Goal: Information Seeking & Learning: Compare options

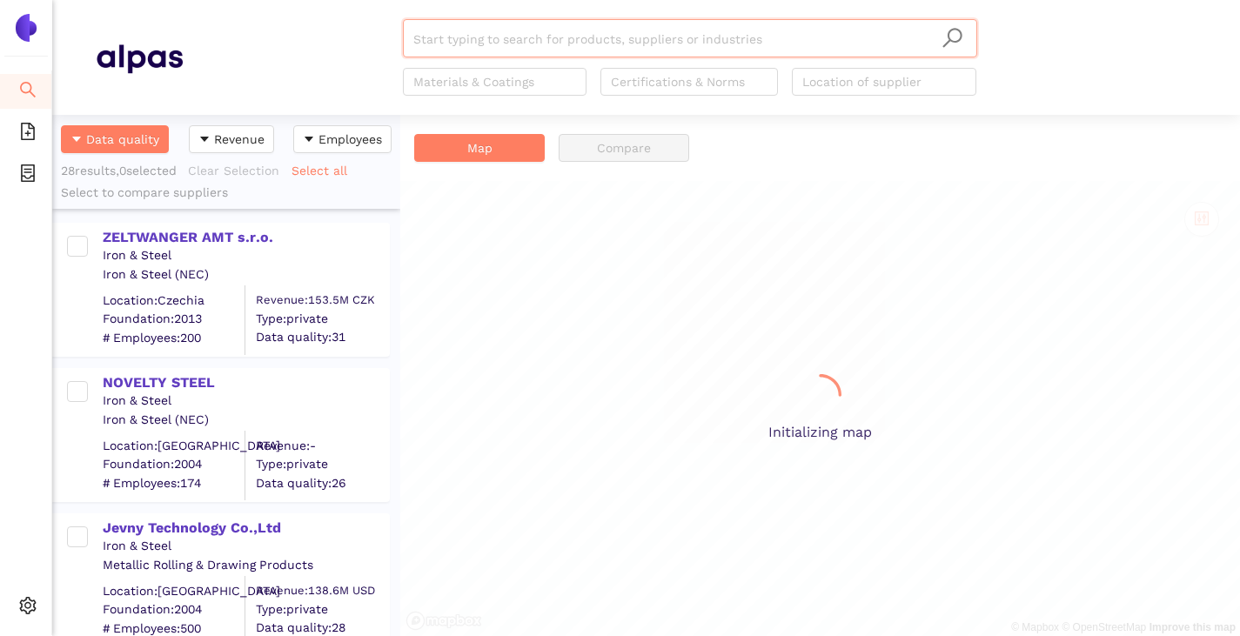
scroll to position [508, 335]
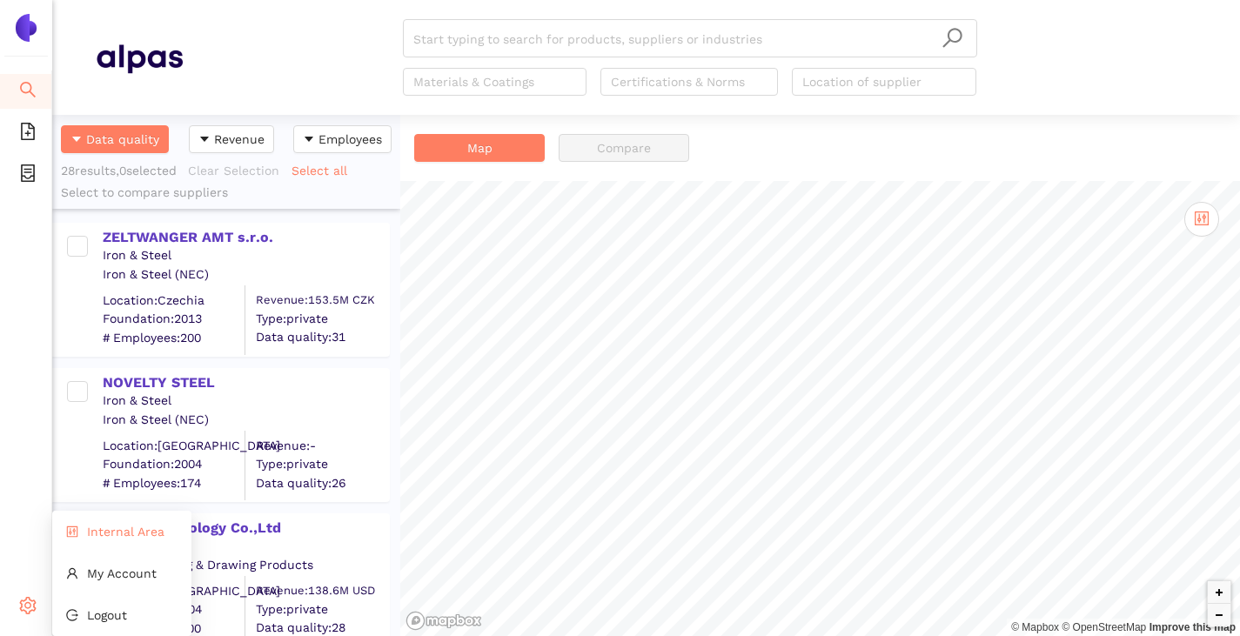
click at [110, 532] on span "Internal Area" at bounding box center [125, 532] width 77 height 14
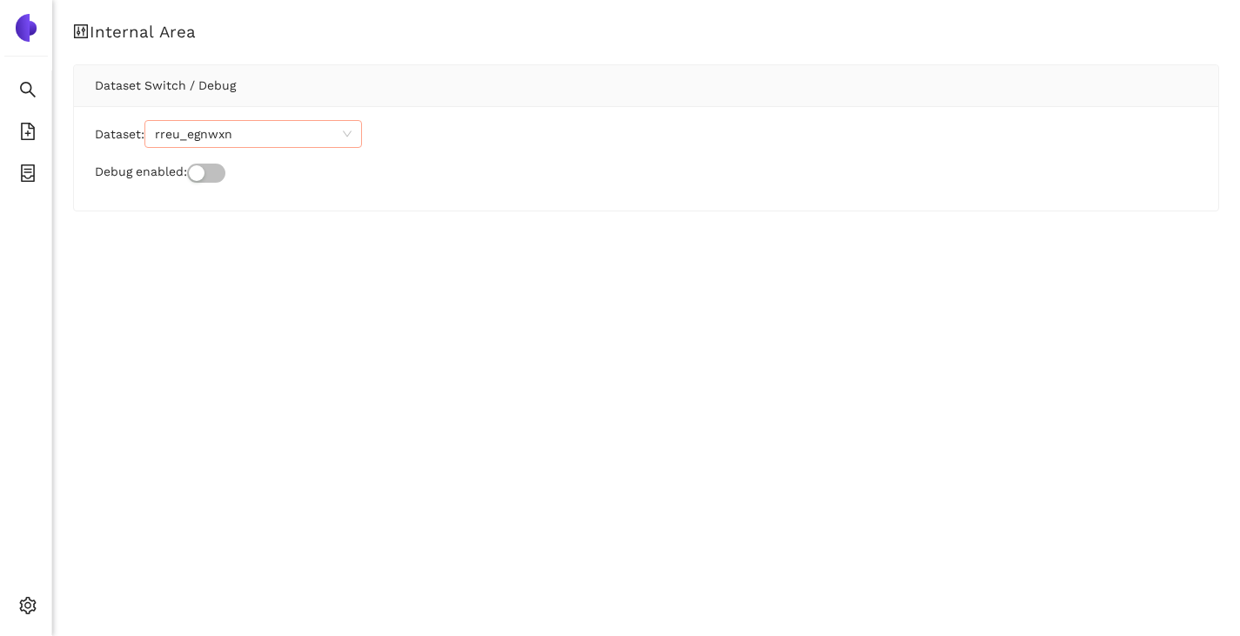
click at [227, 135] on span "rreu_egnwxn" at bounding box center [253, 134] width 197 height 26
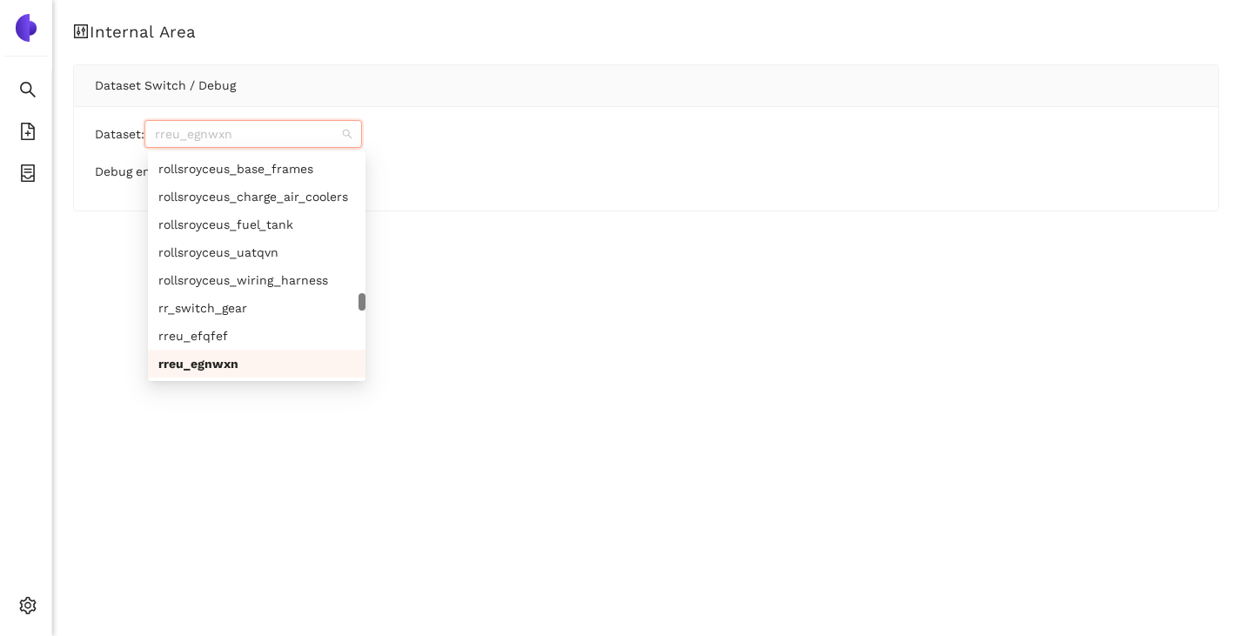
paste input "trox_jqyegc"
type input "trox_jqyegc"
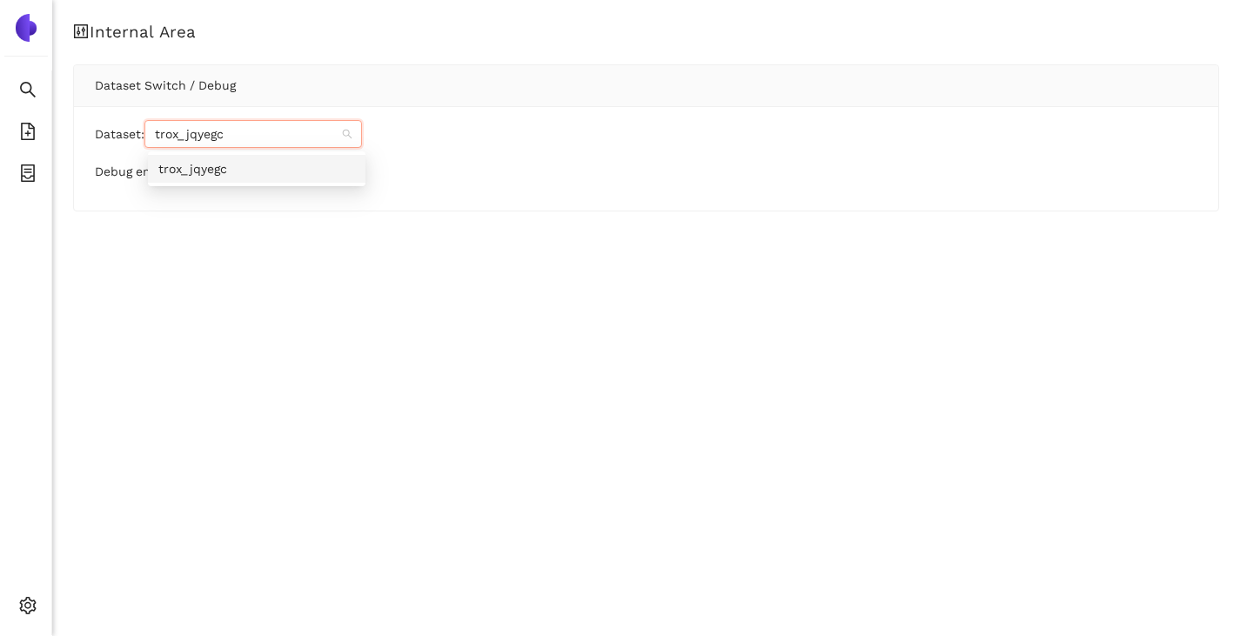
click at [229, 164] on div "trox_jqyegc" at bounding box center [256, 168] width 197 height 19
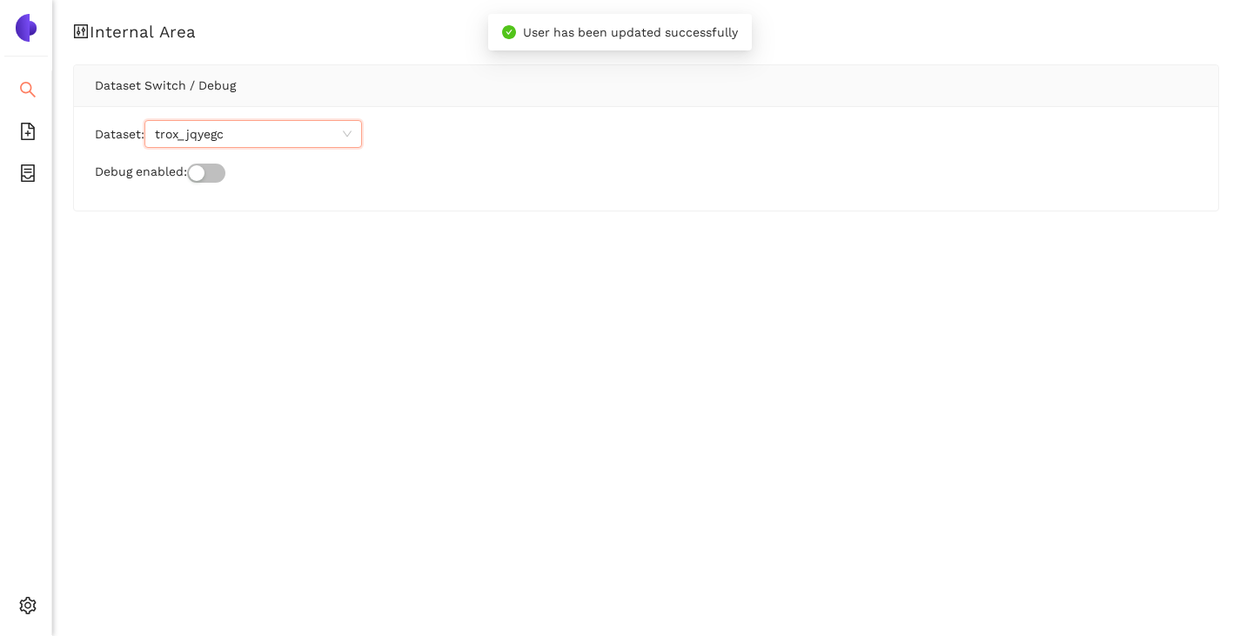
click at [23, 92] on icon "search" at bounding box center [27, 89] width 17 height 17
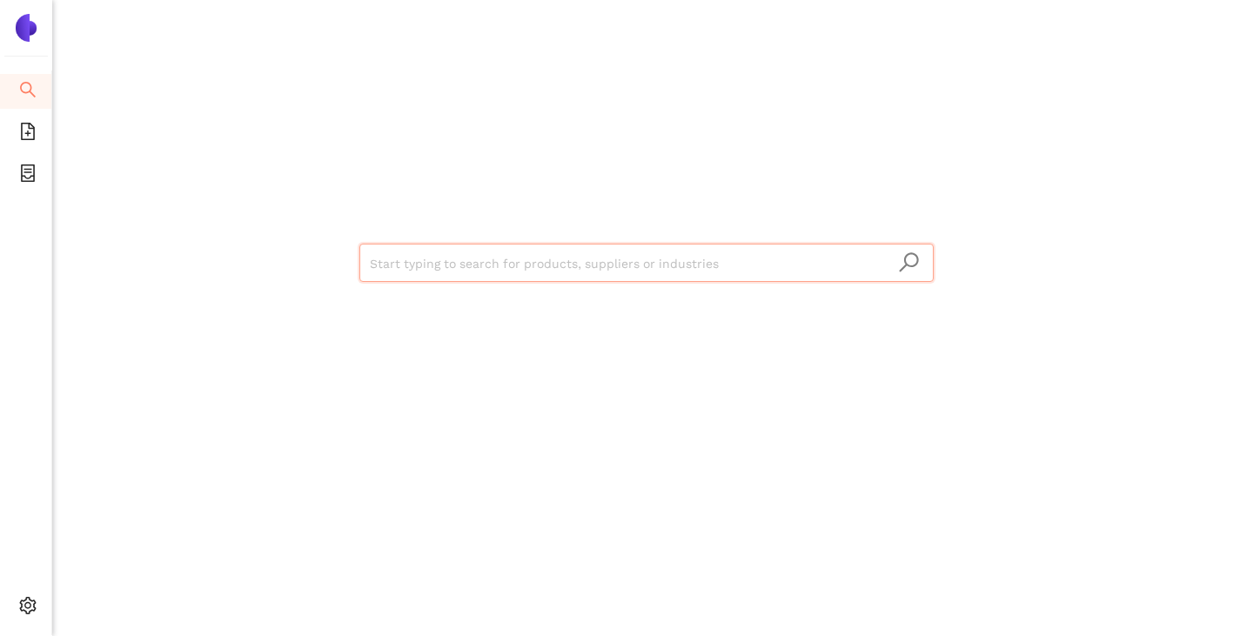
click at [391, 274] on input "search" at bounding box center [646, 263] width 553 height 38
click at [412, 254] on input "search" at bounding box center [646, 263] width 553 height 38
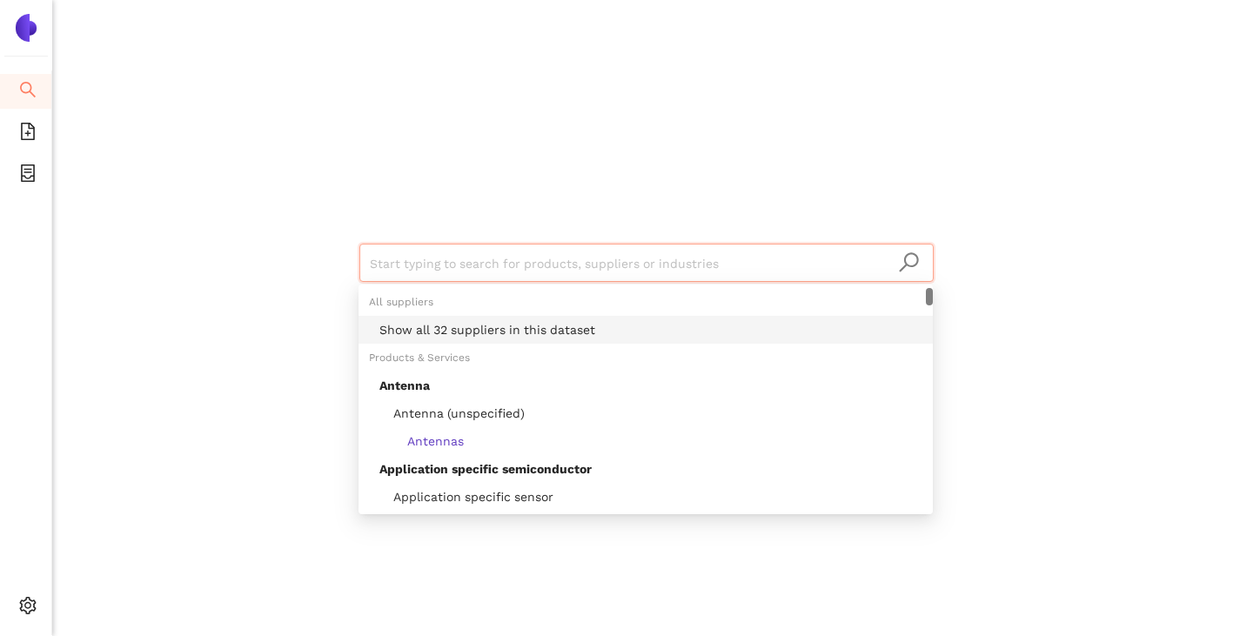
click at [415, 334] on div "Show all 32 suppliers in this dataset" at bounding box center [650, 329] width 543 height 19
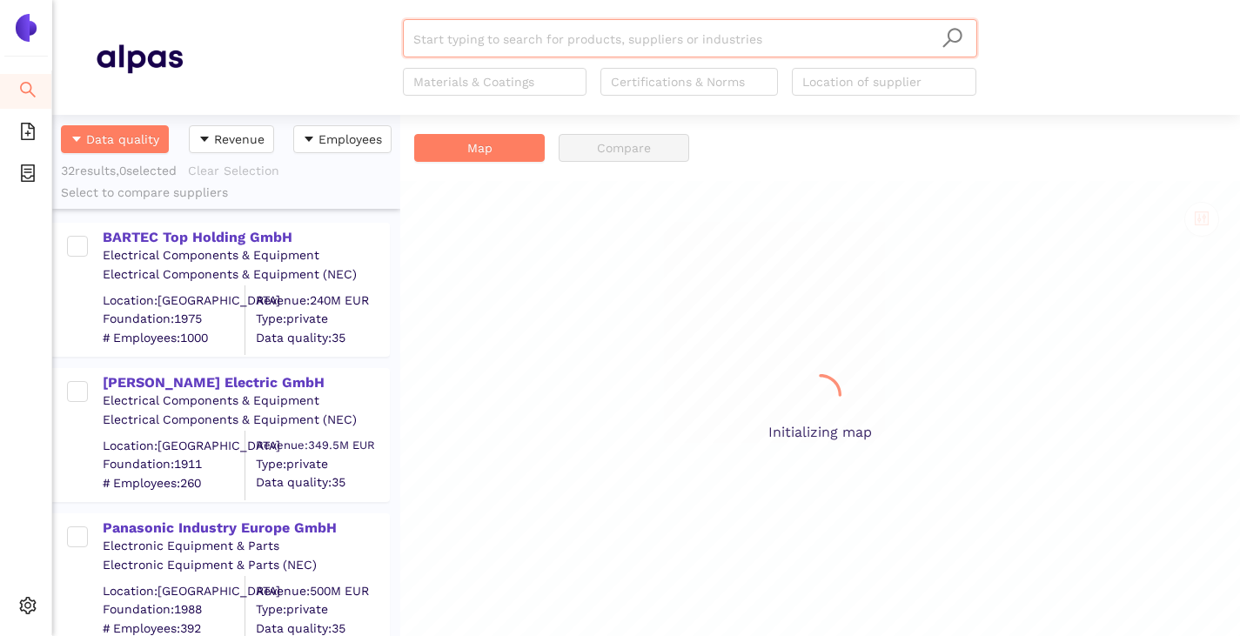
scroll to position [508, 335]
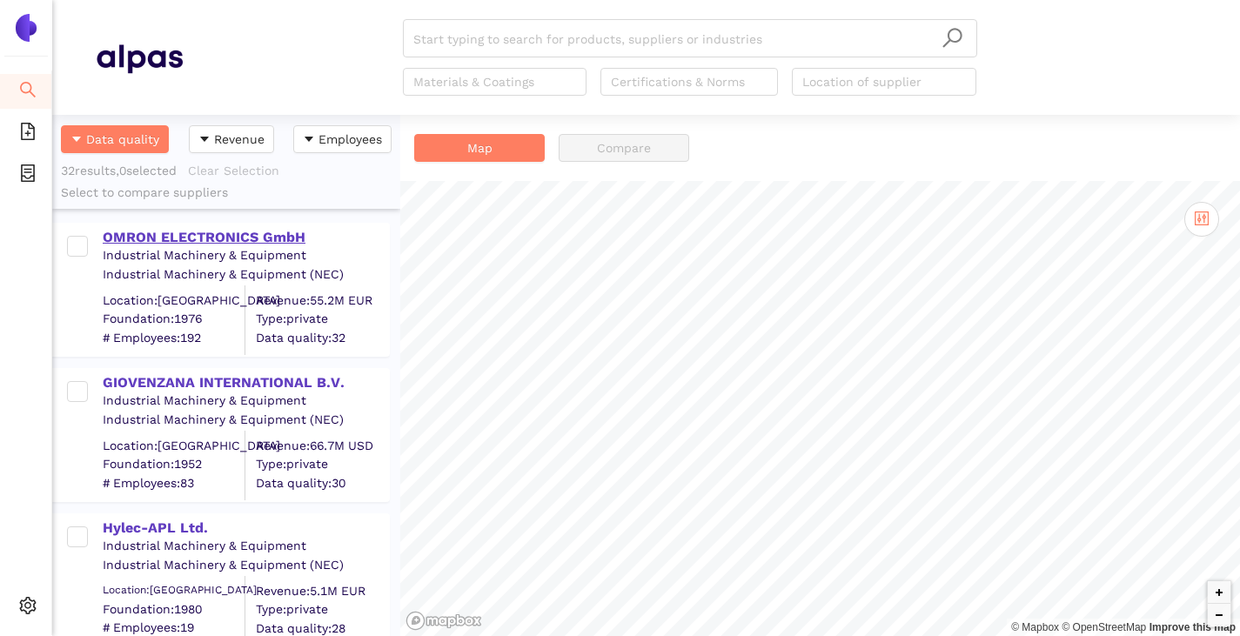
click at [222, 237] on div "OMRON ELECTRONICS GmbH" at bounding box center [245, 237] width 285 height 19
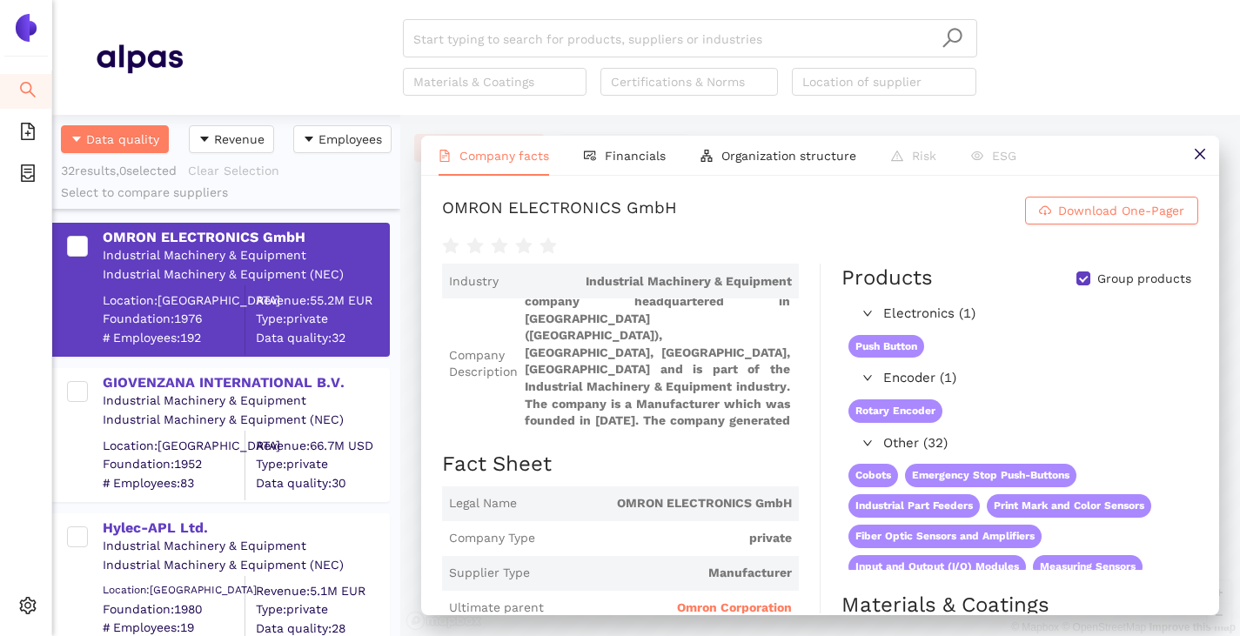
click at [1076, 277] on input "Group products" at bounding box center [1083, 278] width 14 height 14
checkbox input "false"
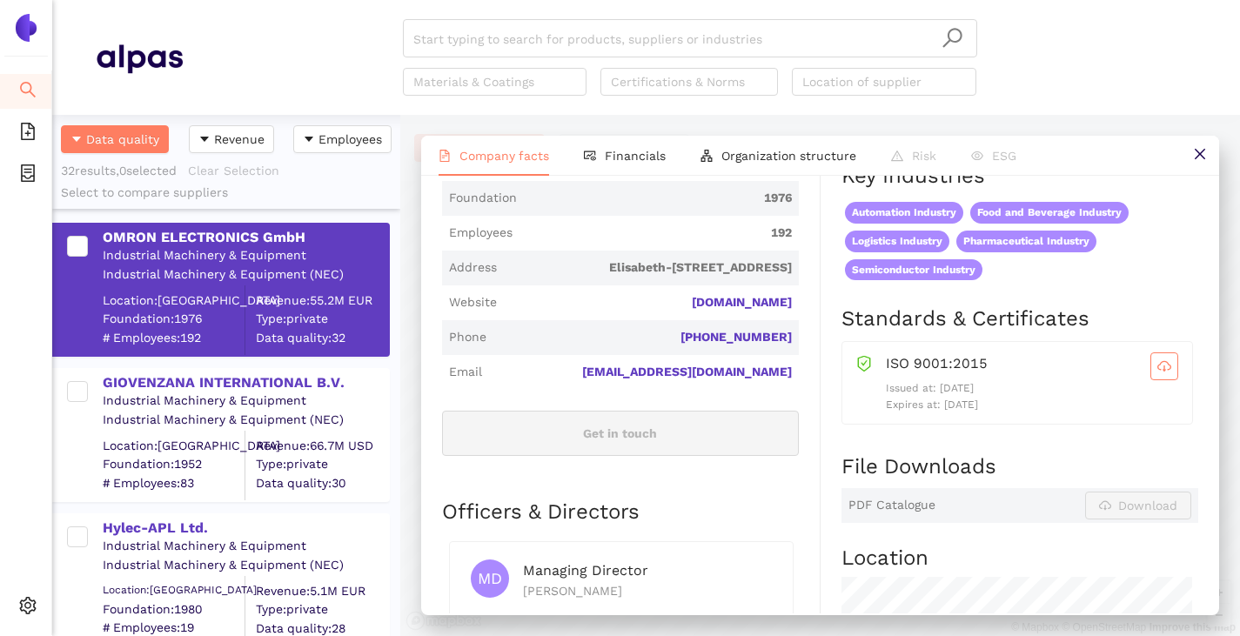
scroll to position [609, 0]
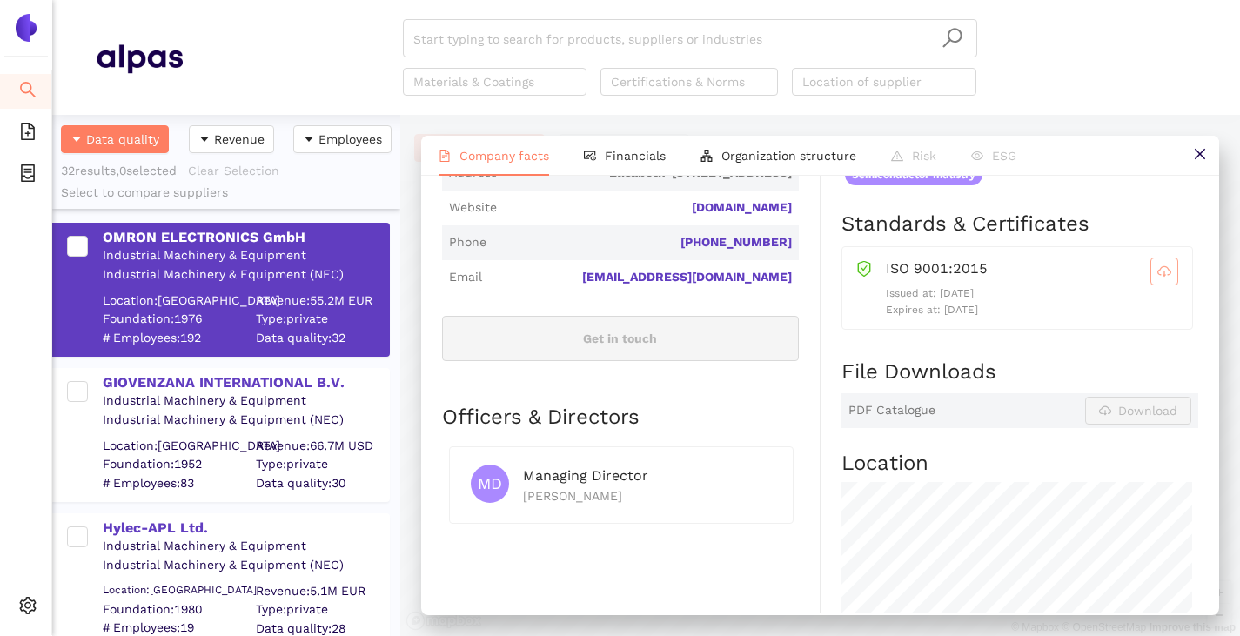
click at [1150, 260] on button "button" at bounding box center [1164, 272] width 28 height 28
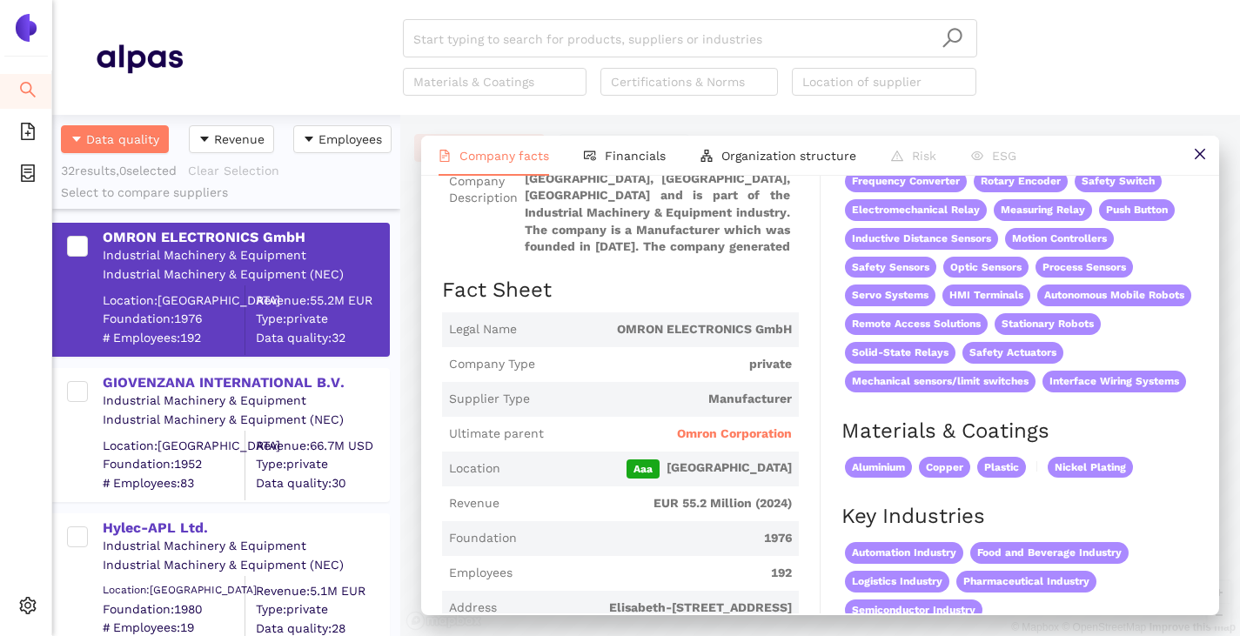
scroll to position [0, 0]
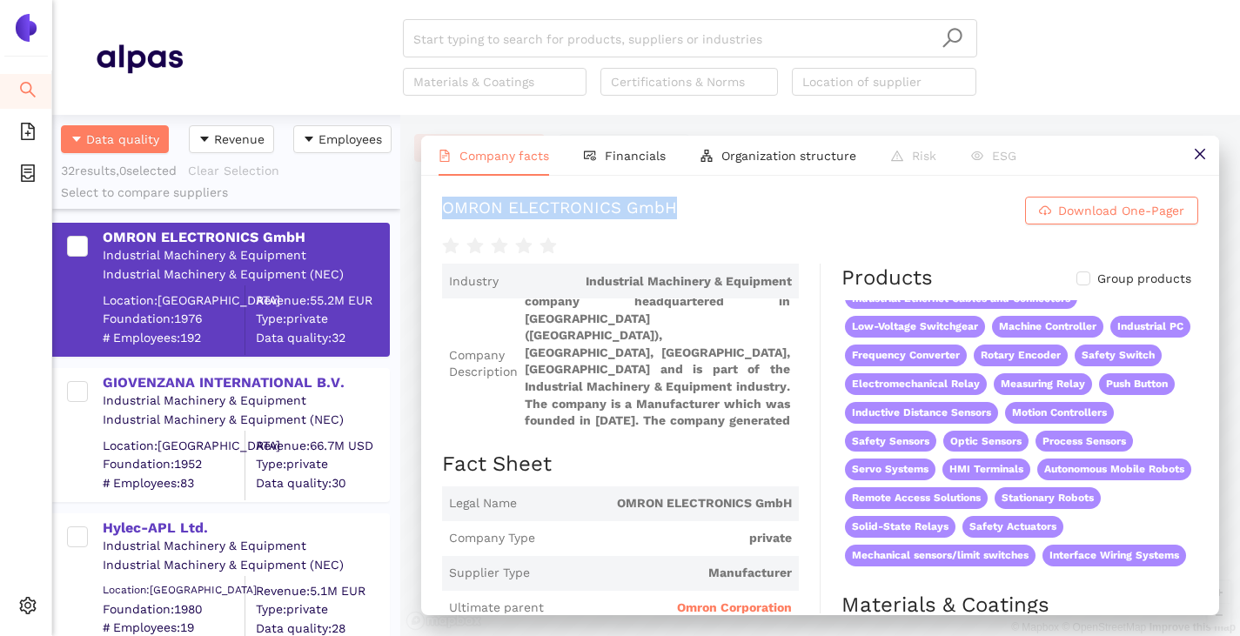
drag, startPoint x: 444, startPoint y: 205, endPoint x: 707, endPoint y: 220, distance: 264.0
click at [707, 220] on h1 "OMRON ELECTRONICS GmbH Download One-Pager" at bounding box center [820, 211] width 756 height 28
copy div "OMRON ELECTRONICS GmbH"
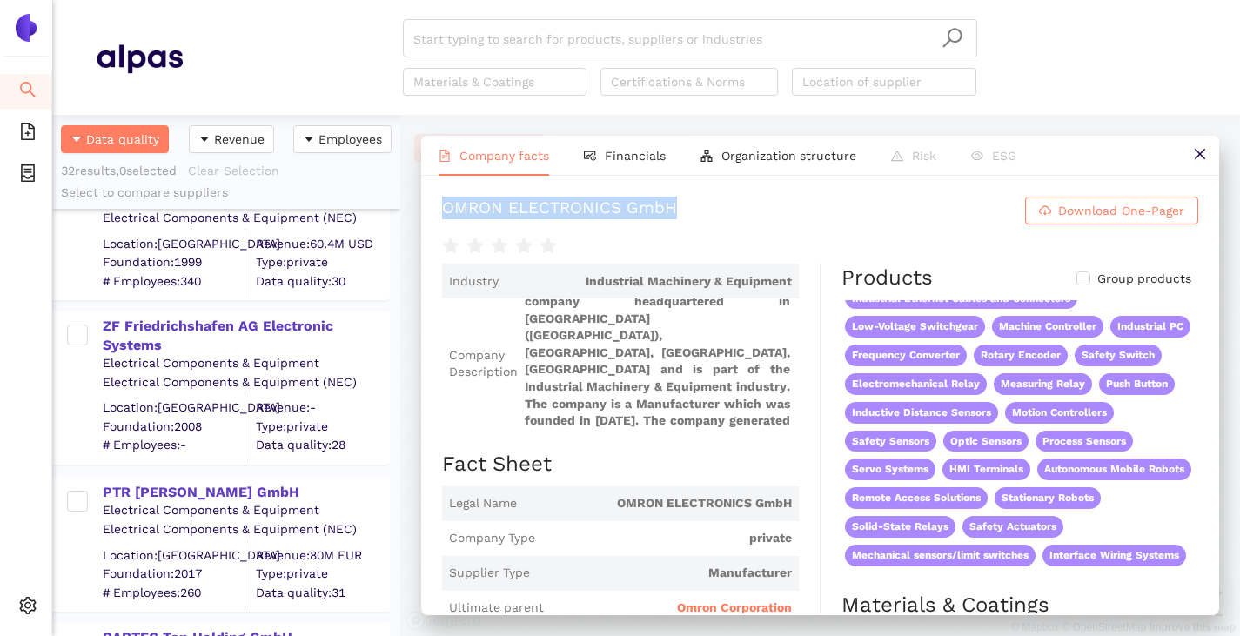
scroll to position [348, 0]
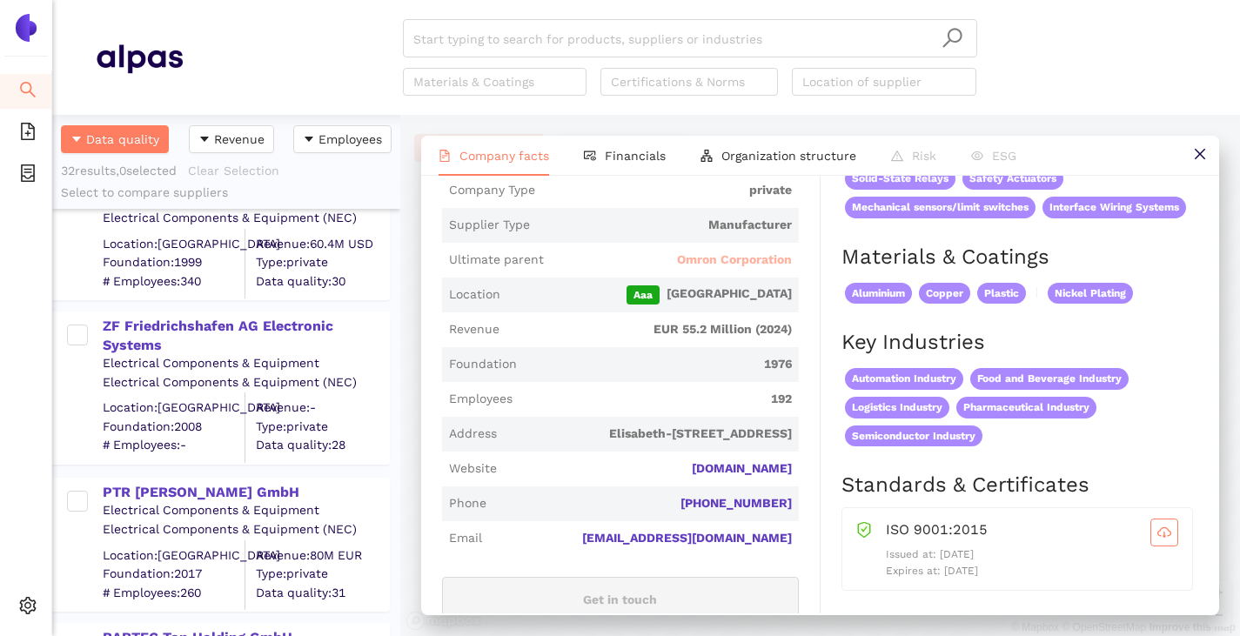
click at [696, 264] on span "Omron Corporation" at bounding box center [734, 259] width 115 height 17
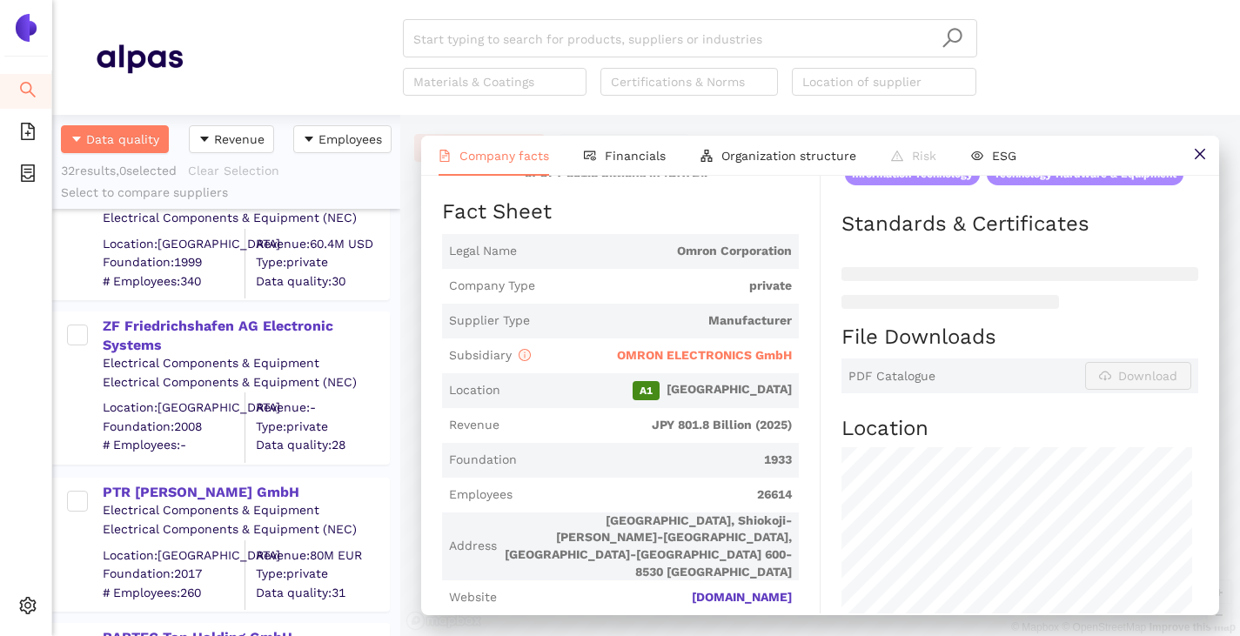
scroll to position [351, 0]
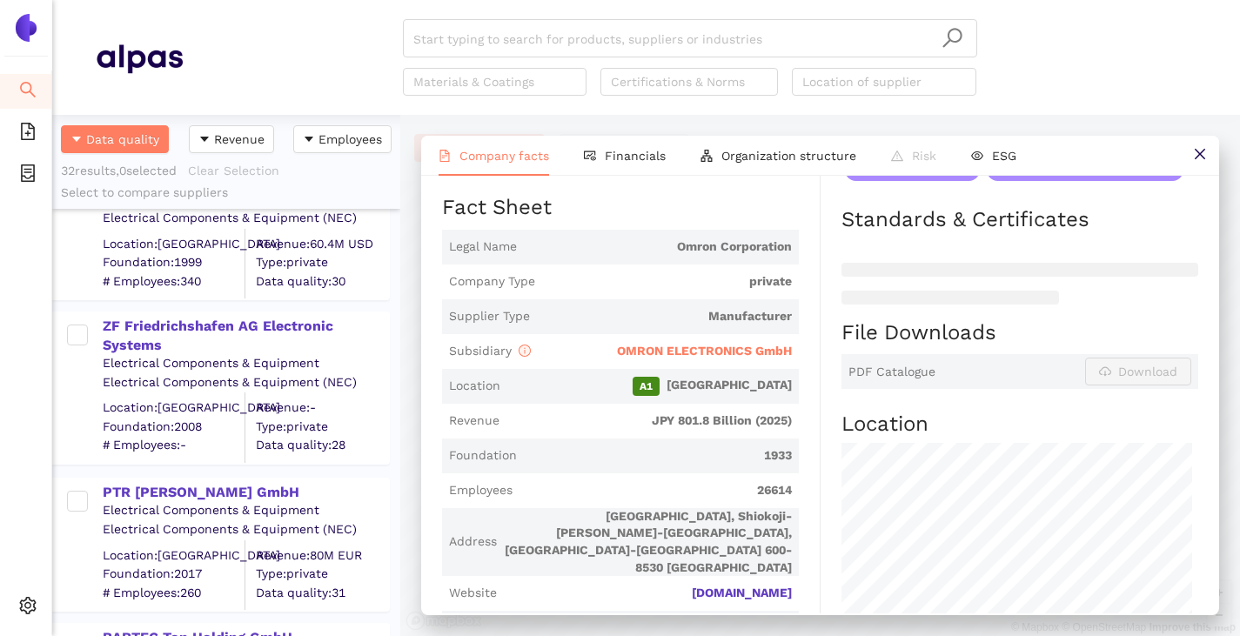
click at [654, 344] on span "OMRON ELECTRONICS GmbH" at bounding box center [704, 351] width 175 height 14
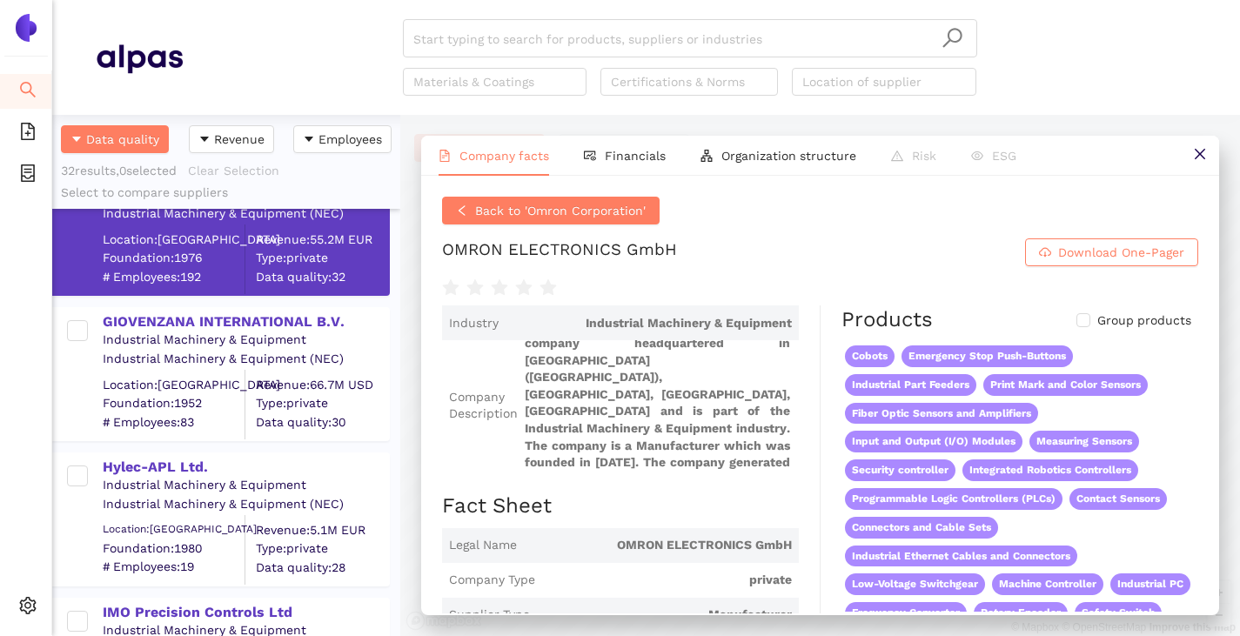
scroll to position [0, 0]
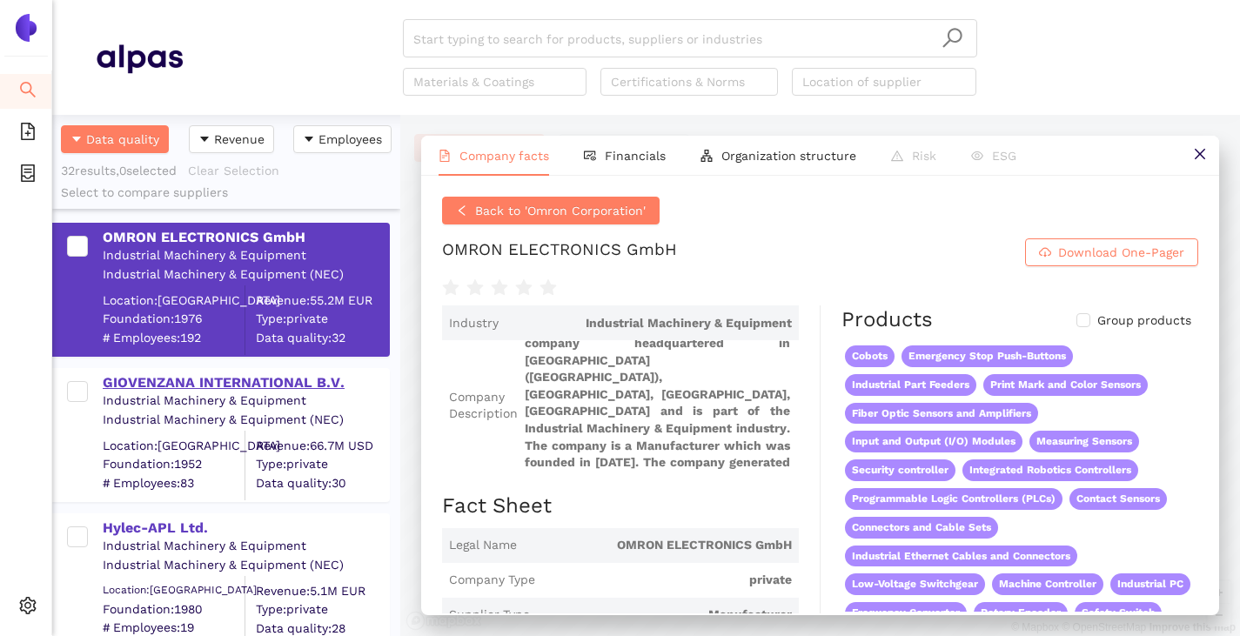
click at [222, 378] on div "GIOVENZANA INTERNATIONAL B.V." at bounding box center [245, 382] width 285 height 19
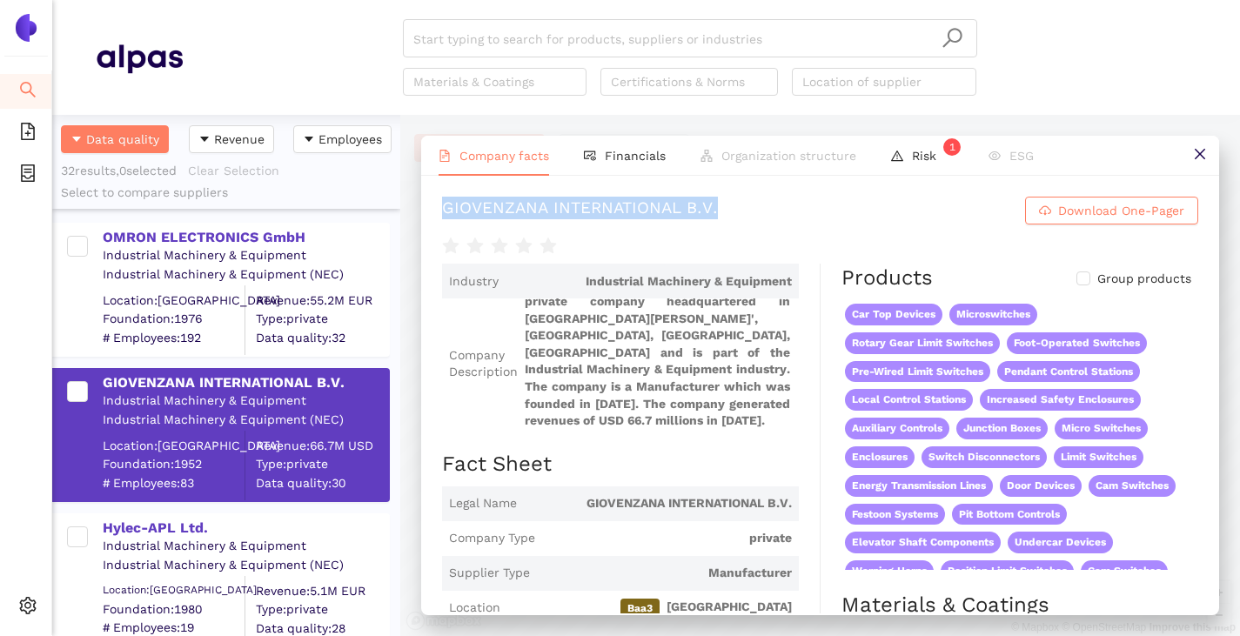
drag, startPoint x: 444, startPoint y: 201, endPoint x: 770, endPoint y: 197, distance: 326.3
click at [770, 197] on h1 "GIOVENZANA INTERNATIONAL B.V. Download One-Pager" at bounding box center [820, 211] width 756 height 28
copy div "GIOVENZANA INTERNATIONAL B.V."
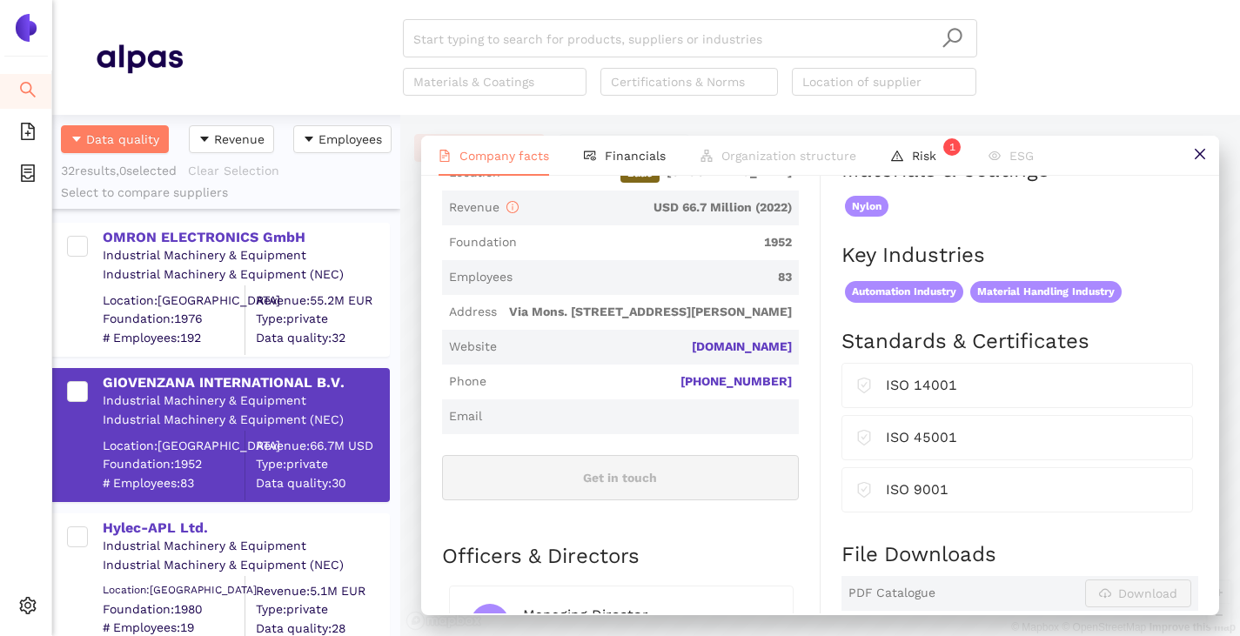
drag, startPoint x: 789, startPoint y: 349, endPoint x: 649, endPoint y: 353, distance: 140.1
click at [649, 353] on span "Website giovenzana.com" at bounding box center [620, 347] width 357 height 35
copy link "giovenzana.com"
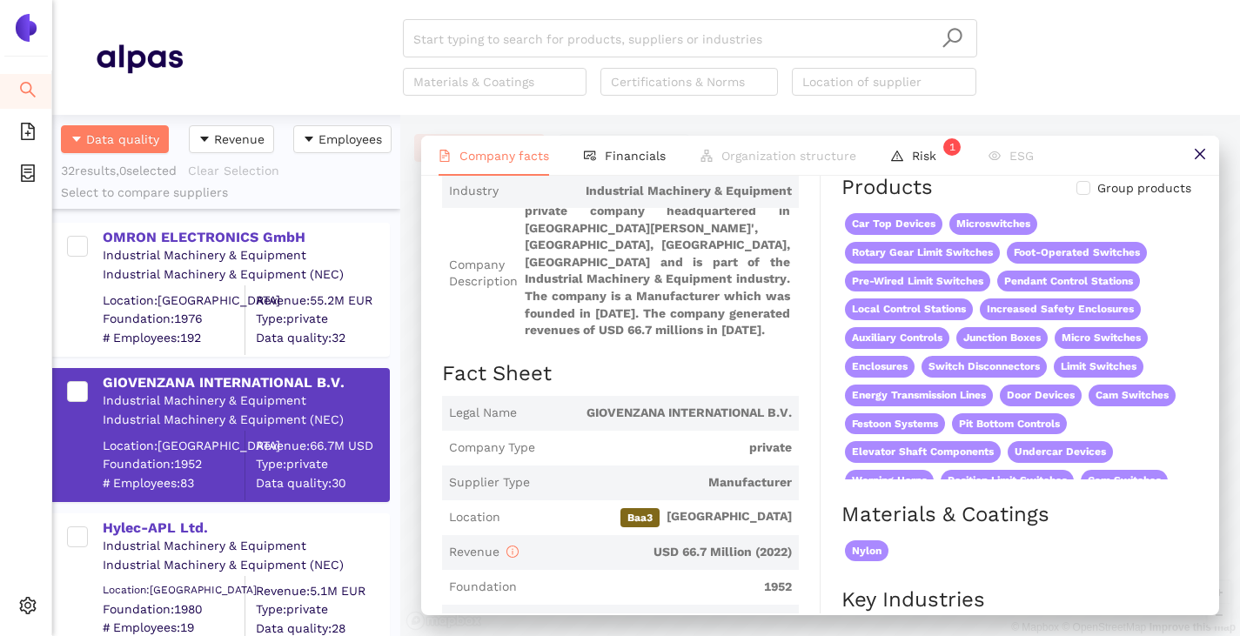
scroll to position [0, 0]
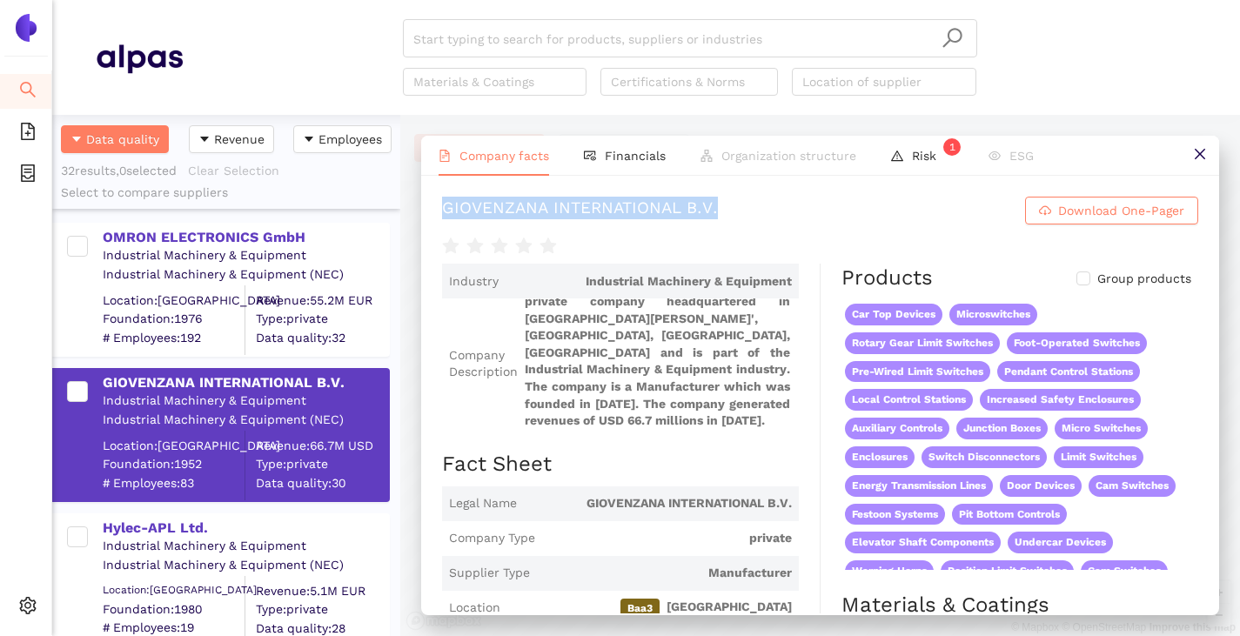
drag, startPoint x: 442, startPoint y: 204, endPoint x: 762, endPoint y: 199, distance: 320.2
click at [762, 199] on h1 "GIOVENZANA INTERNATIONAL B.V. Download One-Pager" at bounding box center [820, 211] width 756 height 28
copy div "GIOVENZANA INTERNATIONAL B.V."
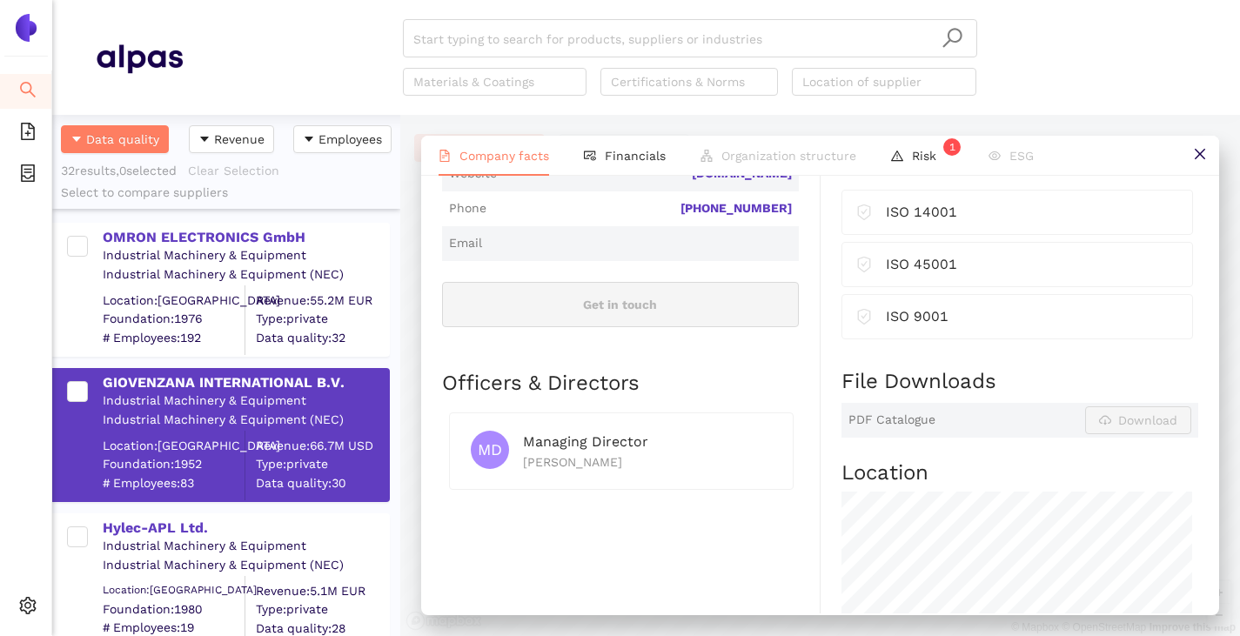
scroll to position [783, 0]
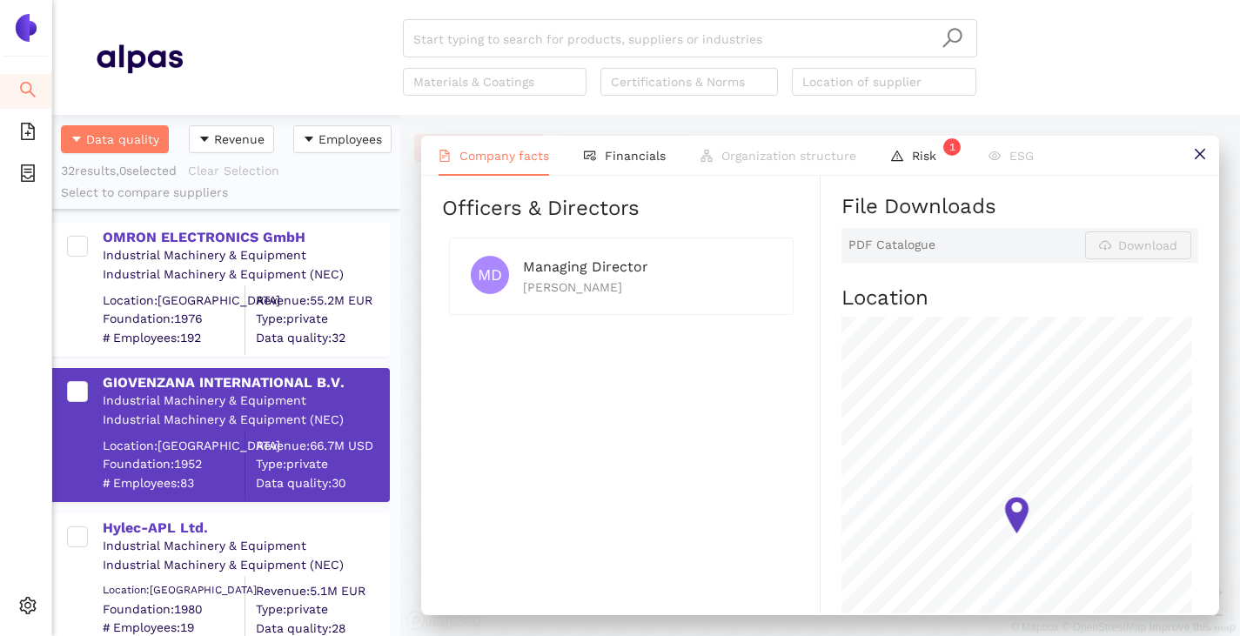
drag, startPoint x: 661, startPoint y: 278, endPoint x: 521, endPoint y: 306, distance: 143.0
click at [521, 306] on div "MD Managing Director Massimo Giovenzana" at bounding box center [621, 276] width 345 height 77
click at [637, 379] on div "Industry Industrial Machinery & Equipment Company Description GIOVENZANA INTERN…" at bounding box center [631, 126] width 378 height 1291
drag, startPoint x: 652, startPoint y: 281, endPoint x: 525, endPoint y: 289, distance: 128.1
click at [525, 289] on div "Massimo Giovenzana" at bounding box center [647, 287] width 249 height 19
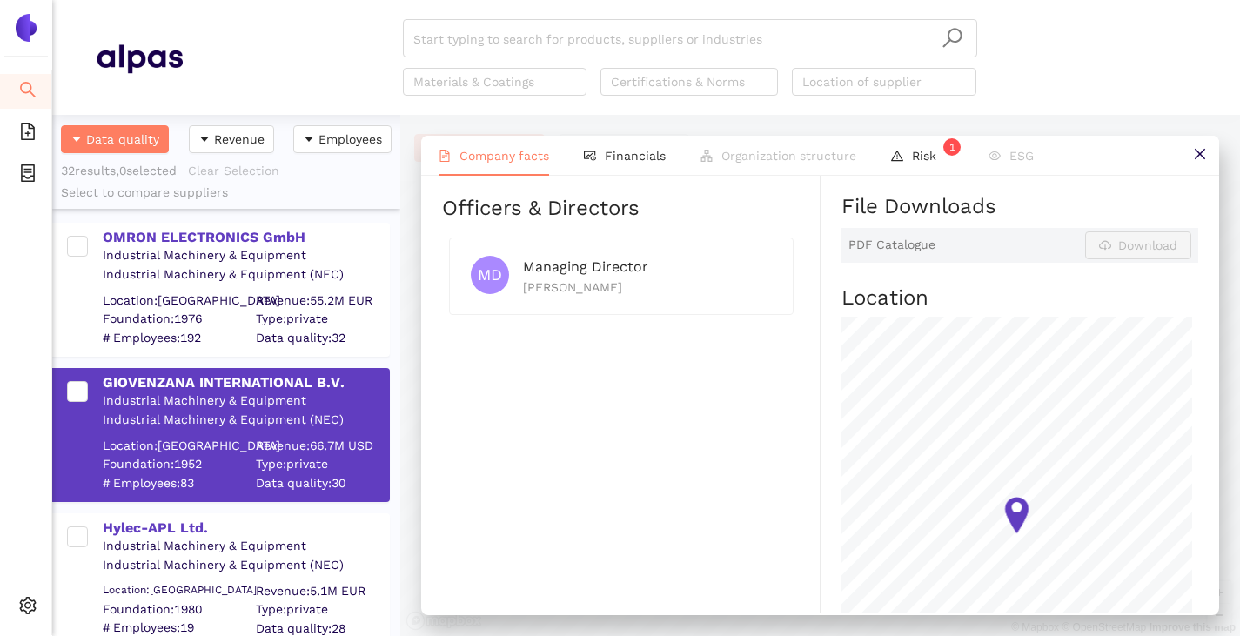
copy div "Massimo Giovenzana"
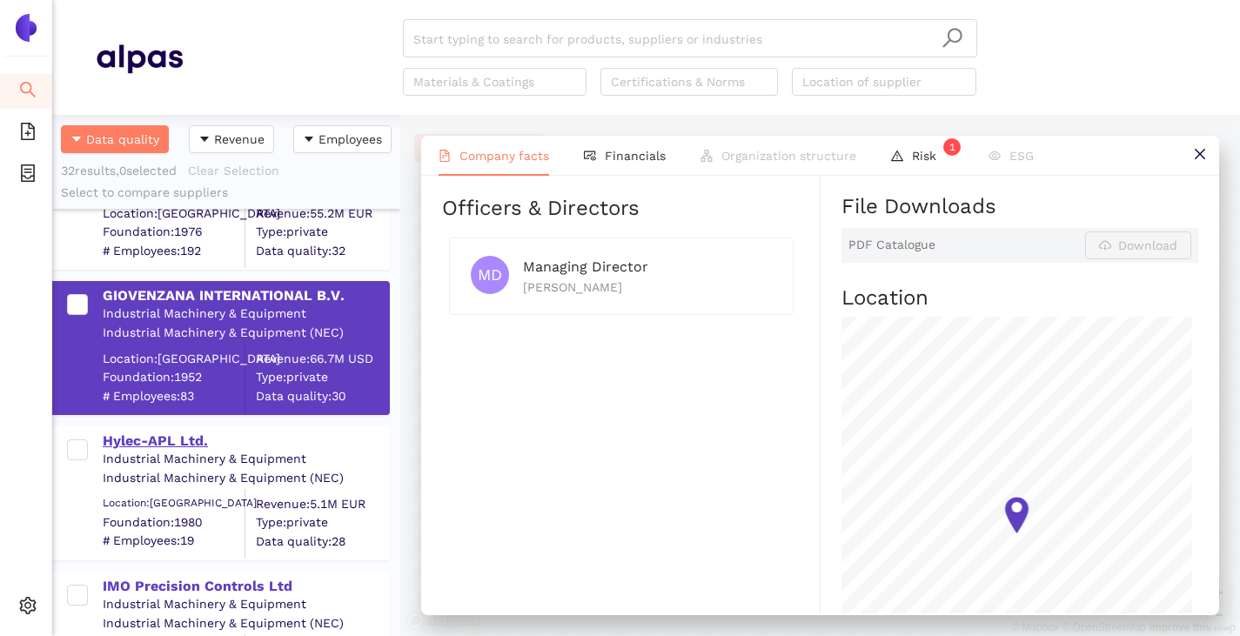
click at [144, 433] on div "Hylec-APL Ltd." at bounding box center [245, 441] width 285 height 19
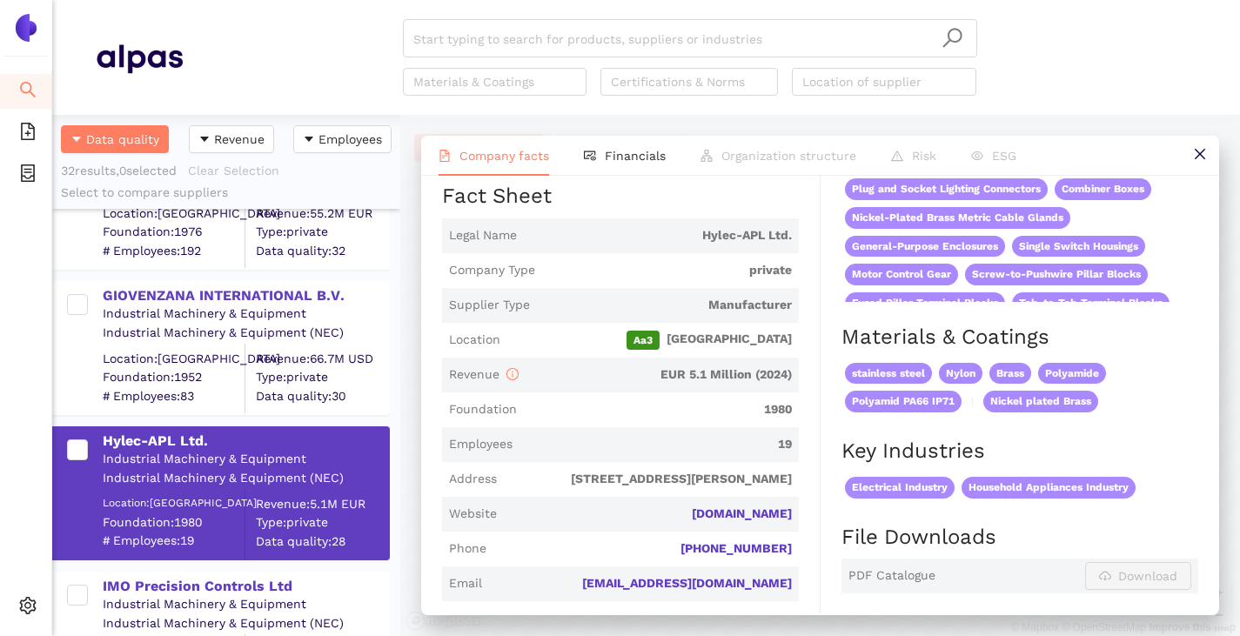
scroll to position [435, 0]
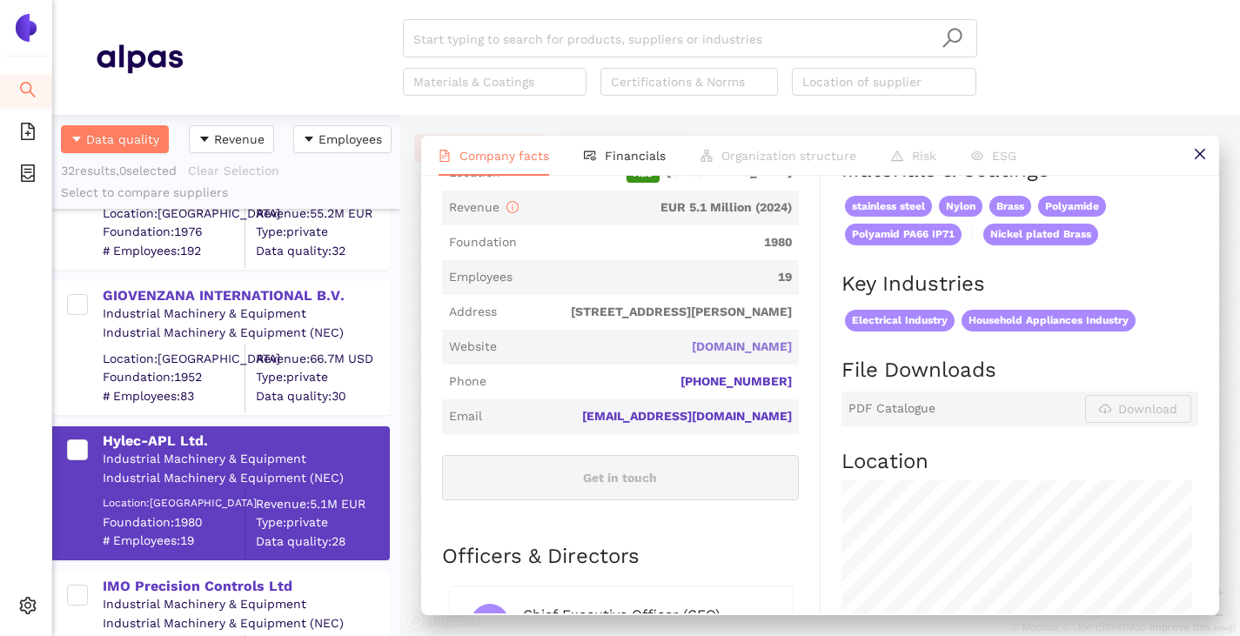
click at [0, 0] on link "hylec-apl.com" at bounding box center [0, 0] width 0 height 0
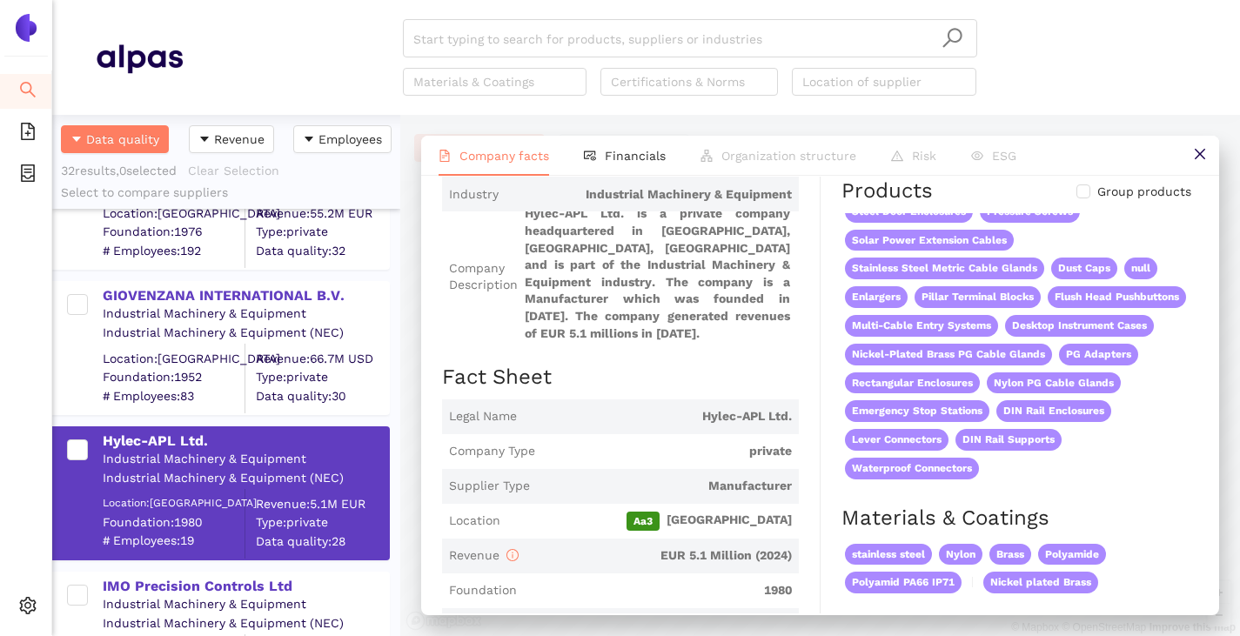
scroll to position [0, 0]
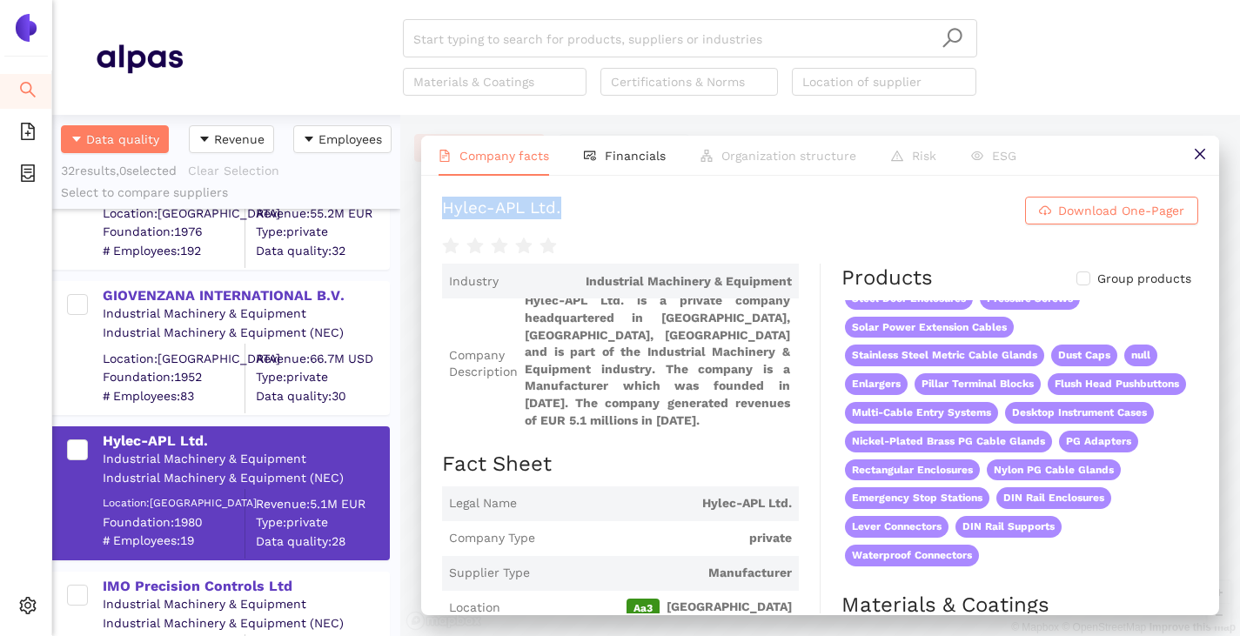
drag, startPoint x: 566, startPoint y: 208, endPoint x: 437, endPoint y: 213, distance: 129.7
click at [437, 213] on div "Hylec-APL Ltd. Download One-Pager Industry Industrial Machinery & Equipment Com…" at bounding box center [820, 395] width 798 height 438
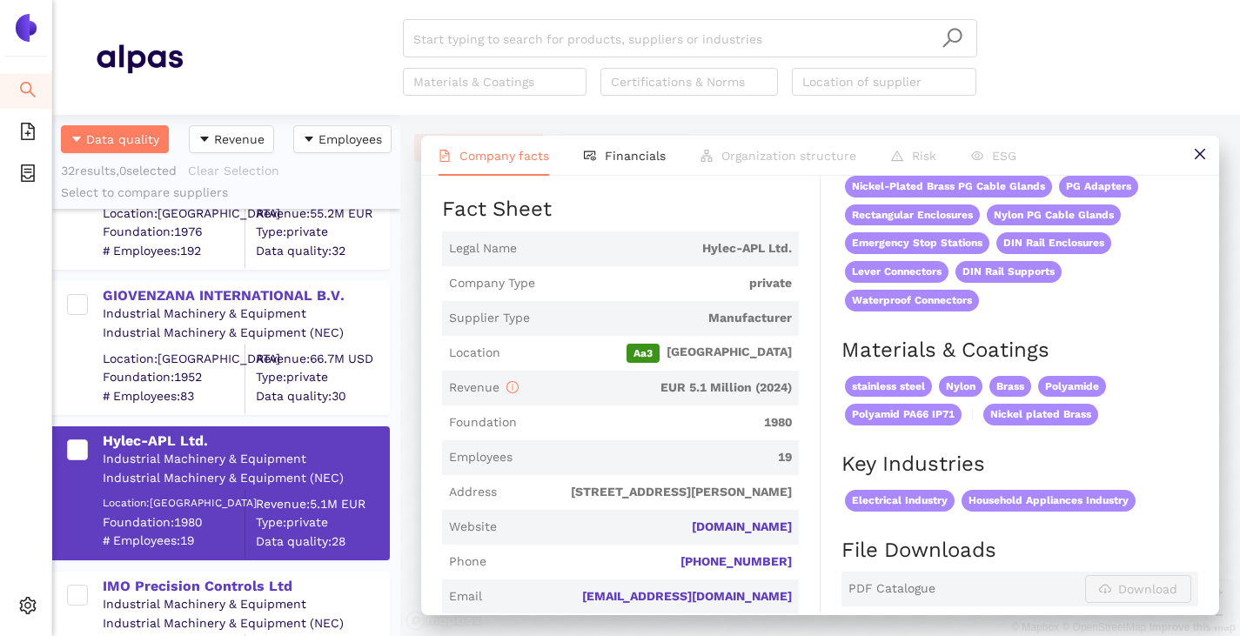
scroll to position [435, 0]
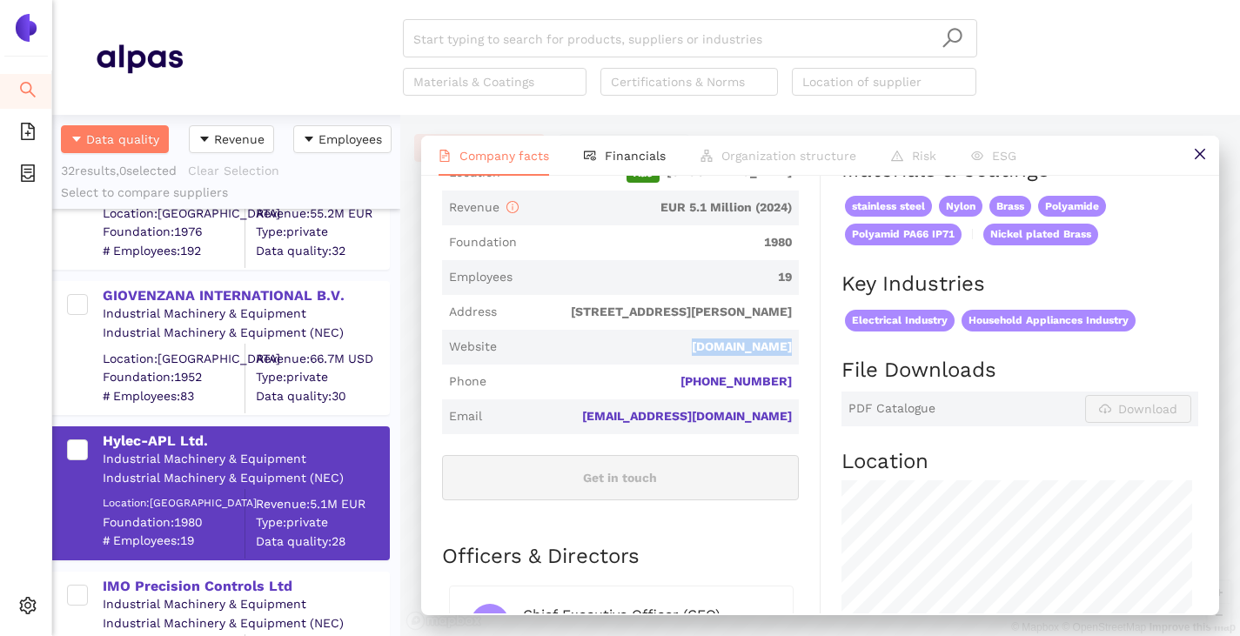
drag, startPoint x: 791, startPoint y: 348, endPoint x: 687, endPoint y: 352, distance: 103.6
click at [687, 352] on span "Website hylec-apl.com" at bounding box center [620, 347] width 357 height 35
copy link "hylec-apl.com"
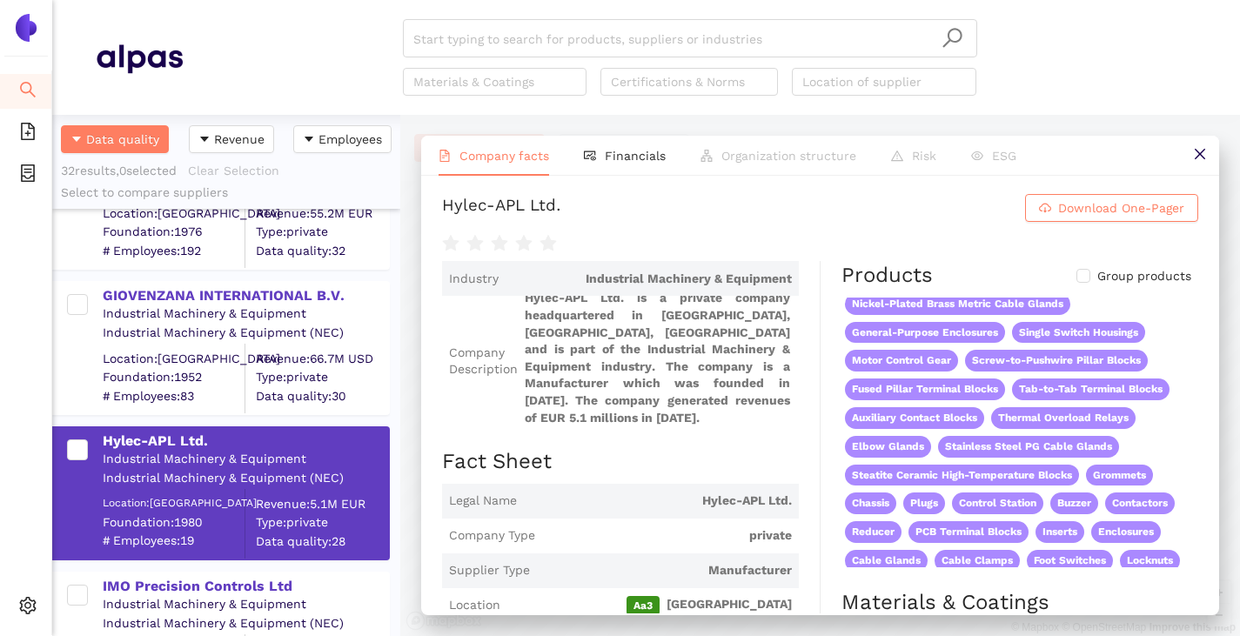
scroll to position [0, 0]
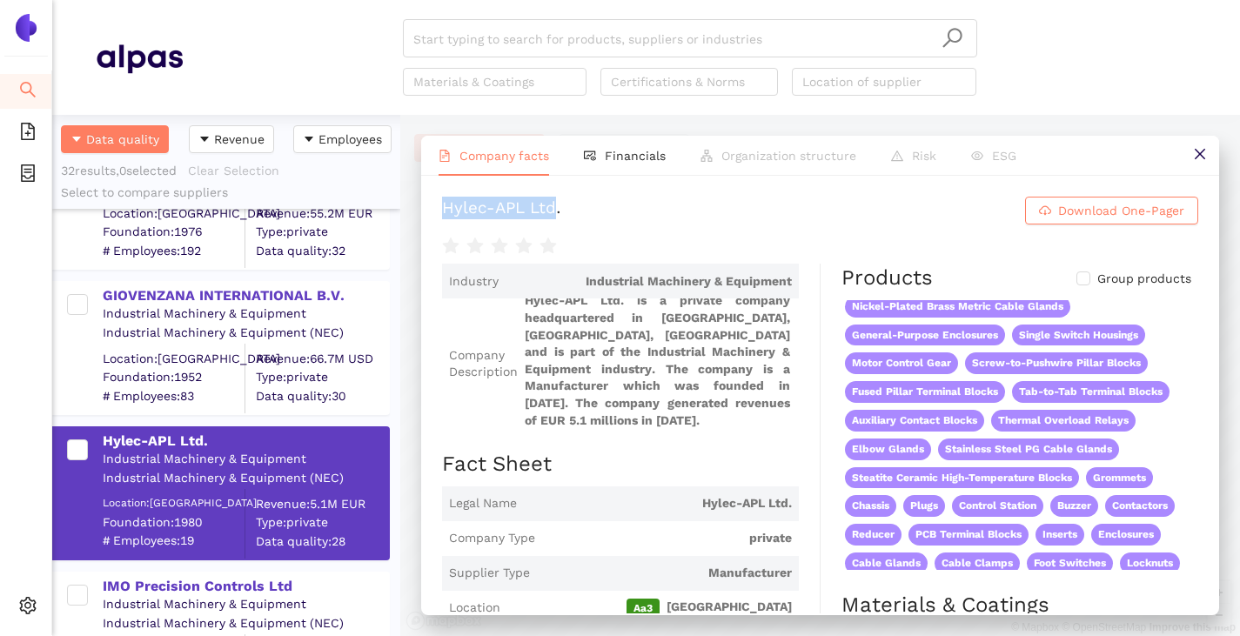
drag, startPoint x: 444, startPoint y: 205, endPoint x: 557, endPoint y: 208, distance: 113.1
click at [557, 208] on div "Hylec-APL Ltd." at bounding box center [501, 211] width 119 height 28
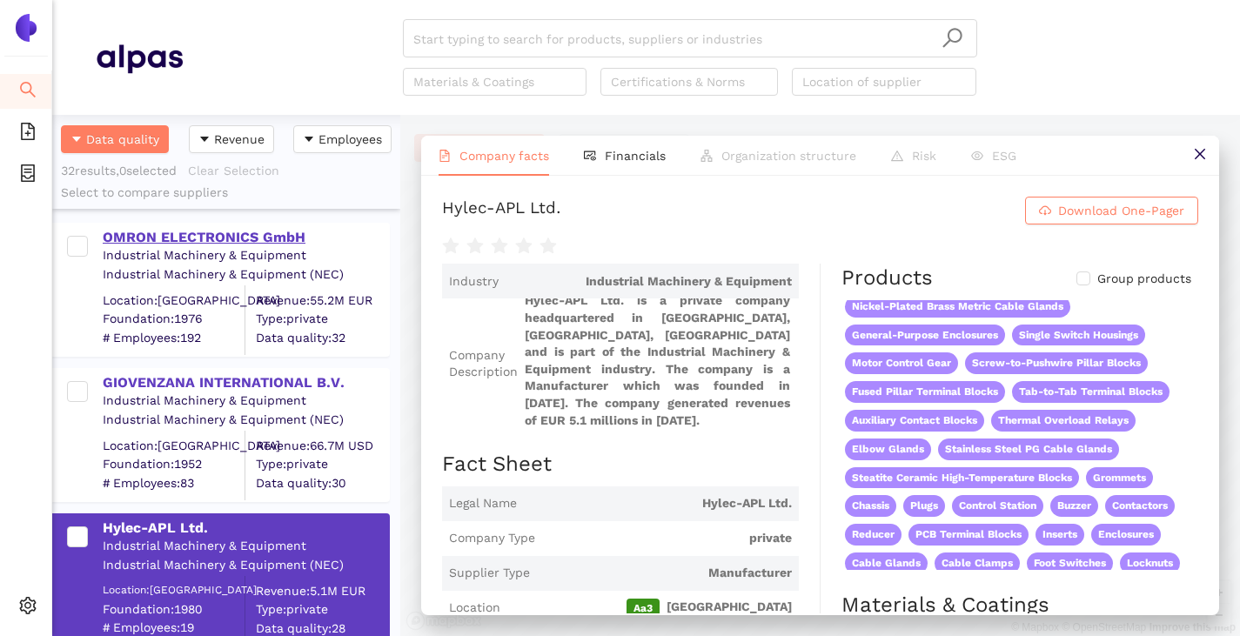
drag, startPoint x: 165, startPoint y: 239, endPoint x: 196, endPoint y: 229, distance: 32.2
click at [165, 238] on div "OMRON ELECTRONICS GmbH" at bounding box center [245, 237] width 285 height 19
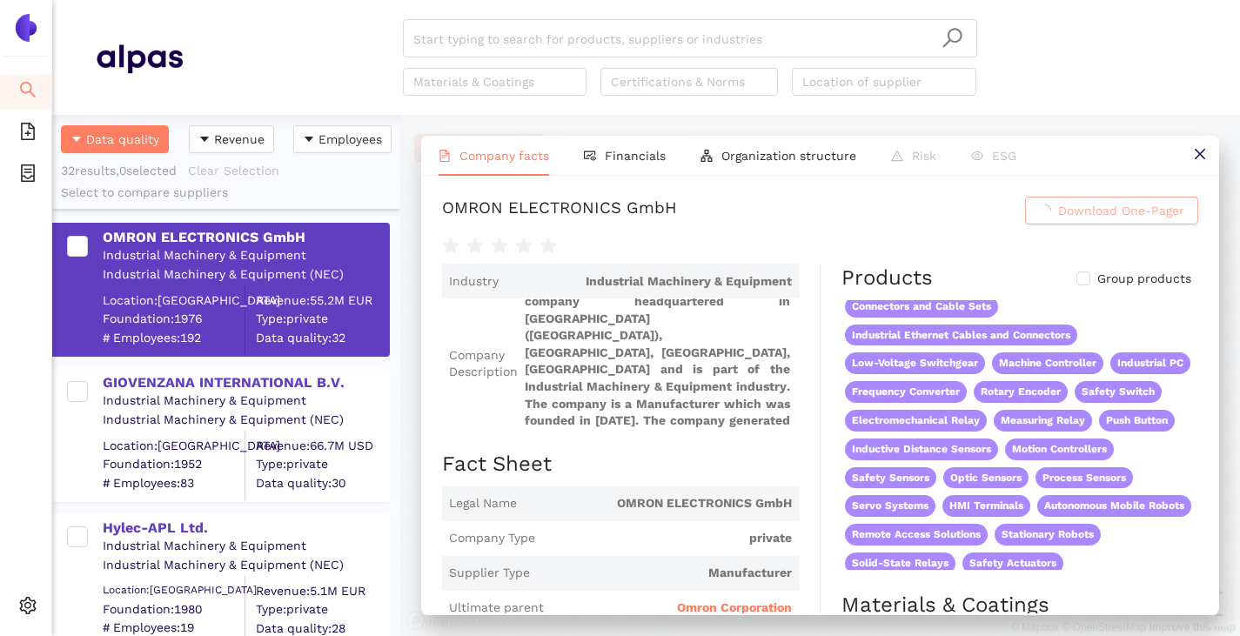
scroll to position [237, 0]
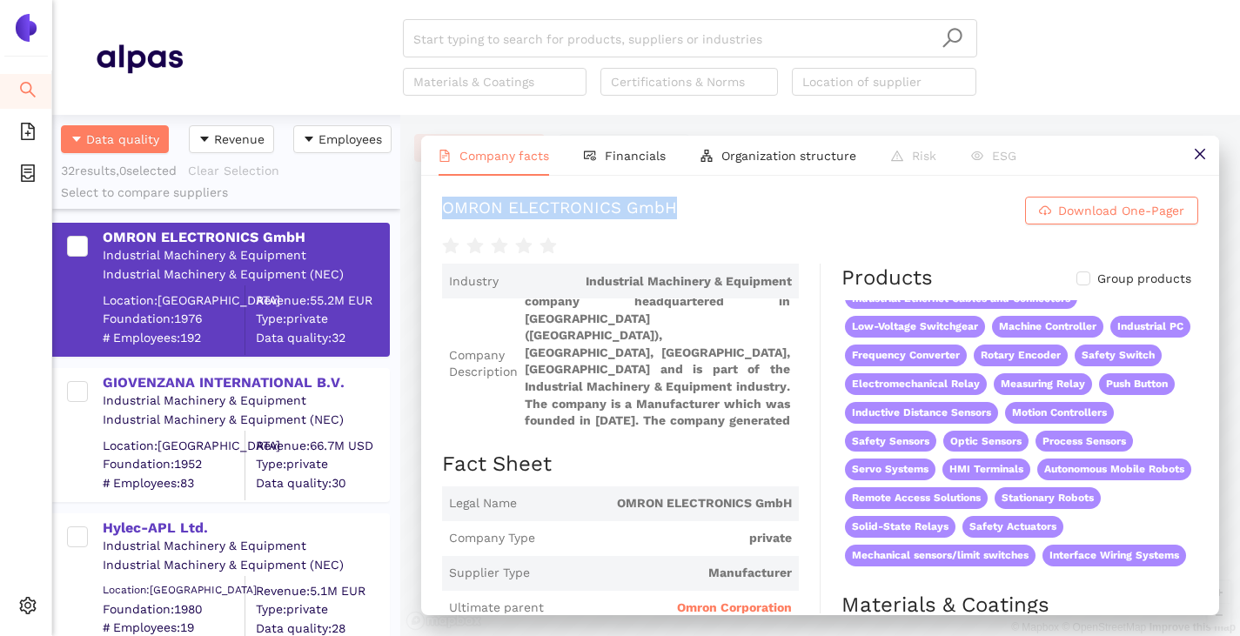
drag, startPoint x: 516, startPoint y: 211, endPoint x: 751, endPoint y: 197, distance: 235.3
click at [750, 197] on div "OMRON ELECTRONICS GmbH Download One-Pager Industry Industrial Machinery & Equip…" at bounding box center [820, 395] width 798 height 438
copy div "OMRON ELECTRONICS GmbH"
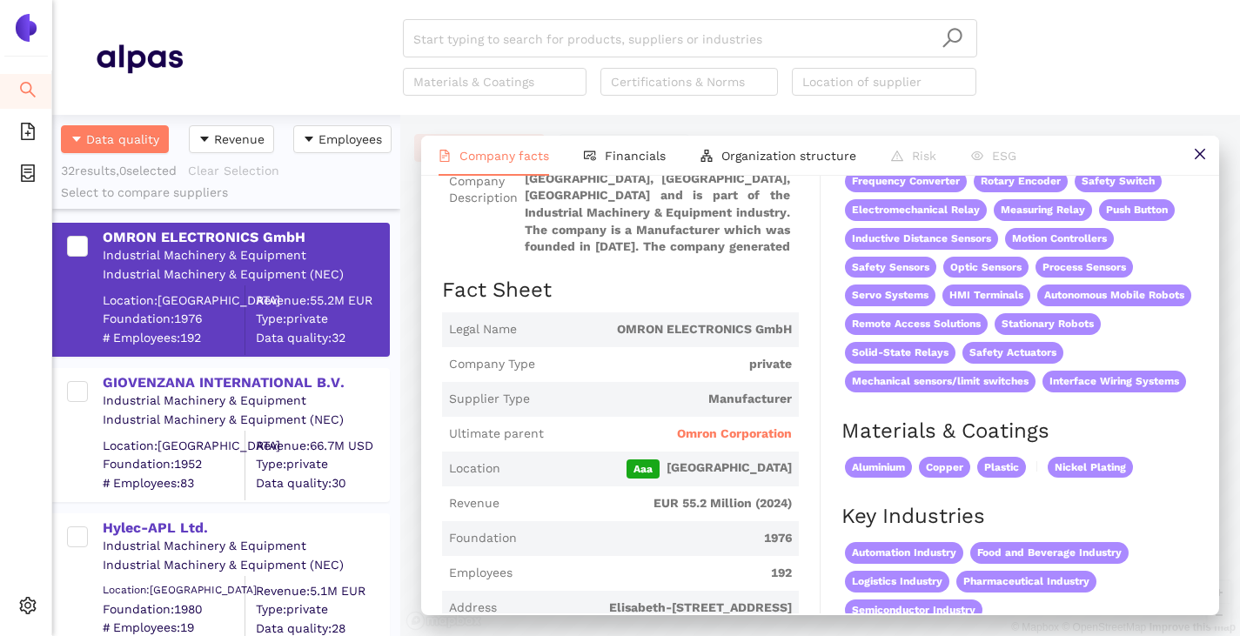
scroll to position [87, 0]
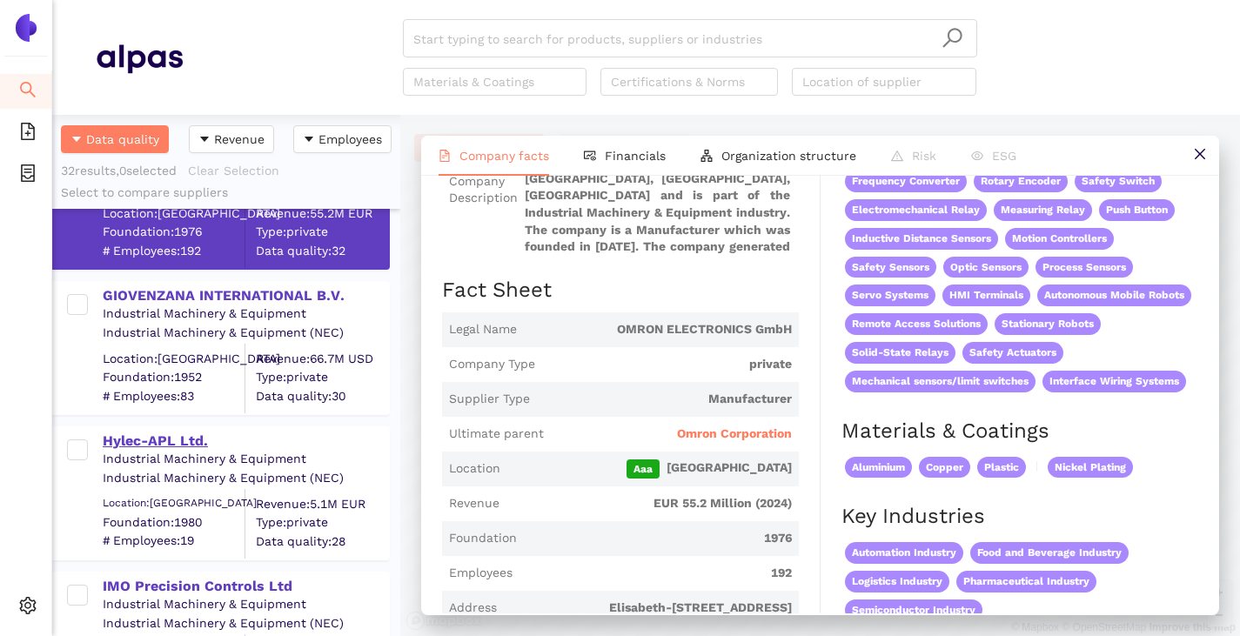
click at [165, 439] on div "Hylec-APL Ltd." at bounding box center [245, 441] width 285 height 19
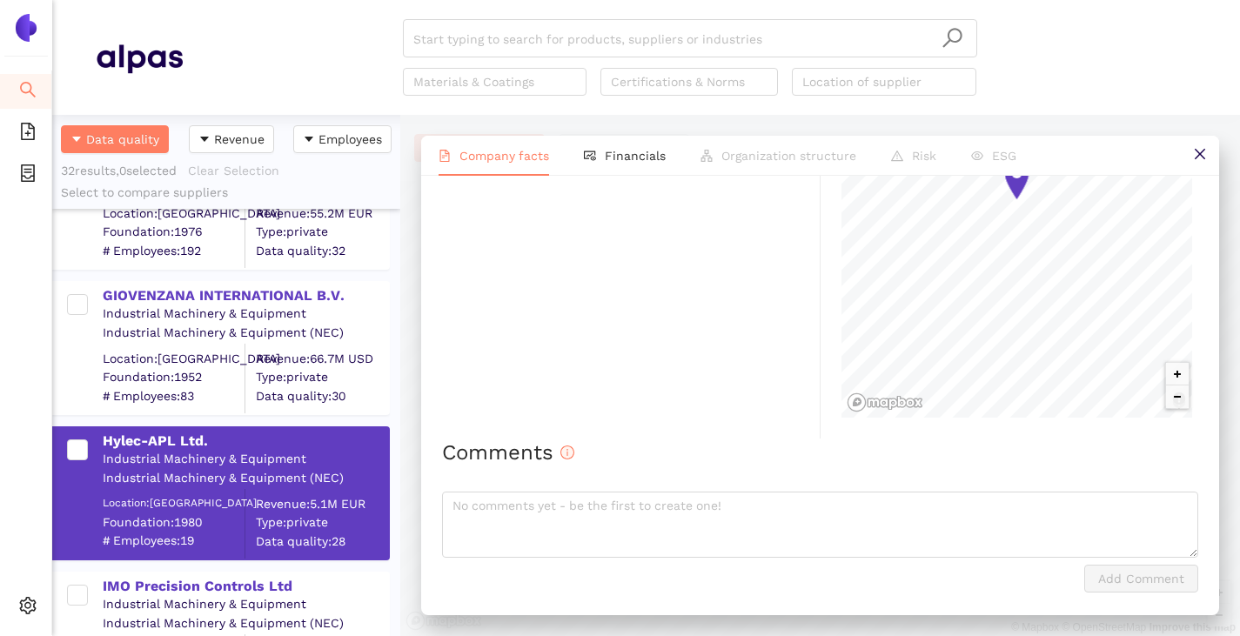
scroll to position [348, 0]
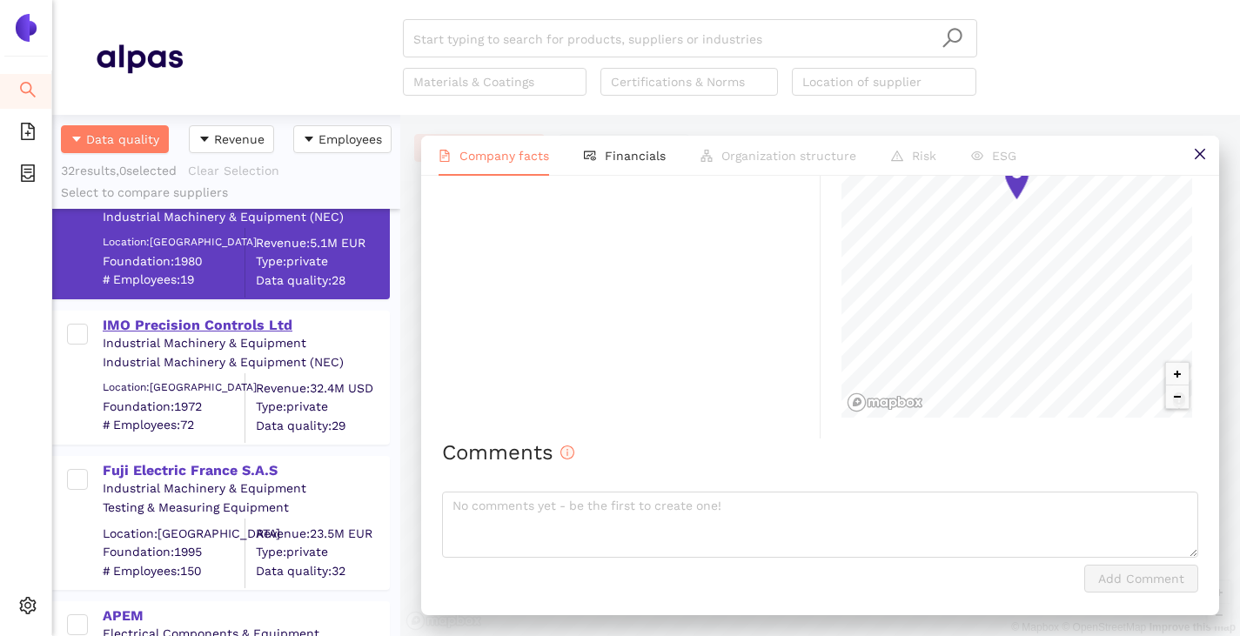
click at [227, 321] on div "IMO Precision Controls Ltd" at bounding box center [245, 325] width 285 height 19
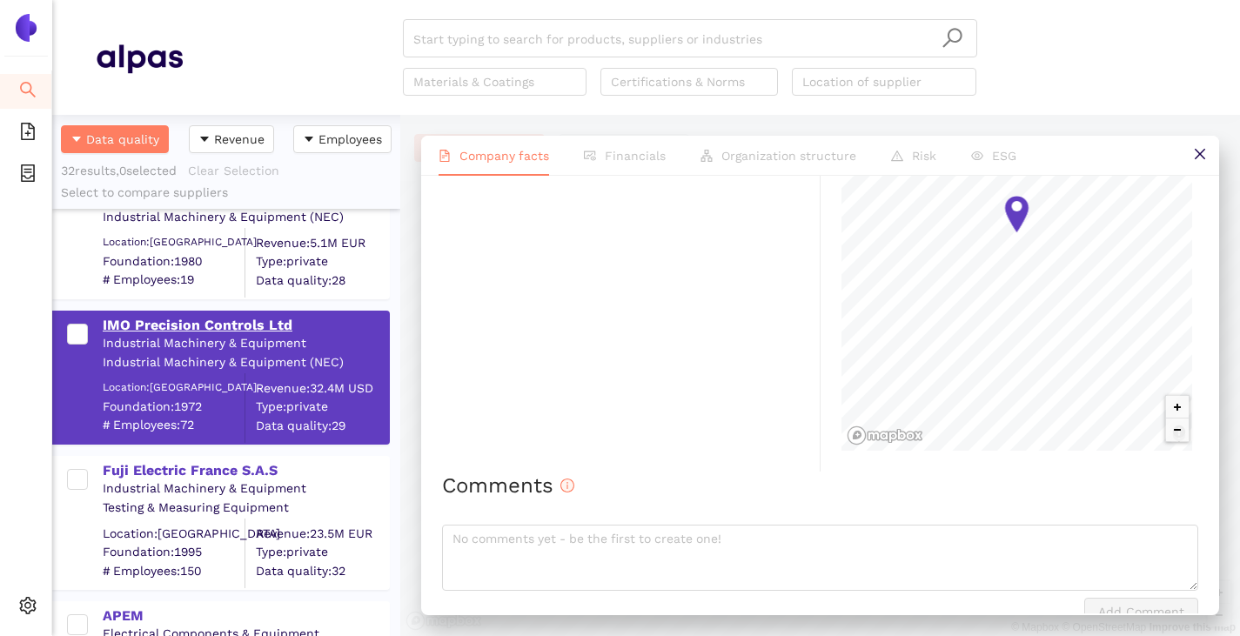
scroll to position [158, 0]
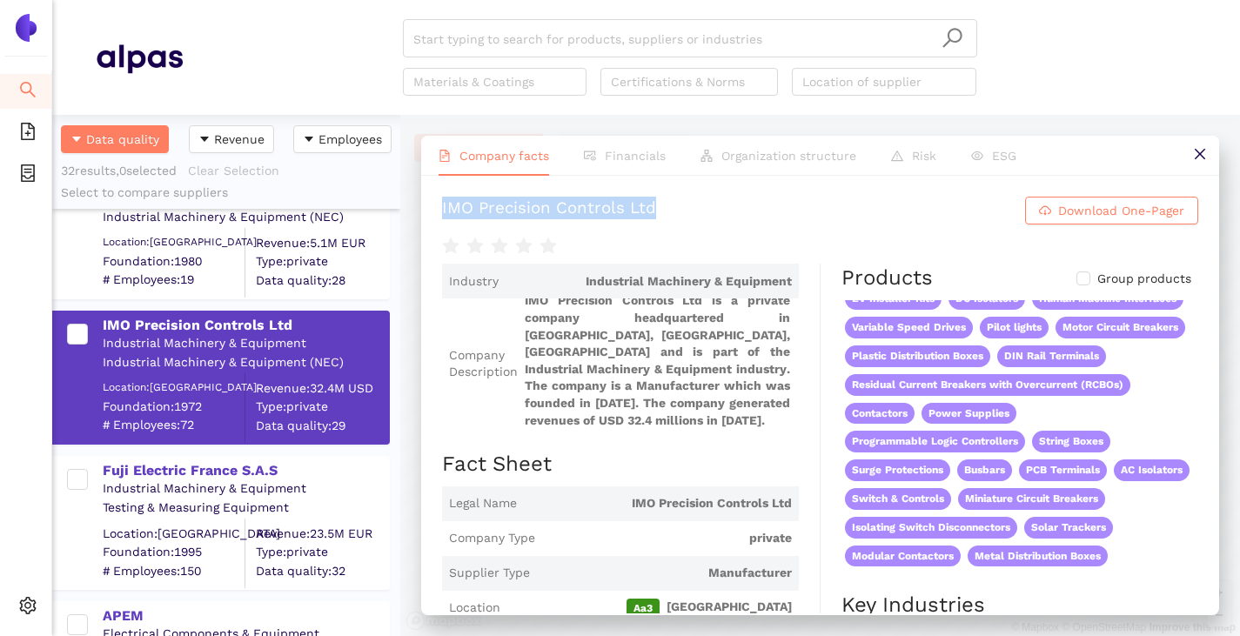
drag, startPoint x: 432, startPoint y: 201, endPoint x: 719, endPoint y: 203, distance: 287.1
click at [719, 202] on div "IMO Precision Controls Ltd Download One-Pager Industry Industrial Machinery & E…" at bounding box center [820, 395] width 798 height 438
copy div "IMO Precision Controls Ltd"
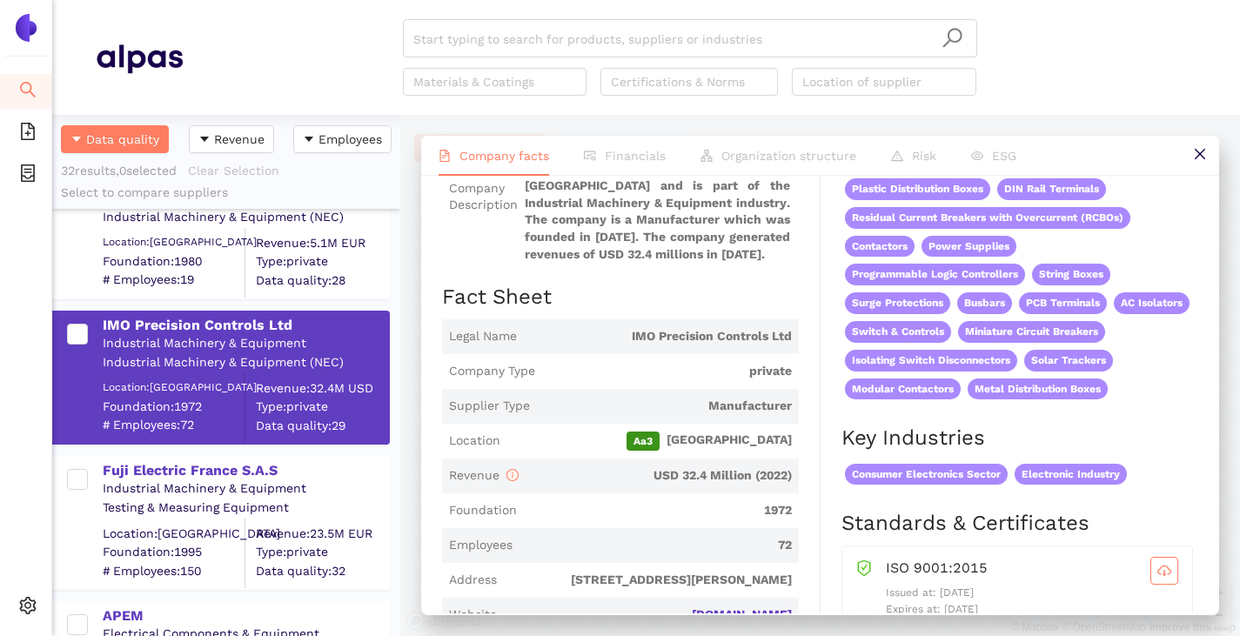
scroll to position [261, 0]
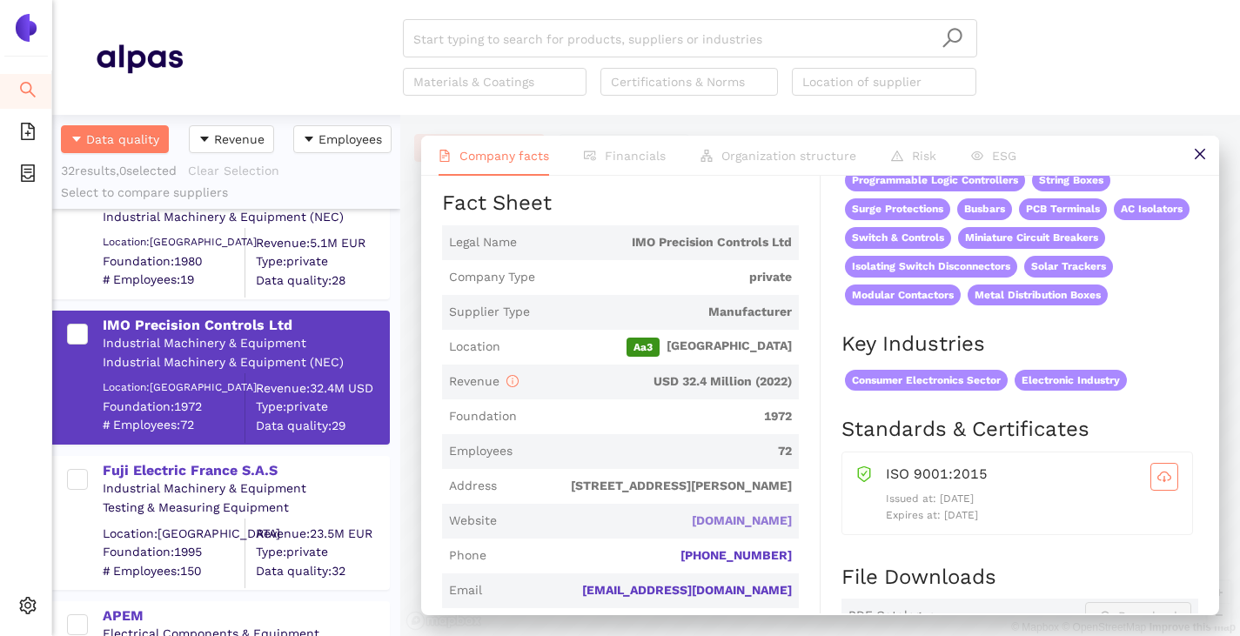
click at [0, 0] on link "imopc.com" at bounding box center [0, 0] width 0 height 0
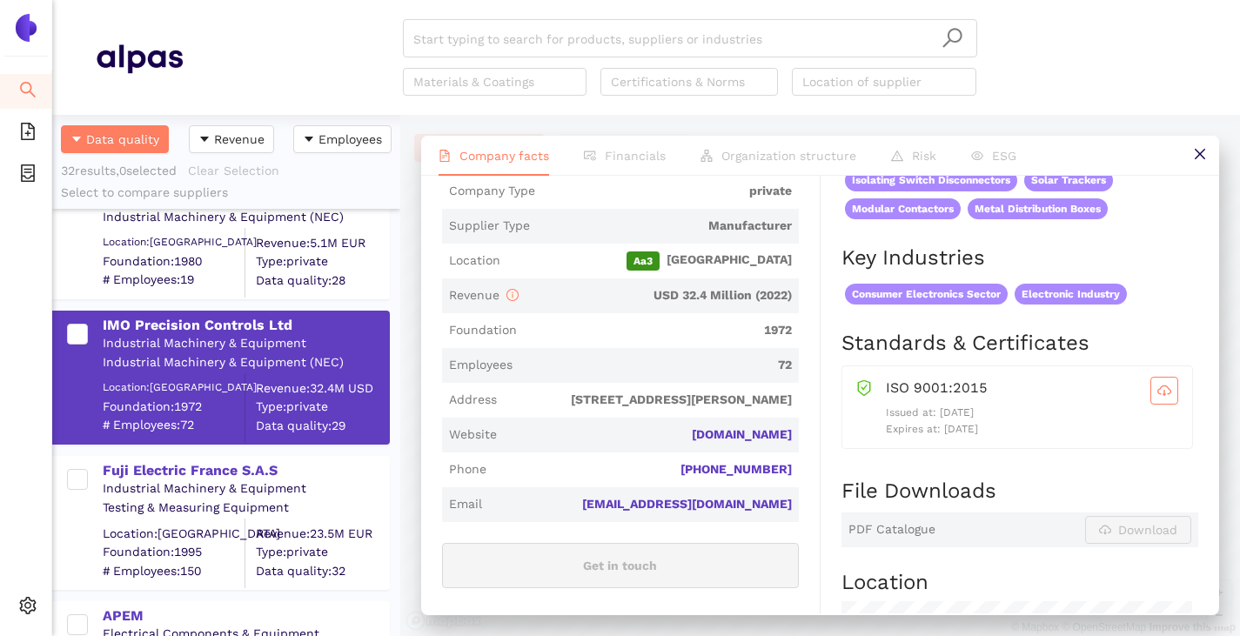
scroll to position [348, 0]
click at [1151, 385] on span "cloud-download" at bounding box center [1164, 390] width 26 height 14
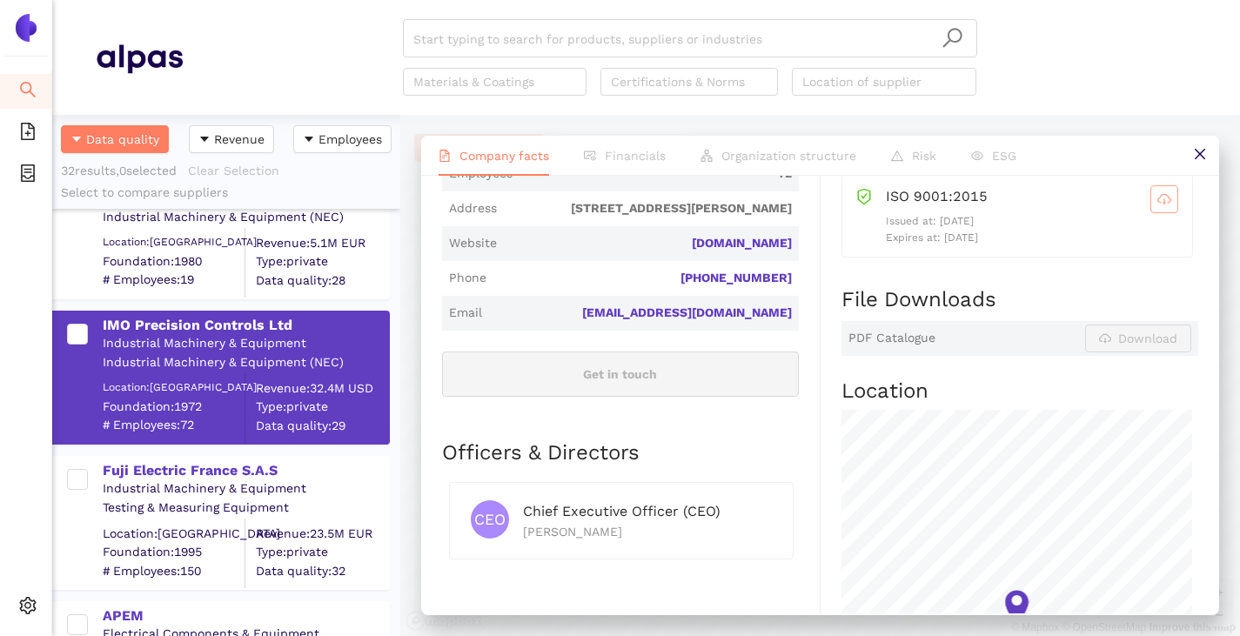
scroll to position [783, 0]
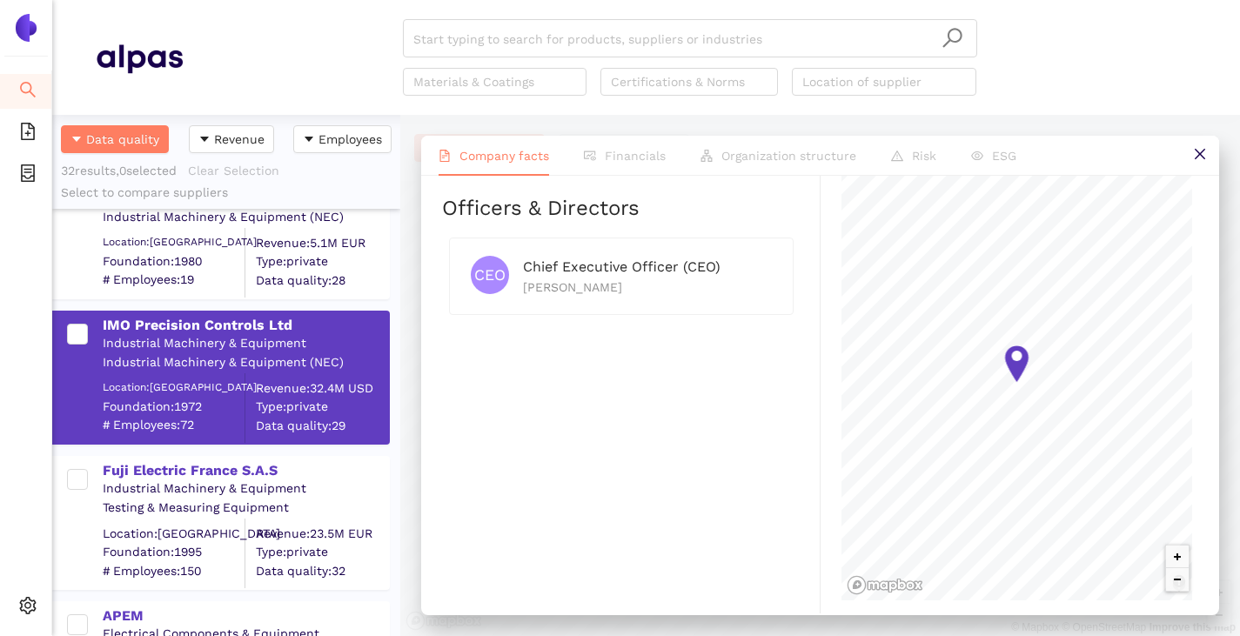
drag, startPoint x: 517, startPoint y: 284, endPoint x: 644, endPoint y: 331, distance: 135.1
click at [633, 292] on div "CEO Chief Executive Officer (CEO) Fausto Furlotti" at bounding box center [621, 276] width 301 height 41
click at [645, 331] on div "CEO Chief Executive Officer (CEO) Fausto Furlotti" at bounding box center [620, 283] width 357 height 105
drag, startPoint x: 637, startPoint y: 397, endPoint x: 631, endPoint y: 371, distance: 26.0
click at [636, 396] on div "Industry Industrial Machinery & Equipment Company Description IMO Precision Con…" at bounding box center [631, 51] width 378 height 1140
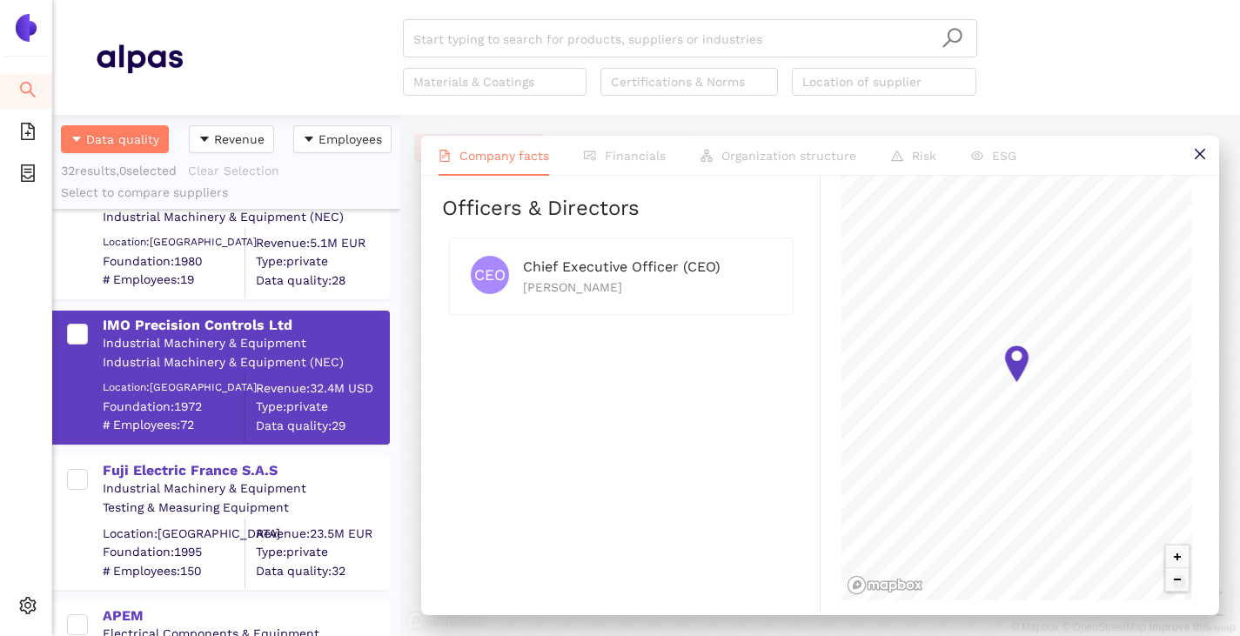
click at [636, 373] on div "Industry Industrial Machinery & Equipment Company Description IMO Precision Con…" at bounding box center [631, 51] width 378 height 1140
click at [643, 381] on div "Industry Industrial Machinery & Equipment Company Description IMO Precision Con…" at bounding box center [631, 51] width 378 height 1140
click at [688, 369] on div "Industry Industrial Machinery & Equipment Company Description IMO Precision Con…" at bounding box center [631, 51] width 378 height 1140
click at [691, 368] on div "Industry Industrial Machinery & Equipment Company Description IMO Precision Con…" at bounding box center [631, 51] width 378 height 1140
click at [520, 289] on div "CEO" at bounding box center [497, 276] width 52 height 41
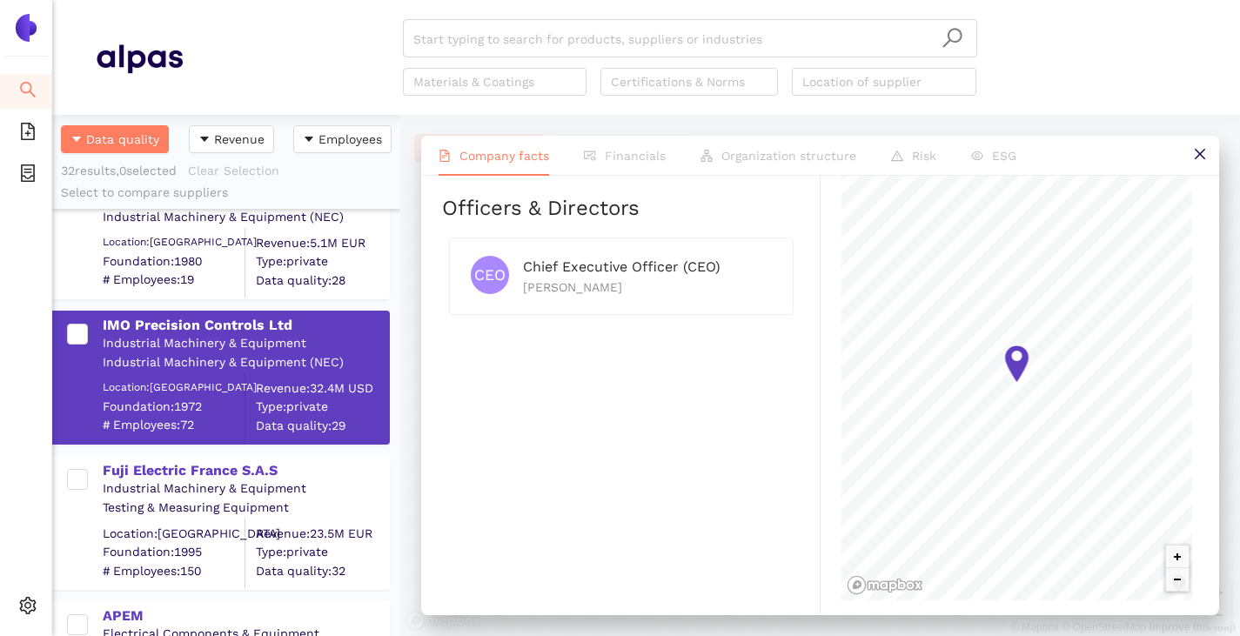
click at [525, 290] on div "Fausto Furlotti" at bounding box center [647, 287] width 249 height 19
drag, startPoint x: 525, startPoint y: 289, endPoint x: 616, endPoint y: 289, distance: 91.3
click at [616, 289] on div "Fausto Furlotti" at bounding box center [647, 287] width 249 height 19
copy div "Fausto Furlotti"
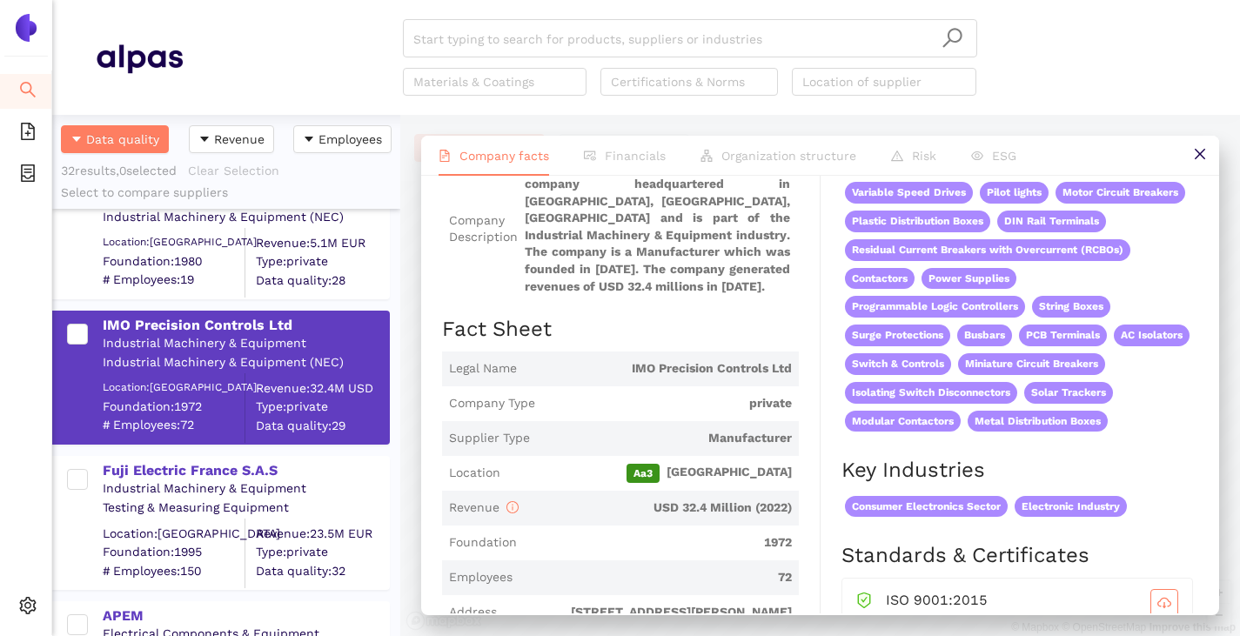
scroll to position [87, 0]
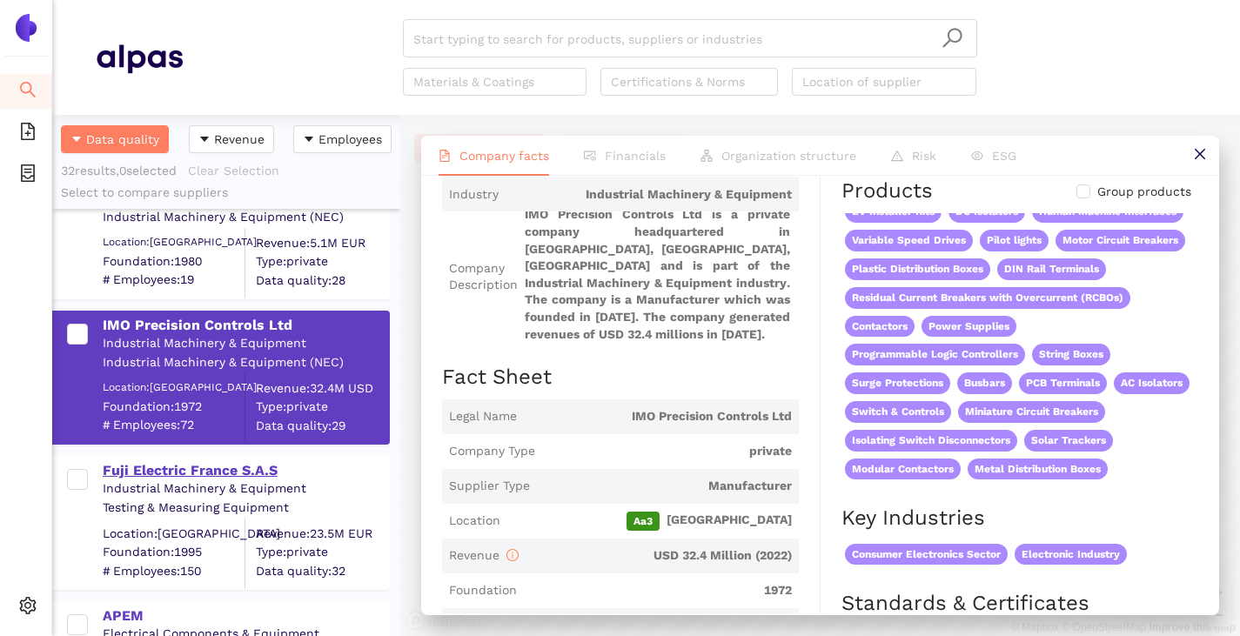
click at [173, 471] on div "Fuji Electric France S.A.S" at bounding box center [245, 470] width 285 height 19
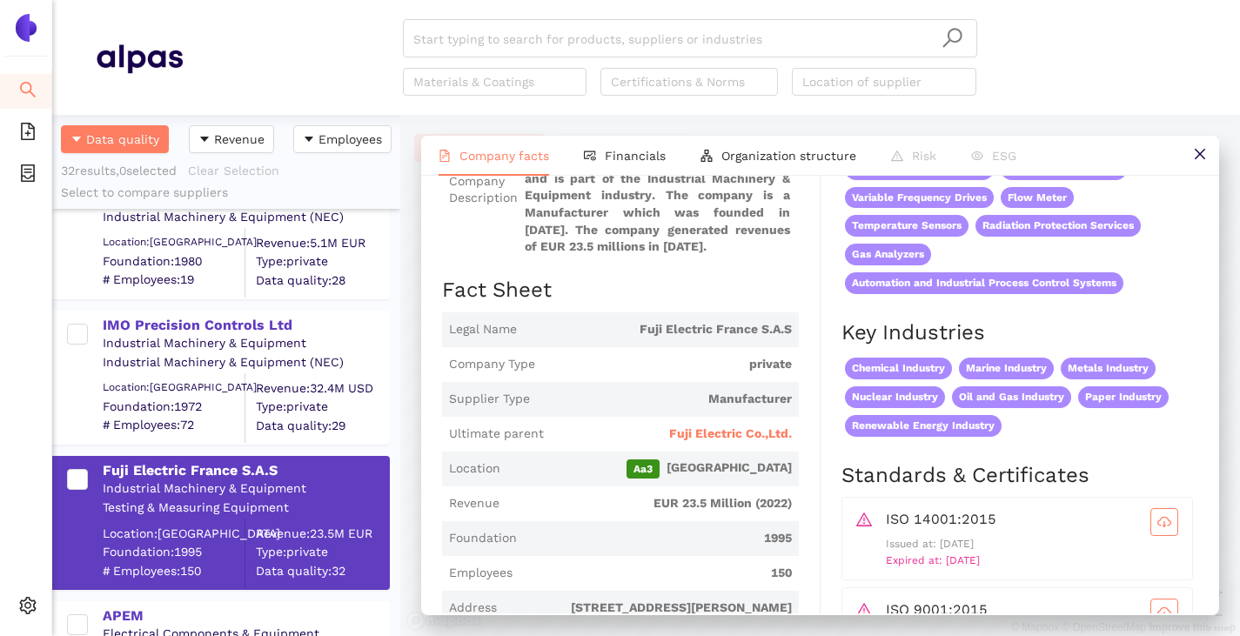
scroll to position [435, 0]
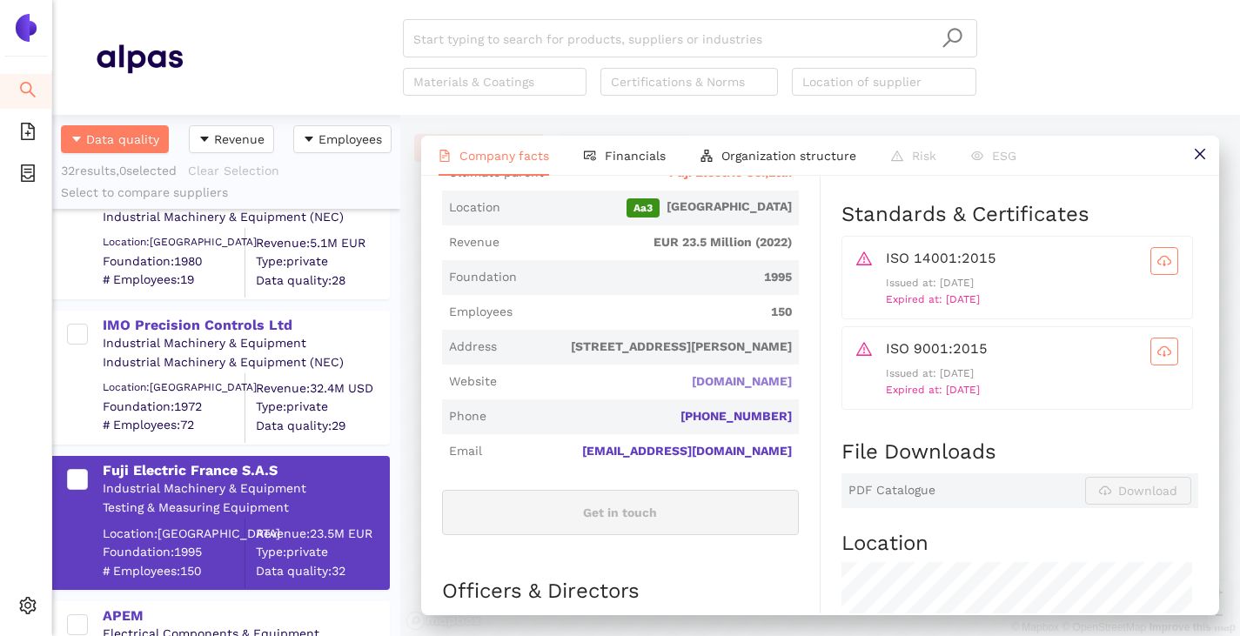
click at [0, 0] on link "fujielectric.com" at bounding box center [0, 0] width 0 height 0
drag, startPoint x: 795, startPoint y: 384, endPoint x: 668, endPoint y: 391, distance: 127.2
click at [668, 391] on div "Industry Industrial Machinery & Equipment Company Description Fuji Electric Fra…" at bounding box center [631, 423] width 378 height 1189
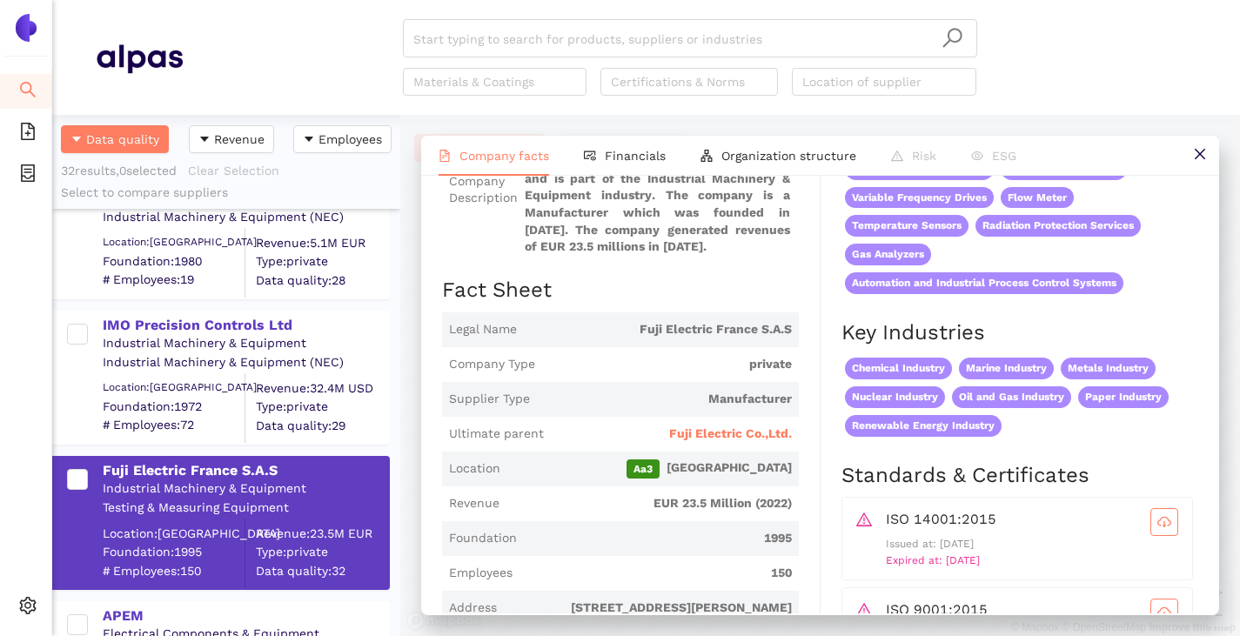
scroll to position [0, 0]
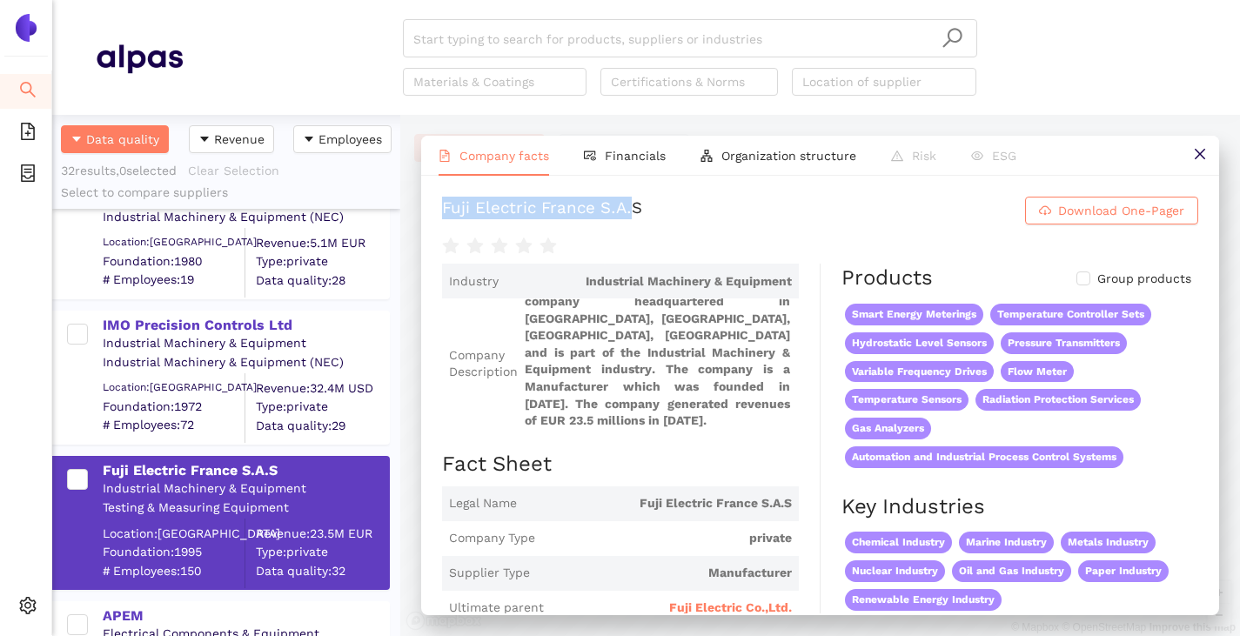
drag, startPoint x: 439, startPoint y: 202, endPoint x: 628, endPoint y: 195, distance: 188.9
click at [628, 195] on div "Fuji Electric France S.A.S Download One-Pager Industry Industrial Machinery & E…" at bounding box center [820, 395] width 798 height 438
click at [771, 158] on span "Organization structure" at bounding box center [788, 156] width 135 height 14
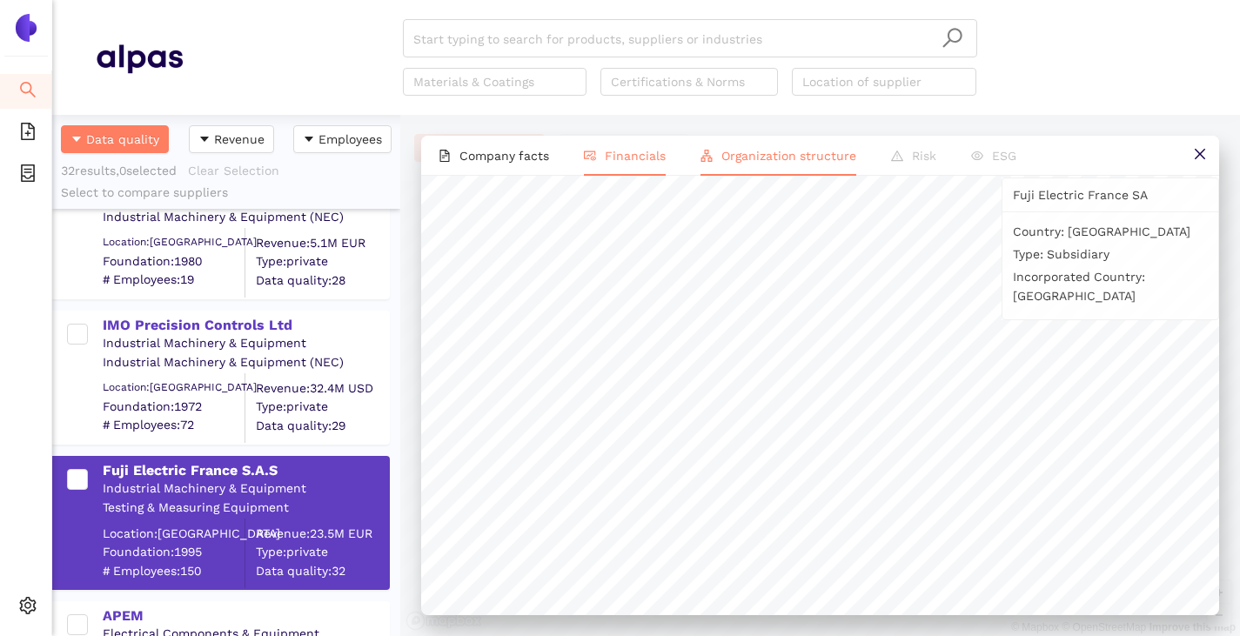
click at [639, 147] on li "Financials" at bounding box center [624, 156] width 117 height 40
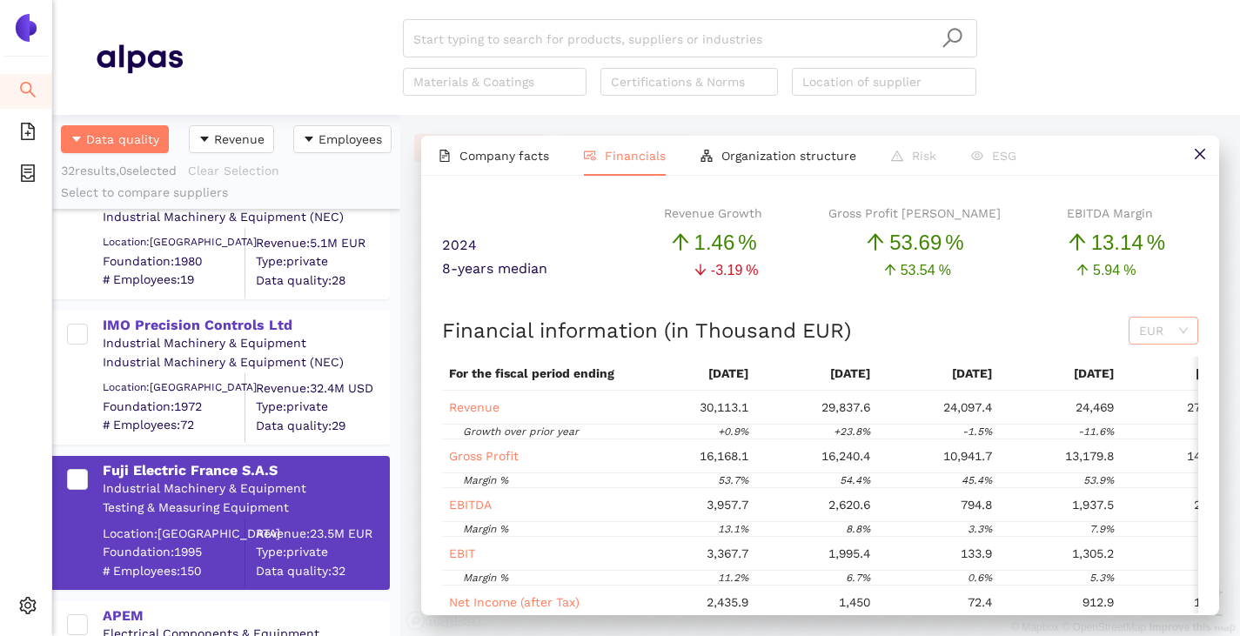
click at [1139, 330] on span "EUR" at bounding box center [1163, 331] width 49 height 26
click at [1146, 388] on div "USD" at bounding box center [1150, 393] width 49 height 19
click at [493, 161] on span "Company facts" at bounding box center [504, 156] width 90 height 14
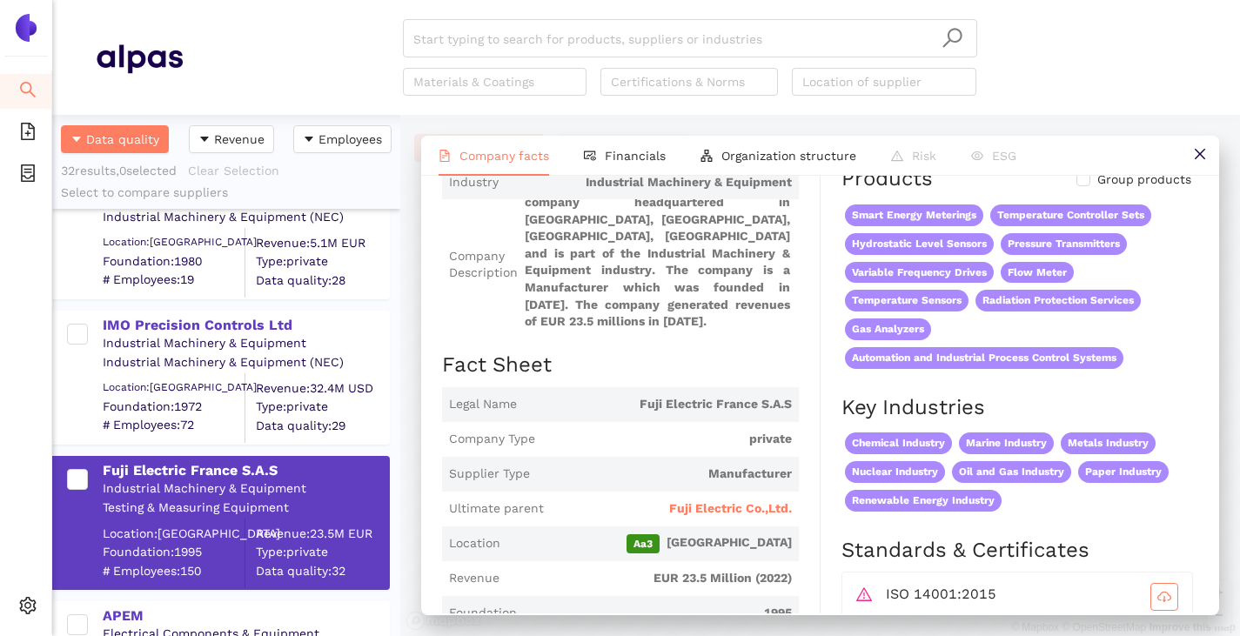
scroll to position [174, 0]
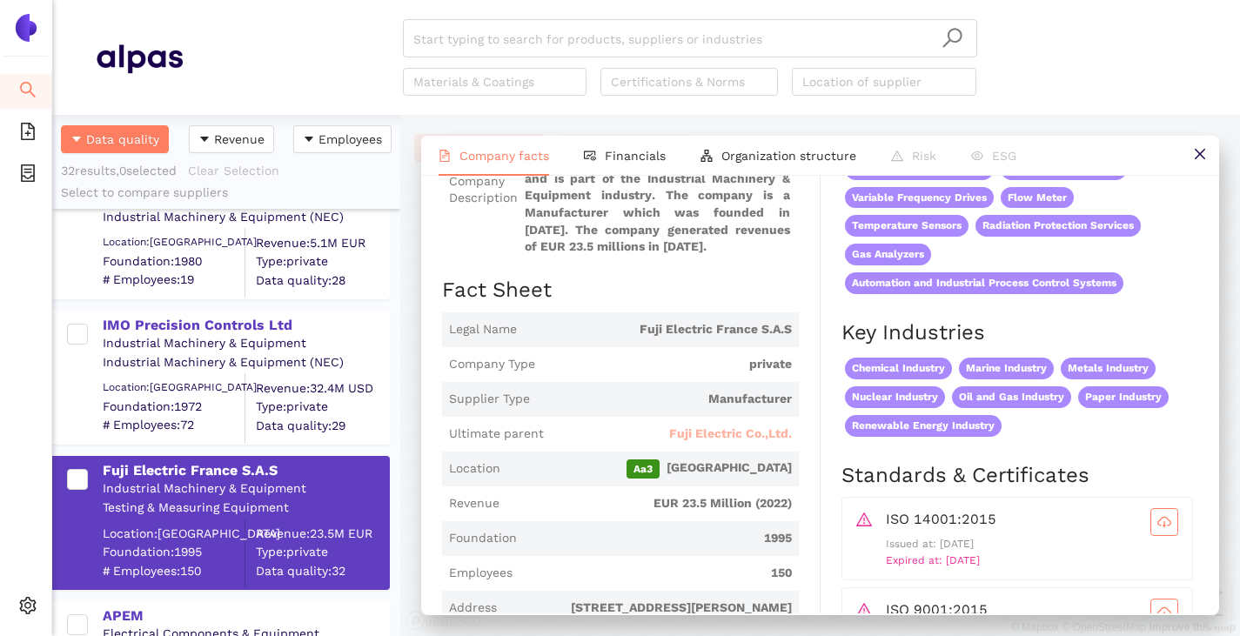
click at [699, 437] on span "Fuji Electric Co.,Ltd." at bounding box center [730, 433] width 123 height 17
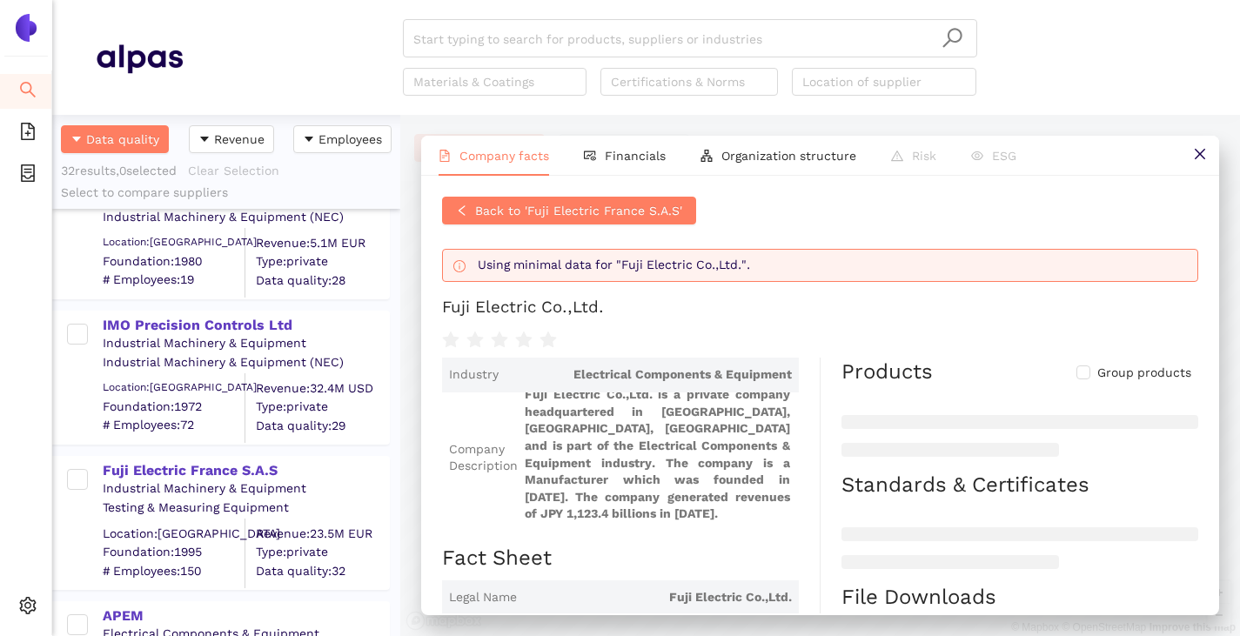
scroll to position [261, 0]
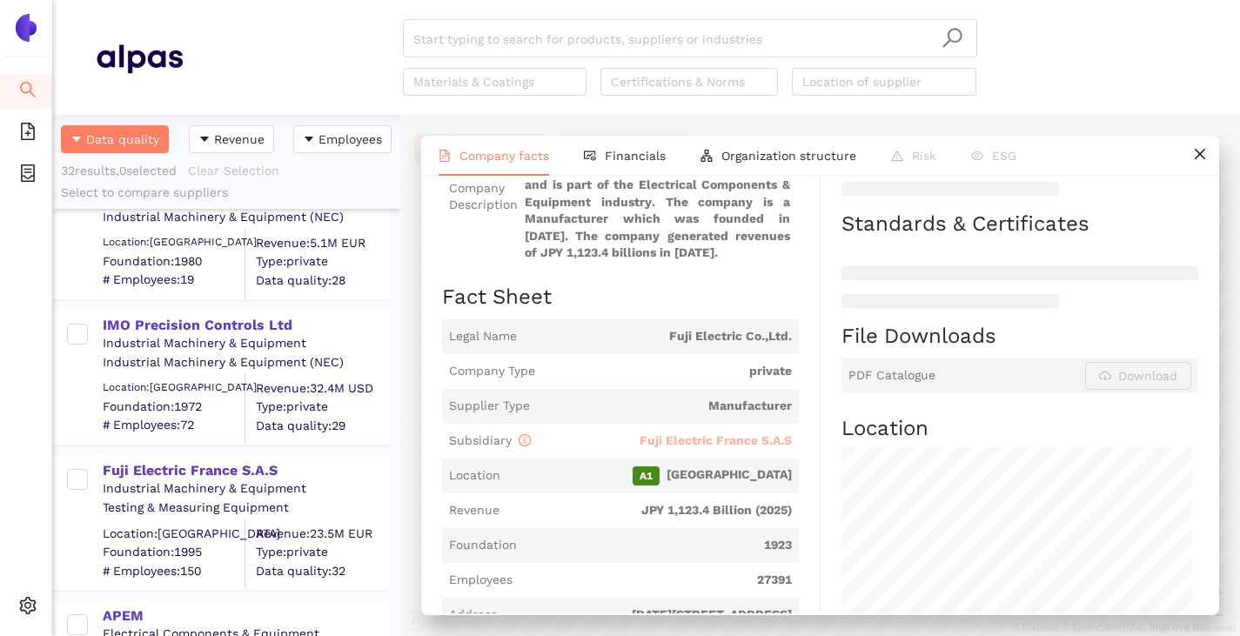
click at [661, 438] on span "Fuji Electric France S.A.S" at bounding box center [715, 440] width 152 height 14
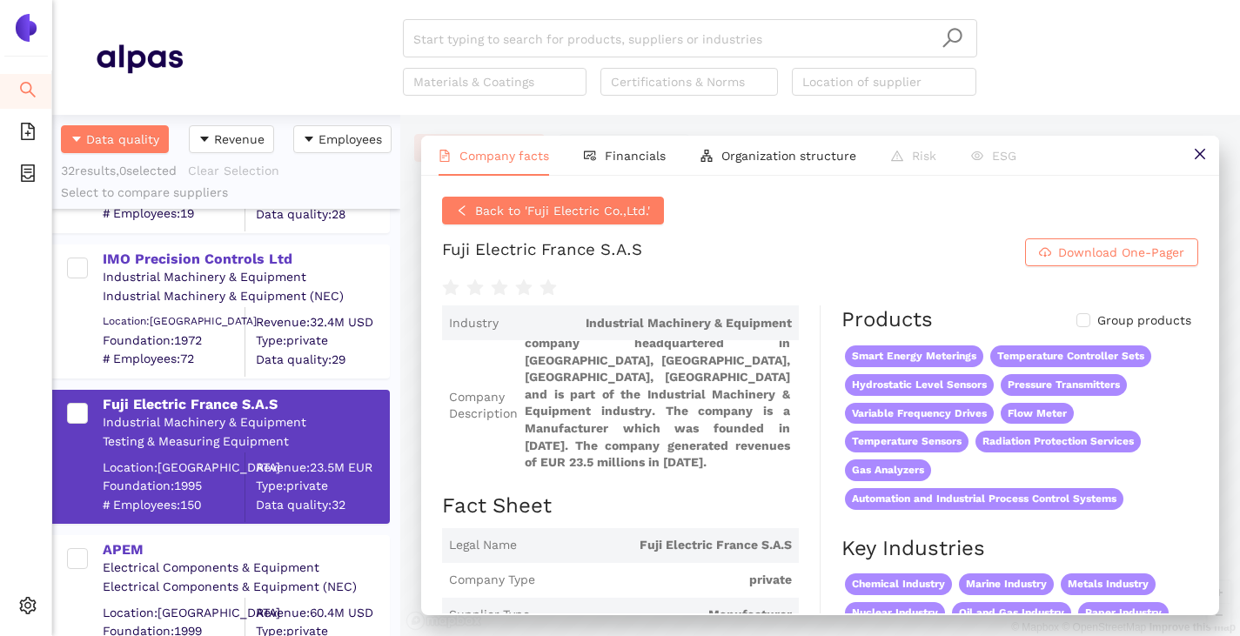
scroll to position [435, 0]
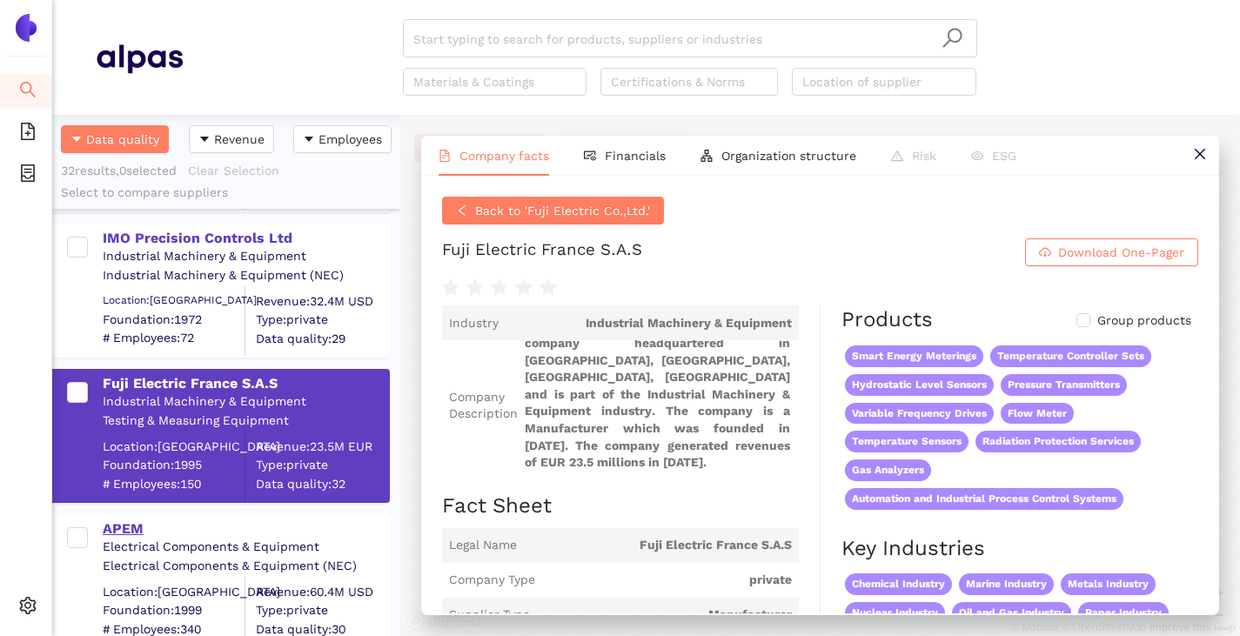
click at [131, 523] on div "APEM" at bounding box center [245, 528] width 285 height 19
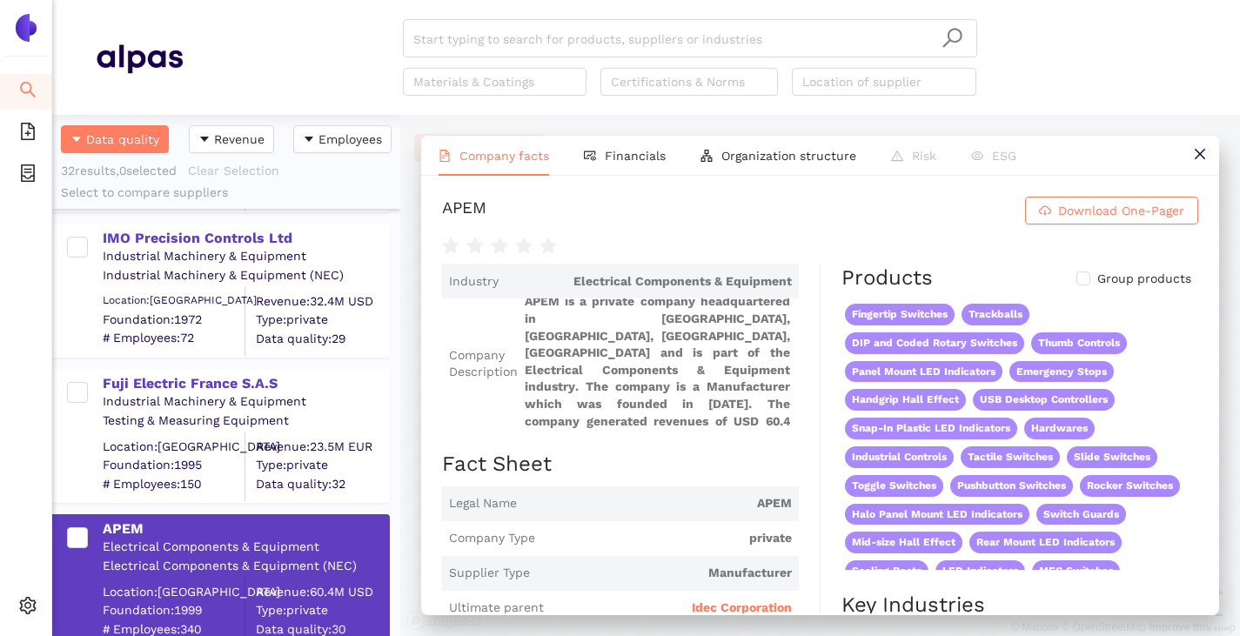
scroll to position [348, 0]
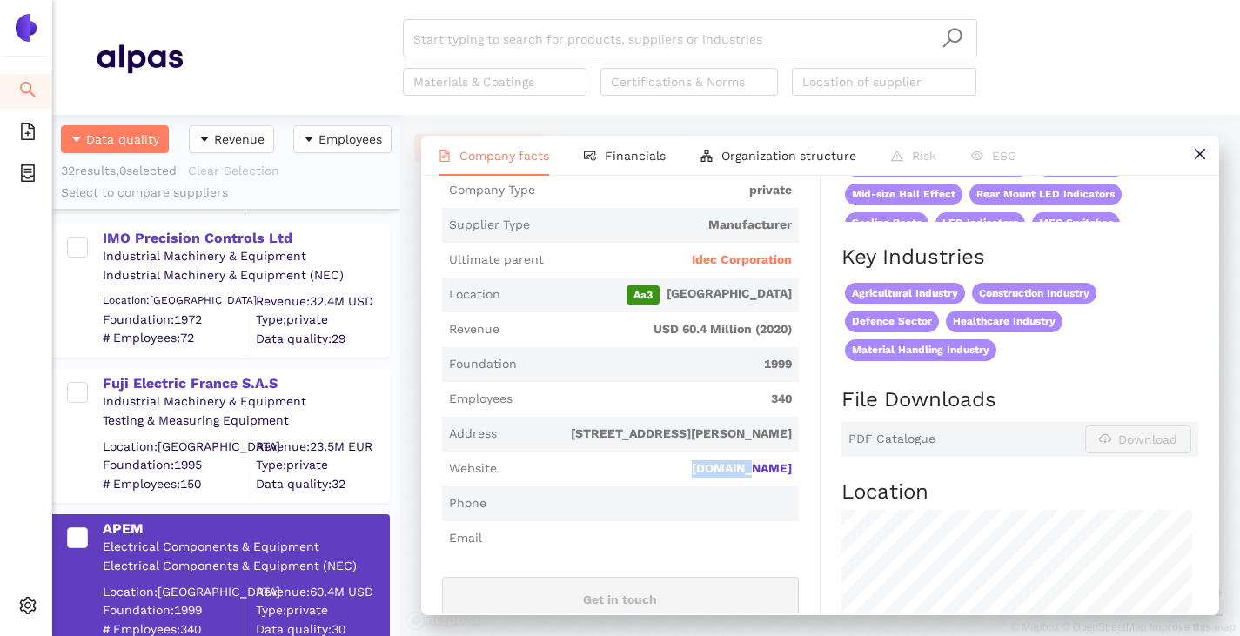
drag, startPoint x: 788, startPoint y: 470, endPoint x: 700, endPoint y: 477, distance: 88.1
click at [700, 477] on span "Website apem.com" at bounding box center [620, 469] width 357 height 35
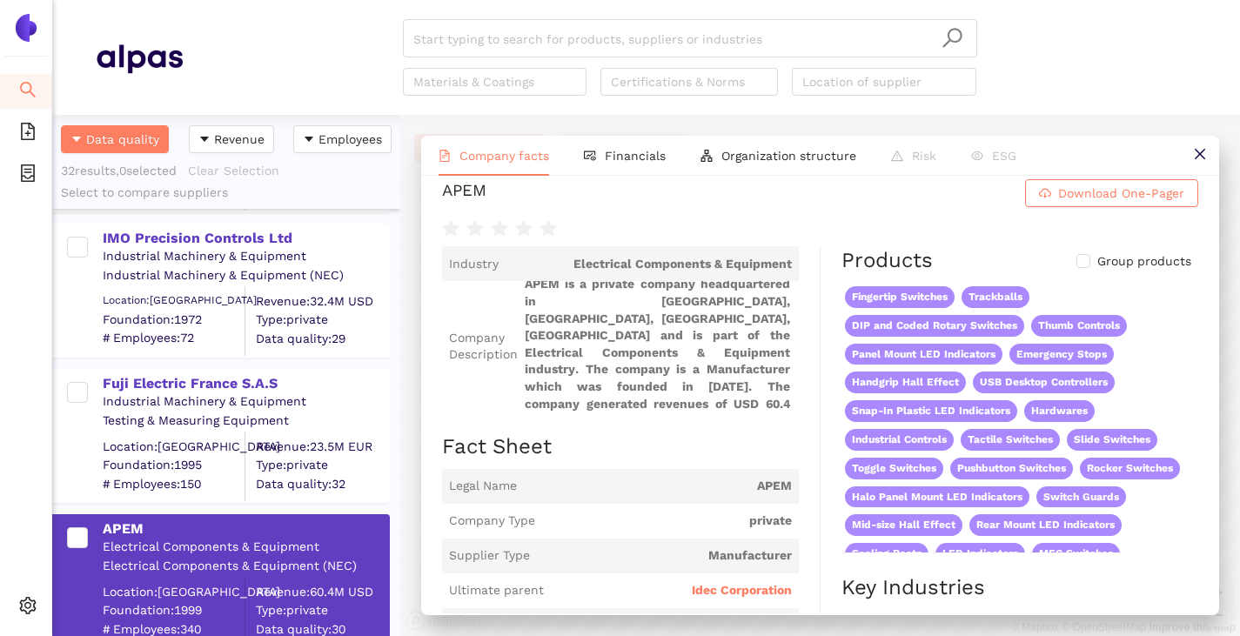
scroll to position [0, 0]
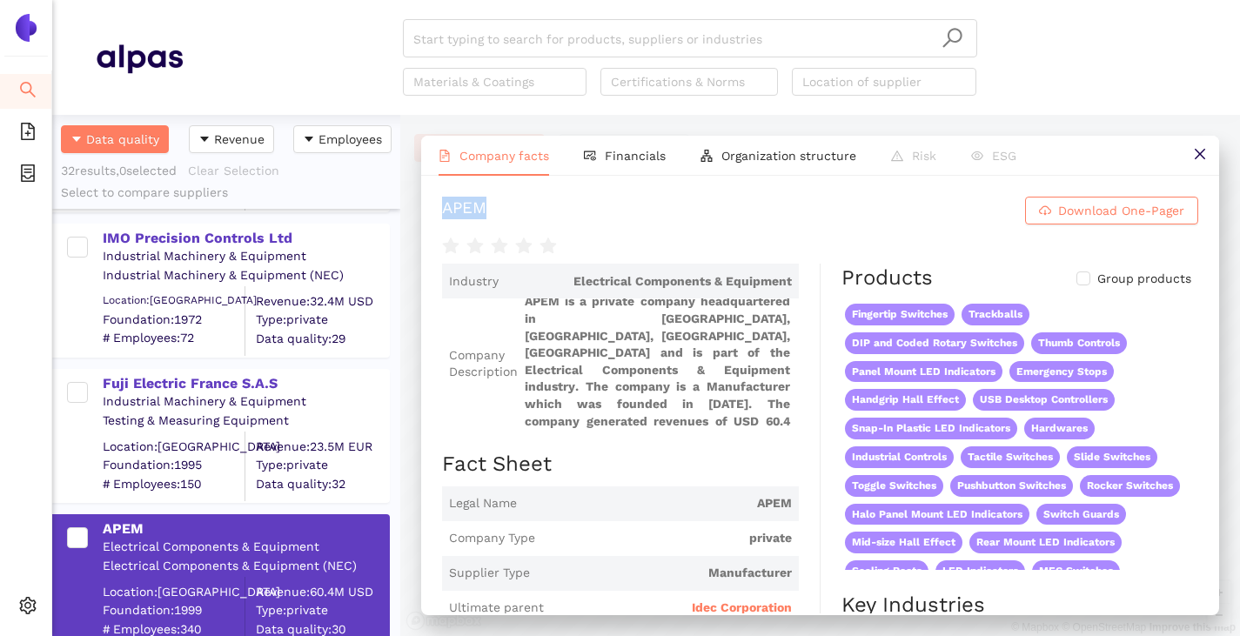
drag, startPoint x: 434, startPoint y: 193, endPoint x: 544, endPoint y: 210, distance: 110.9
click at [544, 210] on div "APEM Download One-Pager Industry Electrical Components & Equipment Company Desc…" at bounding box center [820, 395] width 798 height 438
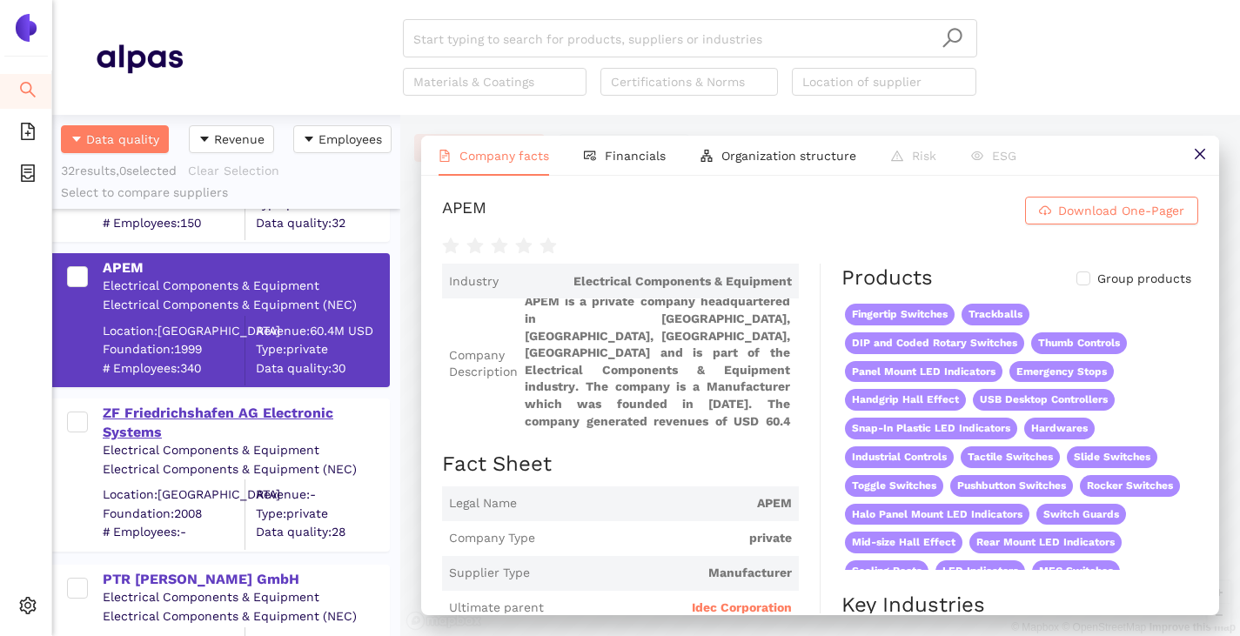
click at [167, 414] on div "ZF Friedrichshafen AG Electronic Systems" at bounding box center [245, 423] width 285 height 39
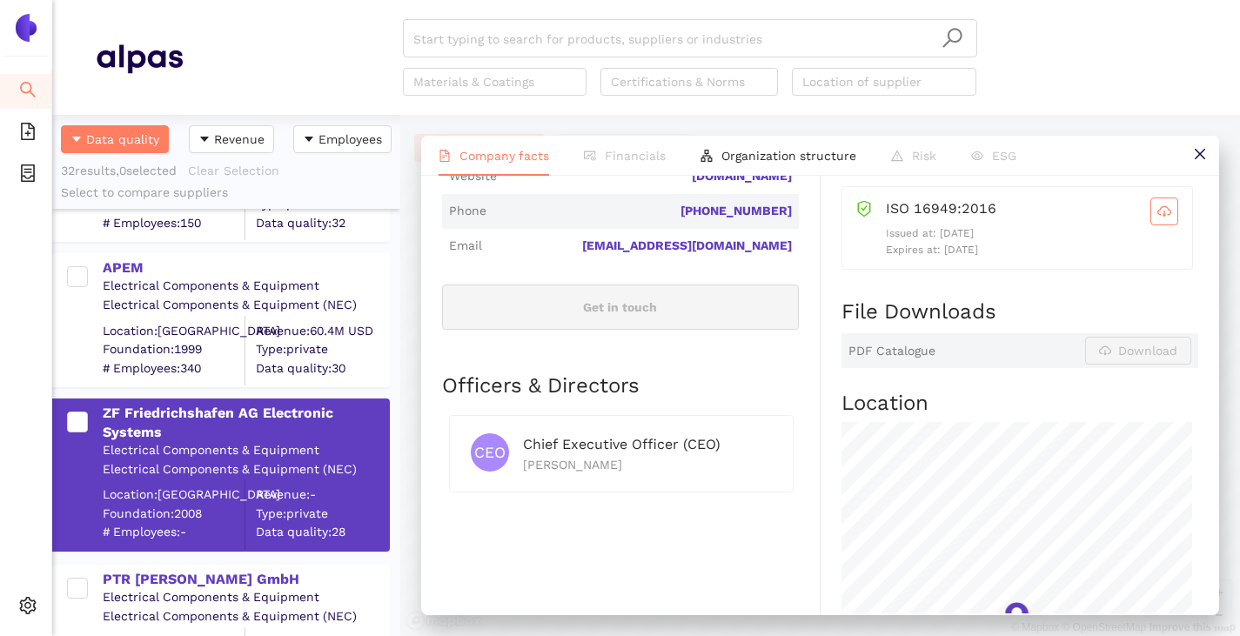
scroll to position [609, 0]
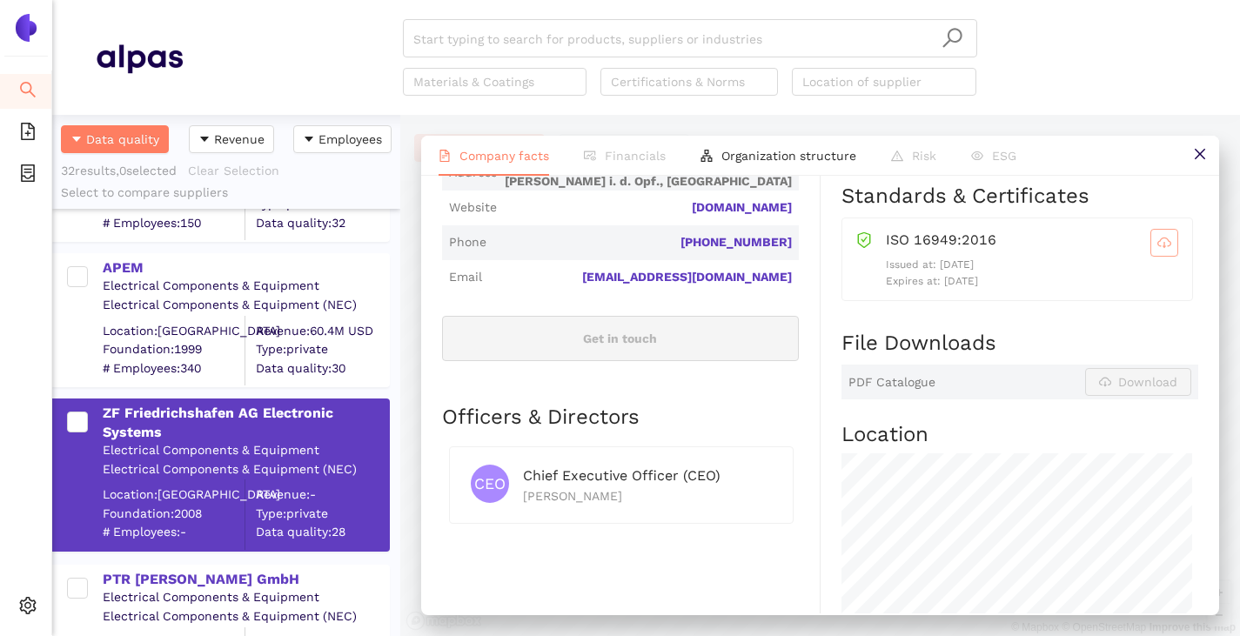
click at [1162, 250] on span "cloud-download" at bounding box center [1164, 243] width 26 height 14
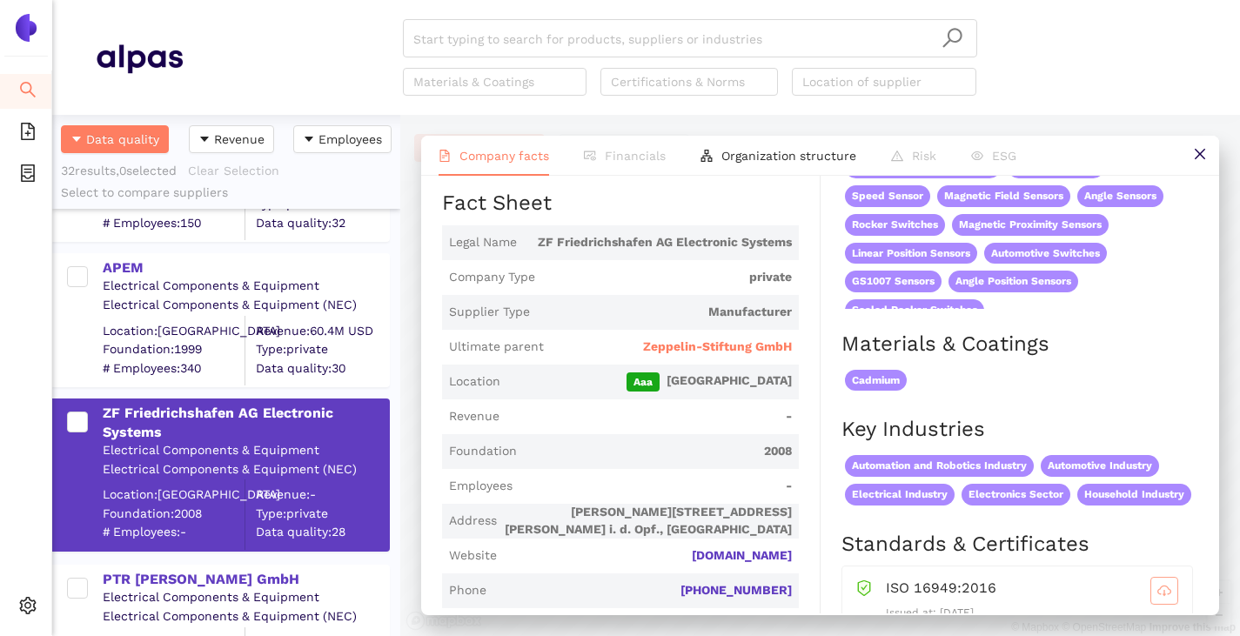
scroll to position [522, 0]
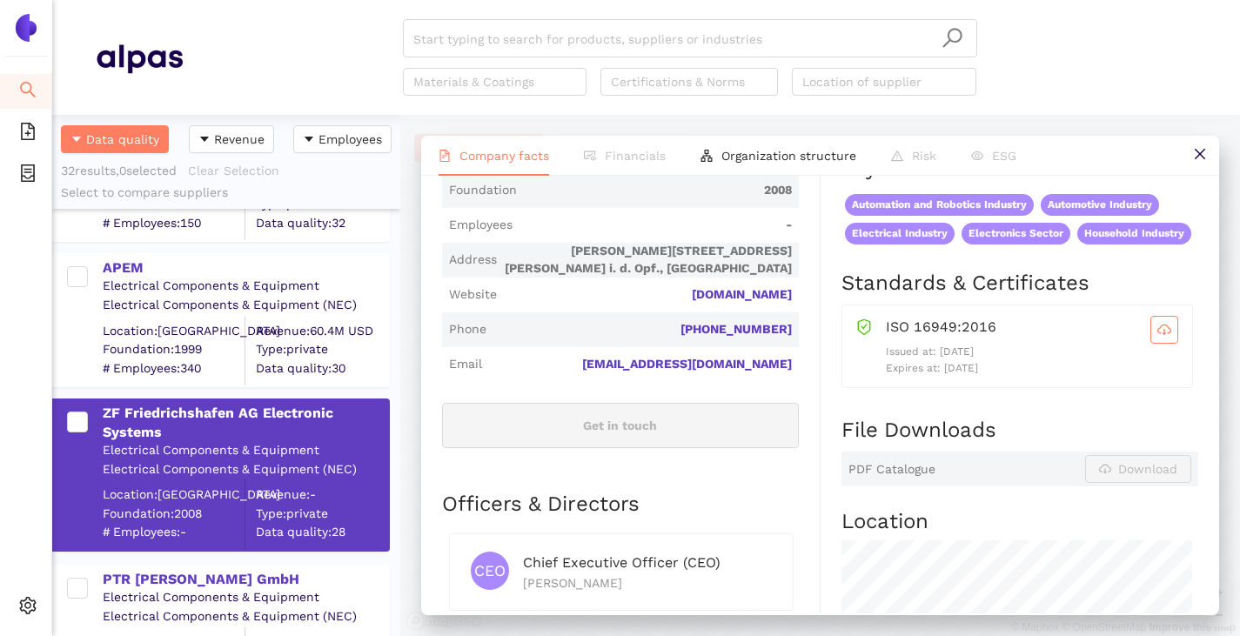
drag, startPoint x: 793, startPoint y: 291, endPoint x: 618, endPoint y: 308, distance: 176.5
click at [618, 308] on div "Industry Electrical Components & Equipment Company Description ZF Friedrichshaf…" at bounding box center [631, 369] width 378 height 1255
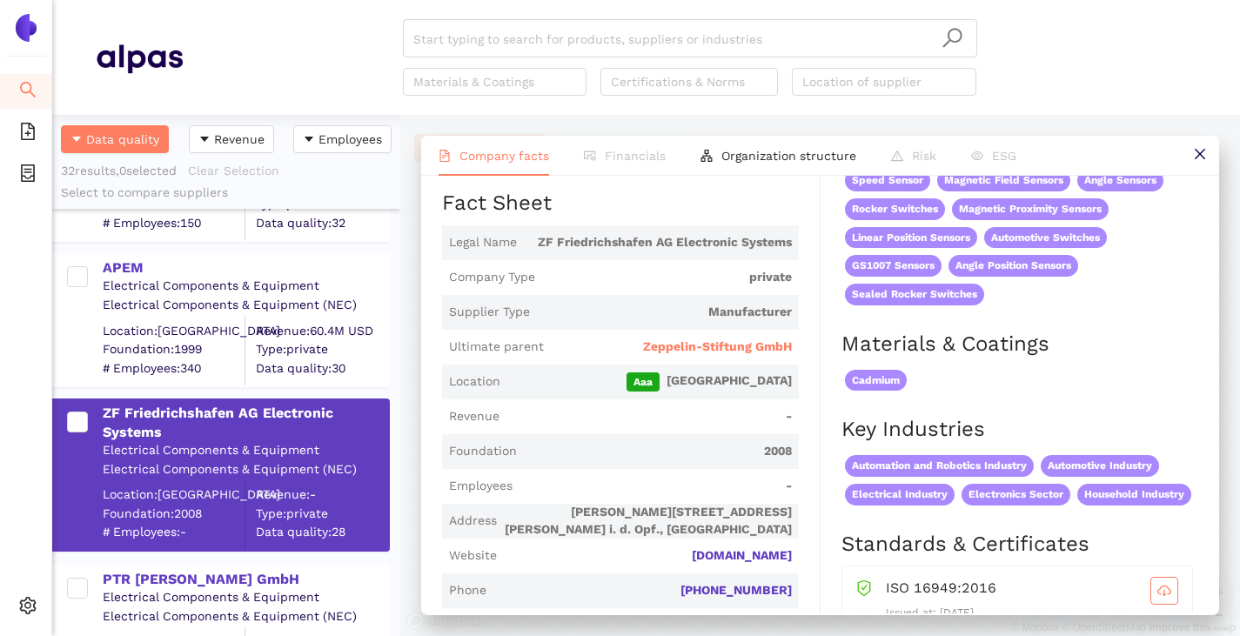
scroll to position [435, 0]
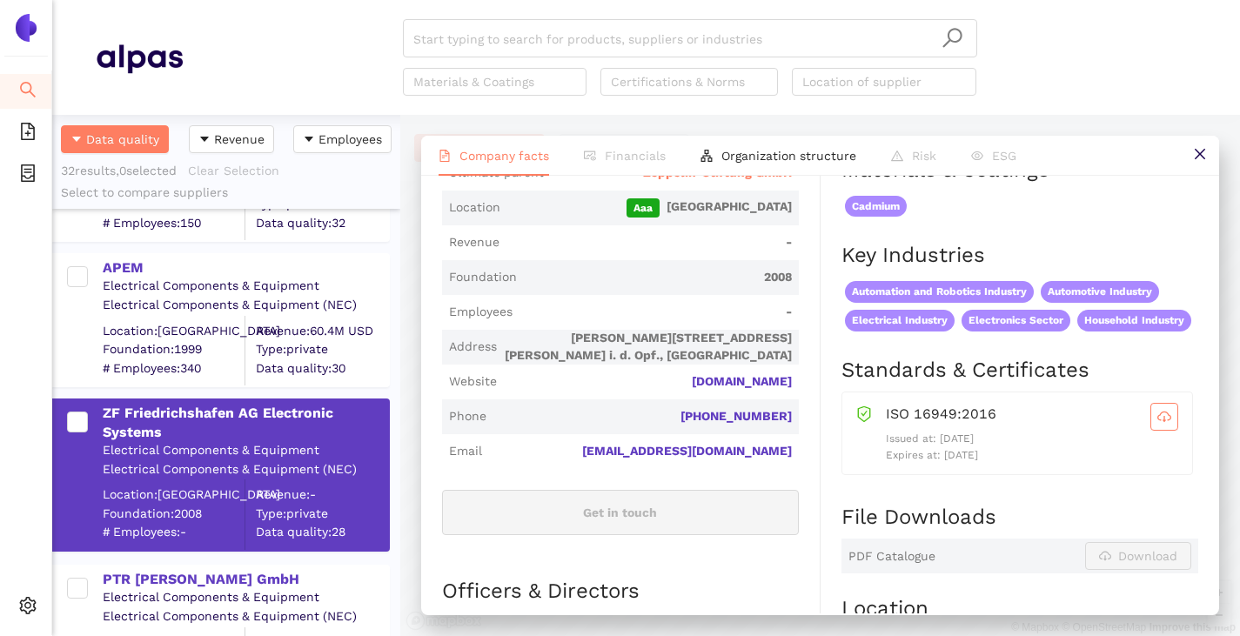
click at [785, 394] on span "Website switches-sensors.zf.com" at bounding box center [620, 382] width 357 height 35
click at [793, 385] on div "Industry Electrical Components & Equipment Company Description ZF Friedrichshaf…" at bounding box center [631, 456] width 378 height 1255
click at [603, 380] on span "switches-sensors.zf.com" at bounding box center [648, 381] width 288 height 17
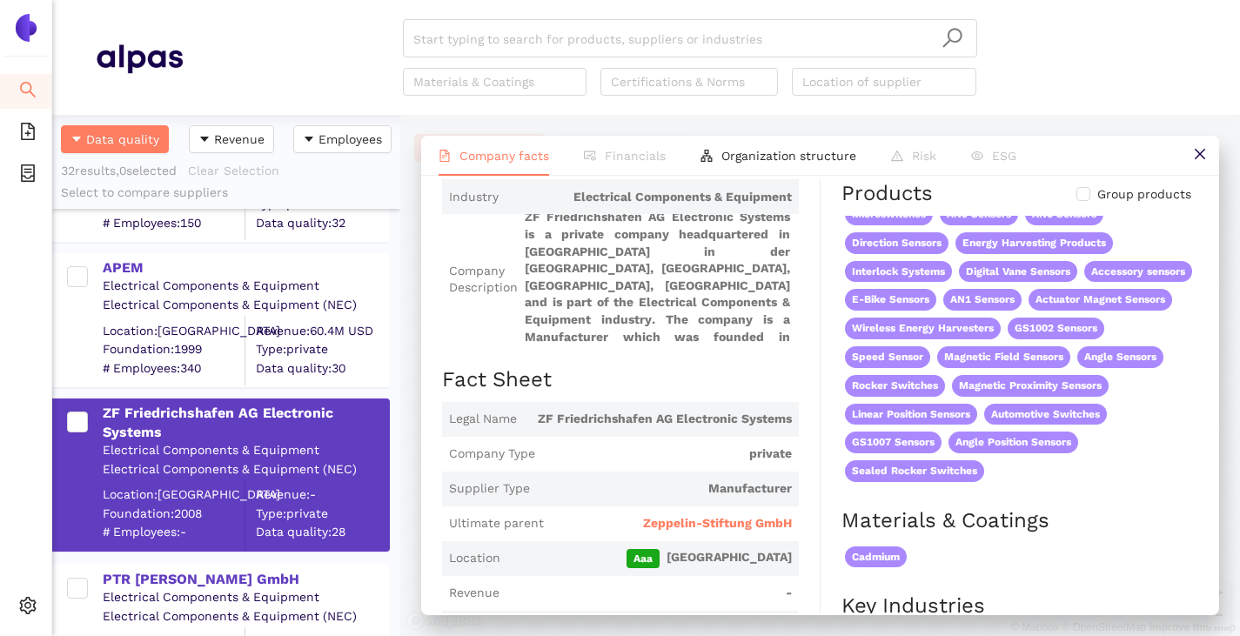
scroll to position [0, 0]
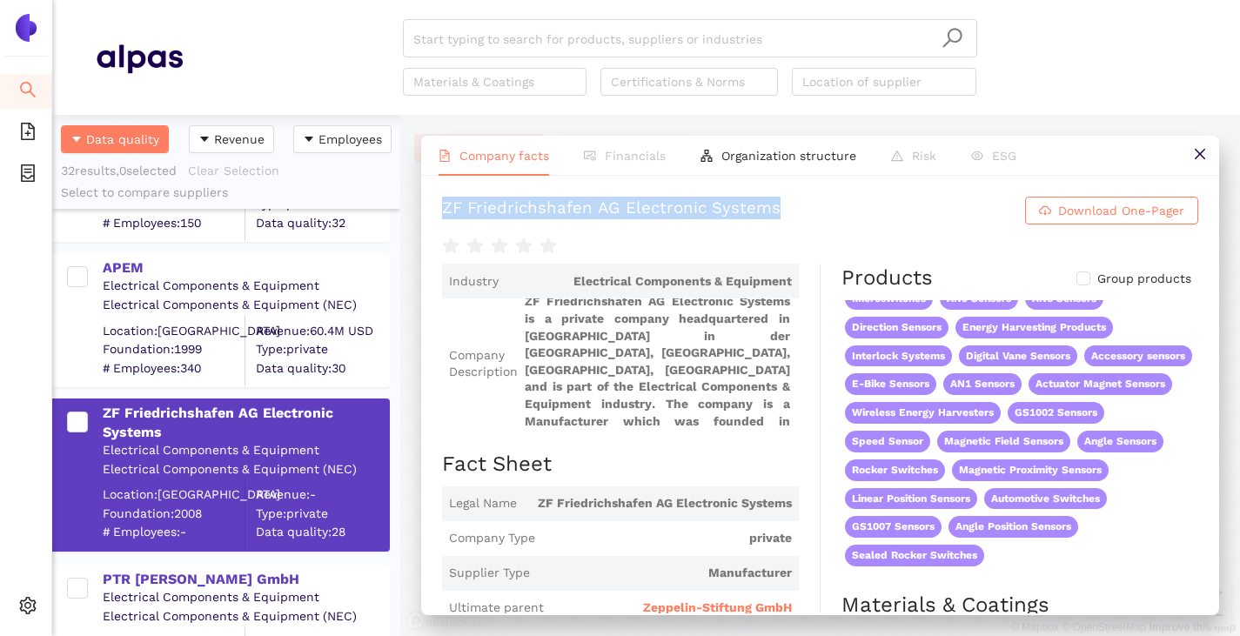
drag, startPoint x: 776, startPoint y: 210, endPoint x: 433, endPoint y: 212, distance: 342.8
click at [433, 212] on div "ZF Friedrichshafen AG Electronic Systems Download One-Pager Industry Electrical…" at bounding box center [820, 395] width 798 height 438
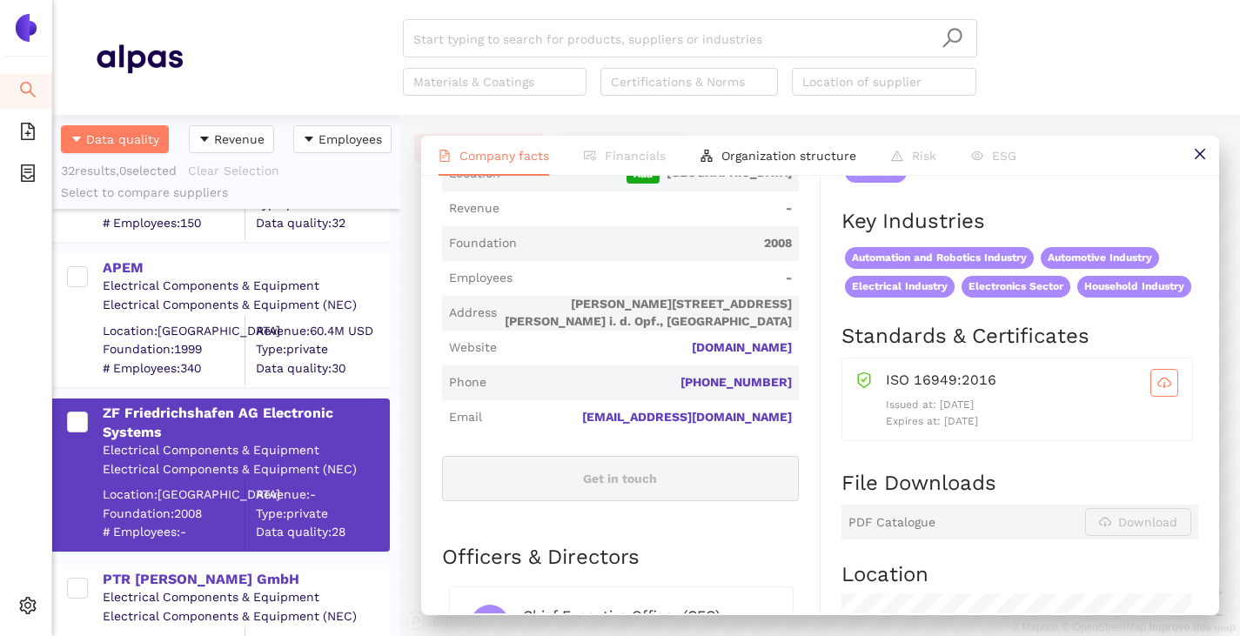
scroll to position [325, 0]
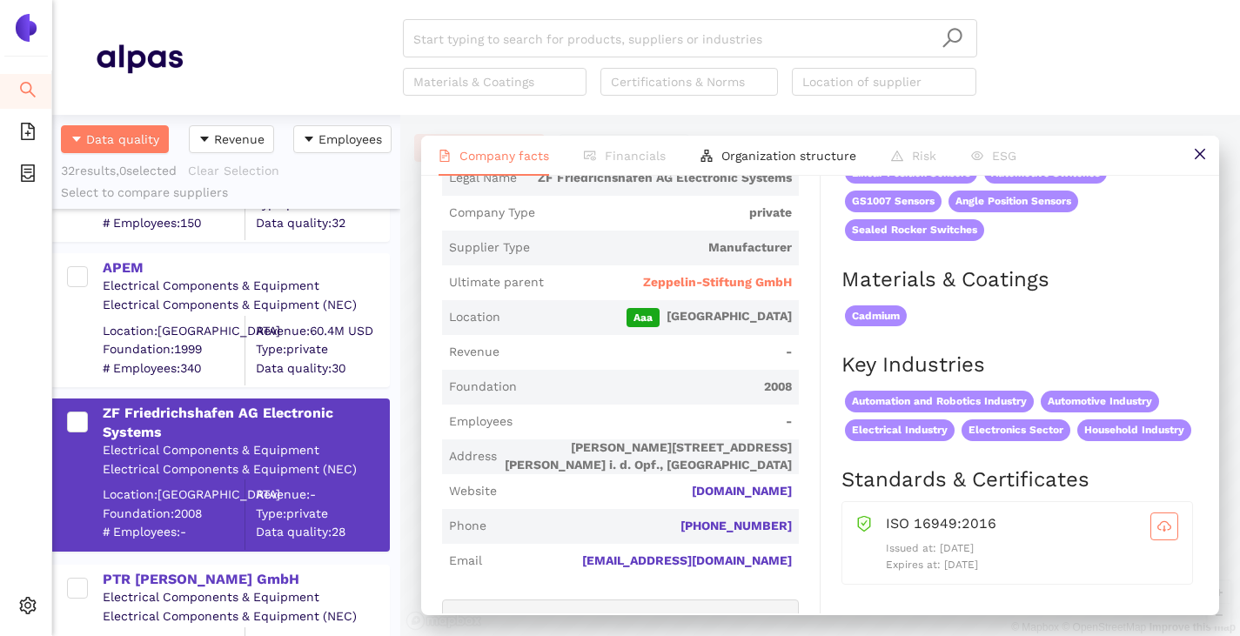
drag, startPoint x: 794, startPoint y: 488, endPoint x: 620, endPoint y: 499, distance: 174.4
click at [620, 499] on div "Industry Electrical Components & Equipment Company Description ZF Friedrichshaf…" at bounding box center [631, 565] width 378 height 1255
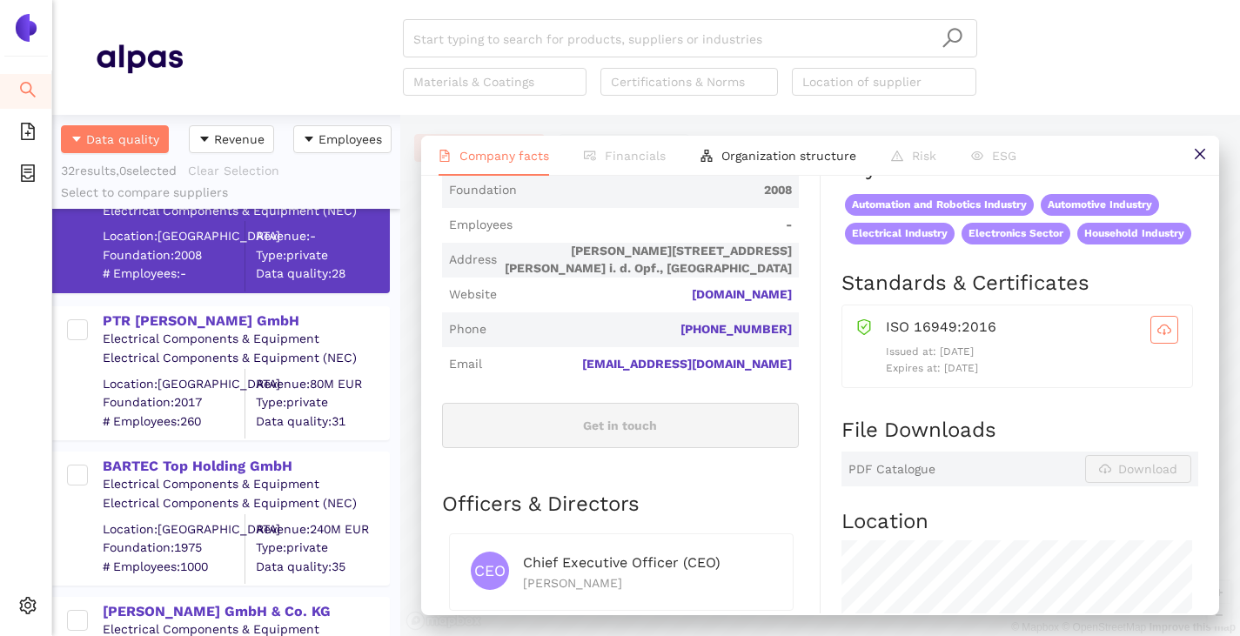
scroll to position [957, 0]
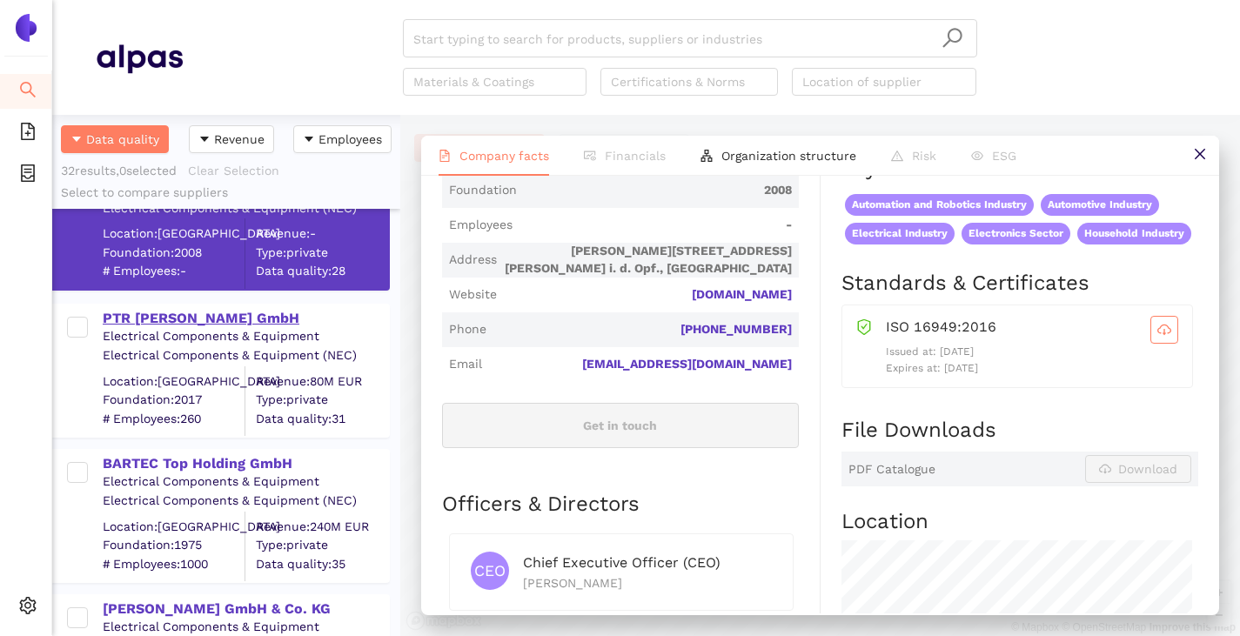
click at [200, 319] on div "PTR HARTMANN GmbH" at bounding box center [245, 318] width 285 height 19
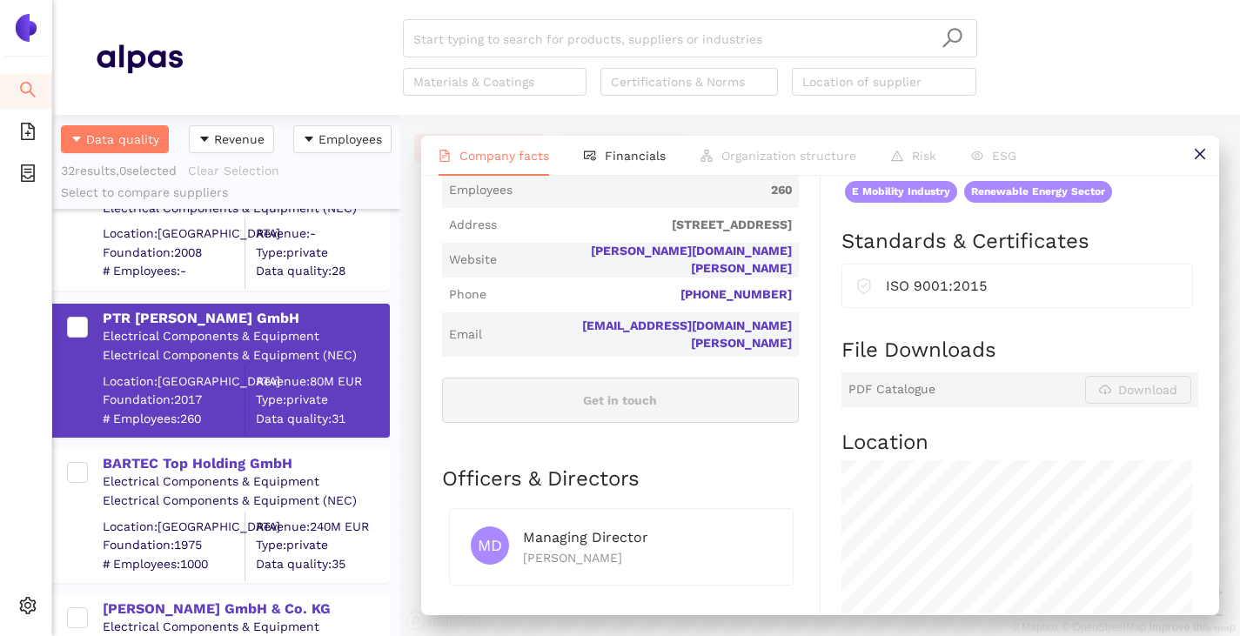
scroll to position [0, 0]
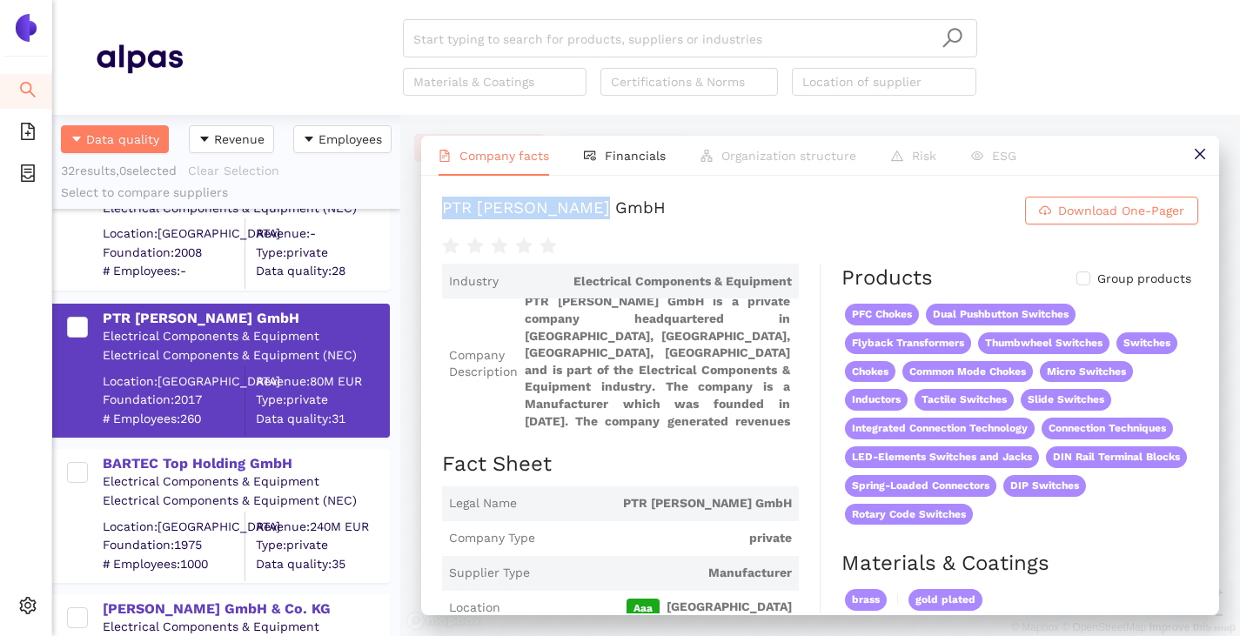
drag, startPoint x: 444, startPoint y: 204, endPoint x: 633, endPoint y: 189, distance: 190.3
click at [633, 189] on div "PTR HARTMANN GmbH Download One-Pager Industry Electrical Components & Equipment…" at bounding box center [820, 395] width 798 height 438
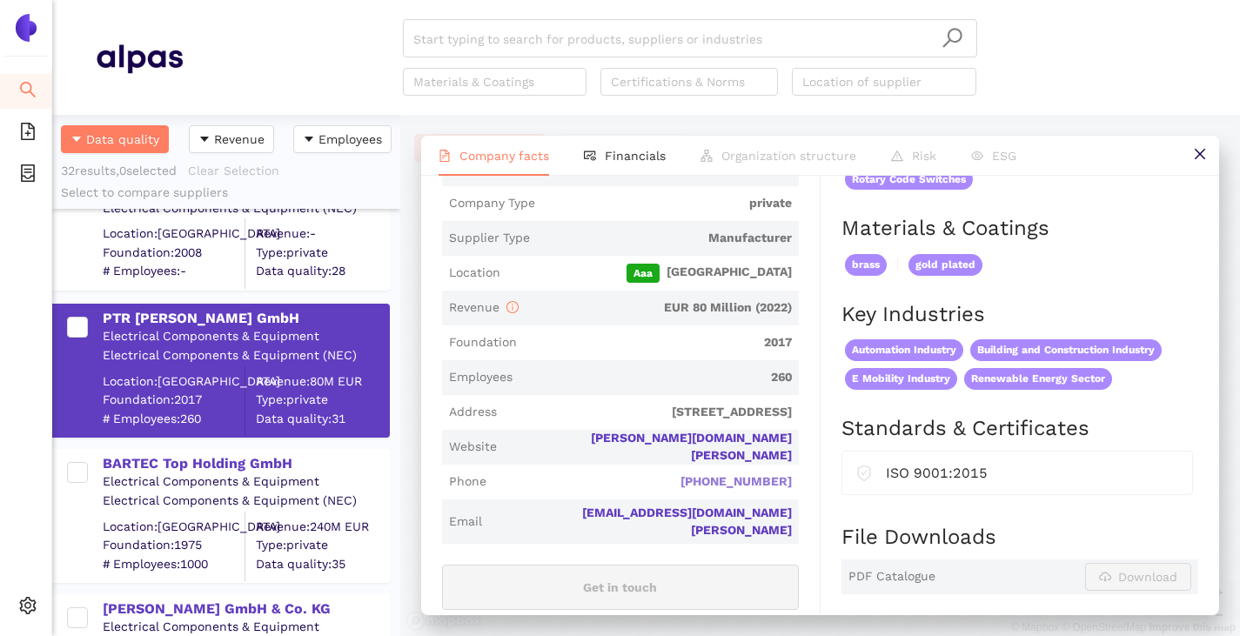
scroll to position [348, 0]
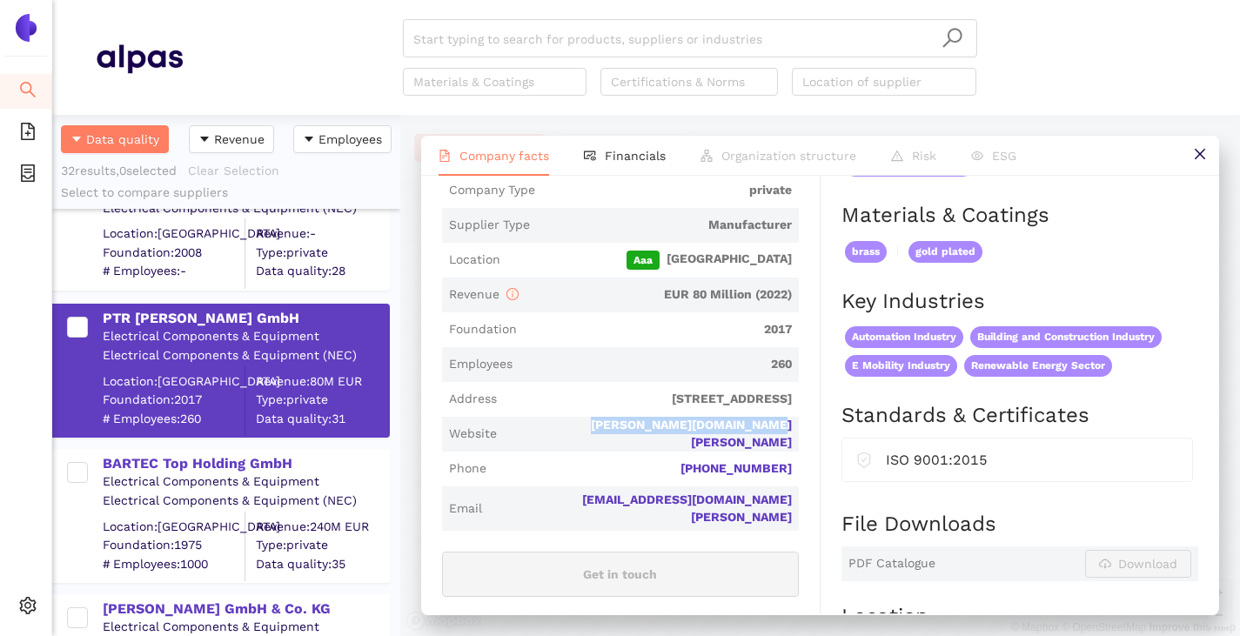
drag, startPoint x: 780, startPoint y: 439, endPoint x: 586, endPoint y: 423, distance: 194.7
click at [586, 423] on div "Industry Electrical Components & Equipment Company Description PTR HARTMANN Gmb…" at bounding box center [631, 503] width 378 height 1174
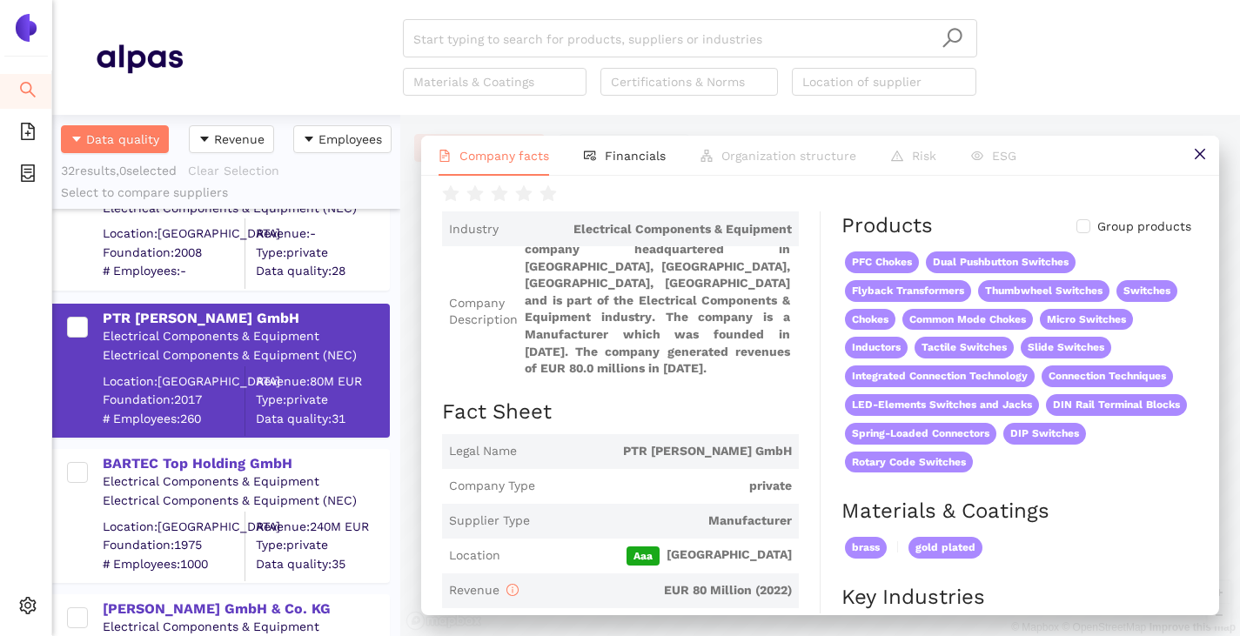
scroll to position [0, 0]
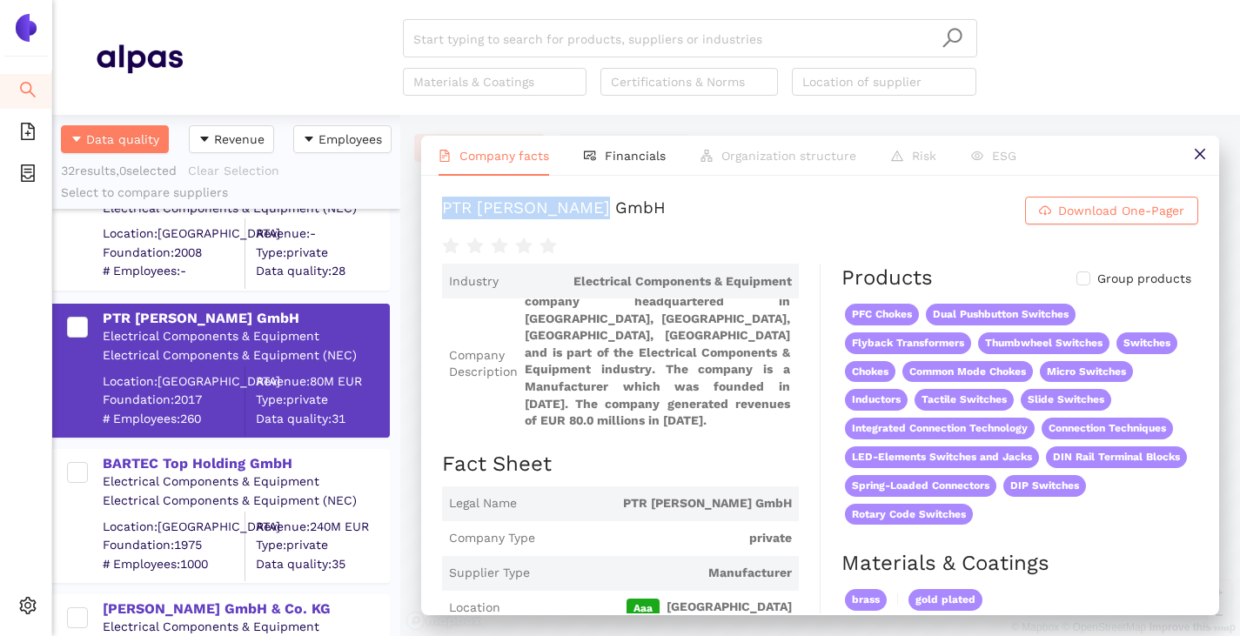
drag, startPoint x: 425, startPoint y: 210, endPoint x: 671, endPoint y: 202, distance: 245.5
click at [671, 202] on div "PTR HARTMANN GmbH Download One-Pager Industry Electrical Components & Equipment…" at bounding box center [820, 395] width 798 height 438
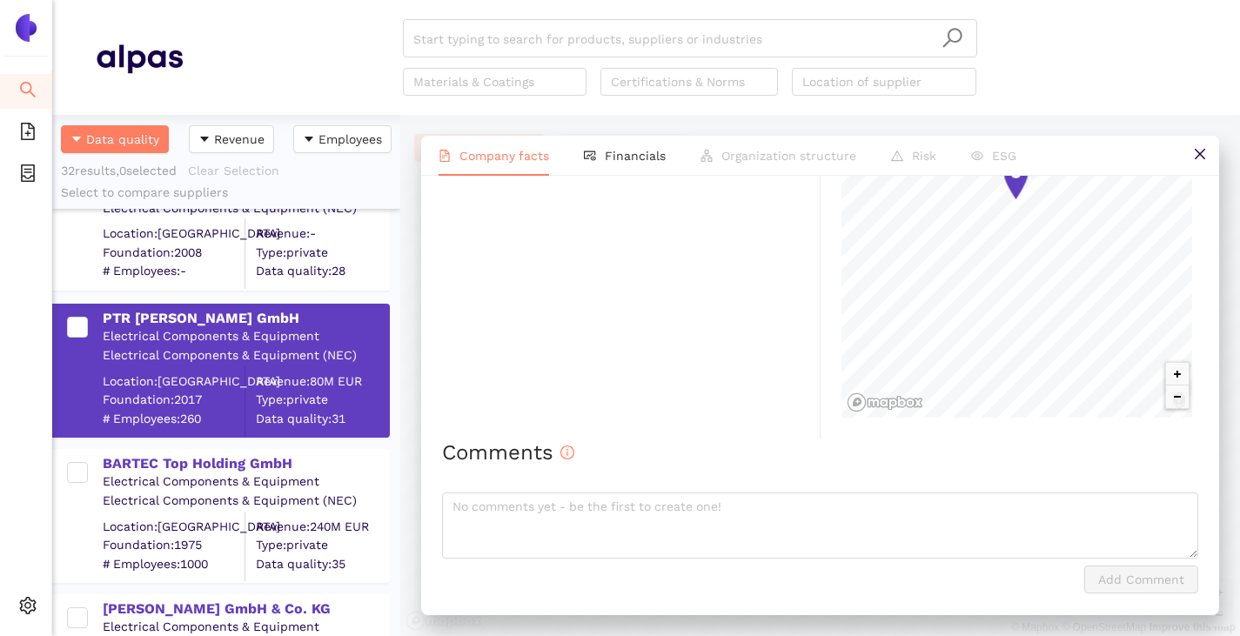
scroll to position [1000, 0]
click at [138, 452] on div "BARTEC Top Holding GmbH" at bounding box center [245, 462] width 285 height 23
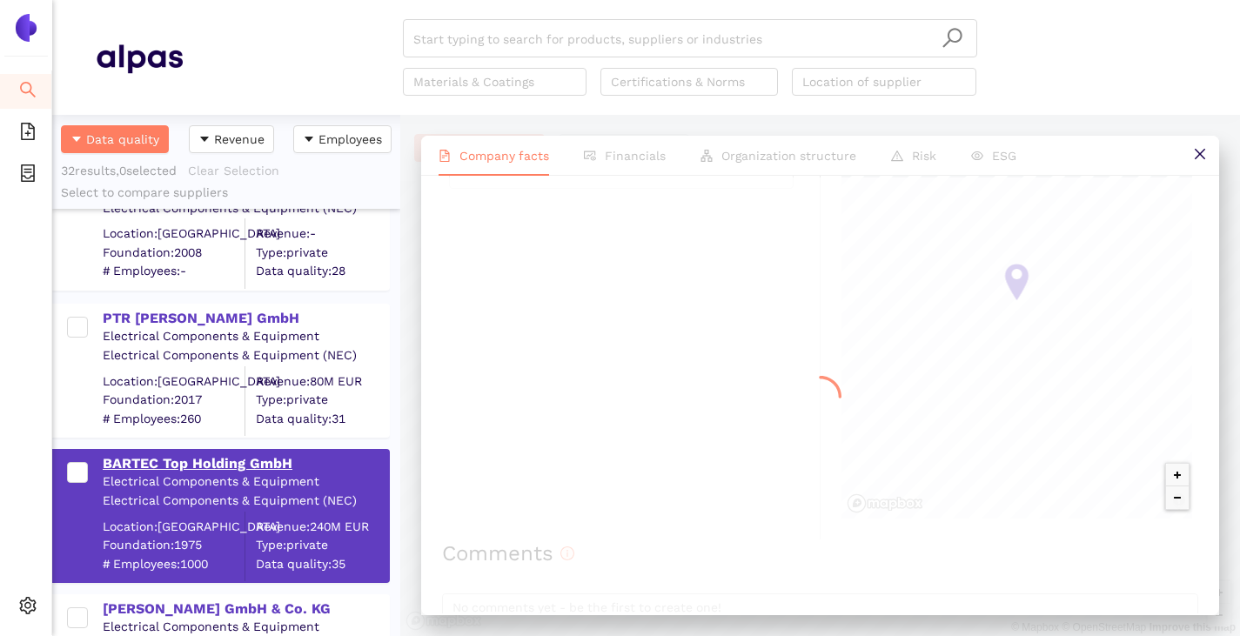
scroll to position [0, 0]
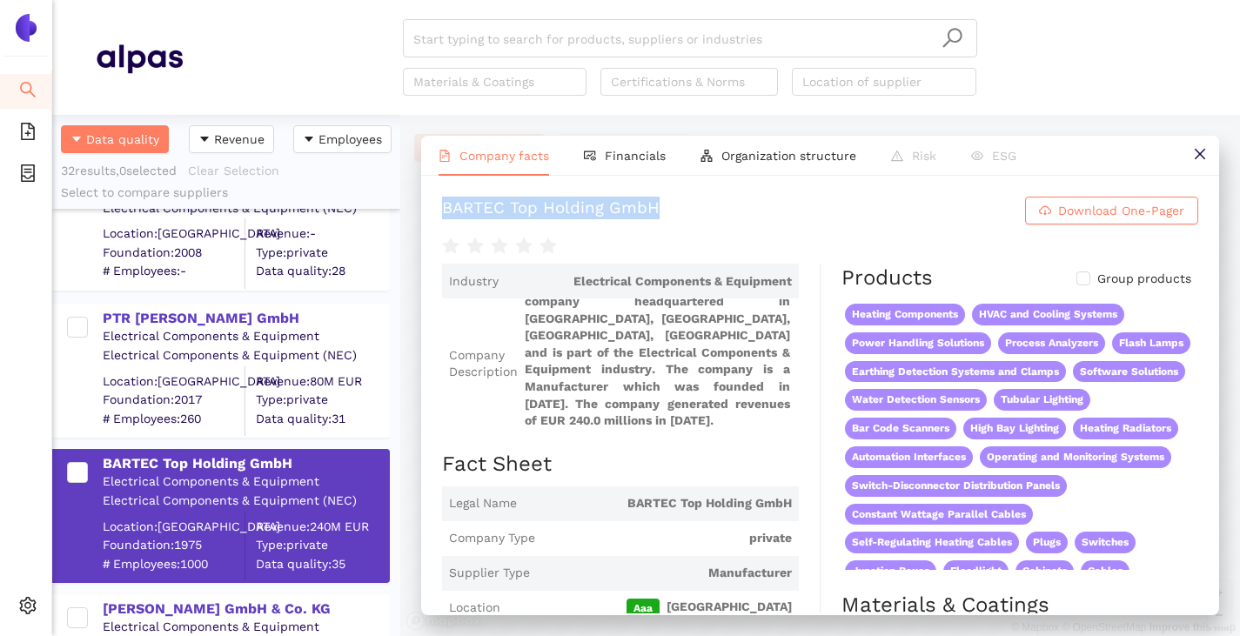
drag, startPoint x: 440, startPoint y: 201, endPoint x: 698, endPoint y: 205, distance: 257.6
click at [698, 205] on div "BARTEC Top Holding GmbH Download One-Pager Industry Electrical Components & Equ…" at bounding box center [820, 395] width 798 height 438
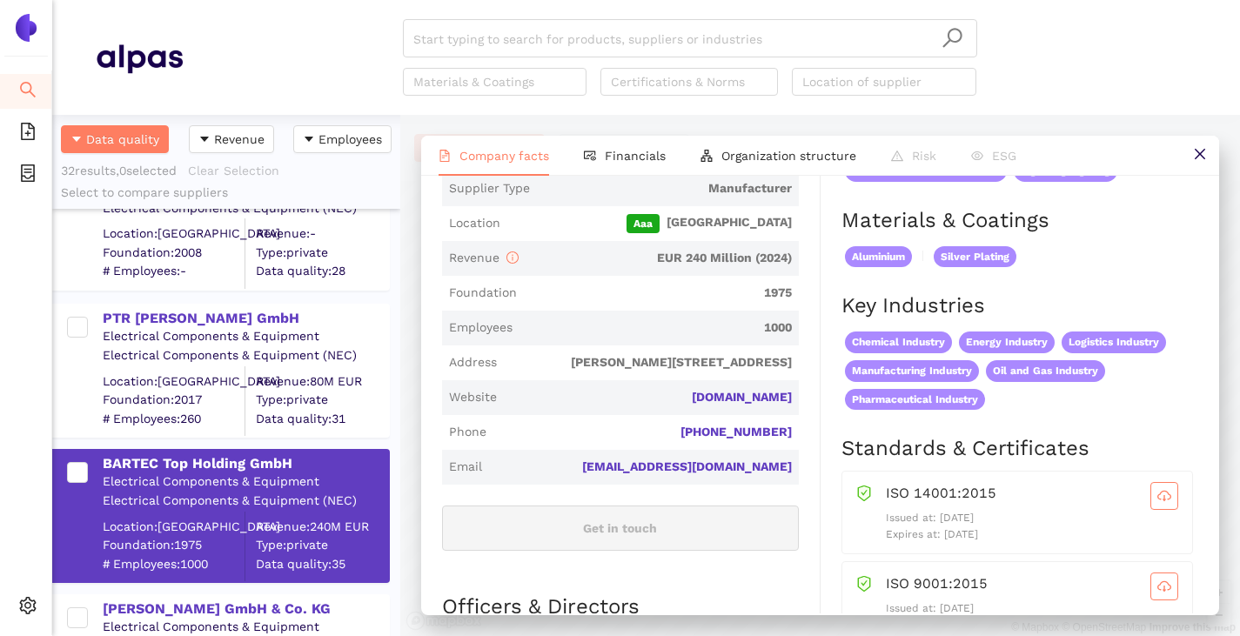
scroll to position [435, 0]
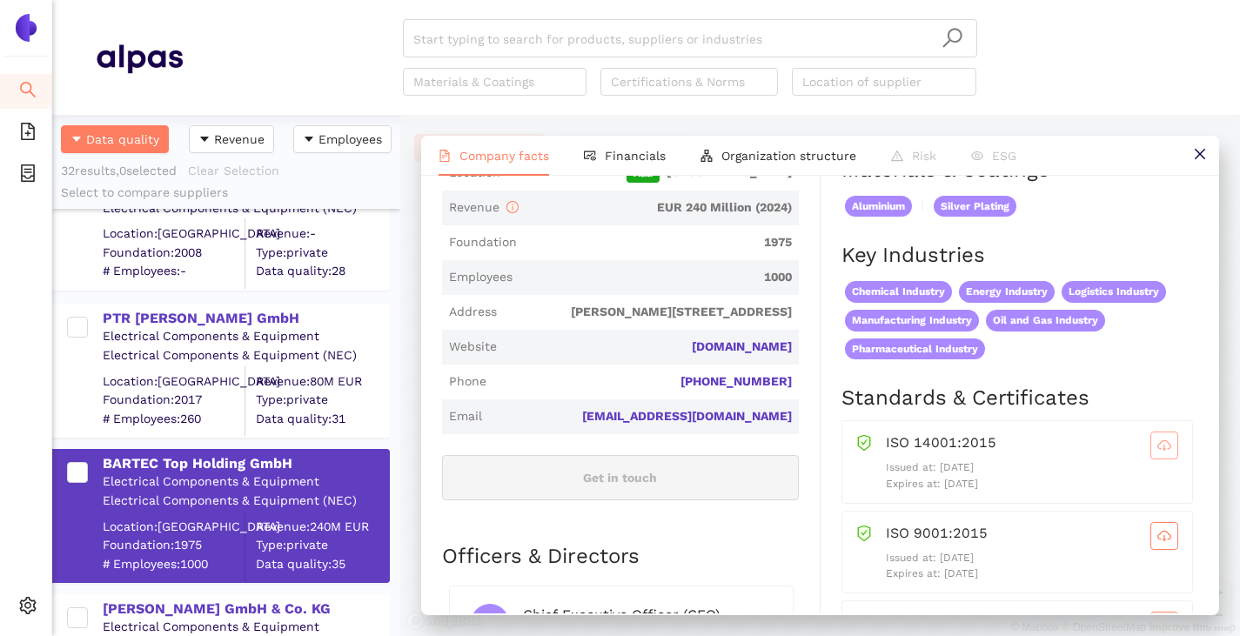
click at [1157, 449] on icon "cloud-download" at bounding box center [1164, 445] width 14 height 14
click at [1157, 539] on icon "cloud-download" at bounding box center [1164, 536] width 14 height 14
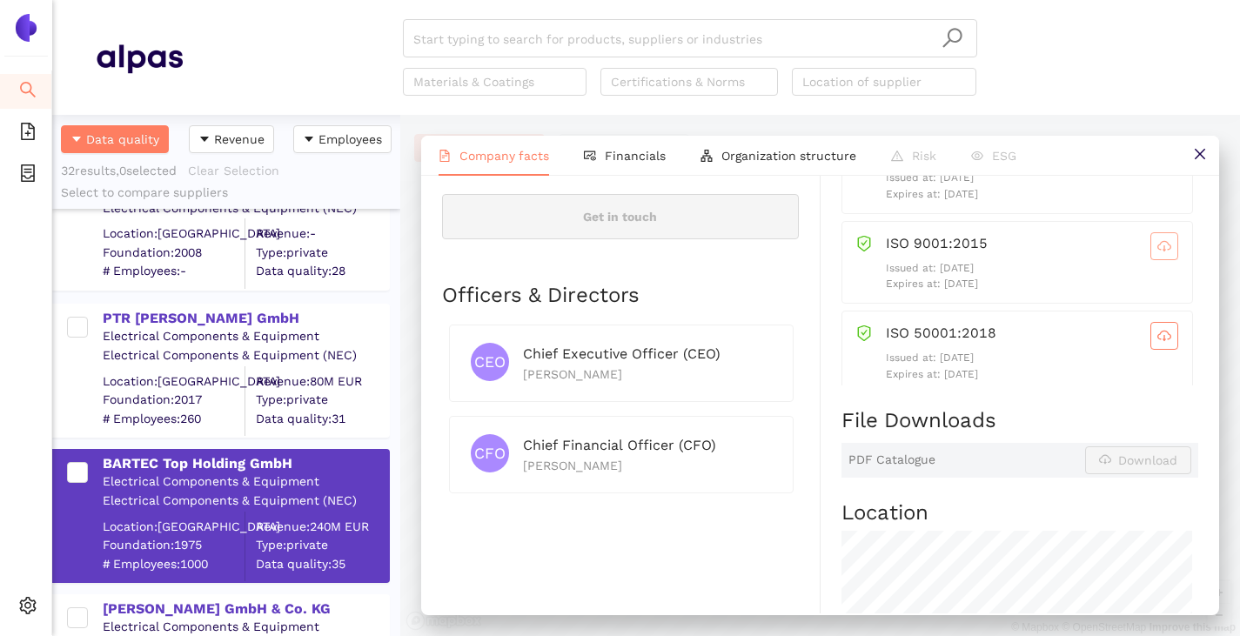
scroll to position [44, 0]
click at [1162, 325] on icon "cloud-download" at bounding box center [1163, 322] width 3 height 6
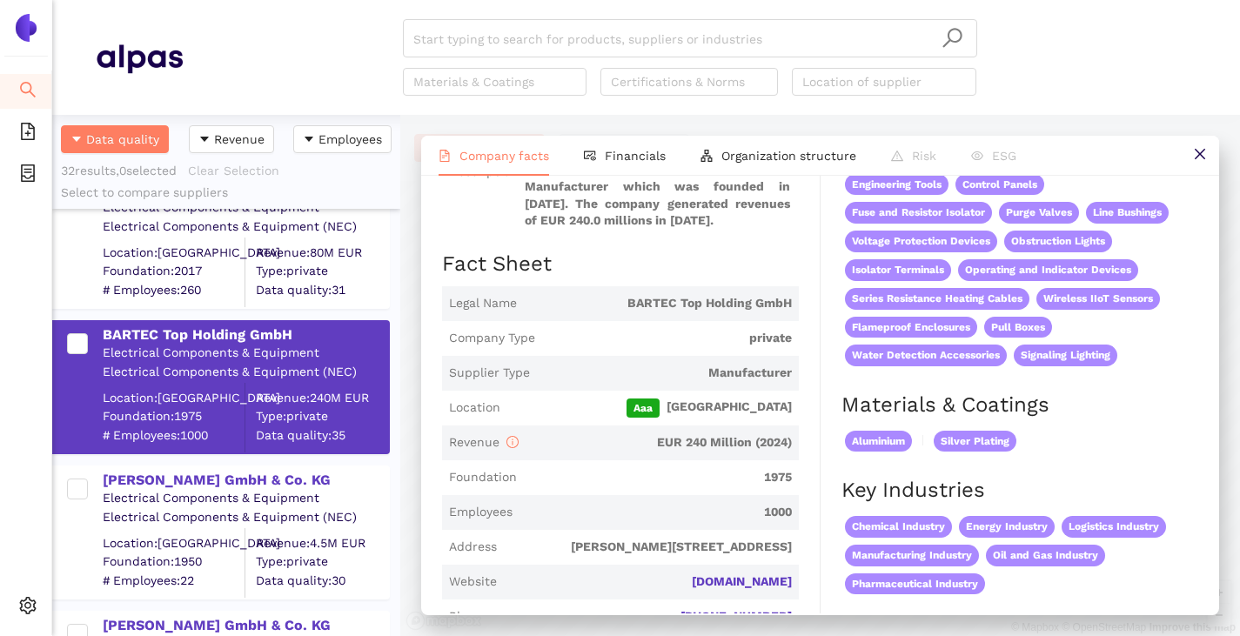
scroll to position [1218, 0]
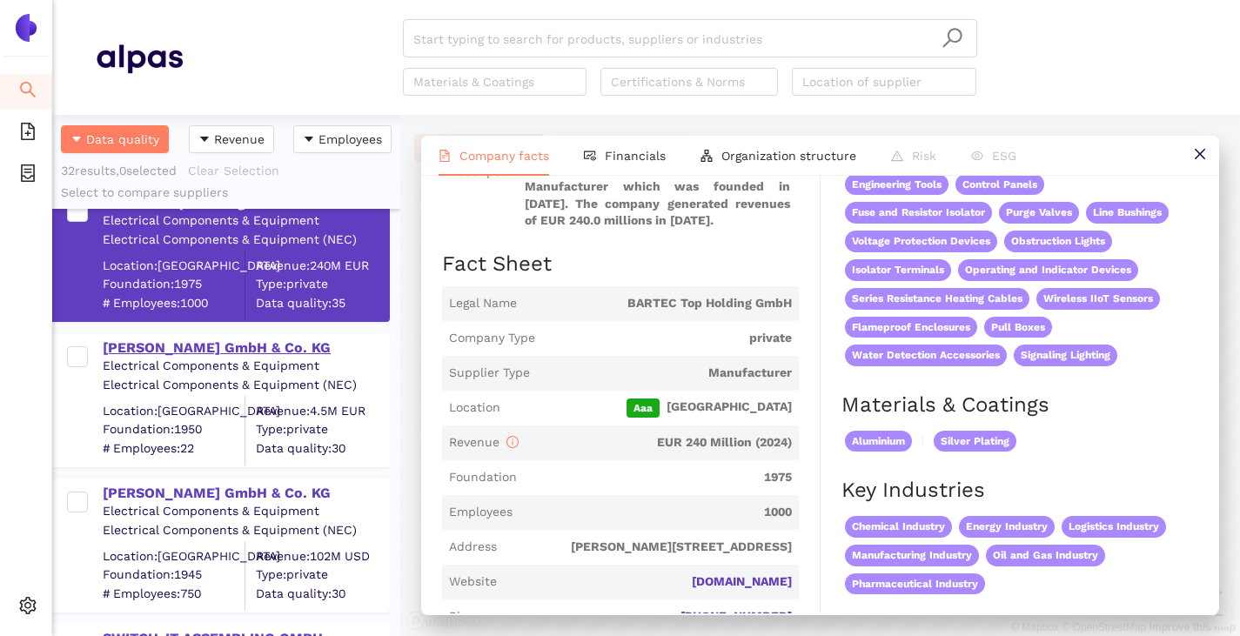
click at [176, 352] on div "[PERSON_NAME] GmbH & Co. KG" at bounding box center [245, 347] width 285 height 19
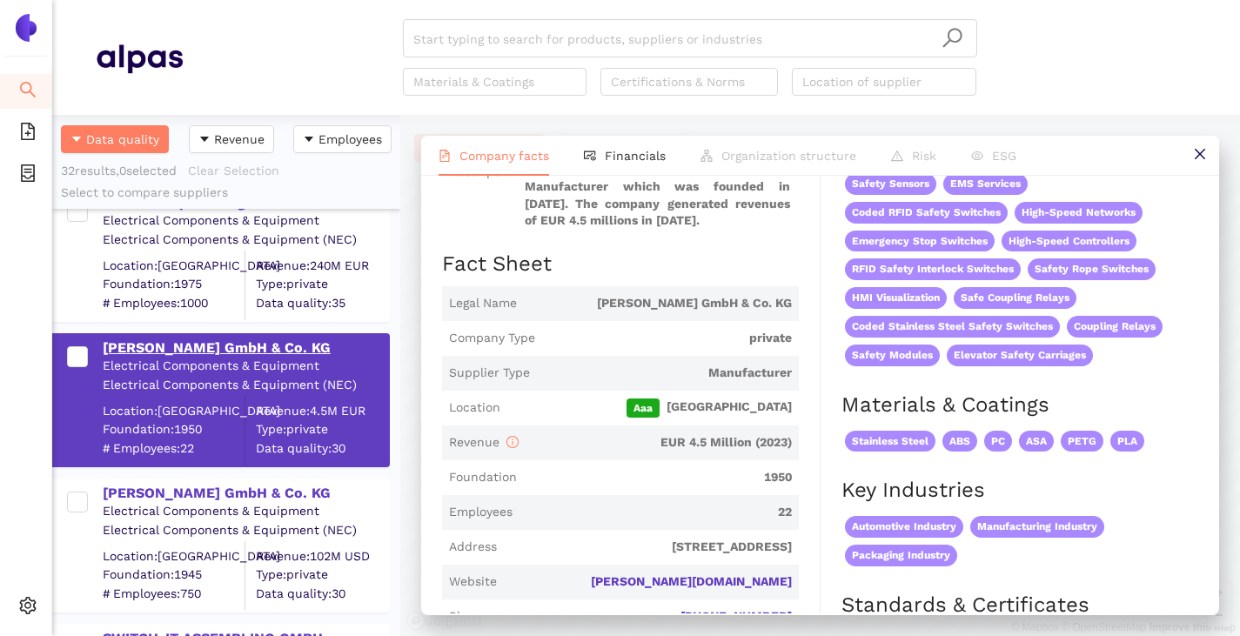
scroll to position [72, 0]
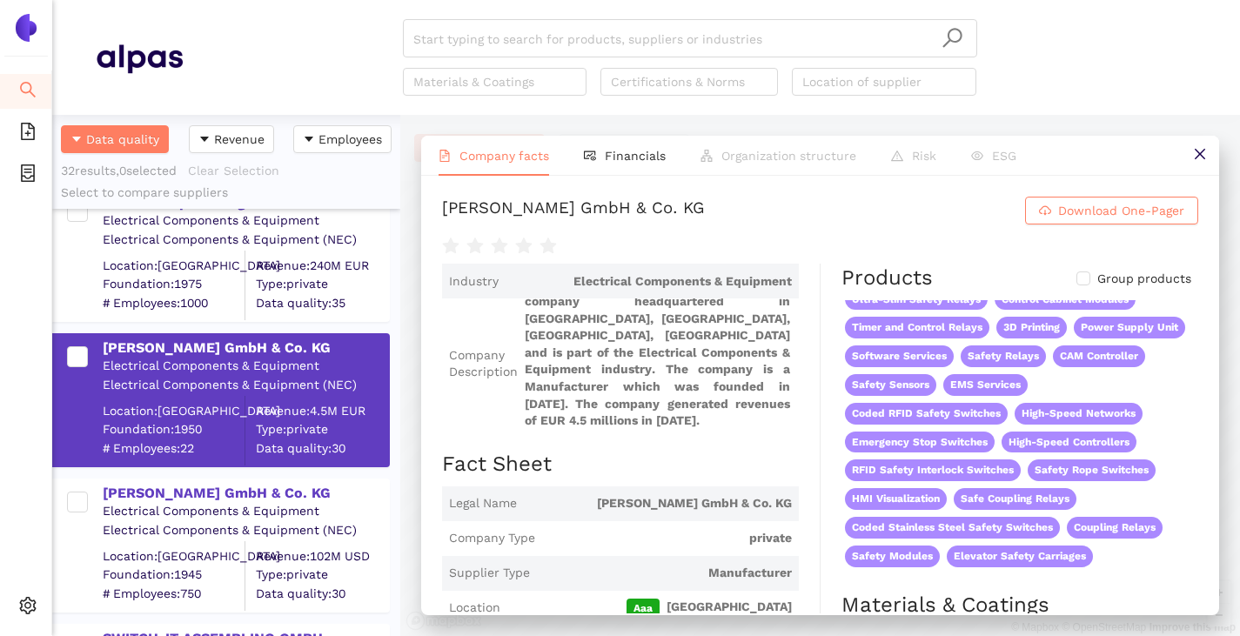
drag, startPoint x: 443, startPoint y: 207, endPoint x: 761, endPoint y: 198, distance: 318.5
click at [761, 198] on div "Hermann ZANDER GmbH & Co. KG Download One-Pager Industry Electrical Components …" at bounding box center [820, 395] width 798 height 438
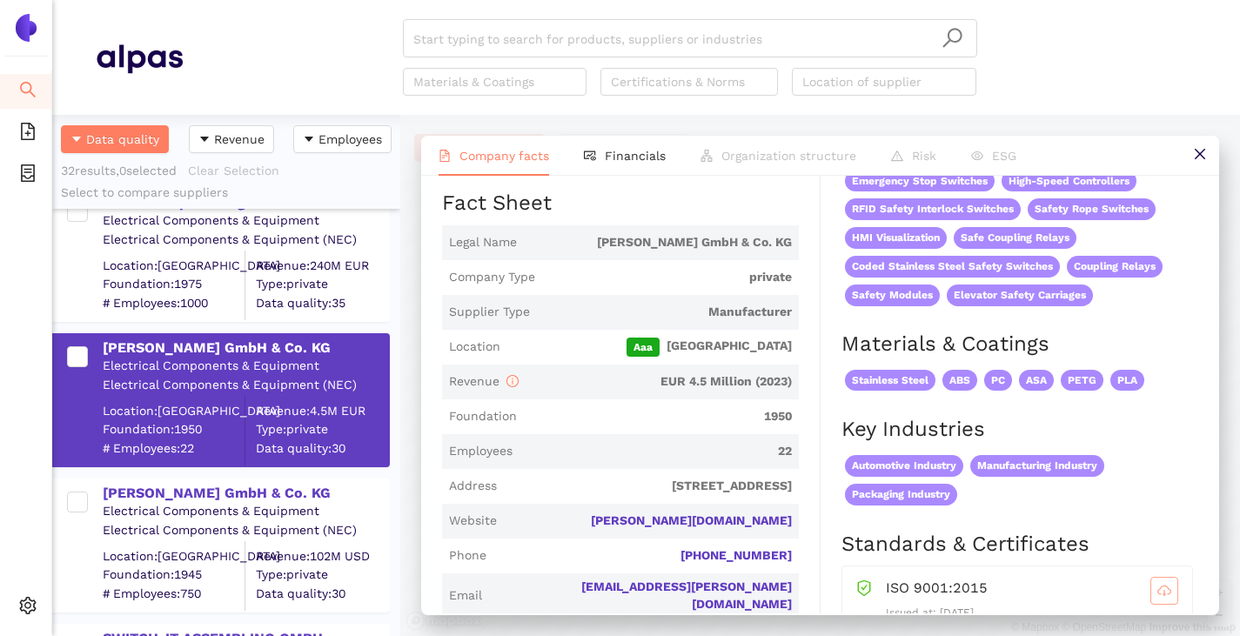
scroll to position [435, 0]
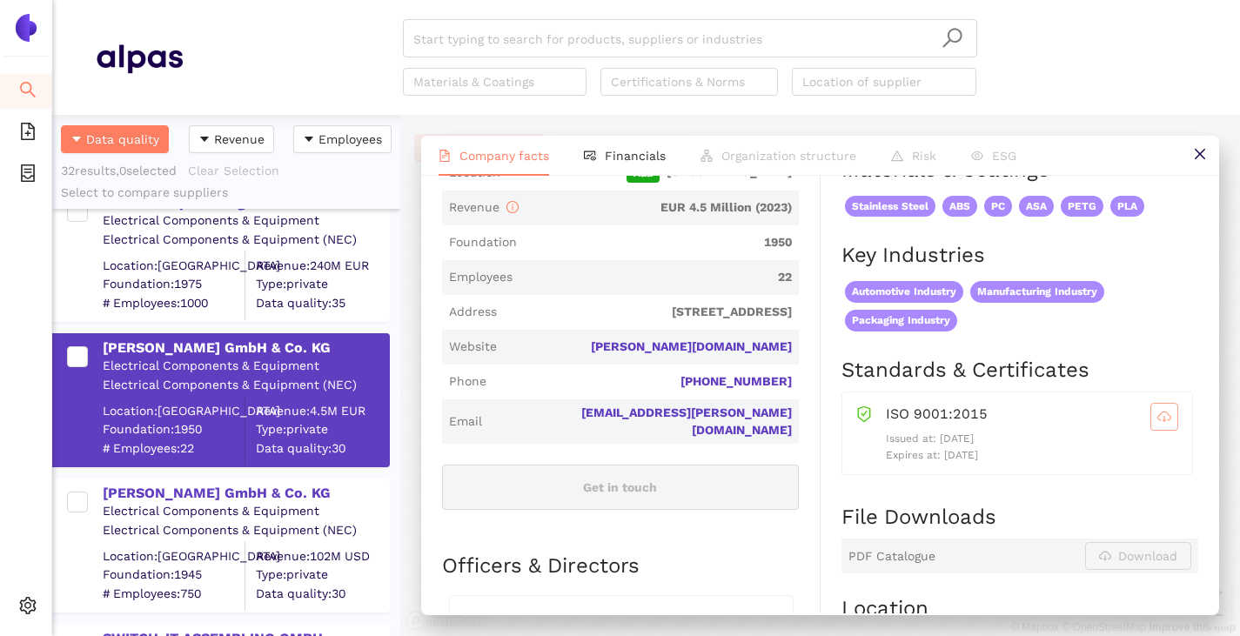
click at [1157, 421] on icon "cloud-download" at bounding box center [1164, 417] width 14 height 14
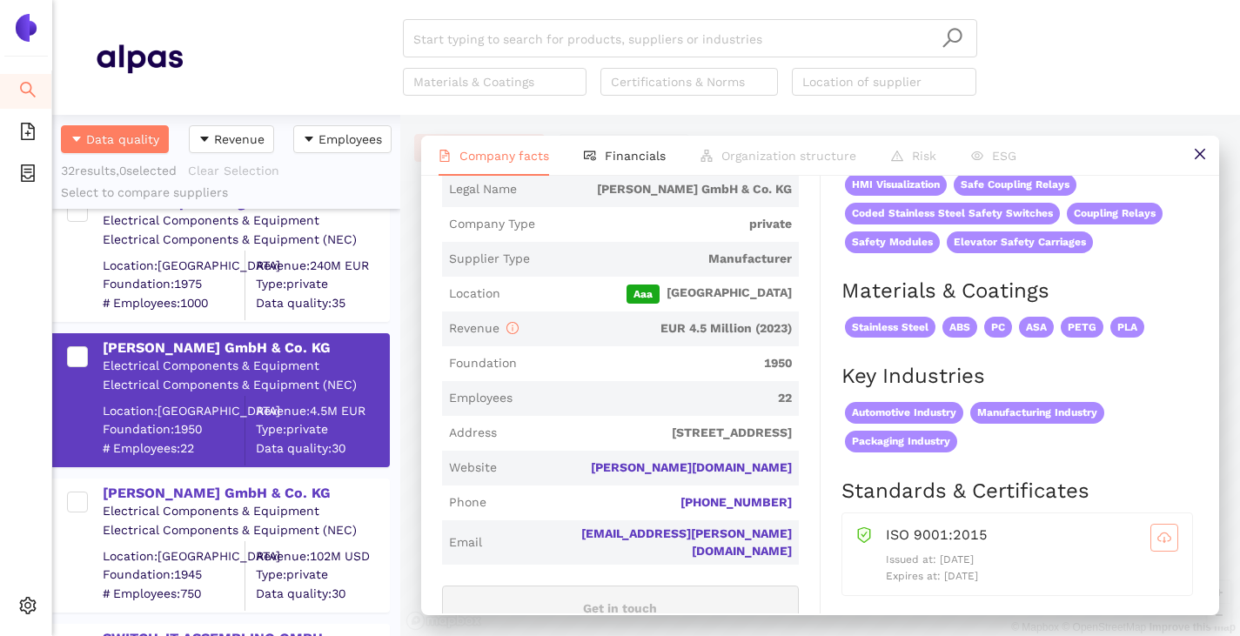
scroll to position [297, 0]
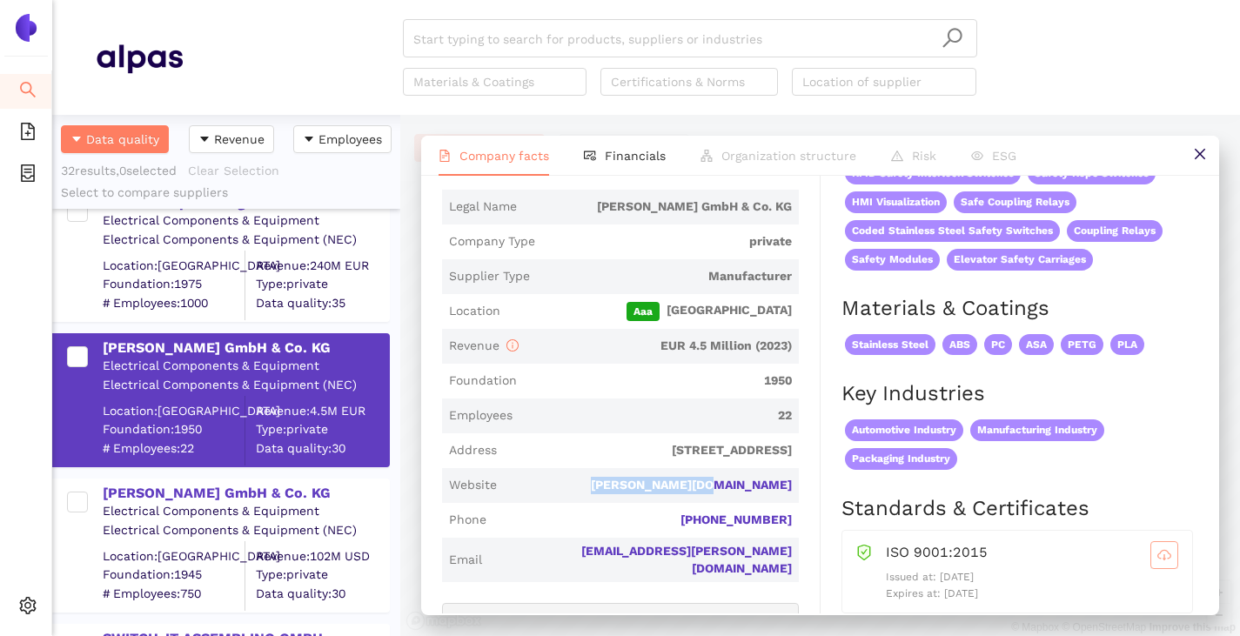
drag, startPoint x: 783, startPoint y: 482, endPoint x: 663, endPoint y: 478, distance: 120.1
click at [663, 478] on span "Website zander-aachen.de" at bounding box center [620, 485] width 357 height 35
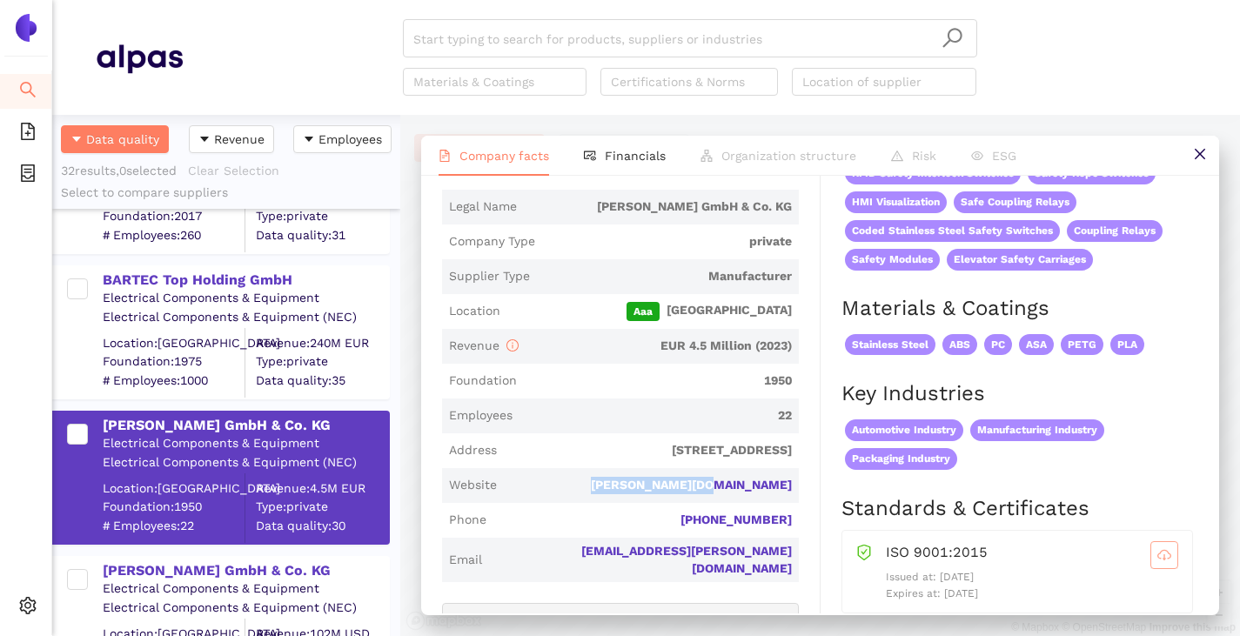
scroll to position [1044, 0]
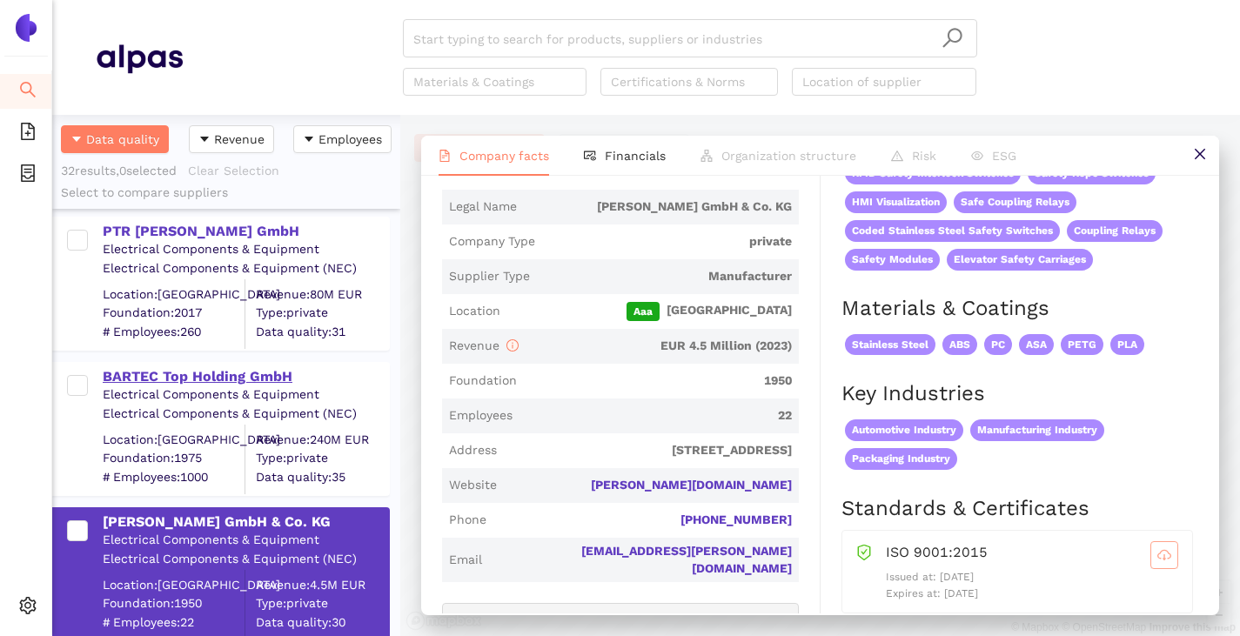
click at [218, 380] on div "BARTEC Top Holding GmbH" at bounding box center [245, 376] width 285 height 19
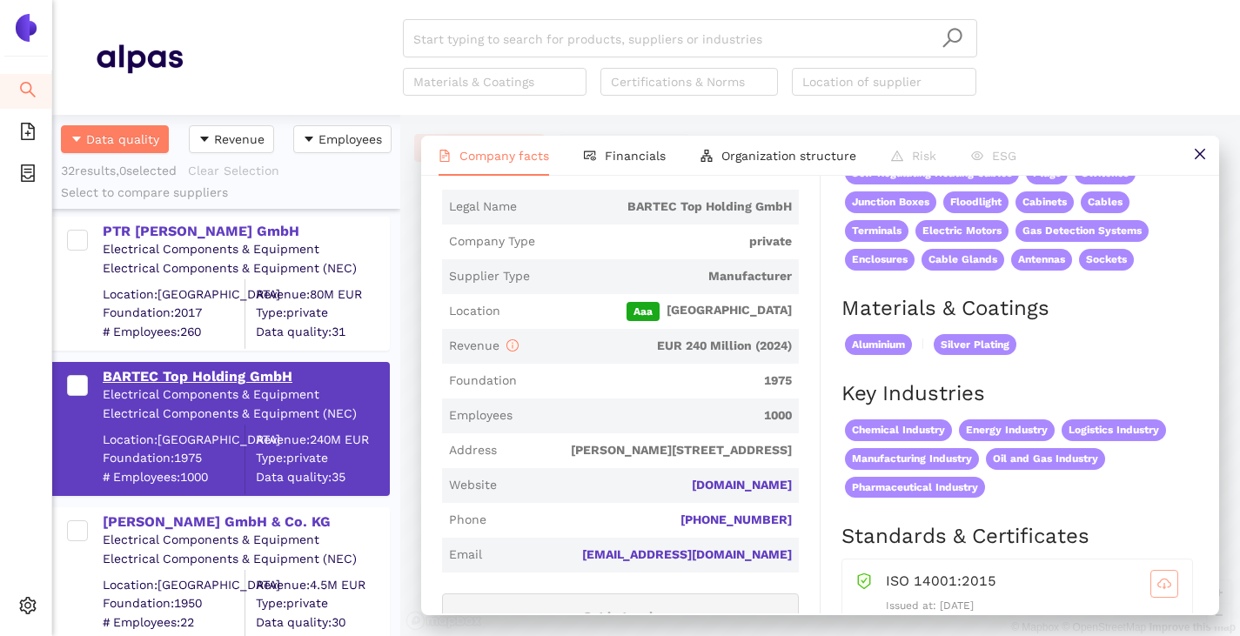
scroll to position [0, 0]
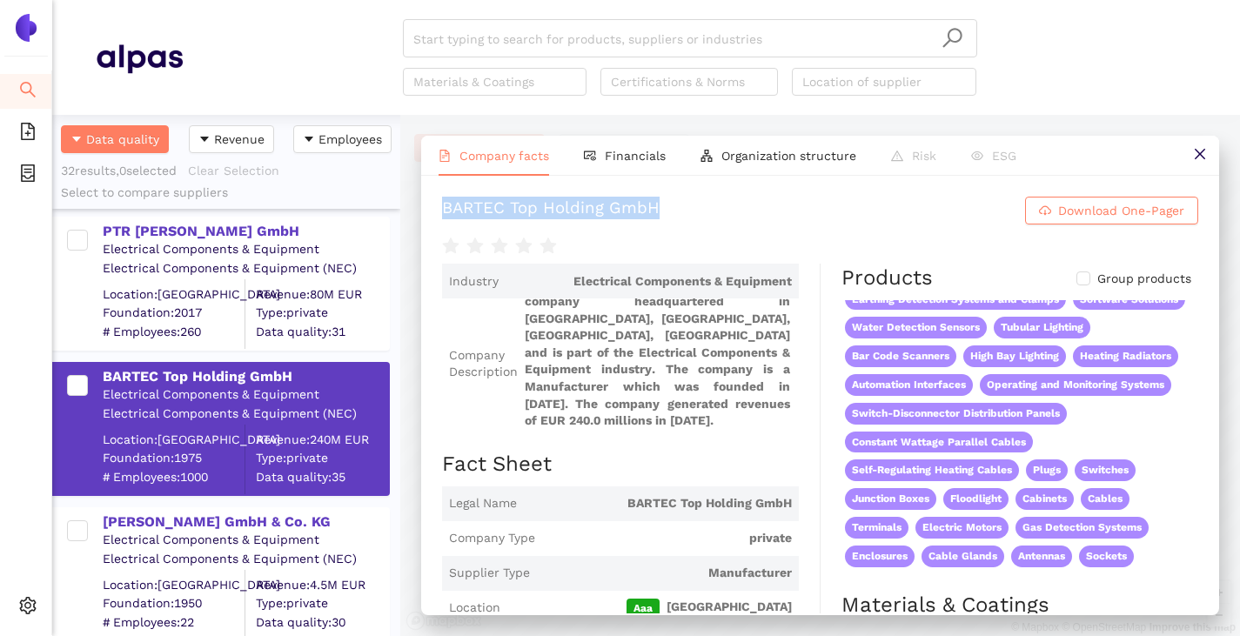
drag, startPoint x: 668, startPoint y: 201, endPoint x: 445, endPoint y: 212, distance: 223.9
click at [445, 212] on h1 "BARTEC Top Holding GmbH Download One-Pager" at bounding box center [820, 211] width 756 height 28
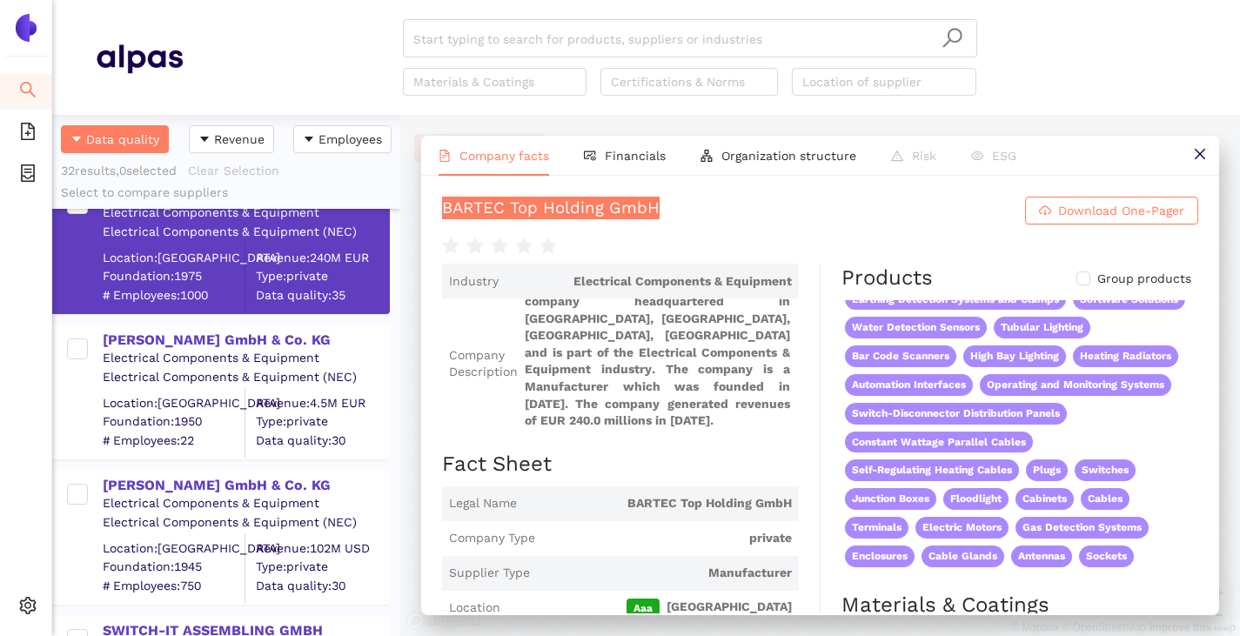
scroll to position [1305, 0]
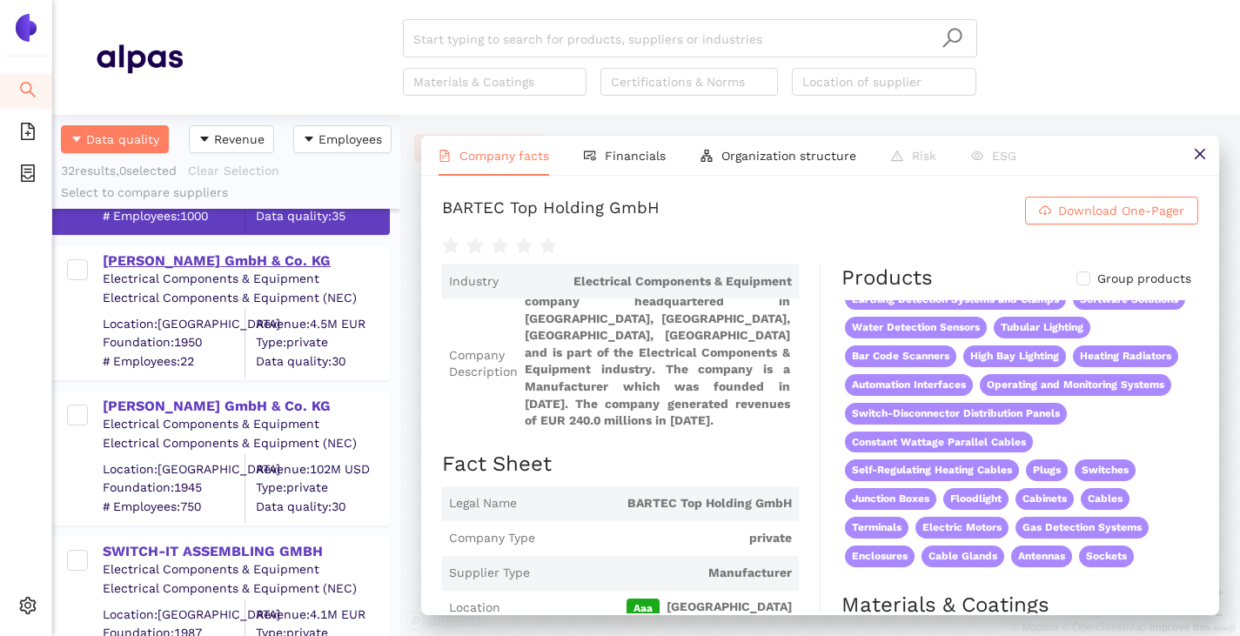
click at [182, 258] on div "[PERSON_NAME] GmbH & Co. KG" at bounding box center [245, 260] width 285 height 19
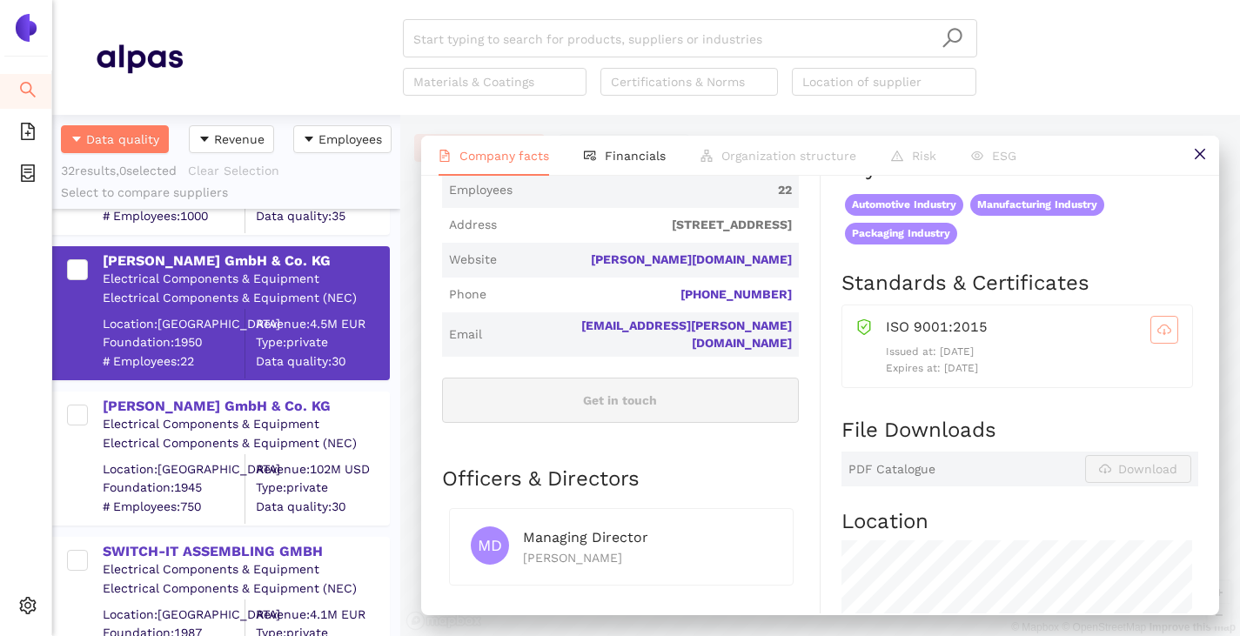
scroll to position [609, 0]
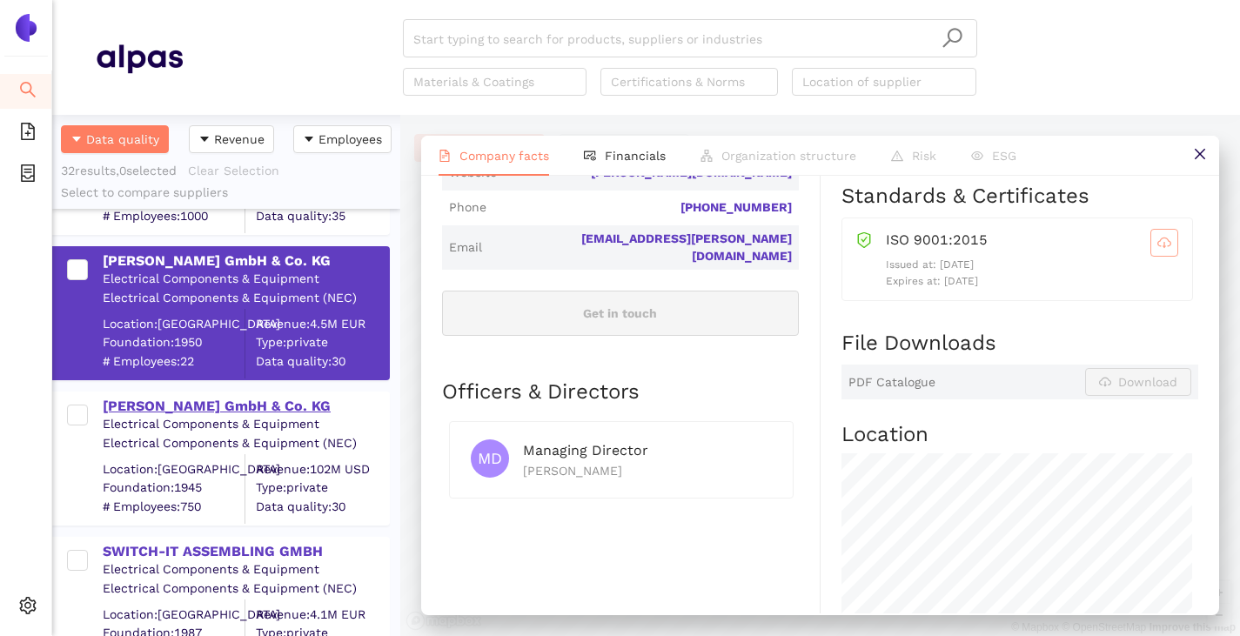
click at [191, 406] on div "[PERSON_NAME] GmbH & Co. KG" at bounding box center [245, 406] width 285 height 19
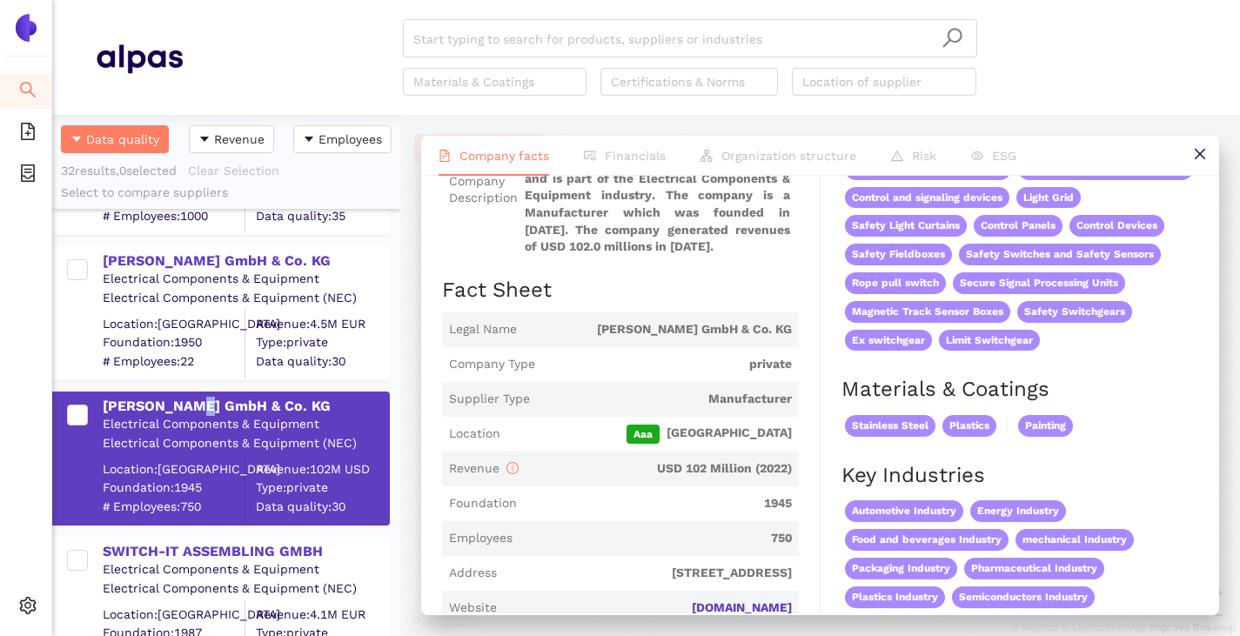
scroll to position [0, 0]
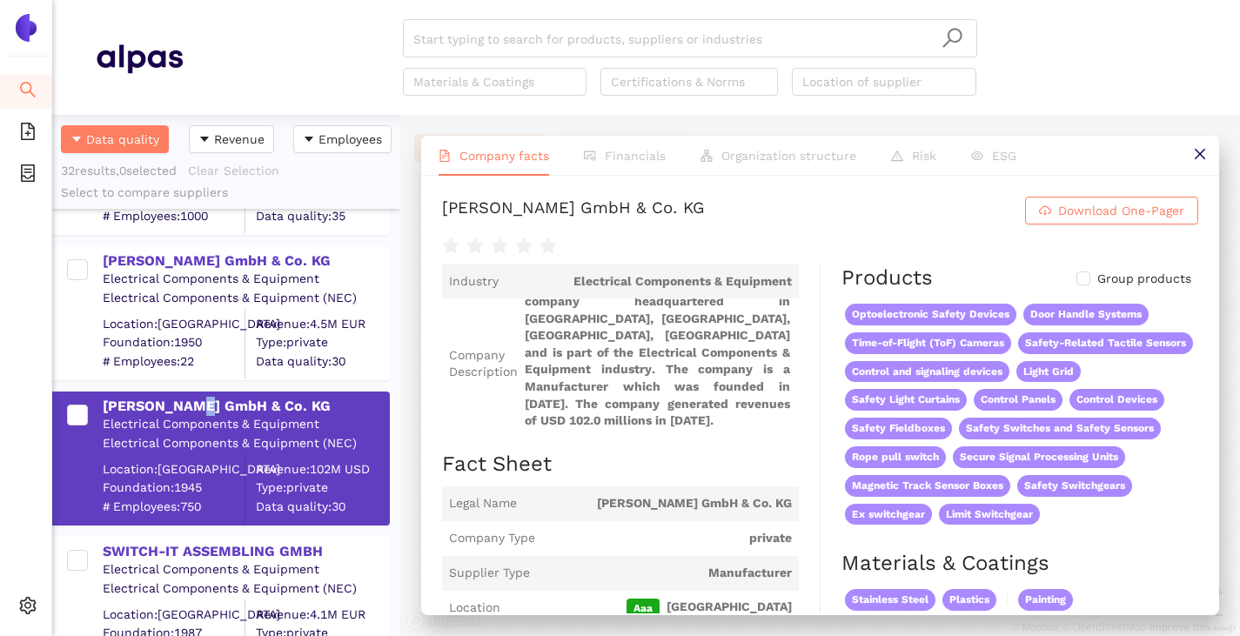
drag, startPoint x: 521, startPoint y: 215, endPoint x: 713, endPoint y: 204, distance: 191.7
click at [713, 204] on div "K.A. Schmersal GmbH & Co. KG Download One-Pager Industry Electrical Components …" at bounding box center [820, 395] width 798 height 438
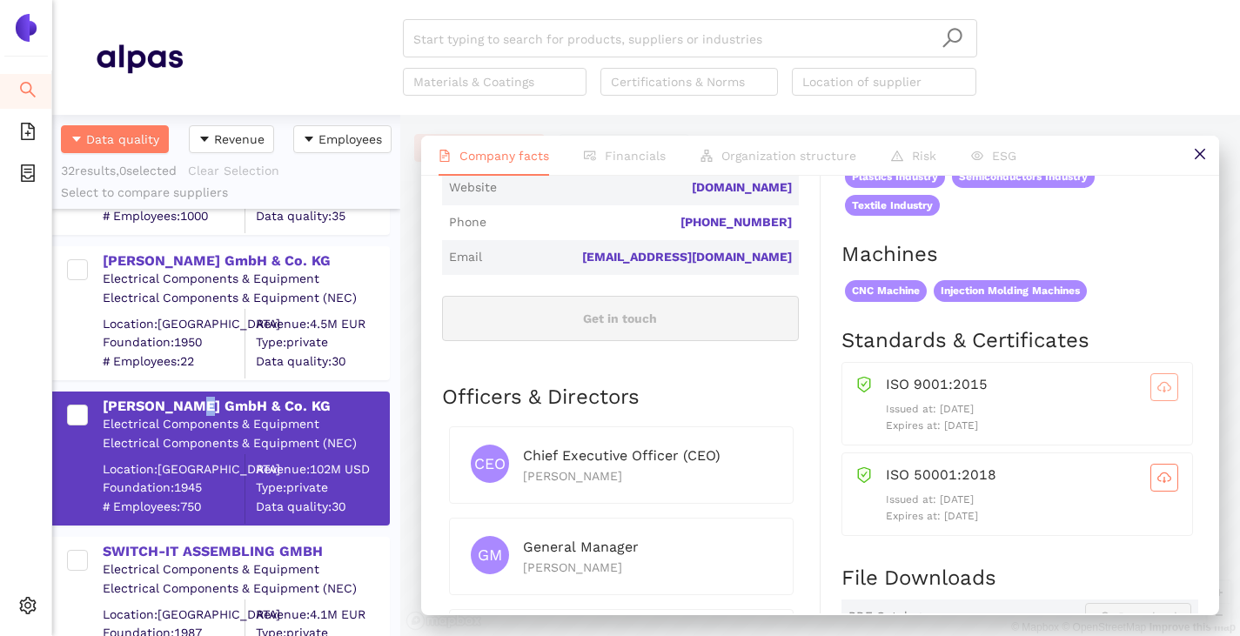
scroll to position [609, 0]
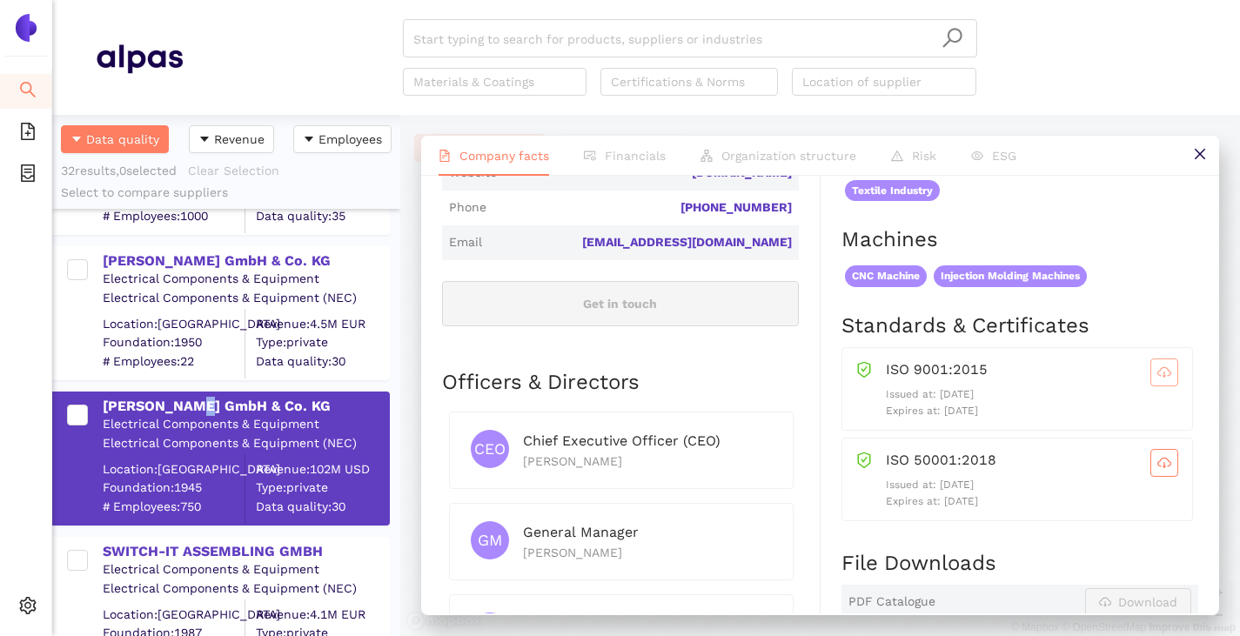
click at [1157, 379] on icon "cloud-download" at bounding box center [1164, 372] width 14 height 14
click at [1157, 470] on icon "cloud-download" at bounding box center [1164, 463] width 14 height 14
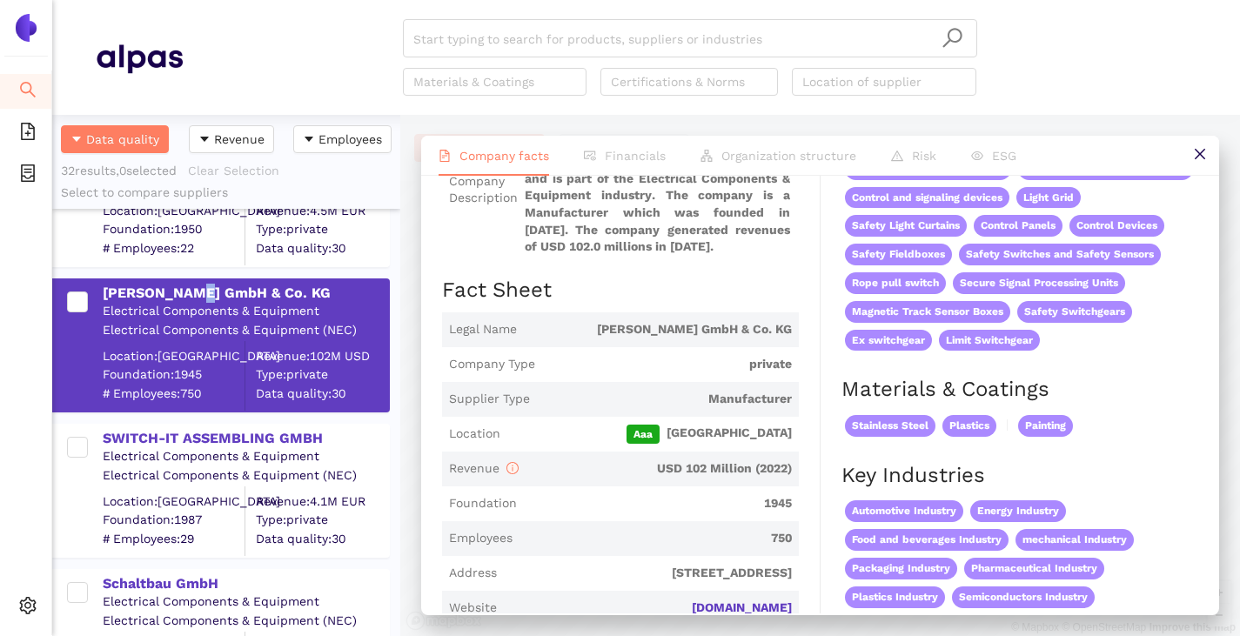
scroll to position [1479, 0]
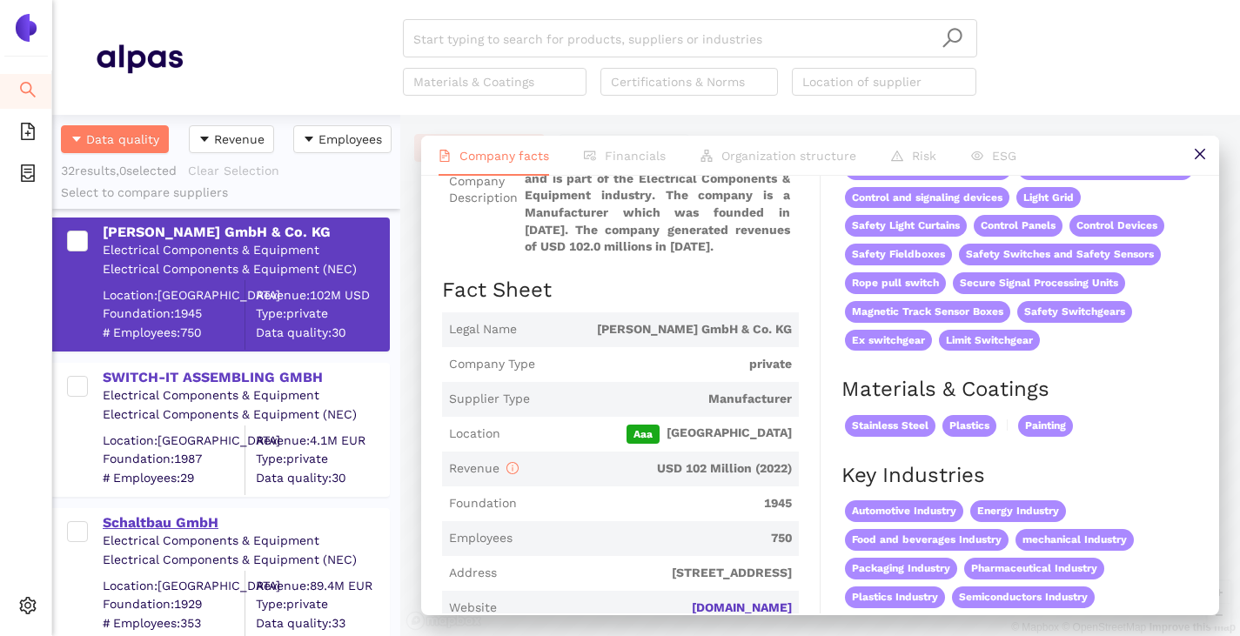
click at [171, 517] on div "Schaltbau GmbH" at bounding box center [245, 522] width 285 height 19
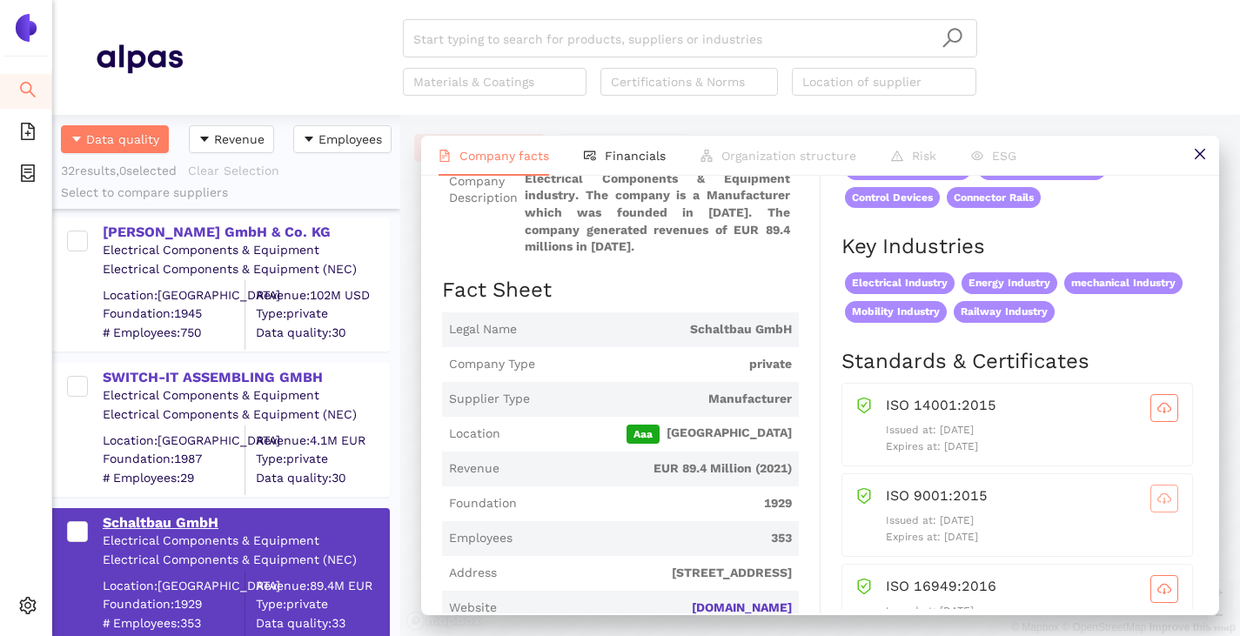
scroll to position [6, 0]
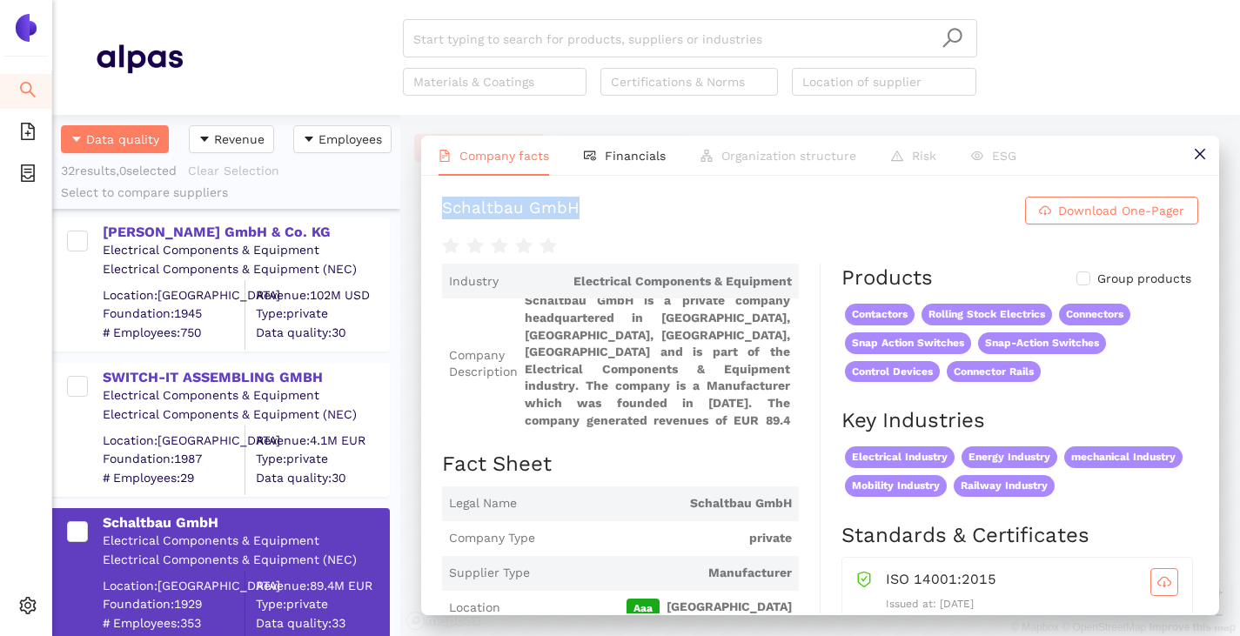
drag, startPoint x: 445, startPoint y: 211, endPoint x: 589, endPoint y: 188, distance: 145.3
click at [589, 188] on div "Schaltbau GmbH Download One-Pager Industry Electrical Components & Equipment Co…" at bounding box center [820, 395] width 798 height 438
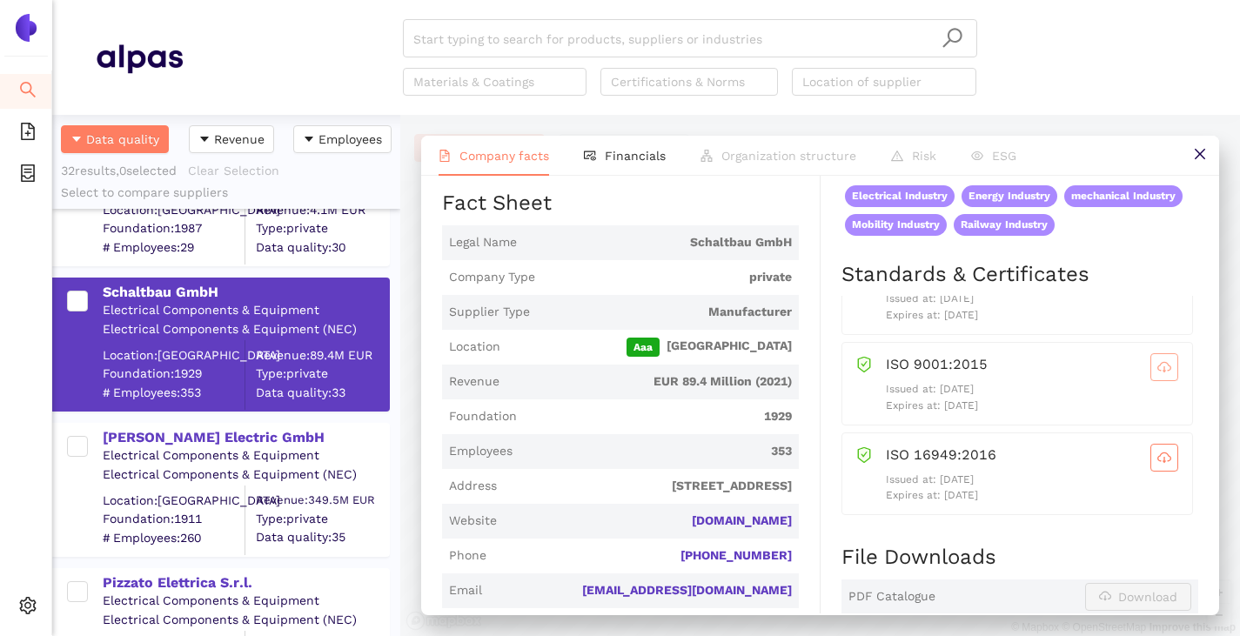
scroll to position [1740, 0]
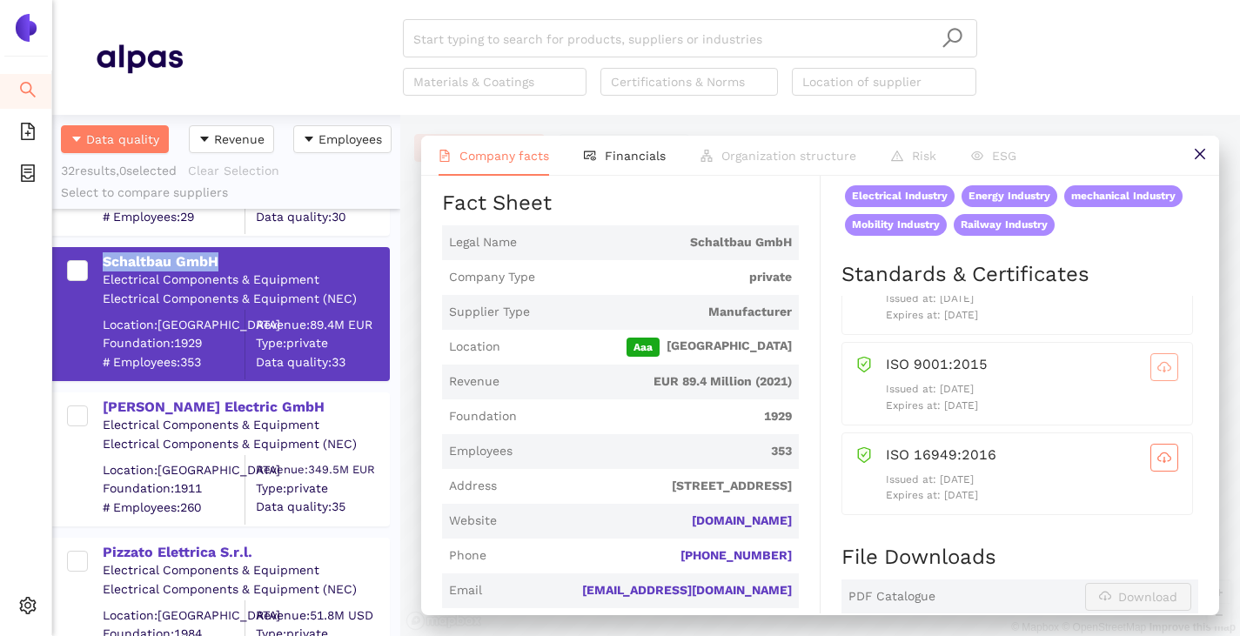
drag, startPoint x: 216, startPoint y: 261, endPoint x: 100, endPoint y: 262, distance: 115.7
click at [100, 262] on div "Schaltbau GmbH Electrical Components & Equipment Electrical Components & Equipm…" at bounding box center [229, 314] width 317 height 130
click at [465, 33] on input "search" at bounding box center [689, 39] width 553 height 38
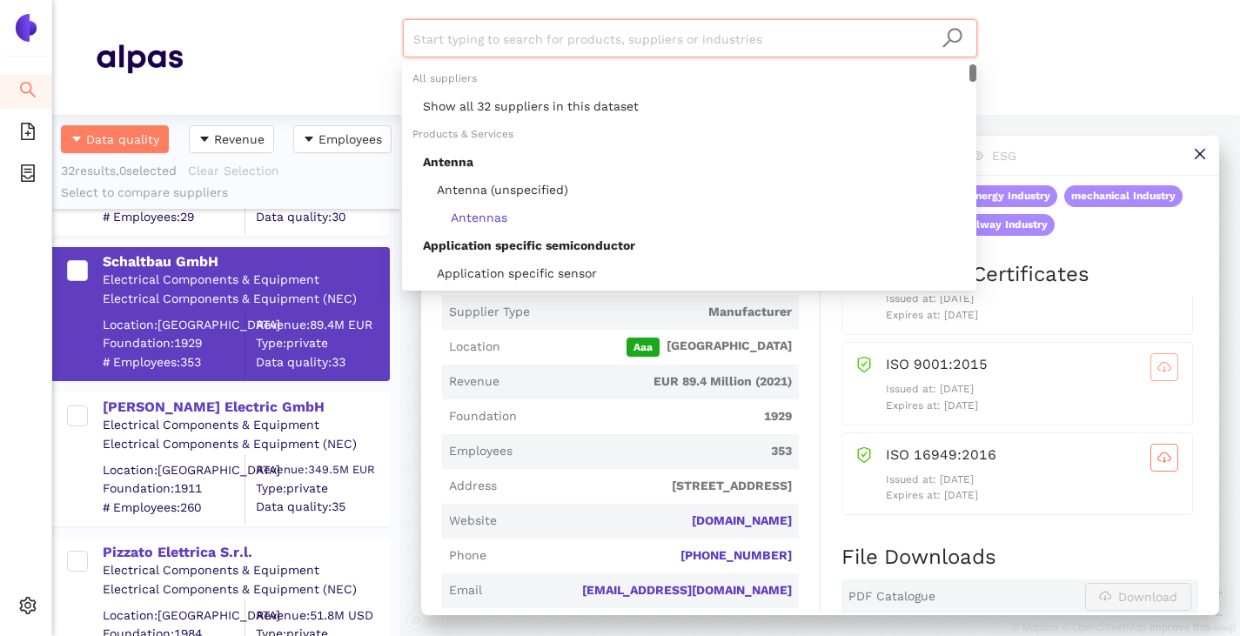
paste input "Schaltbau GmbH"
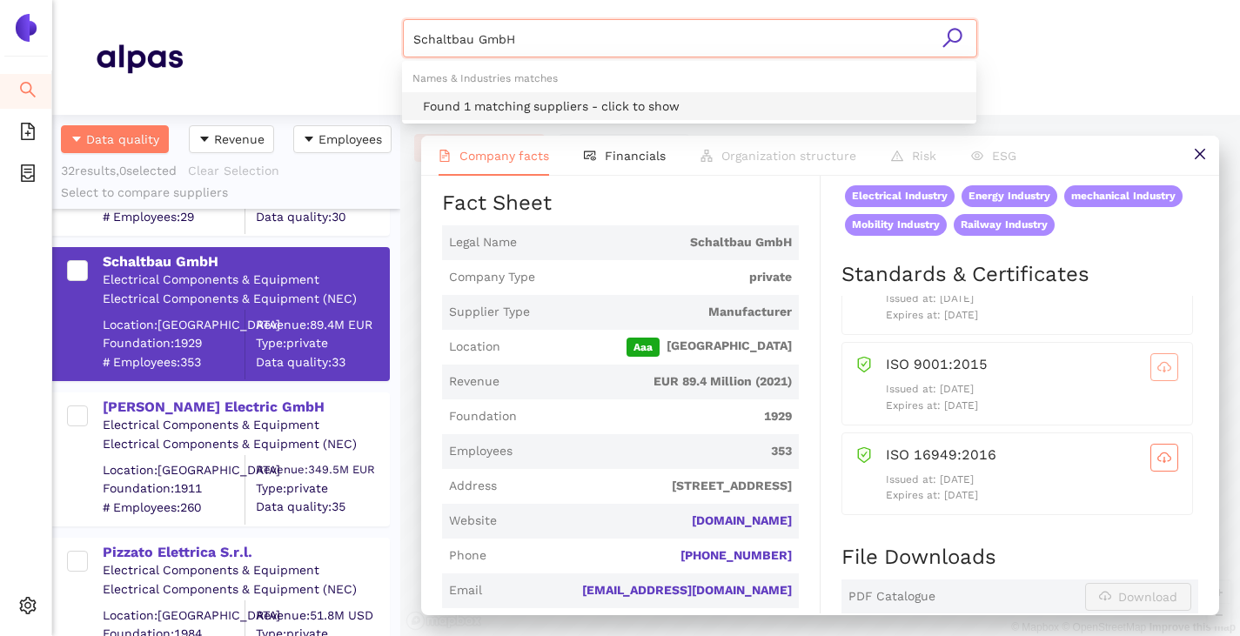
click at [485, 103] on div "Found 1 matching suppliers - click to show" at bounding box center [694, 106] width 543 height 19
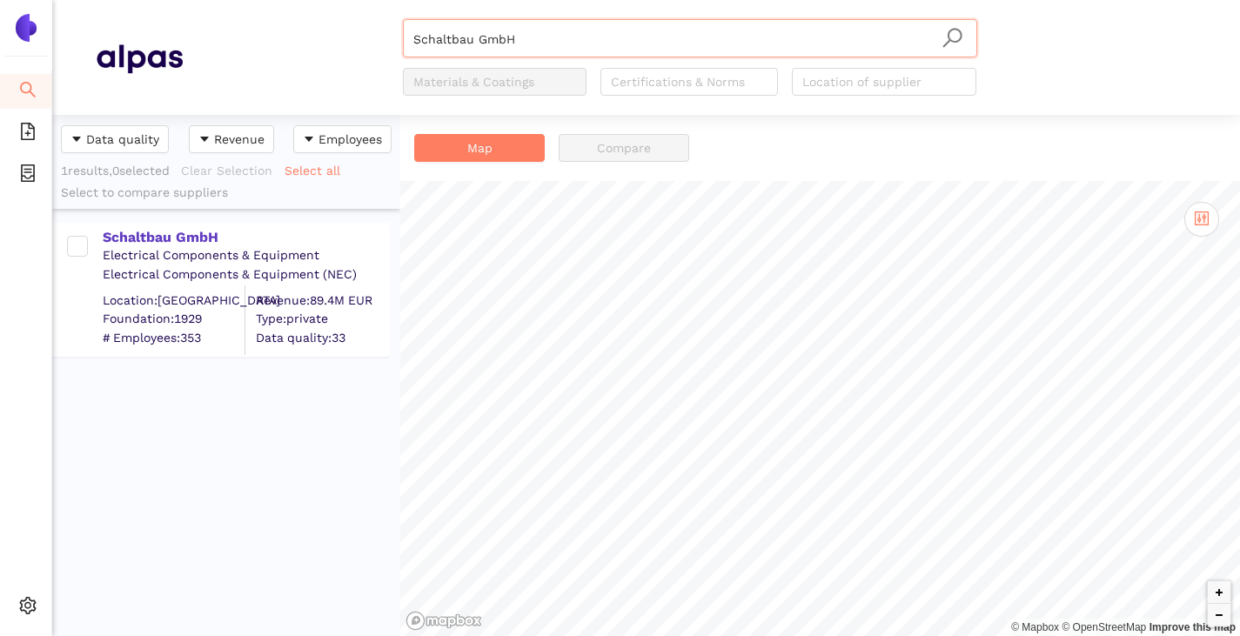
click at [176, 251] on div "Electrical Components & Equipment" at bounding box center [245, 255] width 285 height 17
click at [177, 236] on div "Schaltbau GmbH" at bounding box center [245, 237] width 285 height 19
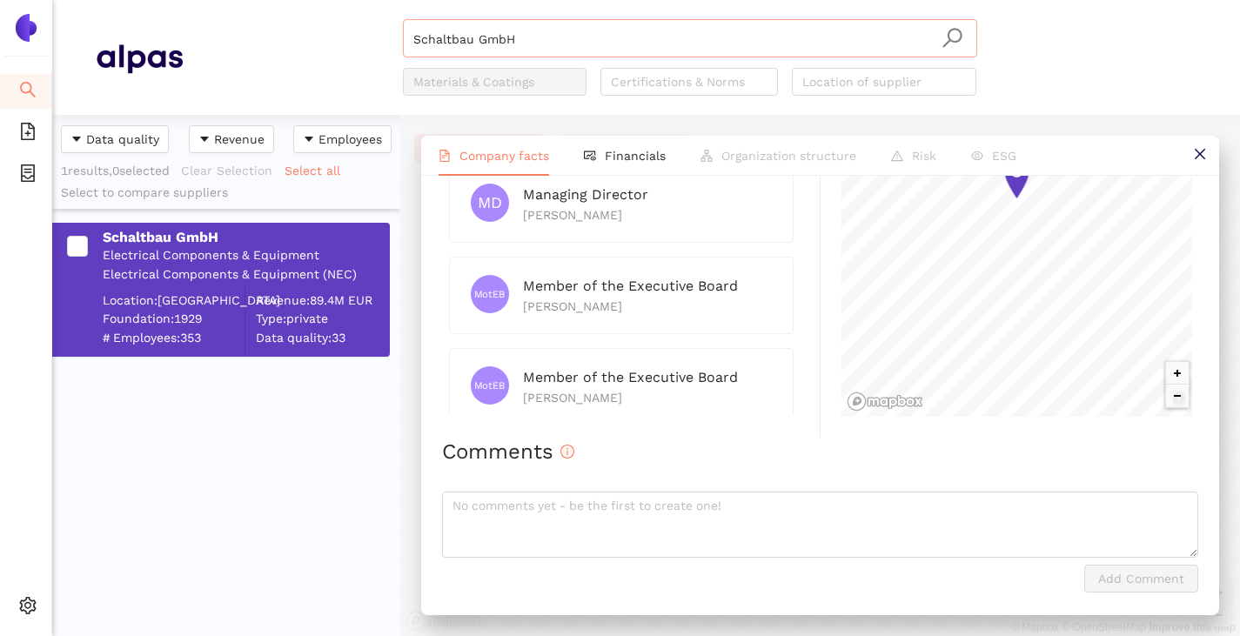
click at [515, 41] on input "Schaltbau GmbH" at bounding box center [689, 39] width 553 height 38
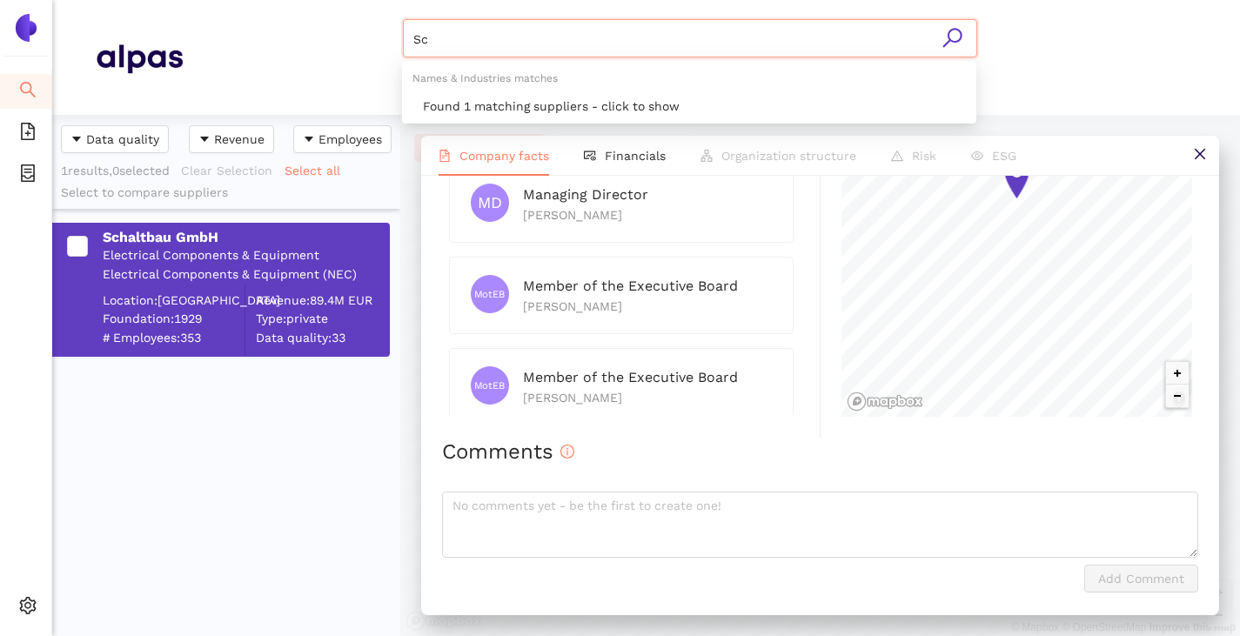
type input "S"
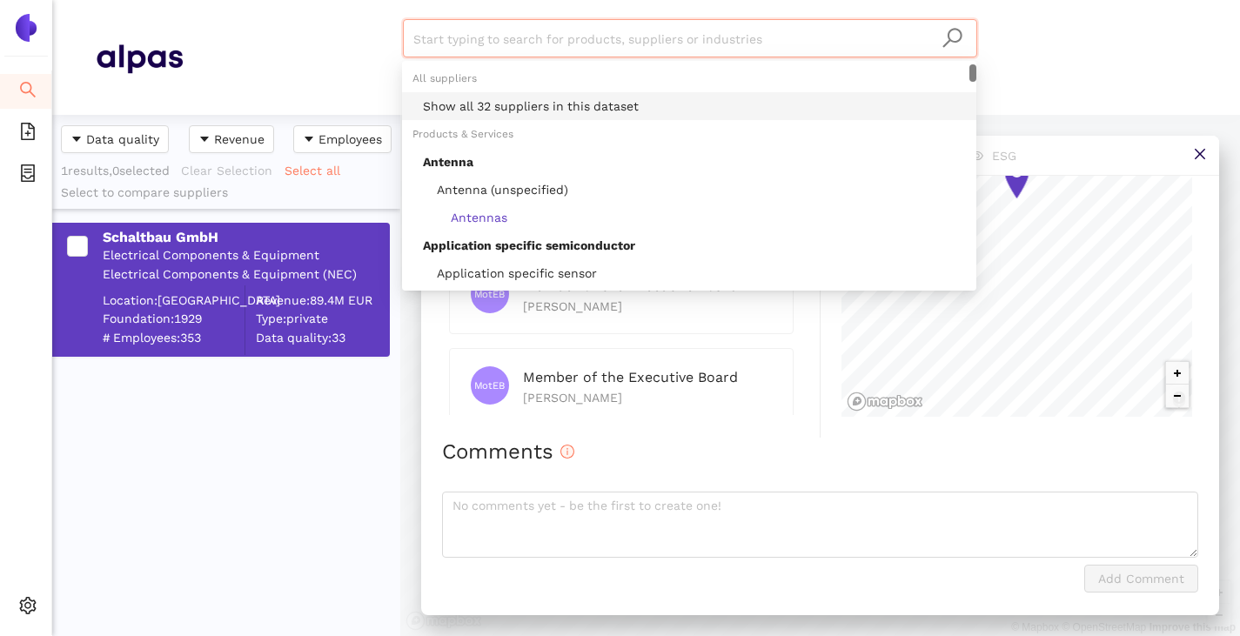
click at [540, 104] on div "Show all 32 suppliers in this dataset" at bounding box center [694, 106] width 543 height 19
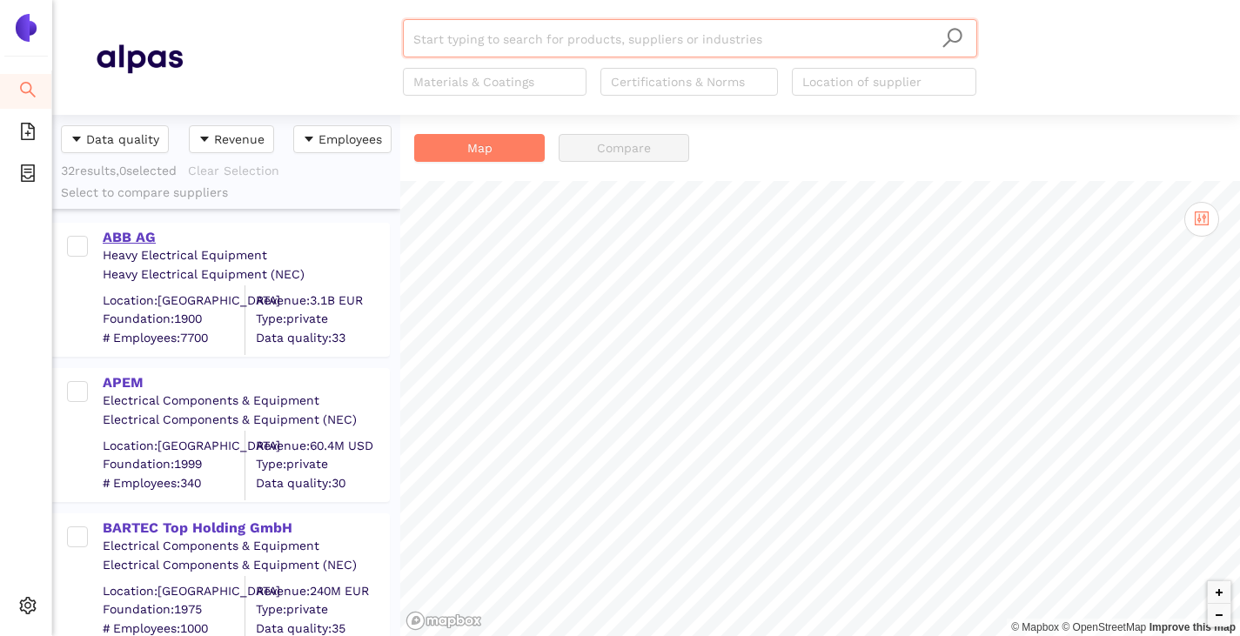
click at [124, 234] on div "ABB AG" at bounding box center [245, 237] width 285 height 19
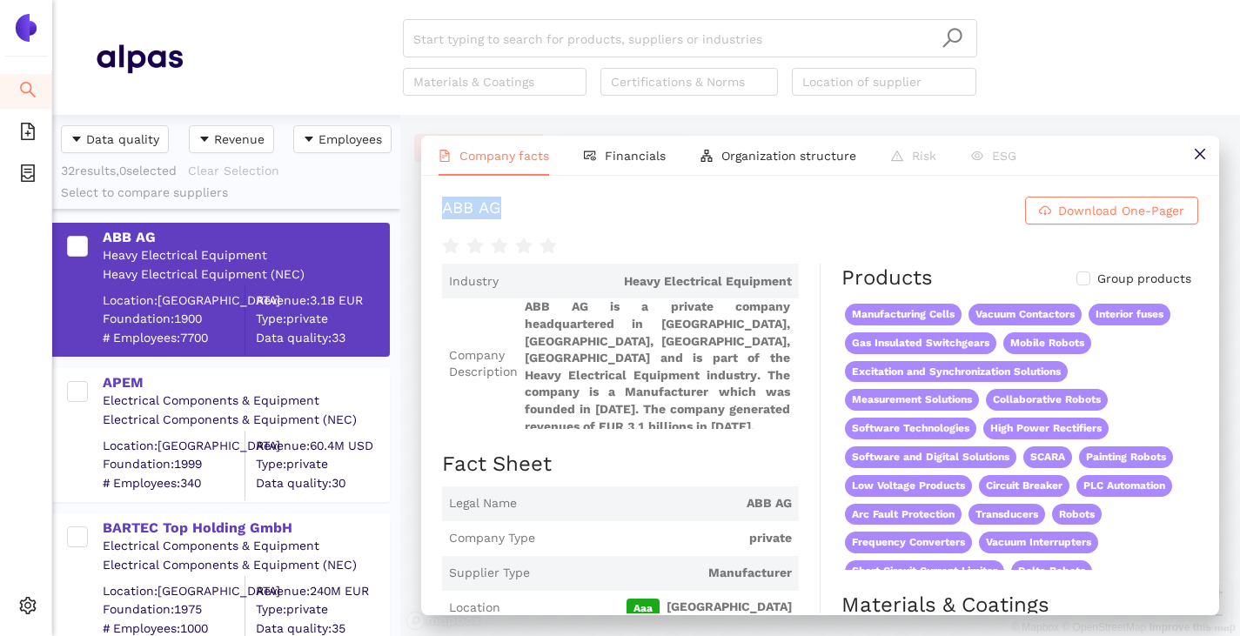
drag, startPoint x: 435, startPoint y: 211, endPoint x: 523, endPoint y: 217, distance: 88.1
click at [523, 217] on div "ABB AG Download One-Pager Industry Heavy Electrical Equipment Company Descripti…" at bounding box center [820, 395] width 798 height 438
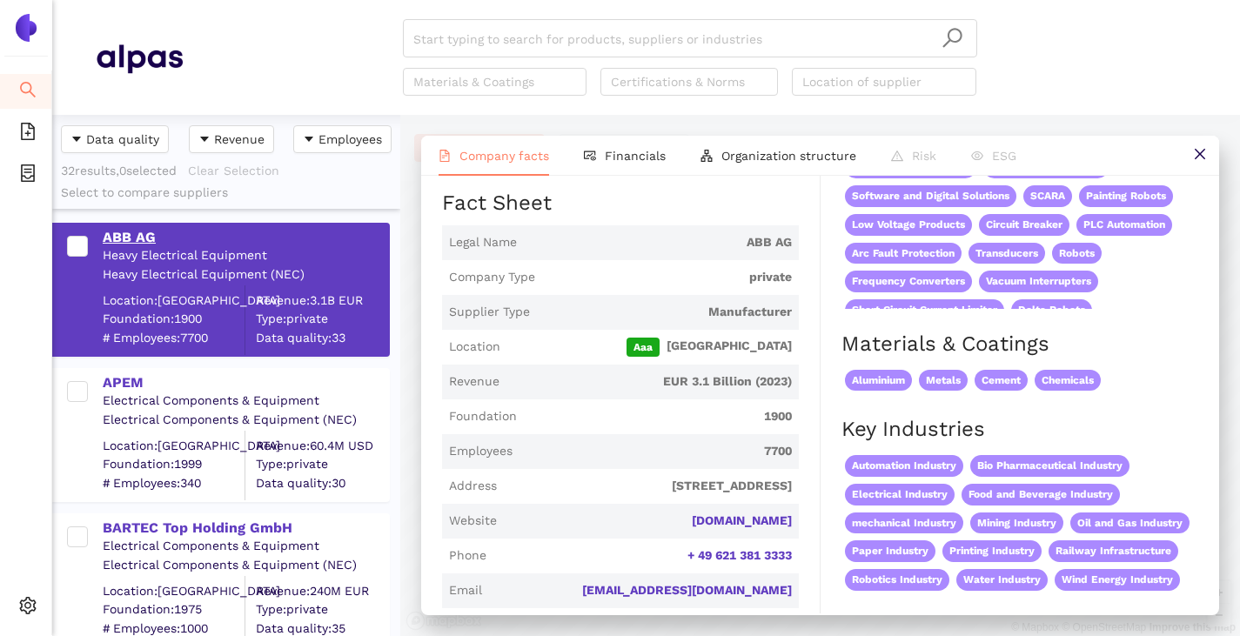
click at [130, 234] on div "ABB AG" at bounding box center [245, 237] width 285 height 19
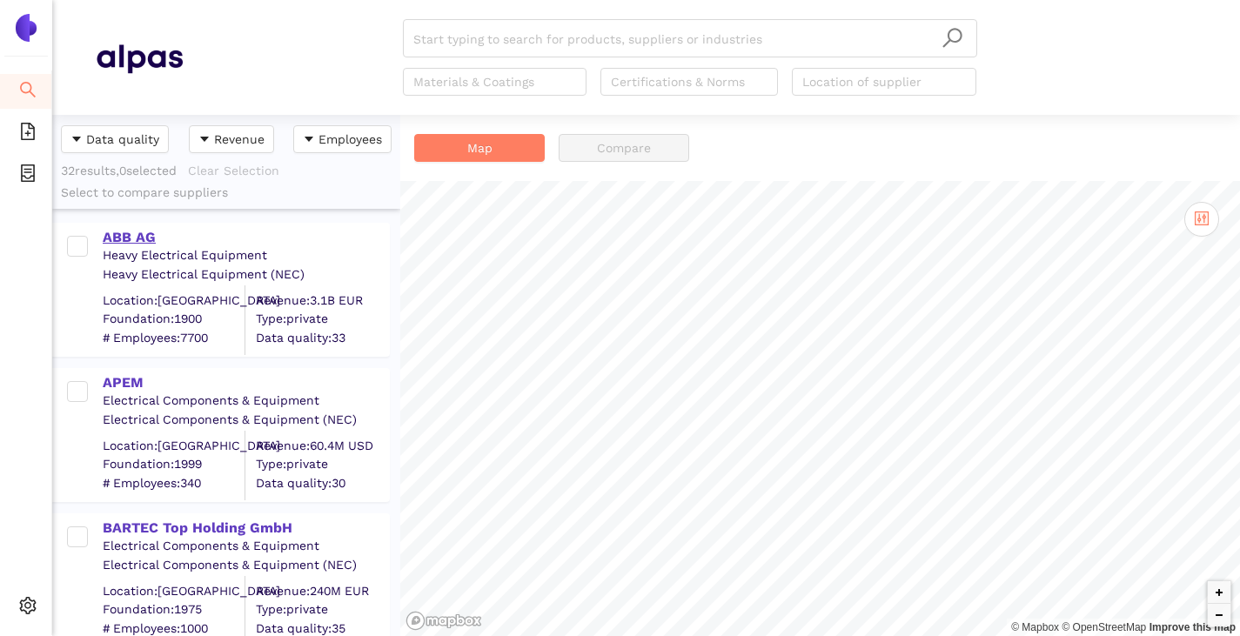
click at [139, 232] on div "ABB AG" at bounding box center [245, 237] width 285 height 19
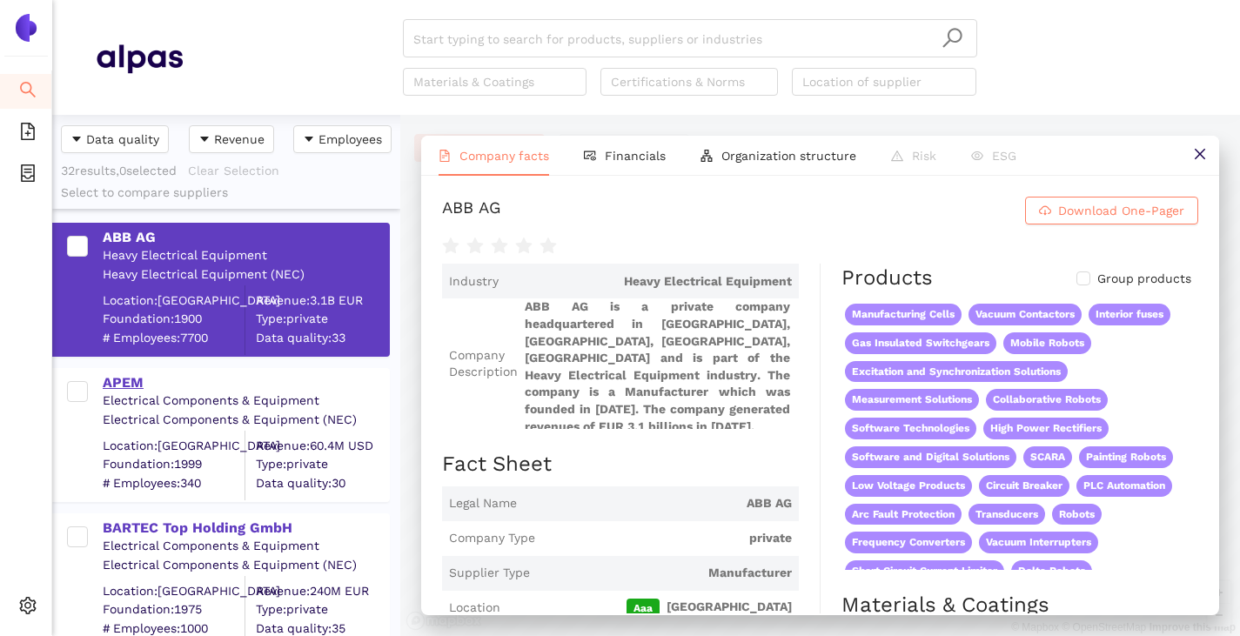
click at [118, 388] on div "APEM" at bounding box center [245, 382] width 285 height 19
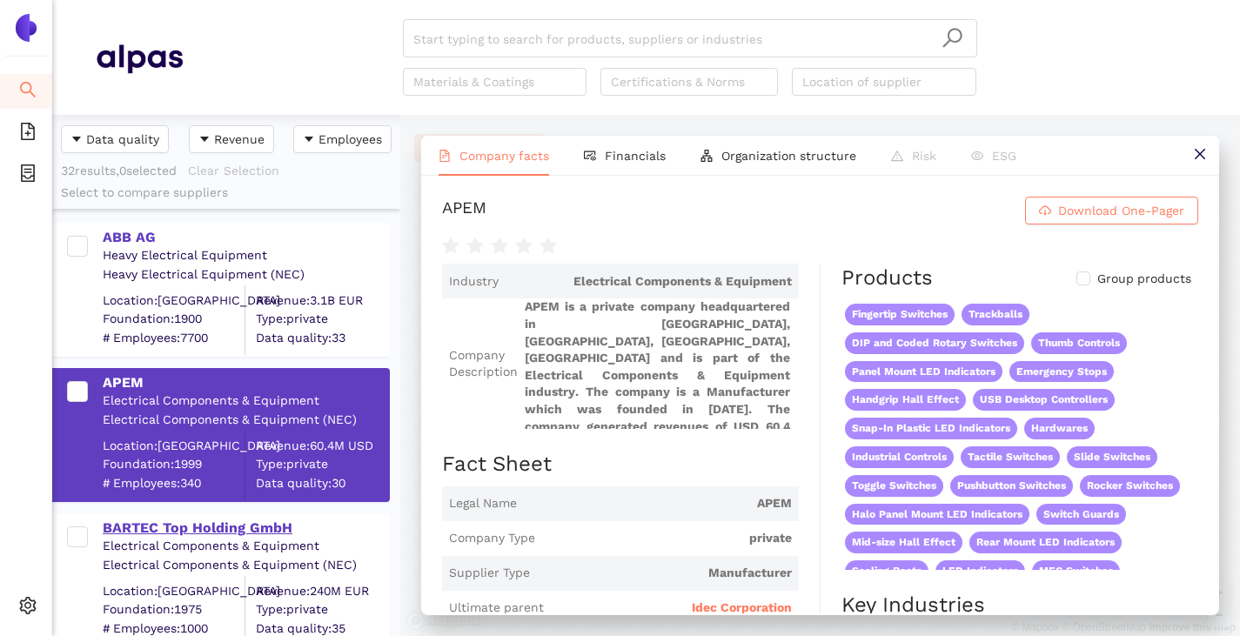
click at [170, 535] on div "BARTEC Top Holding GmbH" at bounding box center [245, 528] width 285 height 19
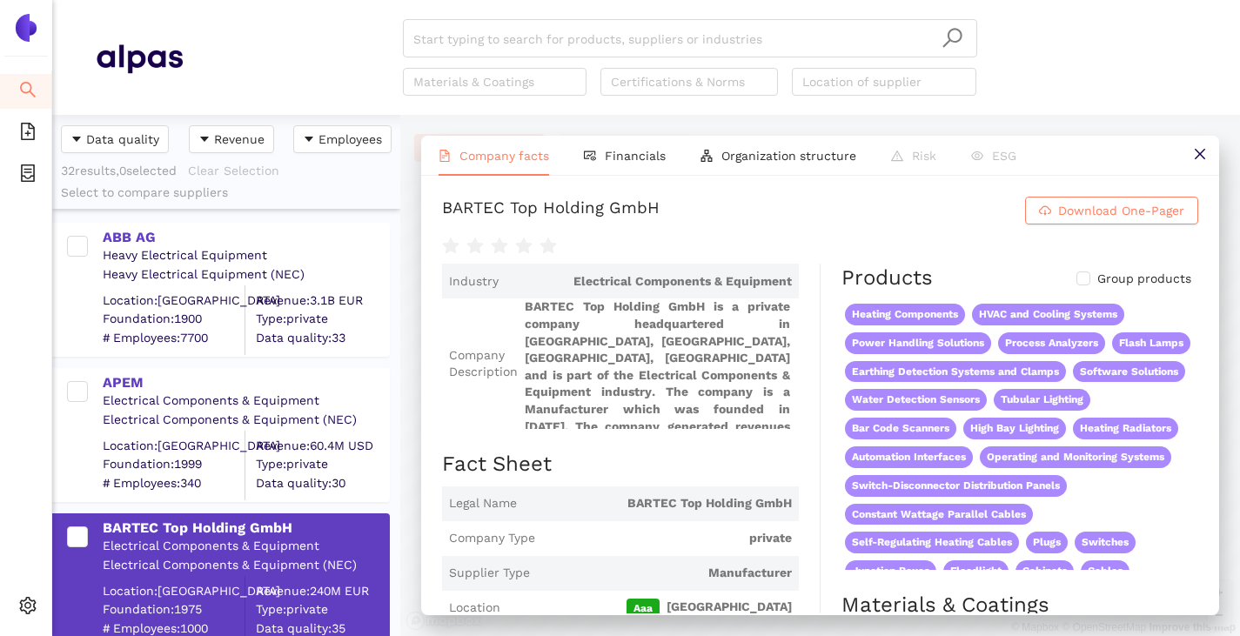
scroll to position [261, 0]
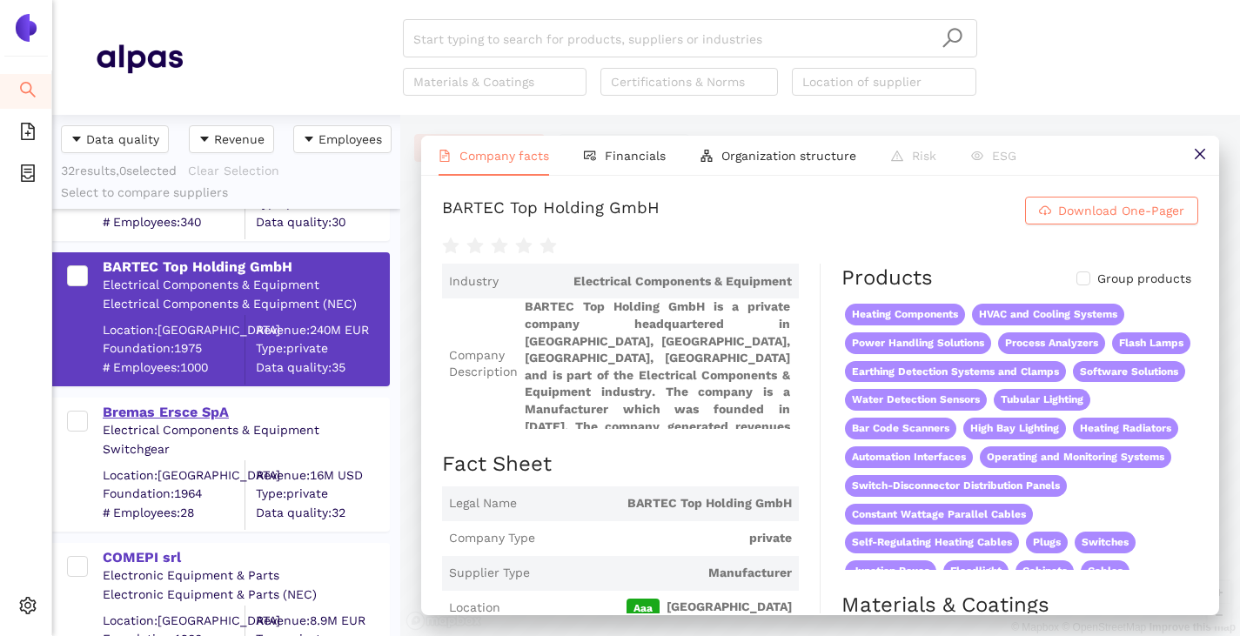
click at [167, 418] on div "Bremas Ersce SpA" at bounding box center [245, 412] width 285 height 19
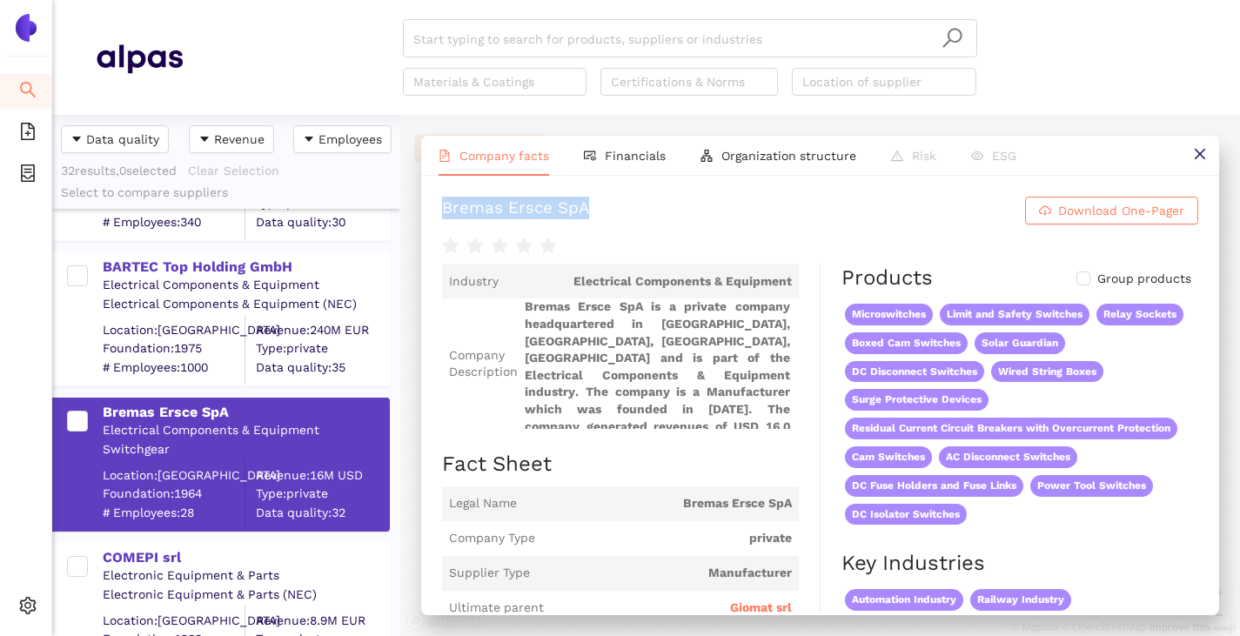
drag, startPoint x: 440, startPoint y: 206, endPoint x: 647, endPoint y: 222, distance: 207.6
click at [647, 221] on div "Bremas Ersce SpA Download One-Pager Industry Electrical Components & Equipment …" at bounding box center [820, 395] width 798 height 438
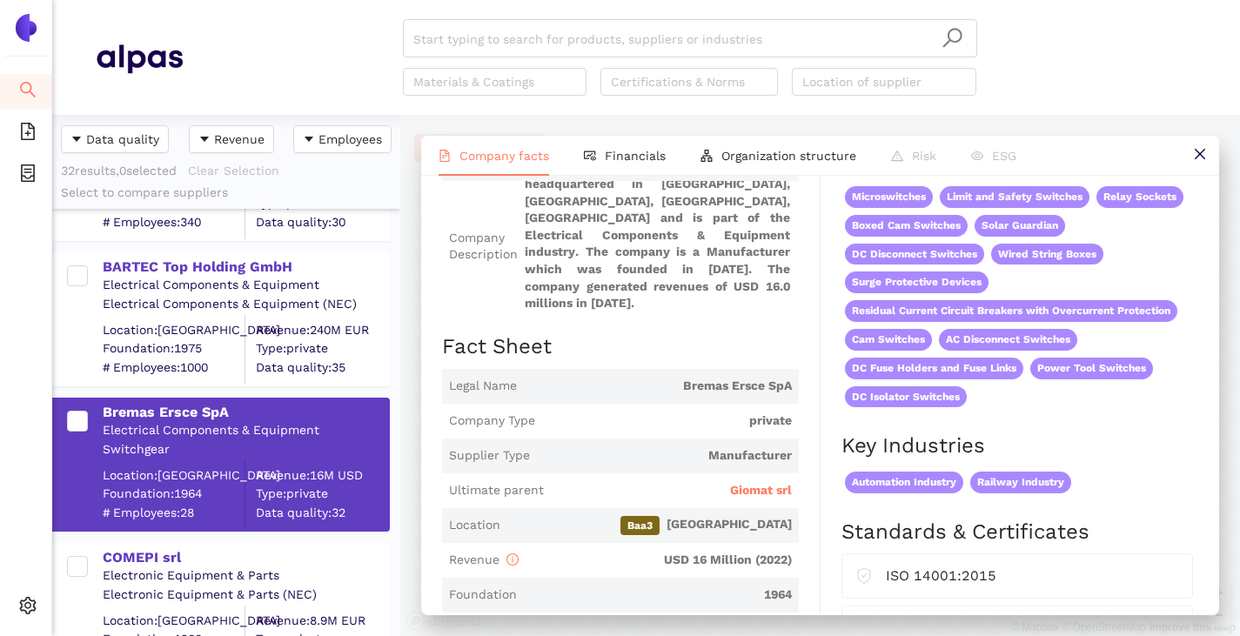
scroll to position [174, 0]
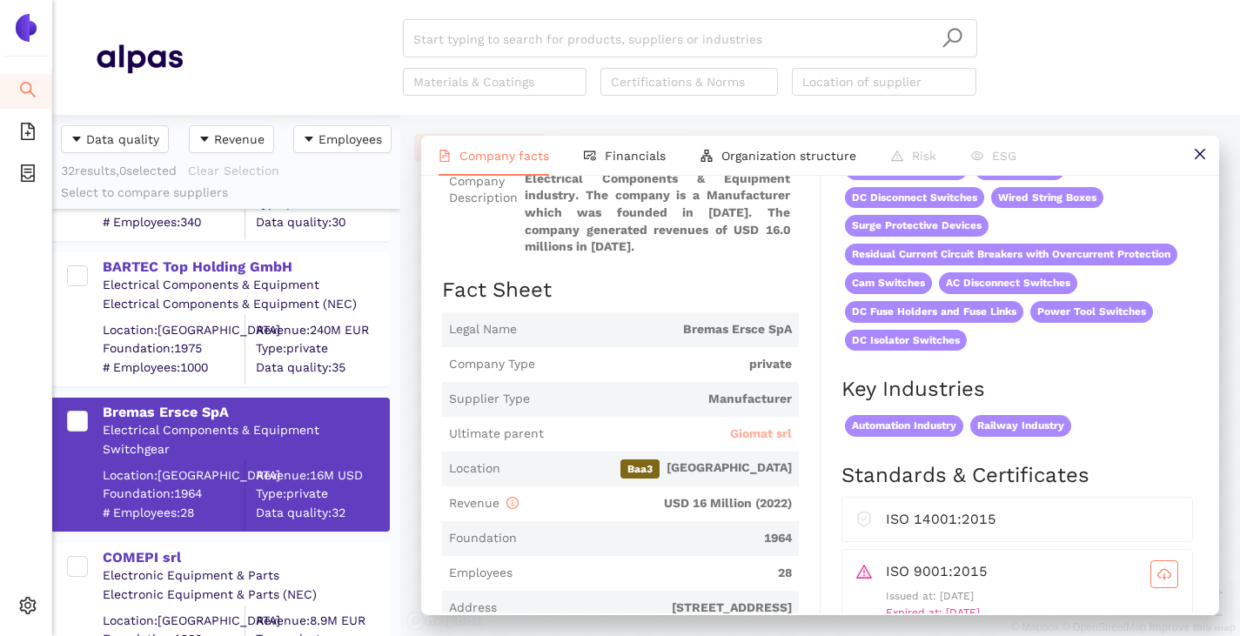
click at [753, 425] on span "Giomat srl" at bounding box center [761, 433] width 62 height 17
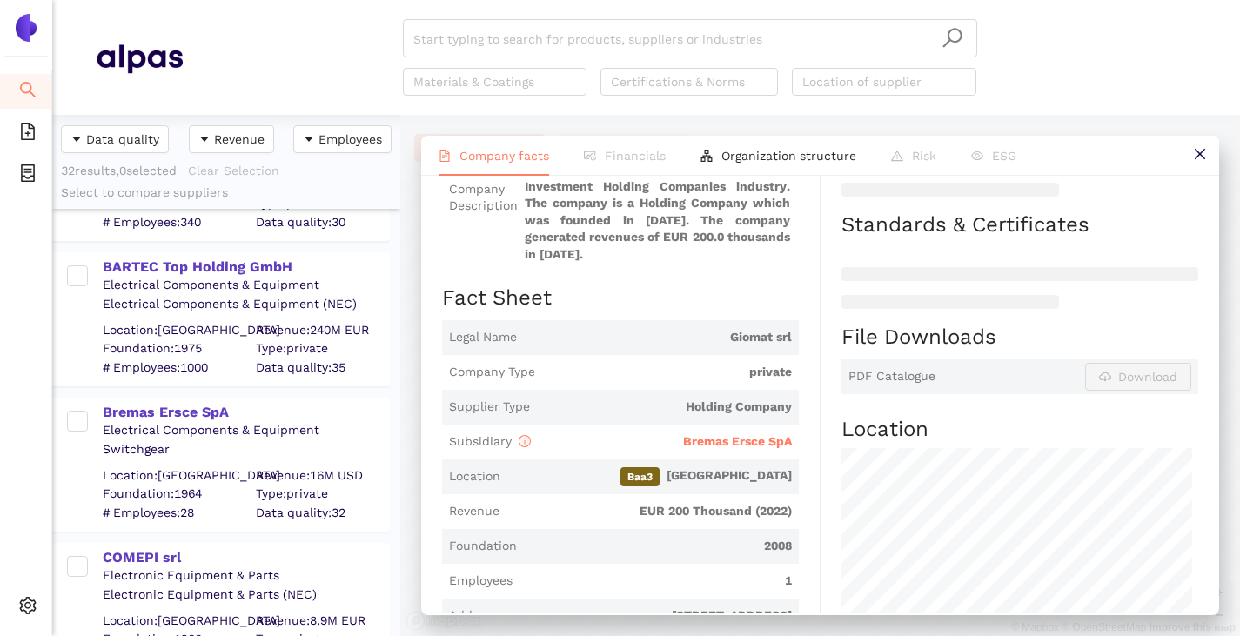
scroll to position [261, 0]
click at [726, 435] on span "Bremas Ersce SpA" at bounding box center [737, 440] width 109 height 14
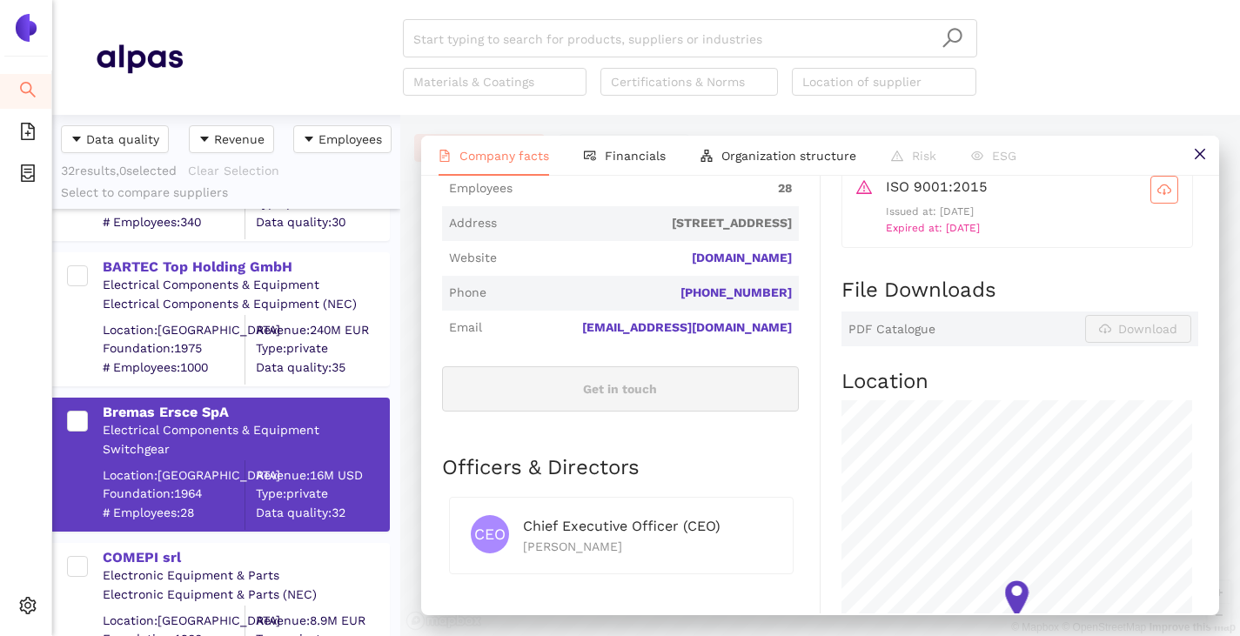
scroll to position [435, 0]
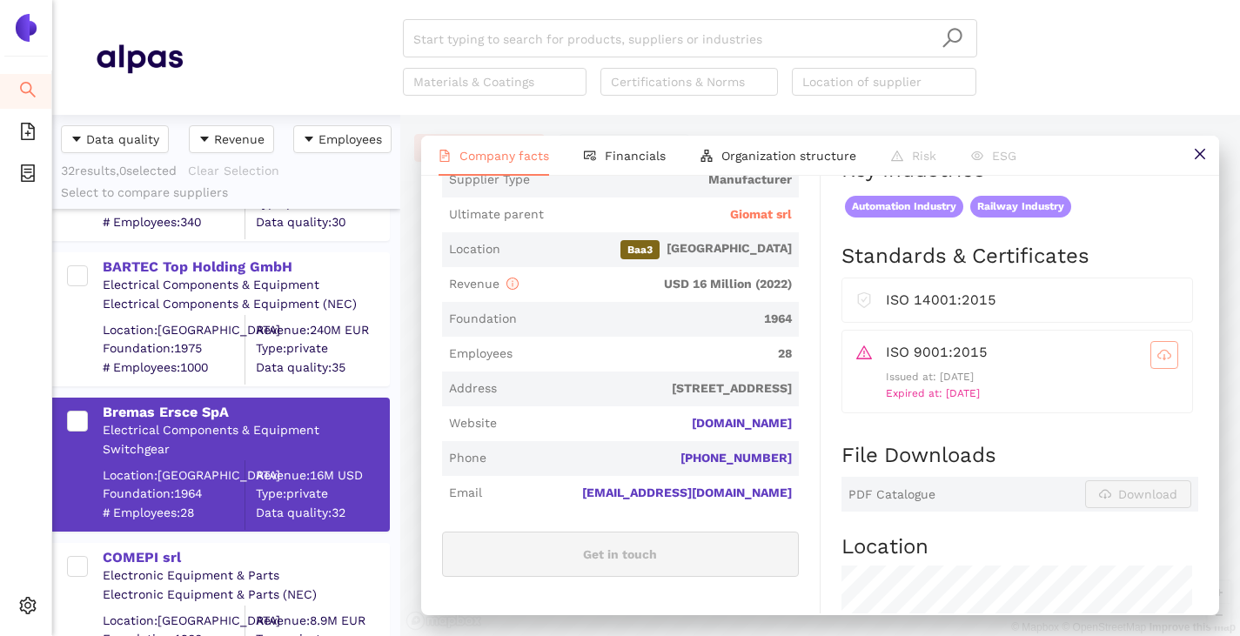
click at [1157, 351] on icon "cloud-download" at bounding box center [1164, 355] width 14 height 14
drag, startPoint x: 794, startPoint y: 427, endPoint x: 710, endPoint y: 431, distance: 84.5
click at [710, 431] on div "Industry Electrical Components & Equipment Company Description Bremas Ersce SpA…" at bounding box center [631, 445] width 378 height 1151
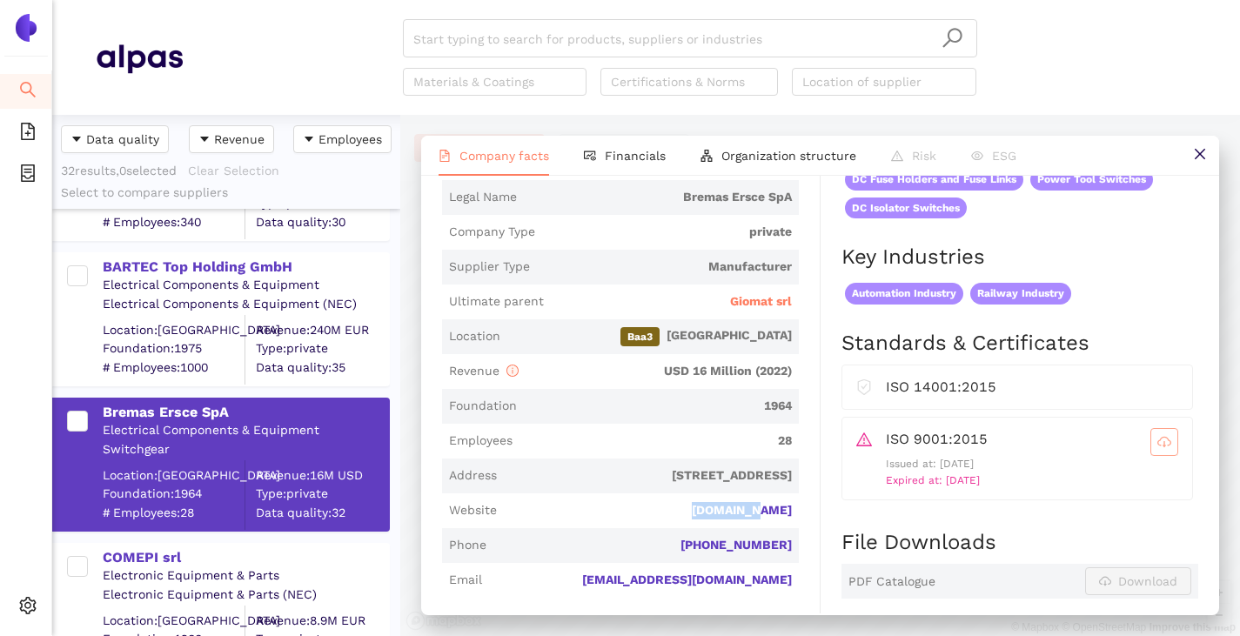
scroll to position [0, 0]
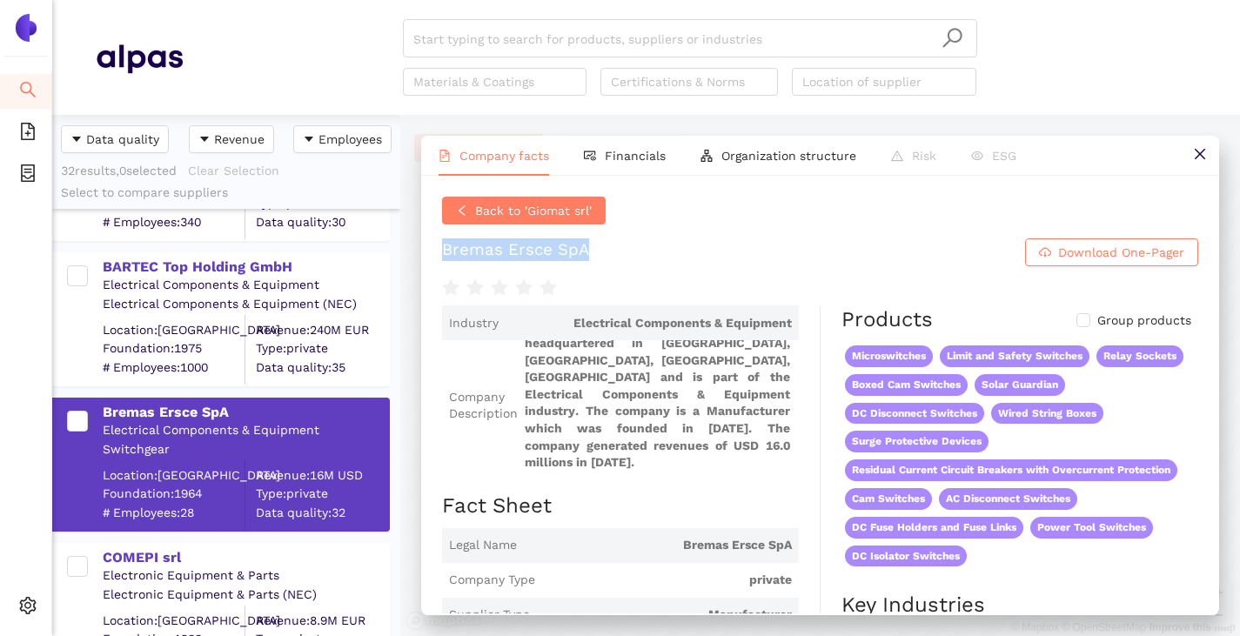
drag, startPoint x: 445, startPoint y: 244, endPoint x: 615, endPoint y: 251, distance: 170.6
click at [615, 251] on h1 "Bremas Ersce SpA Download One-Pager" at bounding box center [820, 252] width 756 height 28
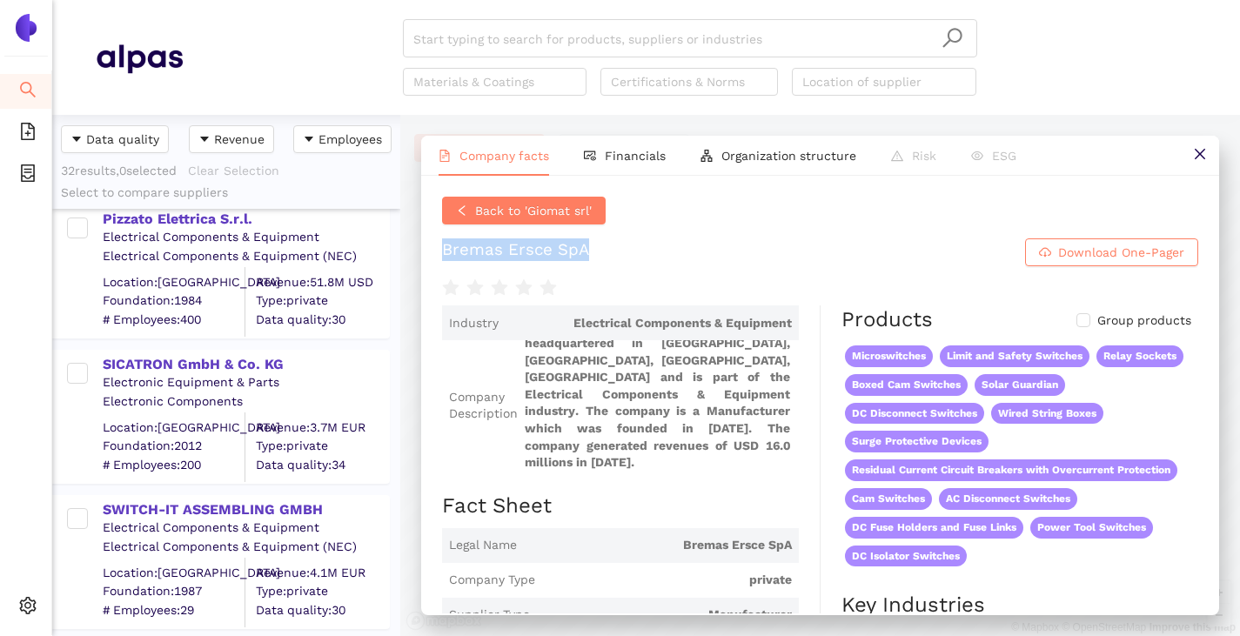
scroll to position [3723, 0]
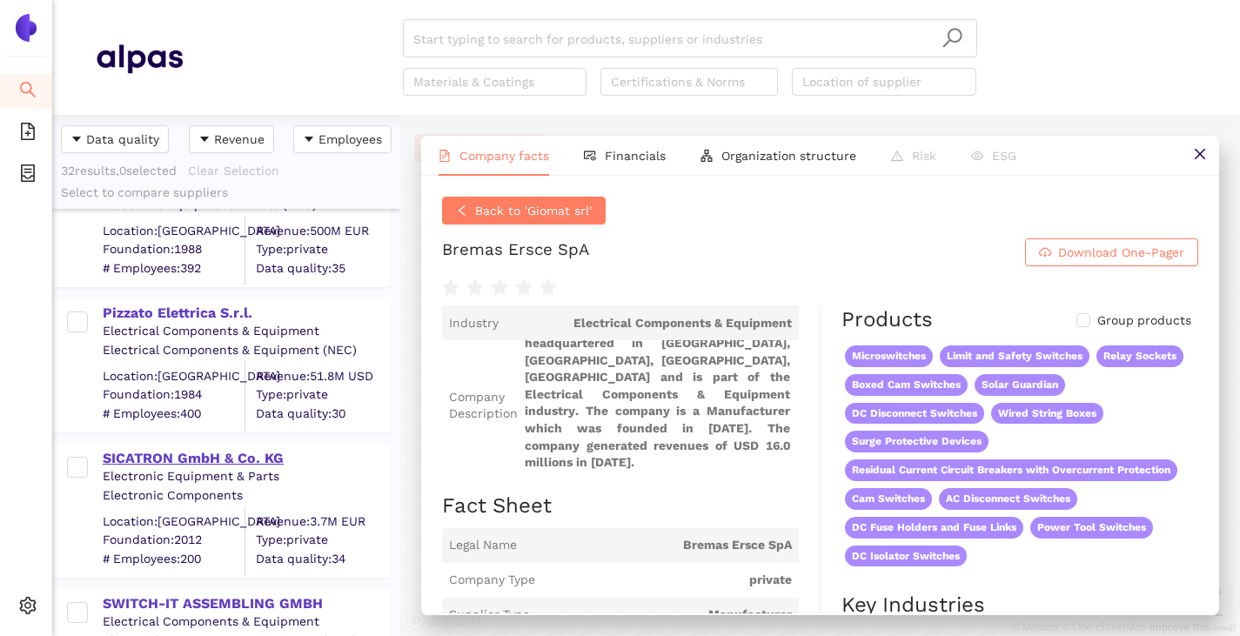
click at [181, 456] on div "SICATRON GmbH & Co. KG" at bounding box center [245, 458] width 285 height 19
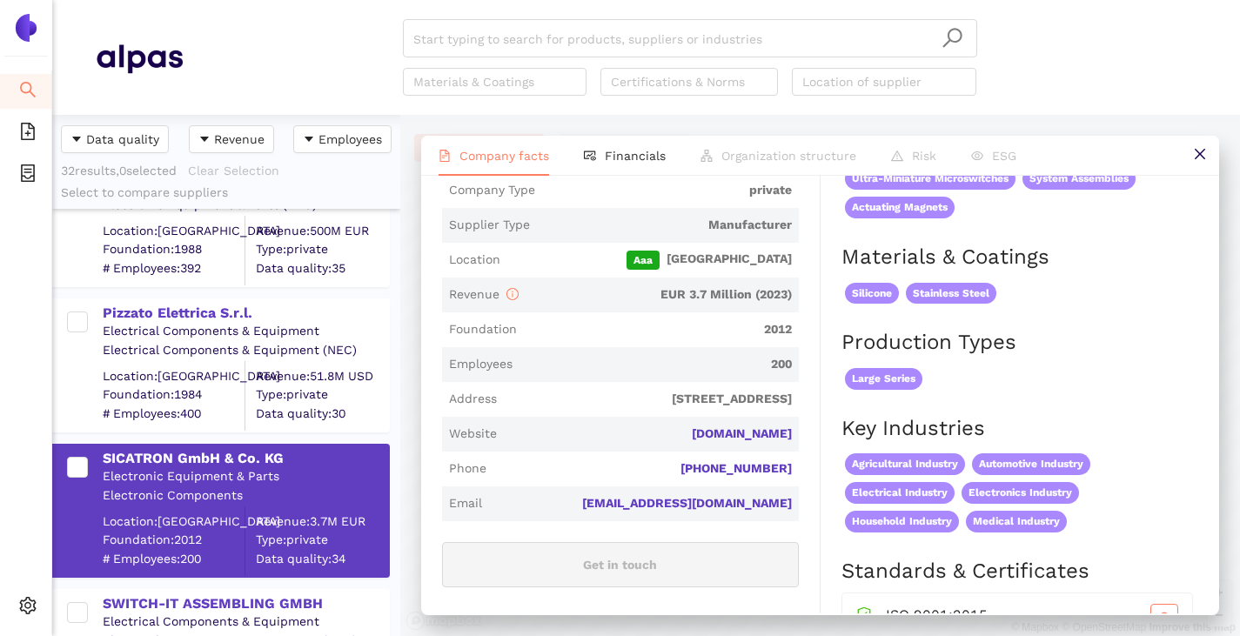
scroll to position [522, 0]
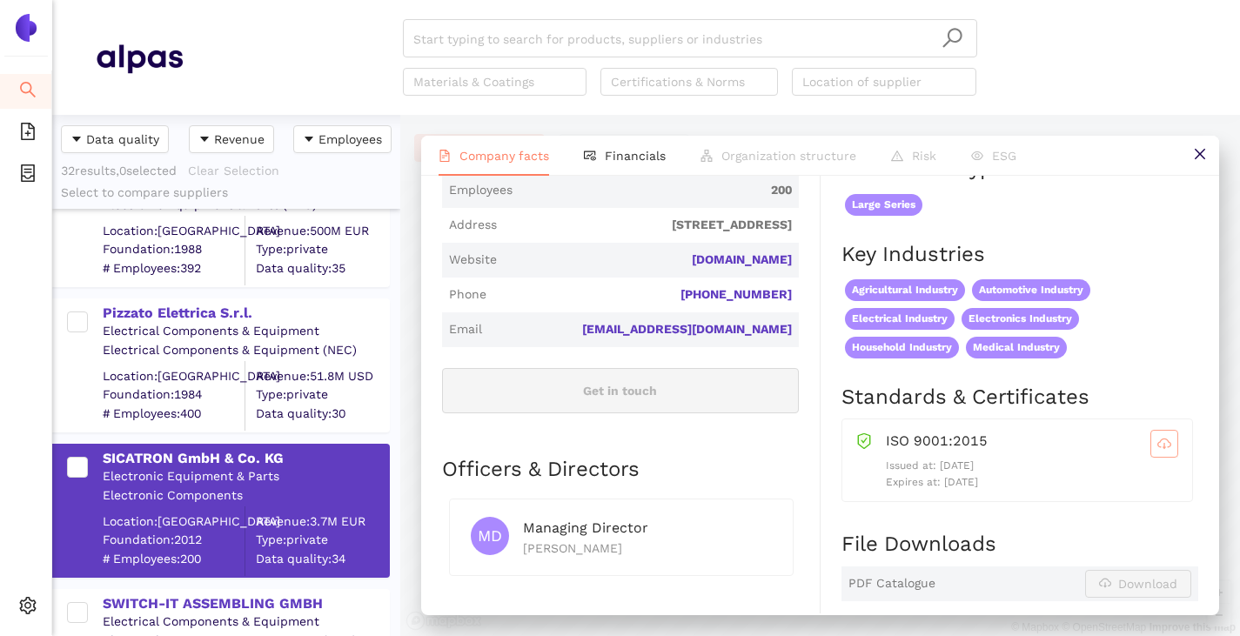
click at [1151, 440] on span "cloud-download" at bounding box center [1164, 444] width 26 height 14
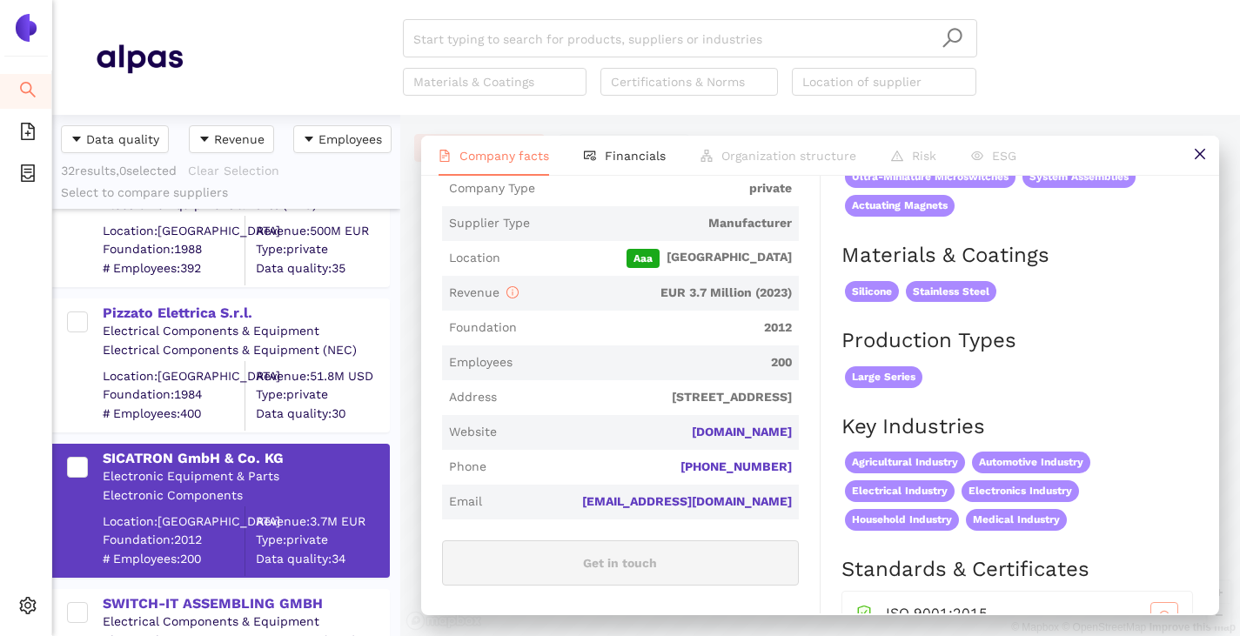
scroll to position [348, 0]
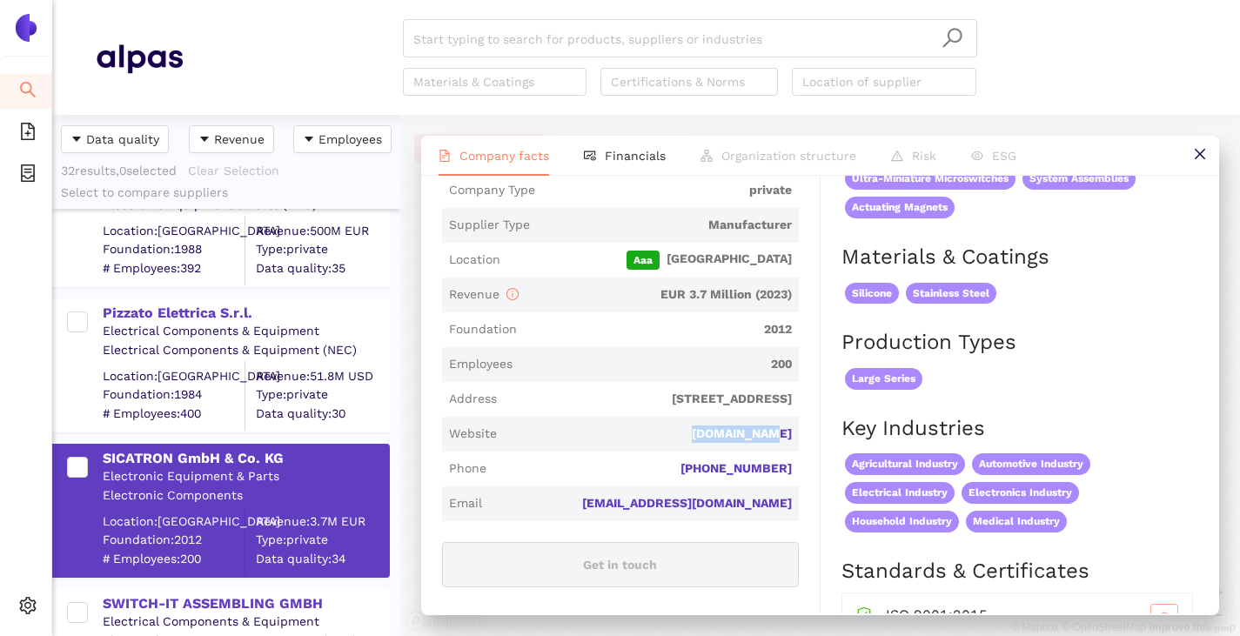
drag, startPoint x: 795, startPoint y: 425, endPoint x: 705, endPoint y: 422, distance: 90.5
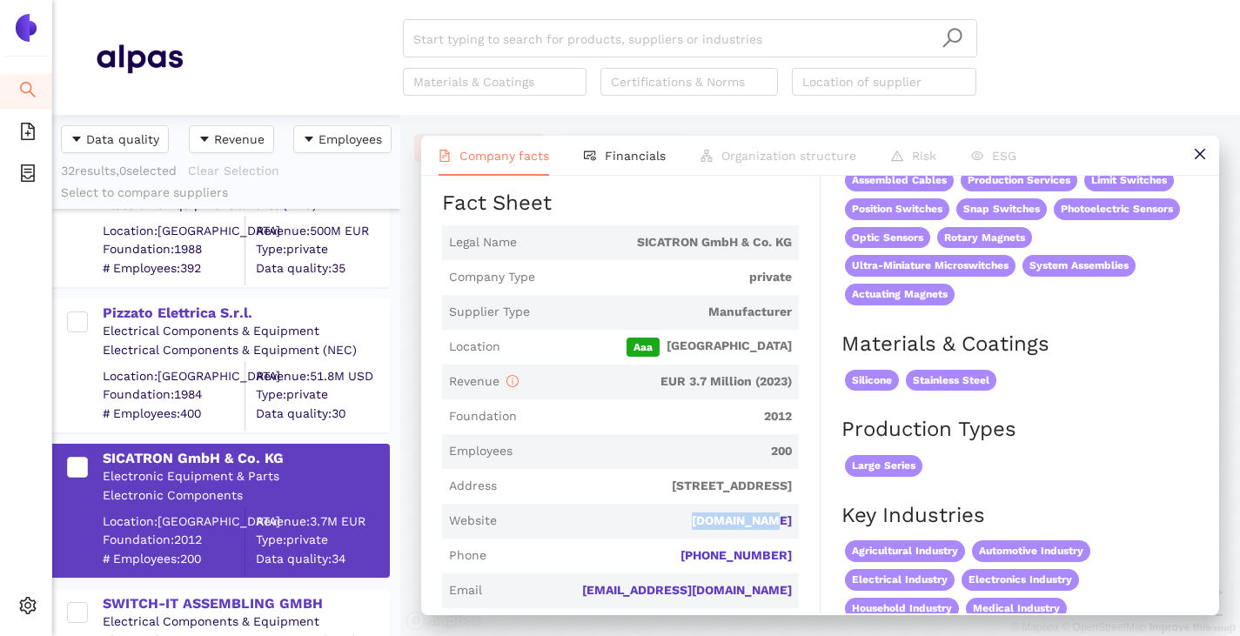
scroll to position [0, 0]
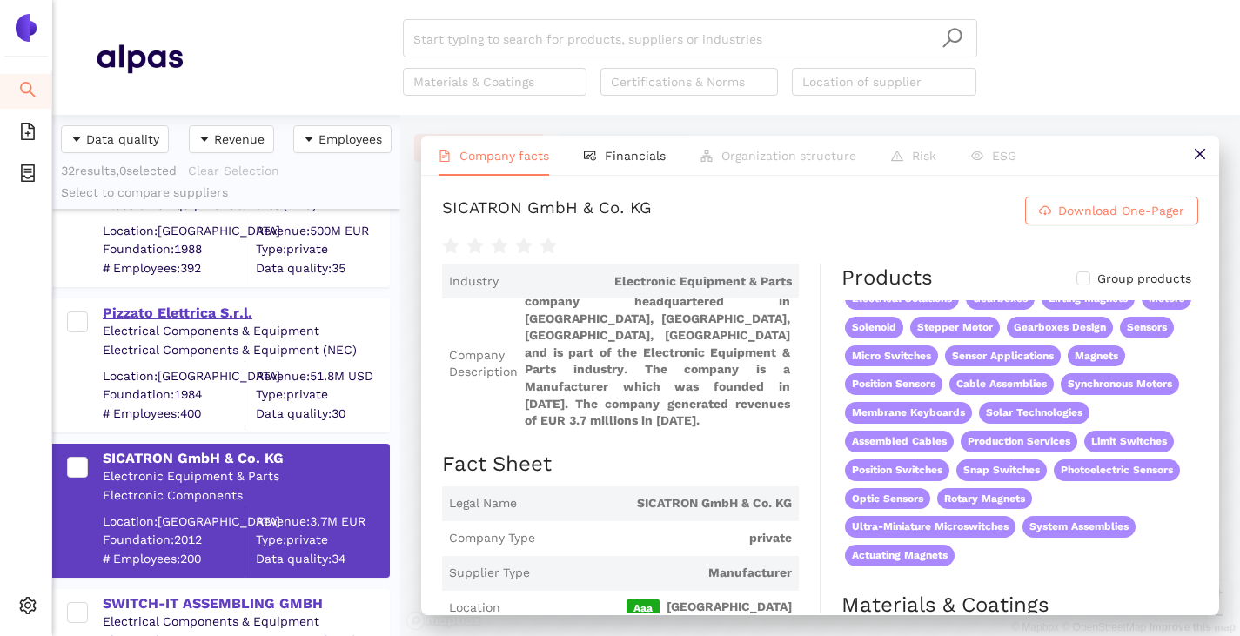
click at [184, 311] on div "Pizzato Elettrica S.r.l." at bounding box center [245, 313] width 285 height 19
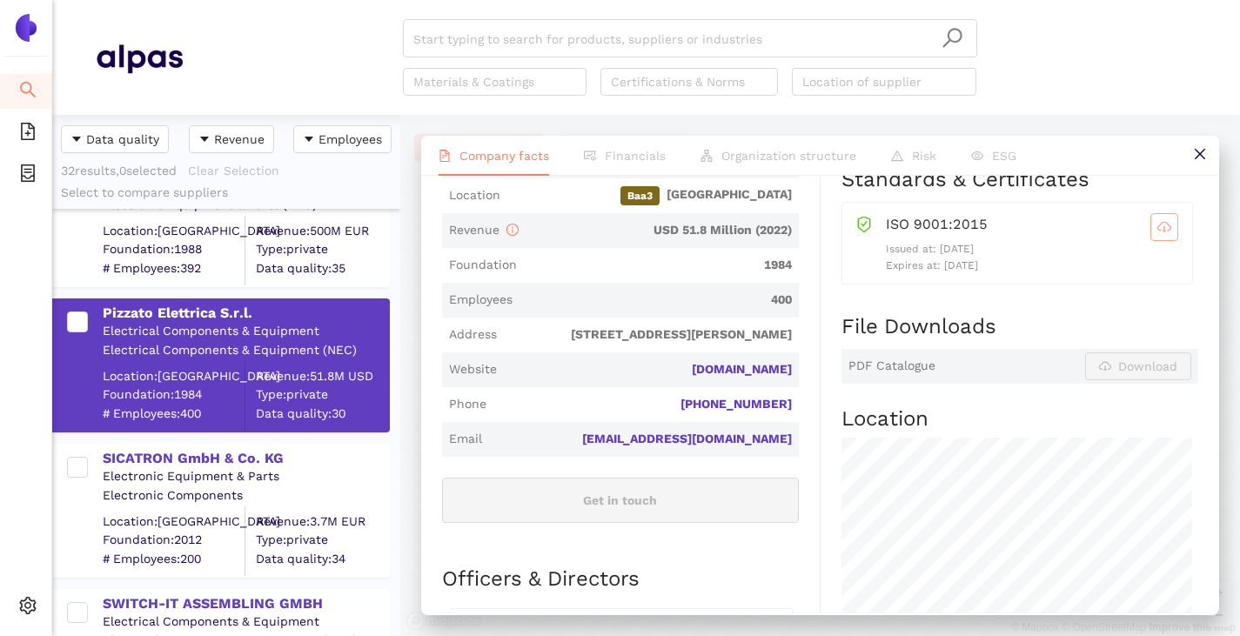
scroll to position [348, 0]
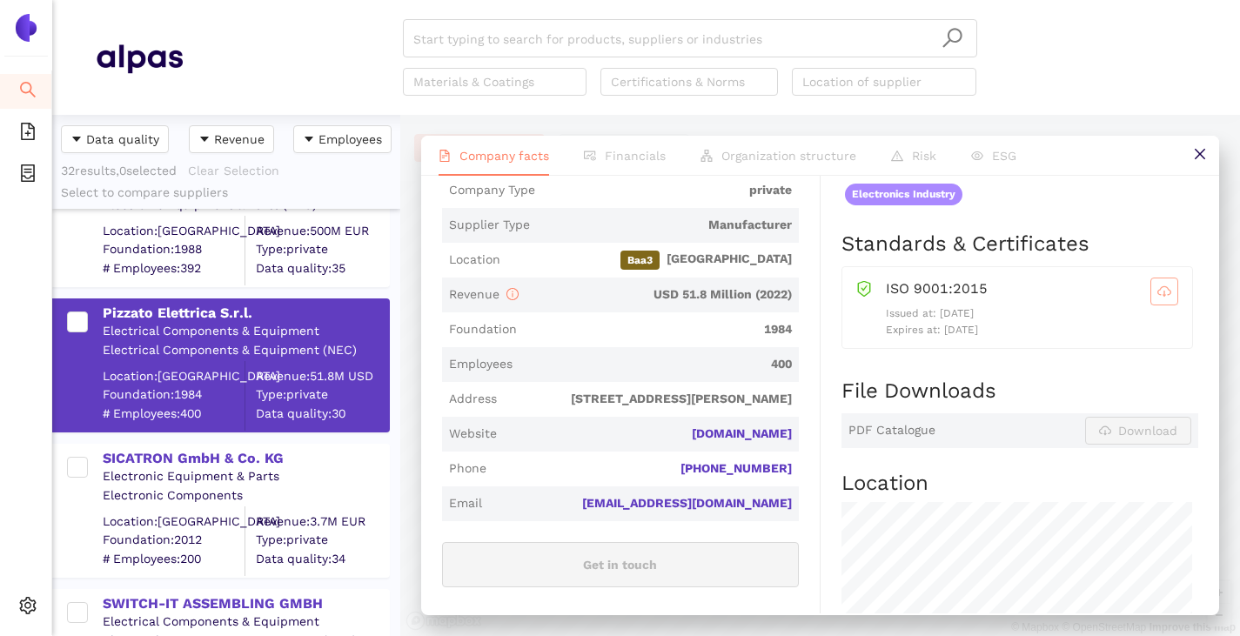
click at [1157, 292] on icon "cloud-download" at bounding box center [1164, 291] width 14 height 14
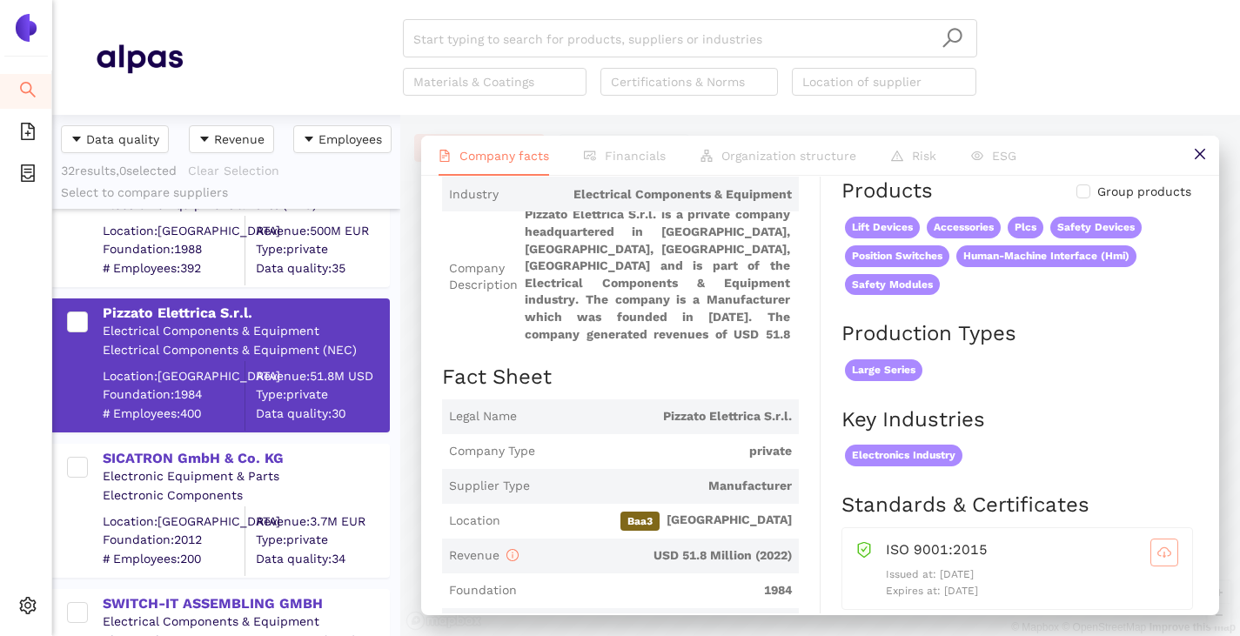
scroll to position [0, 0]
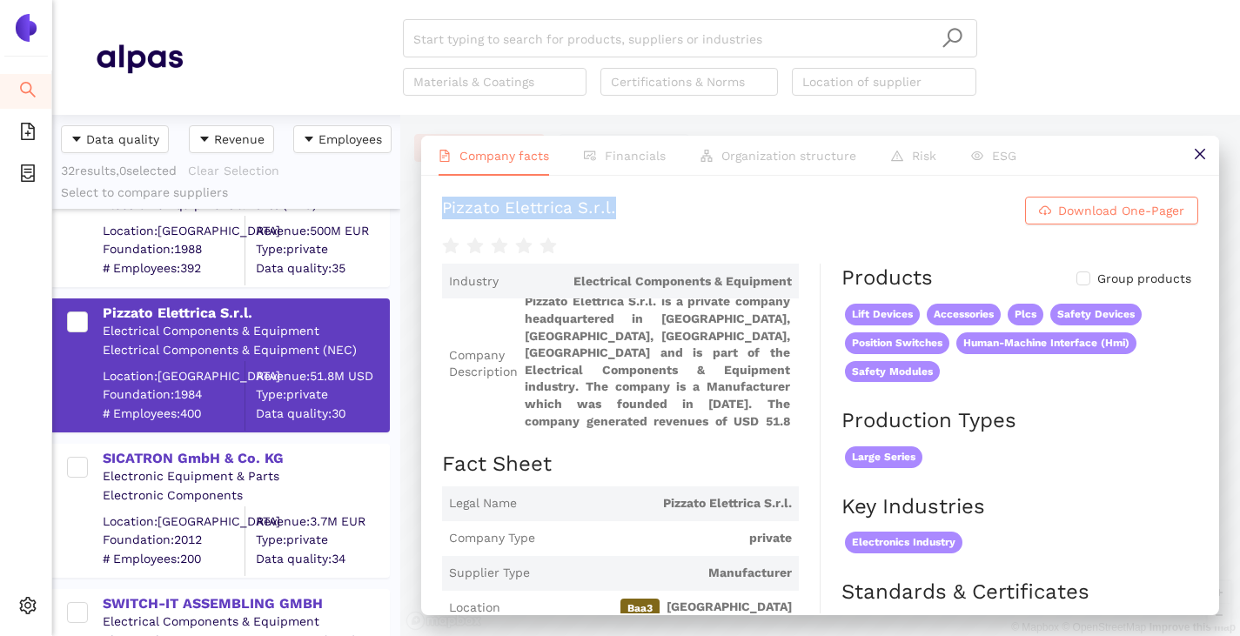
drag, startPoint x: 640, startPoint y: 208, endPoint x: 410, endPoint y: 215, distance: 230.7
click at [410, 215] on div "Company facts Financials Organization structure Risk ESG Pizzato Elettrica S.r.…" at bounding box center [820, 375] width 840 height 521
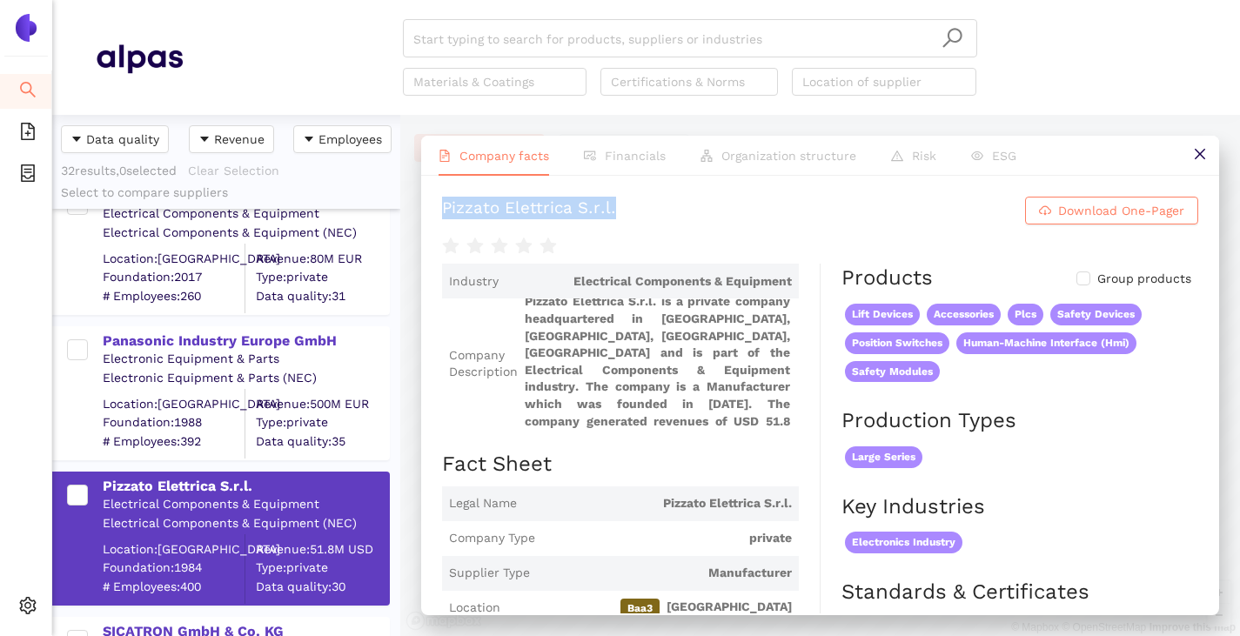
scroll to position [3549, 0]
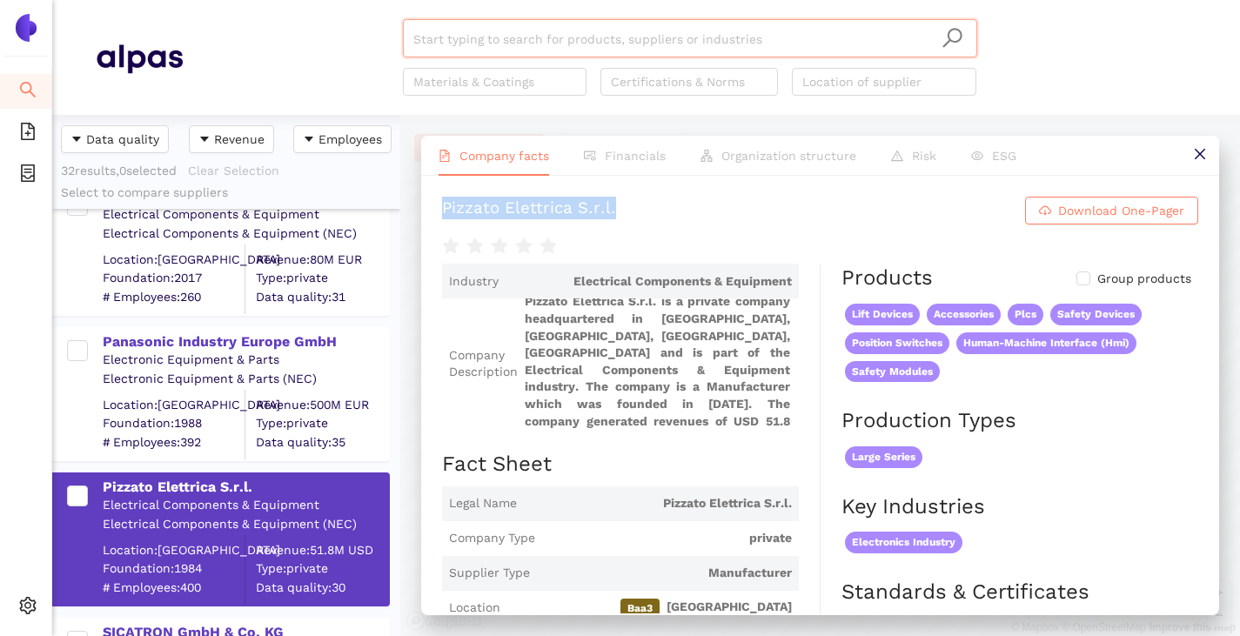
click at [477, 23] on input "search" at bounding box center [689, 39] width 553 height 38
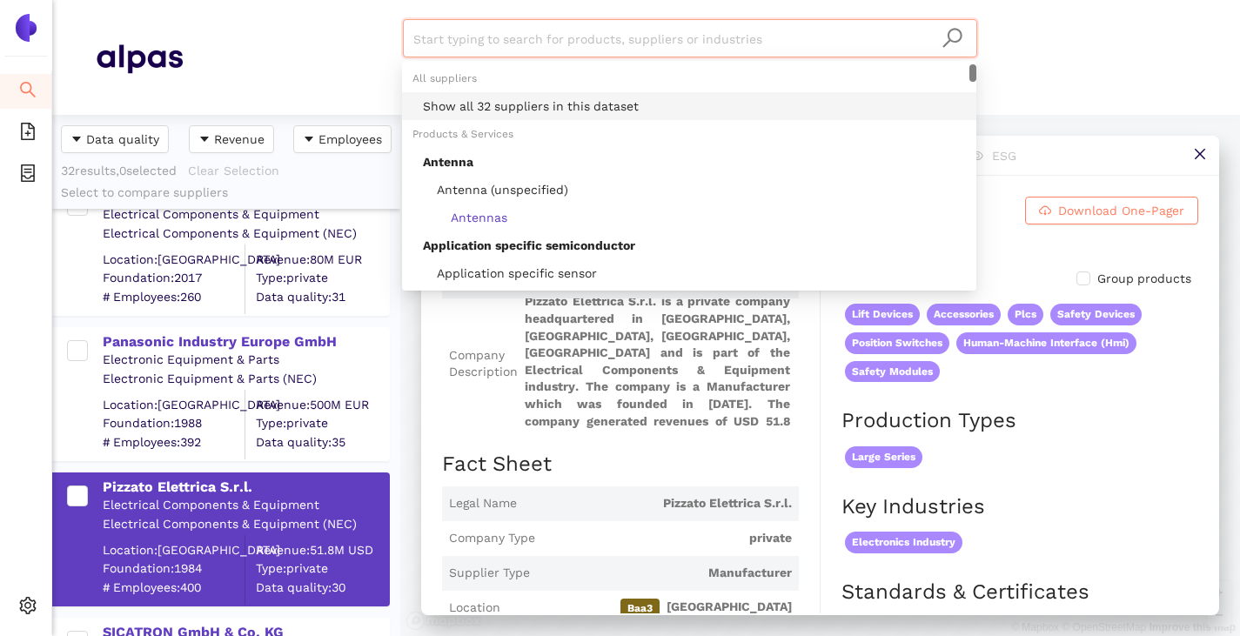
paste input "CROUZET AUTOMATISMES SAS"
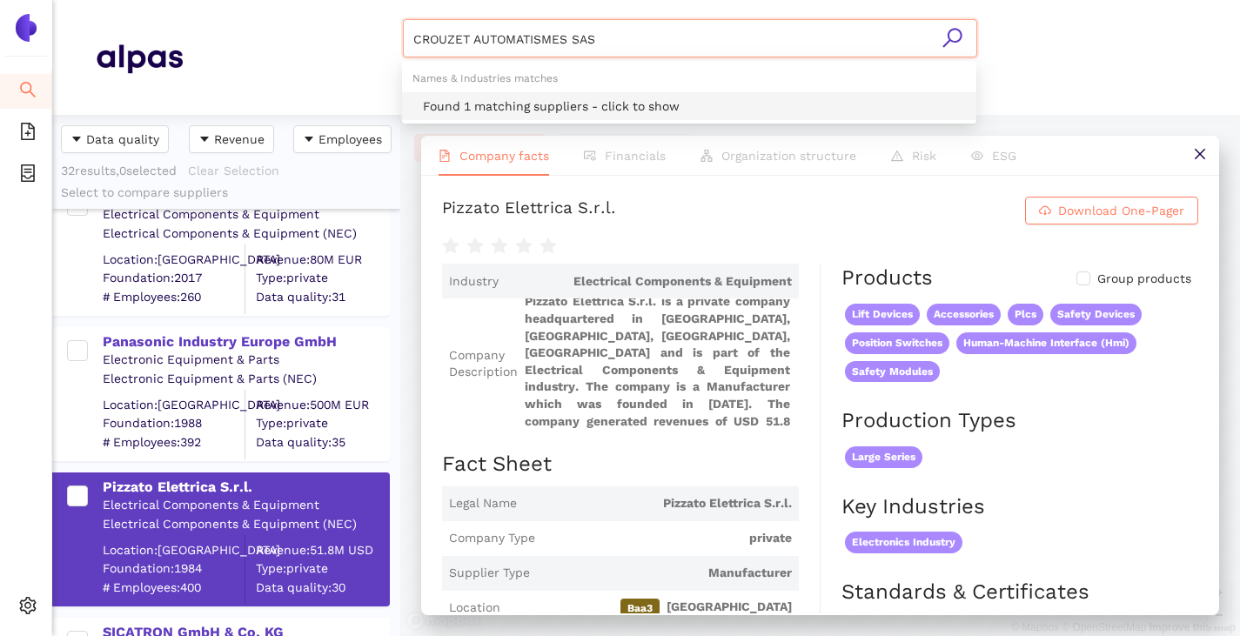
click at [488, 99] on div "Found 1 matching suppliers - click to show" at bounding box center [694, 106] width 543 height 19
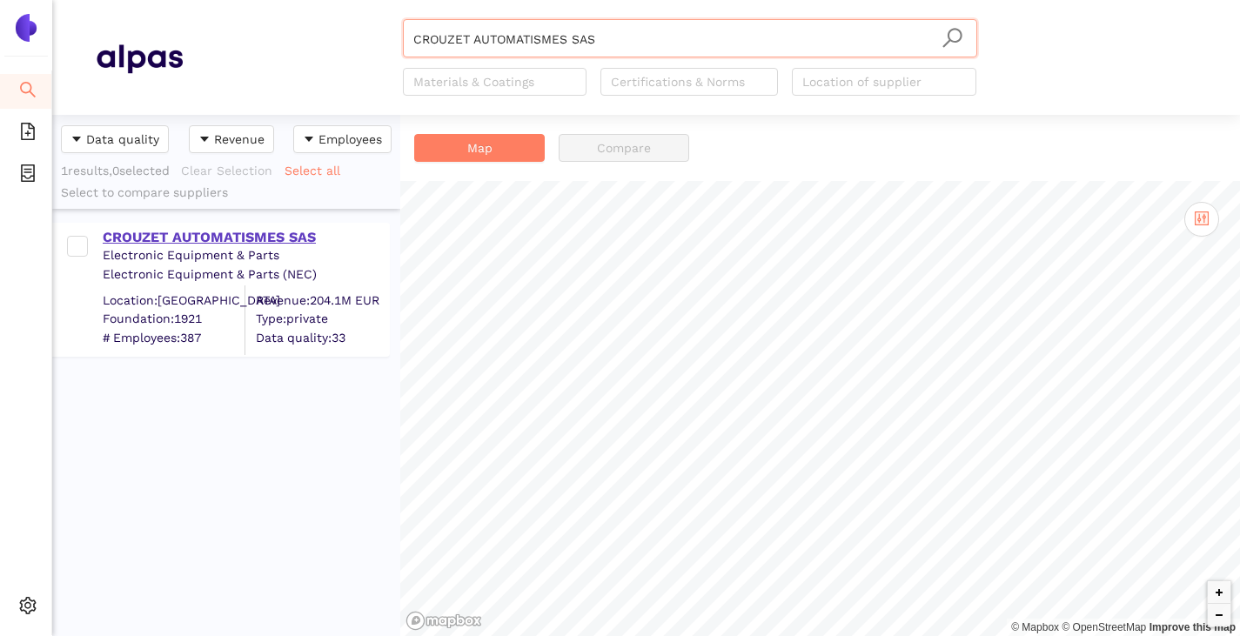
click at [234, 243] on div "CROUZET AUTOMATISMES SAS" at bounding box center [245, 237] width 285 height 19
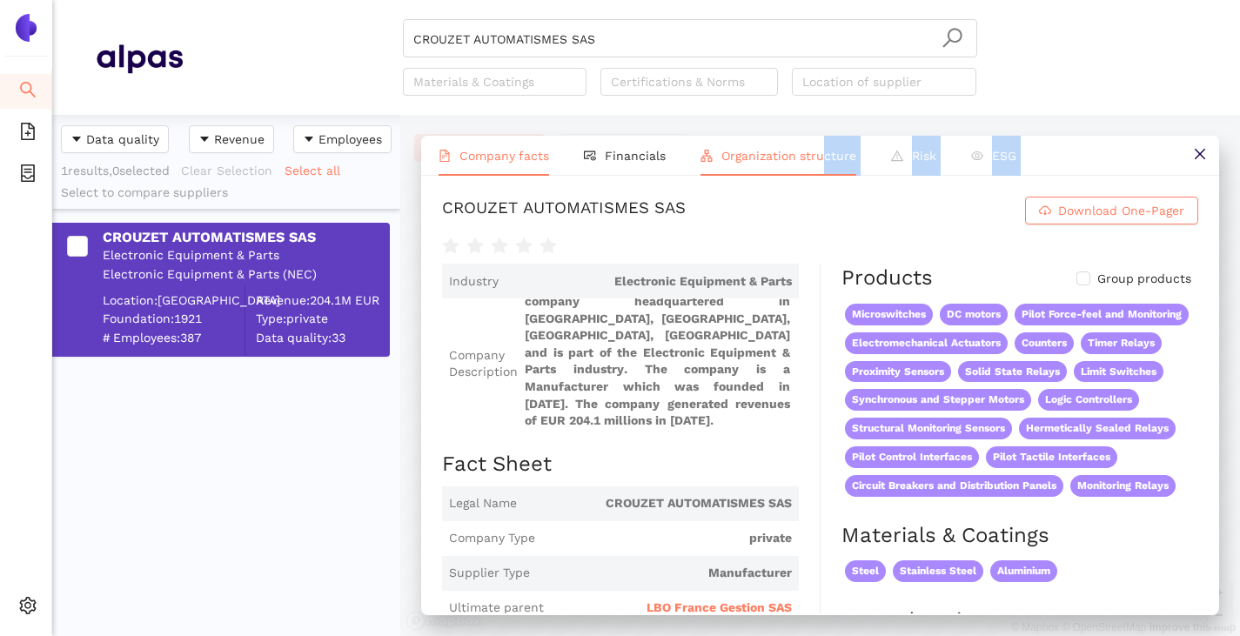
drag, startPoint x: 445, startPoint y: 205, endPoint x: 818, endPoint y: 173, distance: 373.7
click at [818, 173] on div "Company facts Financials Organization structure Risk ESG CROUZET AUTOMATISMES S…" at bounding box center [820, 375] width 798 height 479
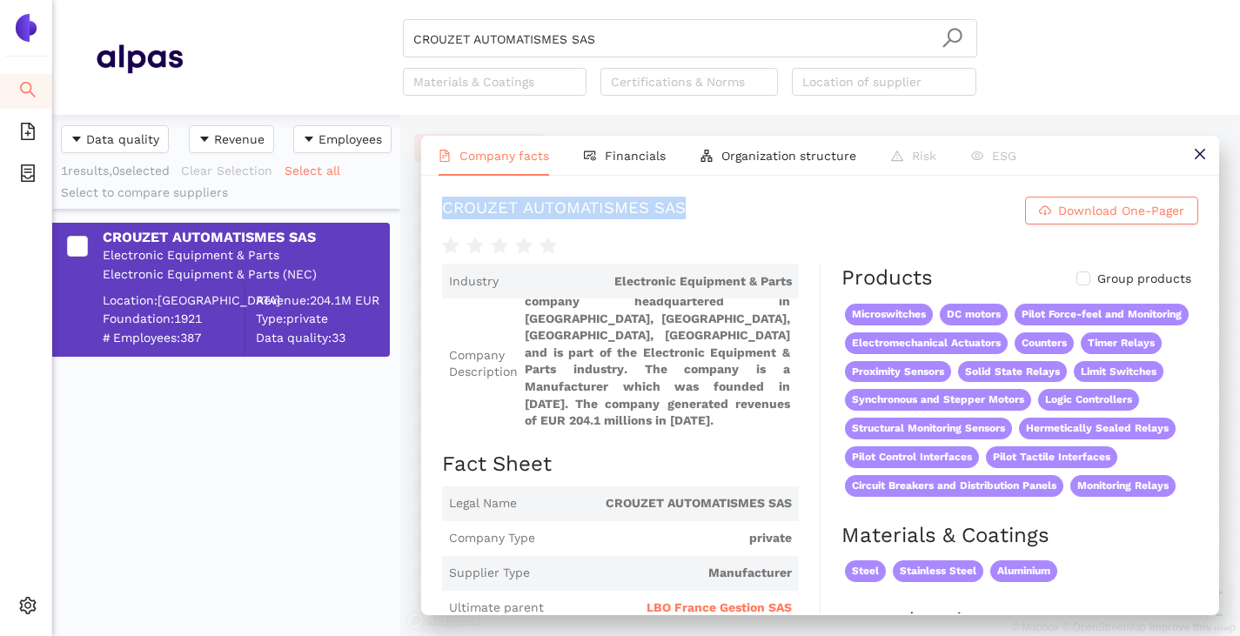
drag, startPoint x: 669, startPoint y: 211, endPoint x: 440, endPoint y: 216, distance: 228.8
click at [440, 216] on div "CROUZET AUTOMATISMES SAS Download One-Pager Industry Electronic Equipment & Par…" at bounding box center [820, 395] width 798 height 438
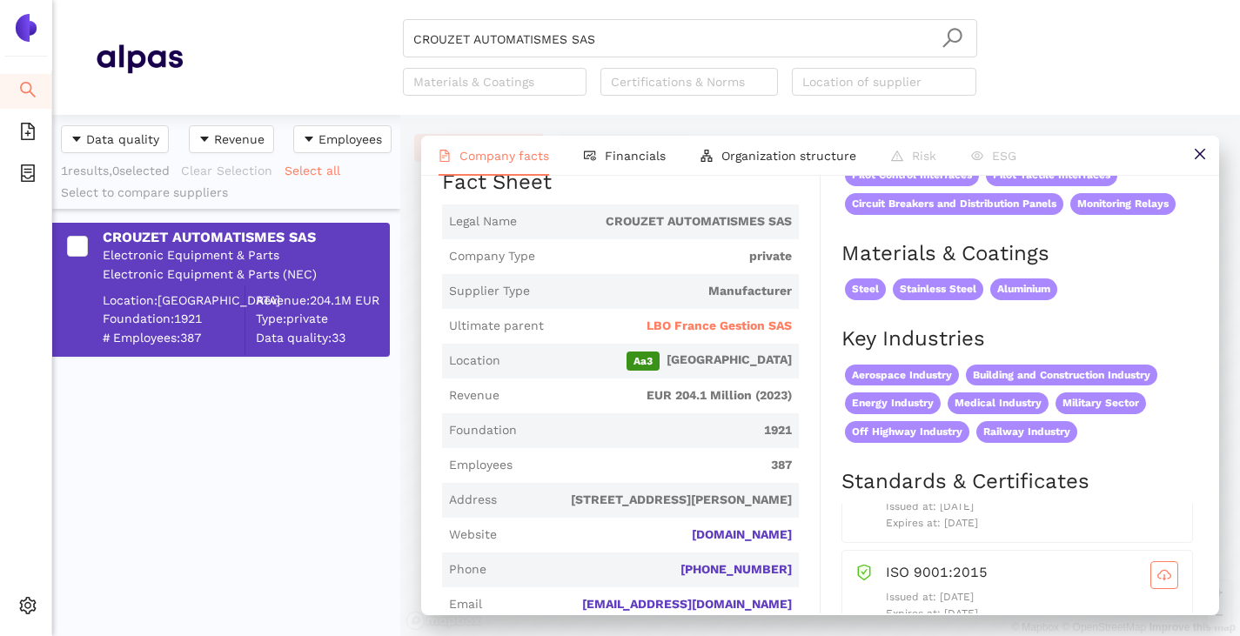
scroll to position [87, 0]
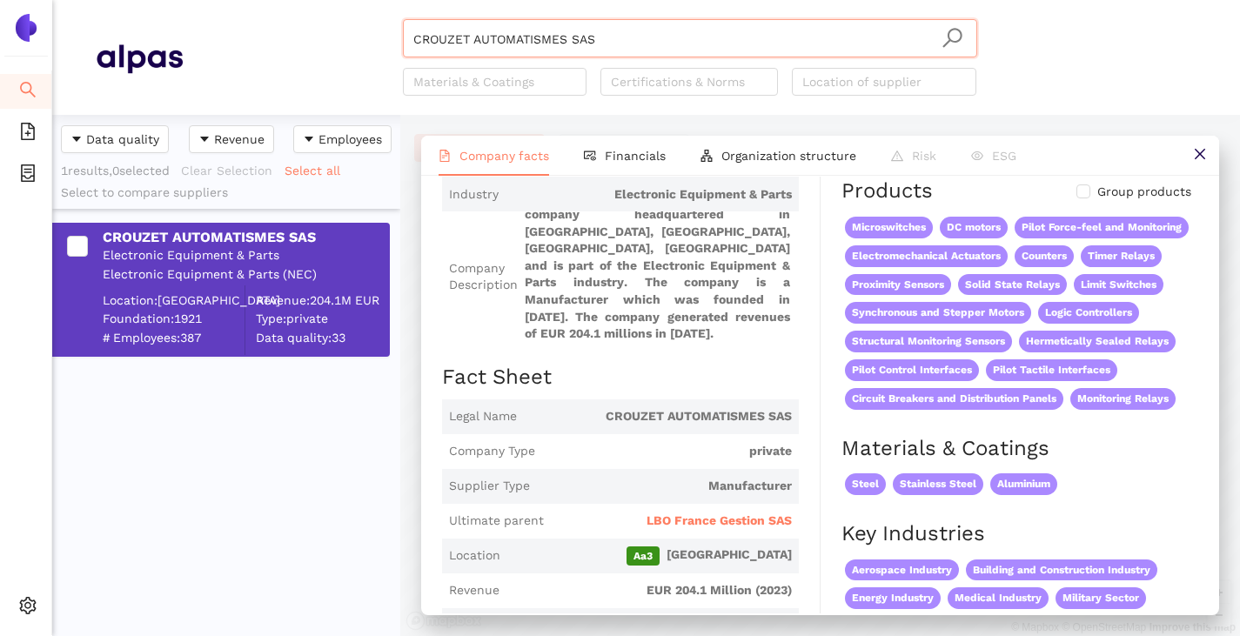
click at [625, 29] on input "CROUZET AUTOMATISMES SAS" at bounding box center [689, 39] width 553 height 38
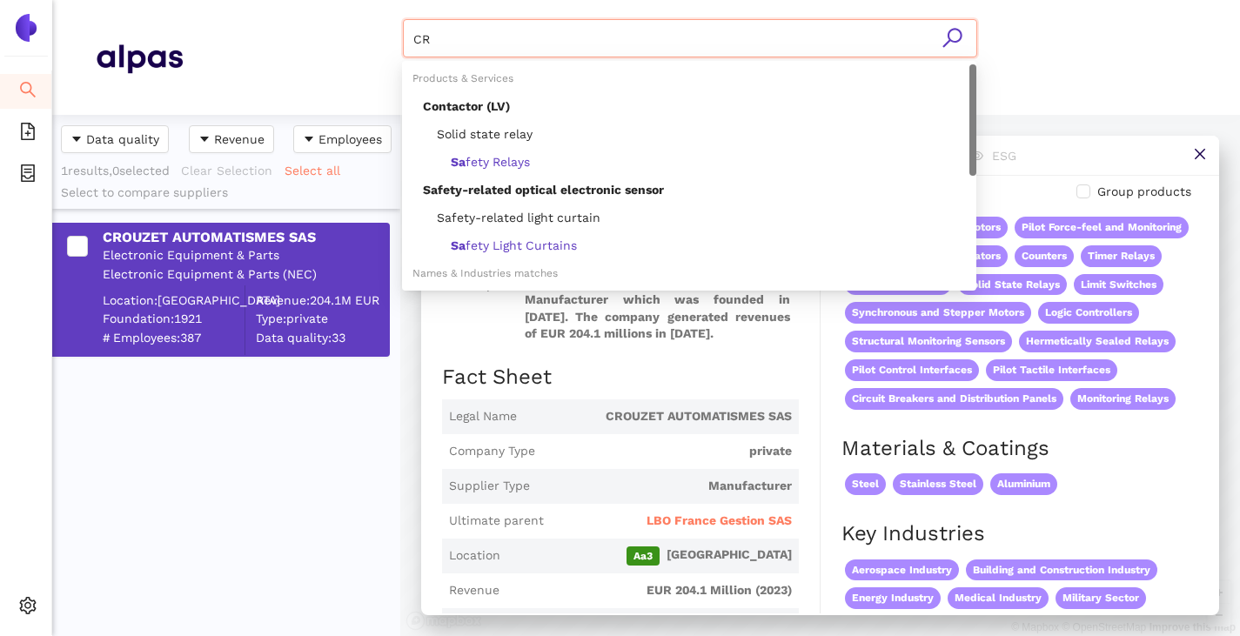
type input "C"
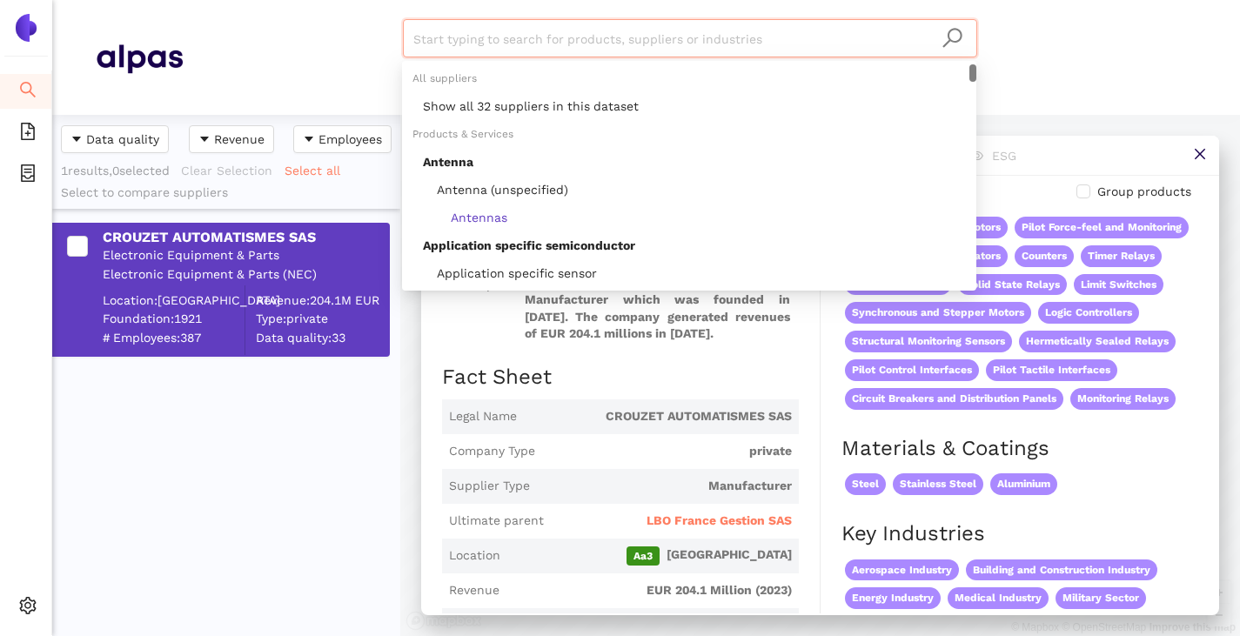
paste input "Hylec-APL Ltd."
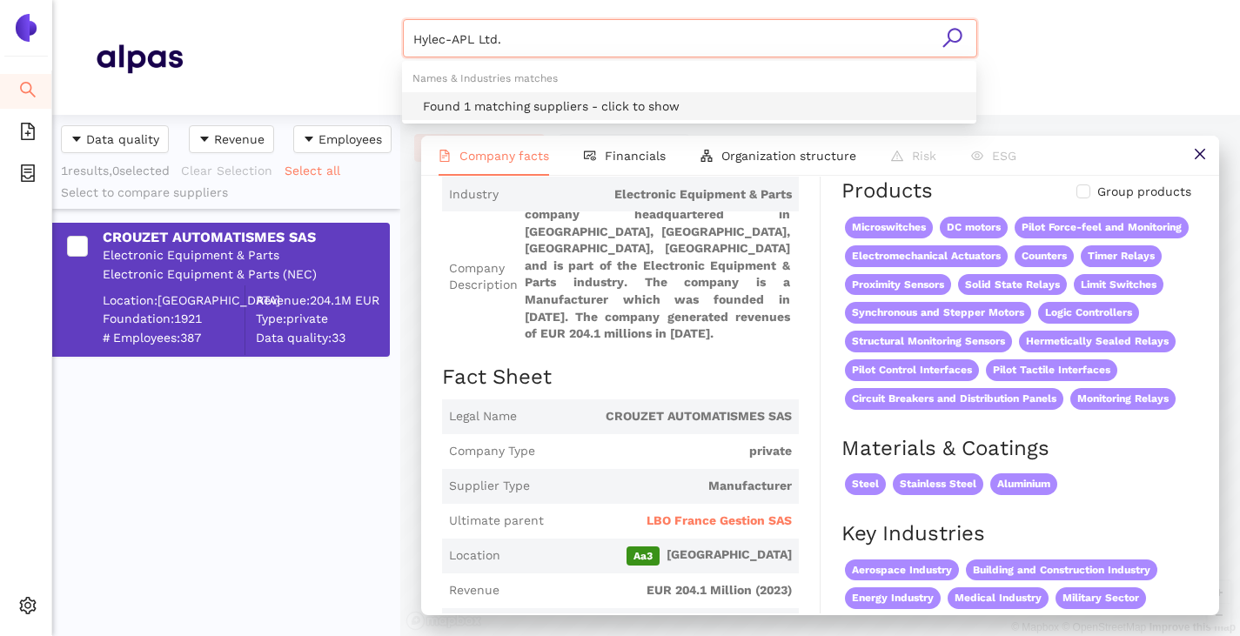
click at [612, 98] on div "Found 1 matching suppliers - click to show" at bounding box center [694, 106] width 543 height 19
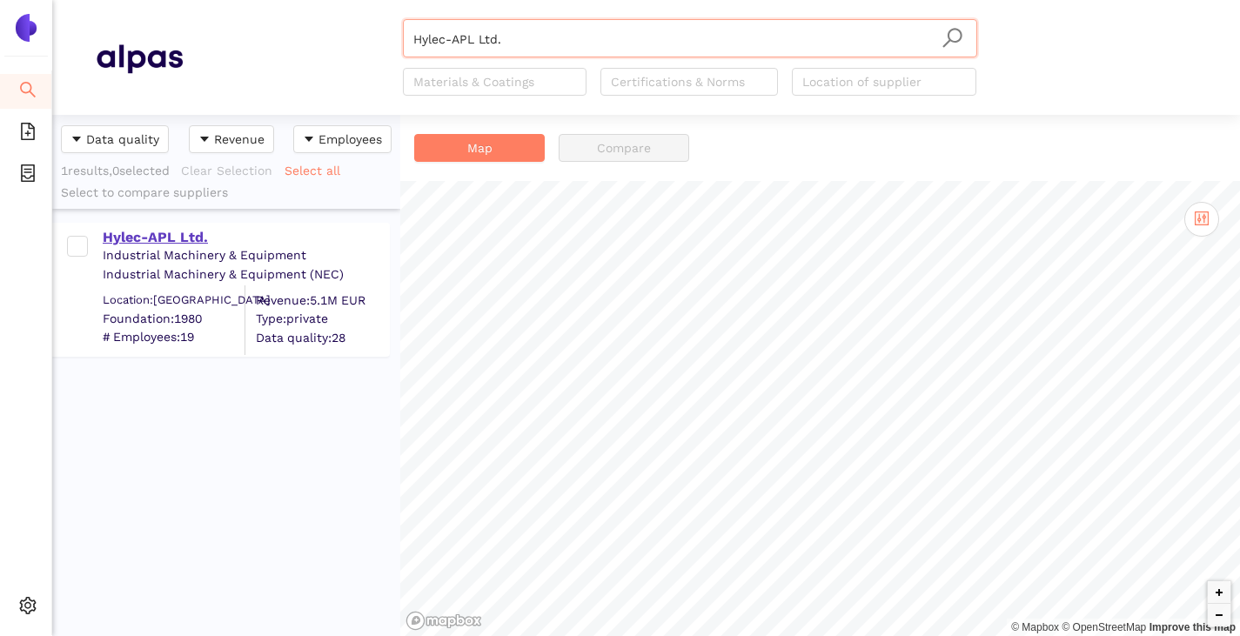
click at [154, 242] on div "Hylec-APL Ltd." at bounding box center [245, 237] width 285 height 19
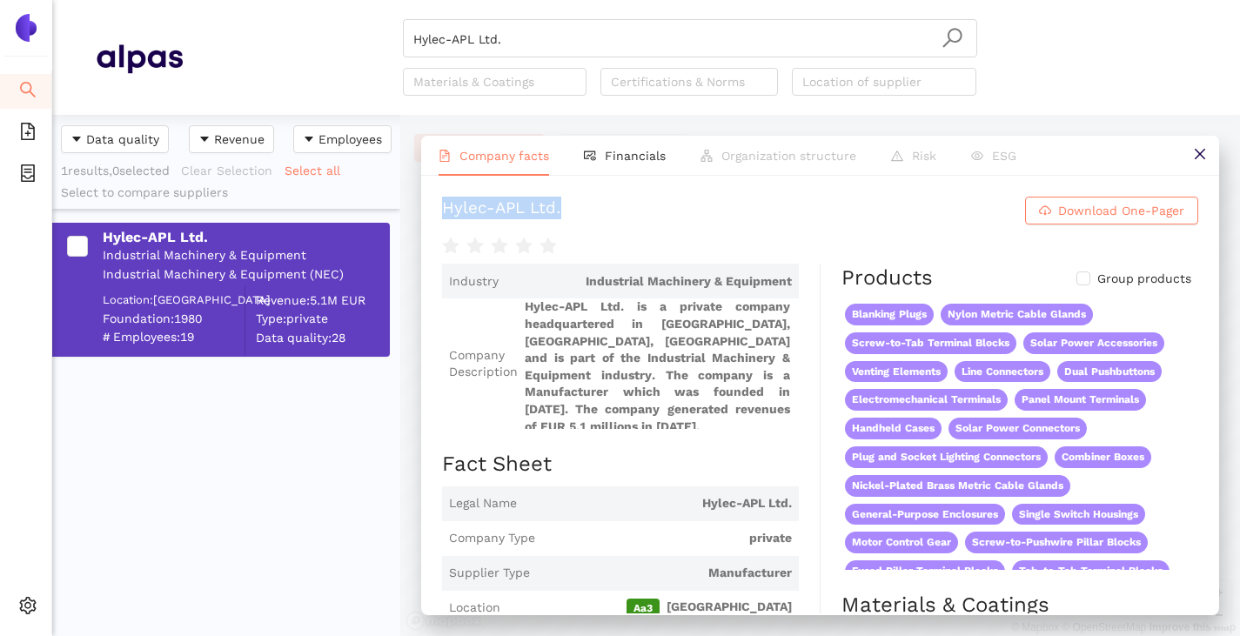
drag, startPoint x: 547, startPoint y: 204, endPoint x: 405, endPoint y: 201, distance: 141.9
click at [405, 201] on div "Company facts Financials Organization structure Risk ESG Hylec-APL Ltd. Downloa…" at bounding box center [820, 375] width 840 height 521
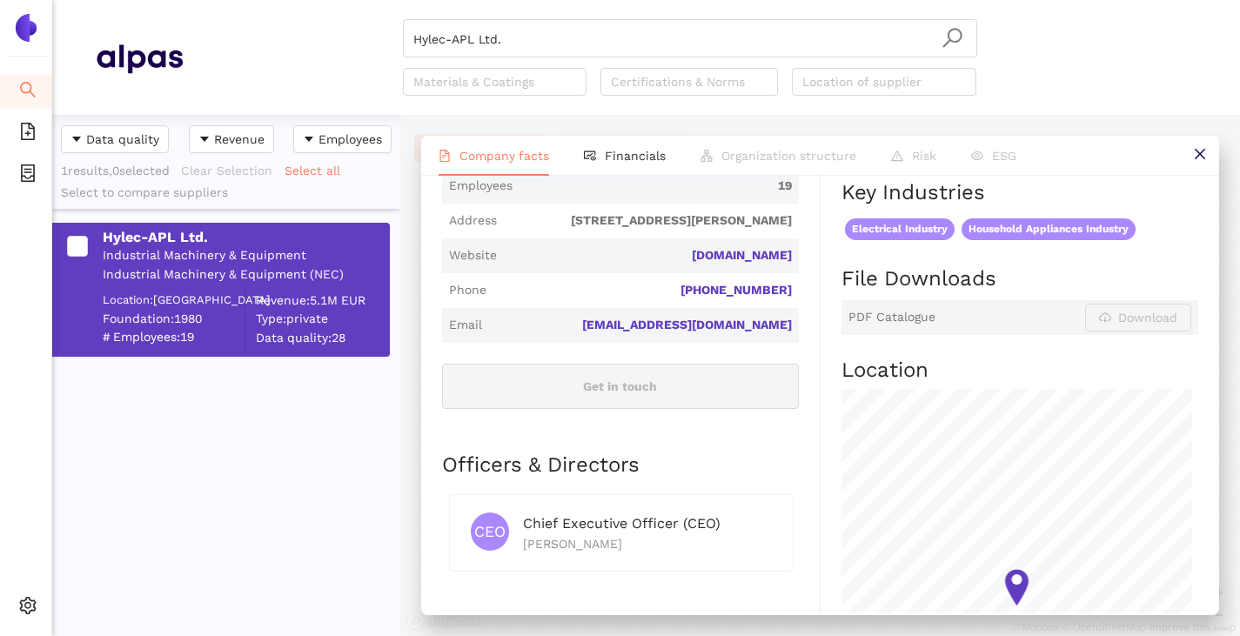
scroll to position [609, 0]
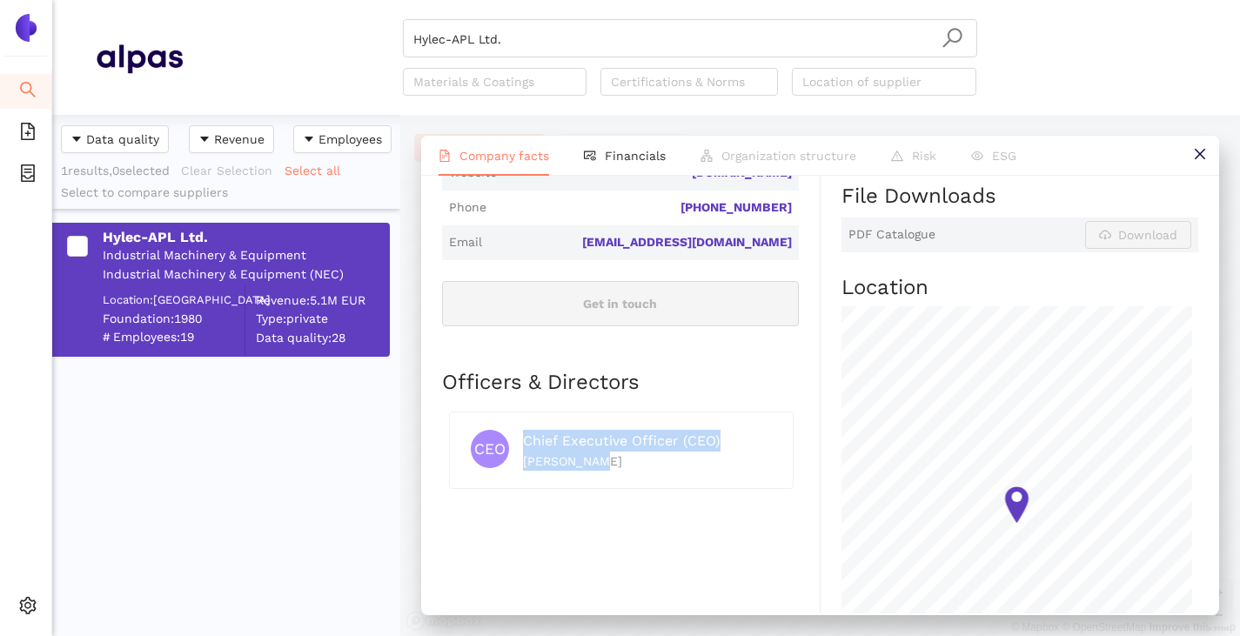
drag, startPoint x: 606, startPoint y: 465, endPoint x: 517, endPoint y: 471, distance: 89.8
click at [517, 471] on div "CEO Chief Executive Officer (CEO) Andy Hatter" at bounding box center [621, 450] width 345 height 77
click at [546, 523] on div "Officers & Directors CEO Chief Executive Officer (CEO) Andy Hatter" at bounding box center [620, 449] width 357 height 163
click at [505, 481] on div "CEO Chief Executive Officer (CEO) Andy Hatter" at bounding box center [621, 450] width 345 height 77
drag, startPoint x: 522, startPoint y: 465, endPoint x: 554, endPoint y: 458, distance: 32.9
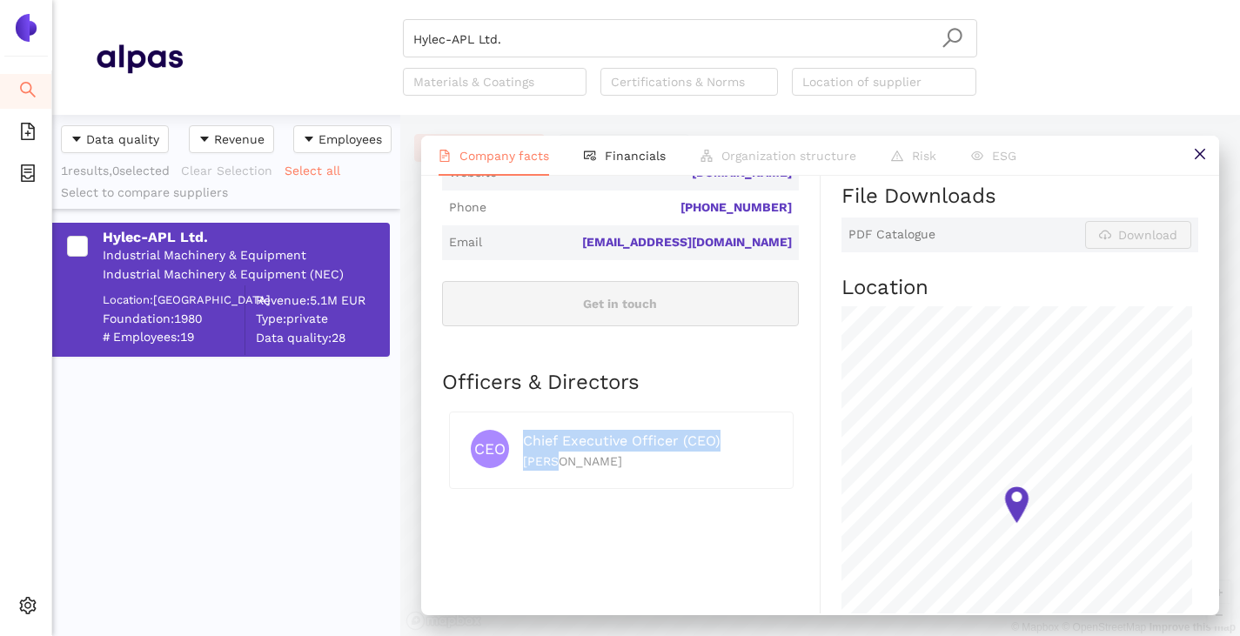
click at [554, 458] on div "CEO Chief Executive Officer (CEO) Andy Hatter" at bounding box center [621, 450] width 301 height 41
click at [562, 500] on div "CEO Chief Executive Officer (CEO) Andy Hatter" at bounding box center [620, 457] width 357 height 105
drag, startPoint x: 524, startPoint y: 464, endPoint x: 594, endPoint y: 460, distance: 70.6
click at [594, 460] on div "Andy Hatter" at bounding box center [647, 461] width 249 height 19
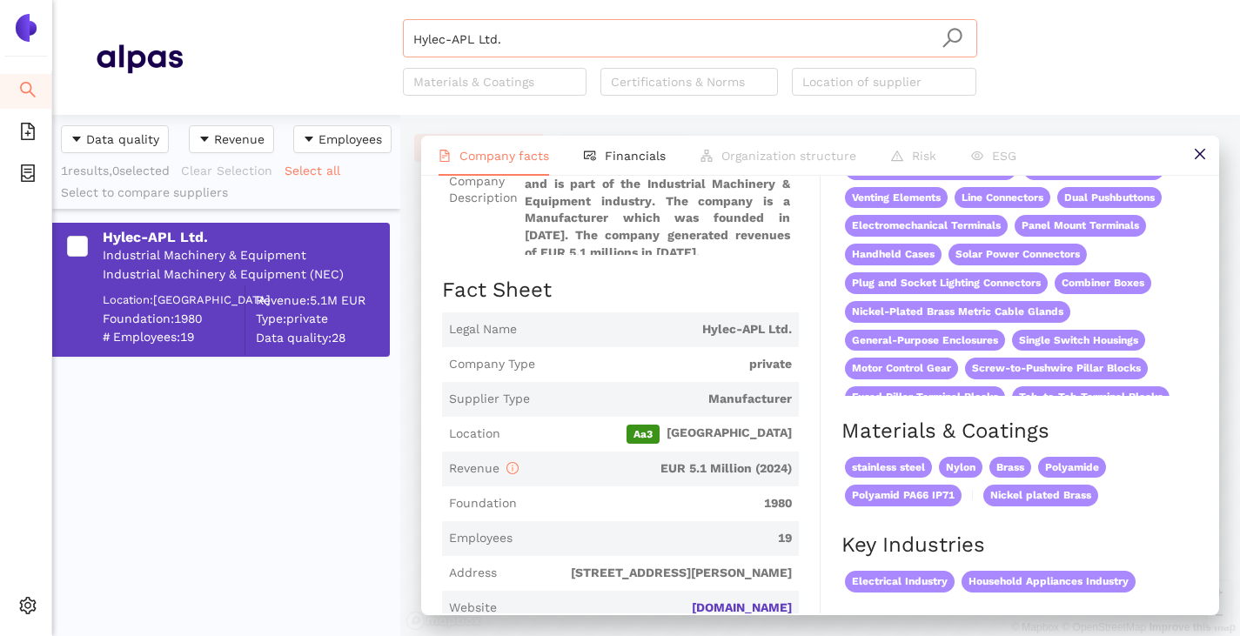
click at [525, 48] on input "Hylec-APL Ltd." at bounding box center [689, 39] width 553 height 38
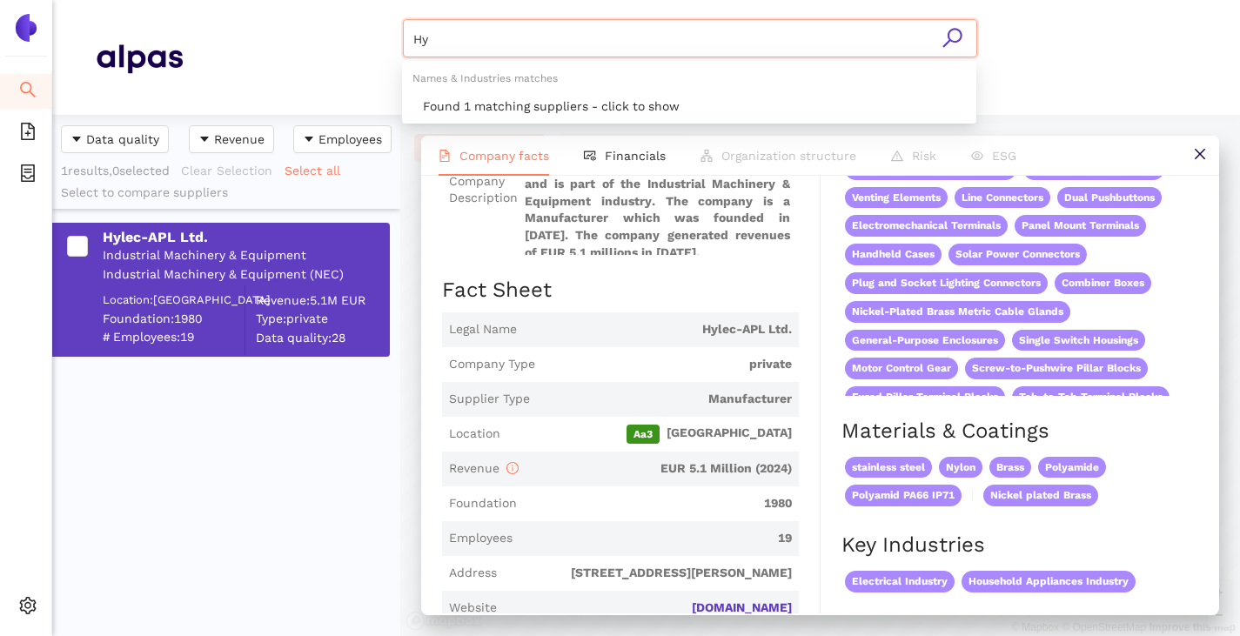
type input "H"
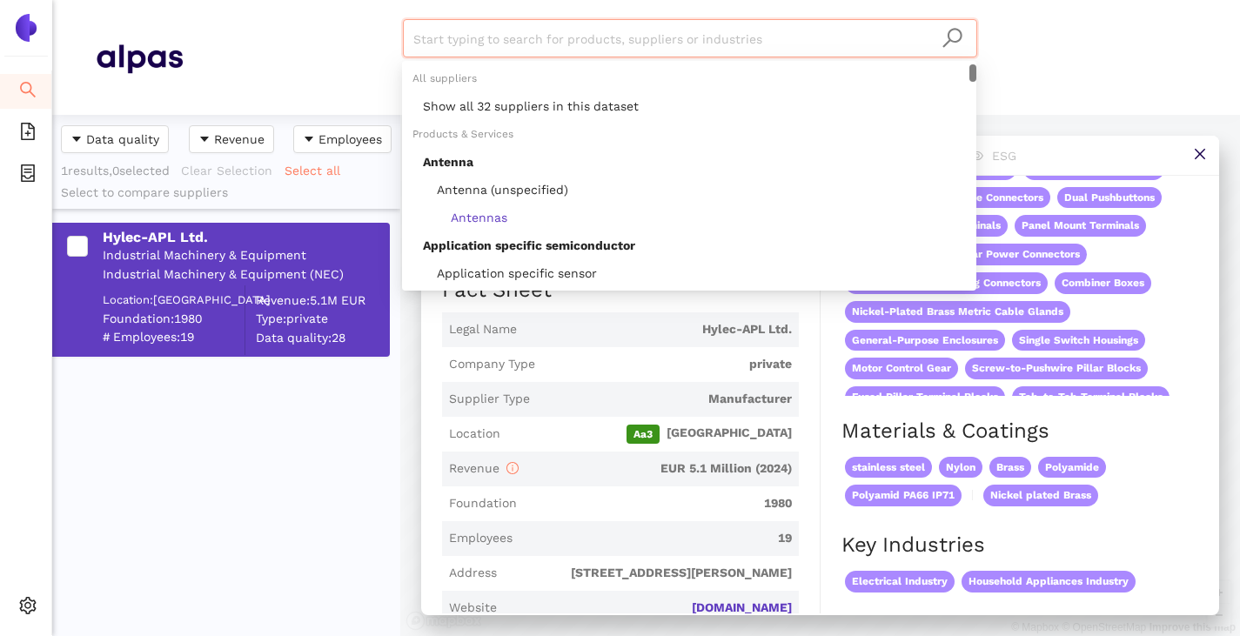
paste input "PTR HARTMANN GmbH"
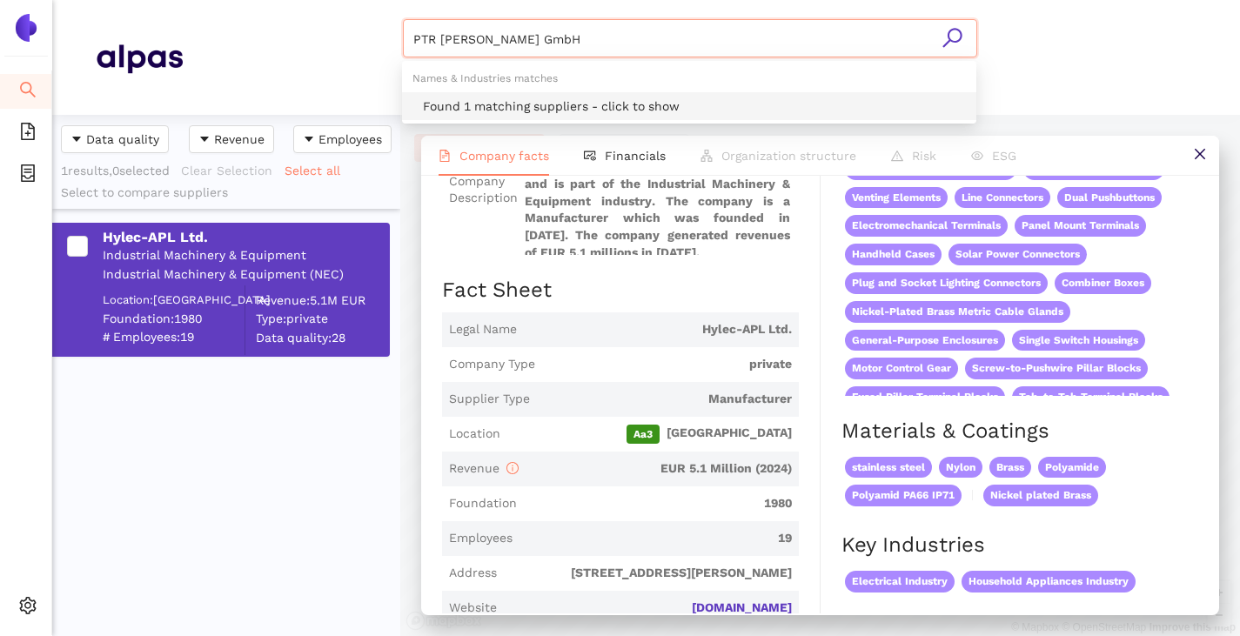
click at [505, 101] on div "Found 1 matching suppliers - click to show" at bounding box center [694, 106] width 543 height 19
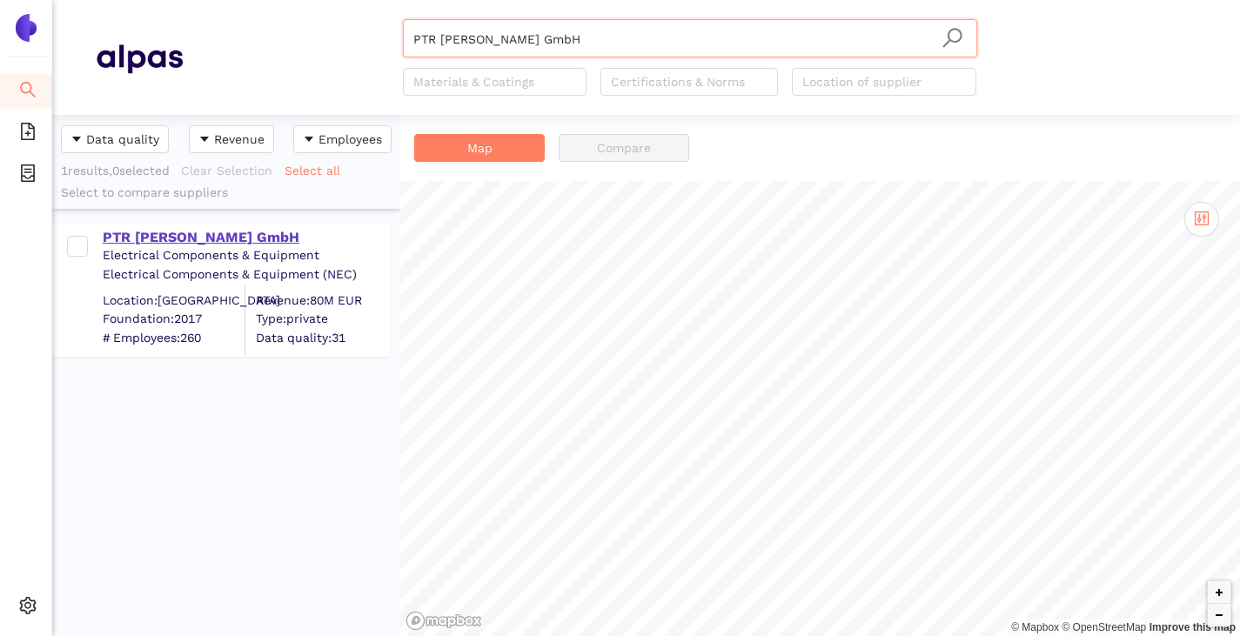
click at [152, 241] on div "PTR HARTMANN GmbH" at bounding box center [245, 237] width 285 height 19
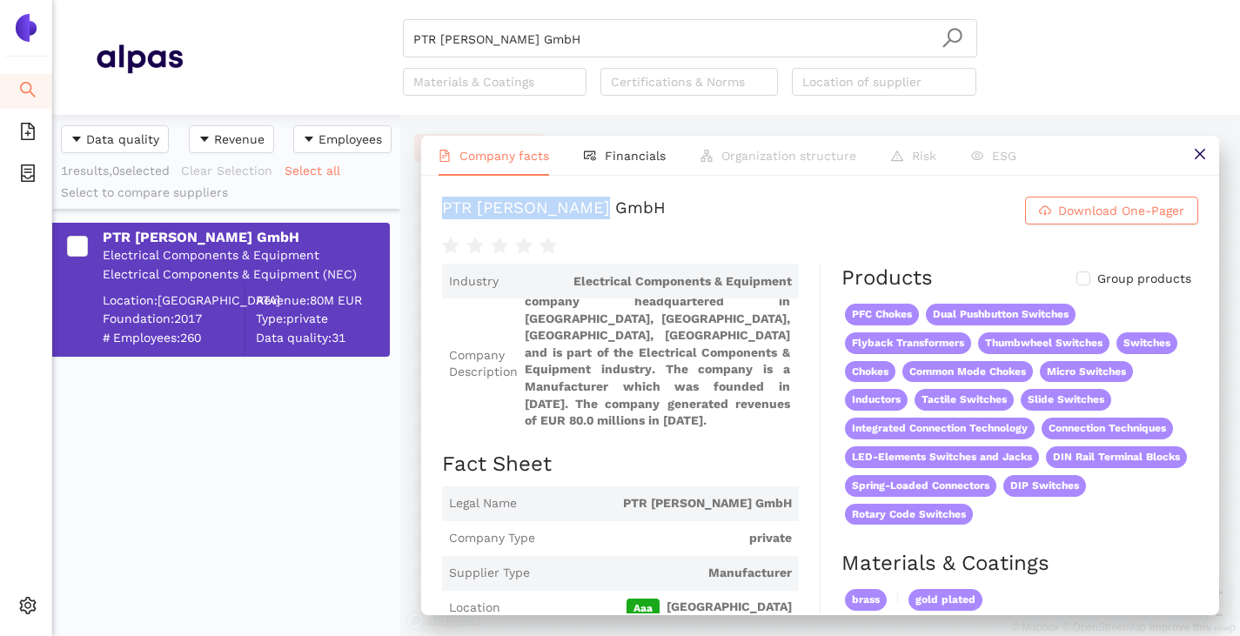
drag, startPoint x: 431, startPoint y: 209, endPoint x: 634, endPoint y: 195, distance: 204.1
click at [634, 195] on div "PTR HARTMANN GmbH Download One-Pager Industry Electrical Components & Equipment…" at bounding box center [820, 395] width 798 height 438
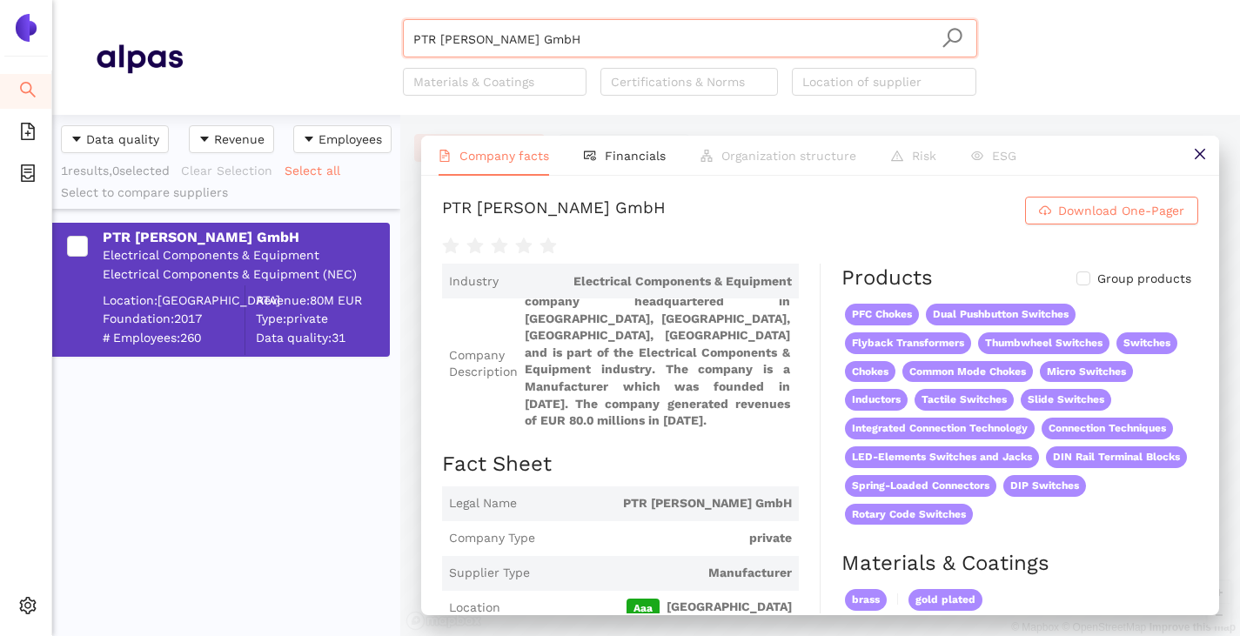
click at [575, 47] on input "PTR HARTMANN GmbH" at bounding box center [689, 39] width 553 height 38
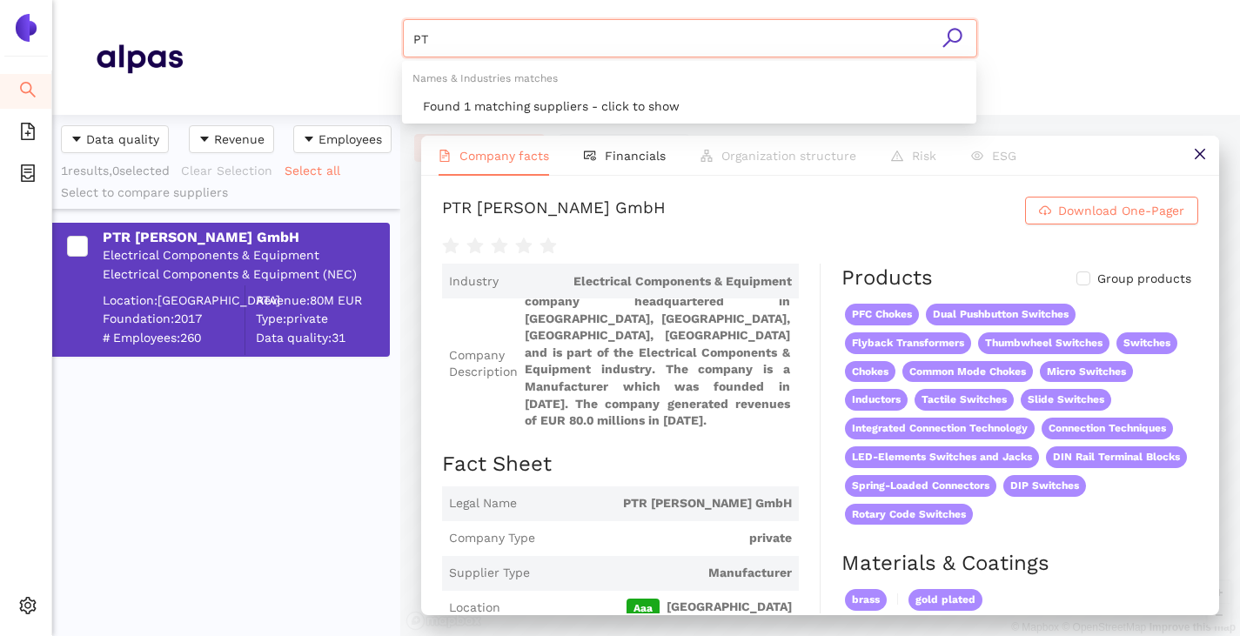
type input "P"
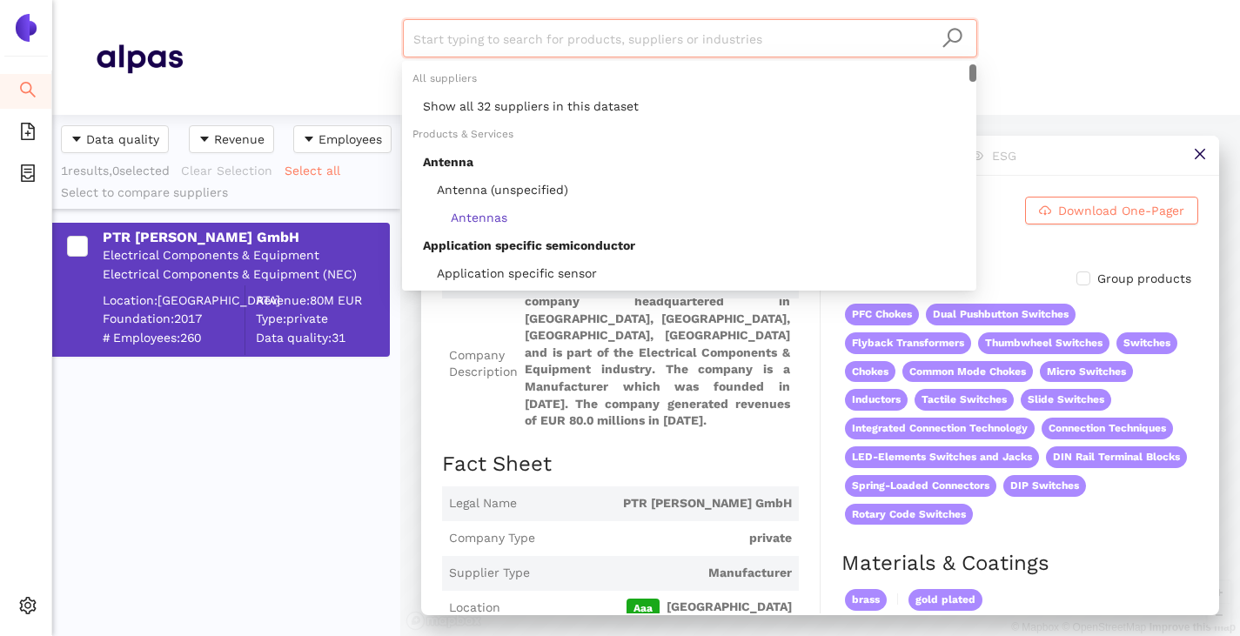
paste input "COMEPI srl"
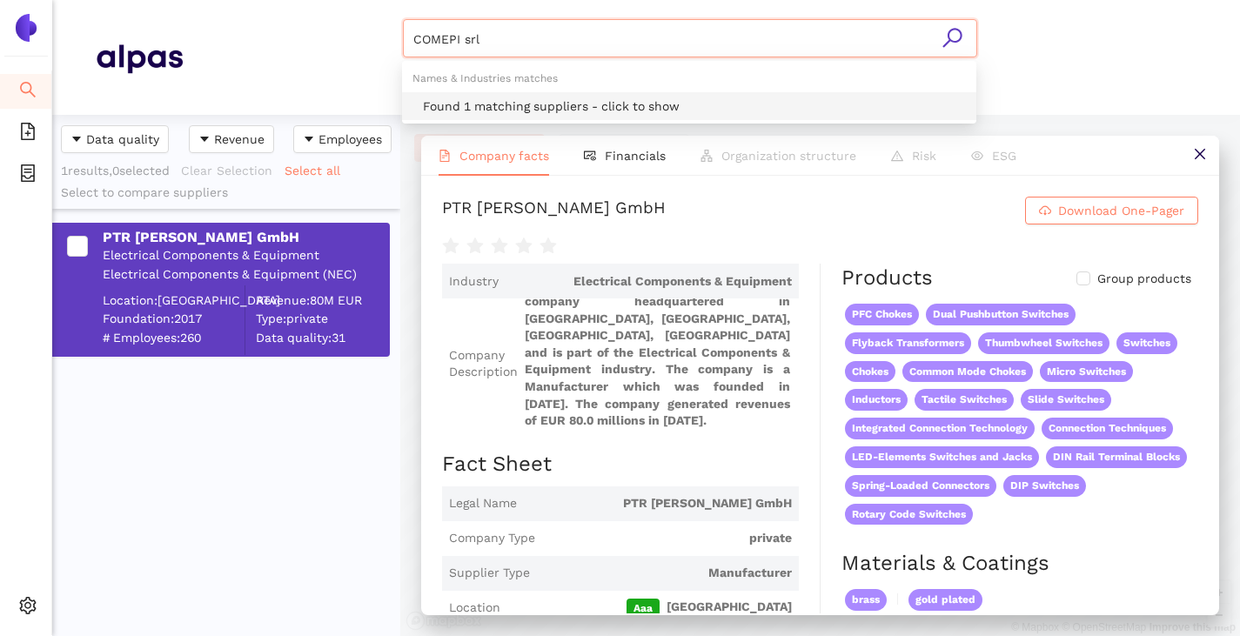
click at [546, 109] on div "Found 1 matching suppliers - click to show" at bounding box center [694, 106] width 543 height 19
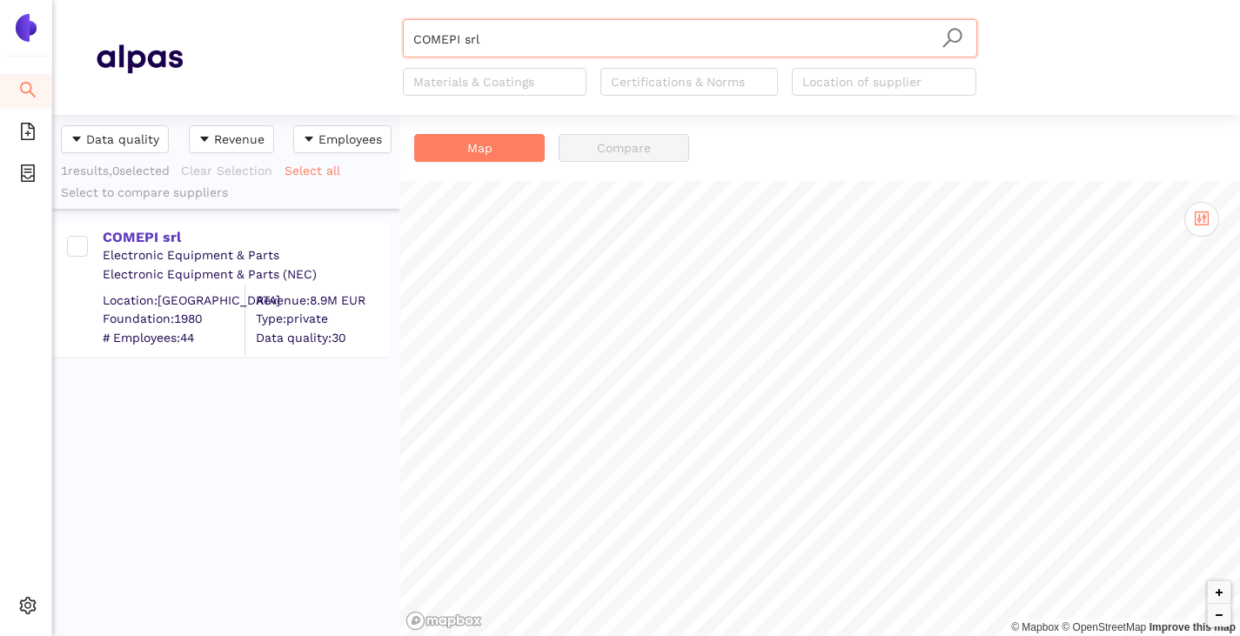
type input "COMEPI srl"
click at [133, 248] on div "Electronic Equipment & Parts" at bounding box center [245, 255] width 285 height 17
click at [131, 235] on div "COMEPI srl" at bounding box center [245, 237] width 285 height 19
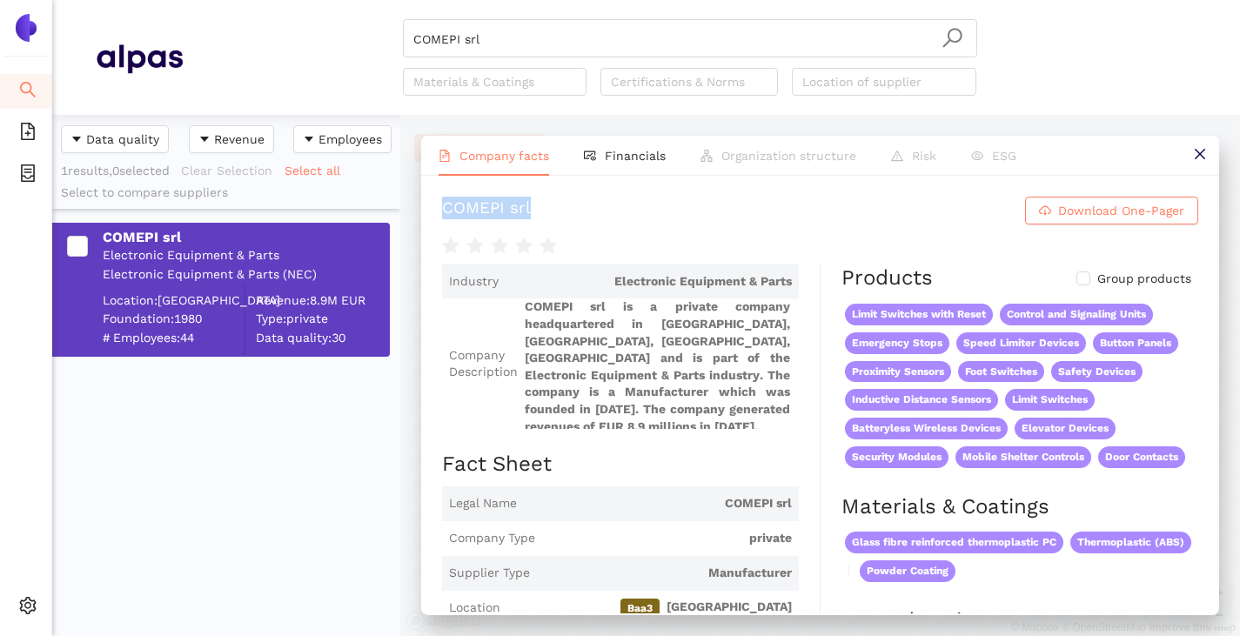
drag, startPoint x: 438, startPoint y: 209, endPoint x: 552, endPoint y: 203, distance: 114.1
click at [552, 203] on div "COMEPI srl Download One-Pager Industry Electronic Equipment & Parts Company Des…" at bounding box center [820, 395] width 798 height 438
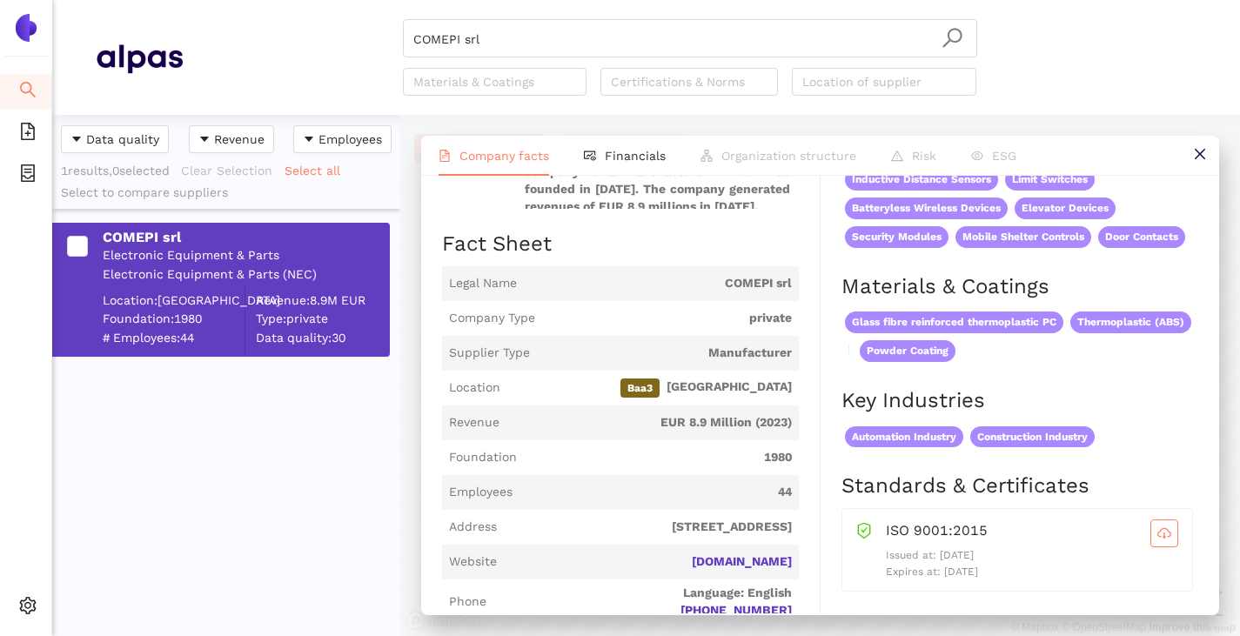
scroll to position [261, 0]
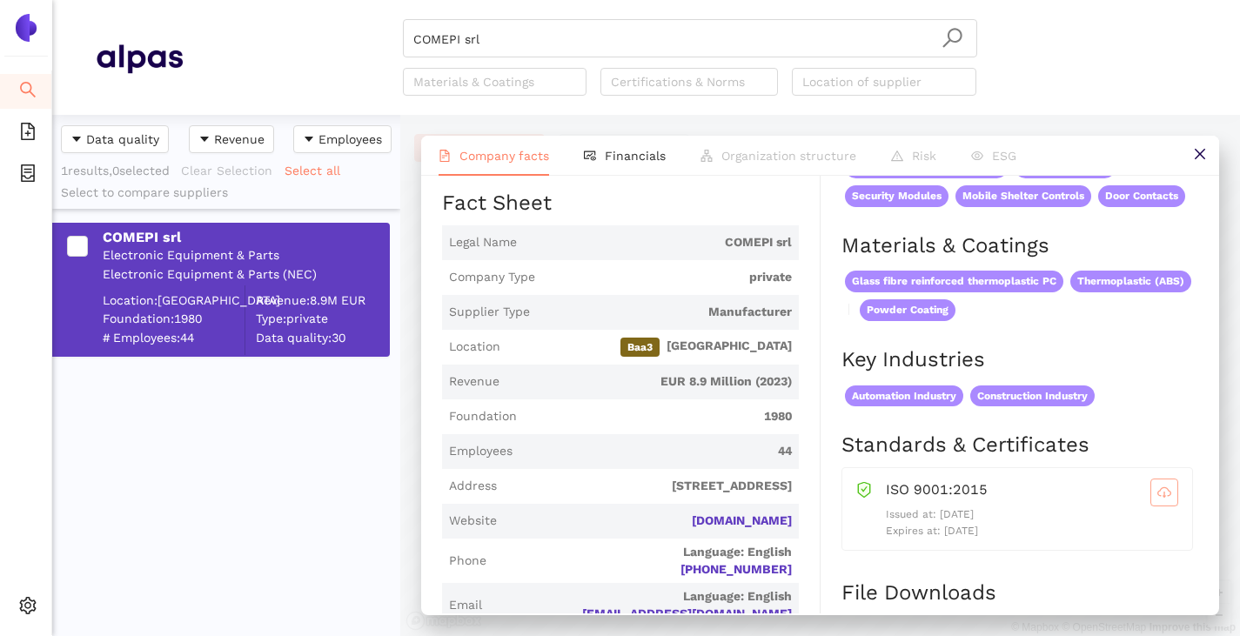
click at [1161, 499] on span "cloud-download" at bounding box center [1164, 492] width 26 height 14
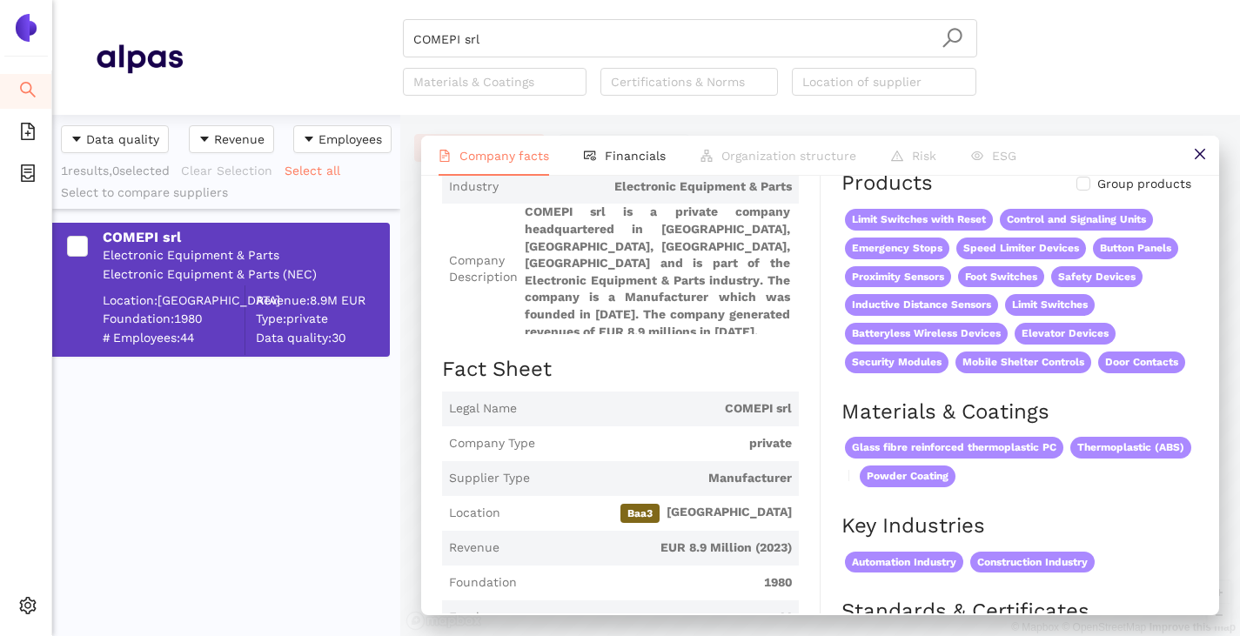
scroll to position [348, 0]
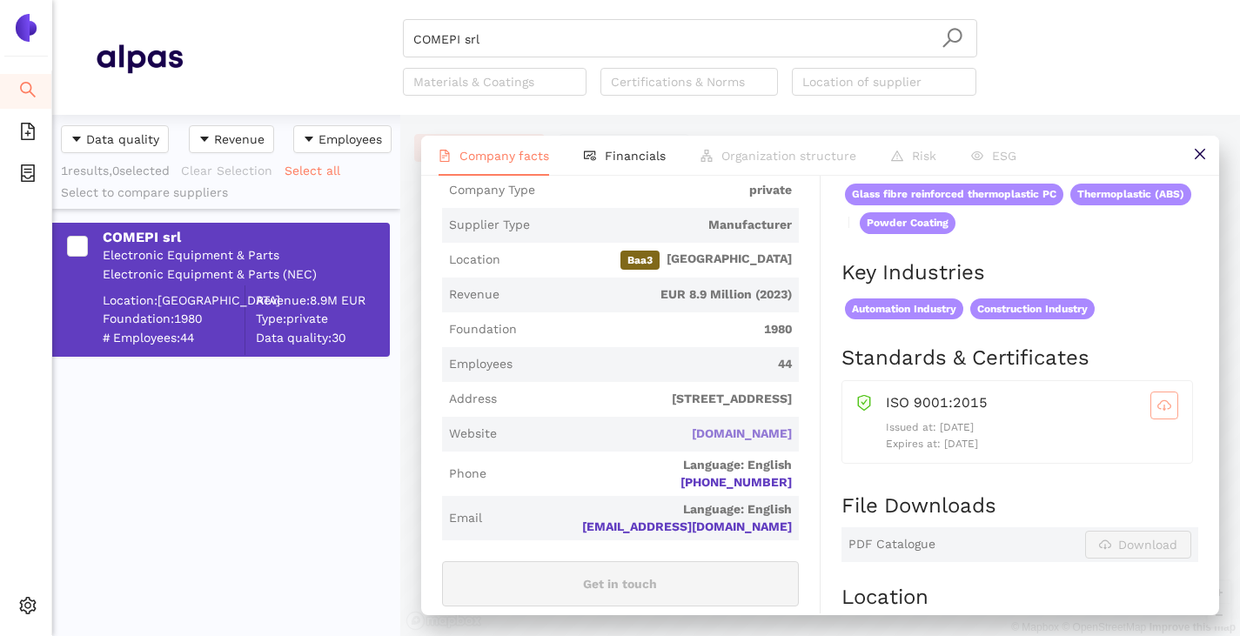
click at [0, 0] on link "comepi.it" at bounding box center [0, 0] width 0 height 0
click at [493, 37] on input "COMEPI srl" at bounding box center [689, 39] width 553 height 38
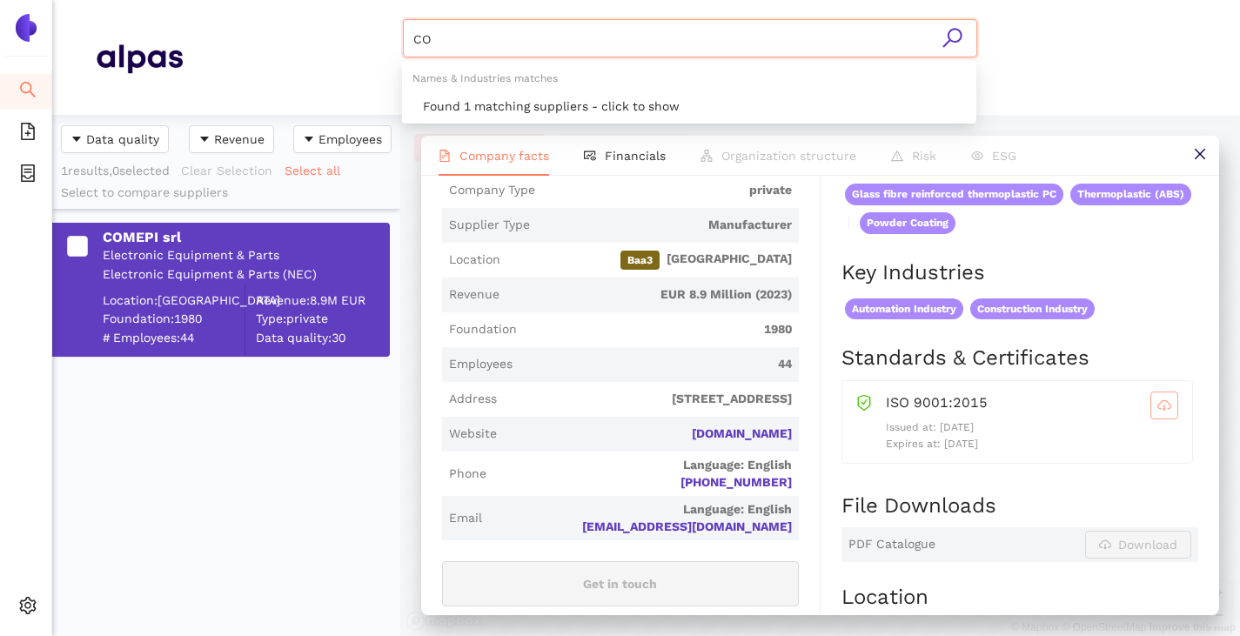
type input "C"
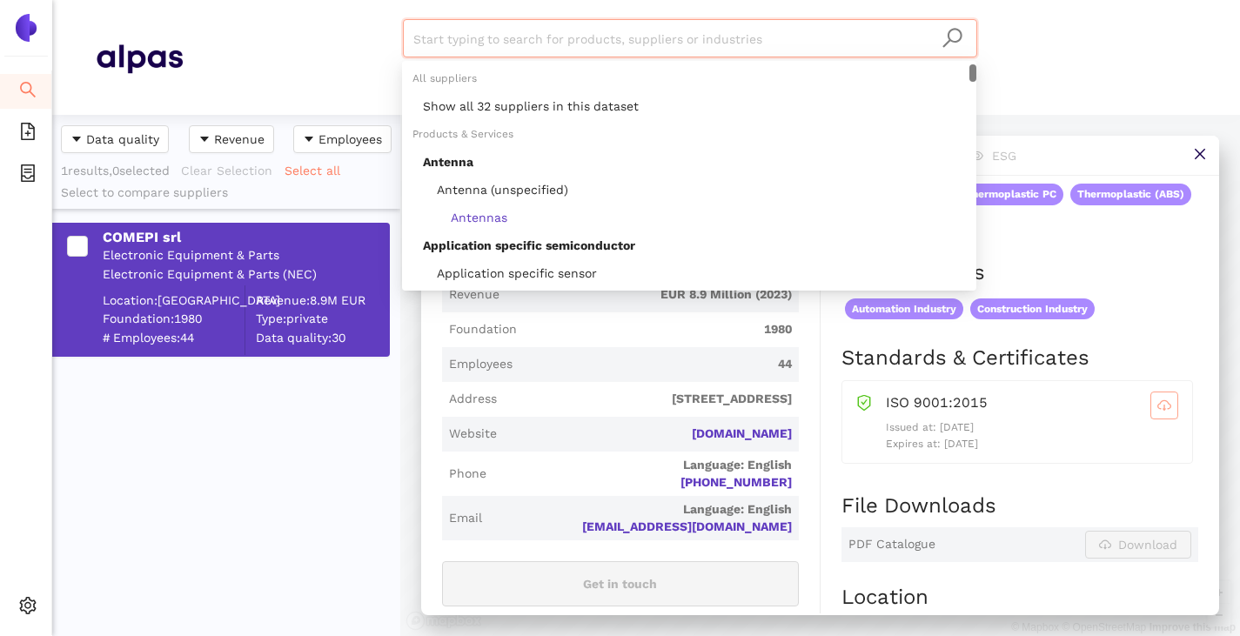
paste input "EUCHNER GmbH + Co. KG"
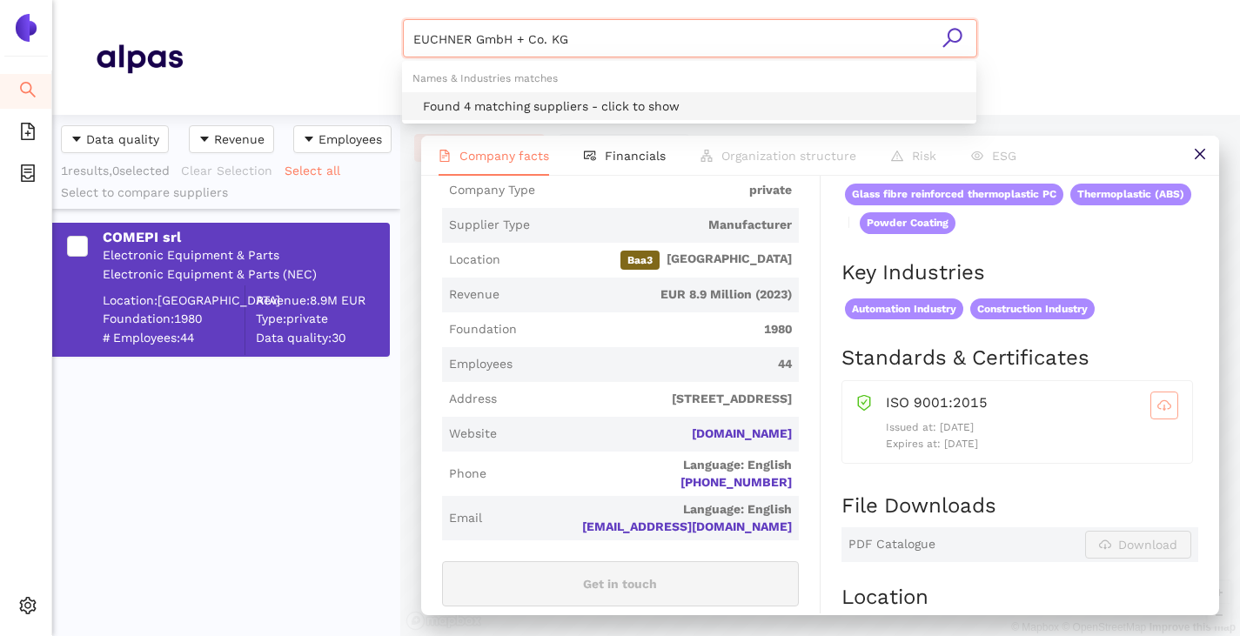
click at [503, 102] on div "Found 4 matching suppliers - click to show" at bounding box center [694, 106] width 543 height 19
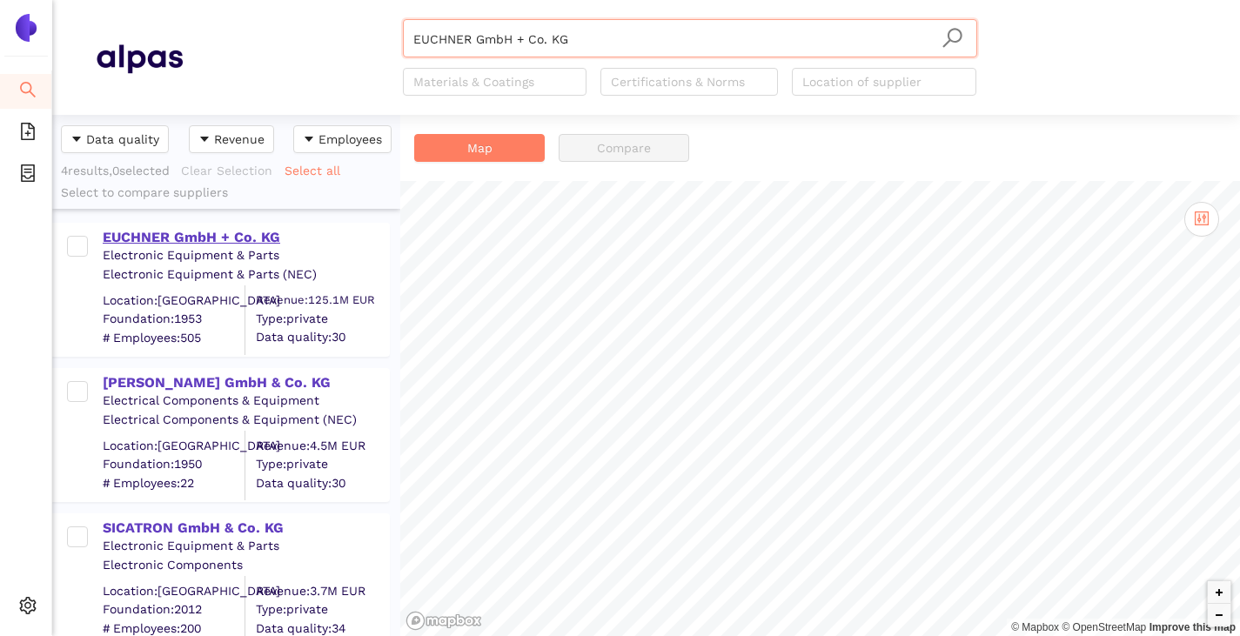
type input "EUCHNER GmbH + Co. KG"
click at [166, 234] on div "EUCHNER GmbH + Co. KG" at bounding box center [245, 237] width 285 height 19
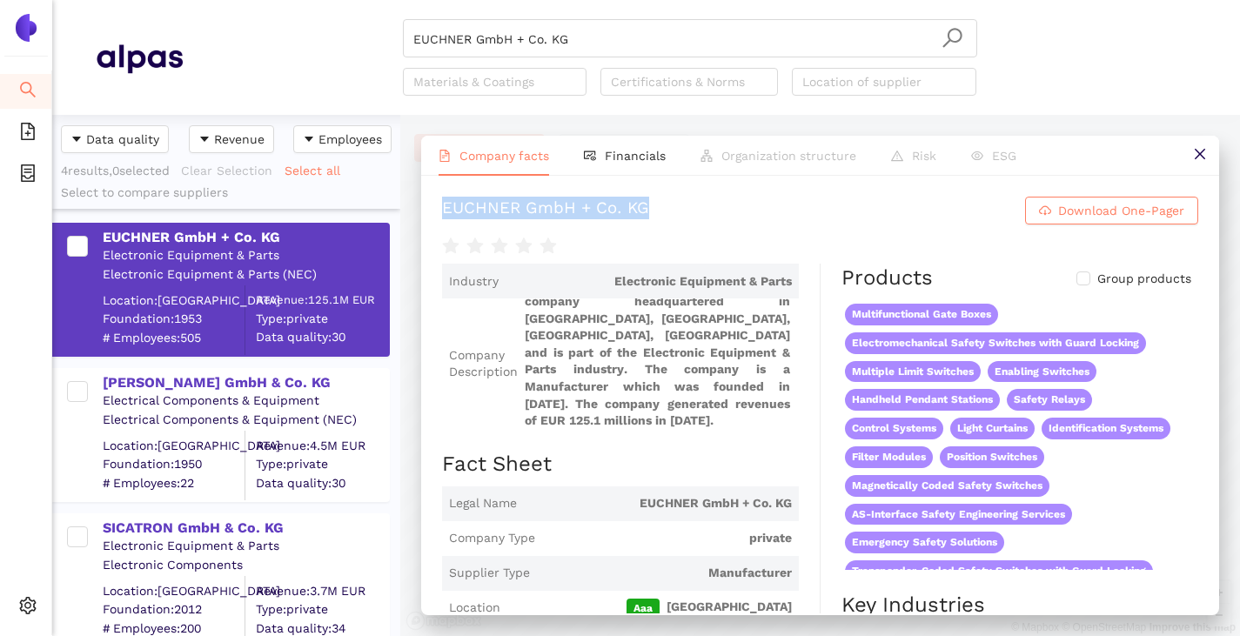
drag, startPoint x: 438, startPoint y: 203, endPoint x: 691, endPoint y: 201, distance: 253.2
click at [691, 201] on div "EUCHNER GmbH + Co. KG Download One-Pager Industry Electronic Equipment & Parts …" at bounding box center [820, 395] width 798 height 438
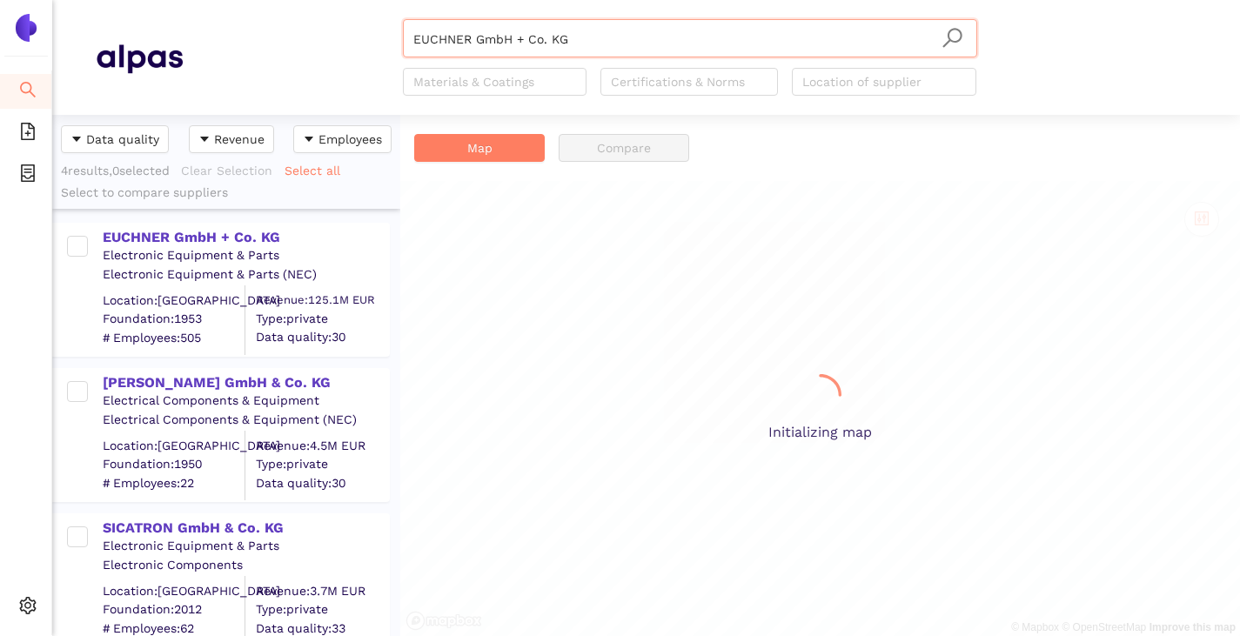
scroll to position [508, 335]
click at [583, 44] on input "EUCHNER GmbH + Co. KG" at bounding box center [689, 39] width 553 height 38
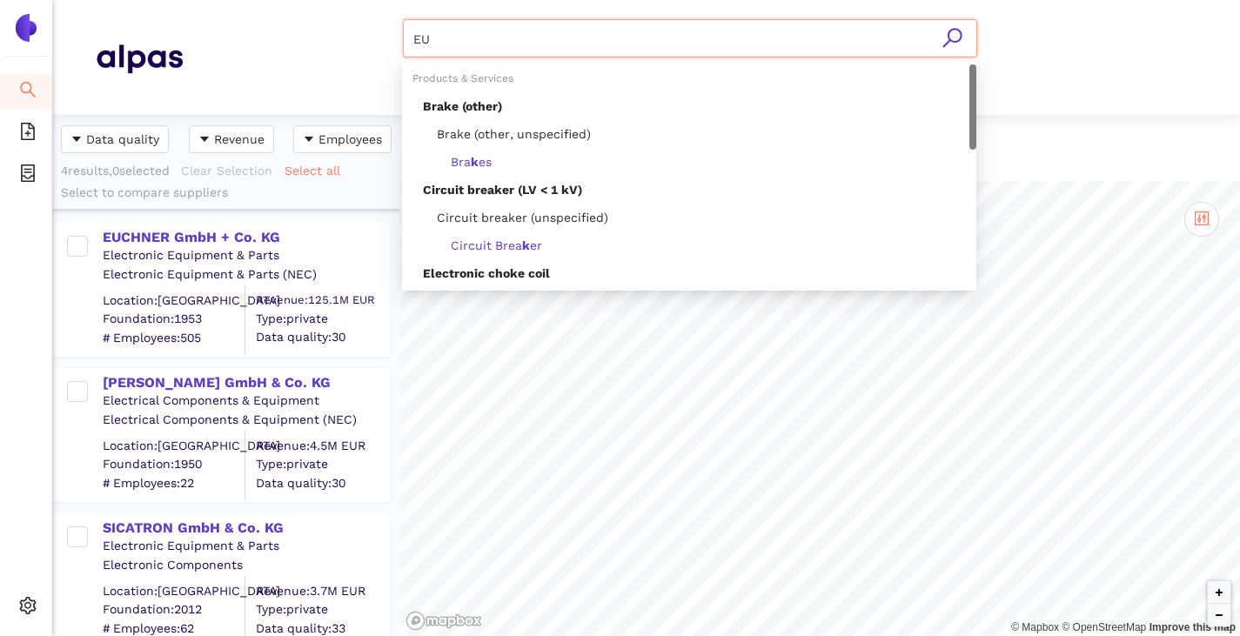
type input "E"
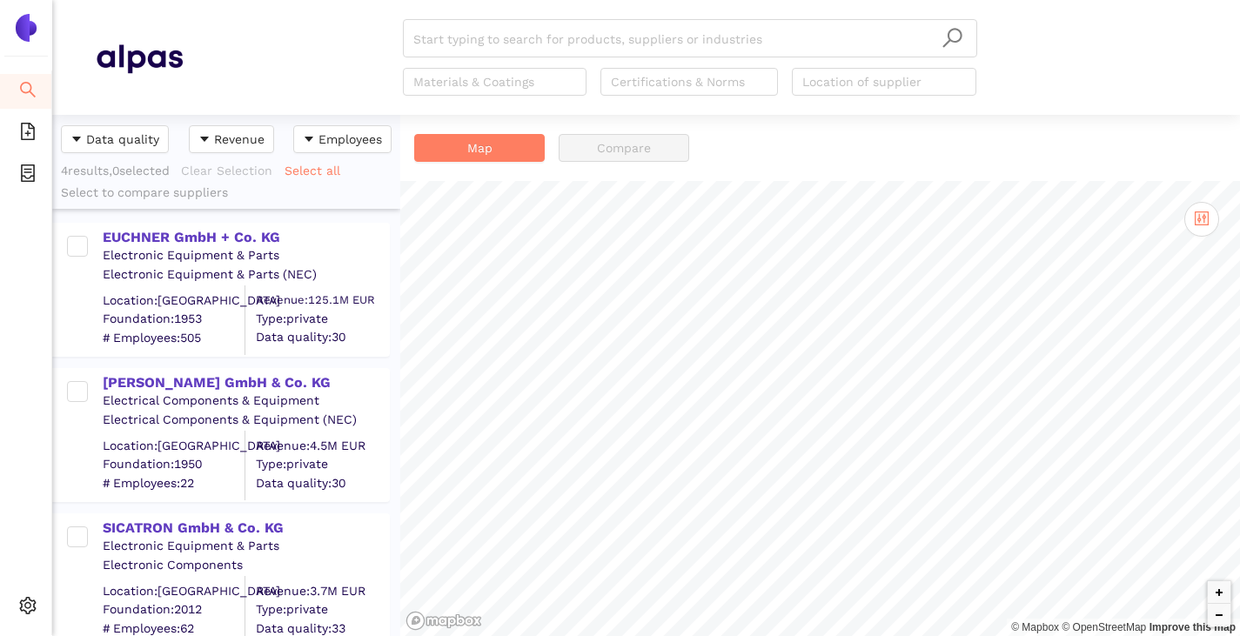
click at [365, 75] on div "Start typing to search for products, suppliers or industries Materials & Coatin…" at bounding box center [690, 57] width 1014 height 77
click at [480, 43] on input "search" at bounding box center [689, 39] width 553 height 38
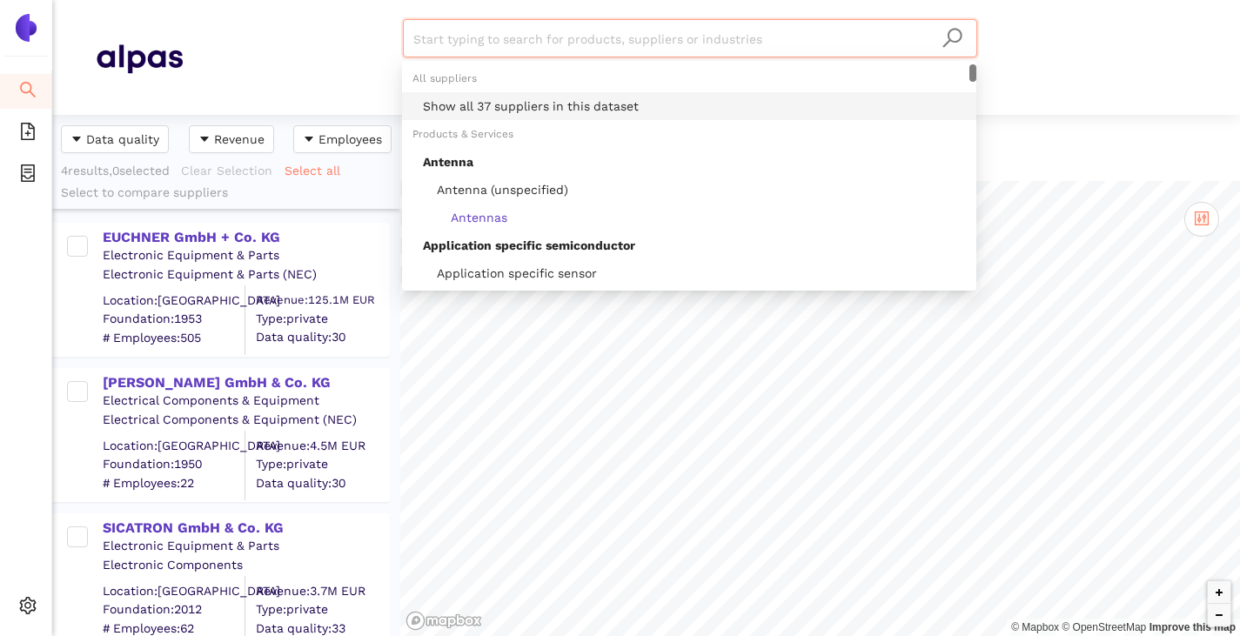
paste input "Hermann ZANDER GmbH & Co. KG"
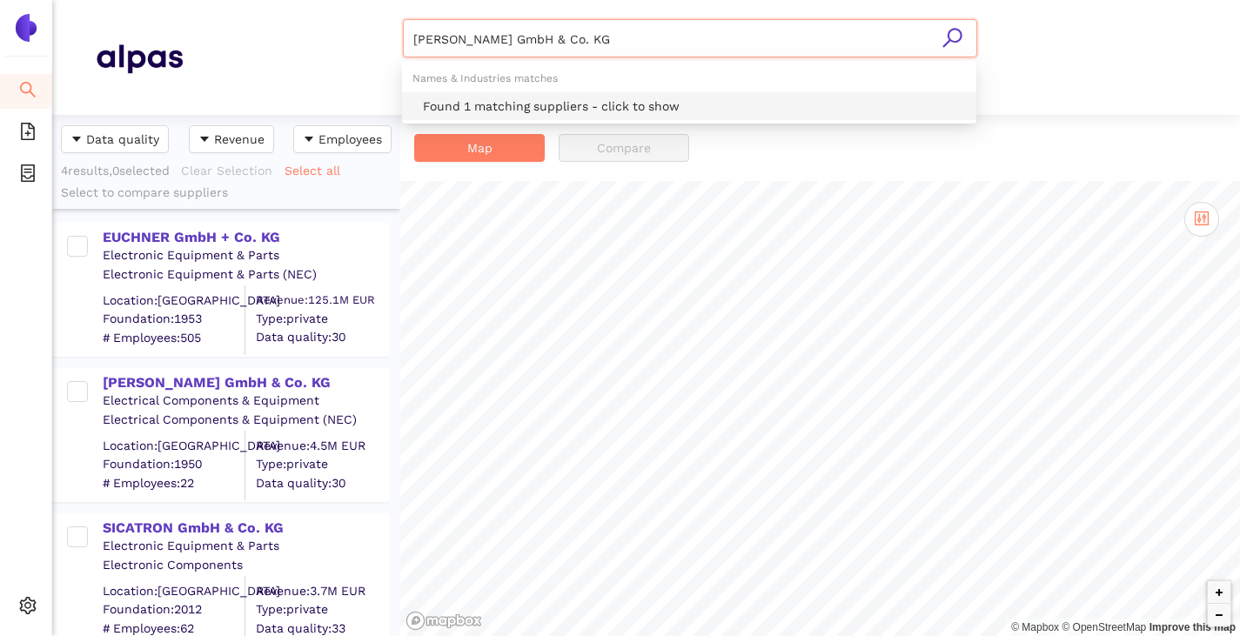
click at [485, 99] on div "Found 1 matching suppliers - click to show" at bounding box center [694, 106] width 543 height 19
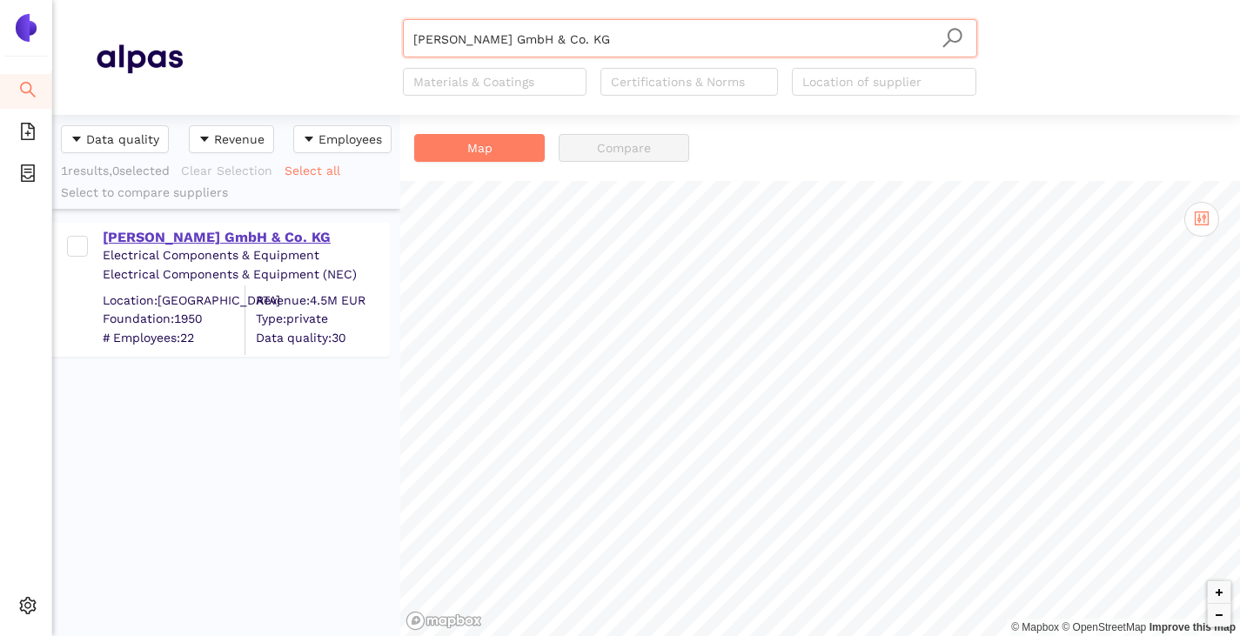
type input "Hermann ZANDER GmbH & Co. KG"
click at [159, 240] on div "Hermann ZANDER GmbH & Co. KG" at bounding box center [245, 237] width 285 height 19
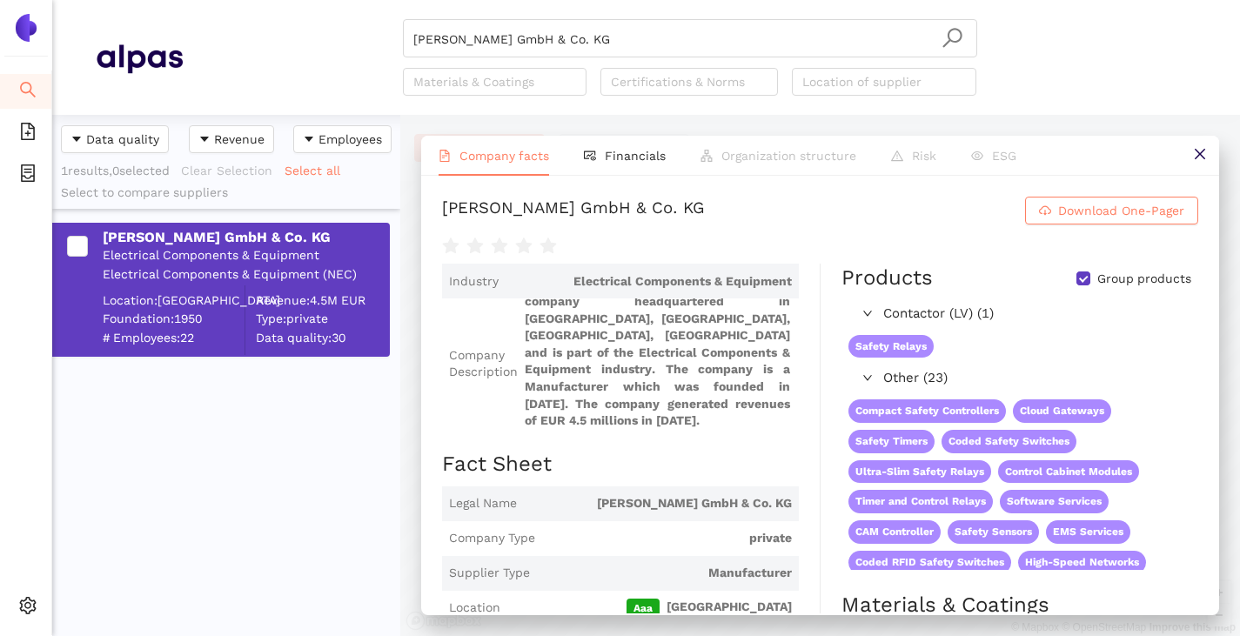
click at [1076, 277] on input "Group products" at bounding box center [1083, 278] width 14 height 14
checkbox input "false"
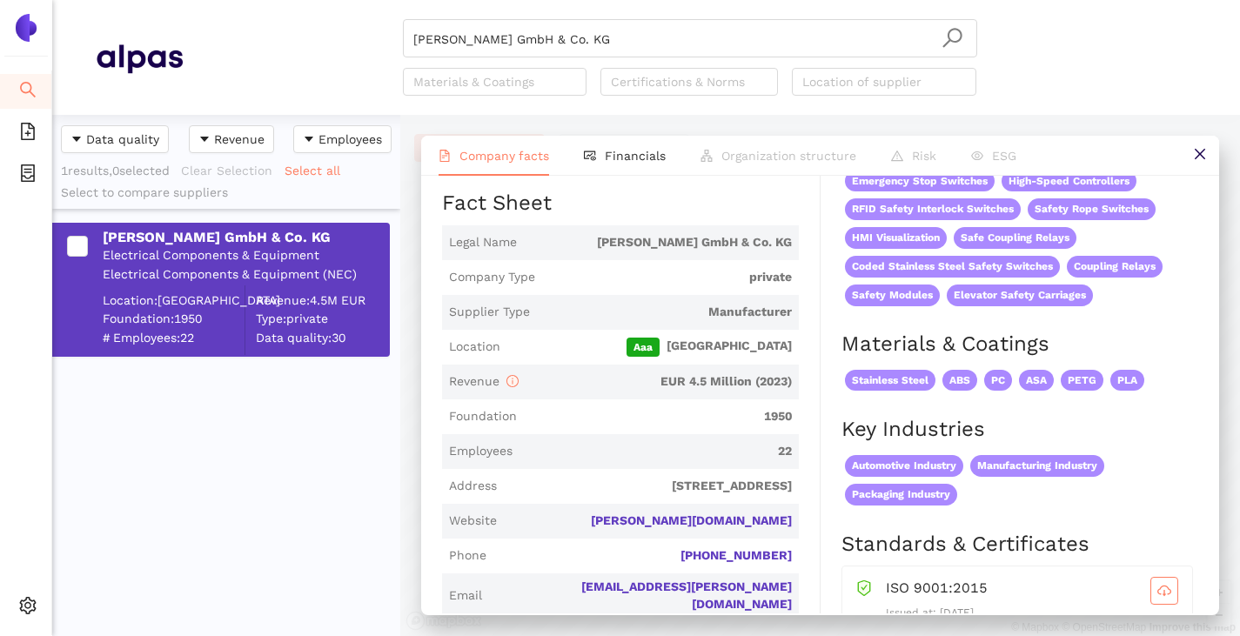
scroll to position [435, 0]
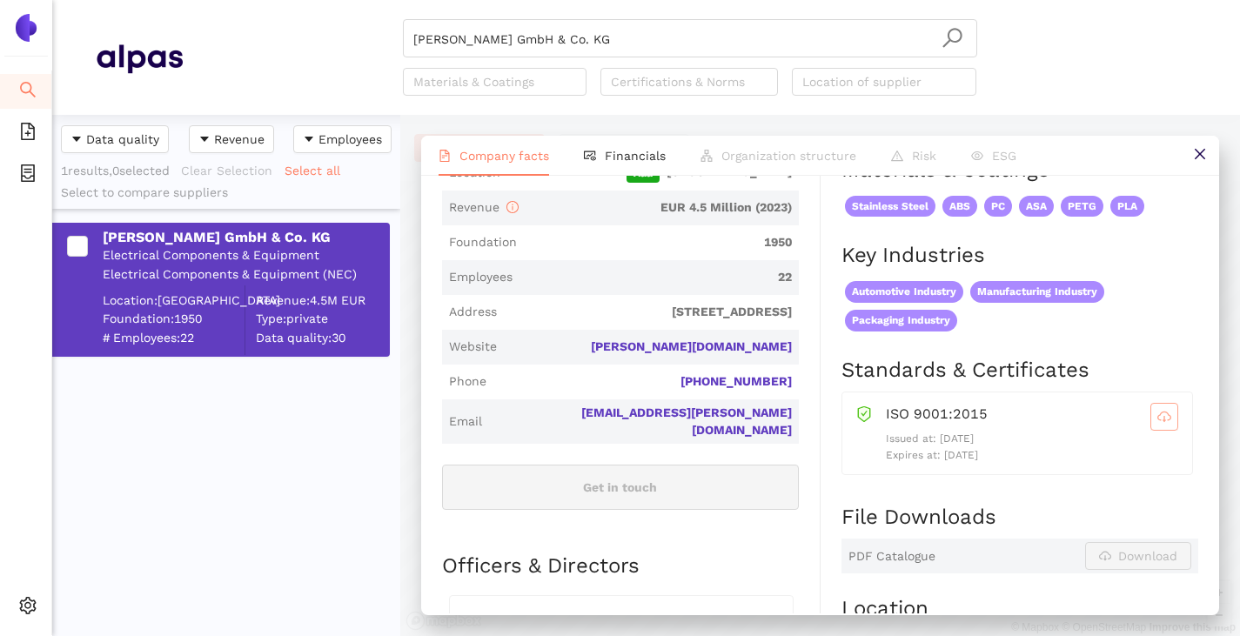
click at [1157, 419] on icon "cloud-download" at bounding box center [1164, 417] width 14 height 10
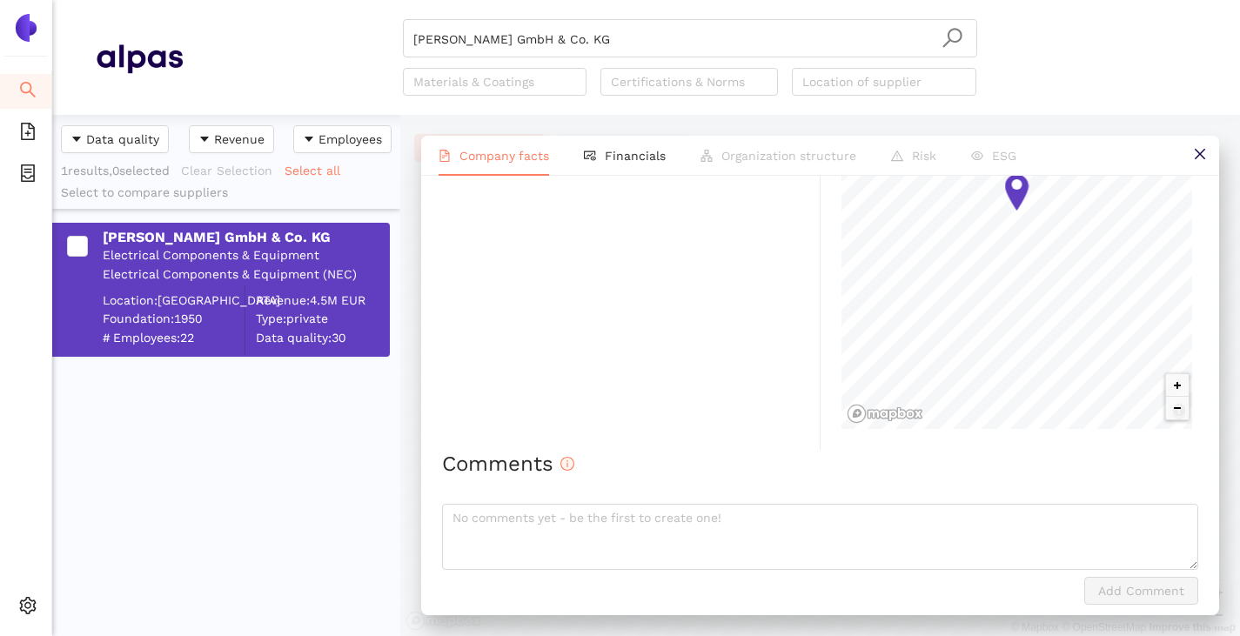
scroll to position [1080, 0]
click at [672, 42] on input "Hermann ZANDER GmbH & Co. KG" at bounding box center [689, 39] width 553 height 38
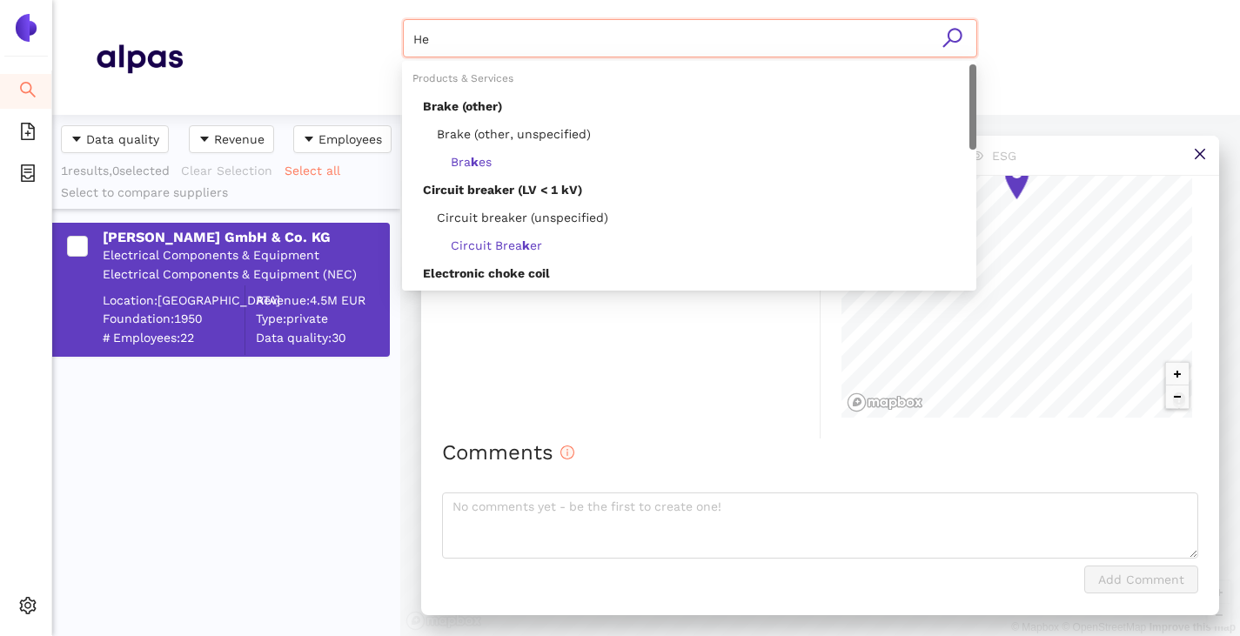
type input "H"
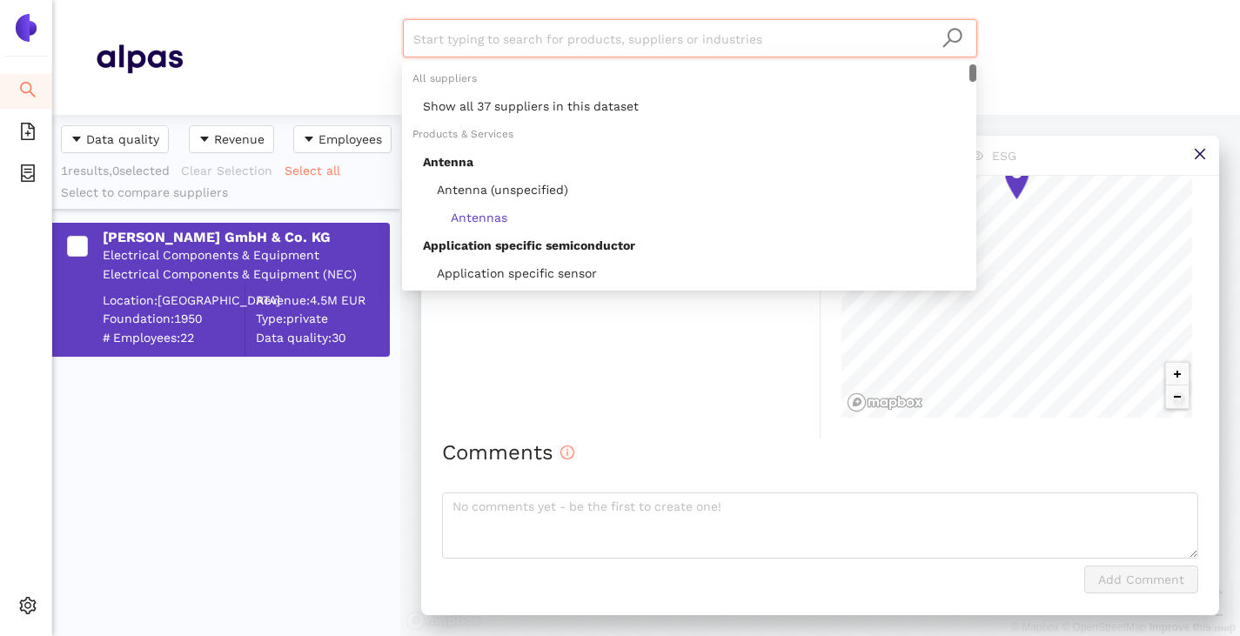
paste input "Pizzato Elettrica S.r.l."
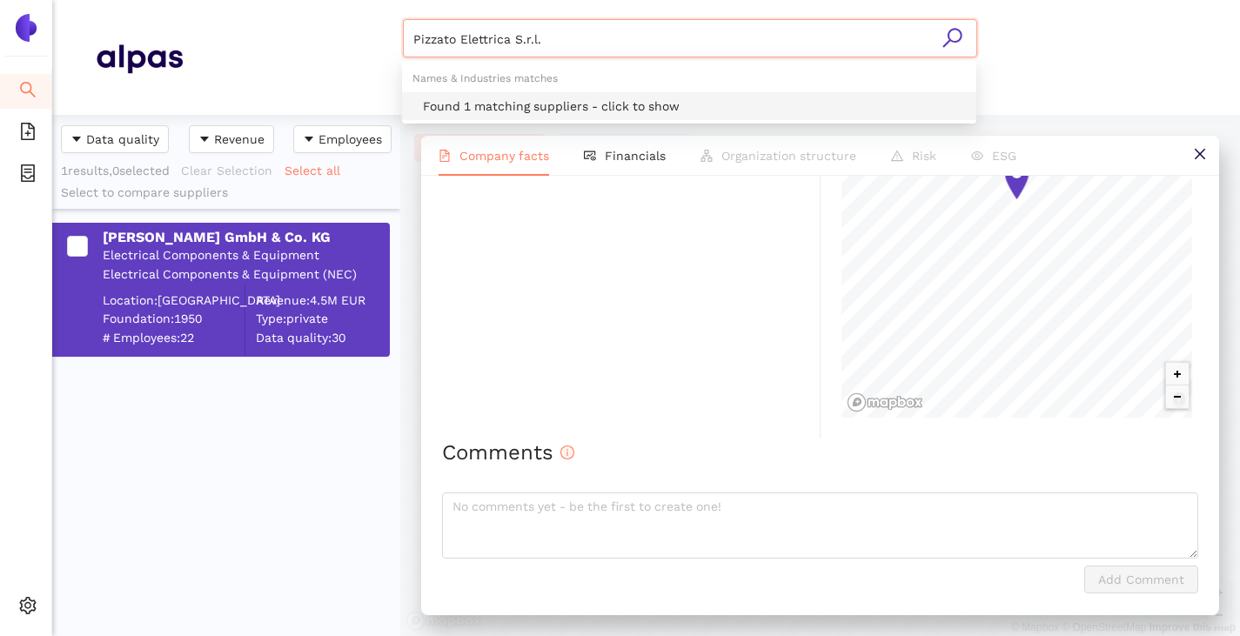
click at [611, 104] on div "Found 1 matching suppliers - click to show" at bounding box center [694, 106] width 543 height 19
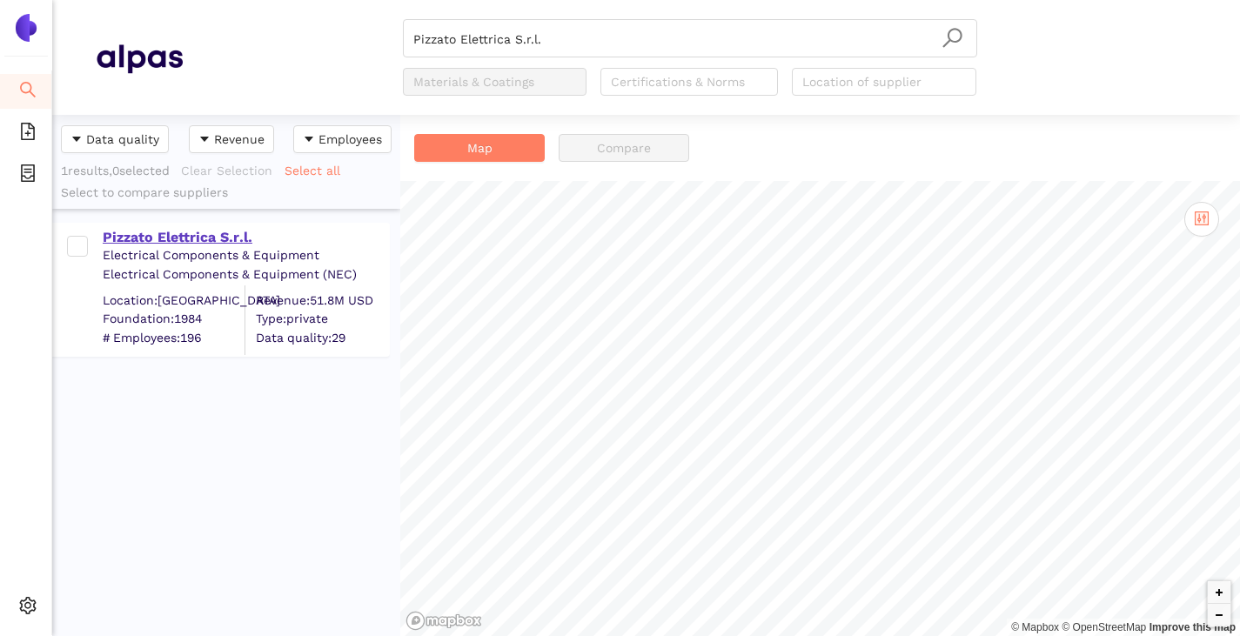
click at [218, 235] on div "Pizzato Elettrica S.r.l." at bounding box center [245, 237] width 285 height 19
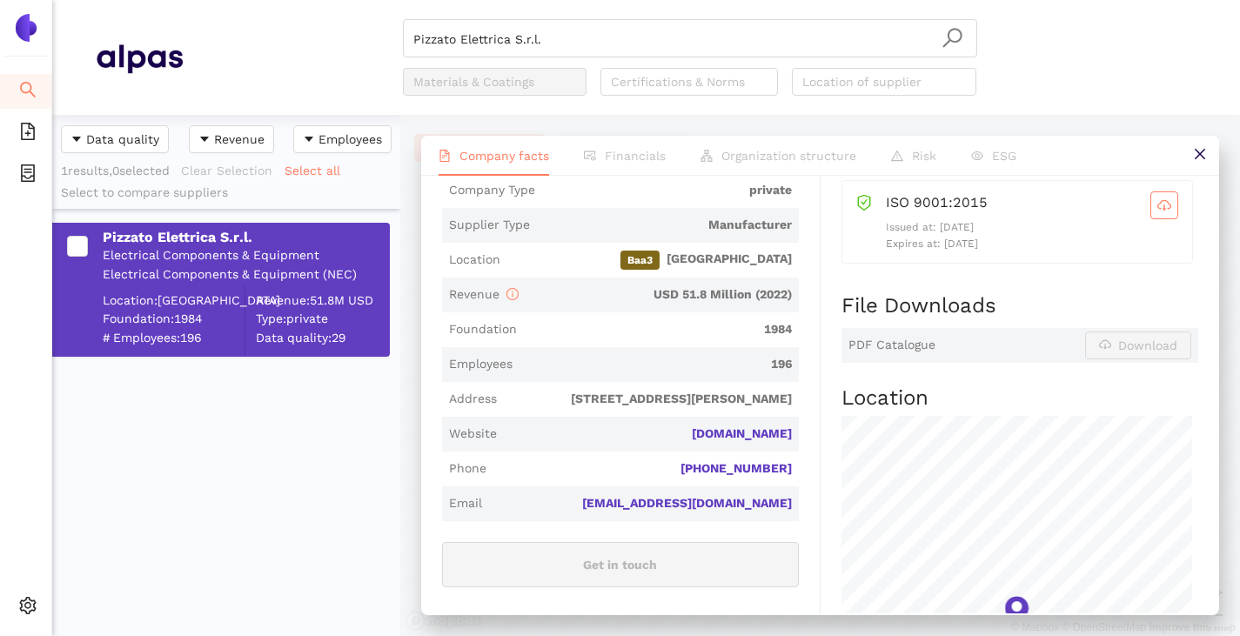
scroll to position [174, 0]
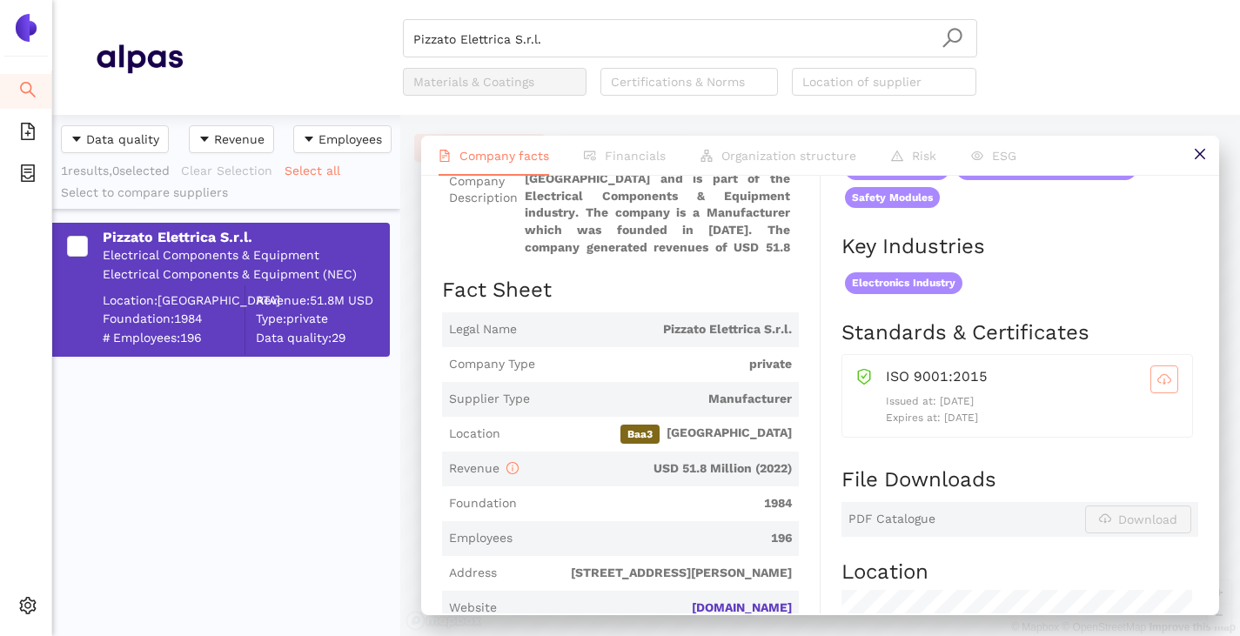
click at [1157, 378] on icon "cloud-download" at bounding box center [1164, 379] width 14 height 14
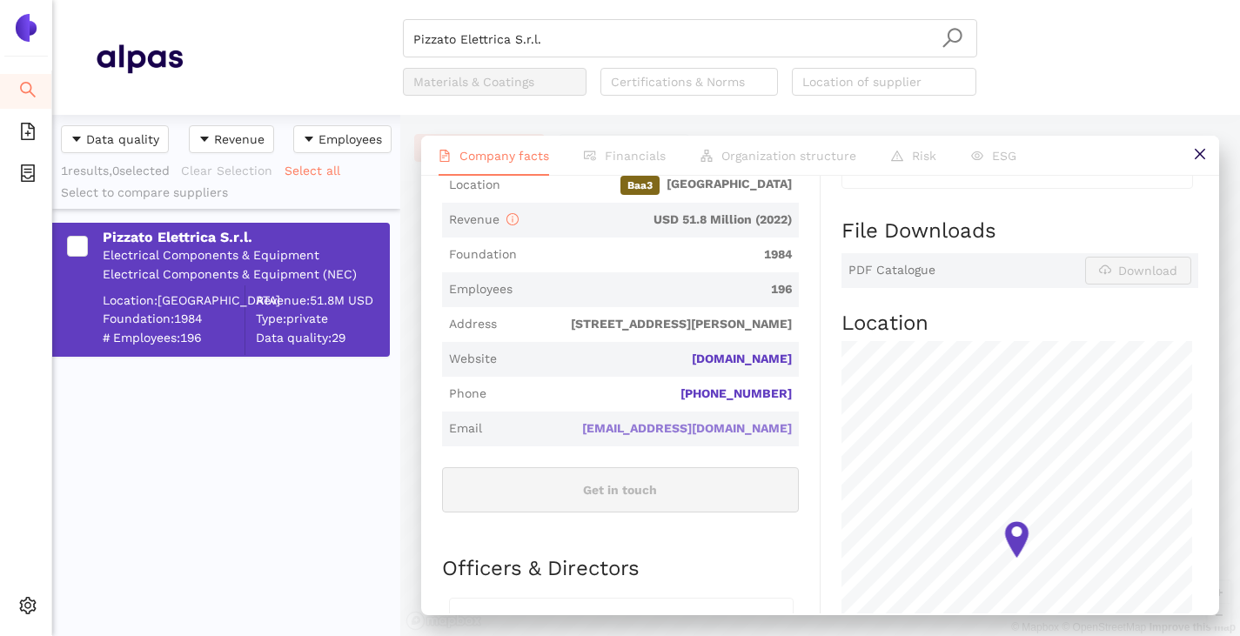
scroll to position [435, 0]
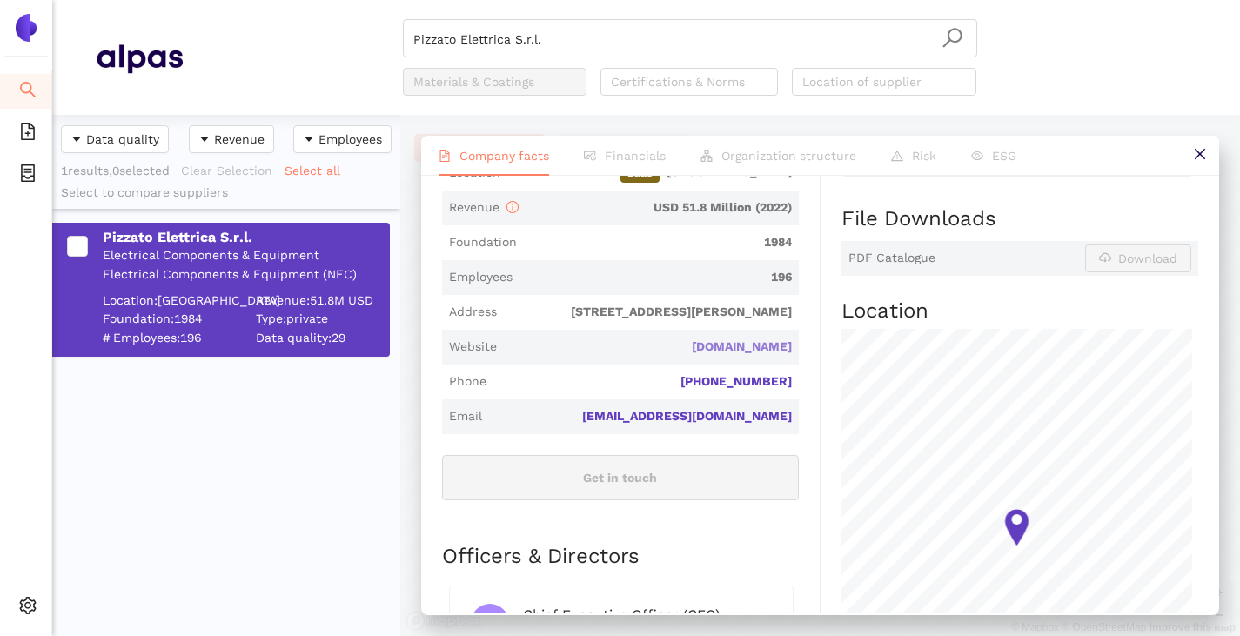
click at [0, 0] on link "[DOMAIN_NAME]" at bounding box center [0, 0] width 0 height 0
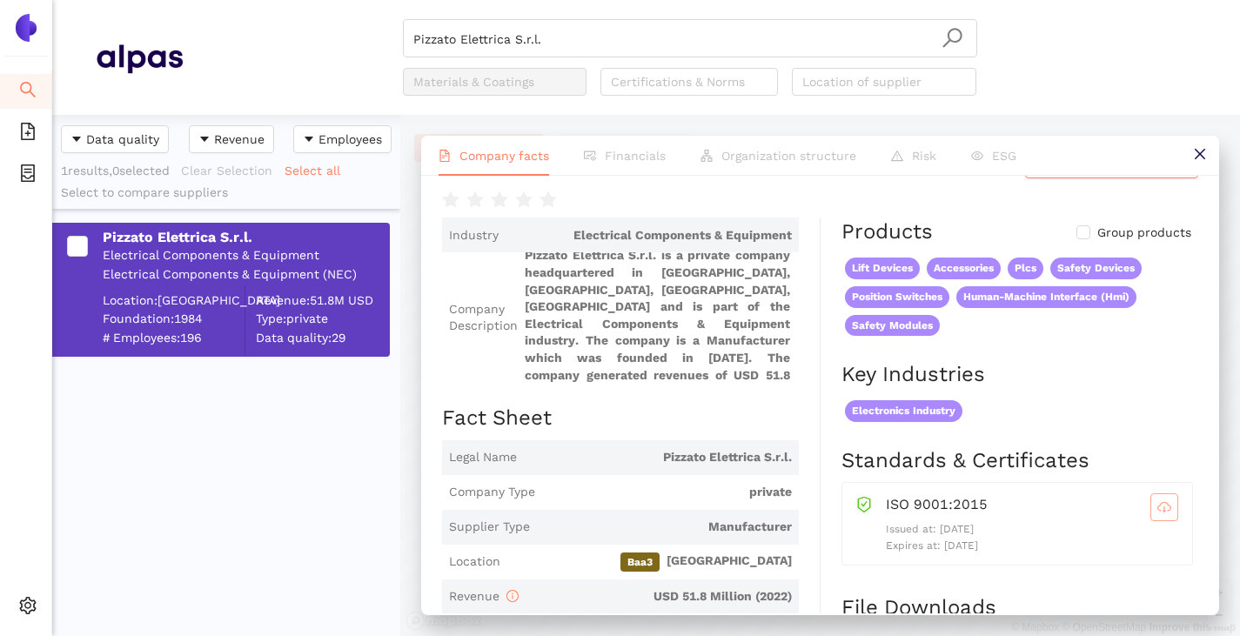
scroll to position [0, 0]
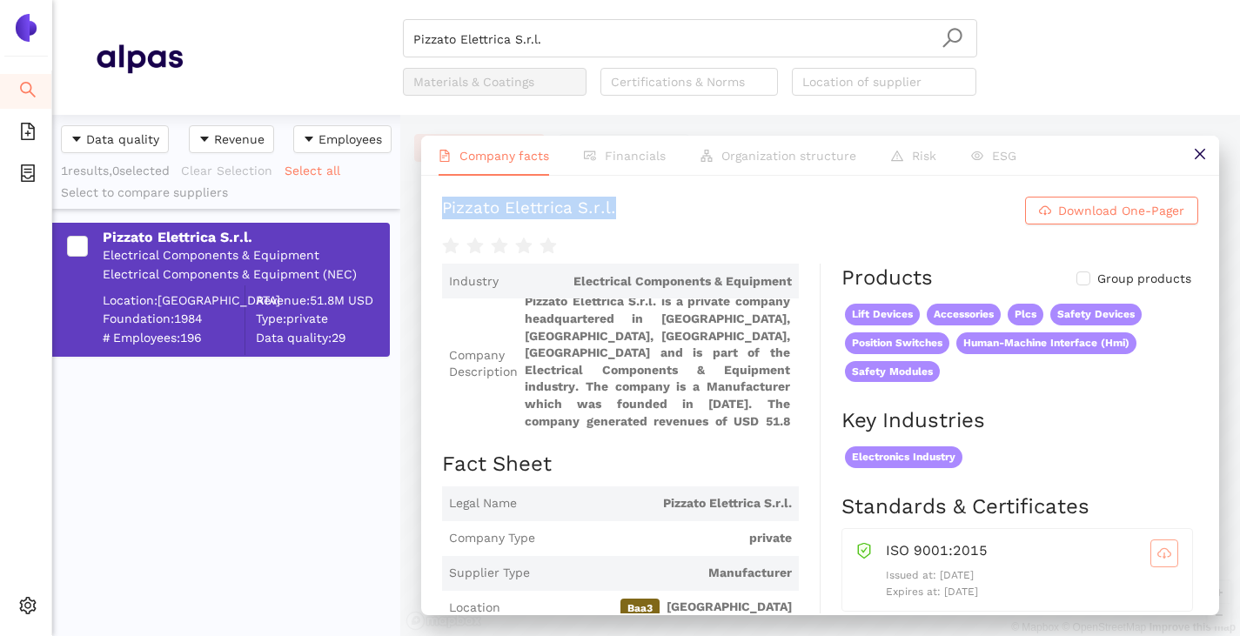
drag, startPoint x: 562, startPoint y: 186, endPoint x: 716, endPoint y: 183, distance: 154.0
click at [716, 183] on div "Pizzato Elettrica S.r.l. Download One-Pager Industry Electrical Components & Eq…" at bounding box center [820, 395] width 798 height 438
copy div "Pizzato Elettrica S.r.l."
click at [567, 43] on input "Pizzato Elettrica S.r.l." at bounding box center [689, 39] width 553 height 38
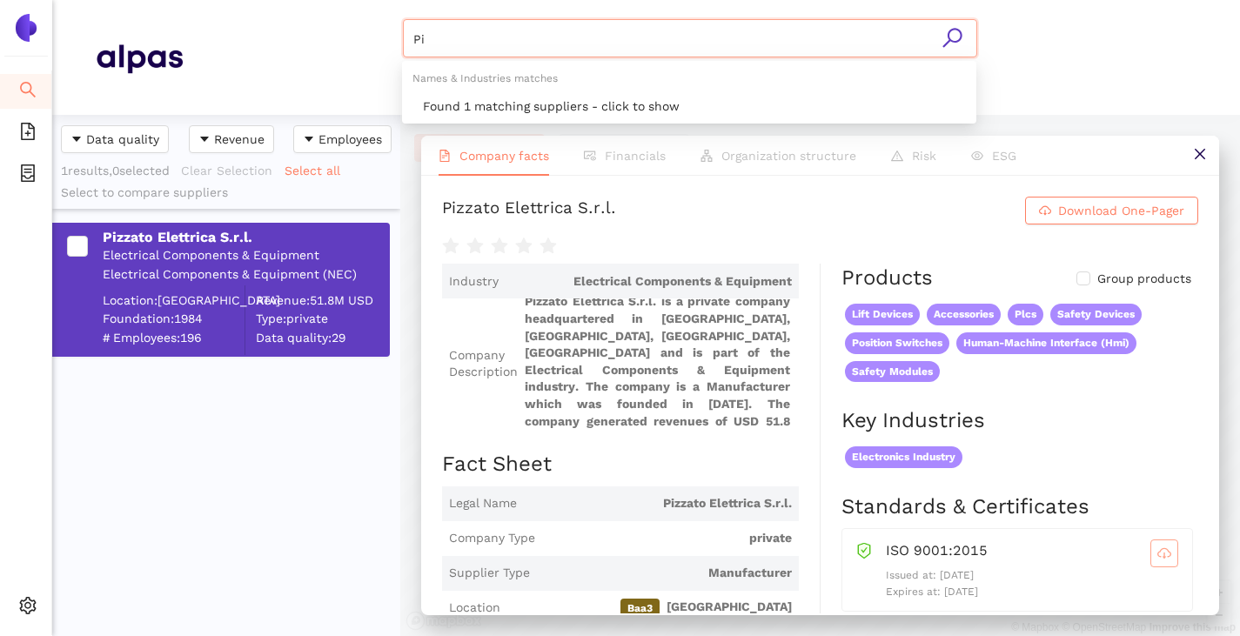
type input "P"
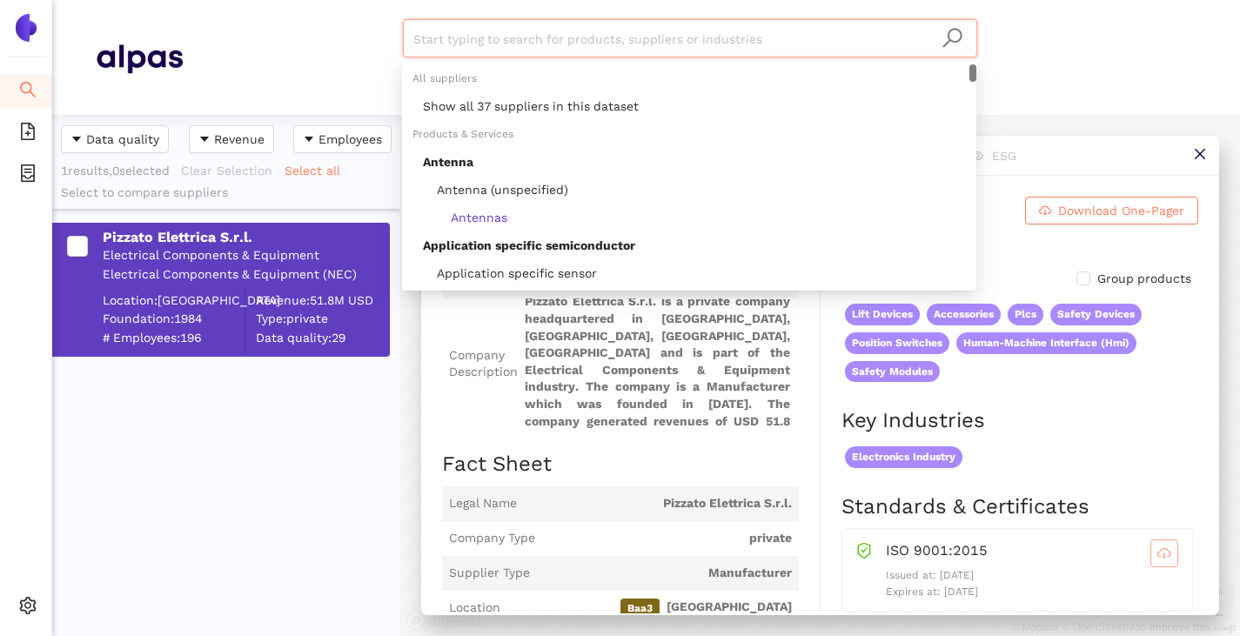
paste input "[PERSON_NAME] GmbH & Co. KG"
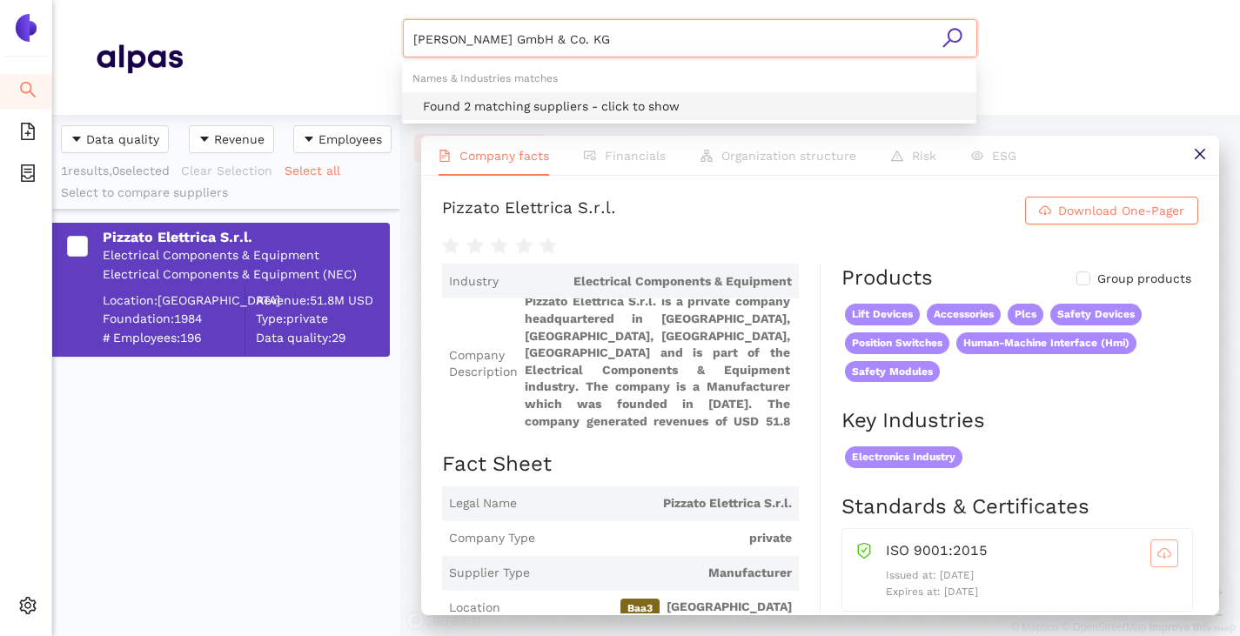
click at [549, 110] on div "Found 2 matching suppliers - click to show" at bounding box center [694, 106] width 543 height 19
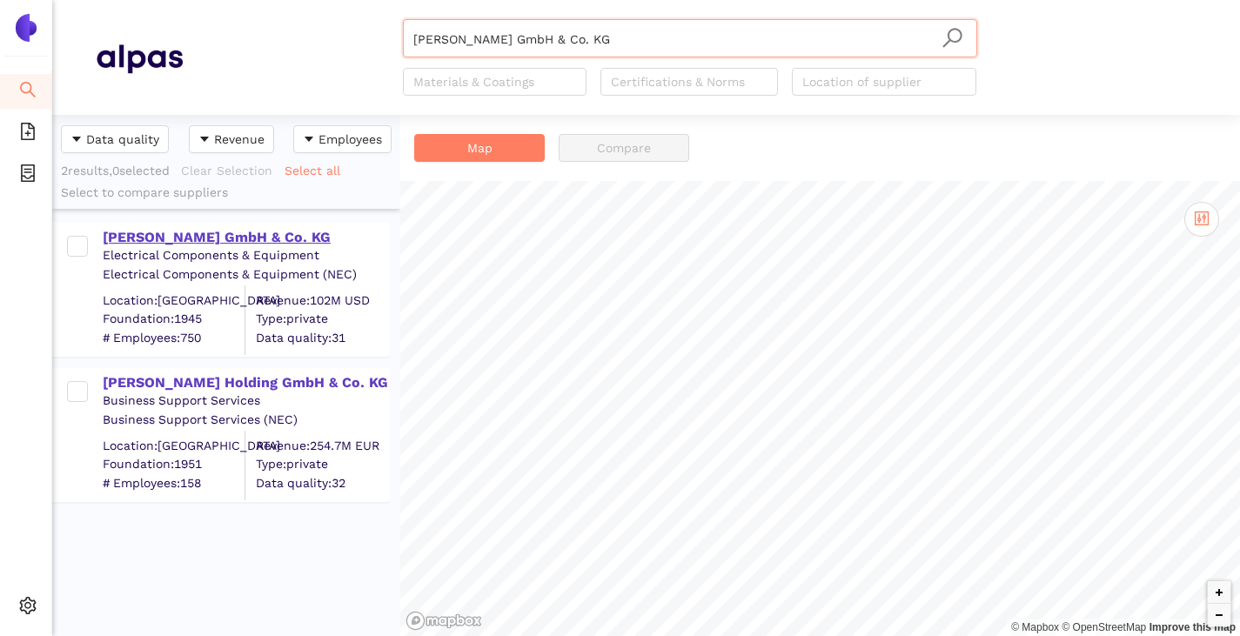
click at [172, 243] on div "[PERSON_NAME] GmbH & Co. KG" at bounding box center [245, 237] width 285 height 19
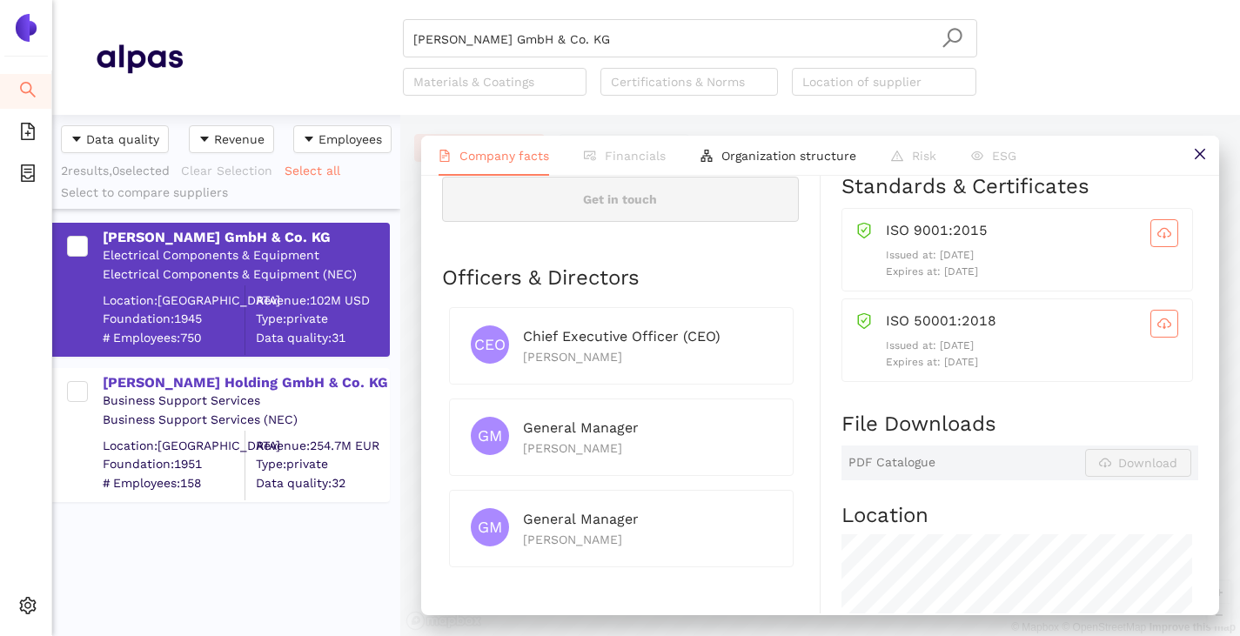
scroll to position [783, 0]
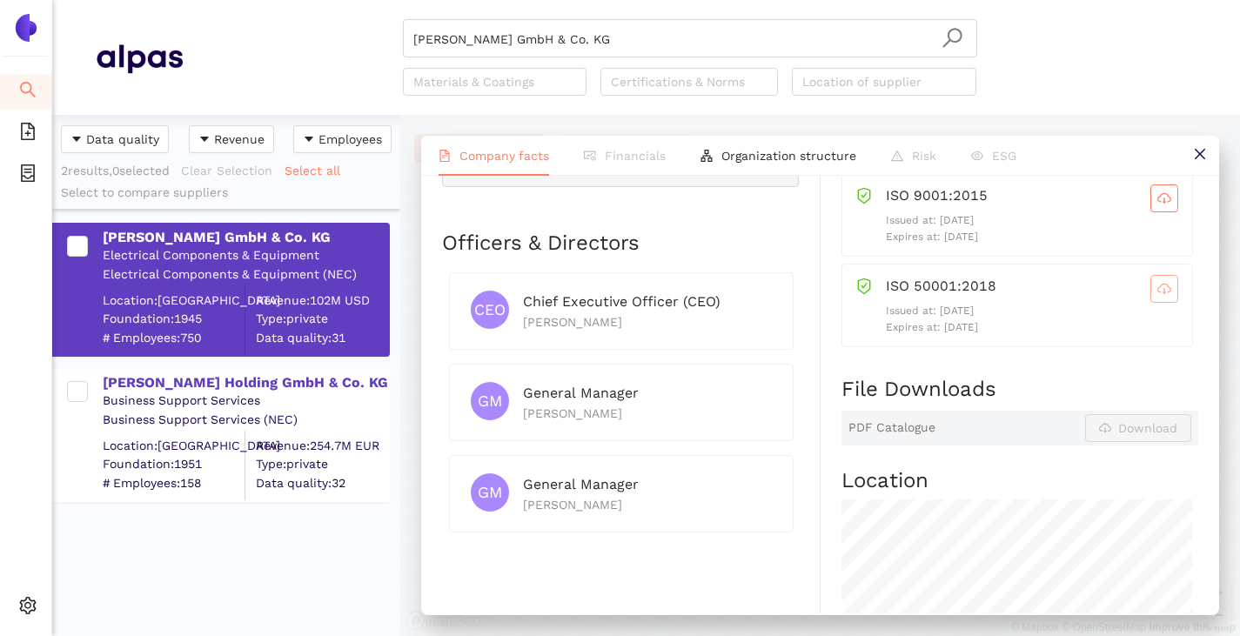
click at [1161, 296] on span "cloud-download" at bounding box center [1164, 289] width 26 height 14
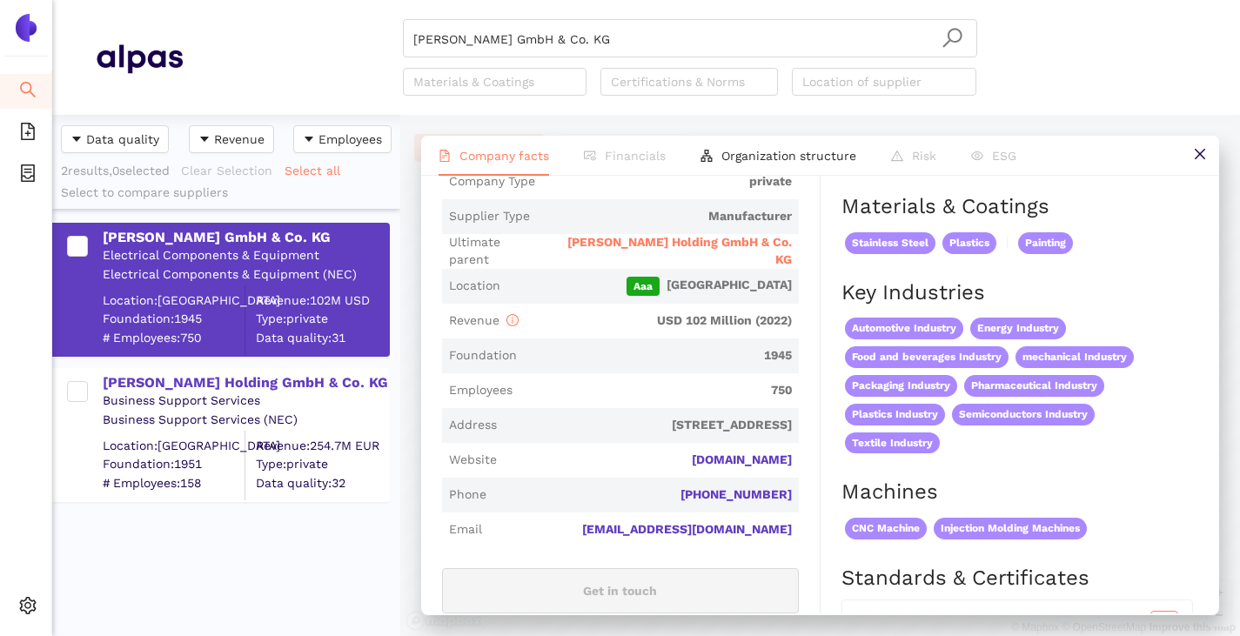
scroll to position [348, 0]
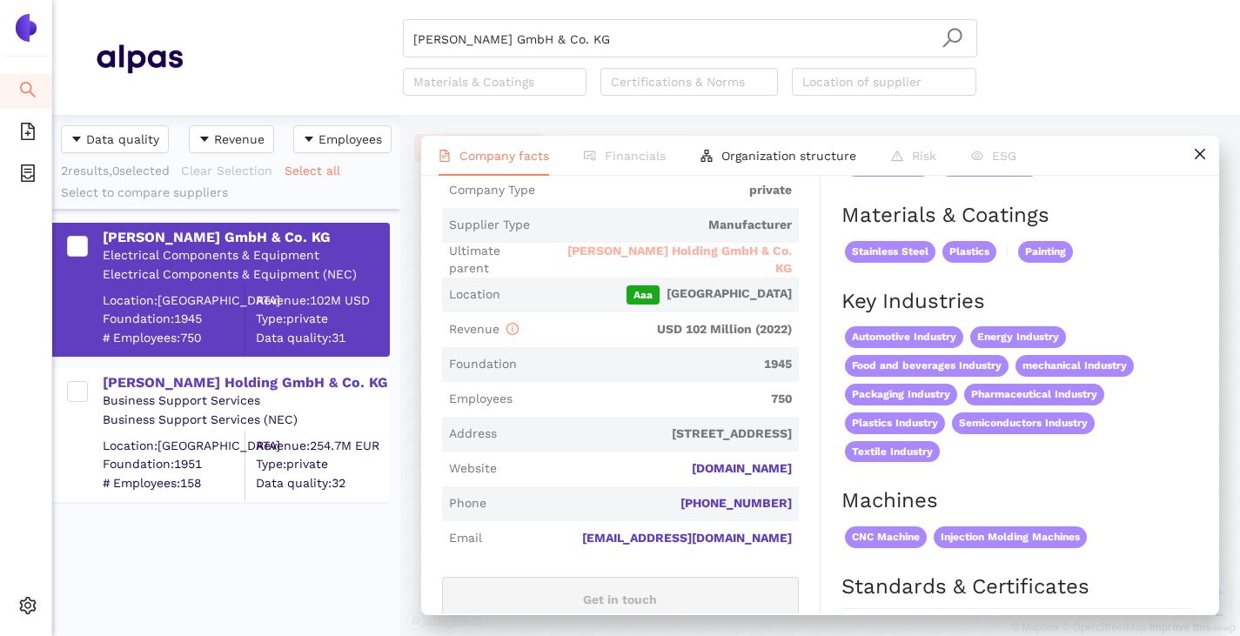
click at [653, 258] on span "[PERSON_NAME] Holding GmbH & Co. KG" at bounding box center [671, 260] width 242 height 34
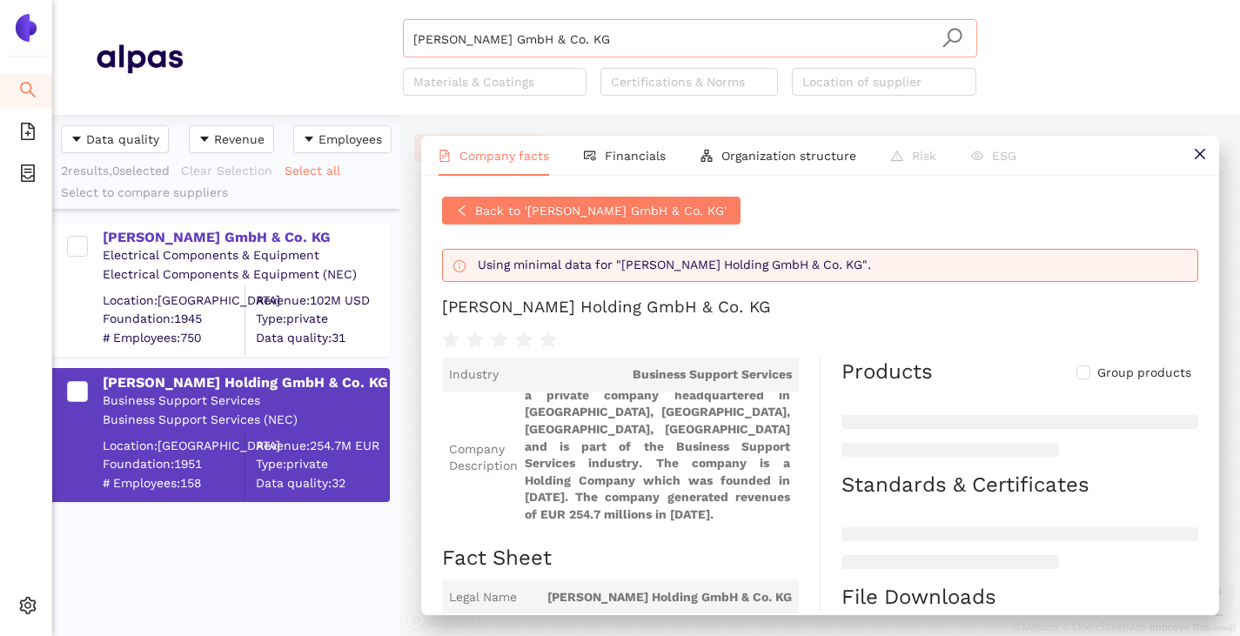
click at [612, 40] on input "[PERSON_NAME] GmbH & Co. KG" at bounding box center [689, 39] width 553 height 38
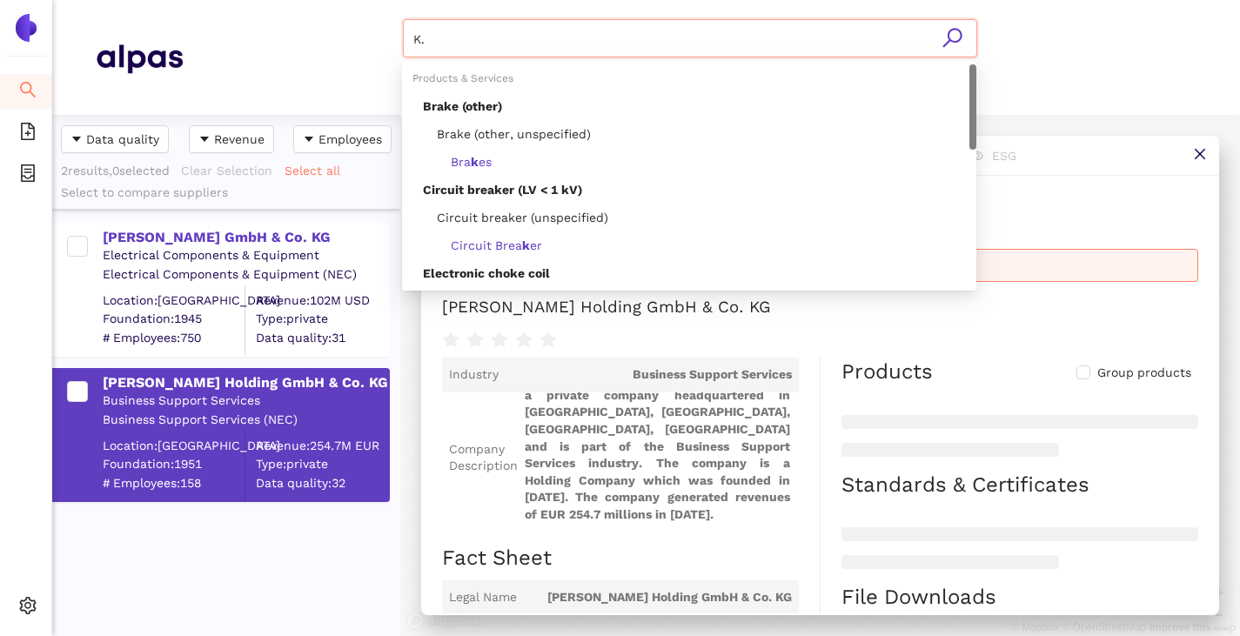
type input "K"
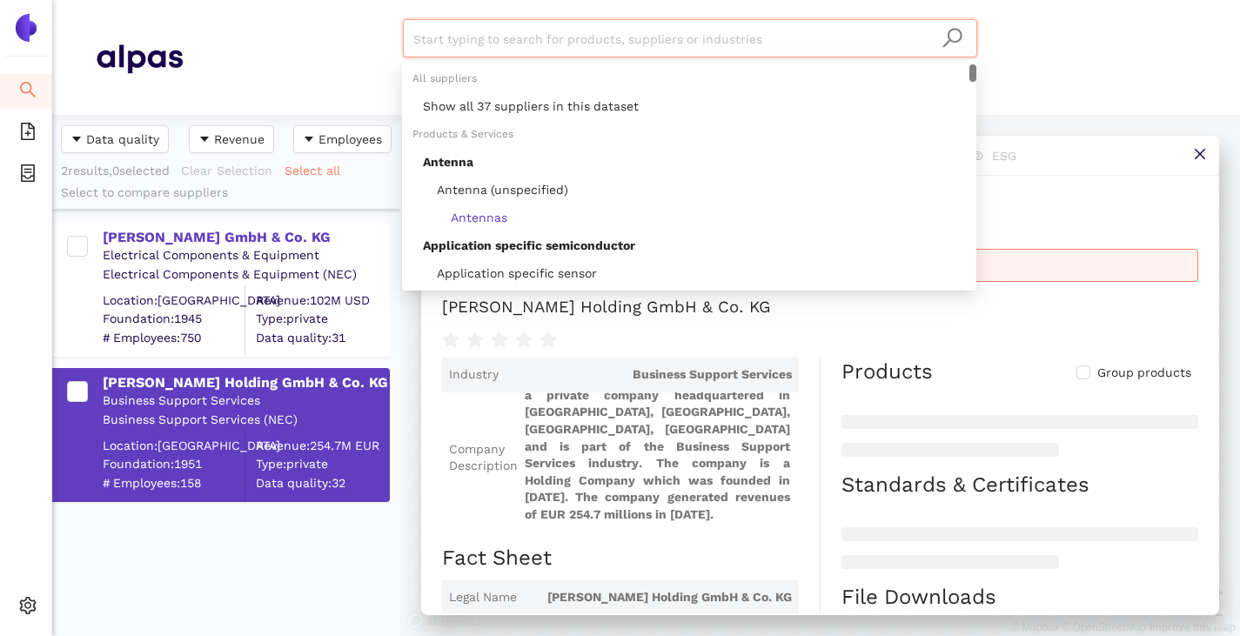
paste input "Moujen Europe B.V."
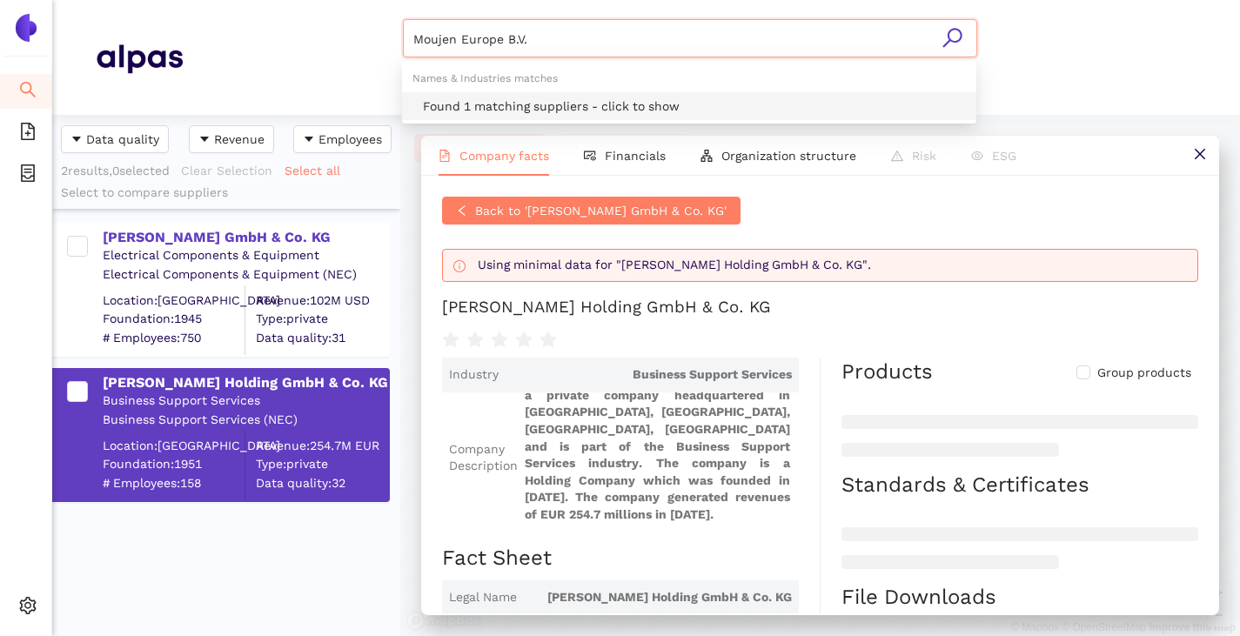
click at [554, 96] on div "Found 1 matching suppliers - click to show" at bounding box center [689, 106] width 574 height 28
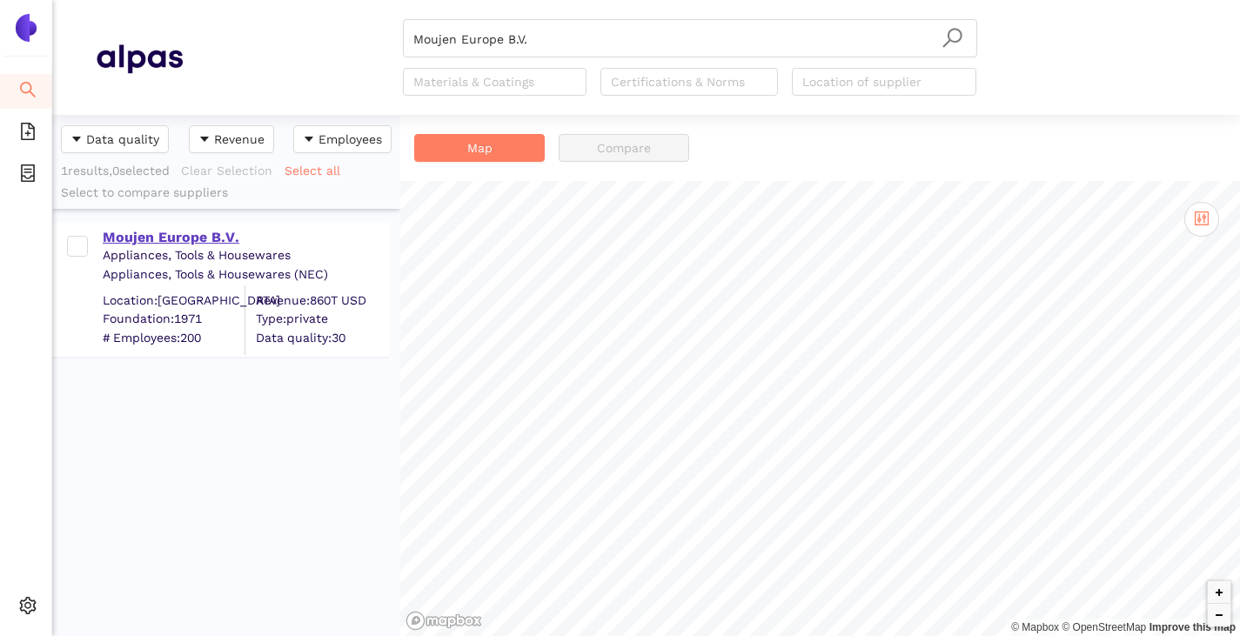
click at [156, 238] on div "Moujen Europe B.V." at bounding box center [245, 237] width 285 height 19
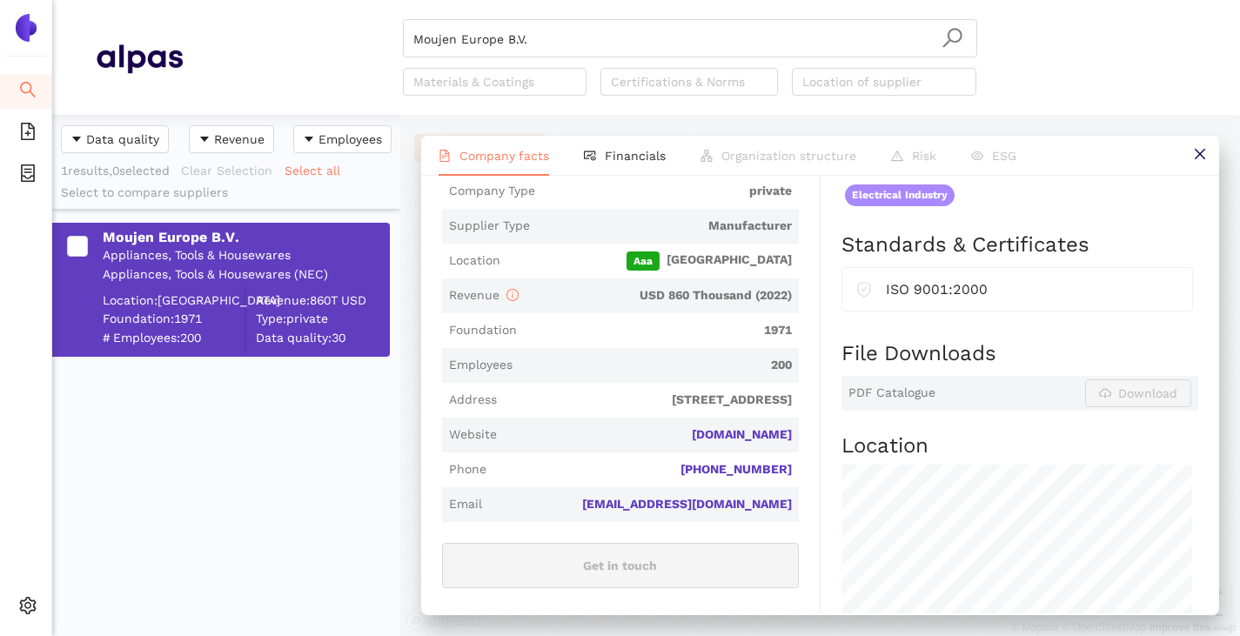
scroll to position [348, 0]
click at [0, 0] on link "moujen.com" at bounding box center [0, 0] width 0 height 0
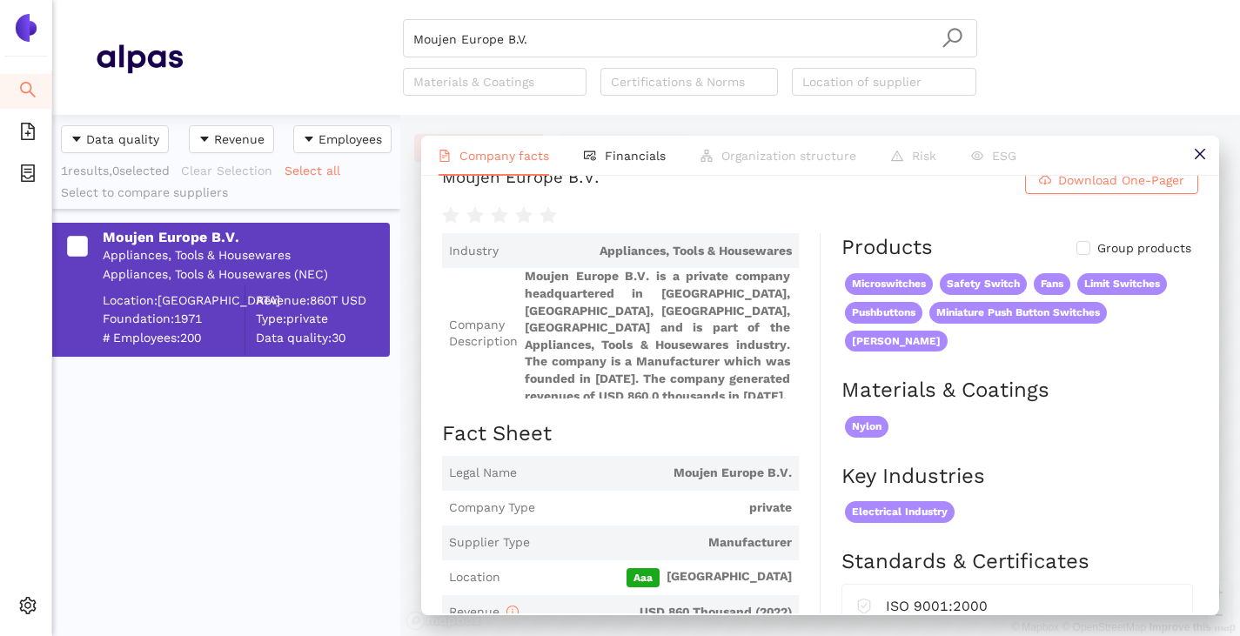
scroll to position [0, 0]
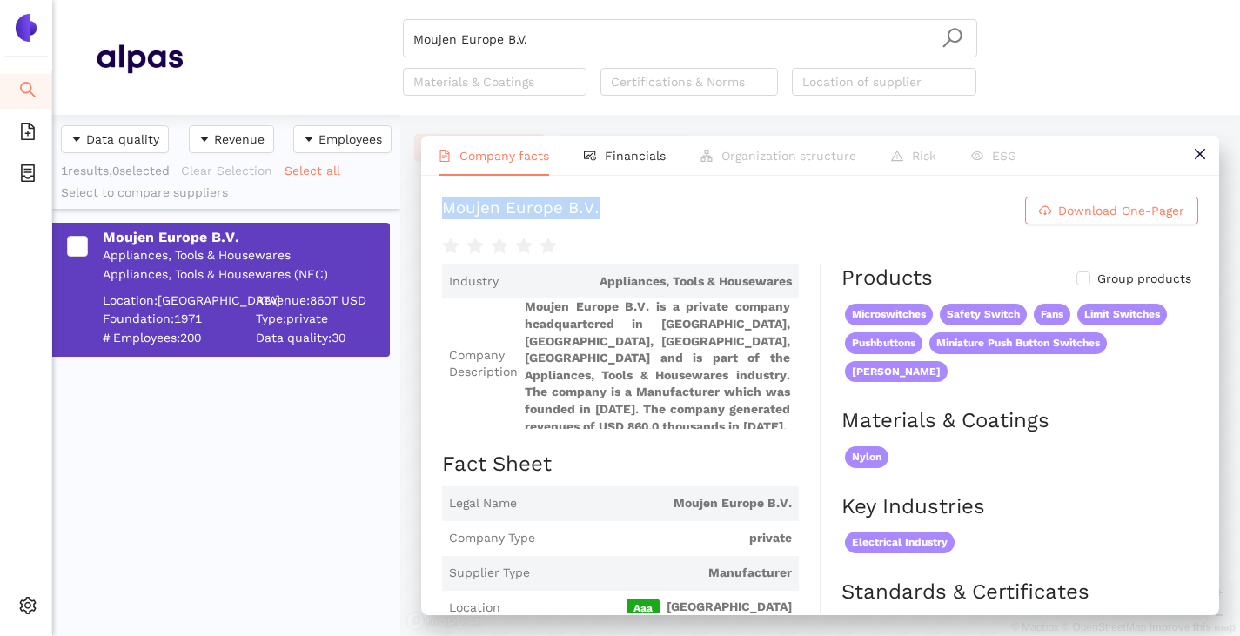
drag, startPoint x: 448, startPoint y: 213, endPoint x: 600, endPoint y: 210, distance: 152.3
click at [600, 210] on h1 "Moujen Europe B.V. Download One-Pager" at bounding box center [820, 211] width 756 height 28
copy div "Moujen Europe B.V."
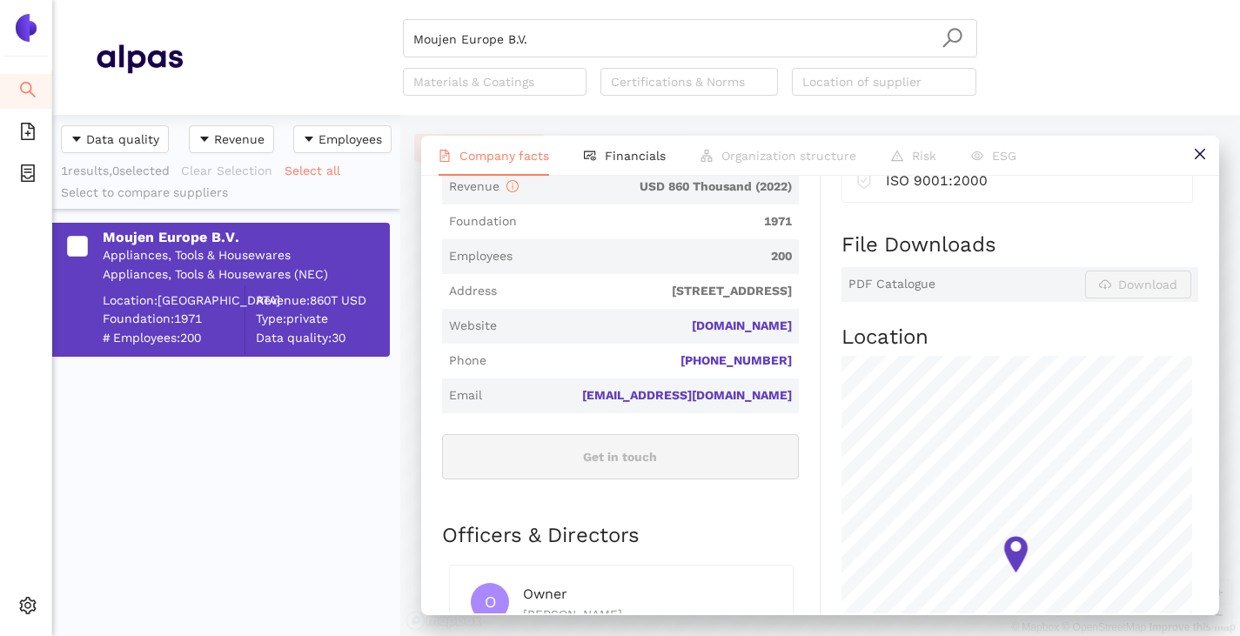
scroll to position [435, 0]
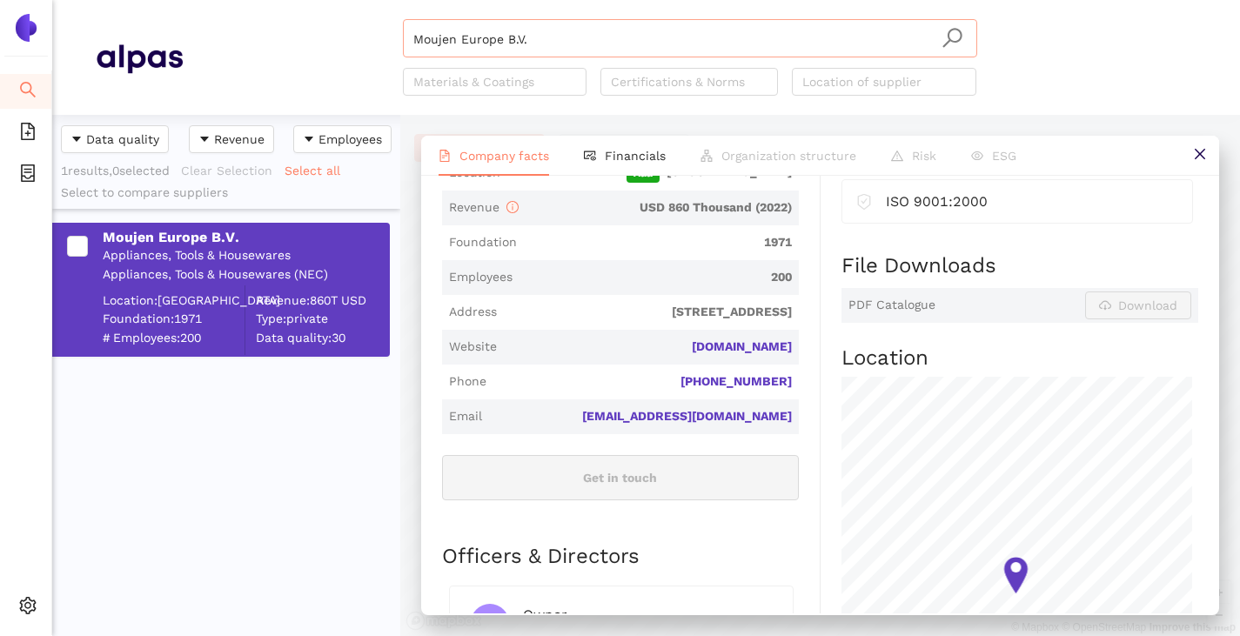
click at [527, 36] on input "Moujen Europe B.V." at bounding box center [689, 39] width 553 height 38
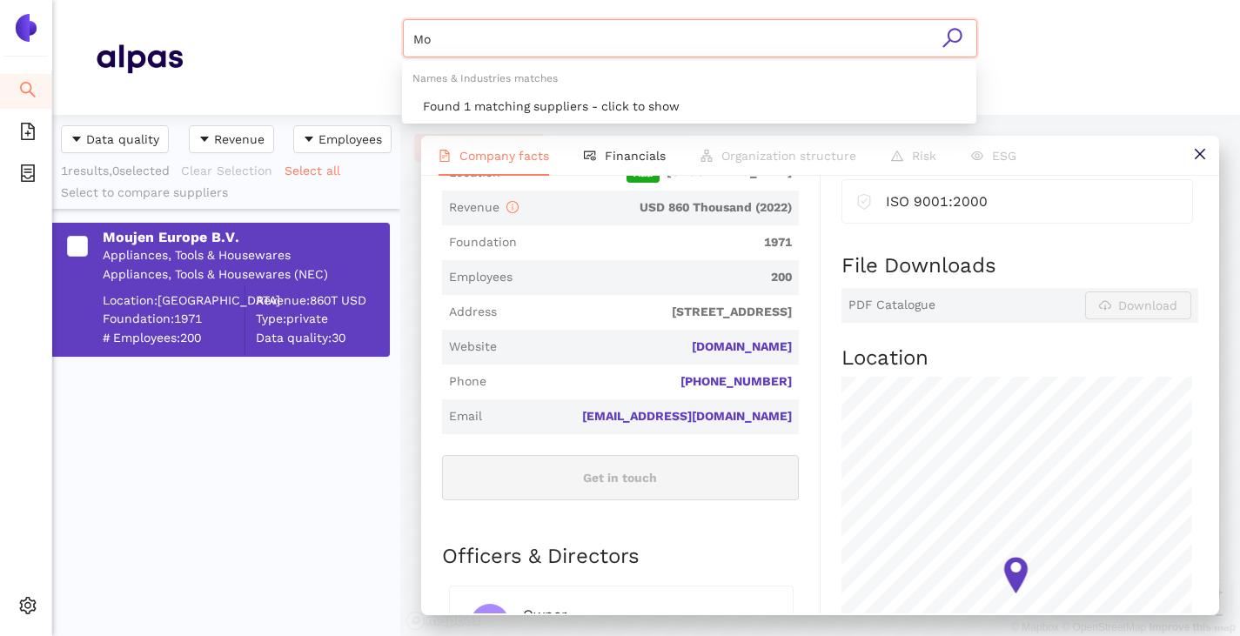
type input "M"
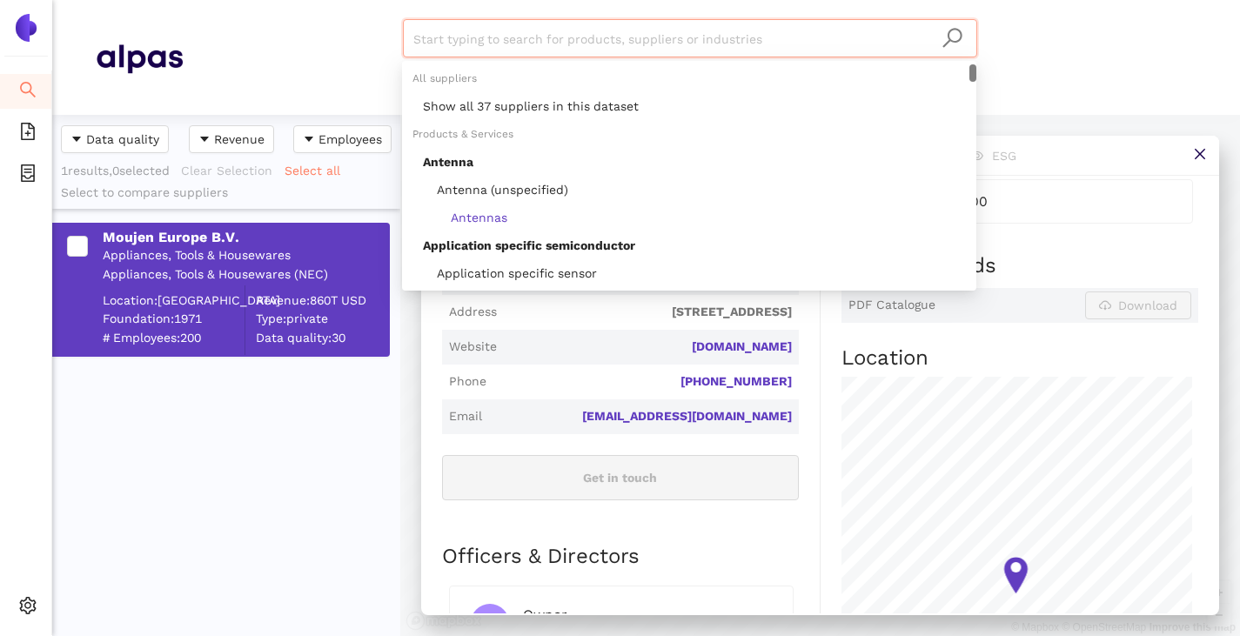
paste input "[PERSON_NAME] Electric International AG"
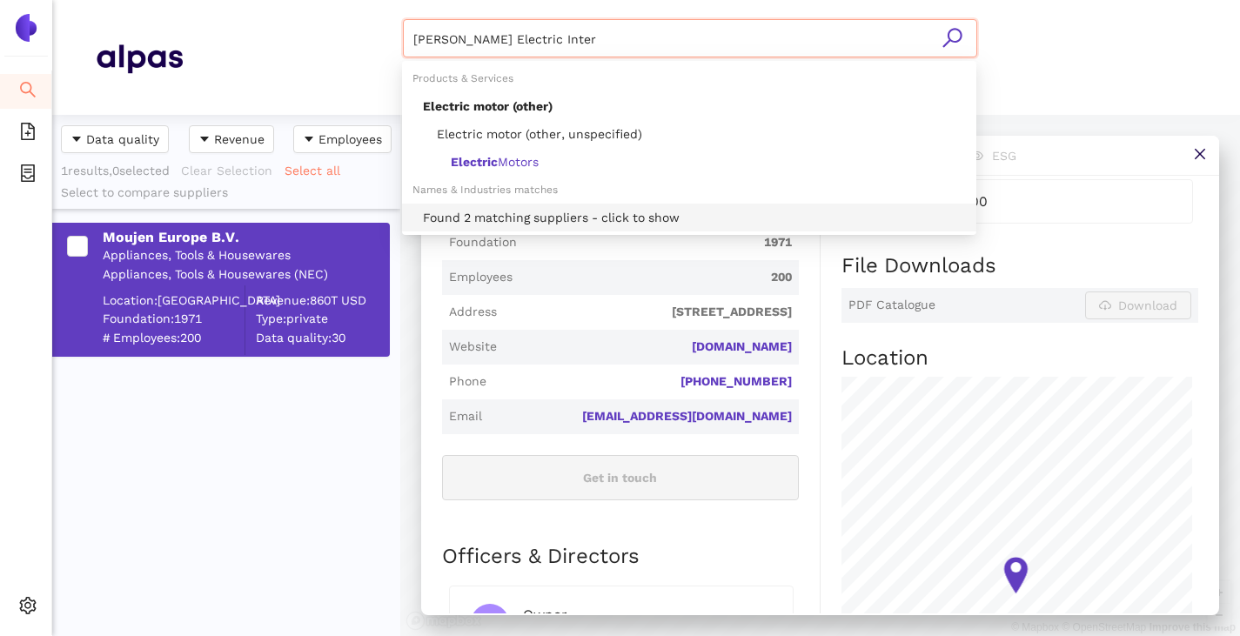
click at [565, 218] on div "Found 2 matching suppliers - click to show" at bounding box center [694, 217] width 543 height 19
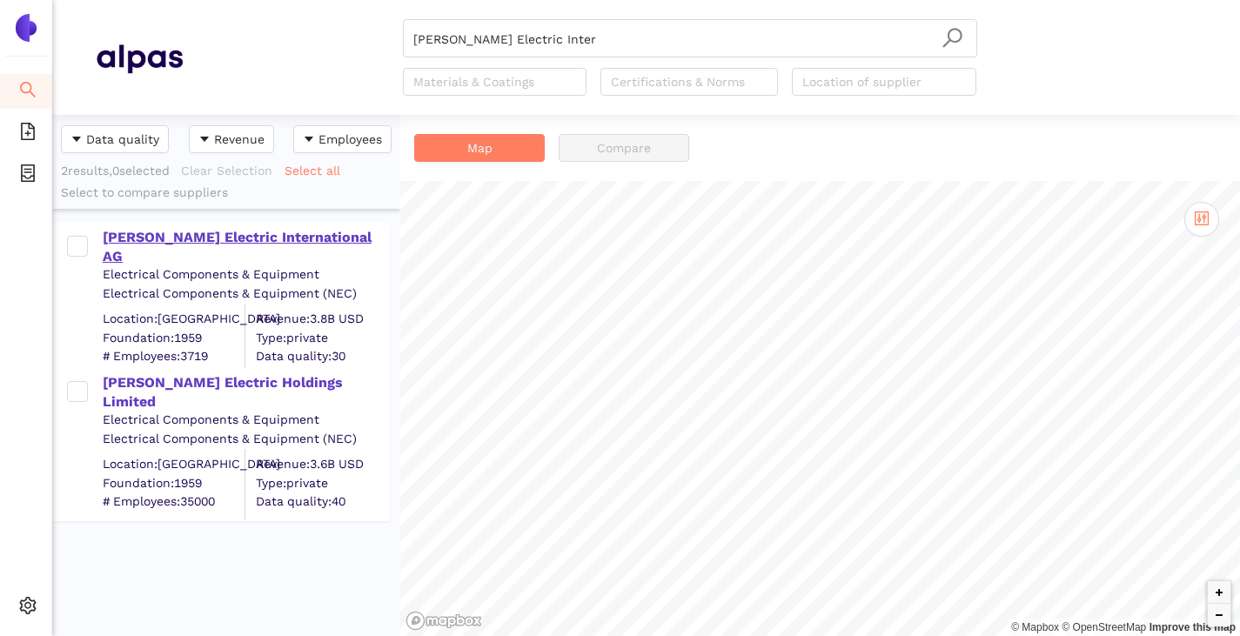
click at [291, 234] on div "[PERSON_NAME] Electric International AG" at bounding box center [245, 247] width 285 height 39
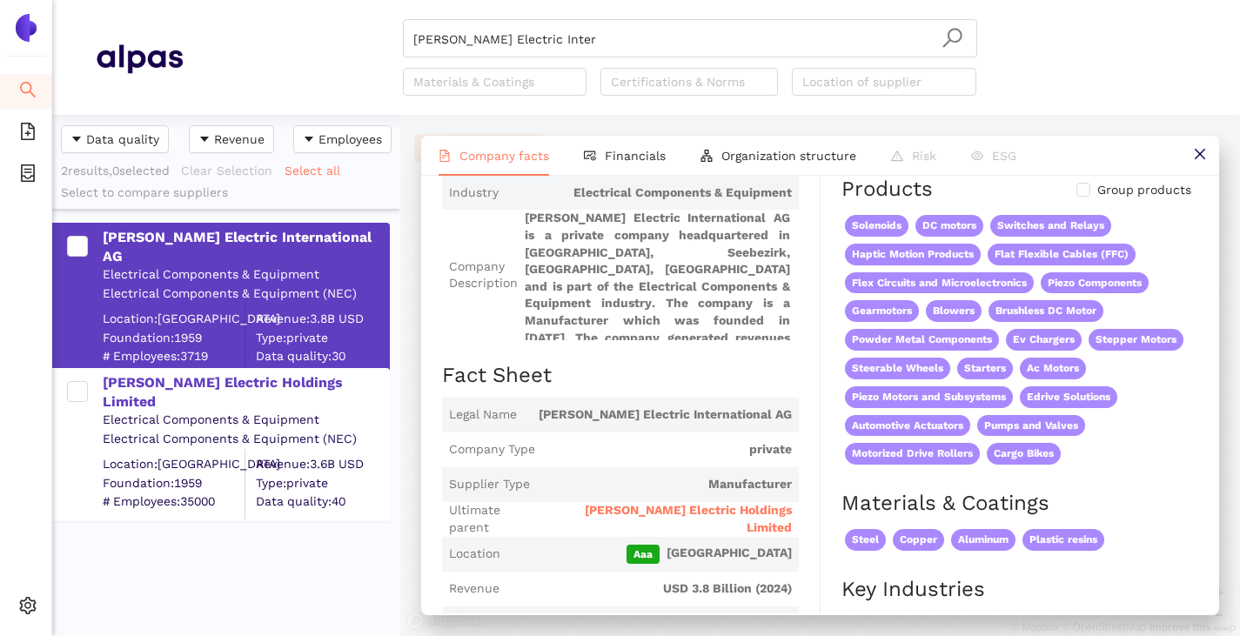
scroll to position [174, 0]
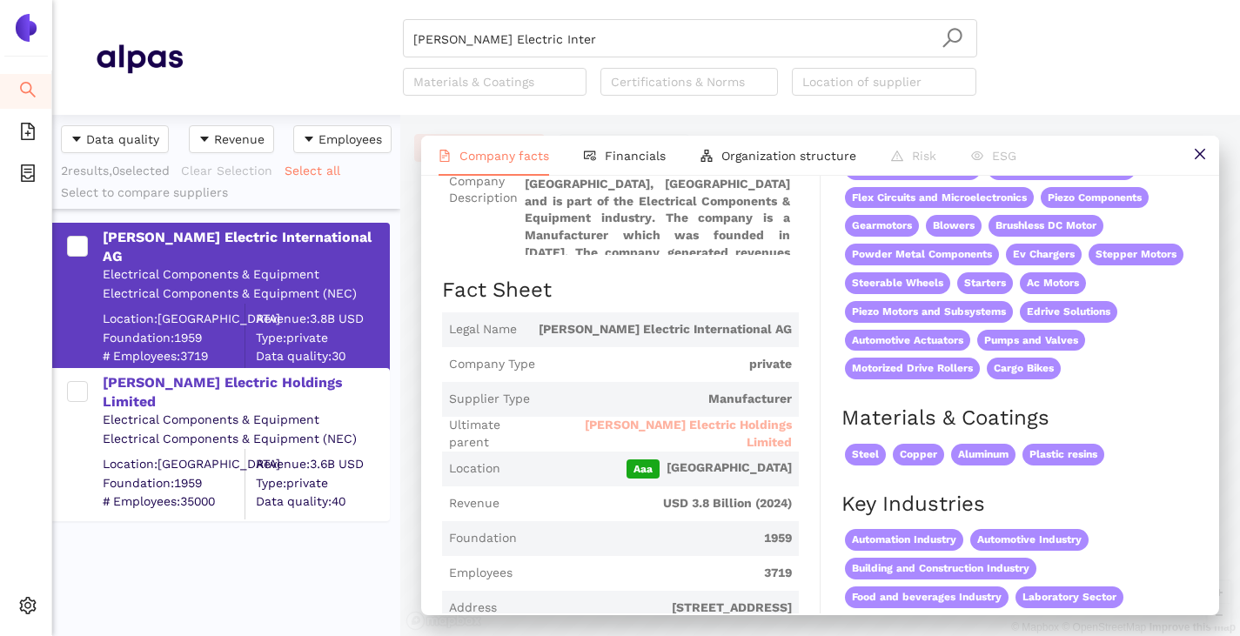
click at [649, 431] on span "Johnson Electric Holdings Limited" at bounding box center [668, 434] width 244 height 34
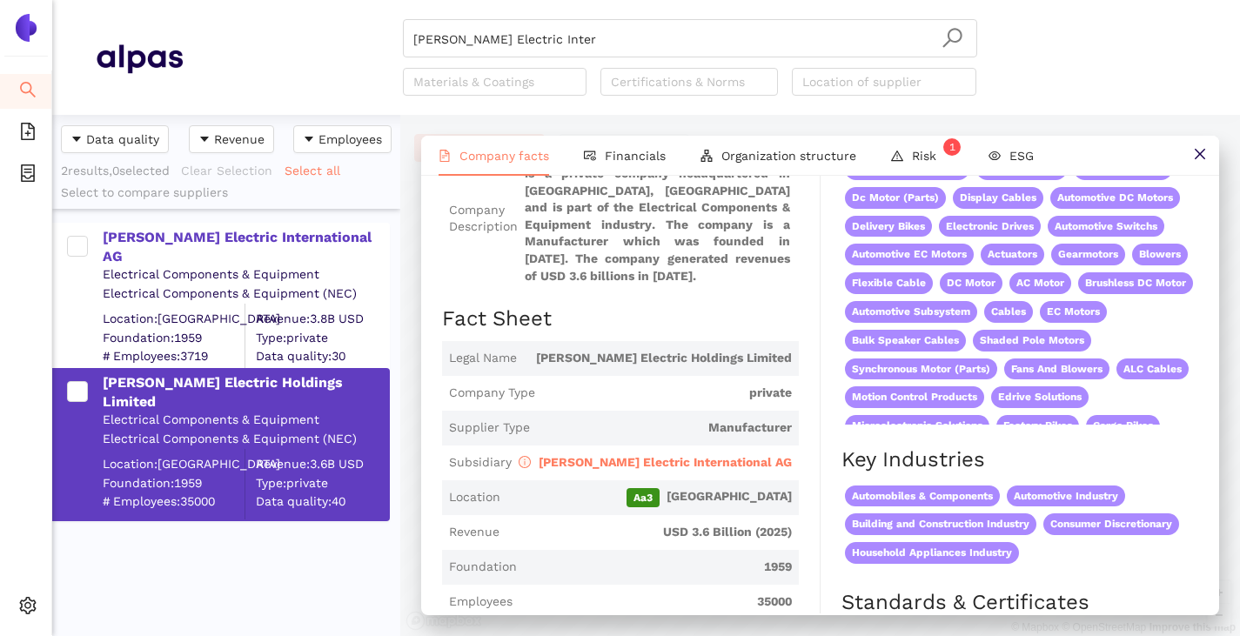
scroll to position [261, 0]
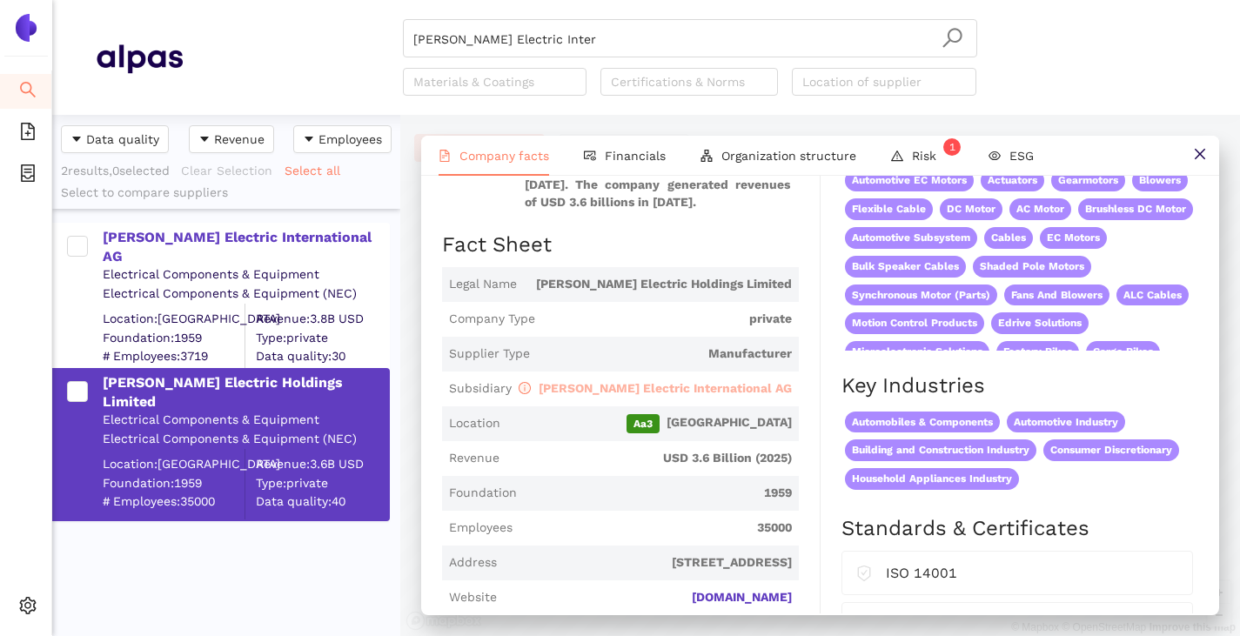
click at [674, 391] on span "[PERSON_NAME] Electric International AG" at bounding box center [665, 388] width 253 height 14
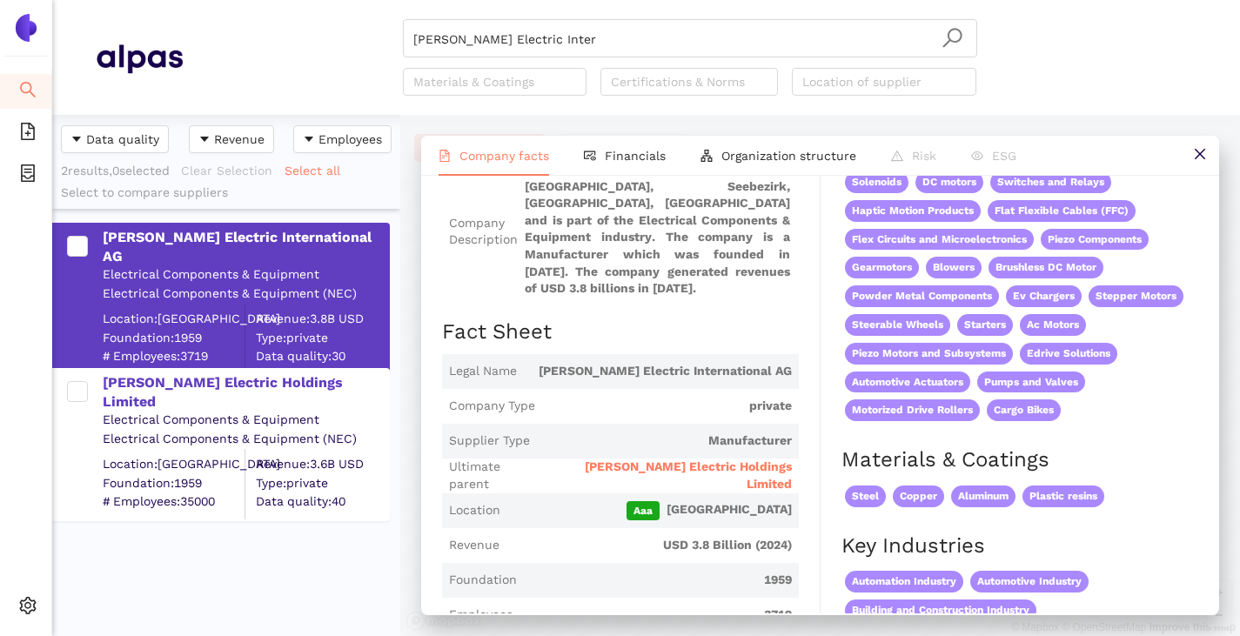
scroll to position [0, 0]
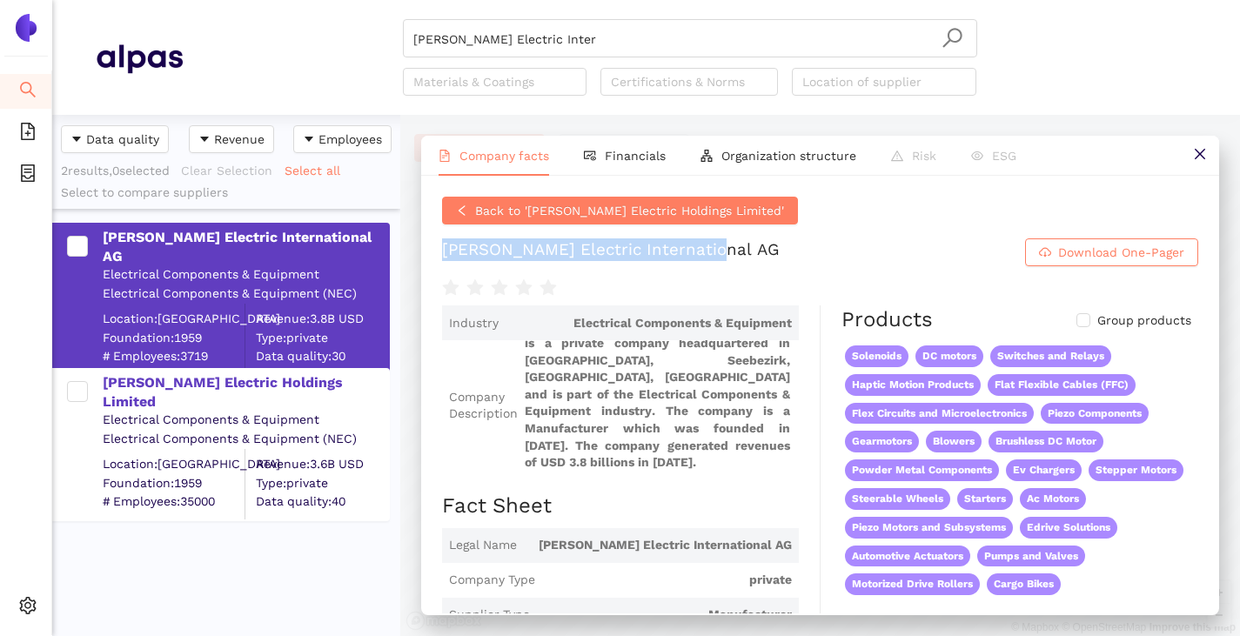
drag, startPoint x: 448, startPoint y: 252, endPoint x: 718, endPoint y: 258, distance: 269.7
click at [718, 258] on div "Back to 'Johnson Electric Holdings Limited' Johnson Electric International AG D…" at bounding box center [820, 395] width 798 height 438
copy div "[PERSON_NAME] Electric International AG"
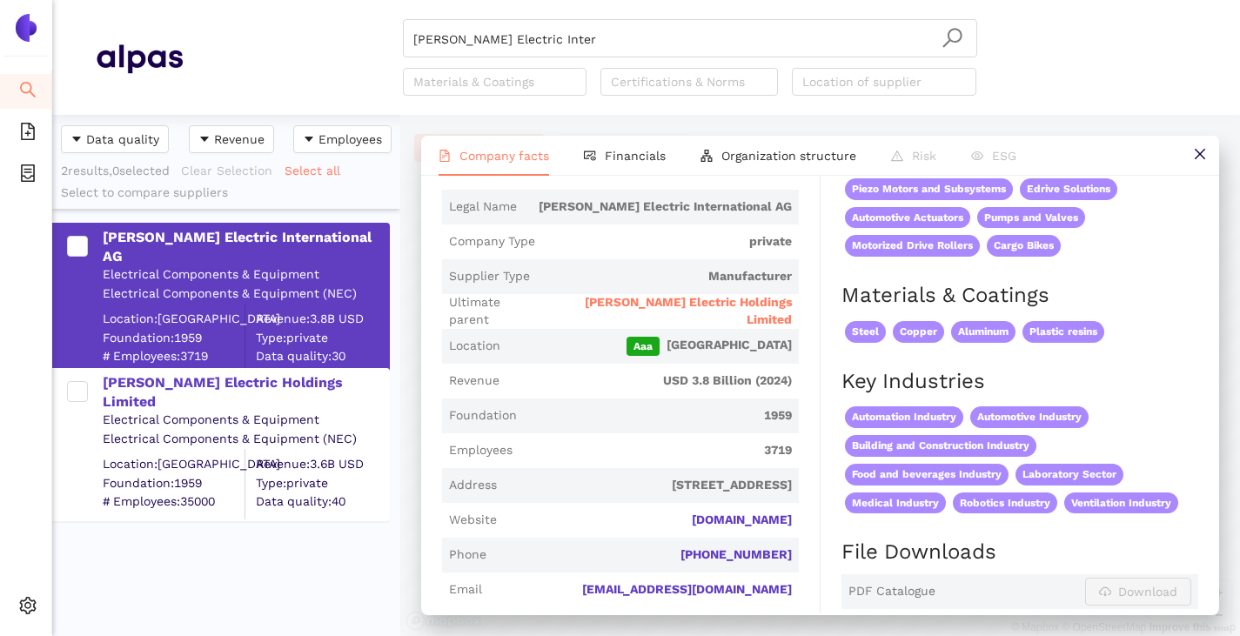
scroll to position [348, 0]
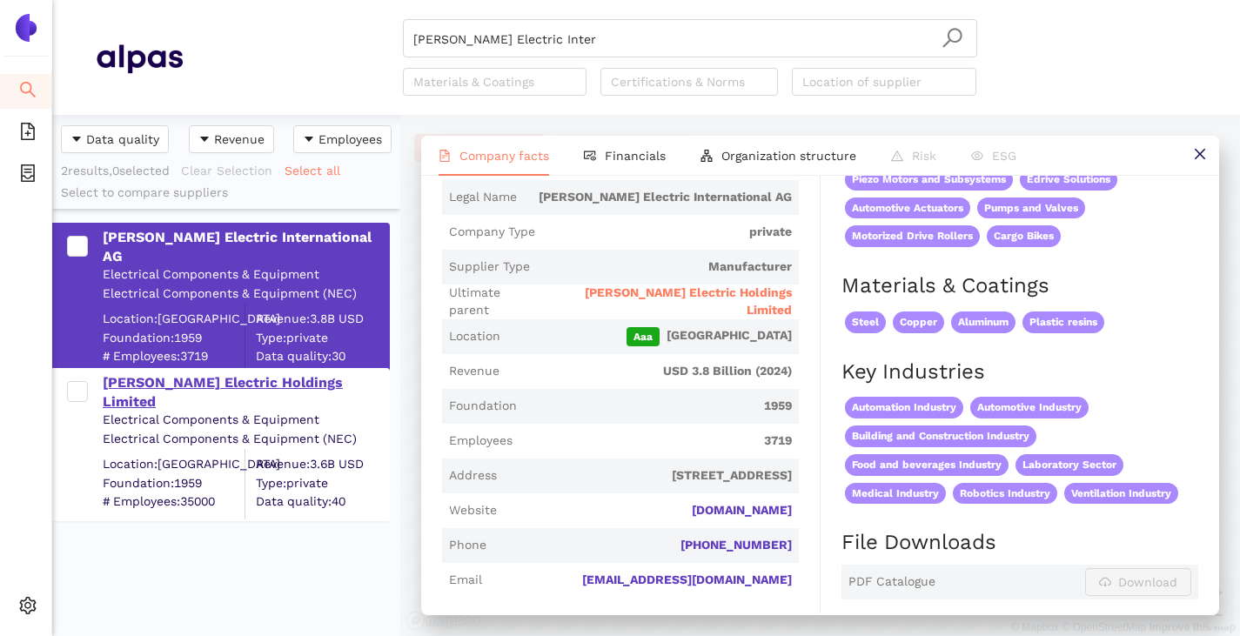
click at [251, 374] on div "Johnson Electric Holdings Limited" at bounding box center [245, 392] width 285 height 39
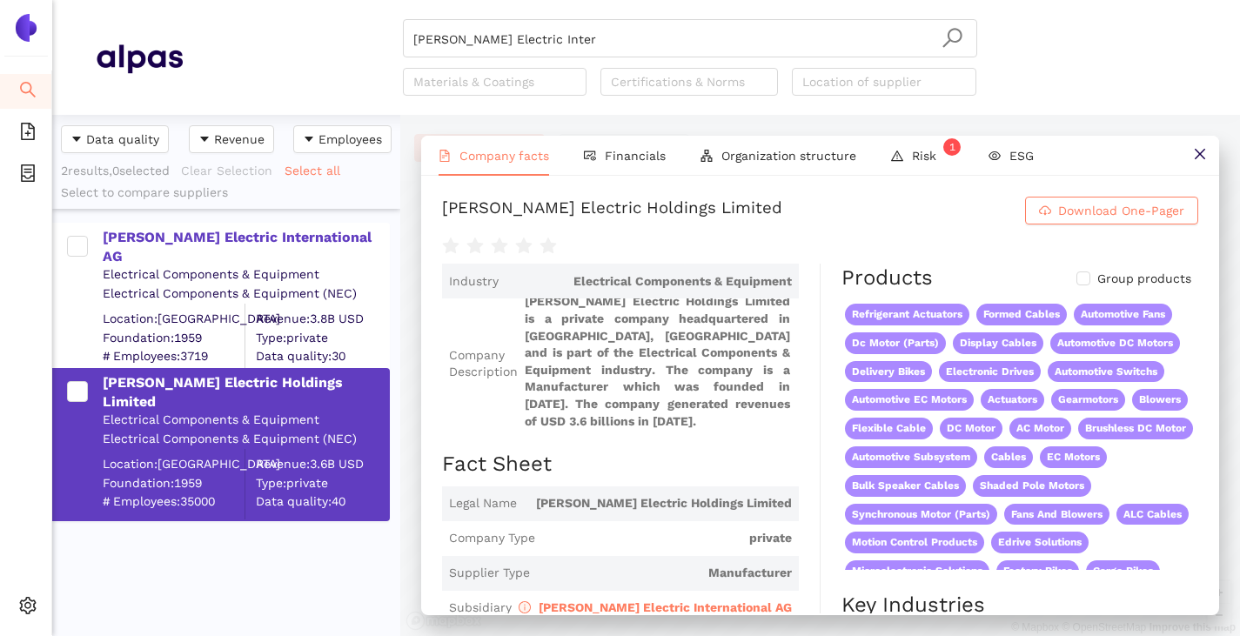
scroll to position [174, 0]
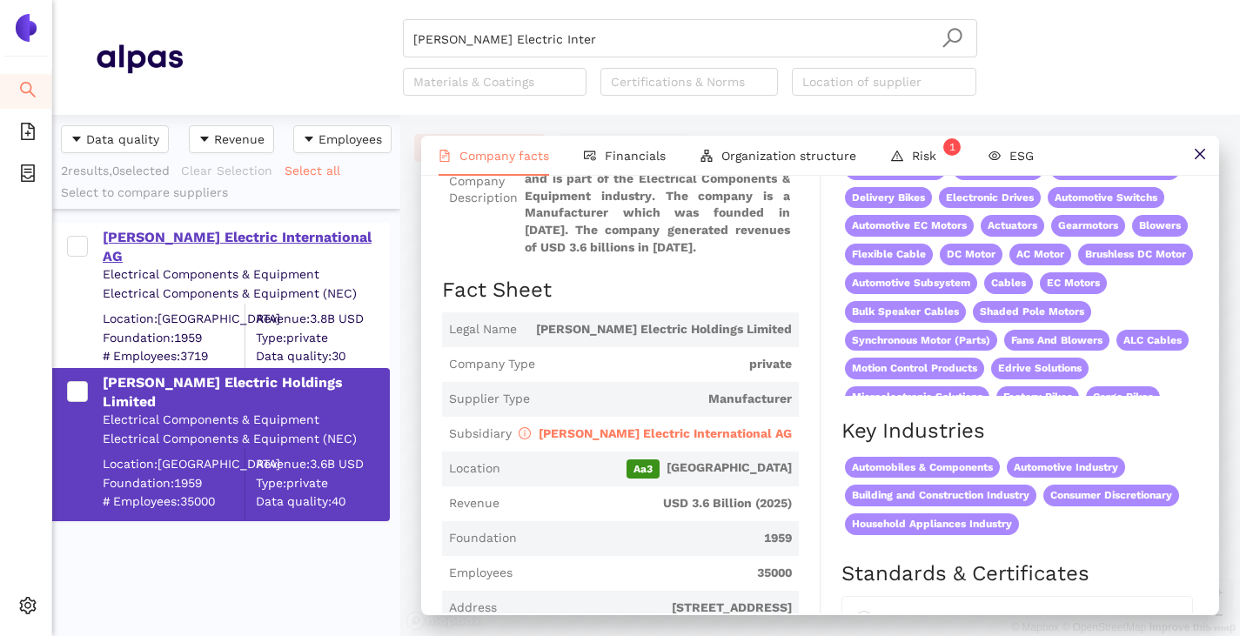
click at [204, 239] on div "[PERSON_NAME] Electric International AG" at bounding box center [245, 247] width 285 height 39
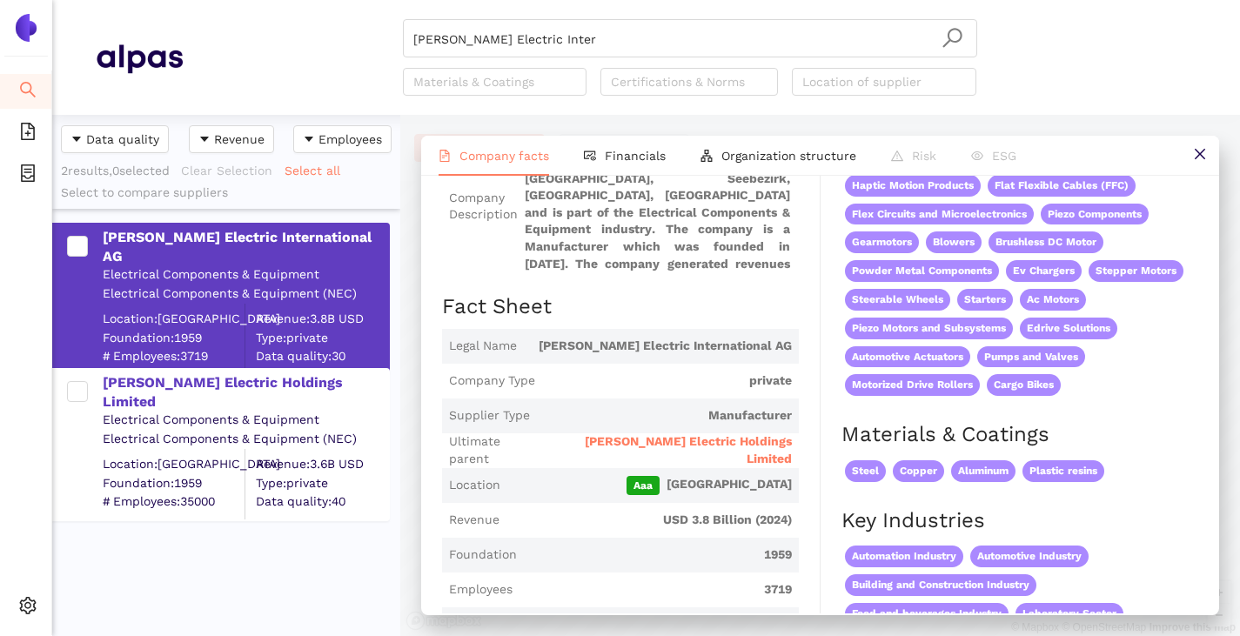
scroll to position [0, 0]
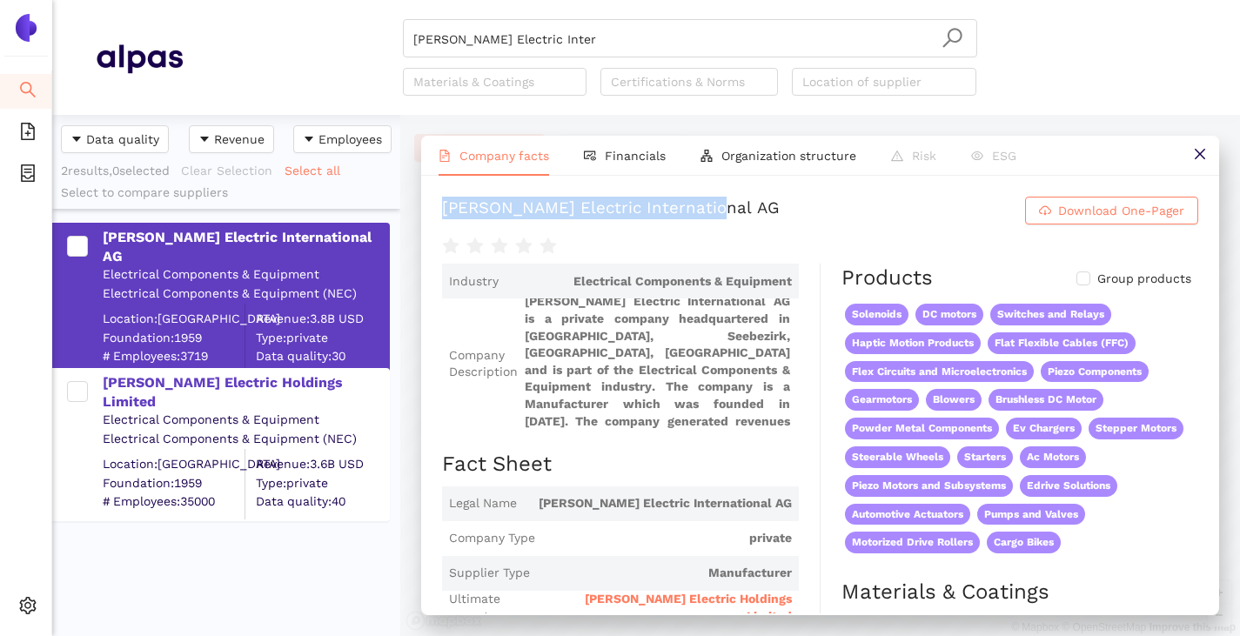
drag, startPoint x: 443, startPoint y: 204, endPoint x: 721, endPoint y: 188, distance: 278.9
click at [721, 188] on div "Johnson Electric International AG Download One-Pager Industry Electrical Compon…" at bounding box center [820, 395] width 798 height 438
copy div "[PERSON_NAME] Electric International AG"
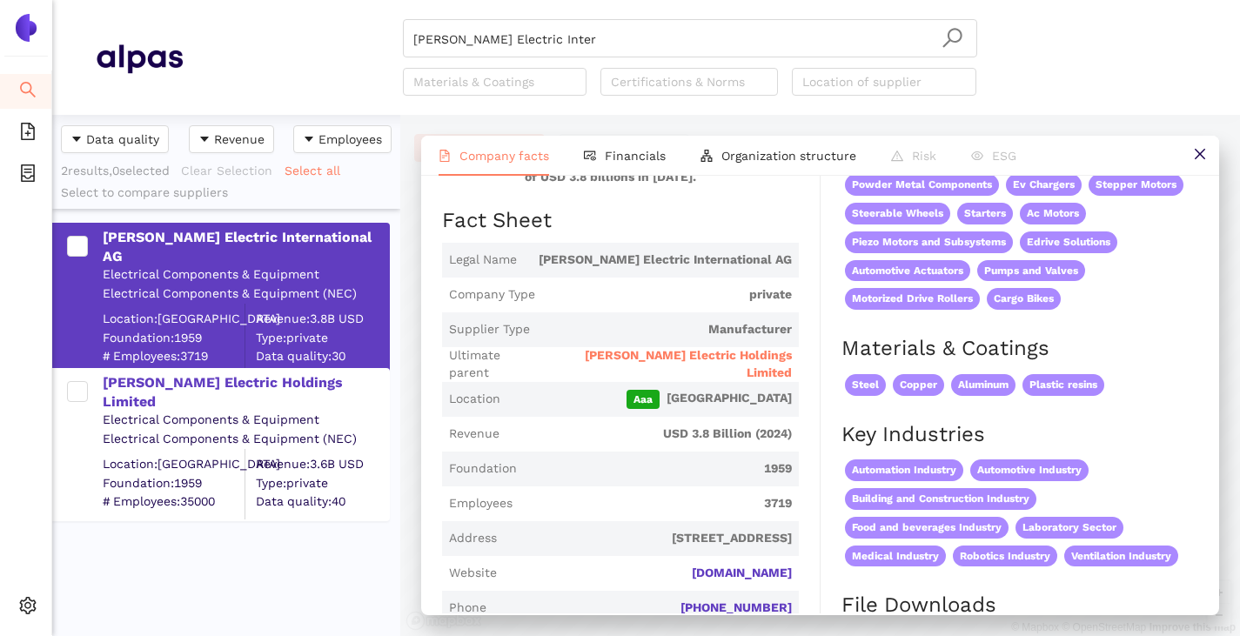
scroll to position [261, 0]
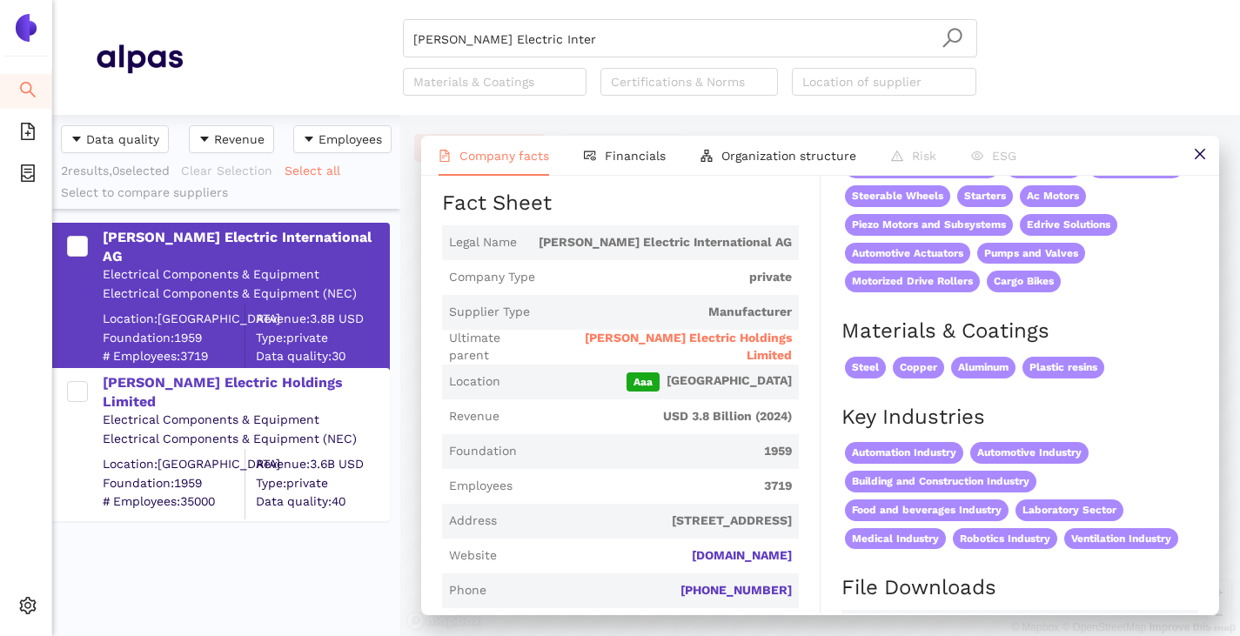
click at [645, 348] on span "Johnson Electric Holdings Limited" at bounding box center [668, 347] width 244 height 34
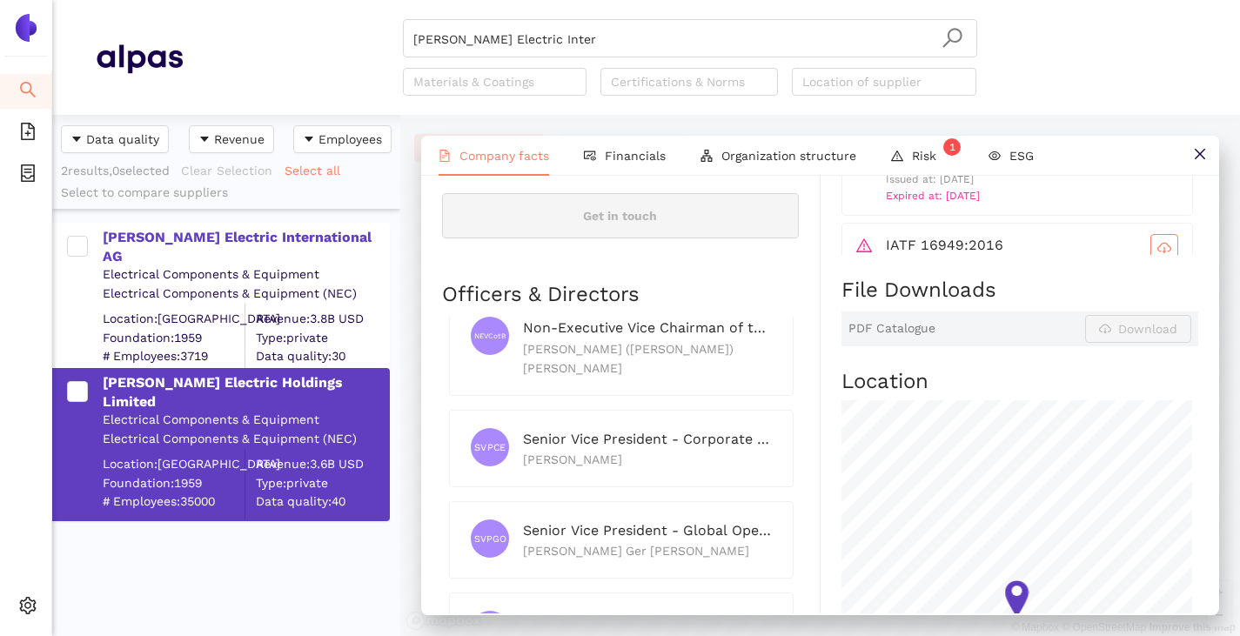
scroll to position [1240, 0]
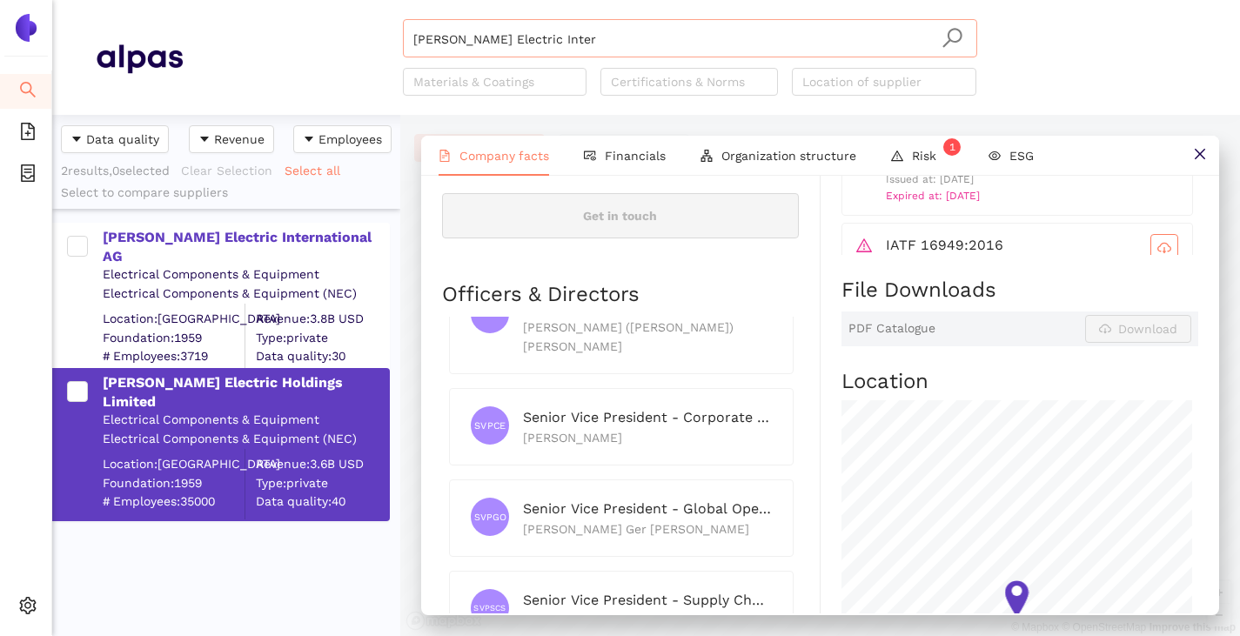
click at [543, 36] on input "Johnson Electric Inter" at bounding box center [689, 39] width 553 height 38
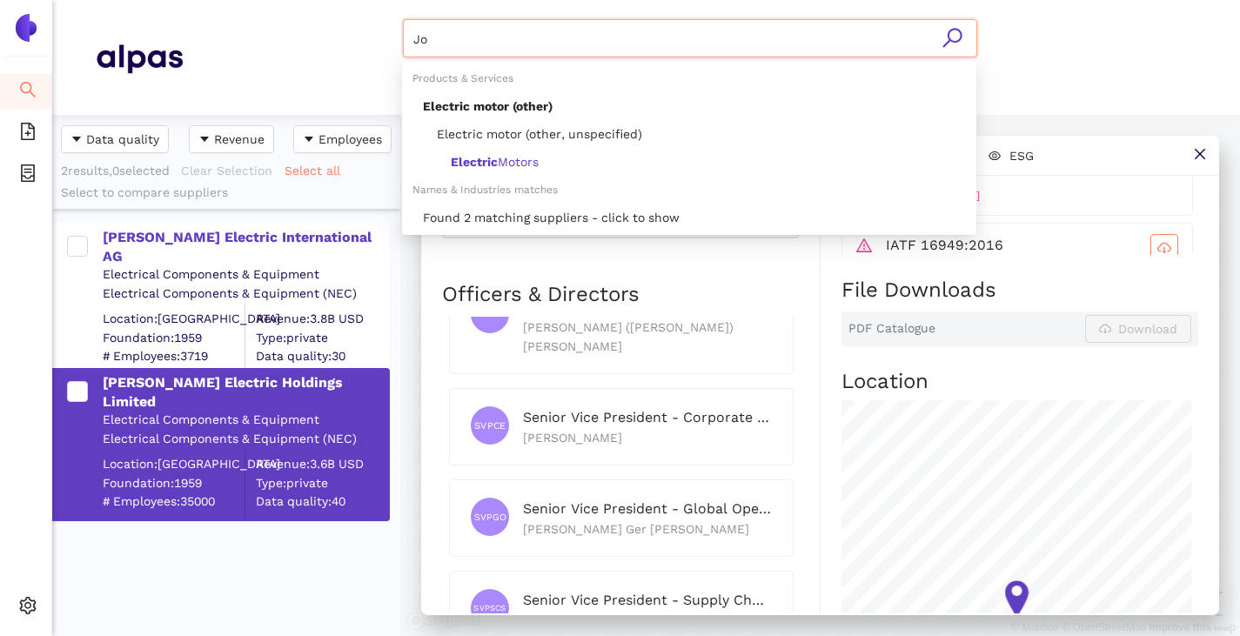
type input "J"
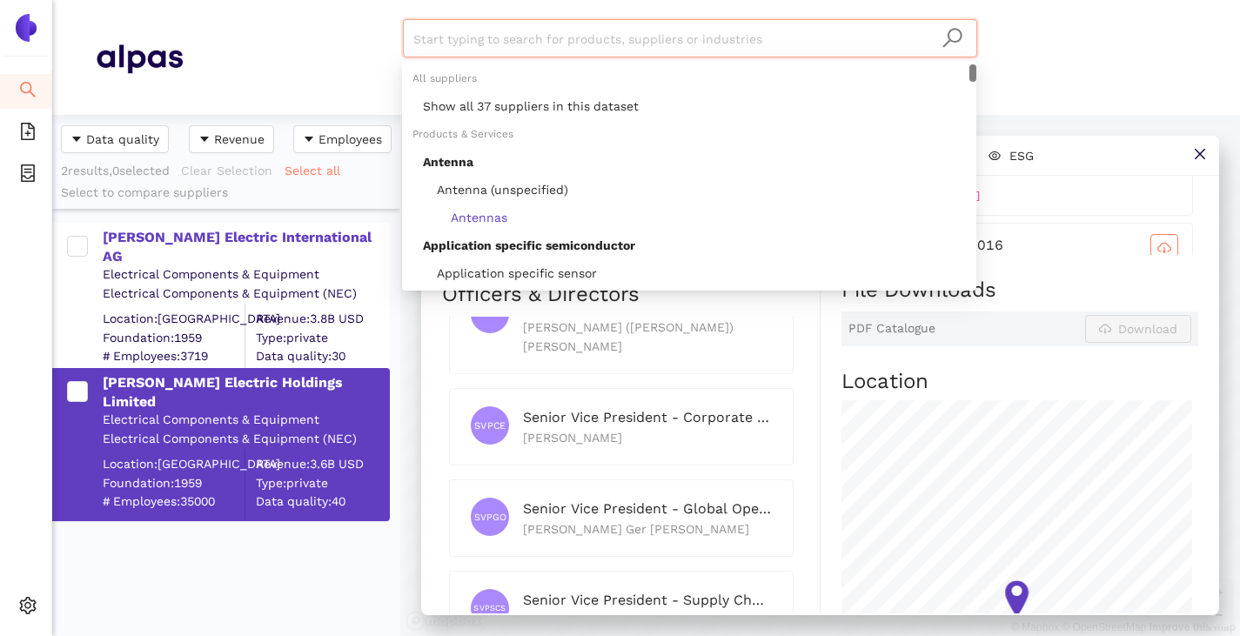
paste input "GIOVENZANA INTERNATIONAL B.V."
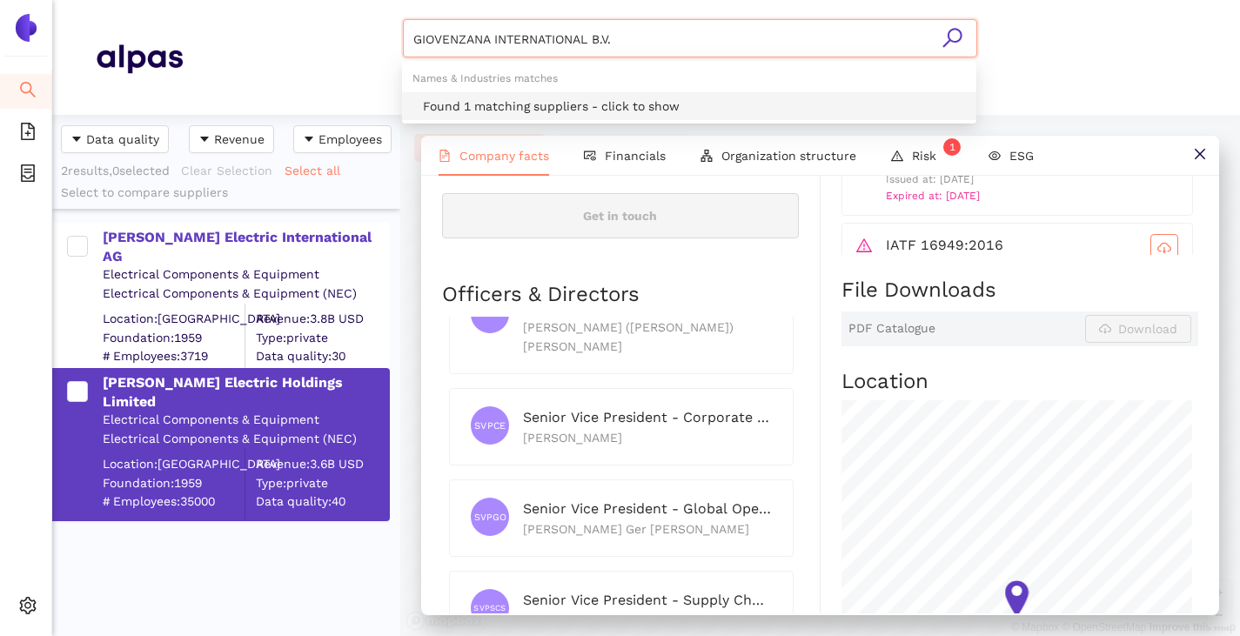
click at [561, 105] on div "Found 1 matching suppliers - click to show" at bounding box center [694, 106] width 543 height 19
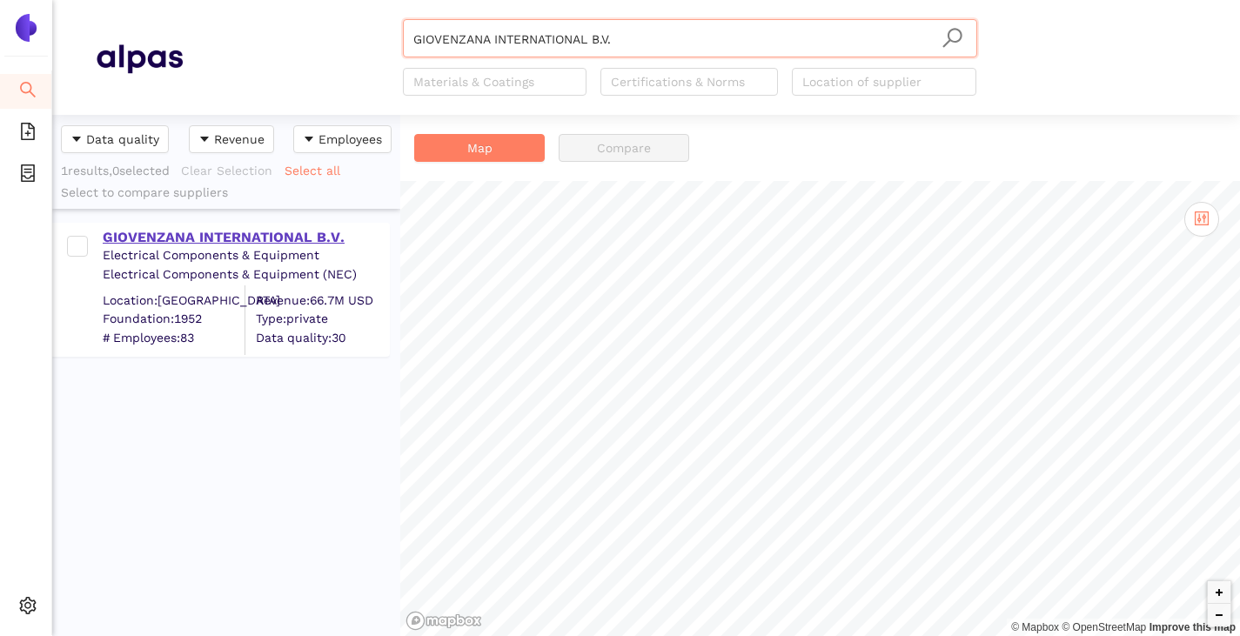
click at [253, 240] on div "GIOVENZANA INTERNATIONAL B.V." at bounding box center [245, 237] width 285 height 19
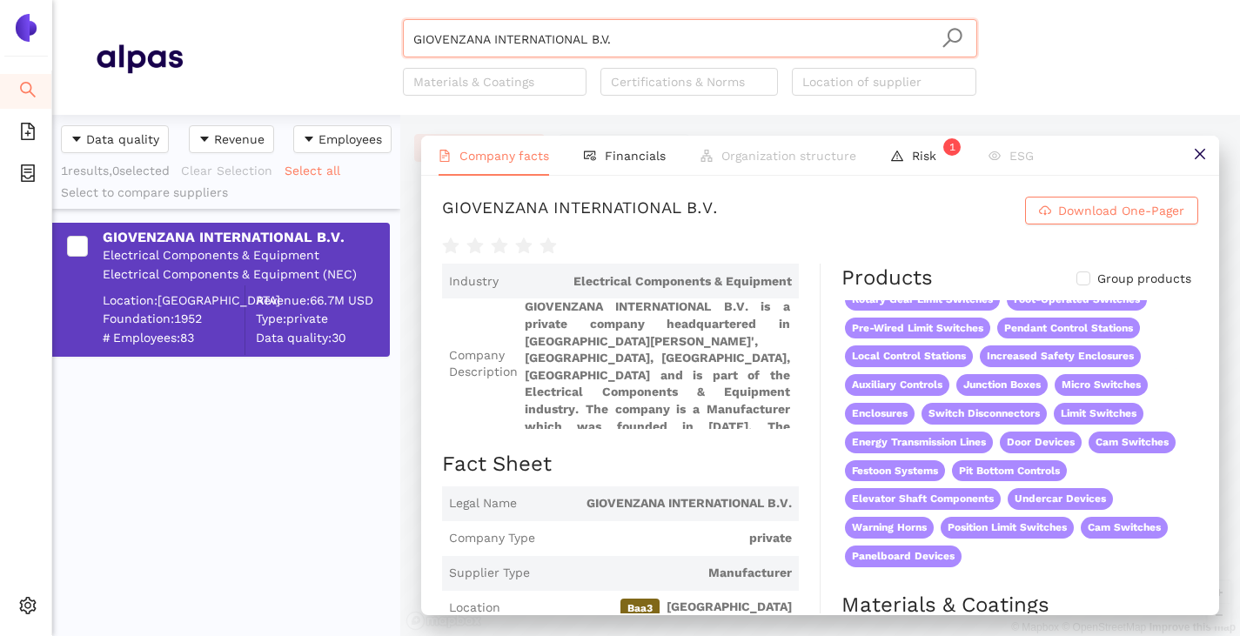
click at [630, 35] on input "GIOVENZANA INTERNATIONAL B.V." at bounding box center [689, 39] width 553 height 38
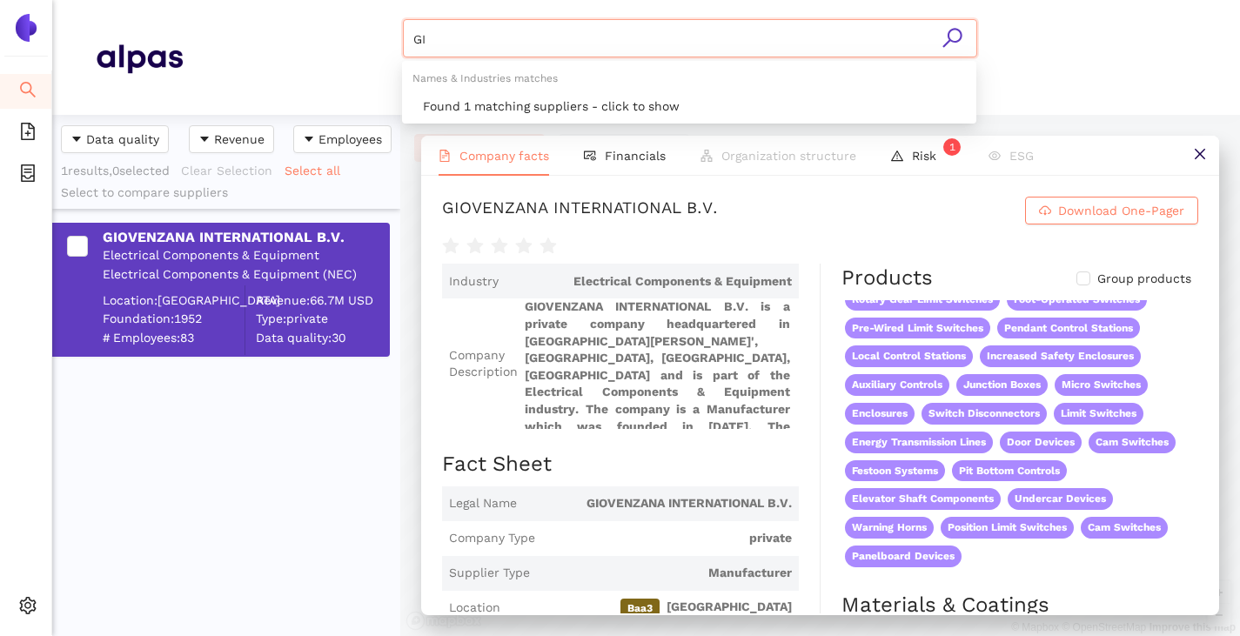
type input "G"
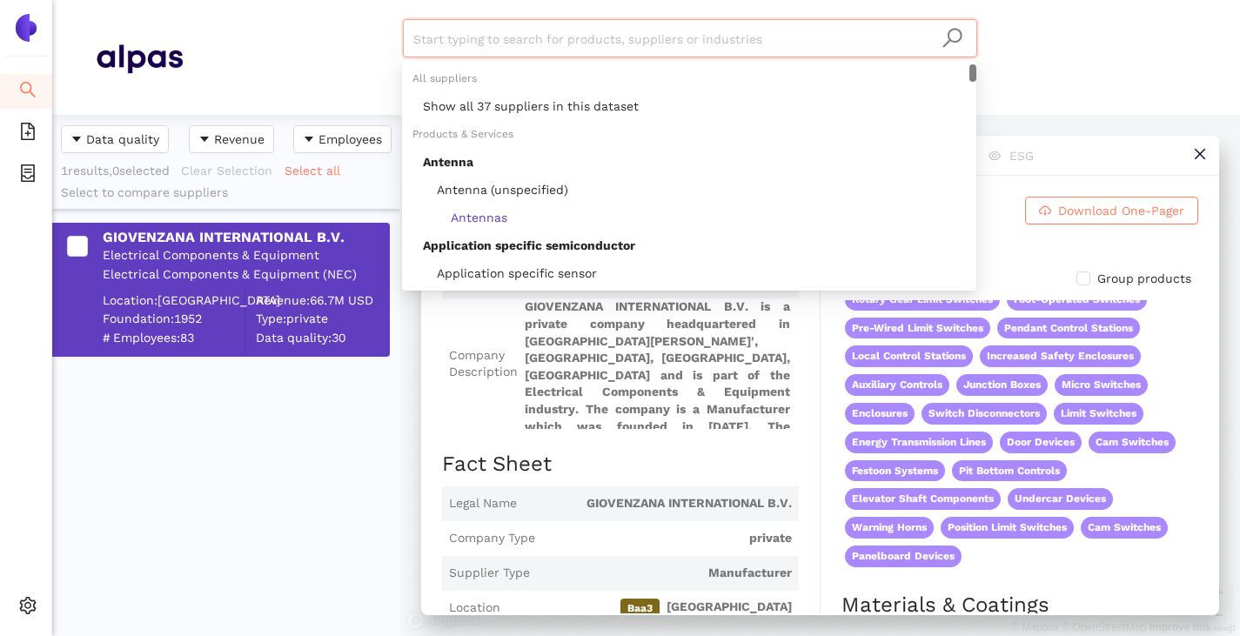
paste input "Fuji Electric France S.A.S"
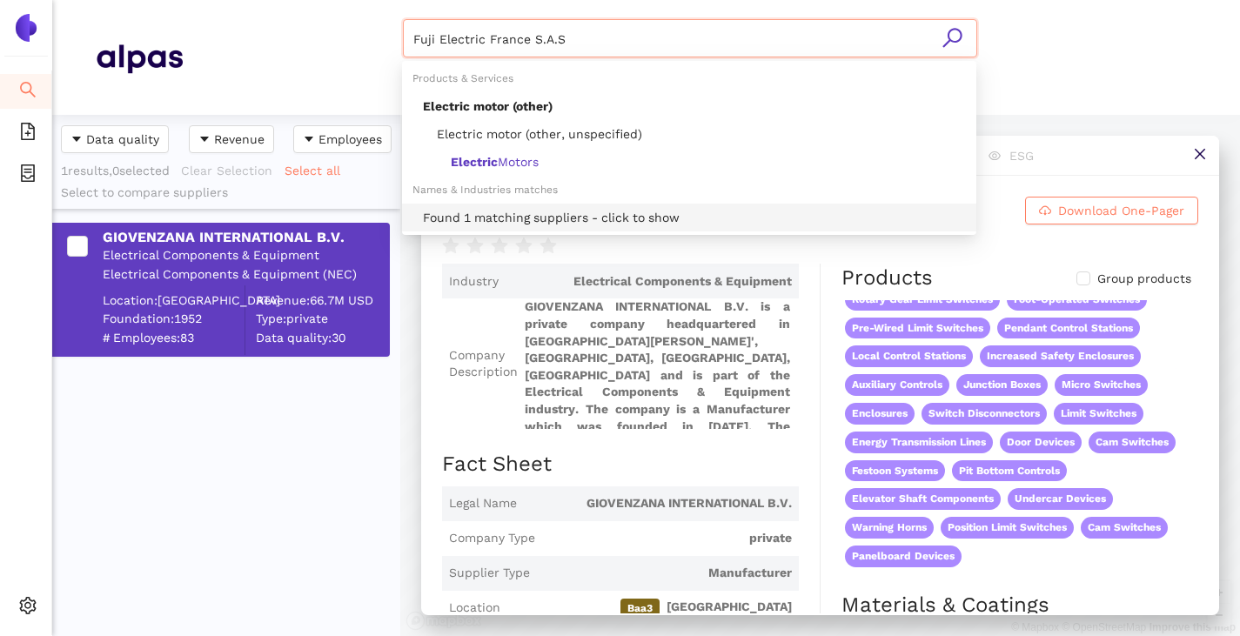
click at [542, 215] on div "Found 1 matching suppliers - click to show" at bounding box center [694, 217] width 543 height 19
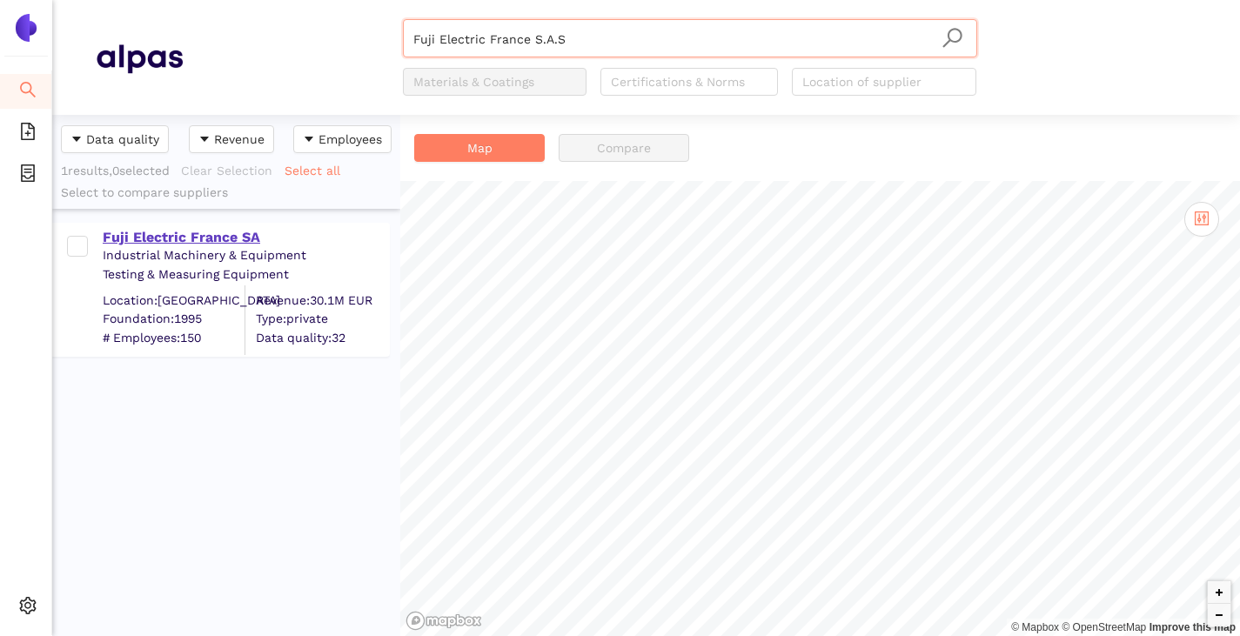
click at [129, 243] on div "Fuji Electric France SA" at bounding box center [245, 237] width 285 height 19
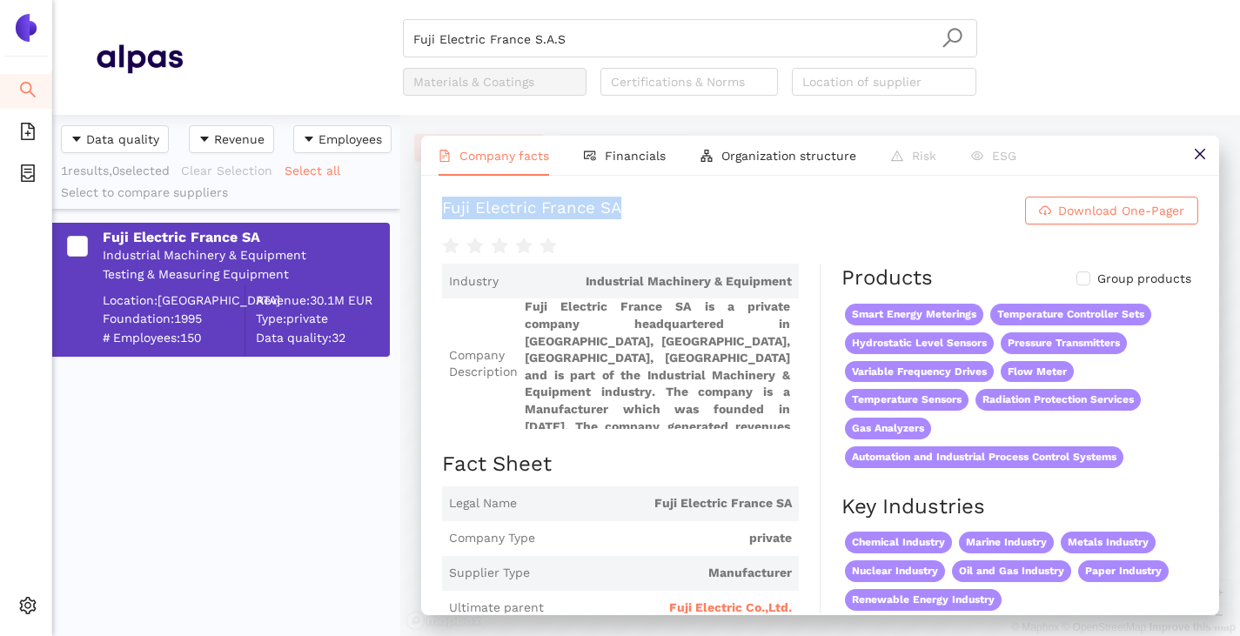
drag, startPoint x: 617, startPoint y: 214, endPoint x: 438, endPoint y: 217, distance: 178.4
click at [438, 217] on div "Fuji Electric France SA Download One-Pager Industry Industrial Machinery & Equi…" at bounding box center [820, 395] width 798 height 438
copy div "Fuji Electric France SA"
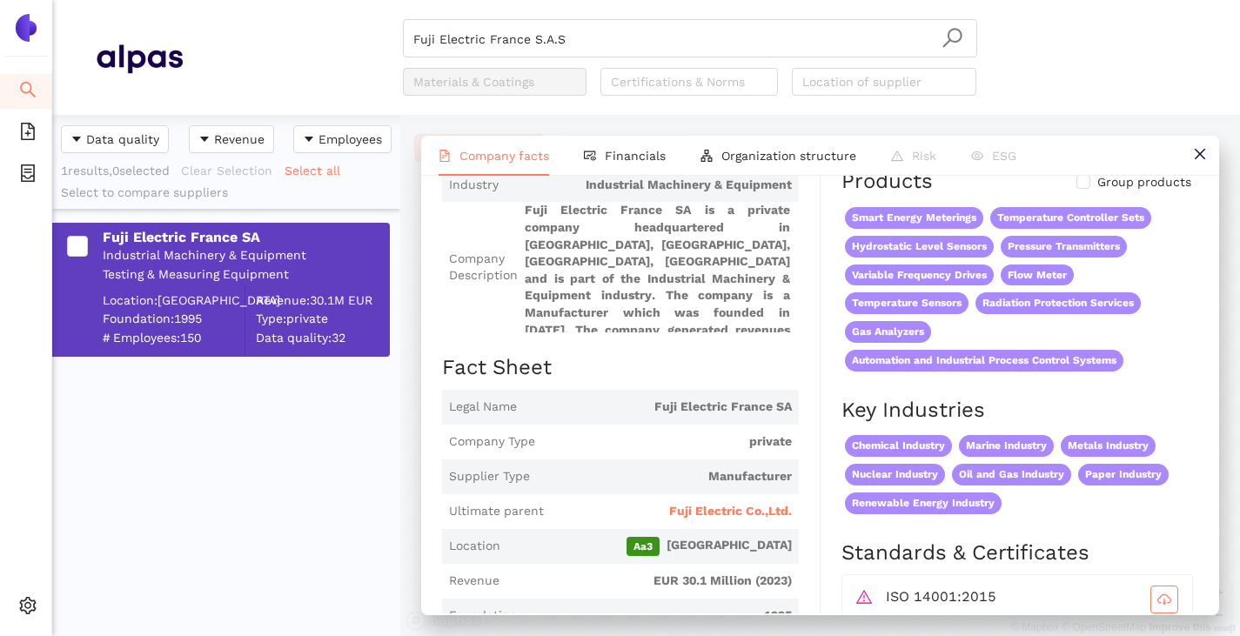
scroll to position [174, 0]
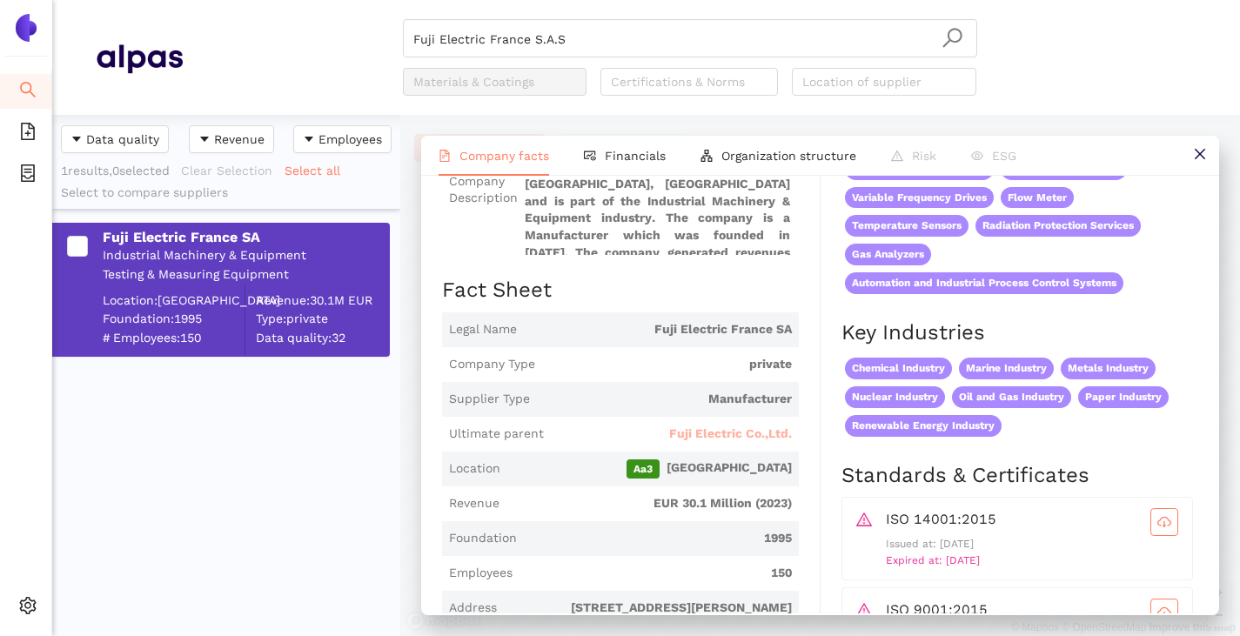
click at [686, 425] on span "Fuji Electric Co.,Ltd." at bounding box center [730, 433] width 123 height 17
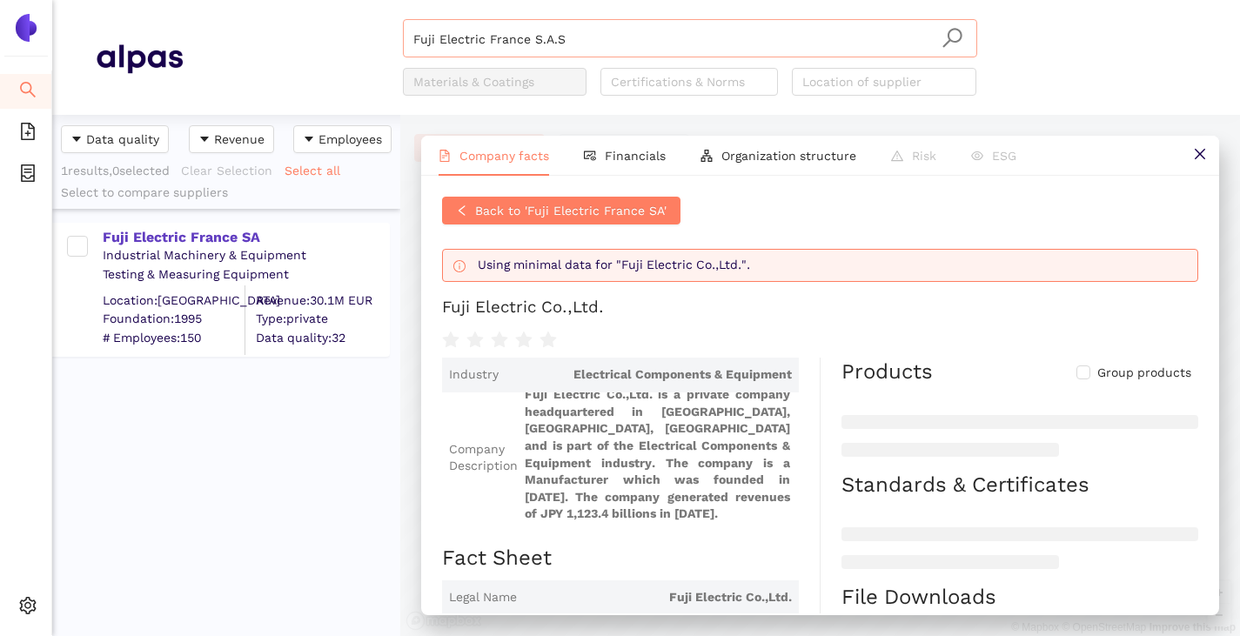
click at [580, 34] on input "Fuji Electric France S.A.S" at bounding box center [689, 39] width 553 height 38
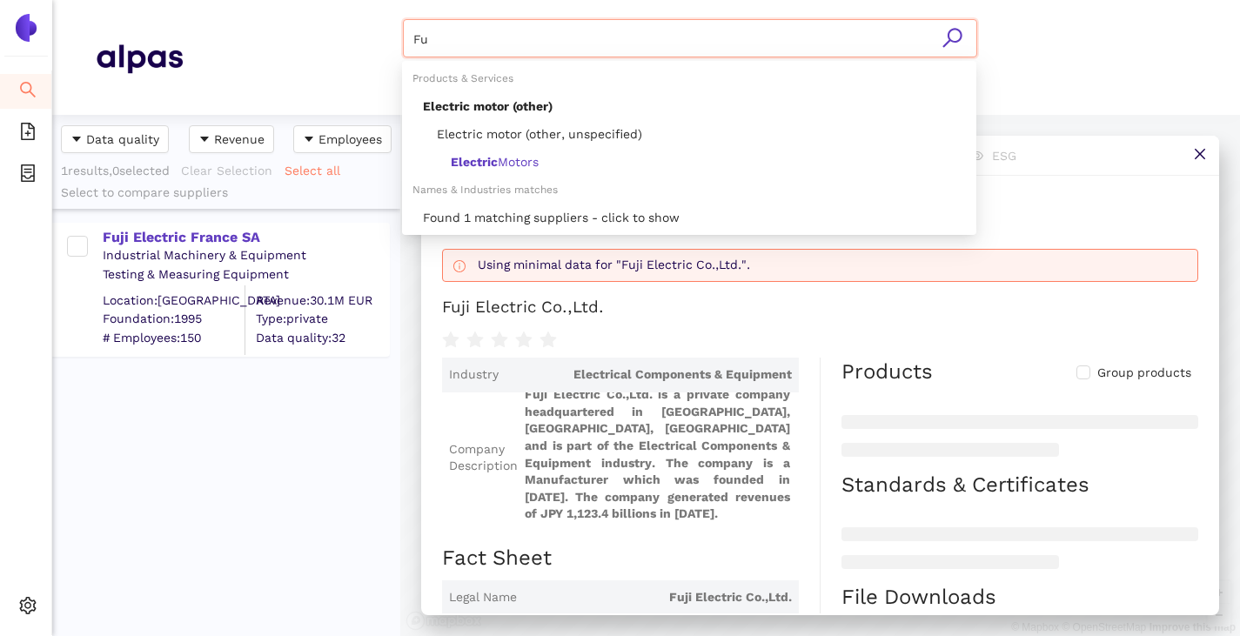
type input "F"
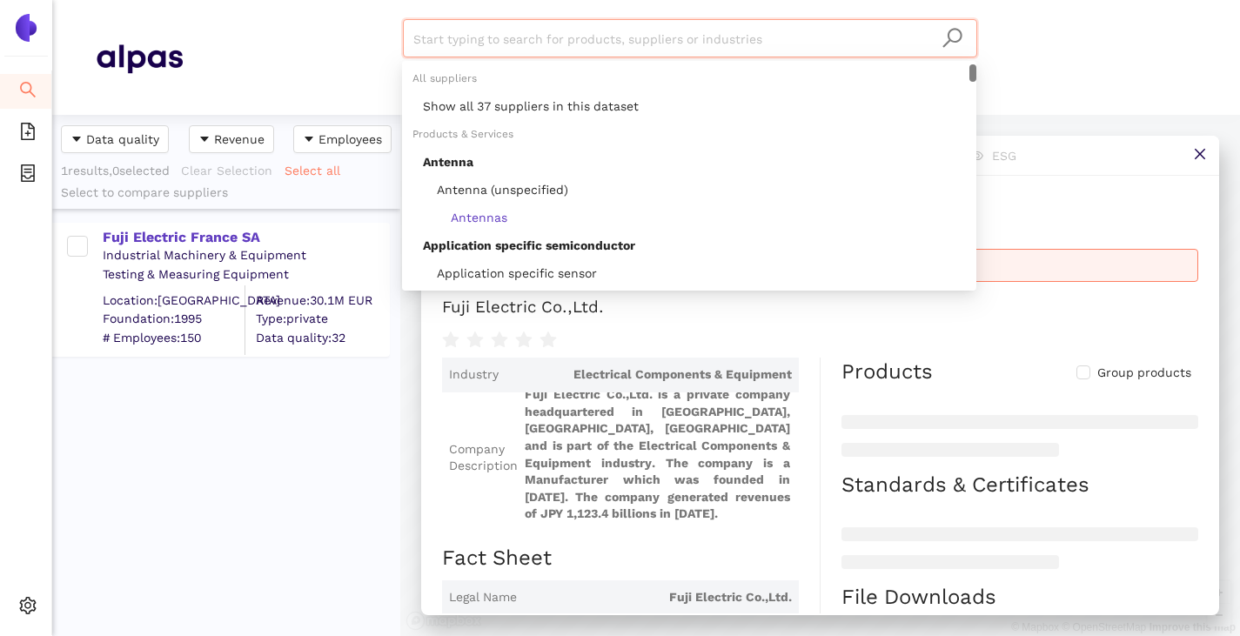
paste input "EUCHNER GmbH + Co. KG"
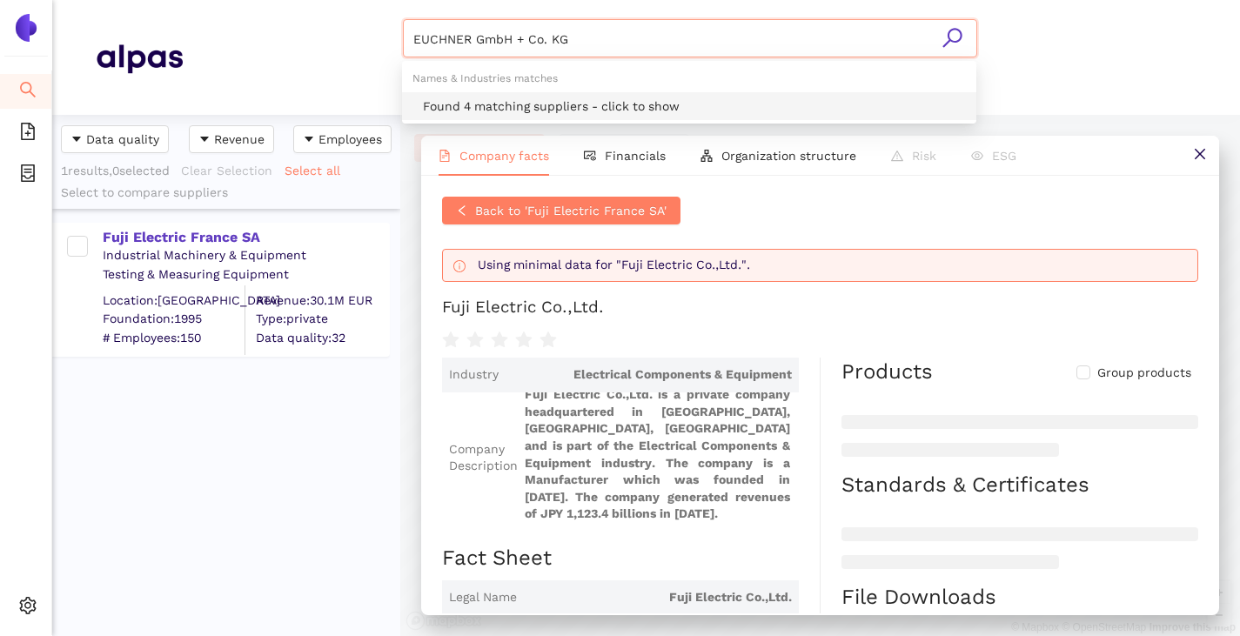
click at [545, 110] on div "Found 4 matching suppliers - click to show" at bounding box center [694, 106] width 543 height 19
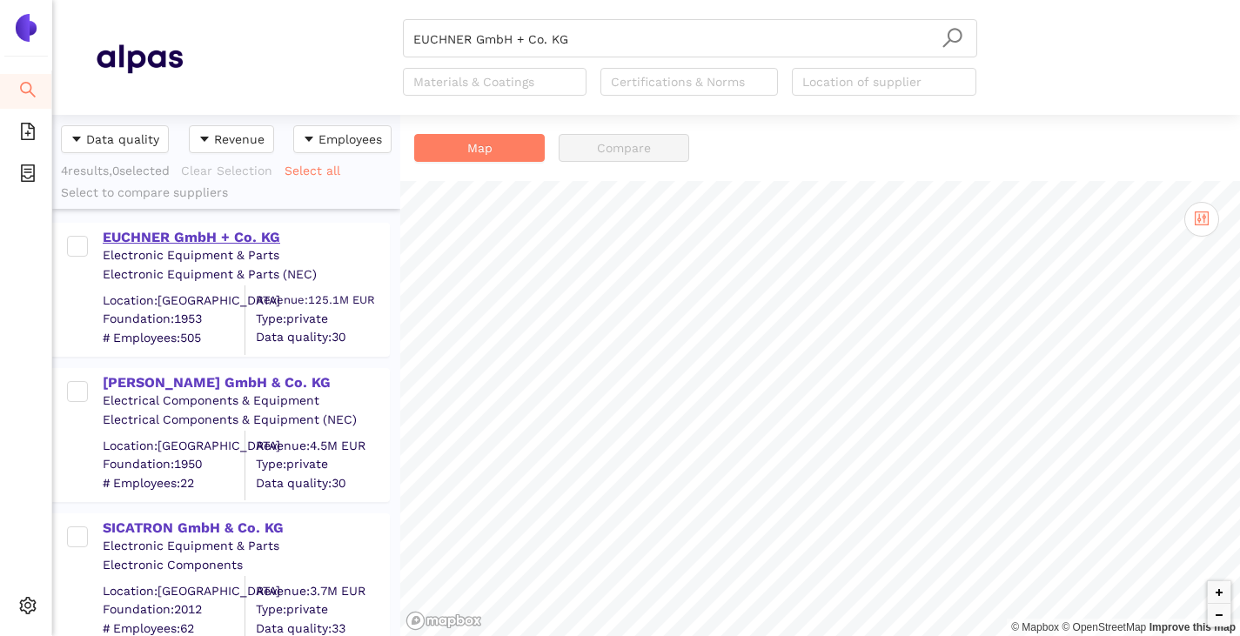
click at [153, 241] on div "EUCHNER GmbH + Co. KG" at bounding box center [245, 237] width 285 height 19
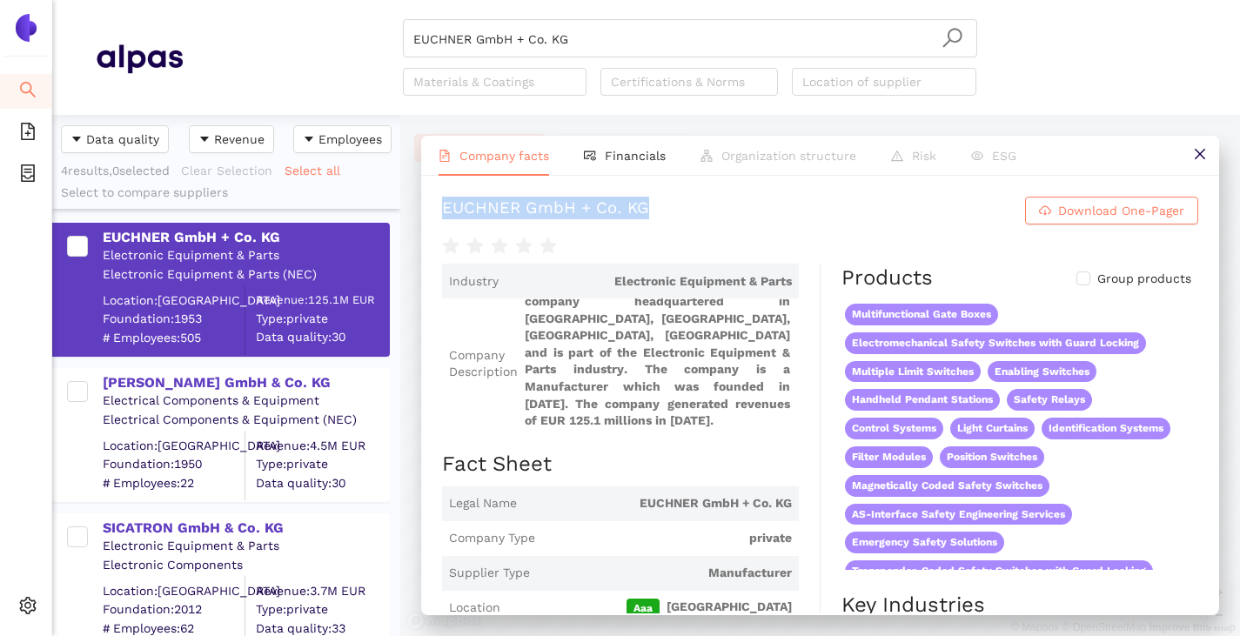
drag, startPoint x: 438, startPoint y: 204, endPoint x: 666, endPoint y: 208, distance: 228.0
click at [666, 208] on div "EUCHNER GmbH + Co. KG Download One-Pager Industry Electronic Equipment & Parts …" at bounding box center [820, 395] width 798 height 438
copy div "EUCHNER GmbH + Co. KG"
click at [572, 39] on input "EUCHNER GmbH + Co. KG" at bounding box center [689, 39] width 553 height 38
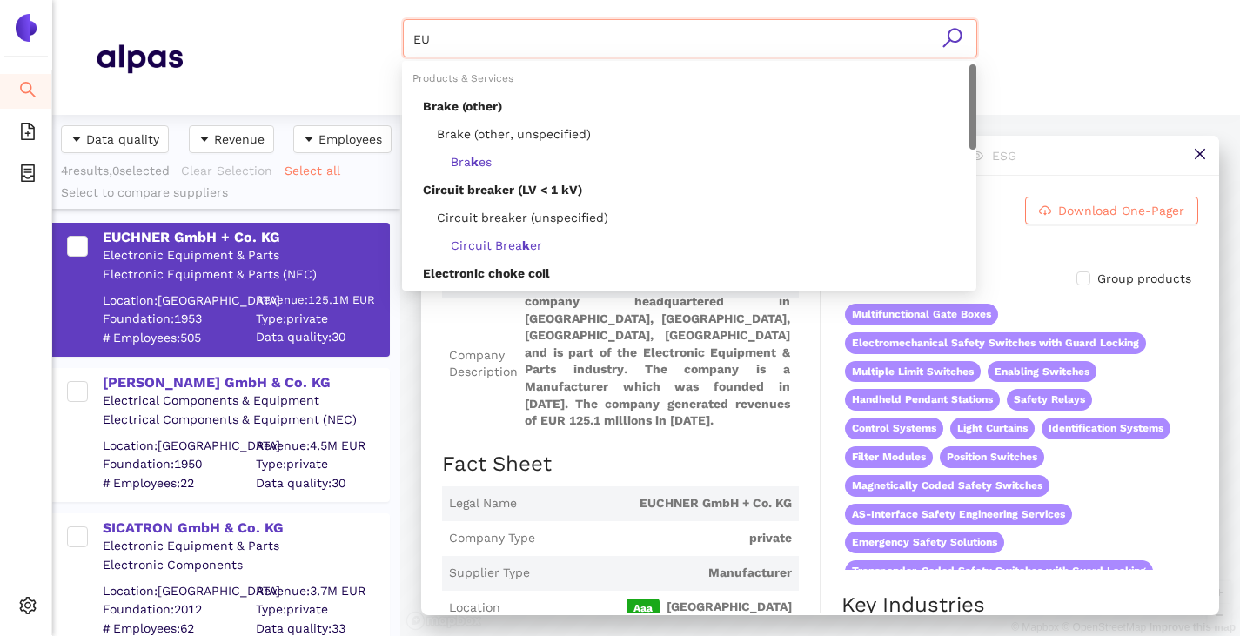
type input "E"
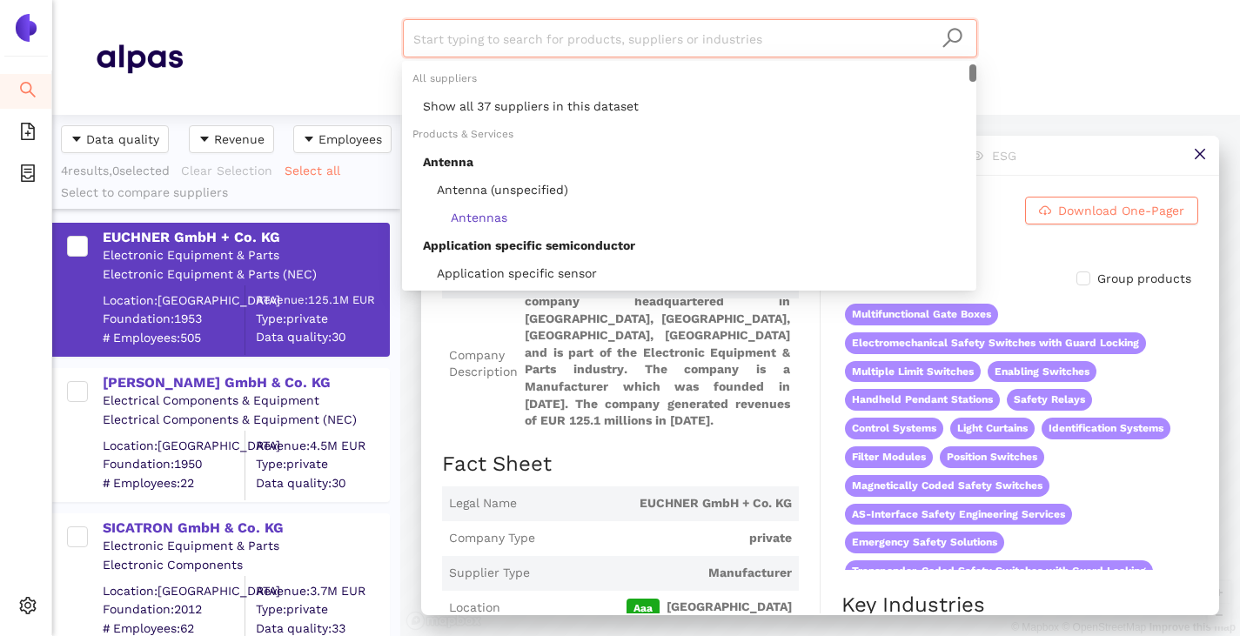
paste input "COMEPI srl"
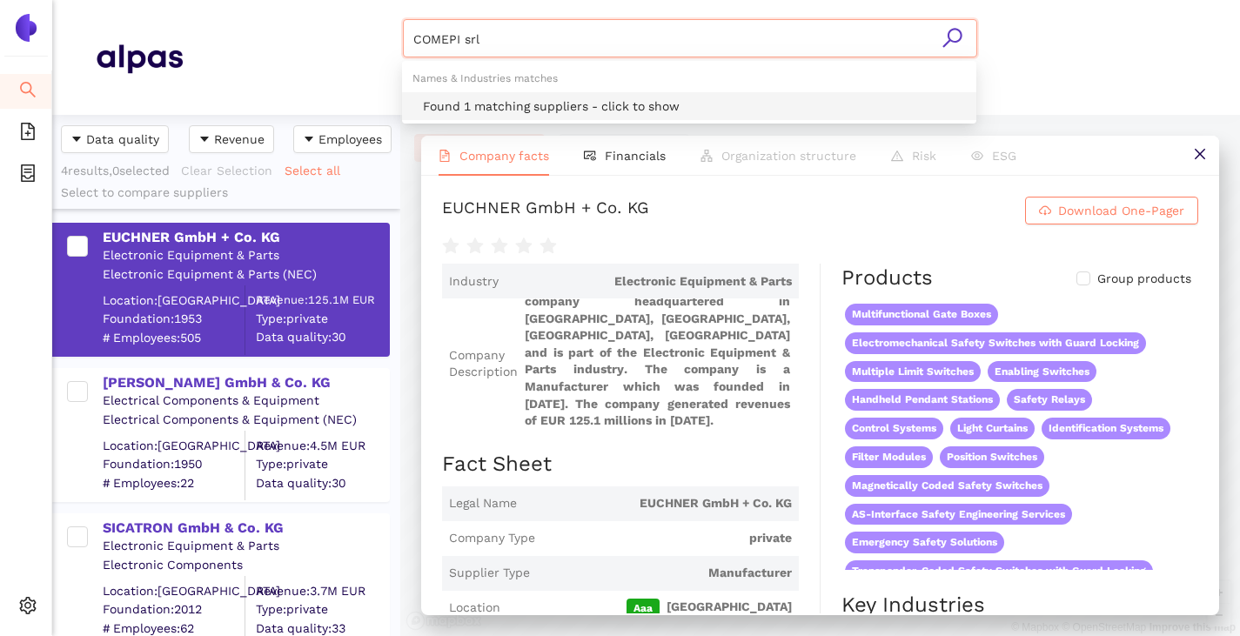
click at [541, 107] on div "Found 1 matching suppliers - click to show" at bounding box center [694, 106] width 543 height 19
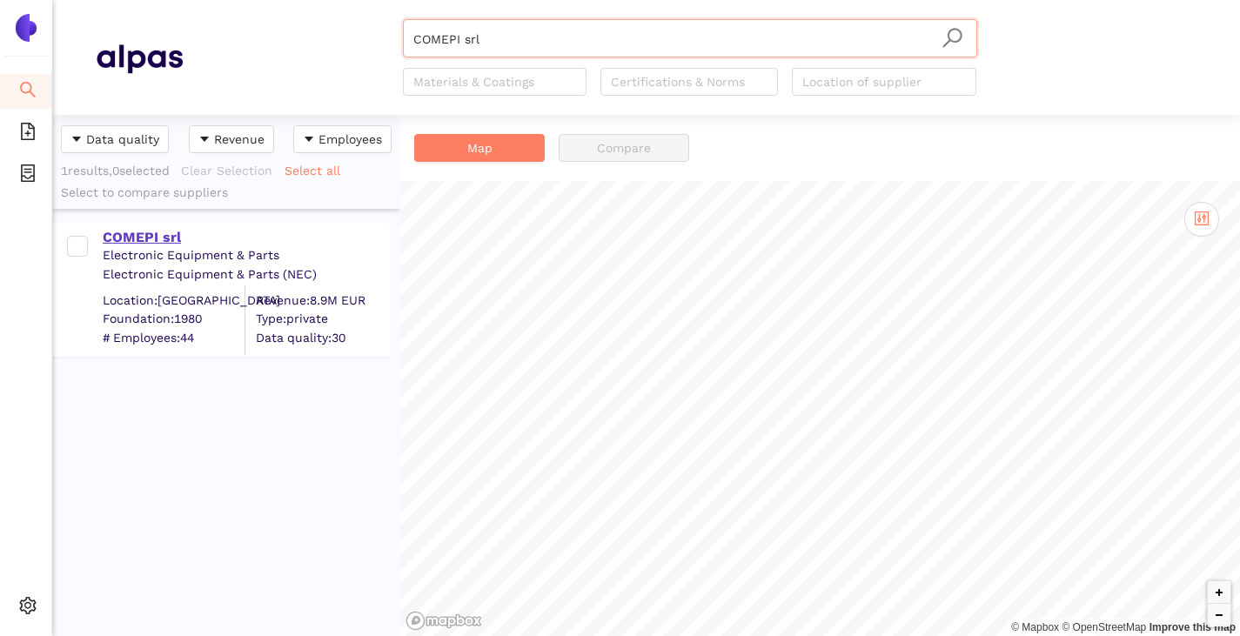
click at [143, 224] on div "COMEPI srl Electronic Equipment & Parts Electronic Equipment & Parts (NEC) Loca…" at bounding box center [221, 290] width 338 height 134
click at [152, 235] on div "COMEPI srl" at bounding box center [245, 237] width 285 height 19
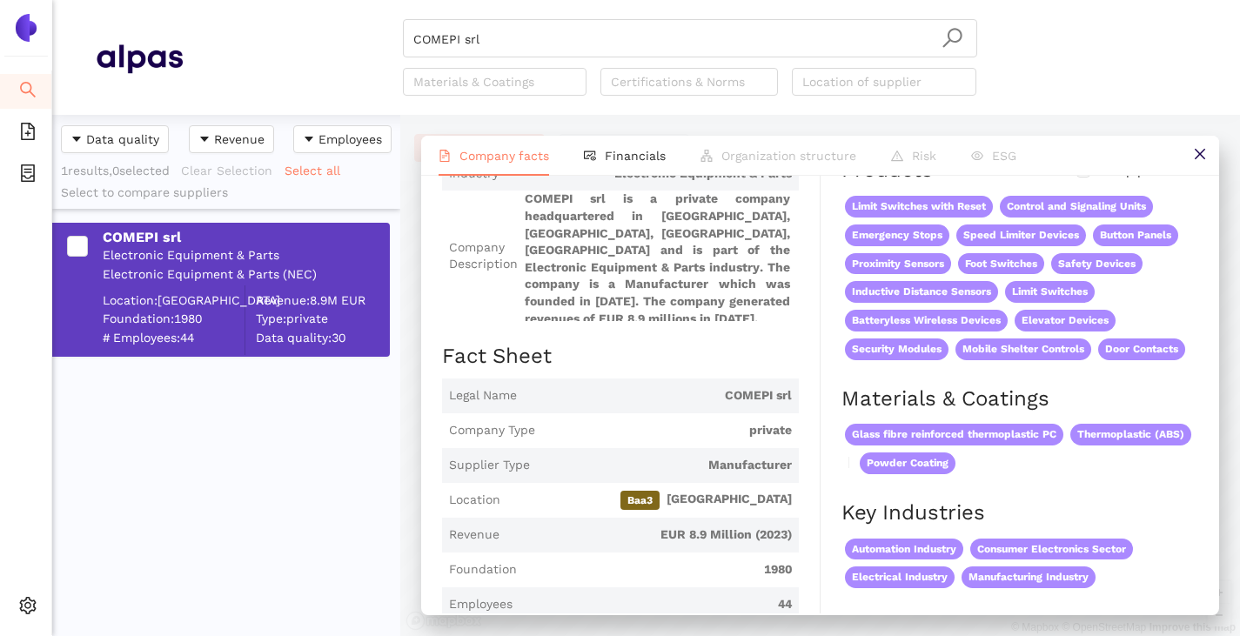
scroll to position [435, 0]
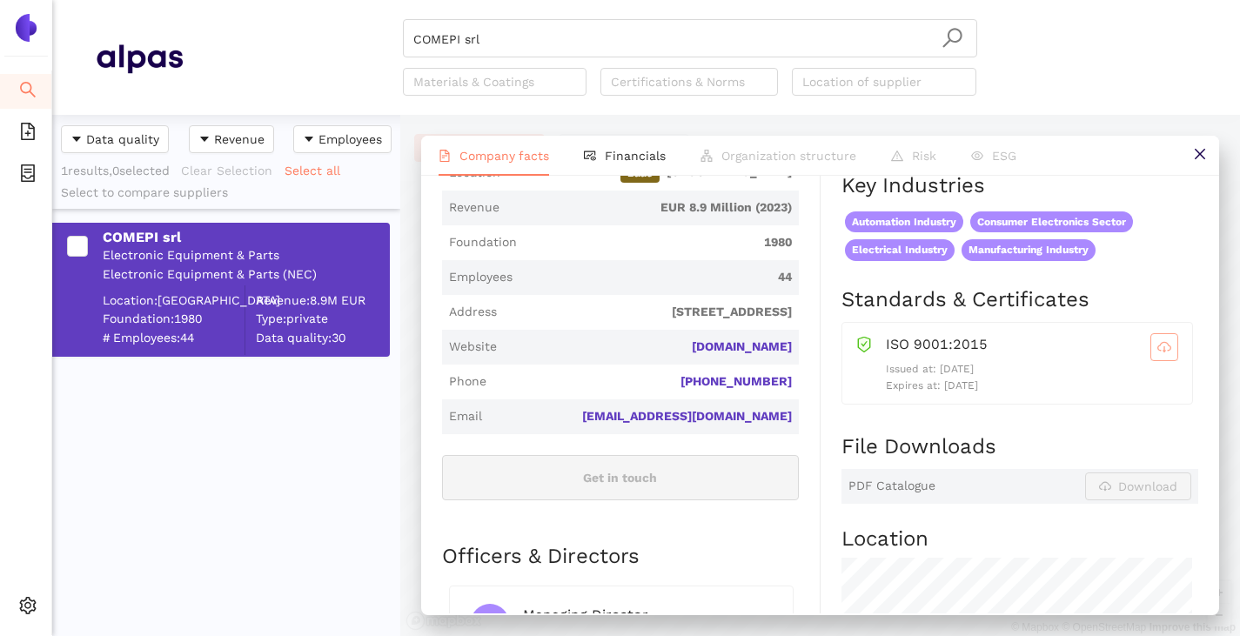
click at [1157, 354] on icon "cloud-download" at bounding box center [1164, 347] width 14 height 14
click at [548, 49] on input "COMEPI srl" at bounding box center [689, 39] width 553 height 38
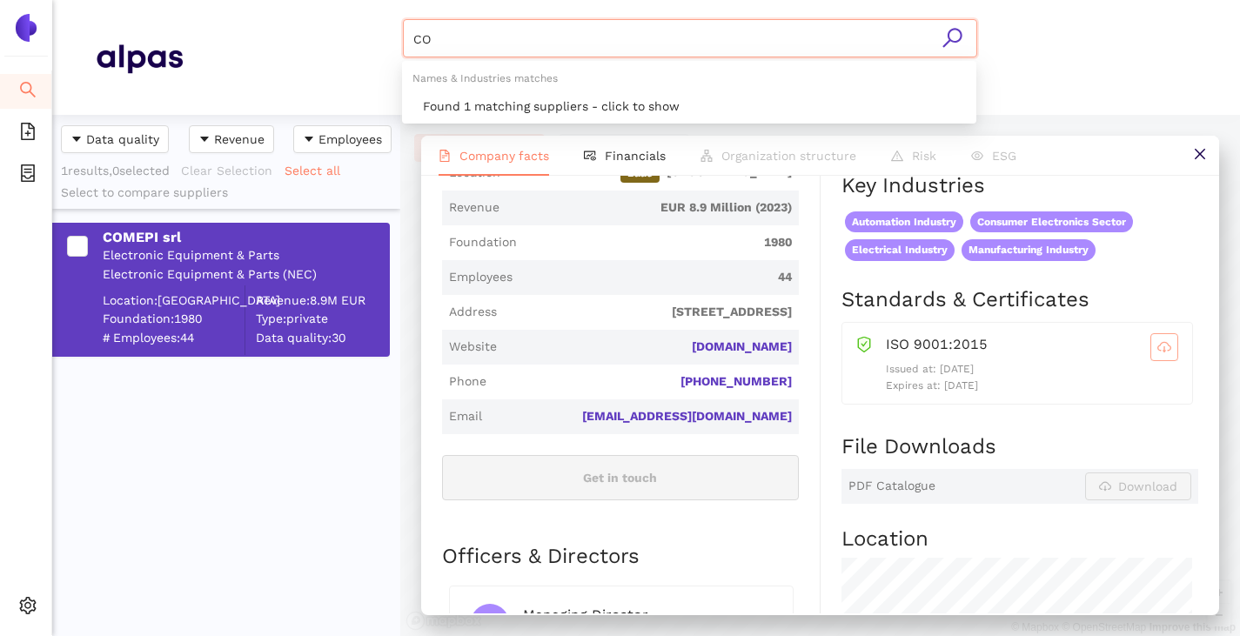
type input "C"
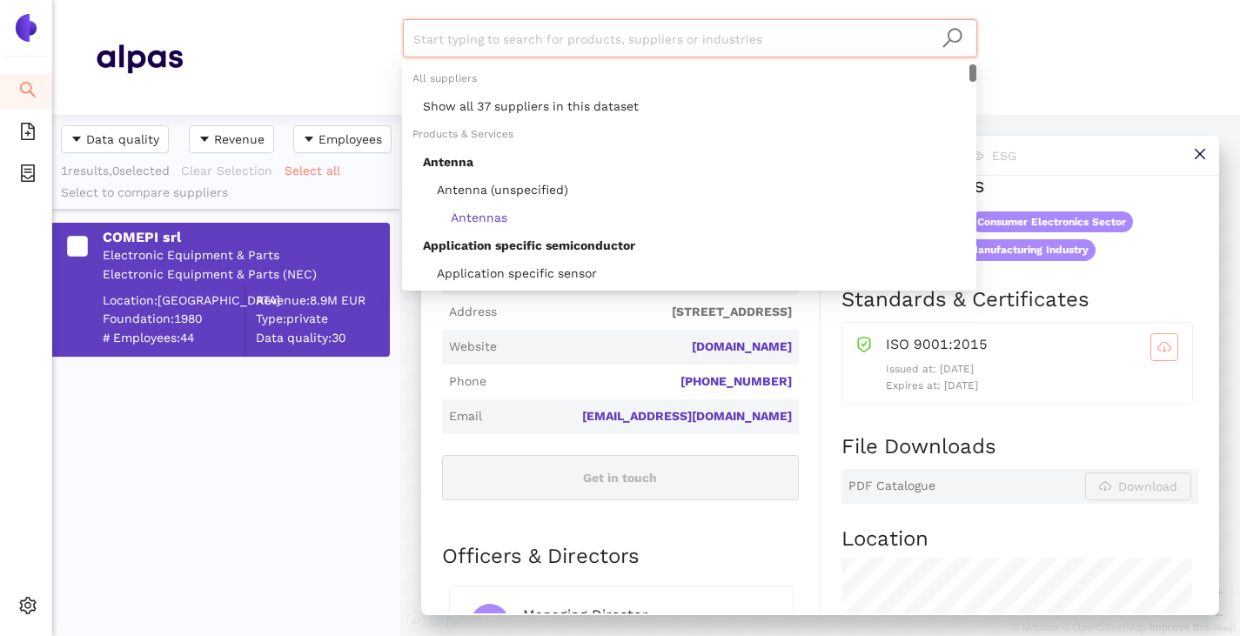
paste input "Bremas Ersce S.p.A."
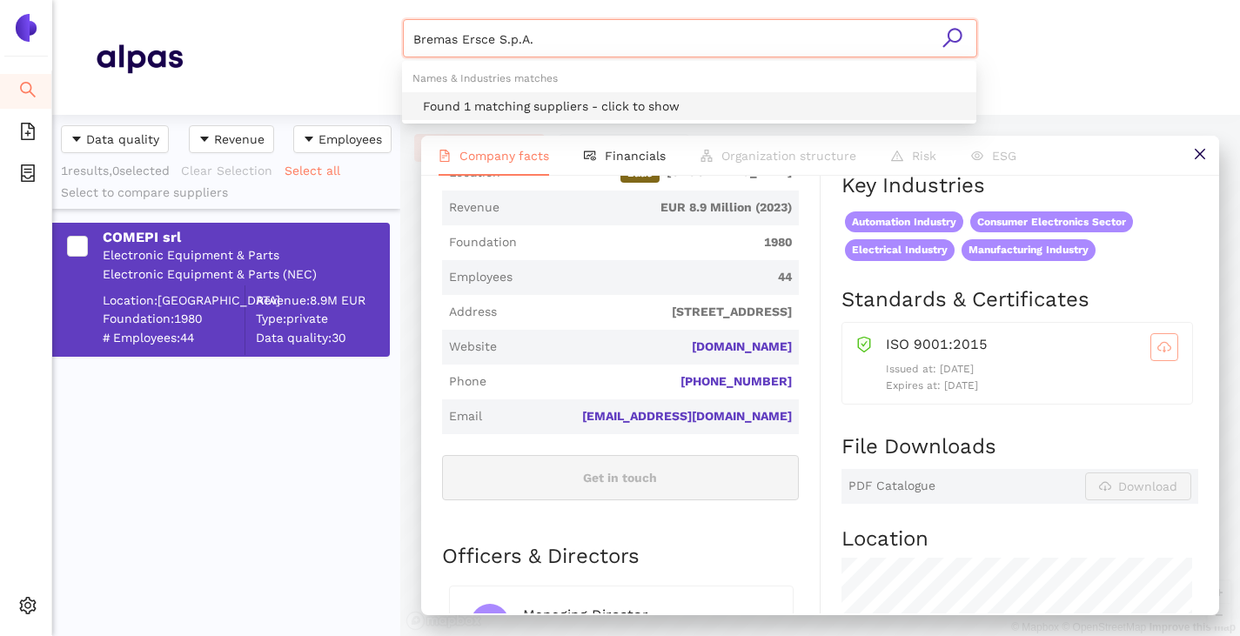
click at [554, 101] on div "Found 1 matching suppliers - click to show" at bounding box center [694, 106] width 543 height 19
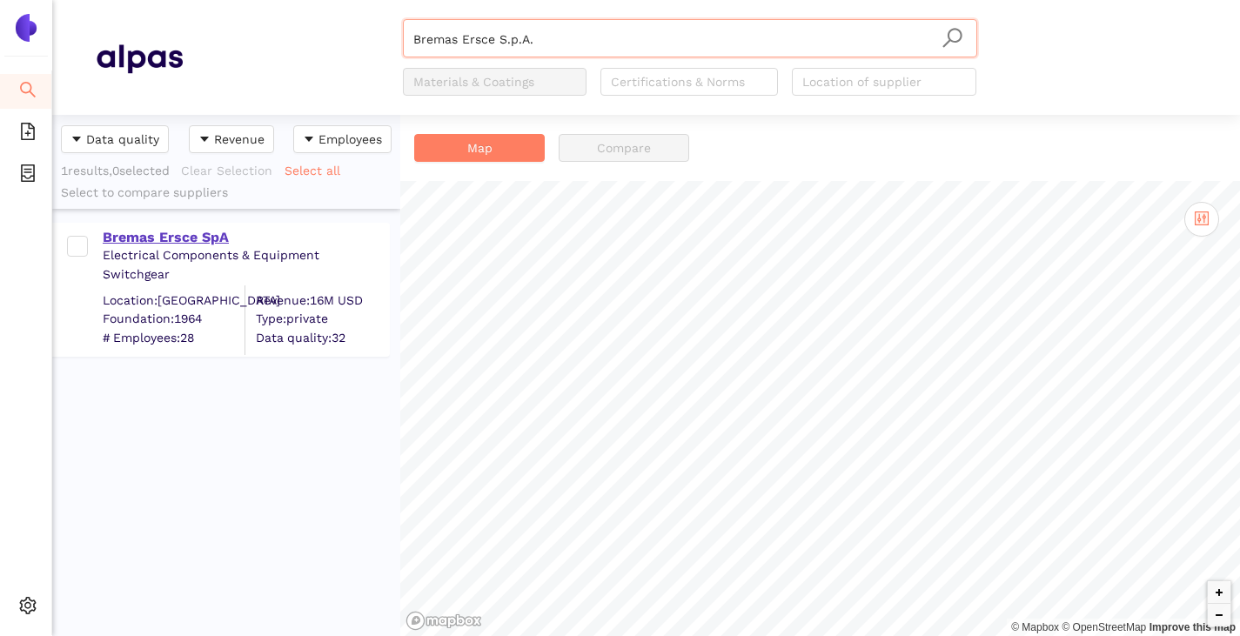
click at [188, 234] on div "Bremas Ersce SpA" at bounding box center [245, 237] width 285 height 19
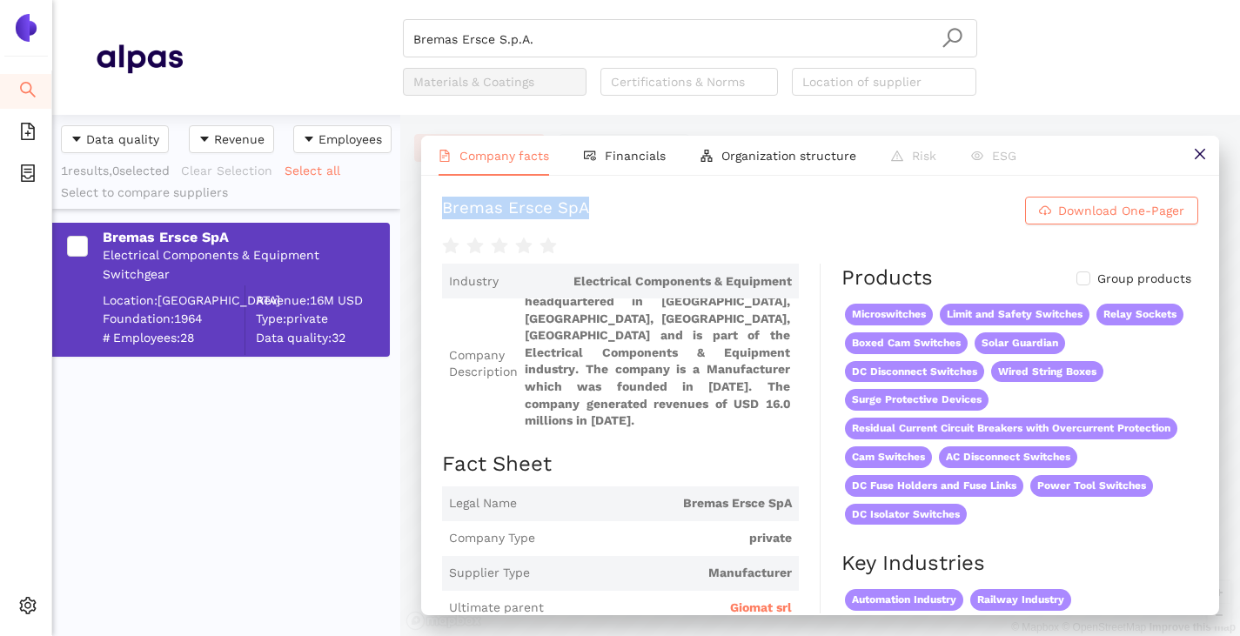
drag, startPoint x: 445, startPoint y: 208, endPoint x: 598, endPoint y: 220, distance: 153.6
click at [599, 219] on h1 "Bremas Ersce SpA Download One-Pager" at bounding box center [820, 211] width 756 height 28
copy div "Bremas Ersce SpA"
click at [552, 42] on input "Bremas Ersce S.p.A." at bounding box center [689, 39] width 553 height 38
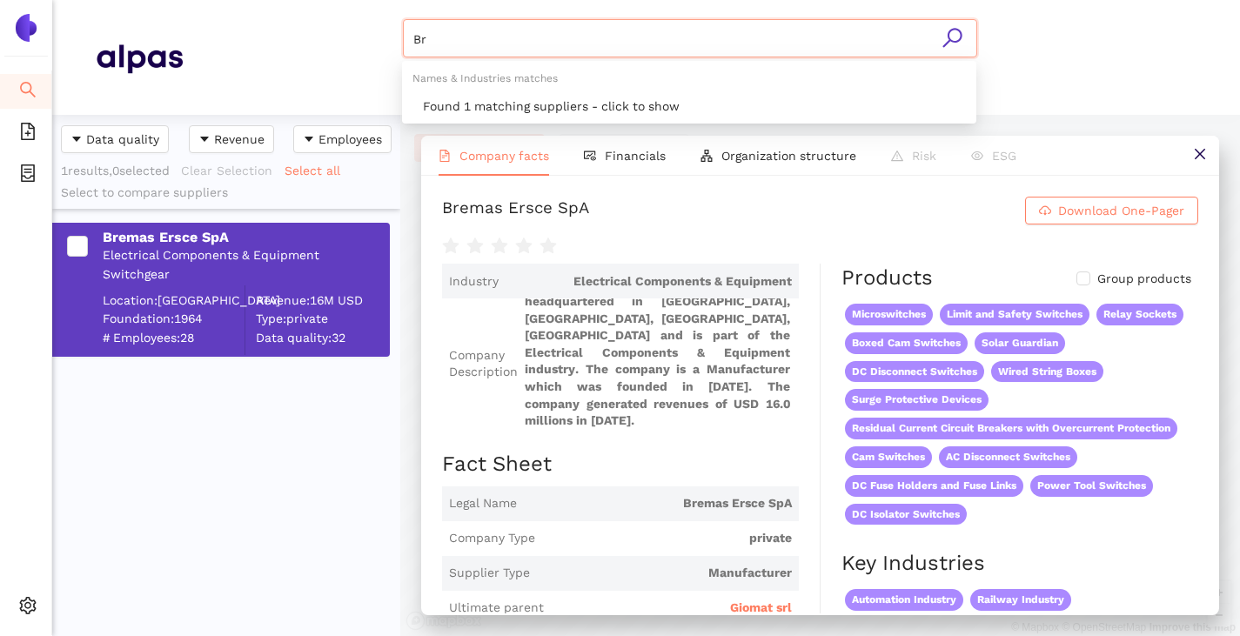
type input "B"
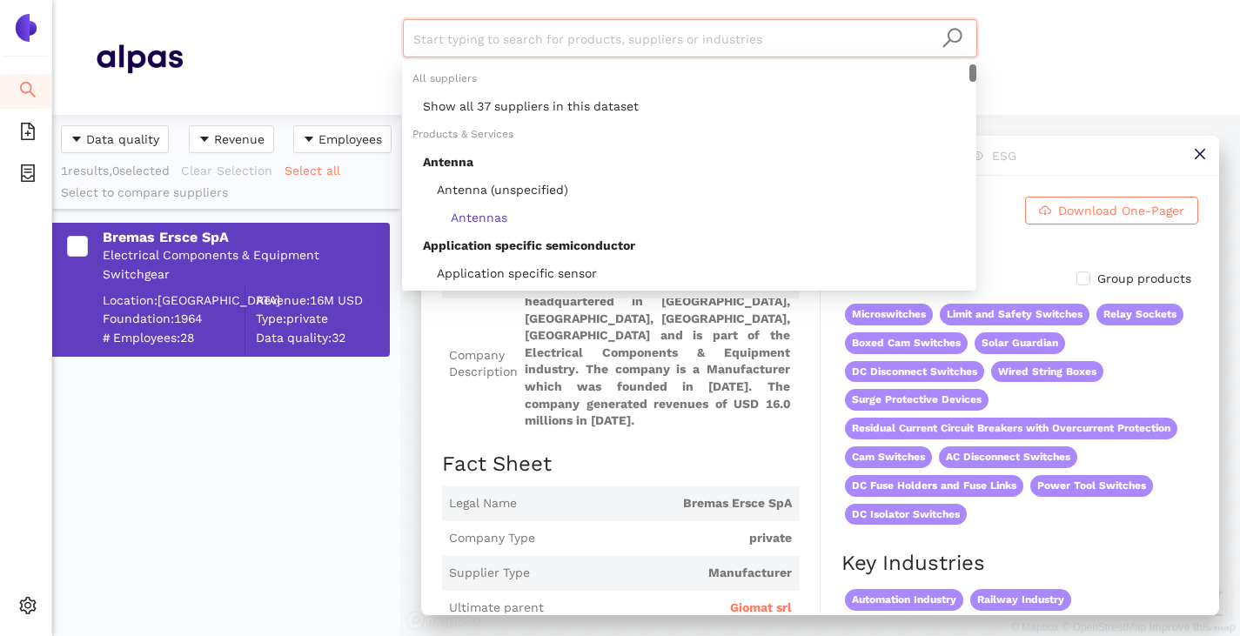
paste input "ABB AG"
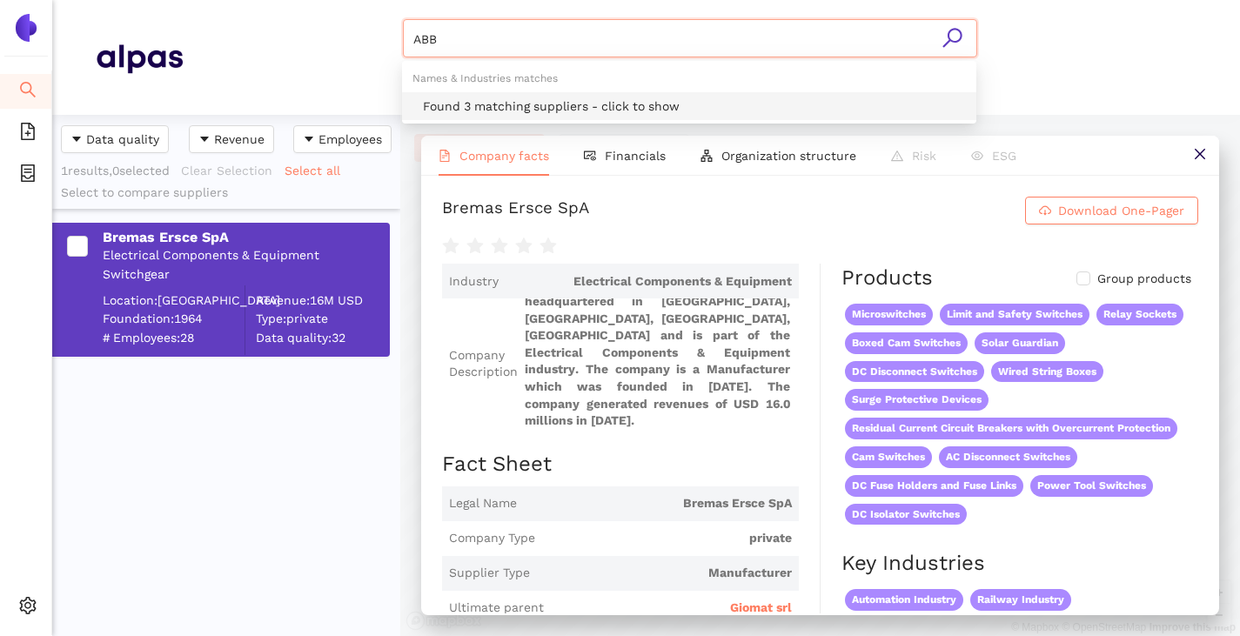
click at [537, 98] on div "Found 3 matching suppliers - click to show" at bounding box center [694, 106] width 543 height 19
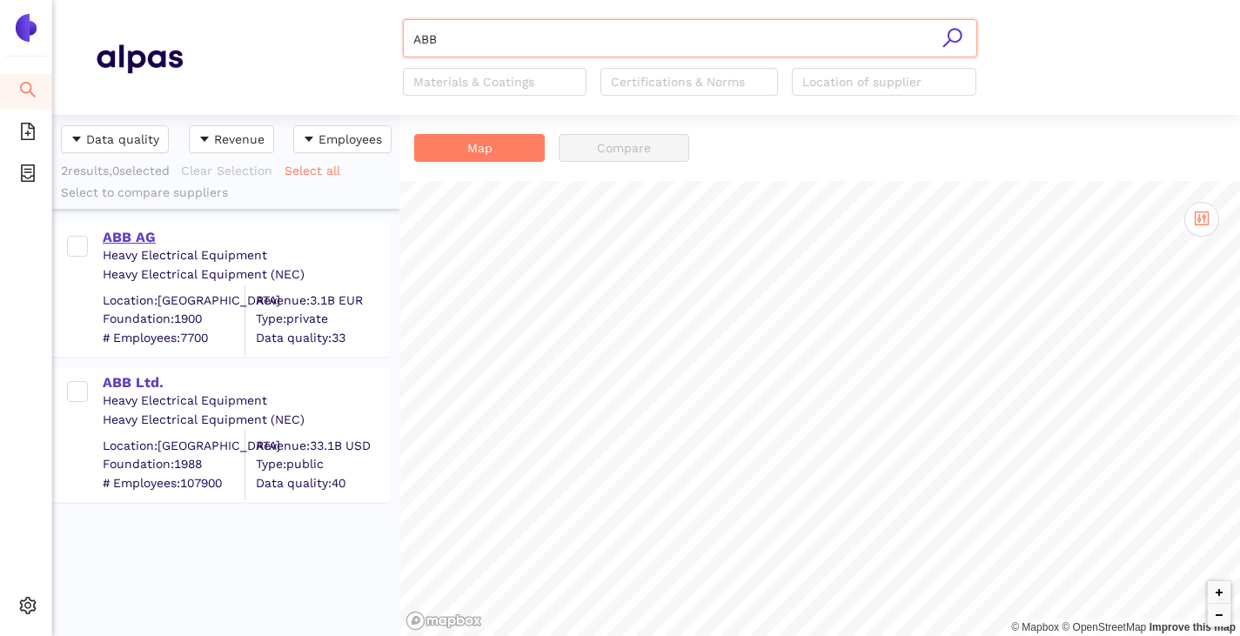
click at [127, 231] on div "ABB AG" at bounding box center [245, 237] width 285 height 19
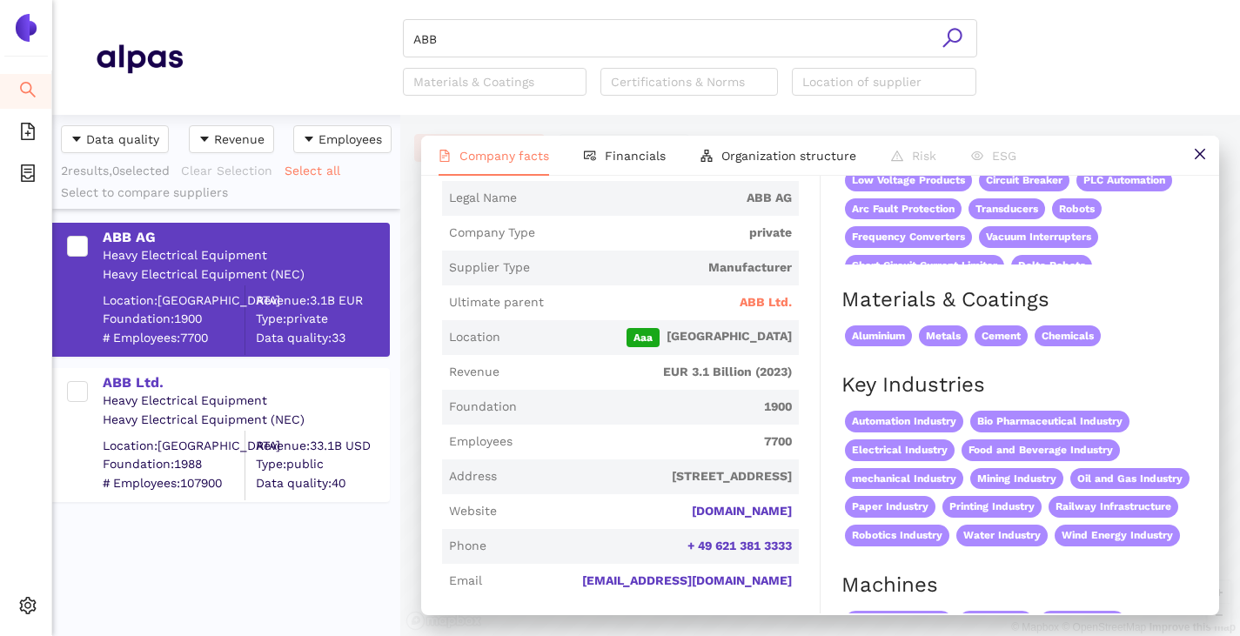
scroll to position [348, 0]
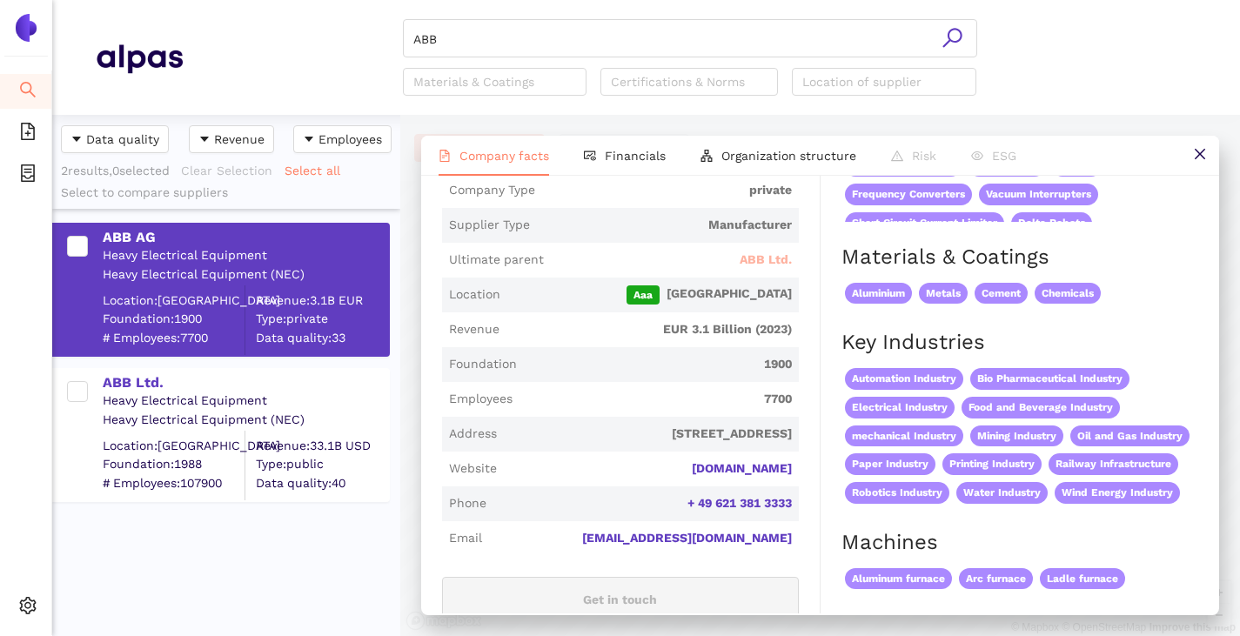
click at [758, 258] on span "ABB Ltd." at bounding box center [765, 259] width 52 height 17
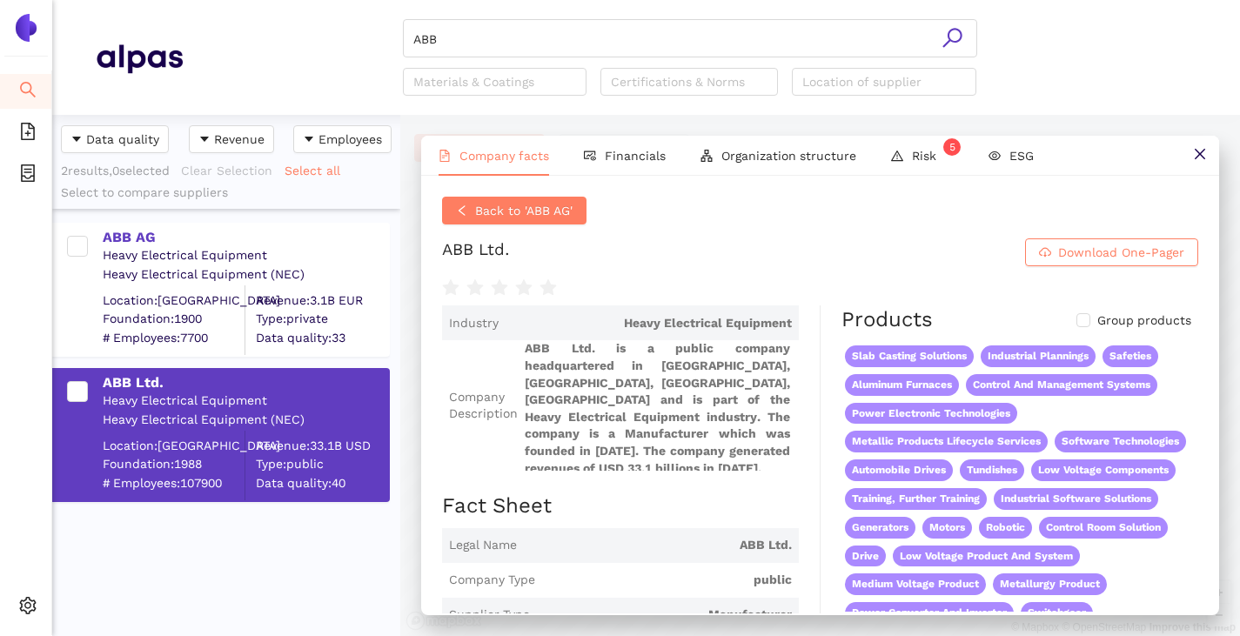
scroll to position [261, 0]
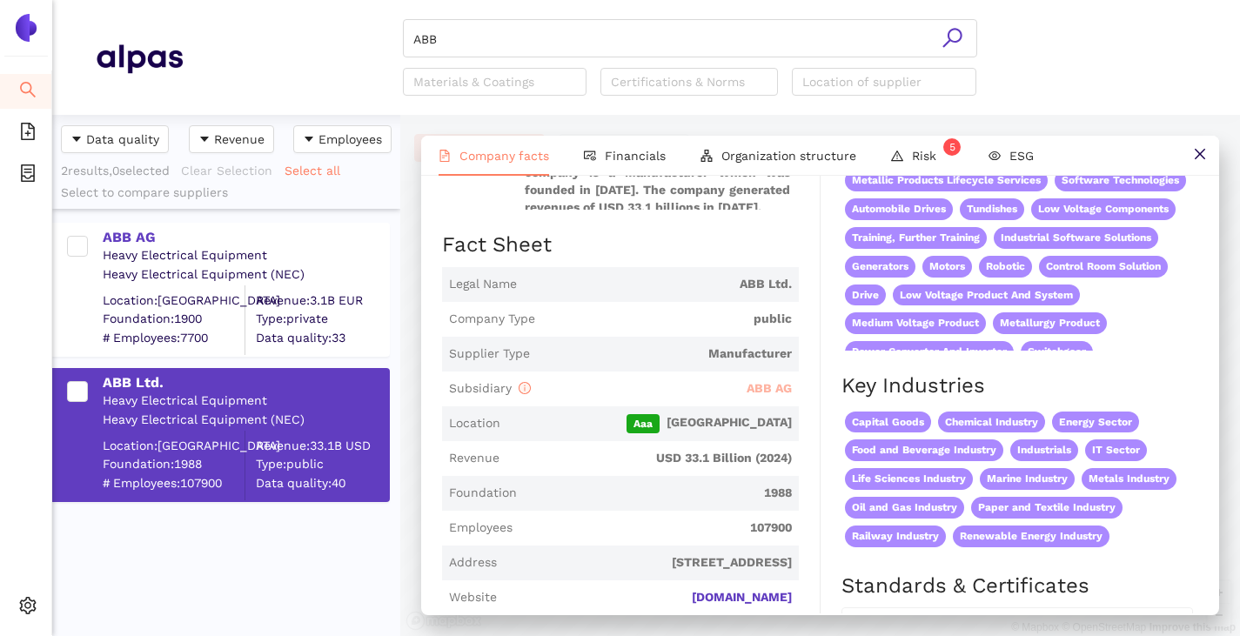
click at [758, 381] on span "ABB AG" at bounding box center [768, 388] width 45 height 14
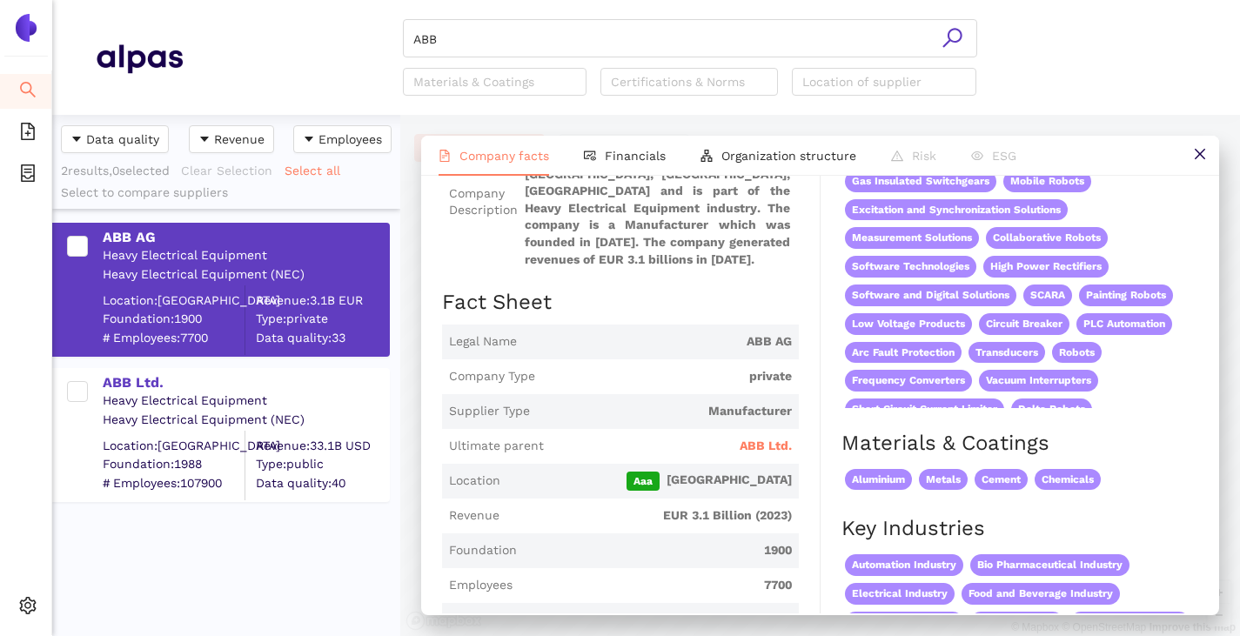
scroll to position [174, 0]
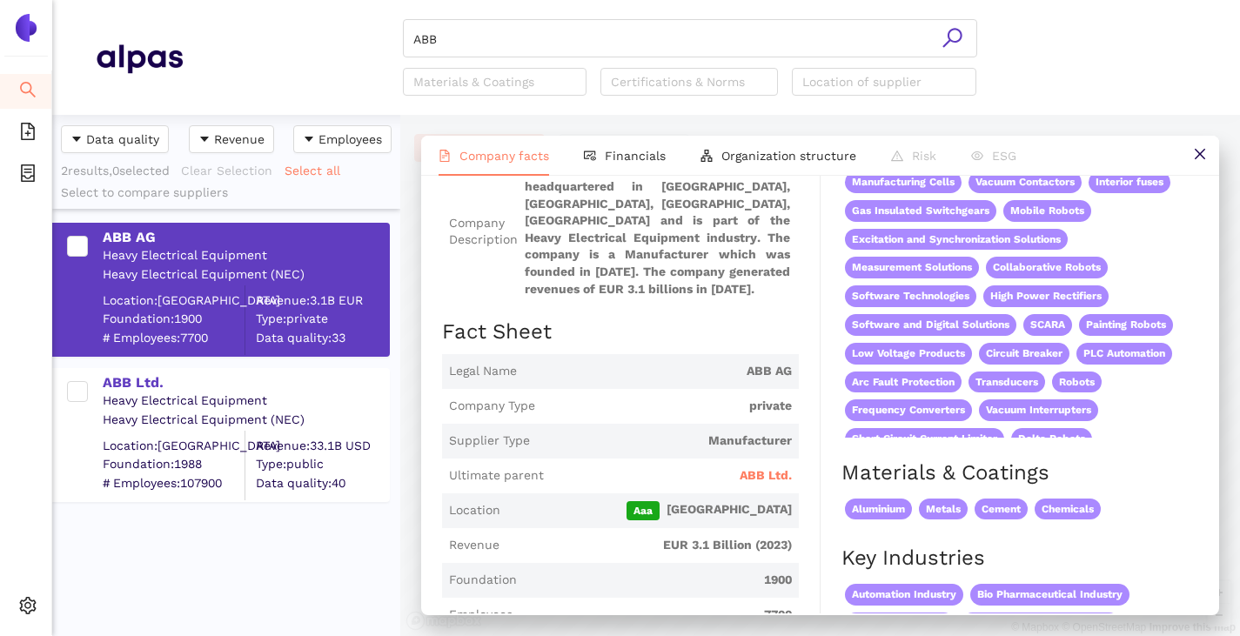
click at [746, 471] on span "ABB Ltd." at bounding box center [765, 475] width 52 height 17
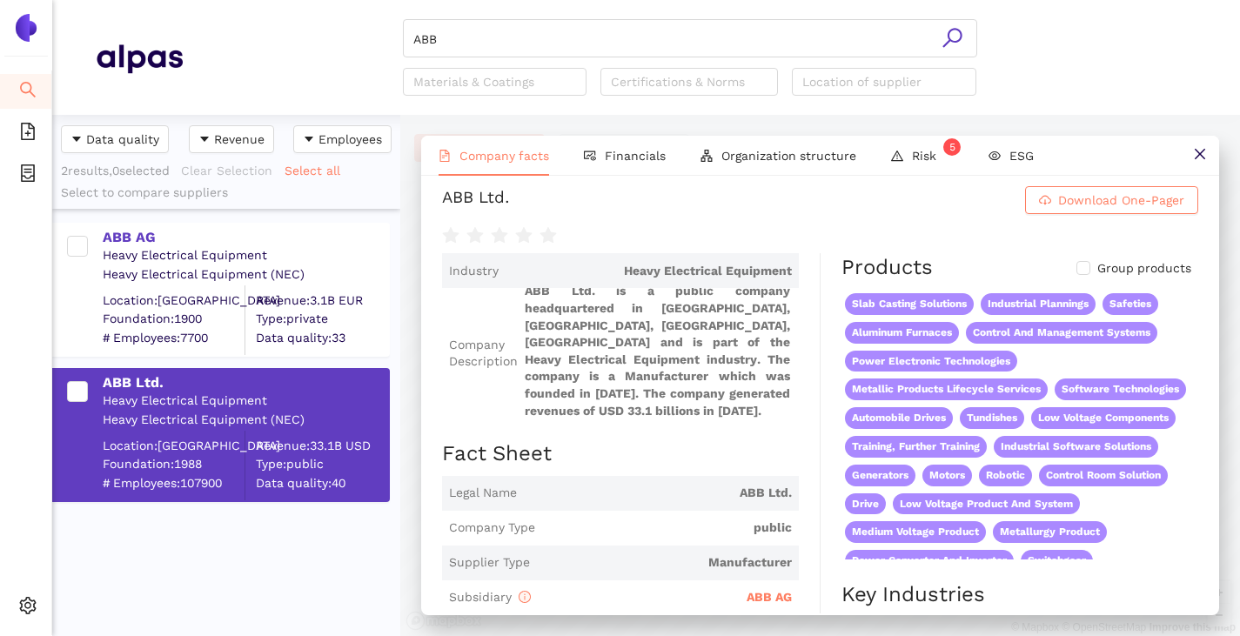
scroll to position [0, 0]
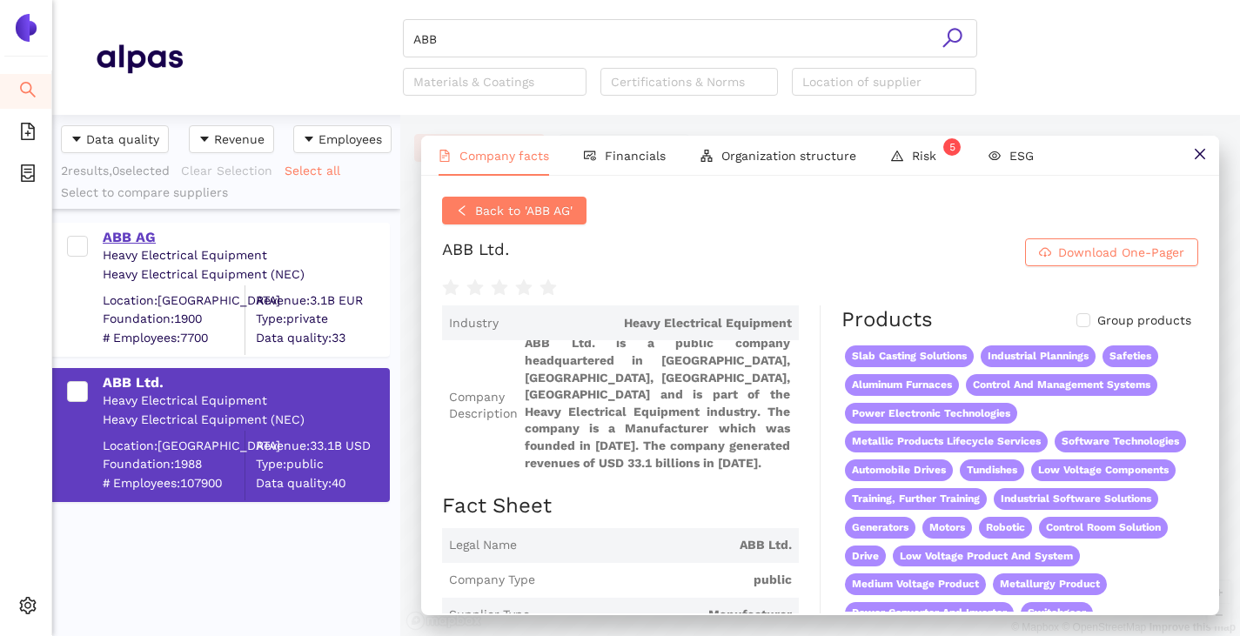
click at [117, 237] on div "ABB AG" at bounding box center [245, 237] width 285 height 19
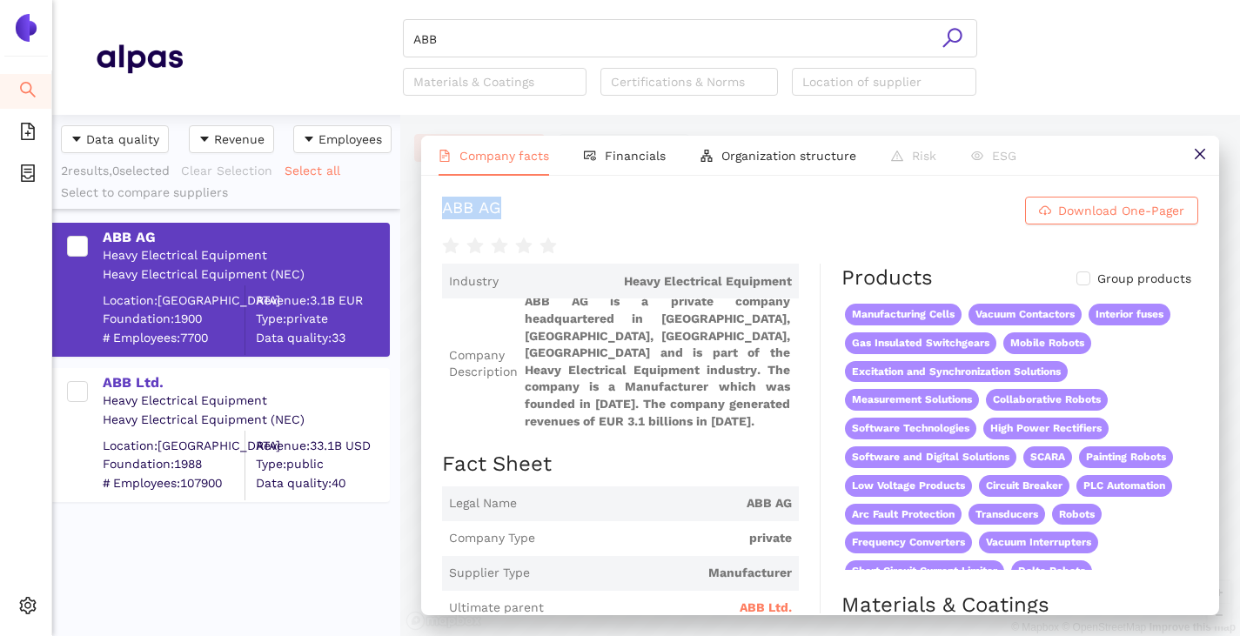
drag, startPoint x: 435, startPoint y: 201, endPoint x: 516, endPoint y: 204, distance: 81.0
click at [516, 204] on div "ABB AG Download One-Pager Industry Heavy Electrical Equipment Company Descripti…" at bounding box center [820, 395] width 798 height 438
copy div "ABB AG"
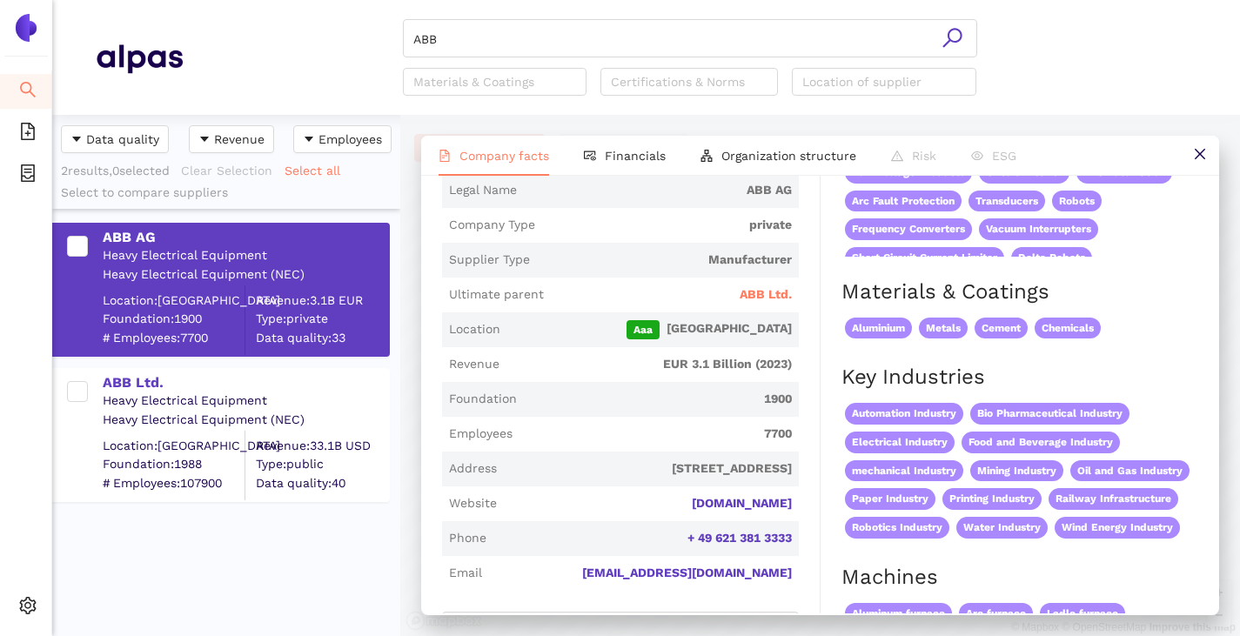
scroll to position [348, 0]
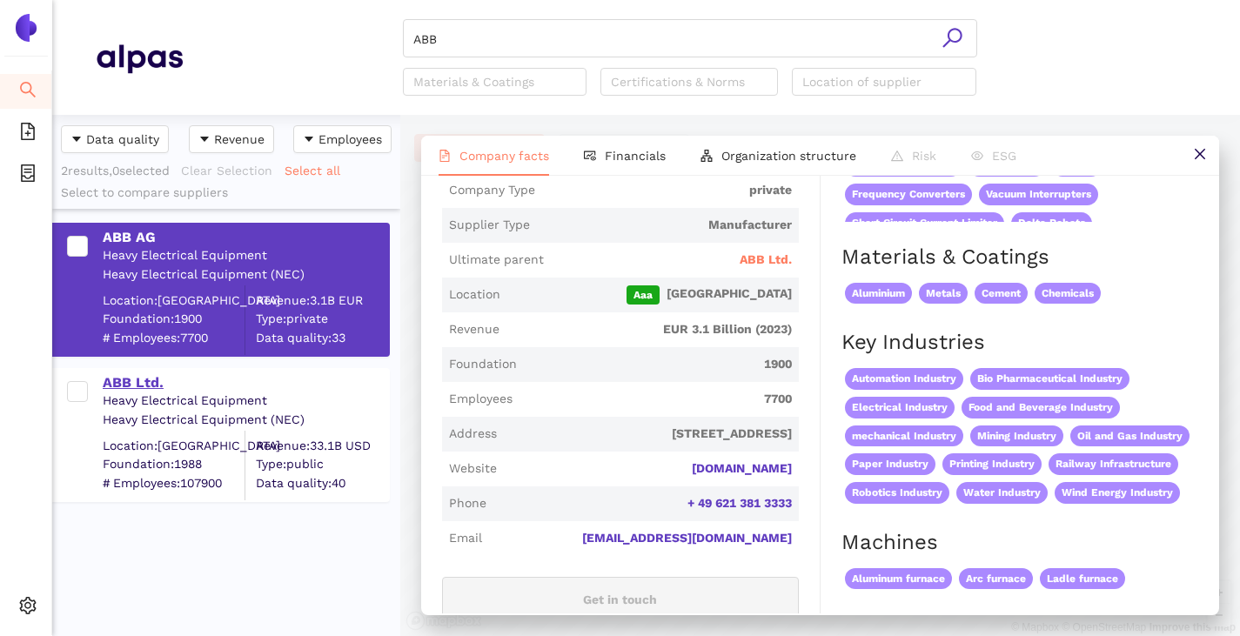
click at [117, 379] on div "ABB Ltd." at bounding box center [245, 382] width 285 height 19
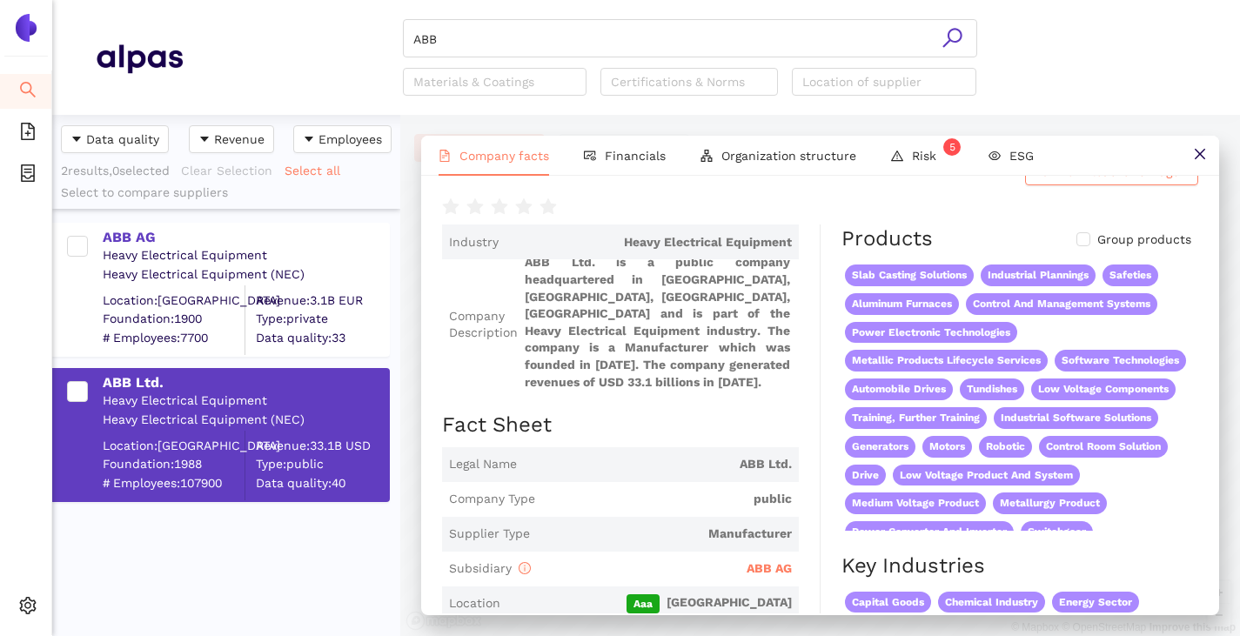
scroll to position [0, 0]
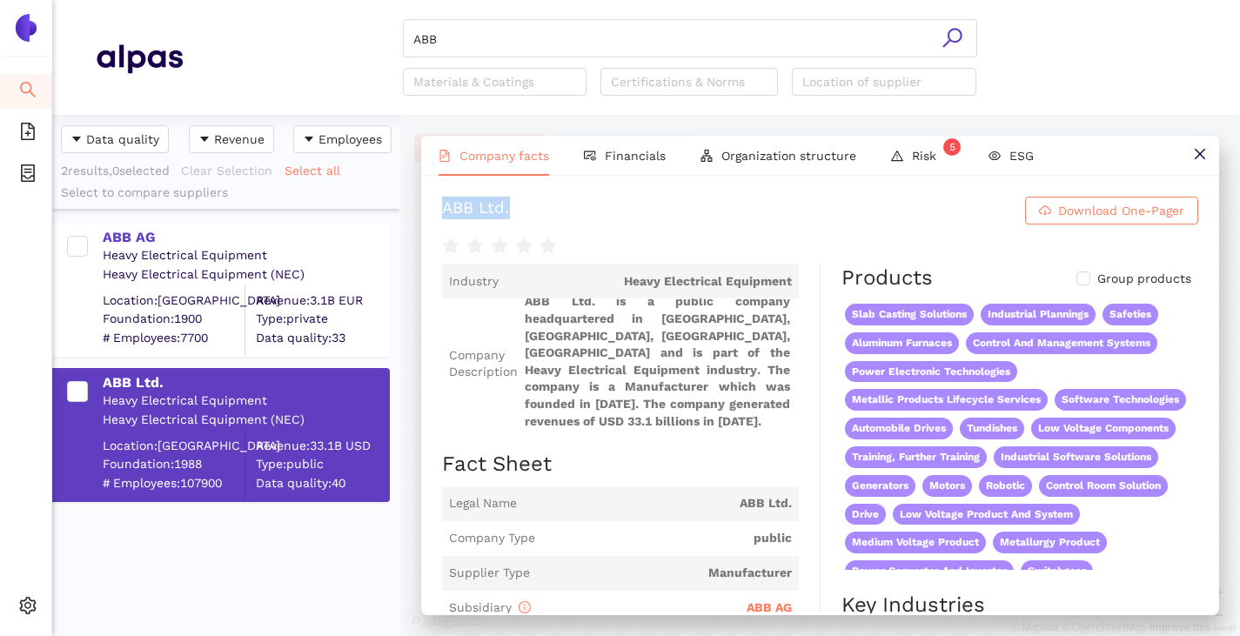
drag, startPoint x: 439, startPoint y: 205, endPoint x: 534, endPoint y: 222, distance: 96.3
click at [534, 221] on div "ABB Ltd. Download One-Pager Industry Heavy Electrical Equipment Company Descrip…" at bounding box center [820, 395] width 798 height 438
copy div "ABB Ltd."
click at [493, 41] on input "ABB" at bounding box center [689, 39] width 553 height 38
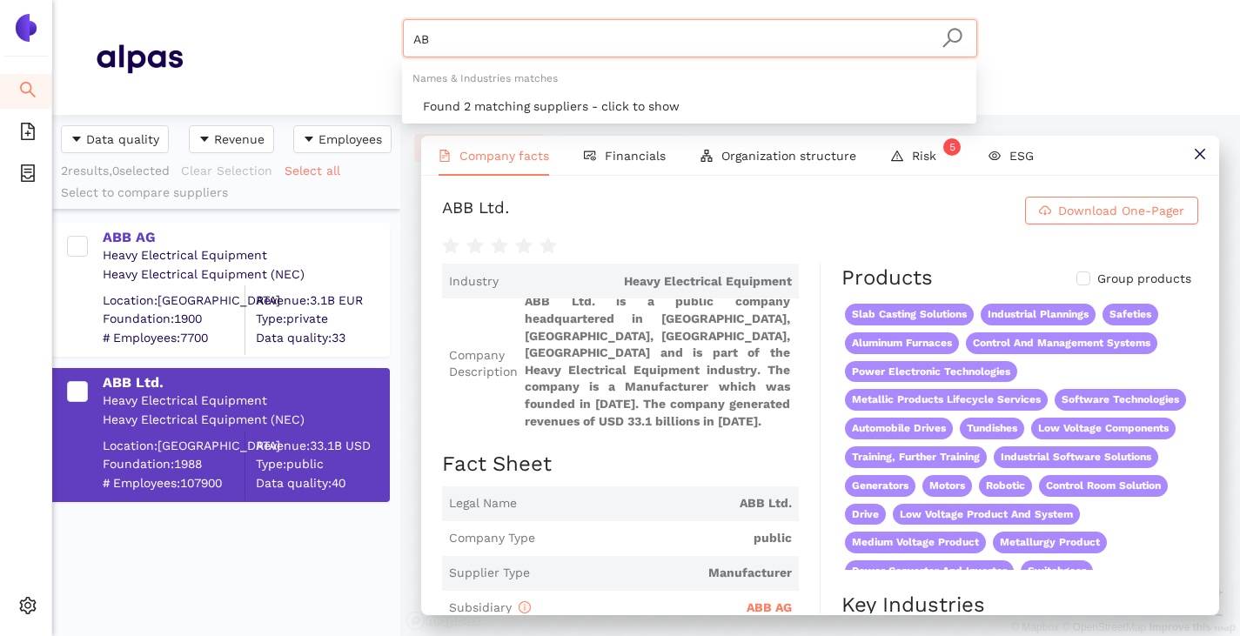
type input "A"
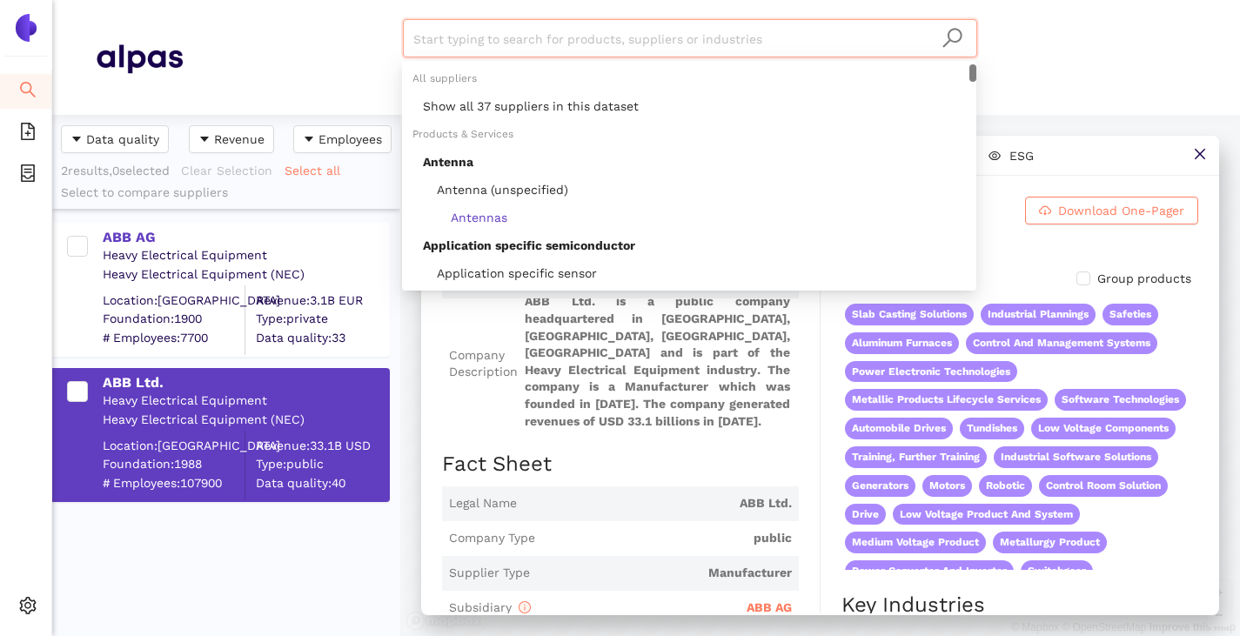
paste input "Giomat srl"
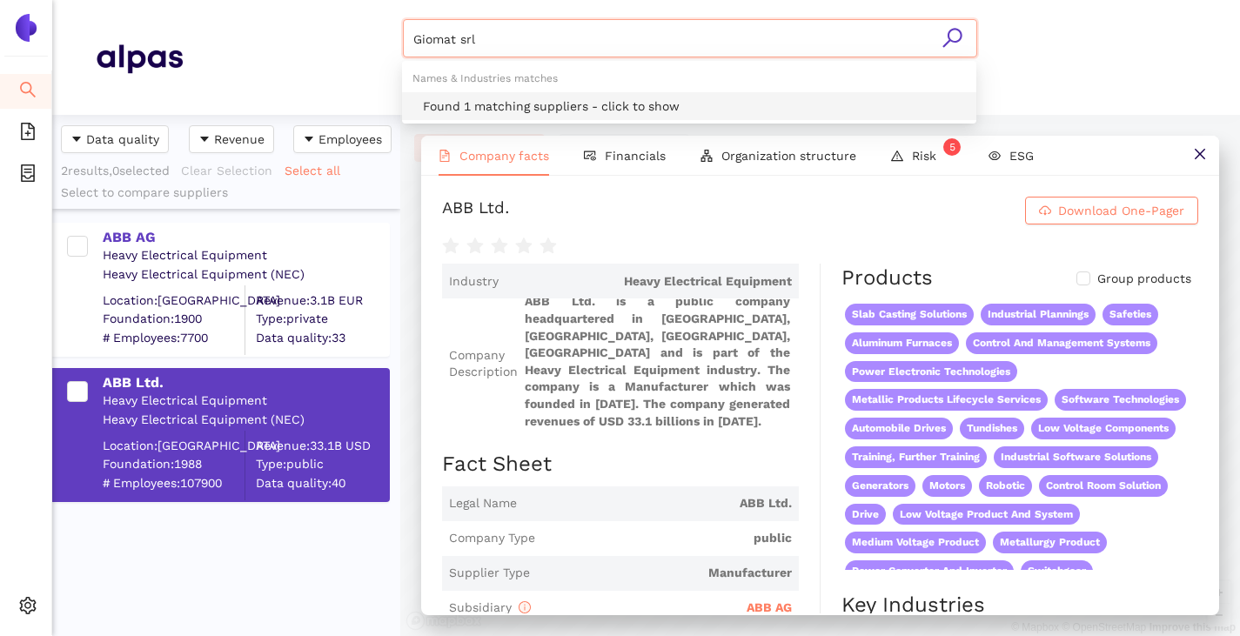
click at [478, 99] on div "Found 1 matching suppliers - click to show" at bounding box center [694, 106] width 543 height 19
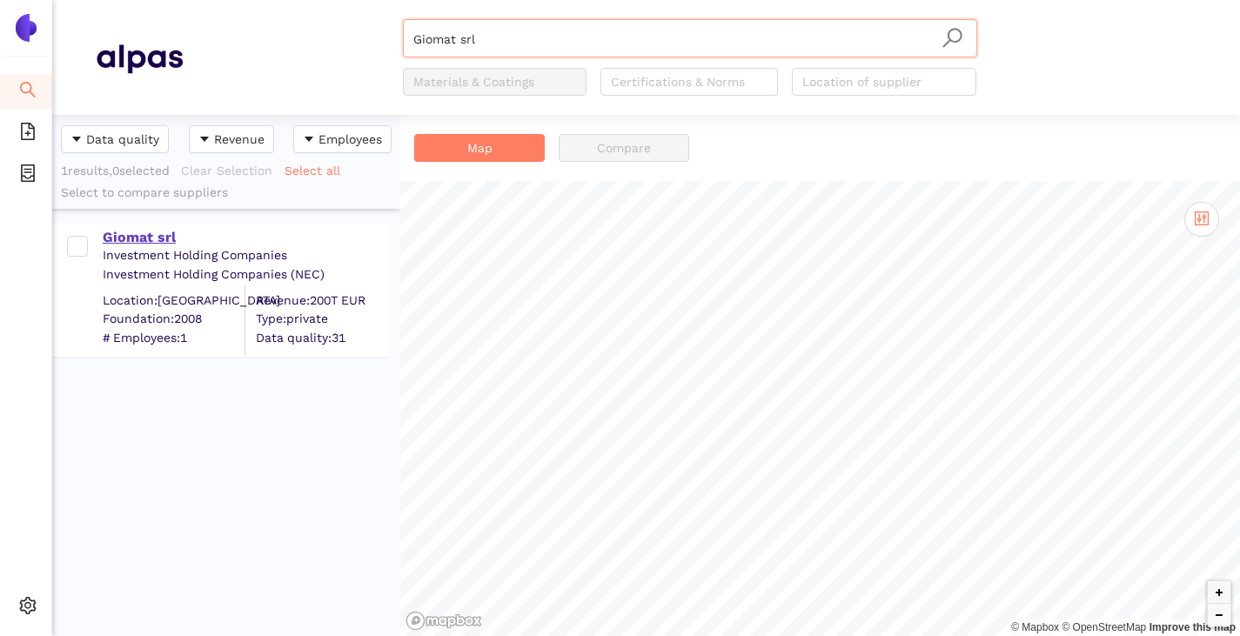
click at [134, 231] on div "Giomat srl" at bounding box center [245, 237] width 285 height 19
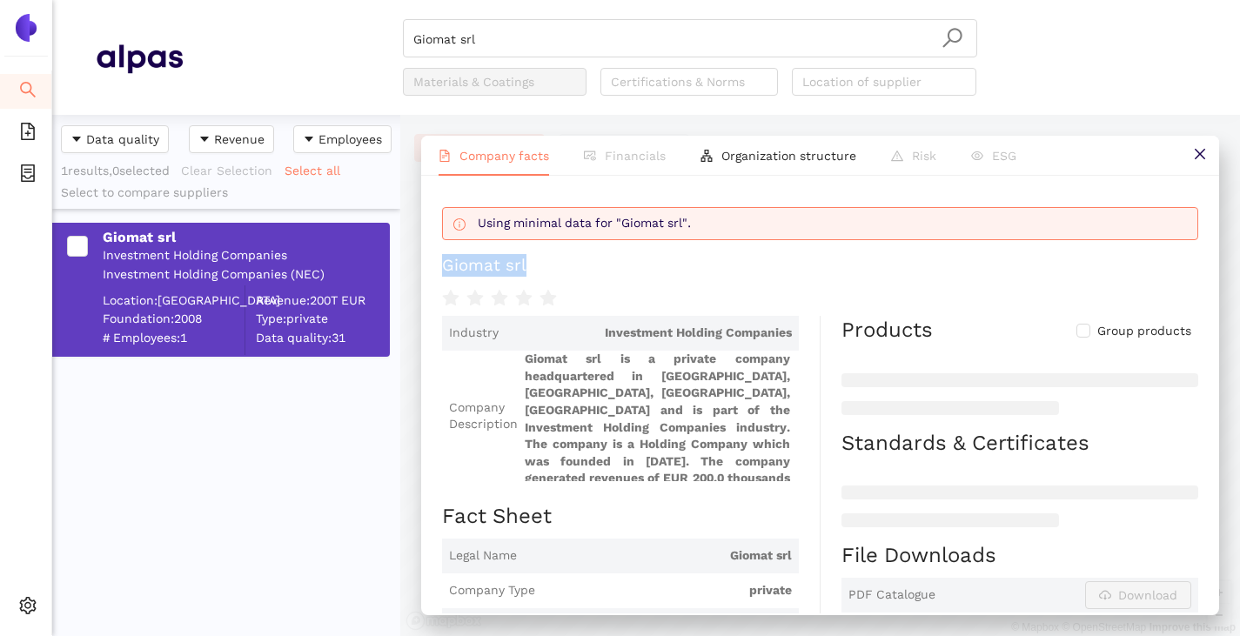
drag, startPoint x: 437, startPoint y: 263, endPoint x: 557, endPoint y: 270, distance: 120.3
click at [558, 268] on div "Using minimal data for "Giomat srl". Giomat srl Industry Investment Holding Com…" at bounding box center [820, 395] width 798 height 438
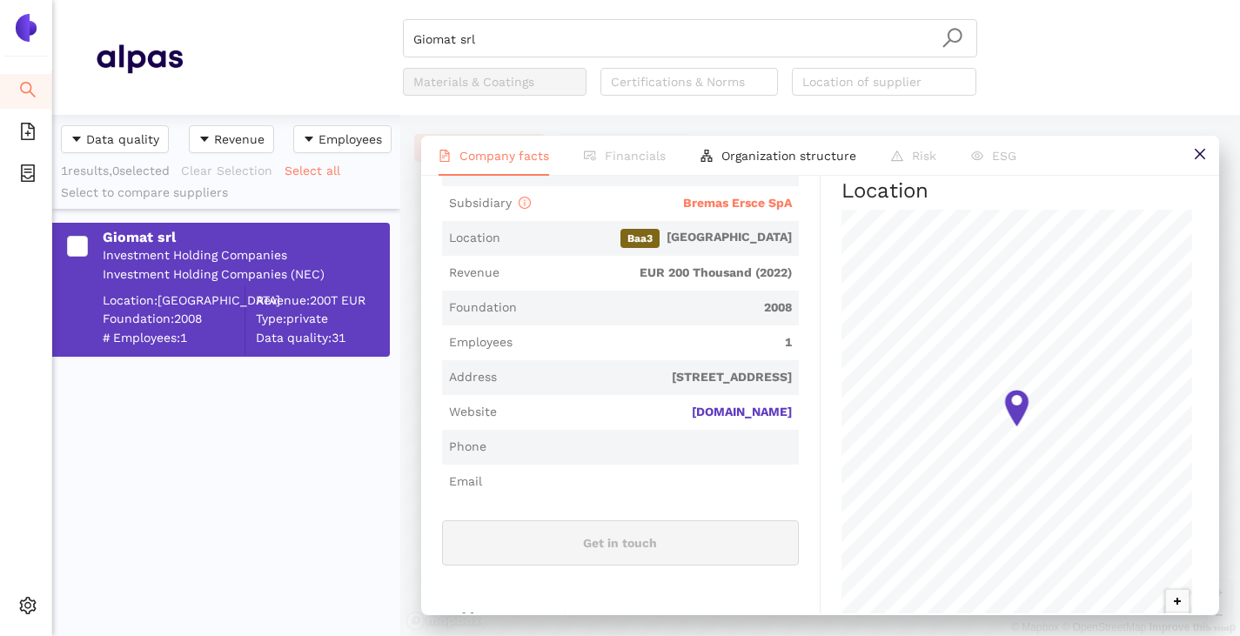
scroll to position [196, 0]
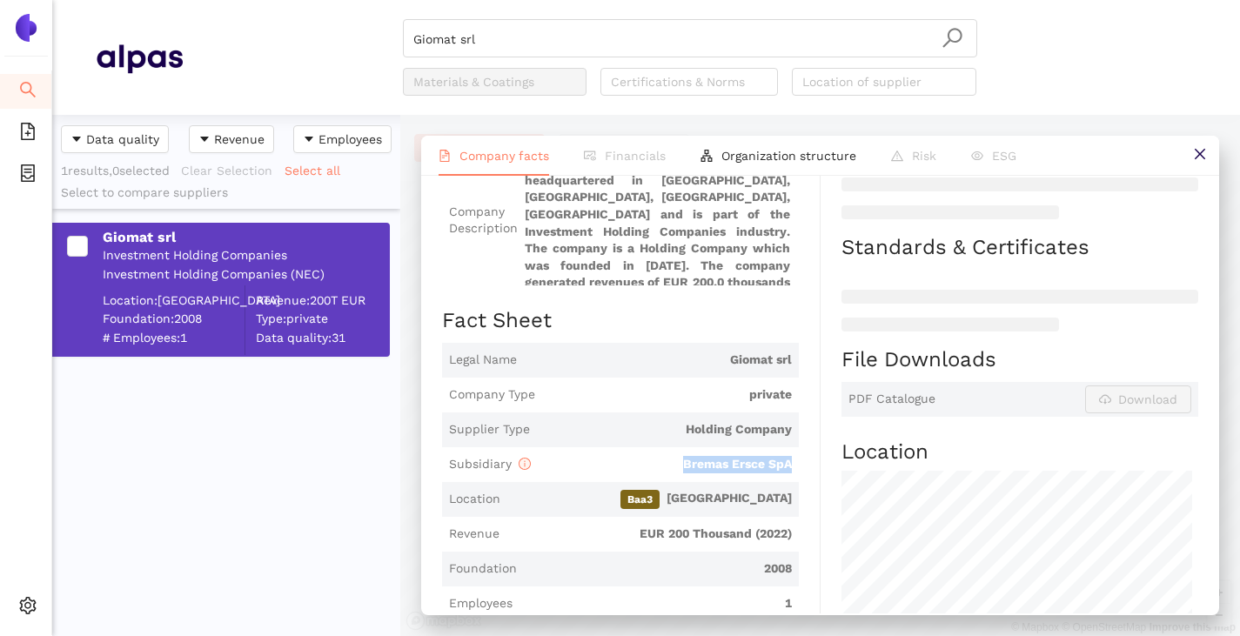
drag, startPoint x: 791, startPoint y: 461, endPoint x: 669, endPoint y: 478, distance: 122.9
click at [669, 478] on span "Subsidiary Bremas Ersce SpA" at bounding box center [620, 464] width 357 height 35
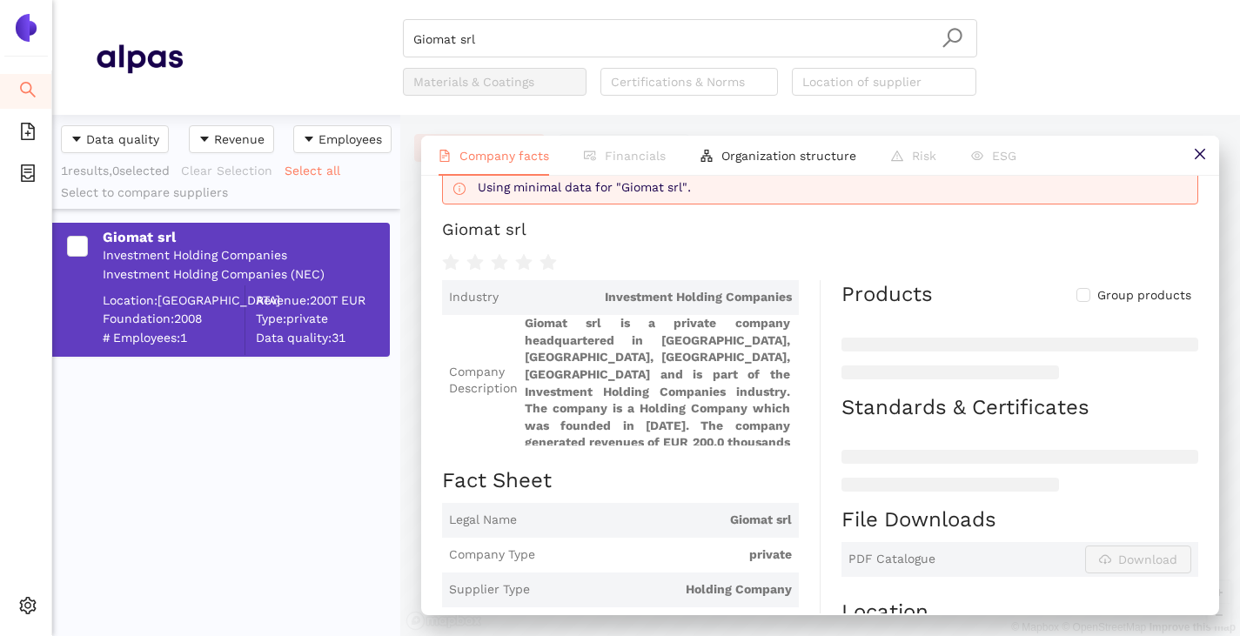
scroll to position [0, 0]
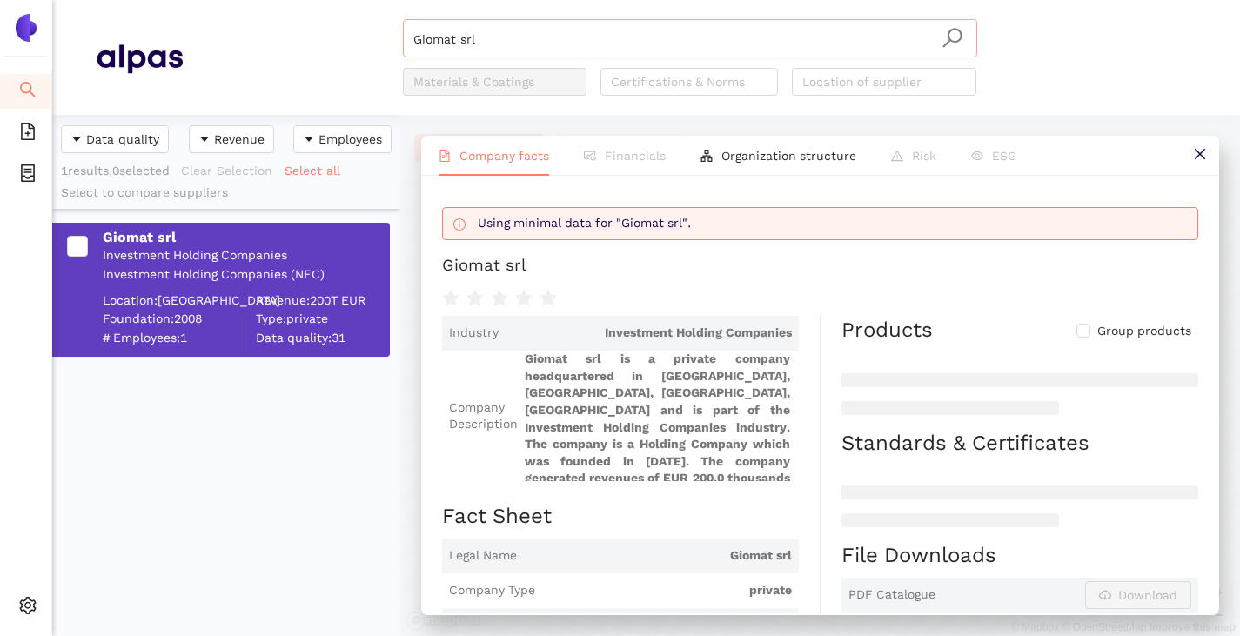
click at [514, 53] on input "Giomat srl" at bounding box center [689, 39] width 553 height 38
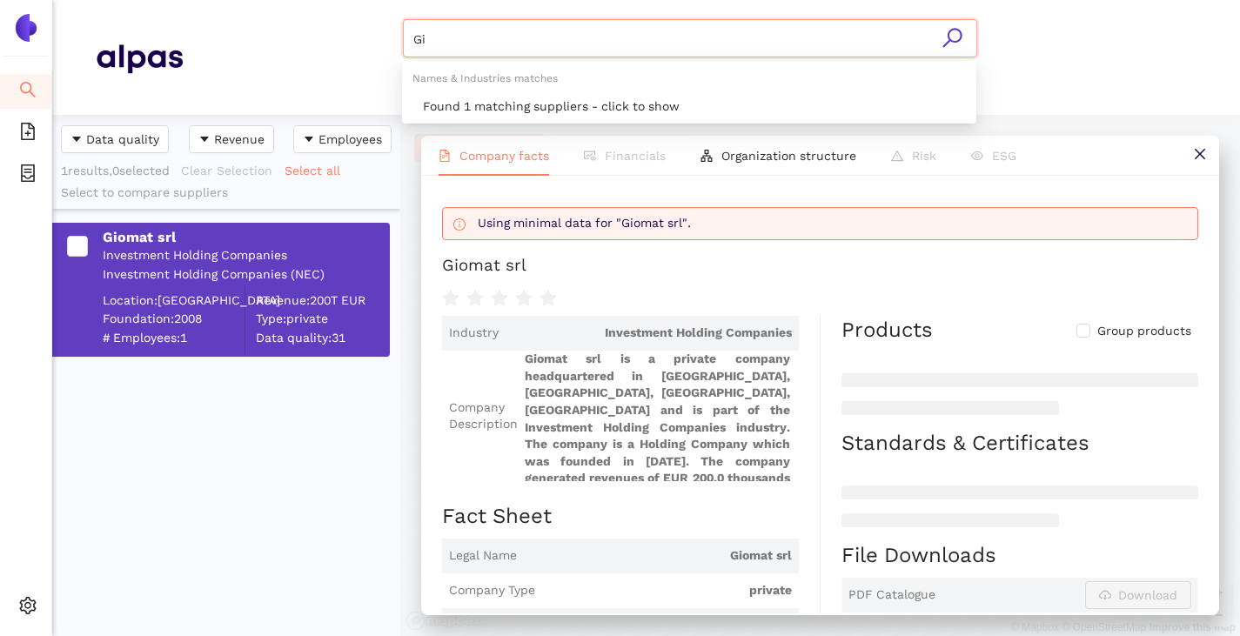
type input "G"
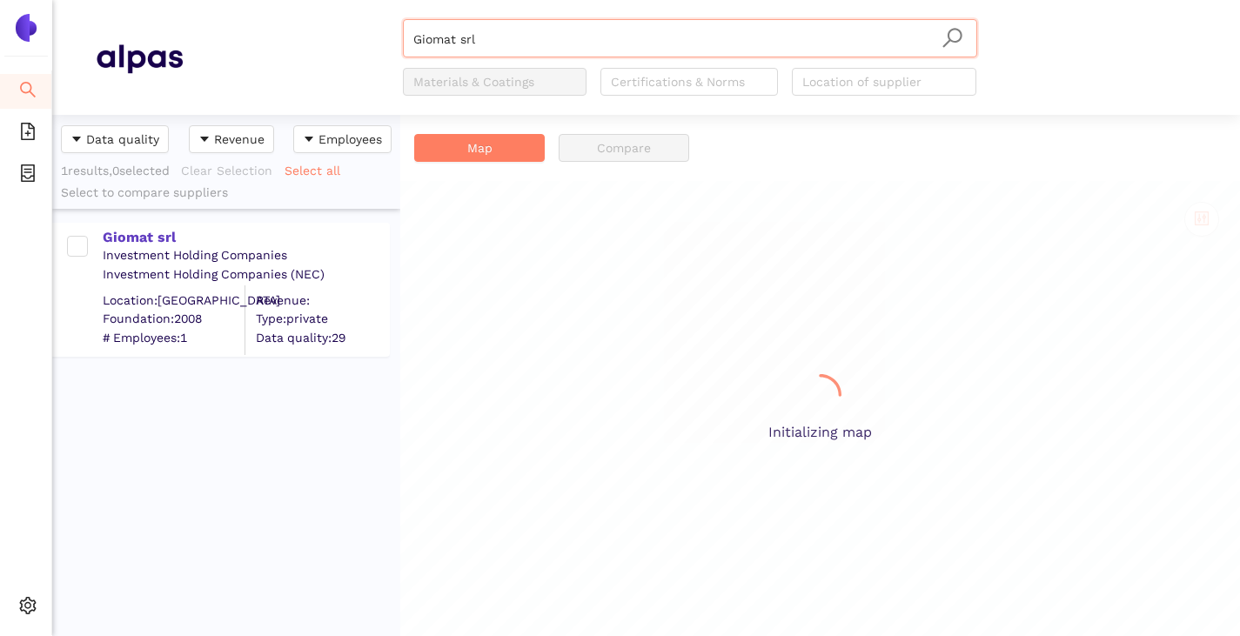
scroll to position [508, 335]
click at [548, 37] on input "Giomat srl" at bounding box center [689, 39] width 553 height 38
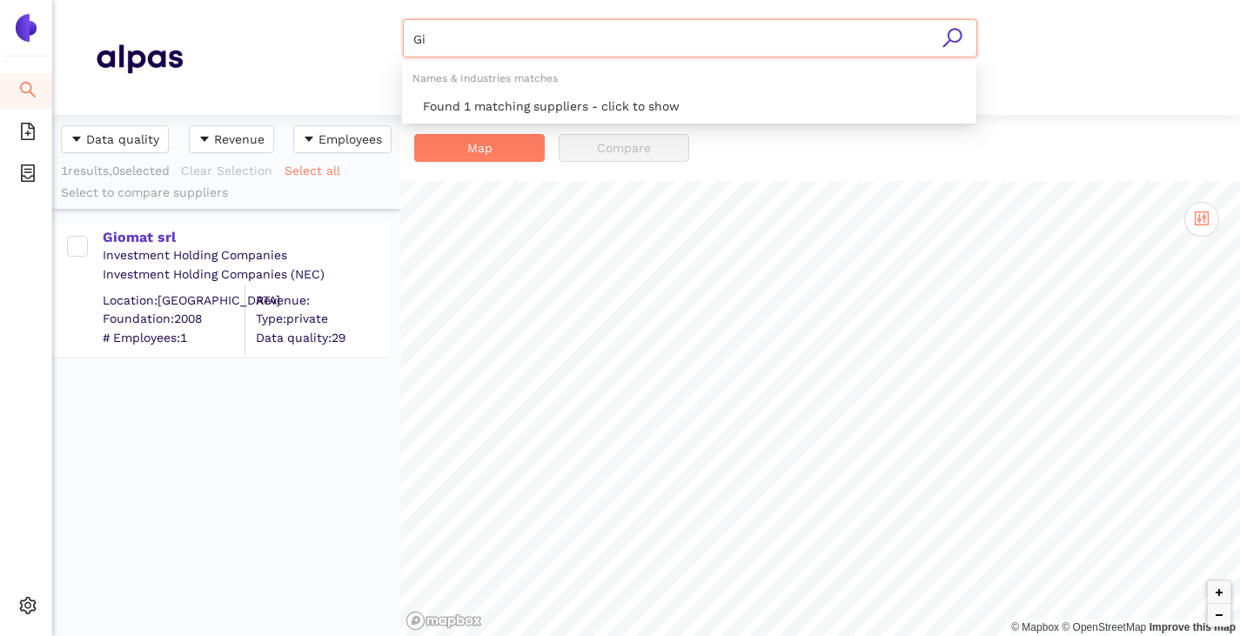
type input "G"
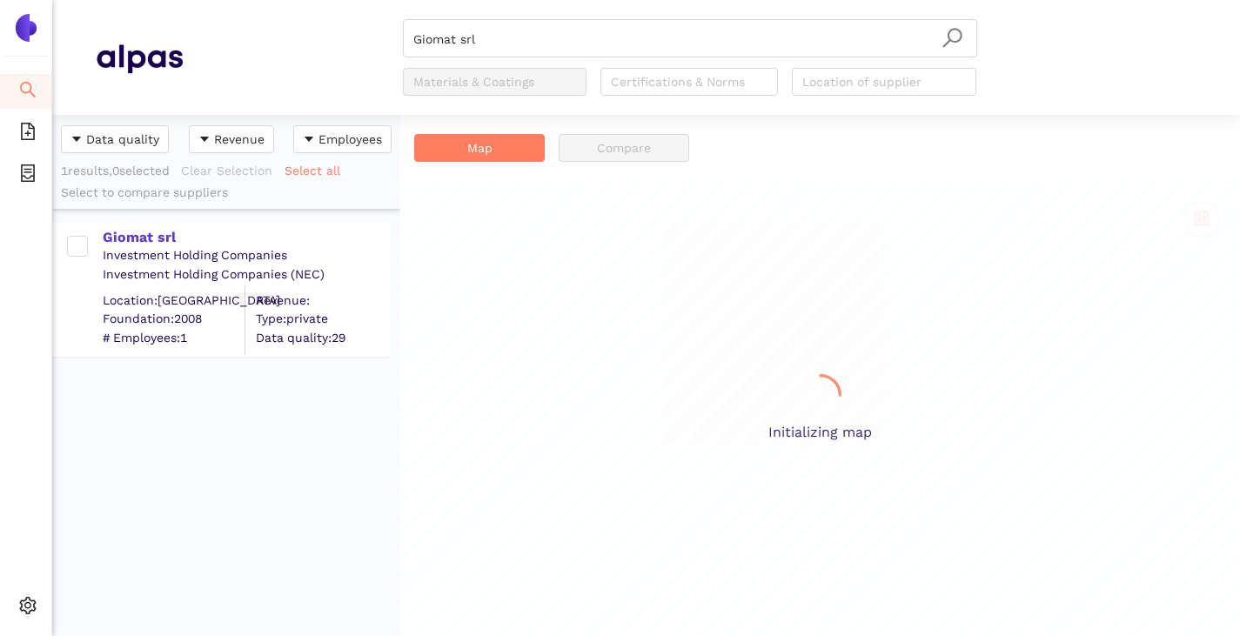
scroll to position [508, 335]
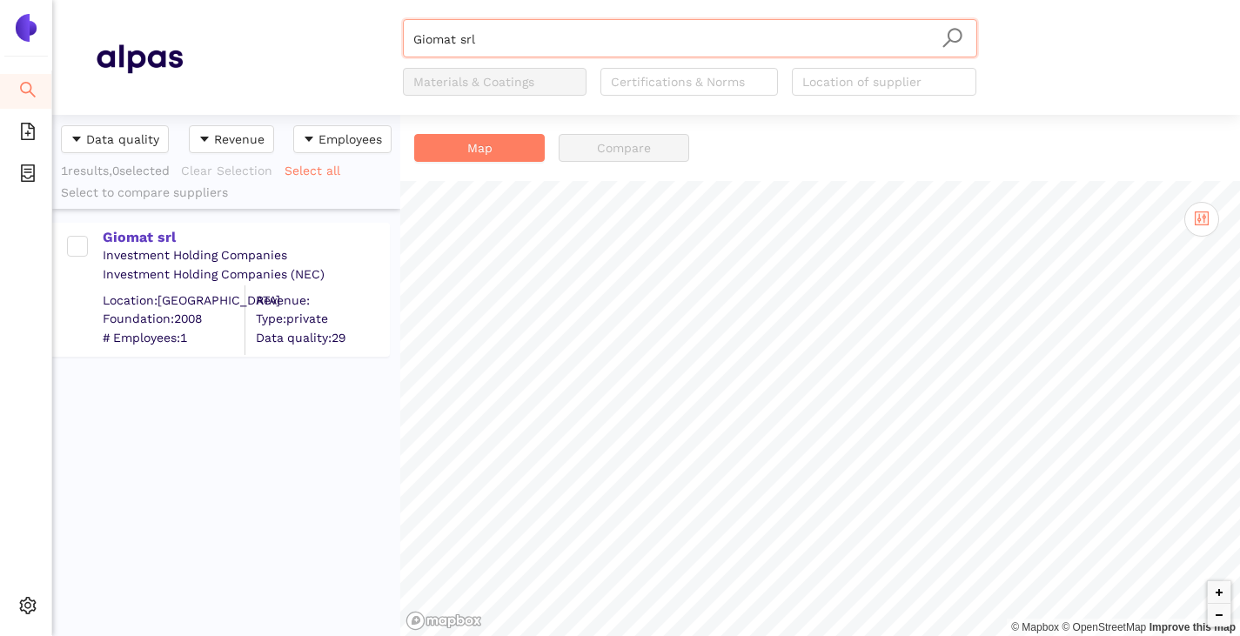
click at [524, 34] on input "Giomat srl" at bounding box center [689, 39] width 553 height 38
type input "G"
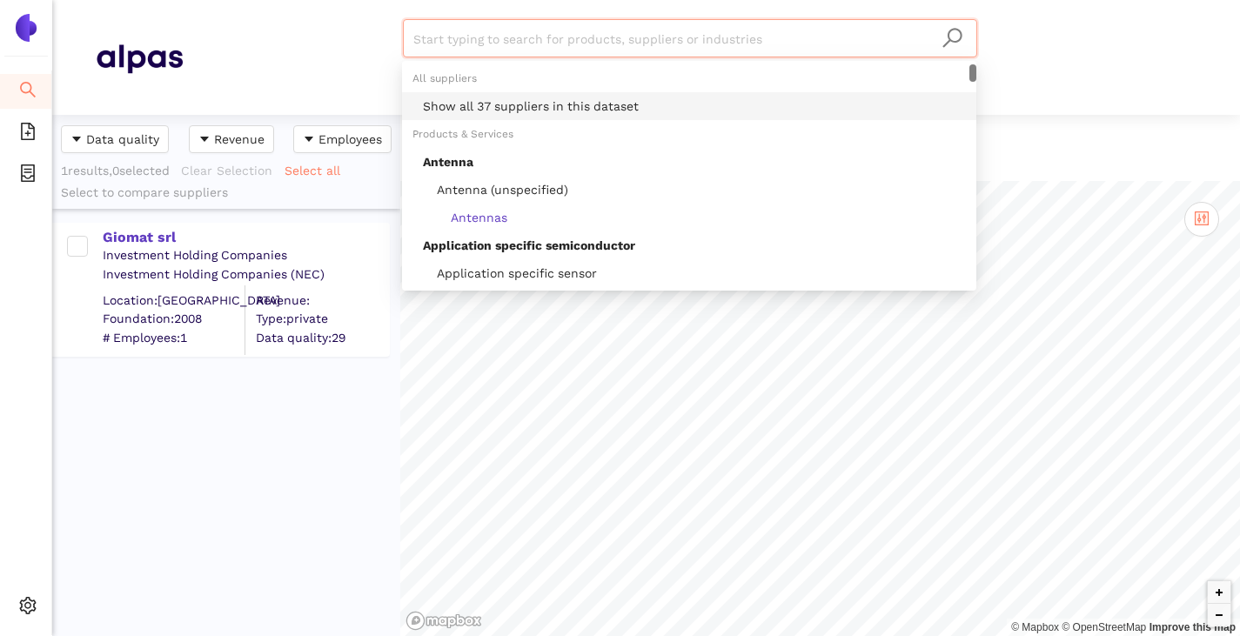
click at [520, 107] on div "Show all 37 suppliers in this dataset" at bounding box center [694, 106] width 543 height 19
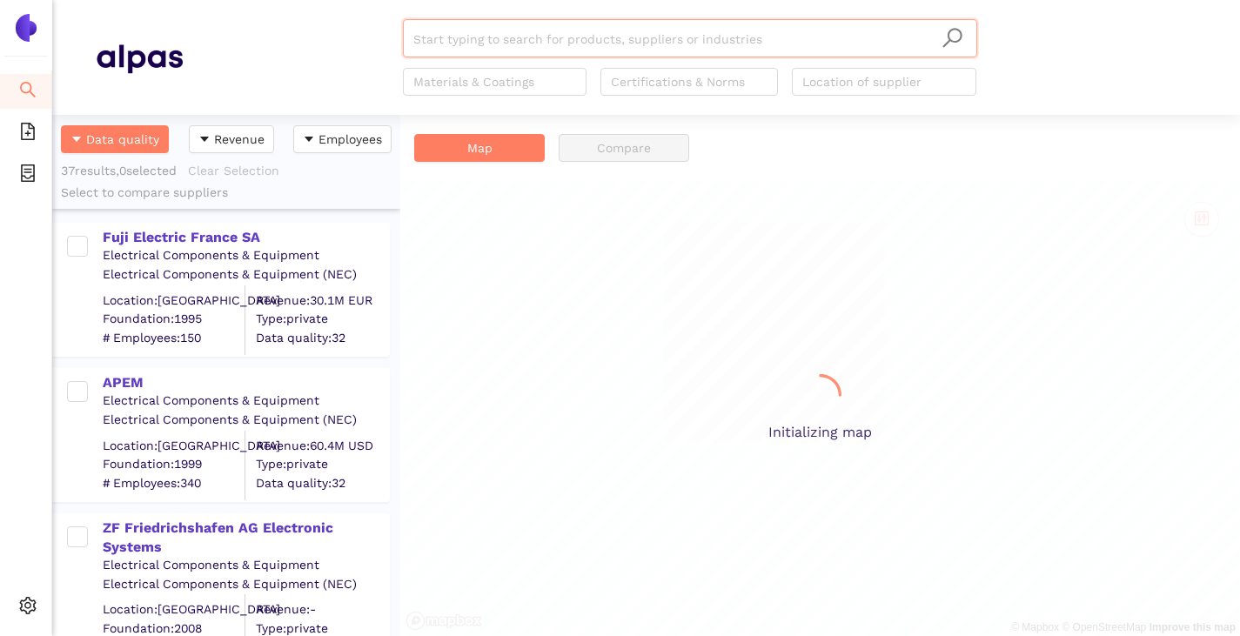
scroll to position [508, 335]
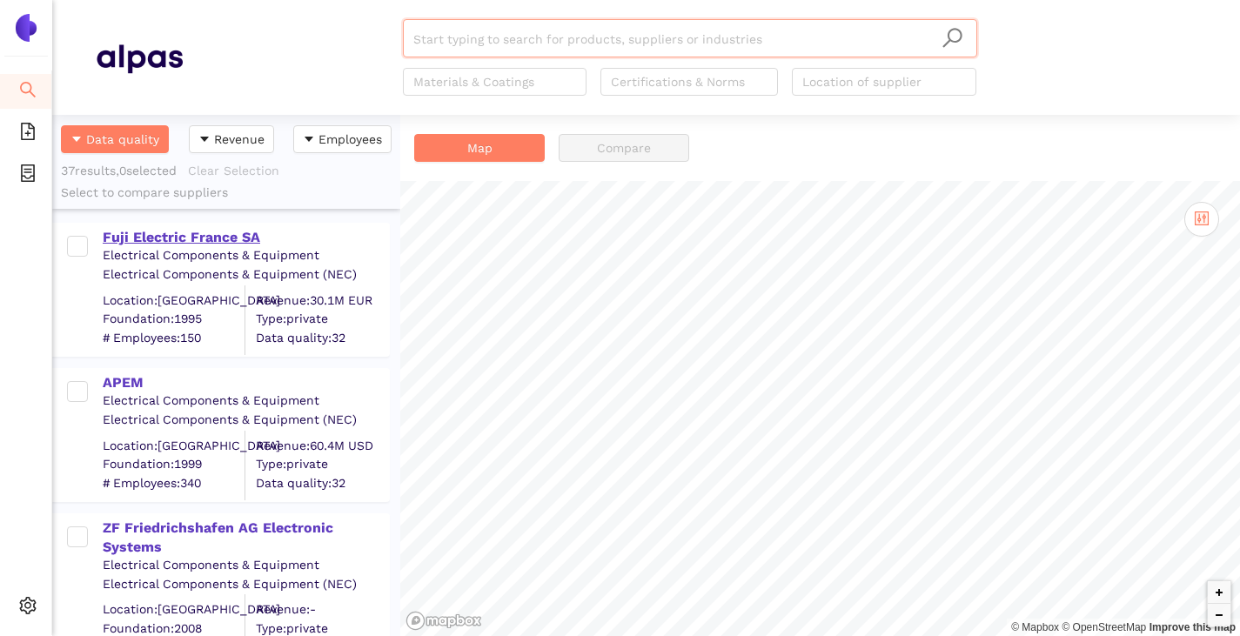
click at [158, 238] on div "Fuji Electric France SA" at bounding box center [245, 237] width 285 height 19
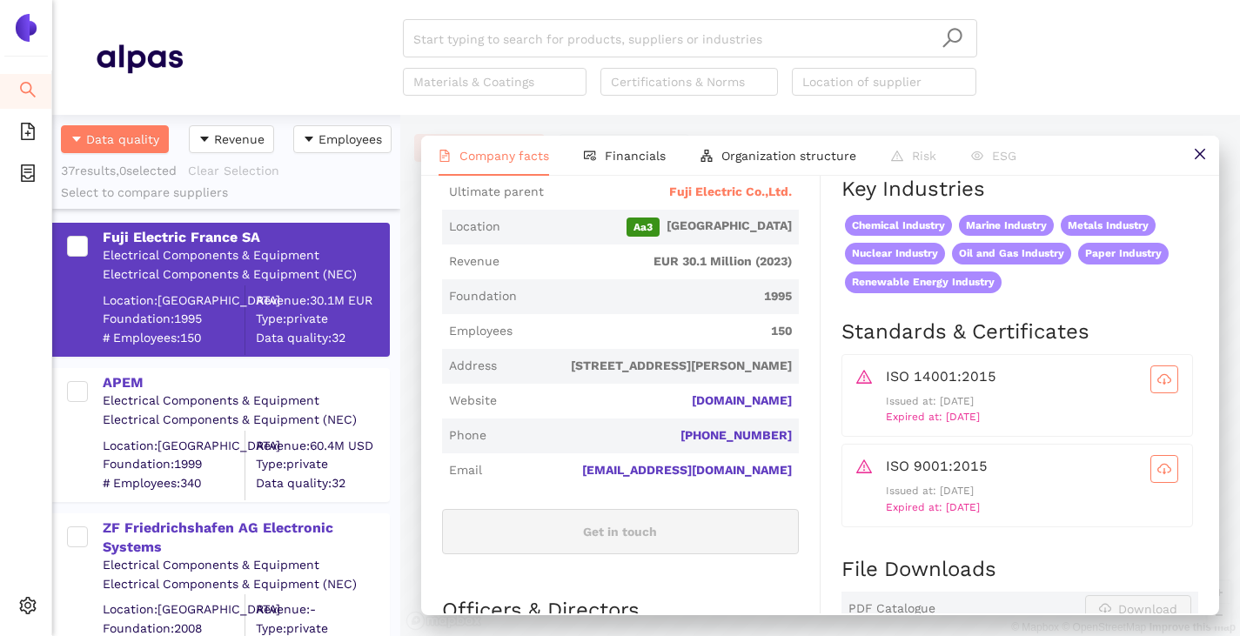
scroll to position [435, 0]
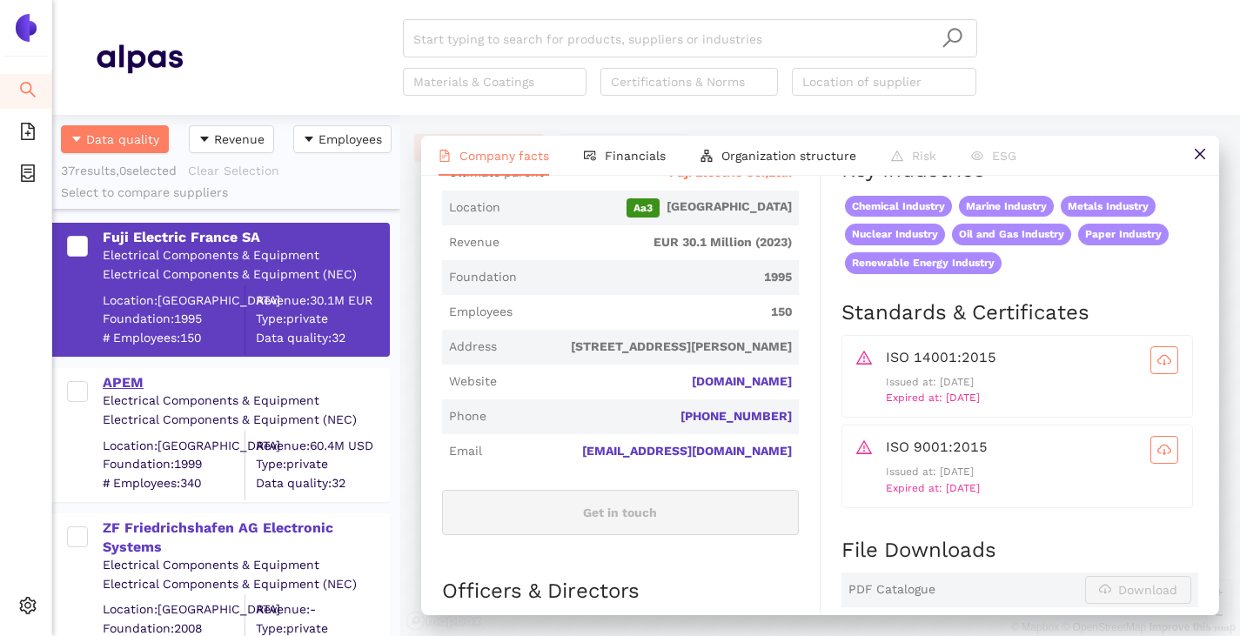
click at [124, 379] on div "APEM" at bounding box center [245, 382] width 285 height 19
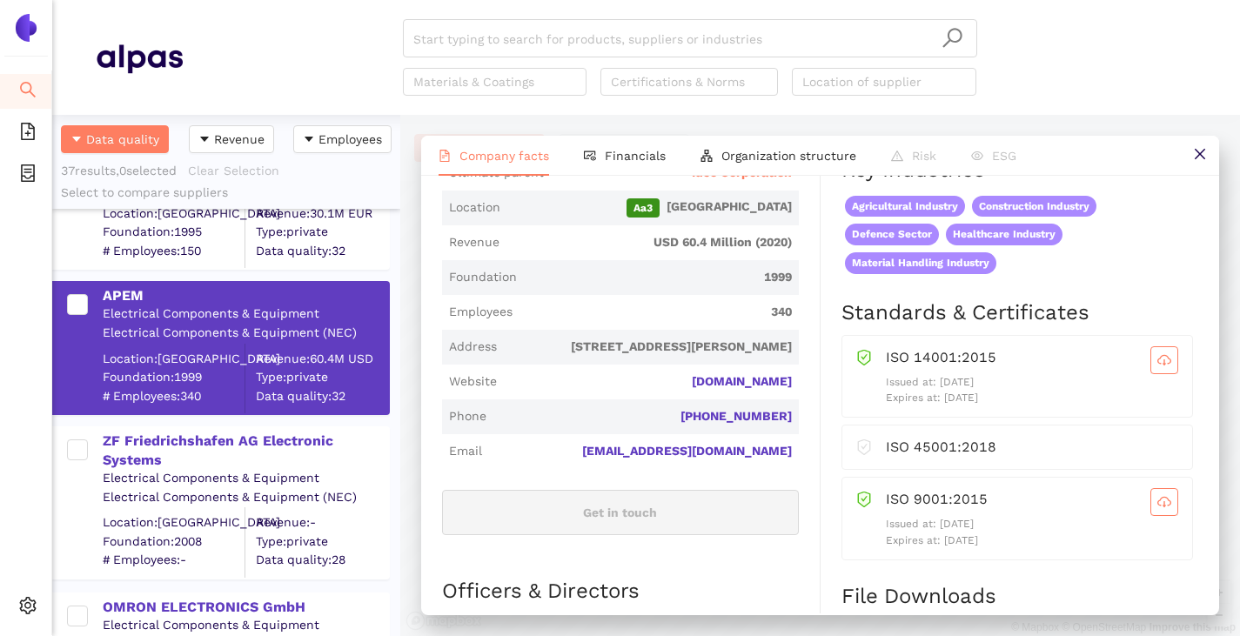
scroll to position [261, 0]
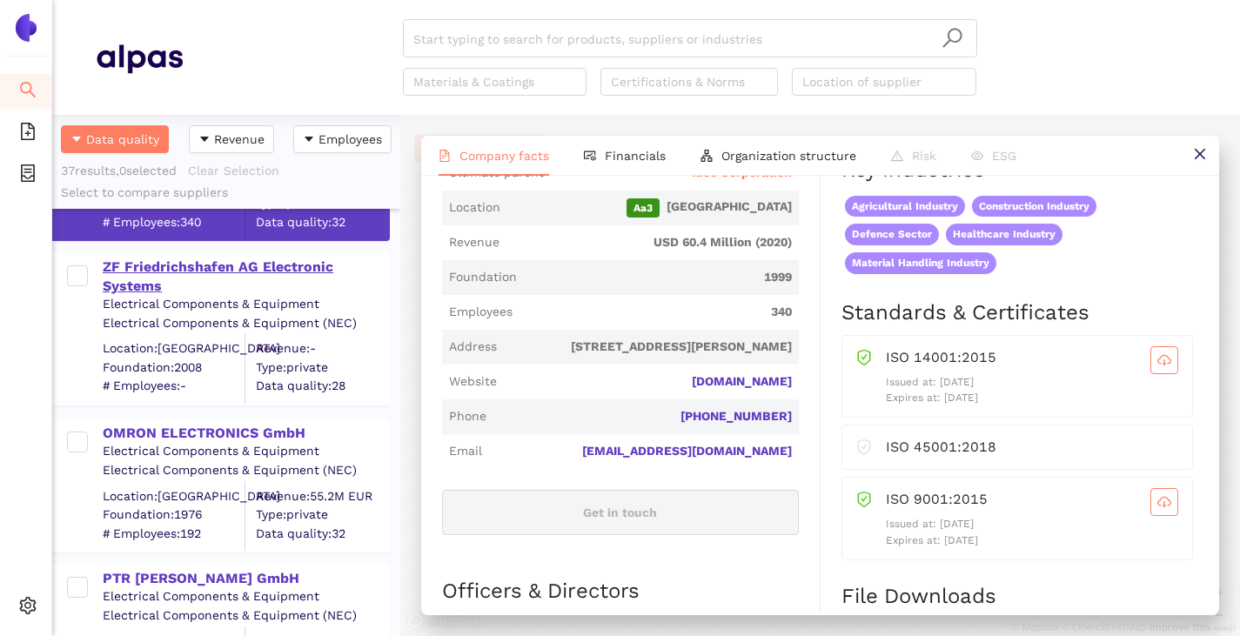
click at [177, 274] on div "ZF Friedrichshafen AG Electronic Systems" at bounding box center [245, 277] width 285 height 39
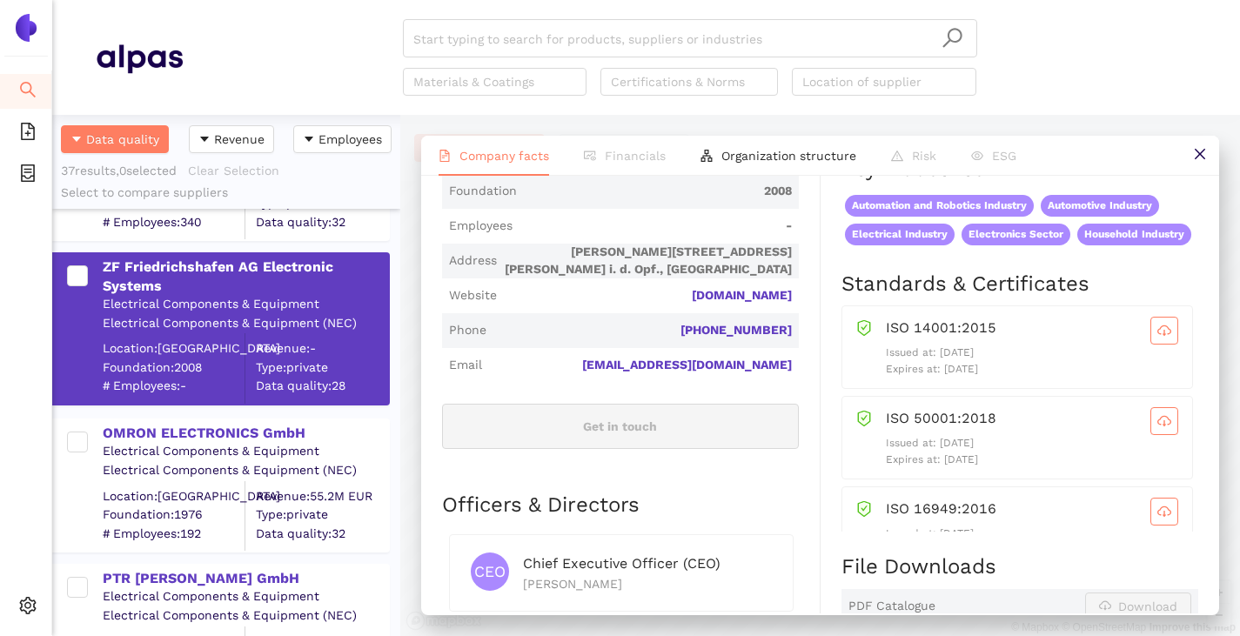
scroll to position [522, 0]
click at [197, 431] on div "OMRON ELECTRONICS GmbH" at bounding box center [245, 433] width 285 height 19
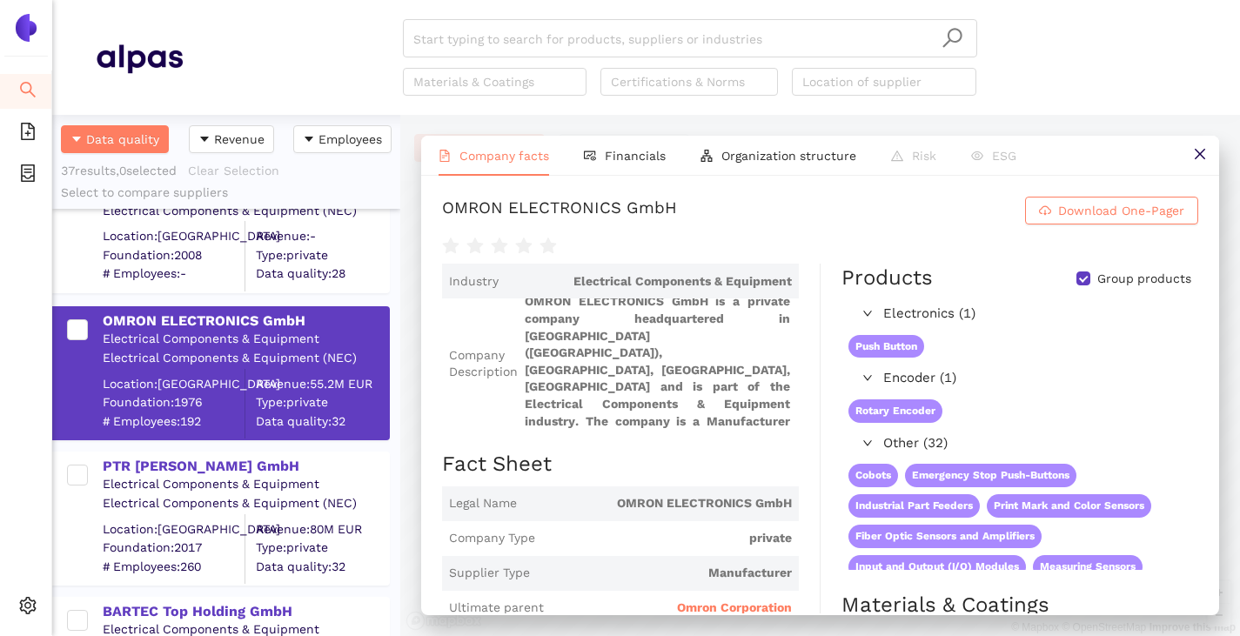
scroll to position [435, 0]
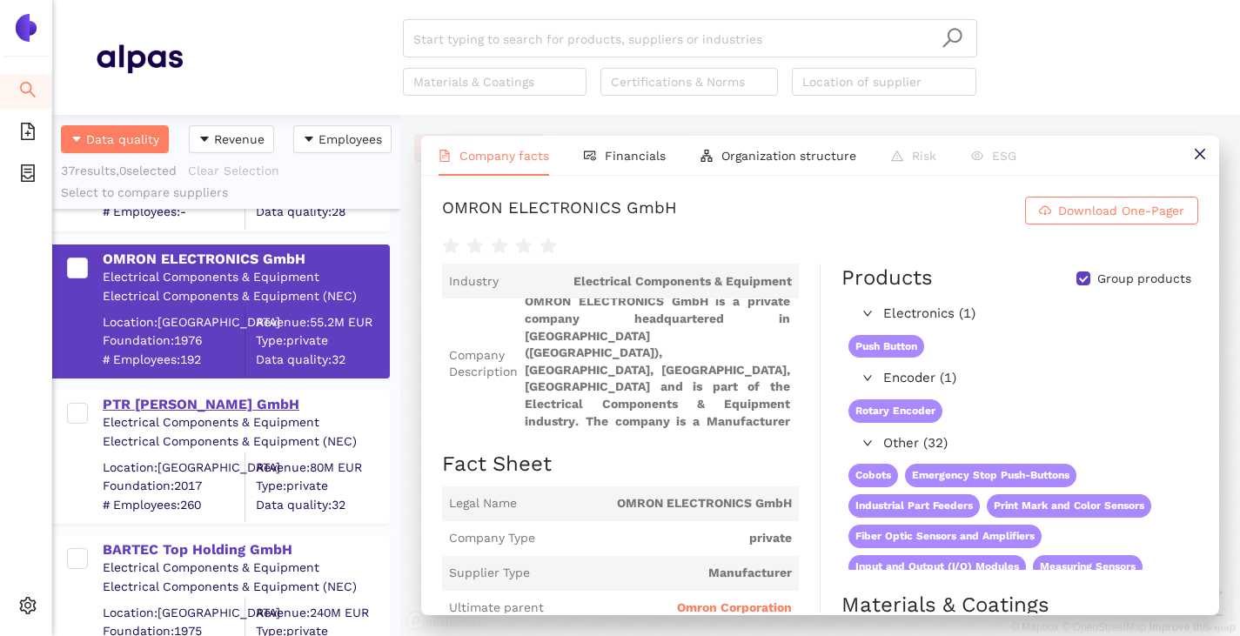
click at [177, 401] on div "PTR HARTMANN GmbH" at bounding box center [245, 404] width 285 height 19
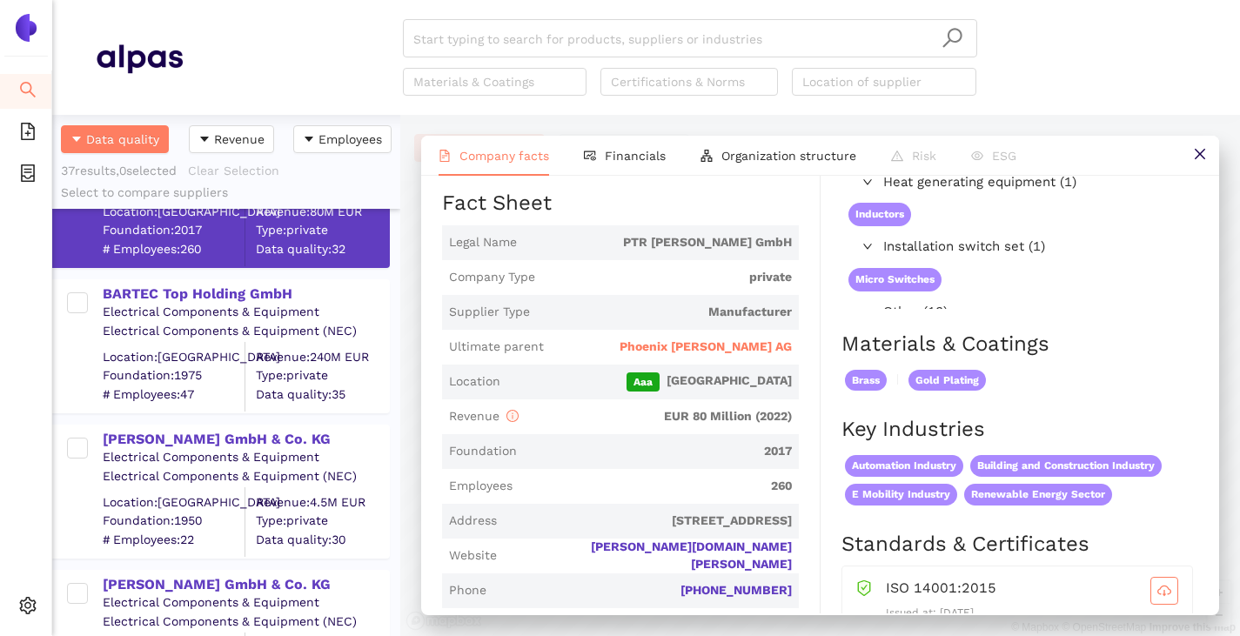
scroll to position [696, 0]
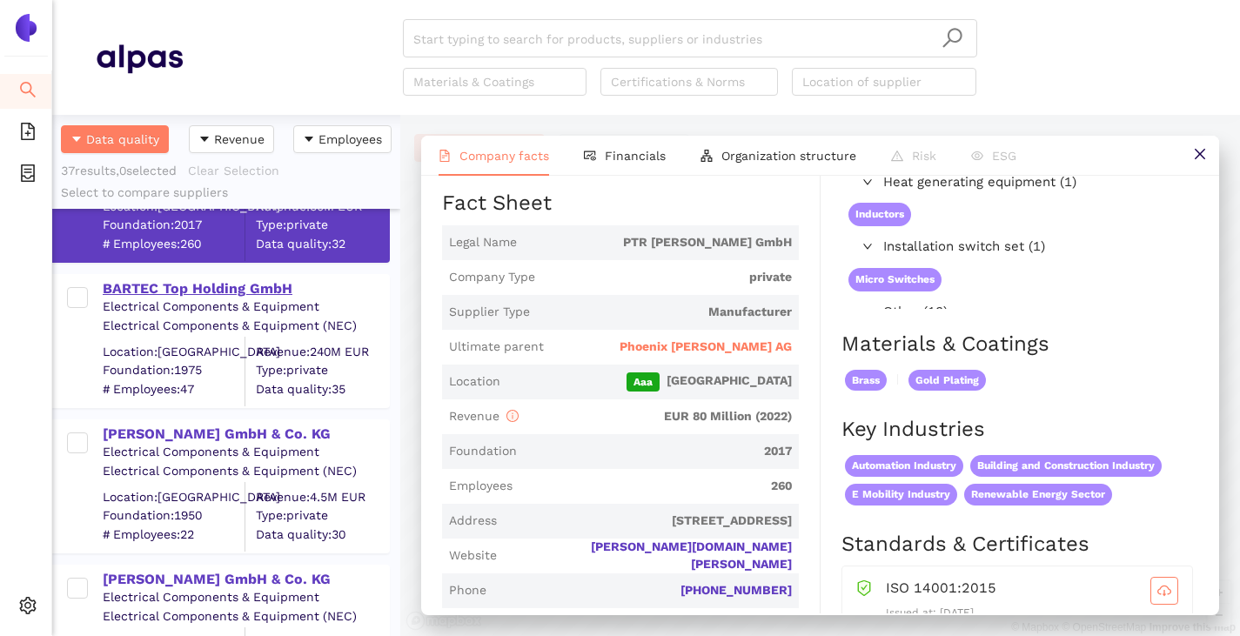
click at [153, 284] on div "BARTEC Top Holding GmbH" at bounding box center [245, 288] width 285 height 19
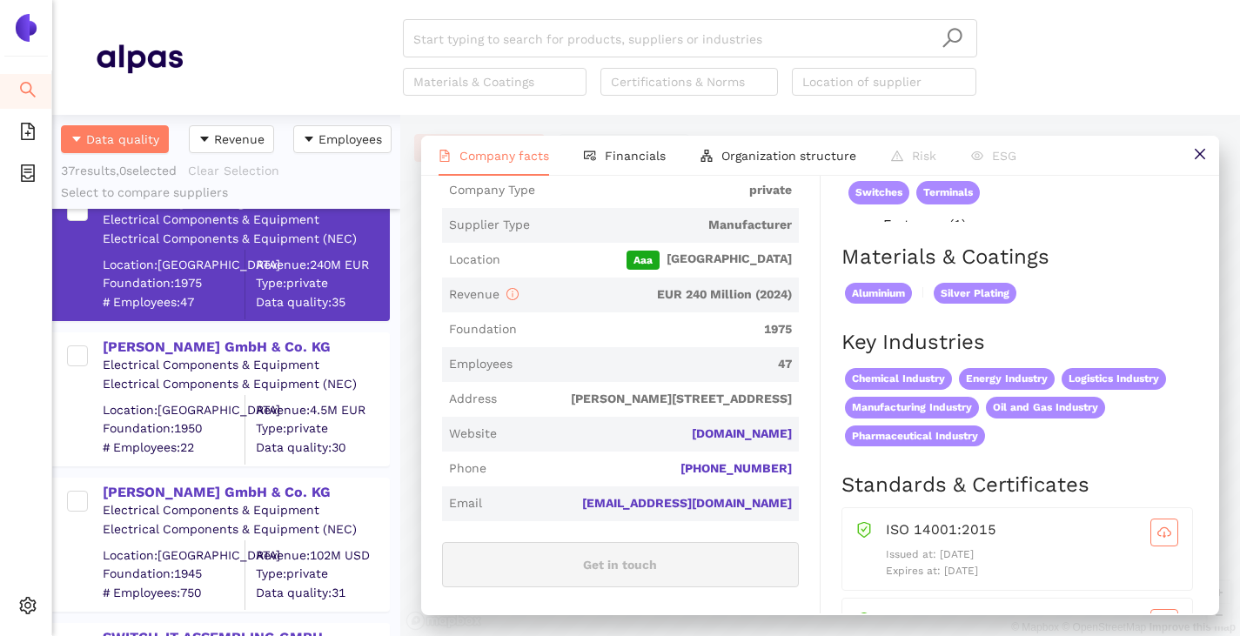
scroll to position [435, 0]
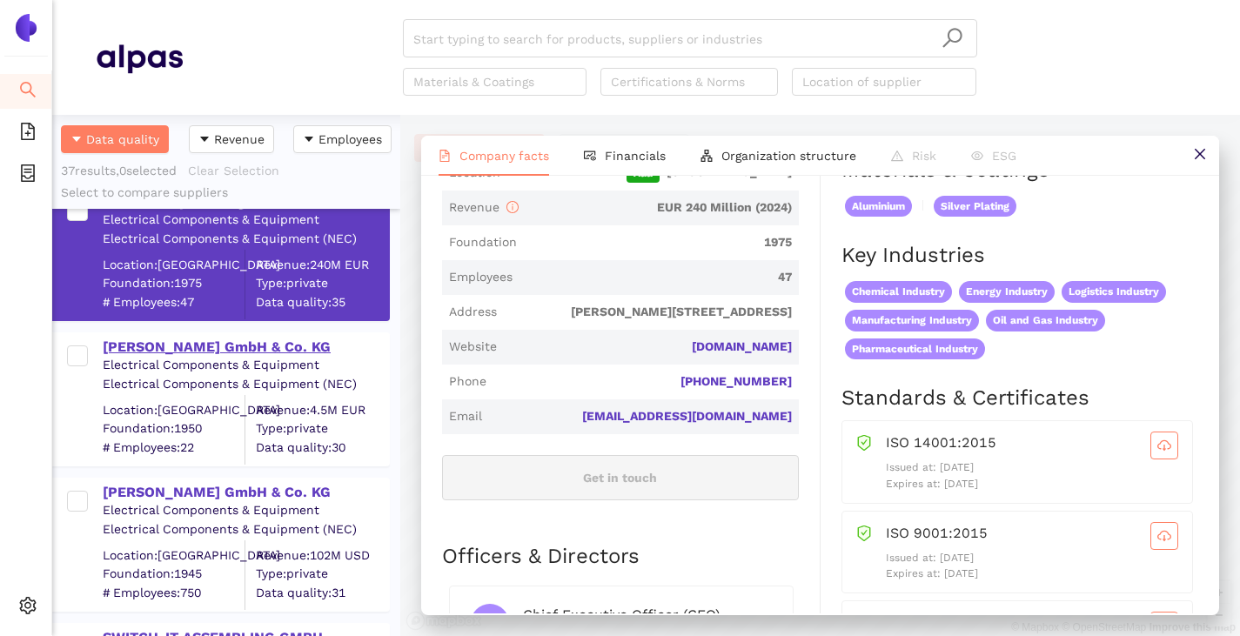
click at [169, 350] on div "[PERSON_NAME] GmbH & Co. KG" at bounding box center [245, 347] width 285 height 19
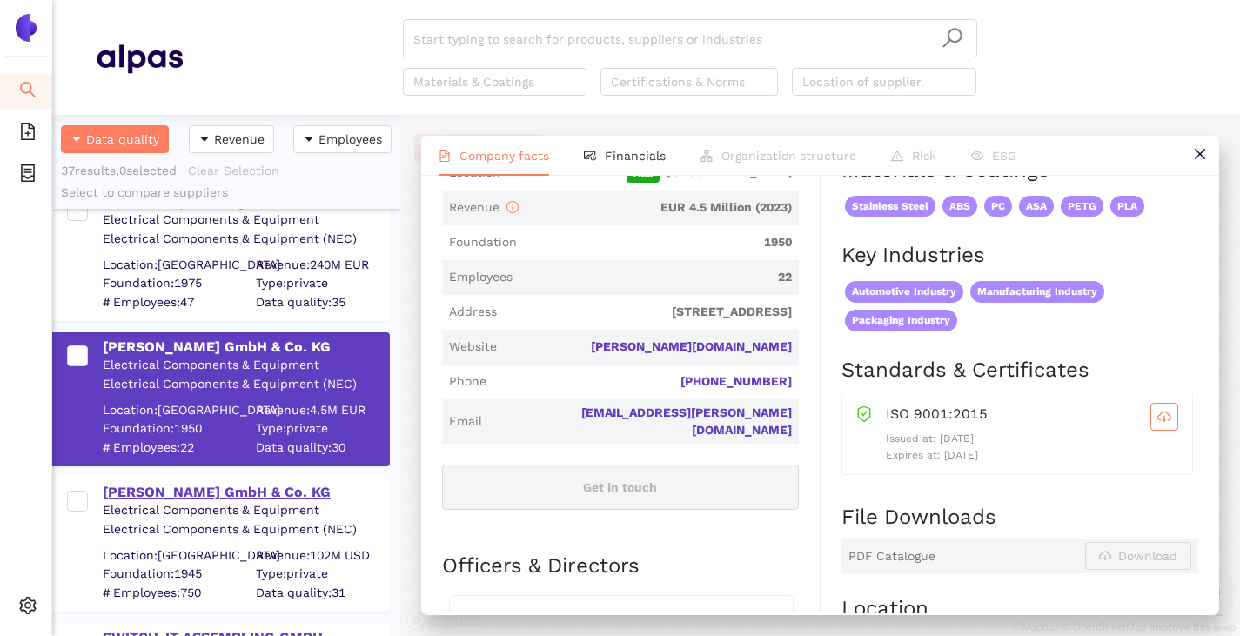
click at [208, 490] on div "[PERSON_NAME] GmbH & Co. KG" at bounding box center [245, 492] width 285 height 19
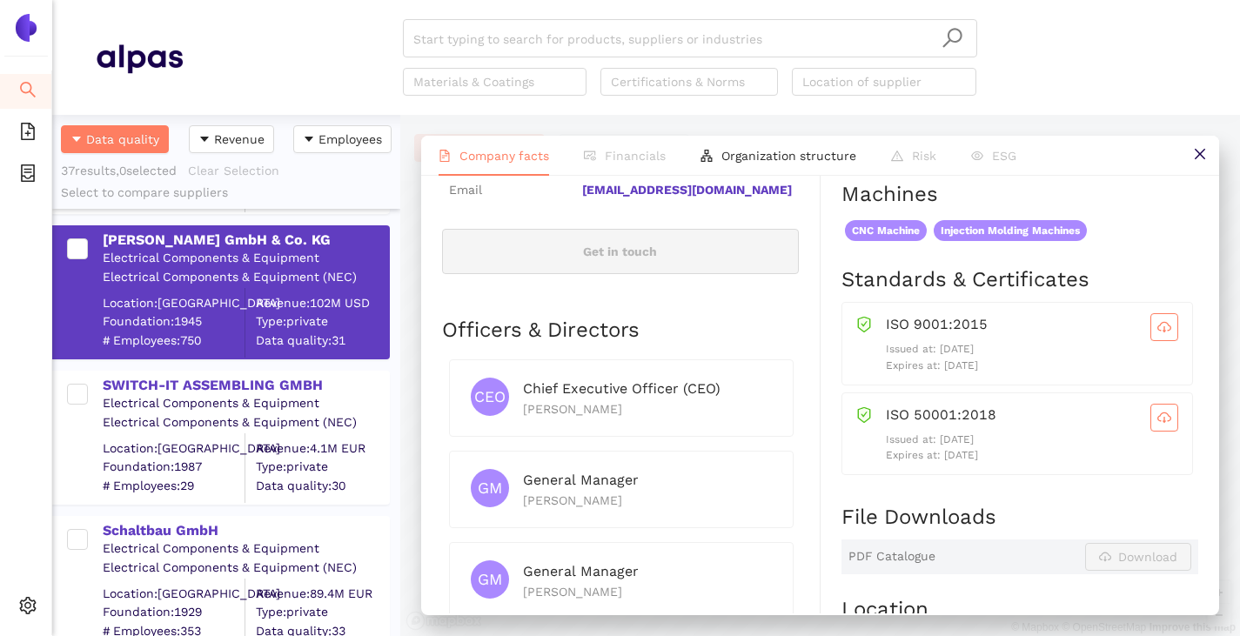
scroll to position [1044, 0]
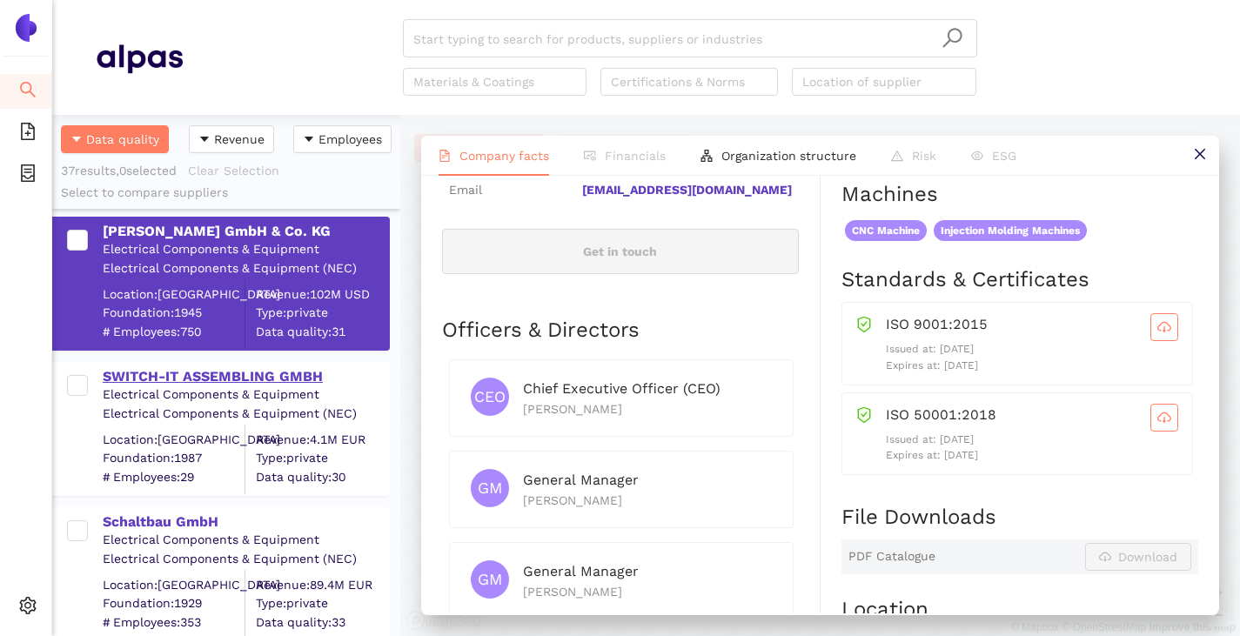
click at [202, 377] on div "SWITCH-IT ASSEMBLING GMBH" at bounding box center [245, 376] width 285 height 19
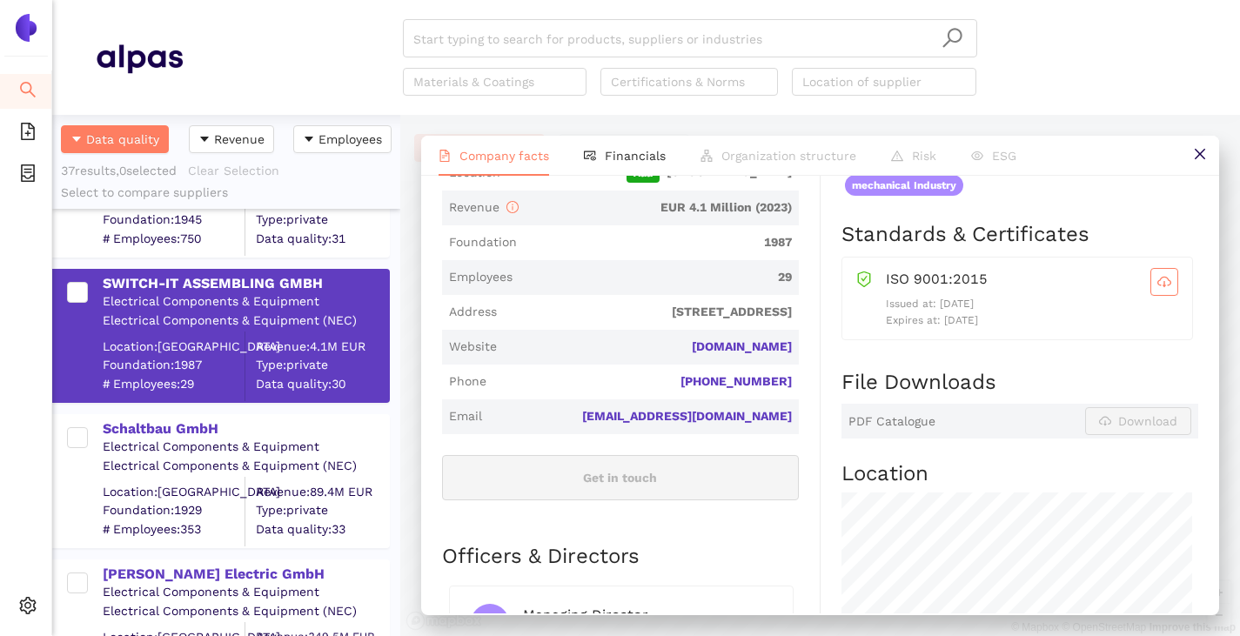
scroll to position [0, 0]
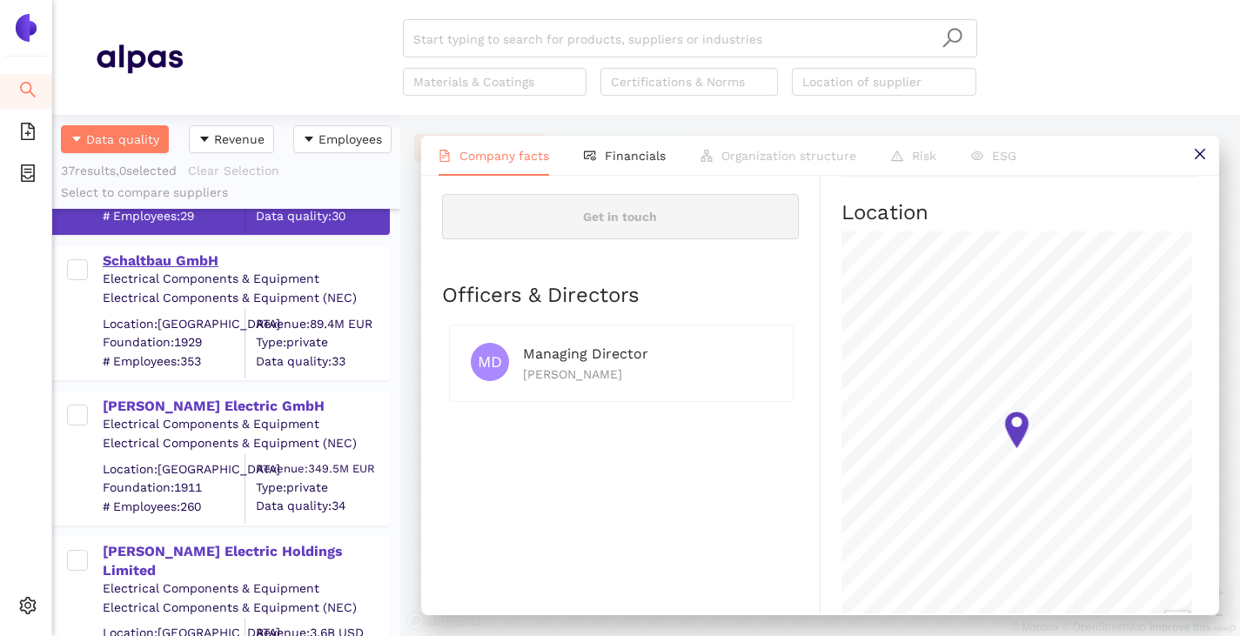
click at [156, 263] on div "Schaltbau GmbH" at bounding box center [245, 260] width 285 height 19
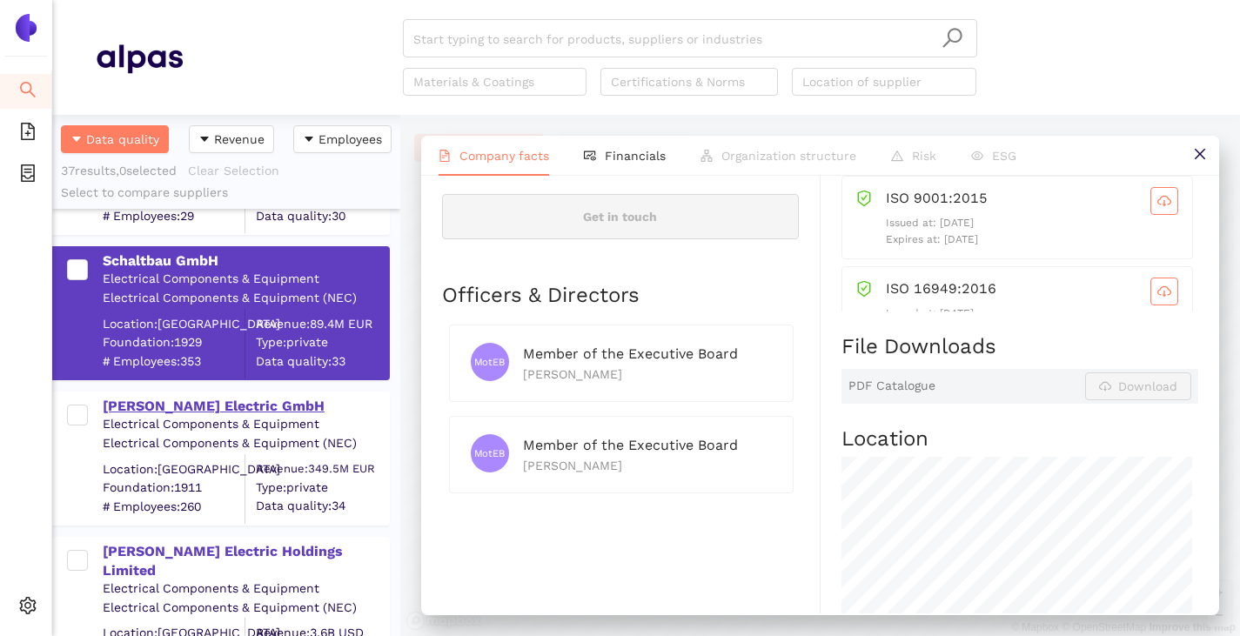
click at [161, 408] on div "Eaton Electric GmbH" at bounding box center [245, 406] width 285 height 19
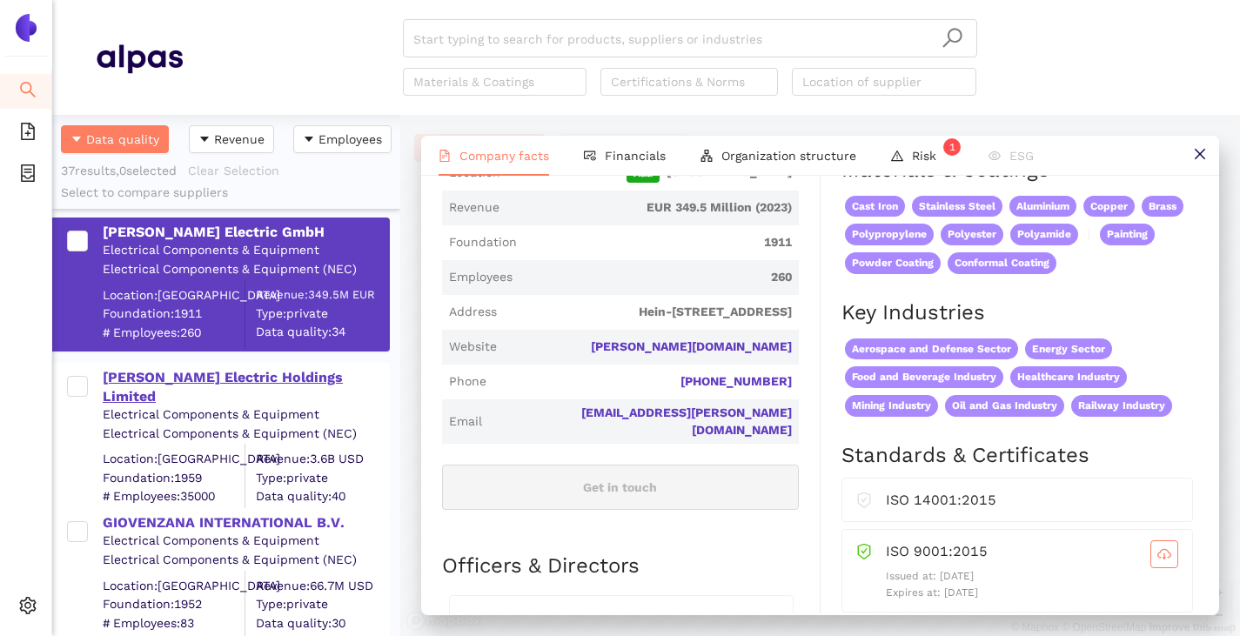
click at [175, 376] on div "Johnson Electric Holdings Limited" at bounding box center [245, 387] width 285 height 39
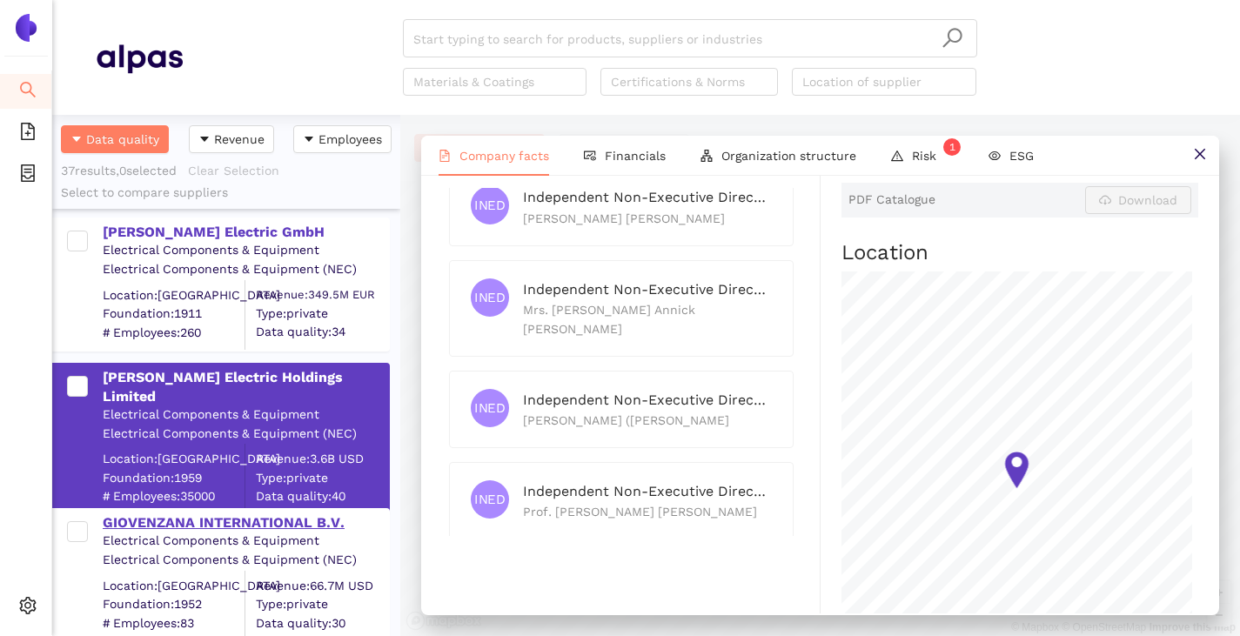
click at [151, 523] on div "GIOVENZANA INTERNATIONAL B.V." at bounding box center [245, 522] width 285 height 19
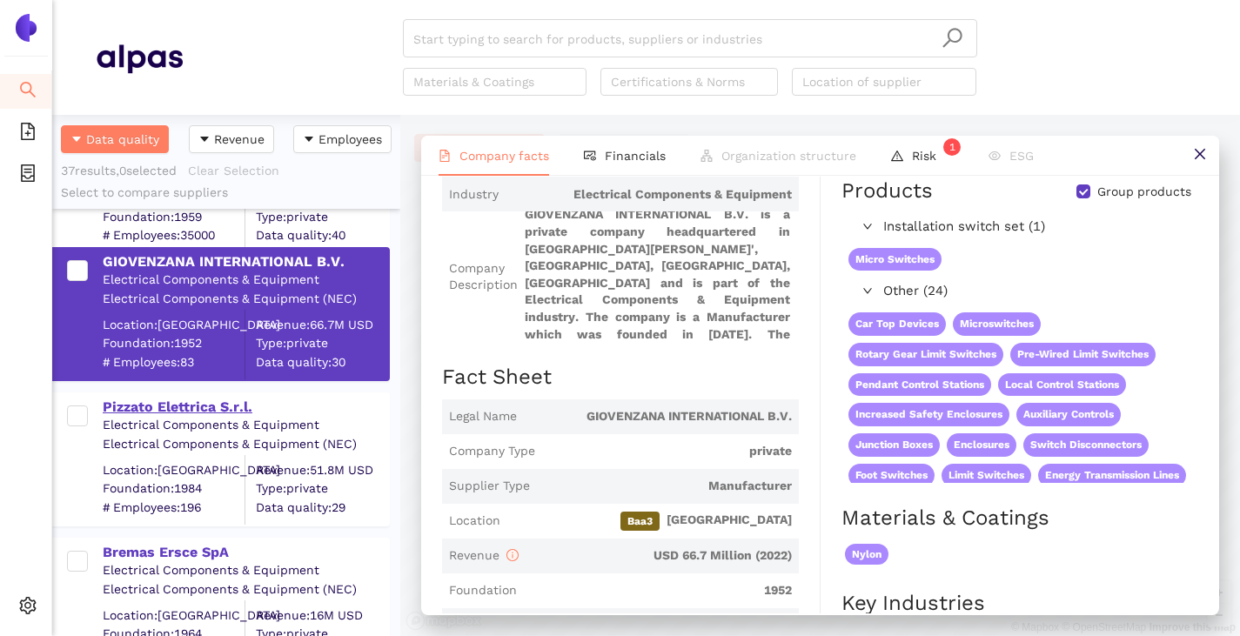
click at [192, 399] on div "Pizzato Elettrica S.r.l." at bounding box center [245, 407] width 285 height 19
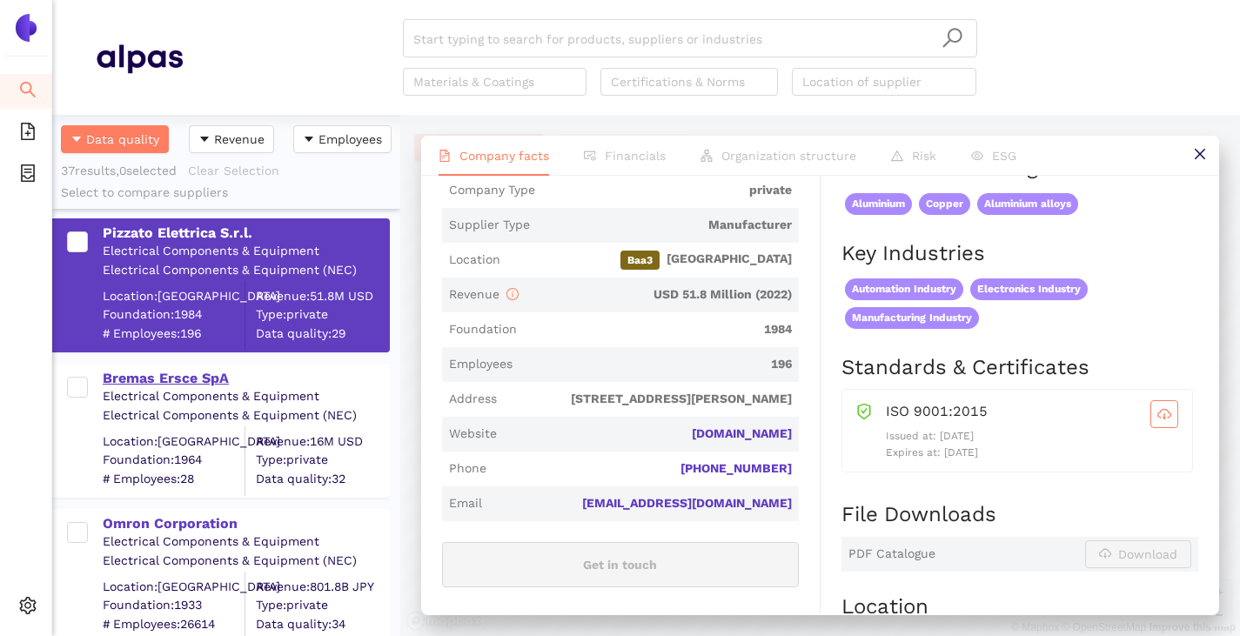
click at [121, 385] on div "Bremas Ersce SpA" at bounding box center [245, 378] width 285 height 19
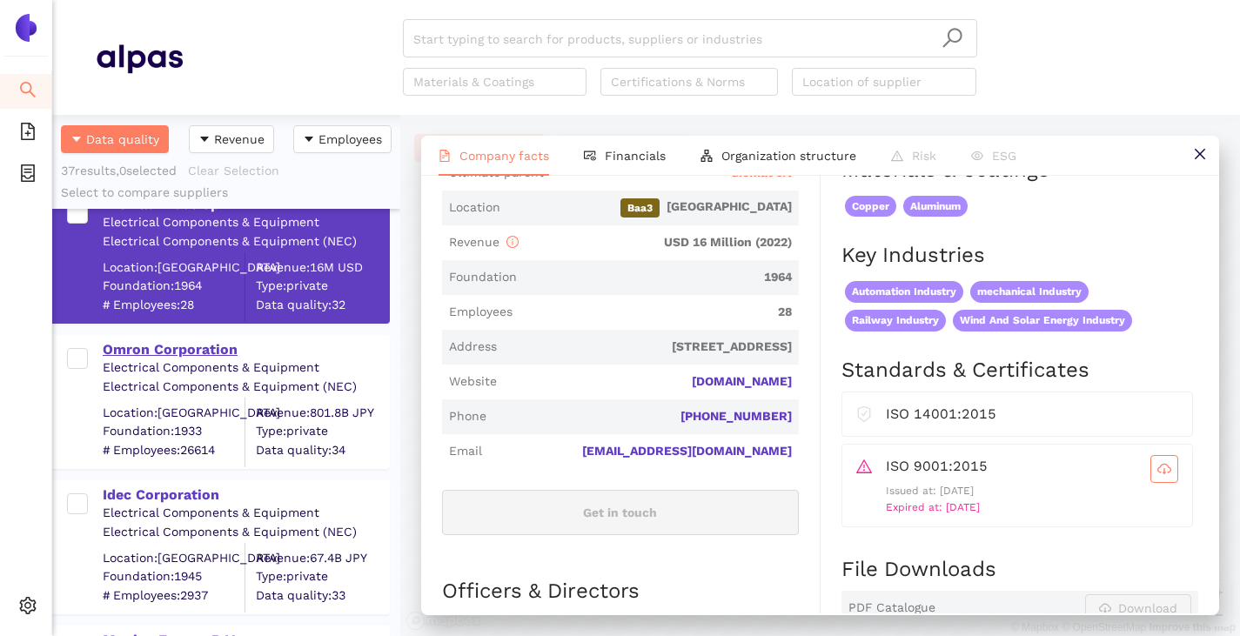
click at [165, 349] on div "Omron Corporation" at bounding box center [245, 349] width 285 height 19
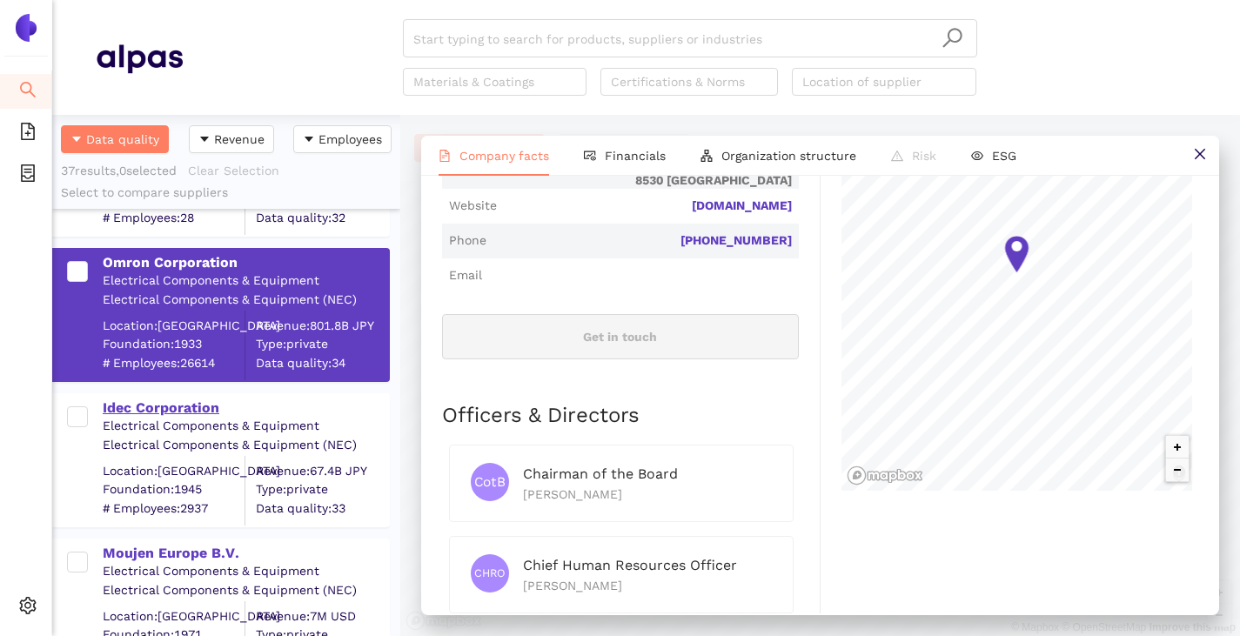
click at [151, 413] on div "Idec Corporation" at bounding box center [245, 407] width 285 height 19
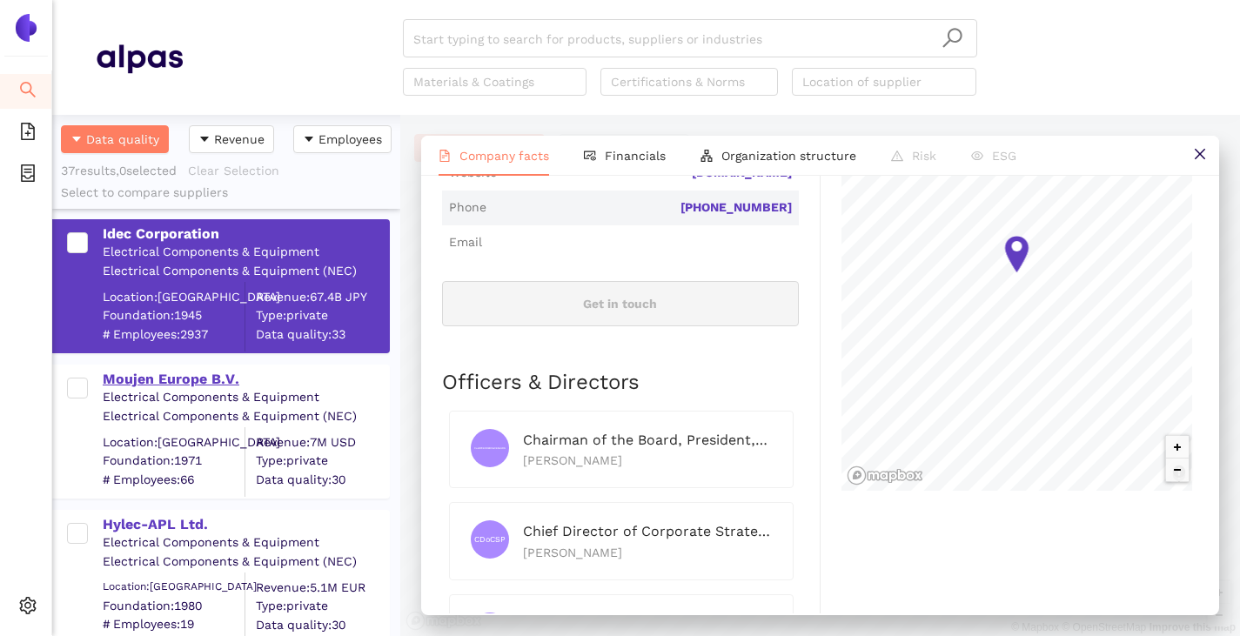
click at [133, 379] on div "Moujen Europe B.V." at bounding box center [245, 379] width 285 height 19
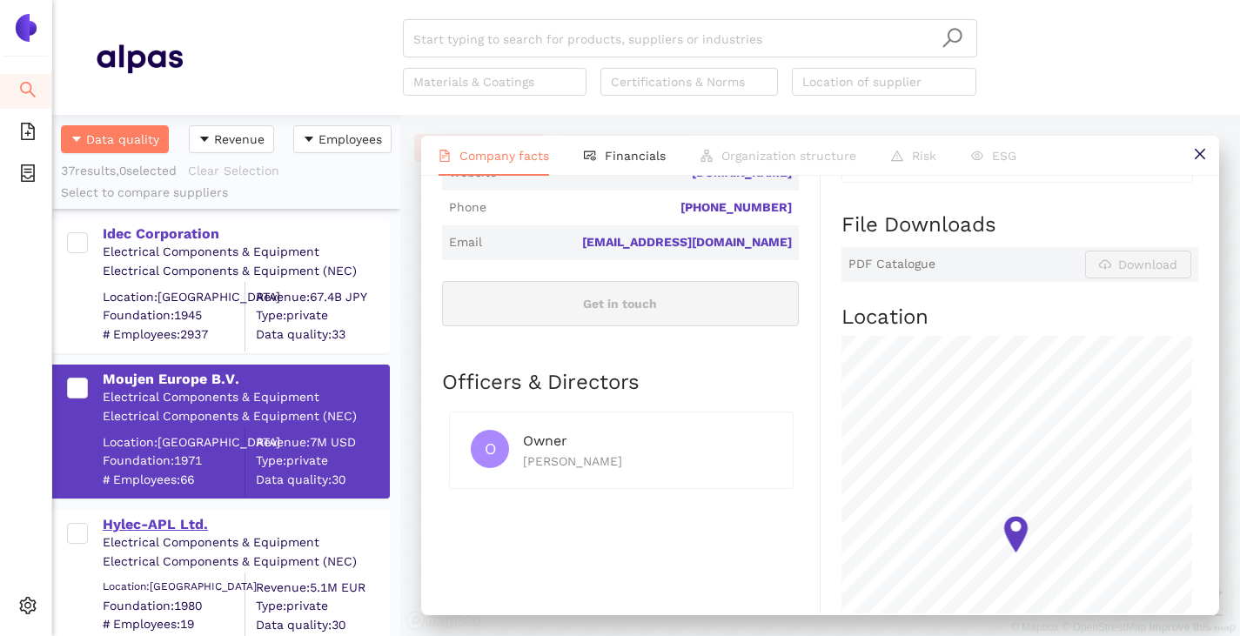
click at [172, 524] on div "Hylec-APL Ltd." at bounding box center [245, 524] width 285 height 19
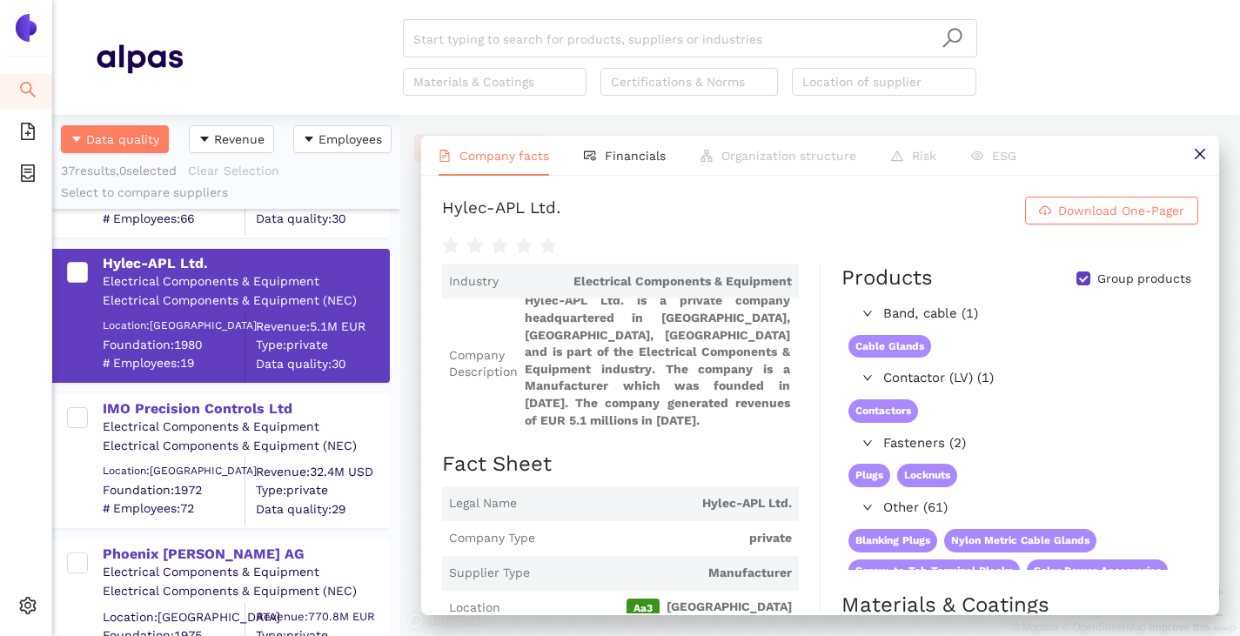
click at [1076, 278] on input "Group products" at bounding box center [1083, 278] width 14 height 14
checkbox input "false"
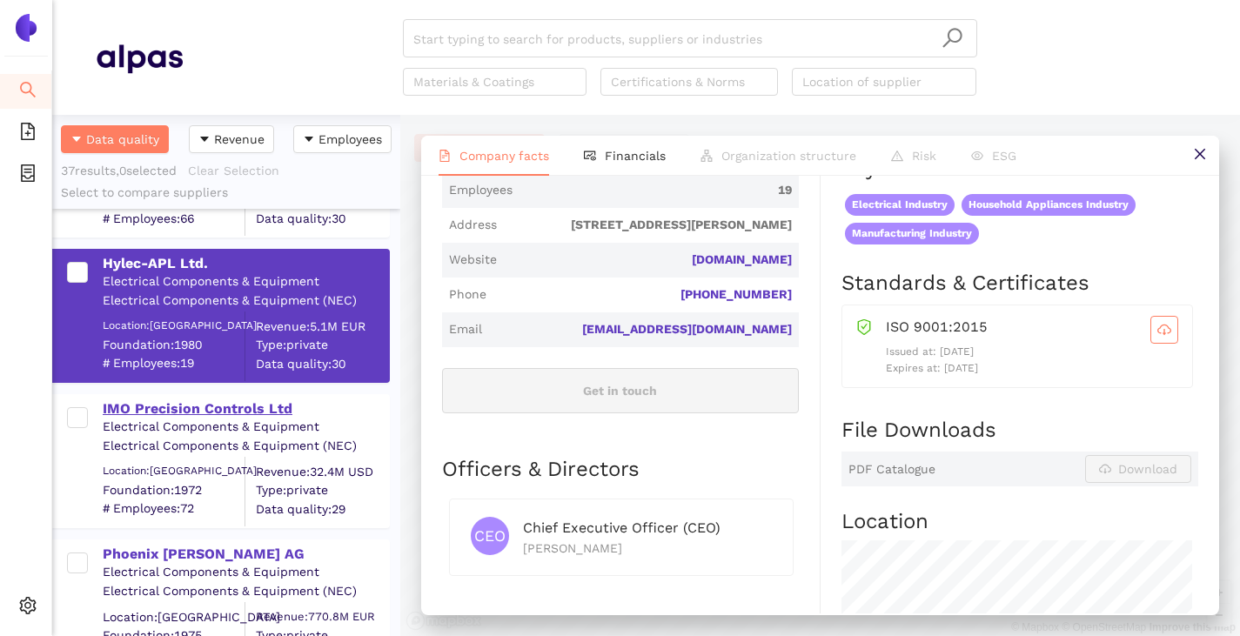
click at [210, 404] on div "IMO Precision Controls Ltd" at bounding box center [245, 408] width 285 height 19
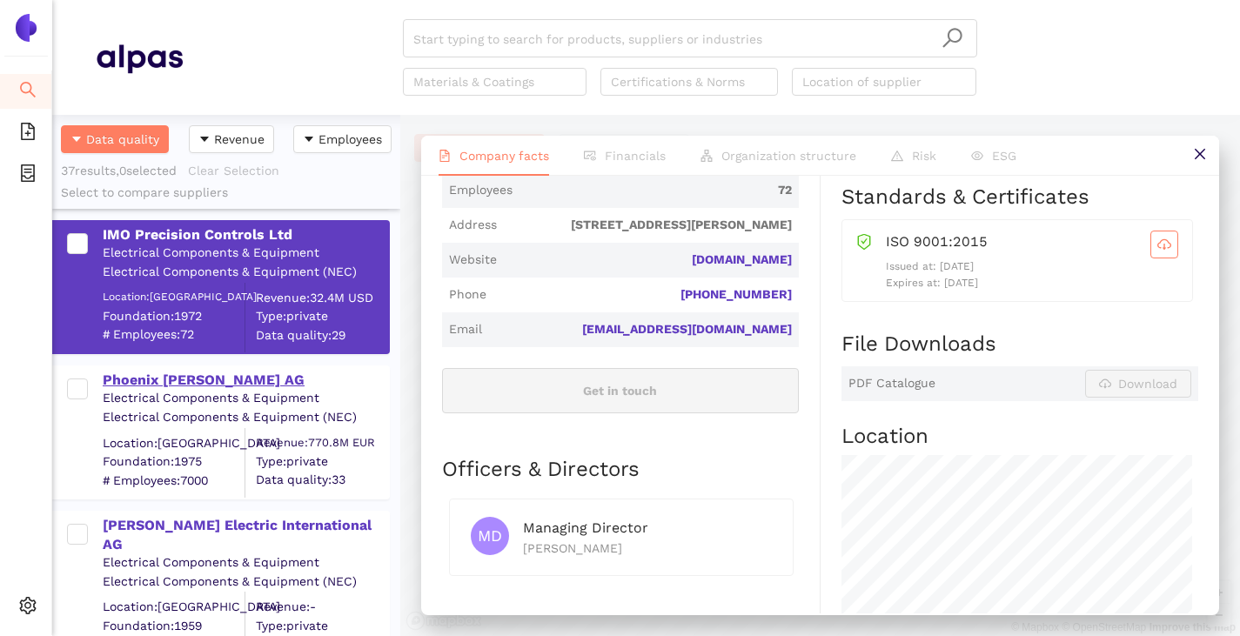
click at [157, 379] on div "Phoenix Mecano AG" at bounding box center [245, 380] width 285 height 19
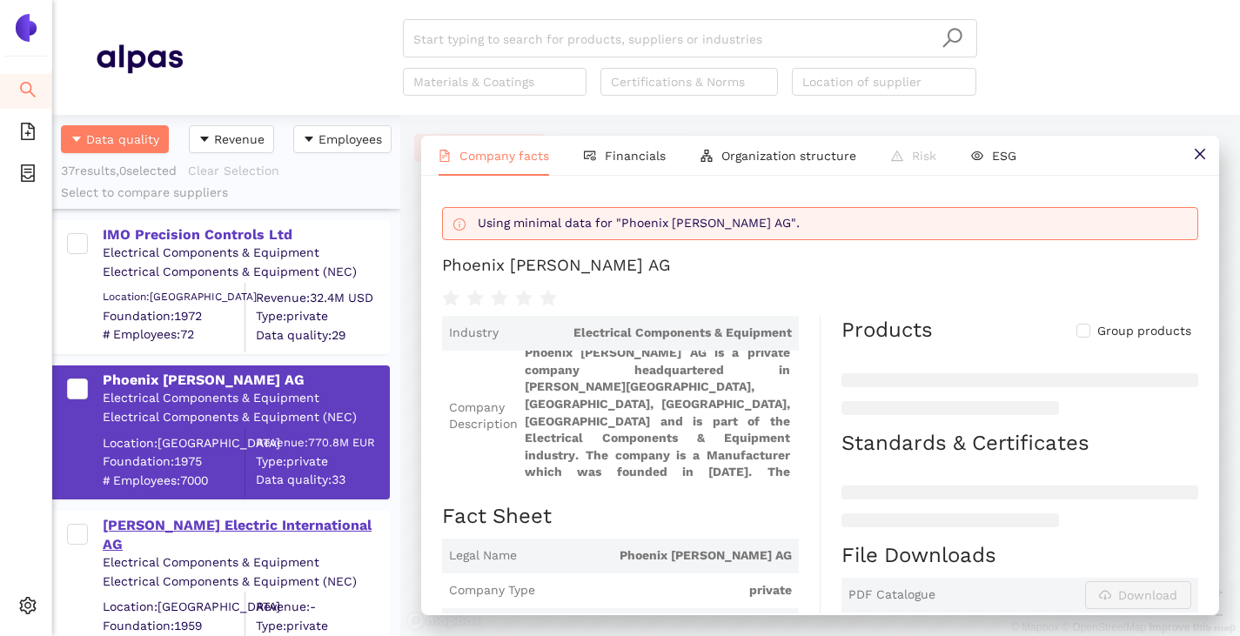
click at [248, 525] on div "[PERSON_NAME] Electric International AG" at bounding box center [245, 535] width 285 height 39
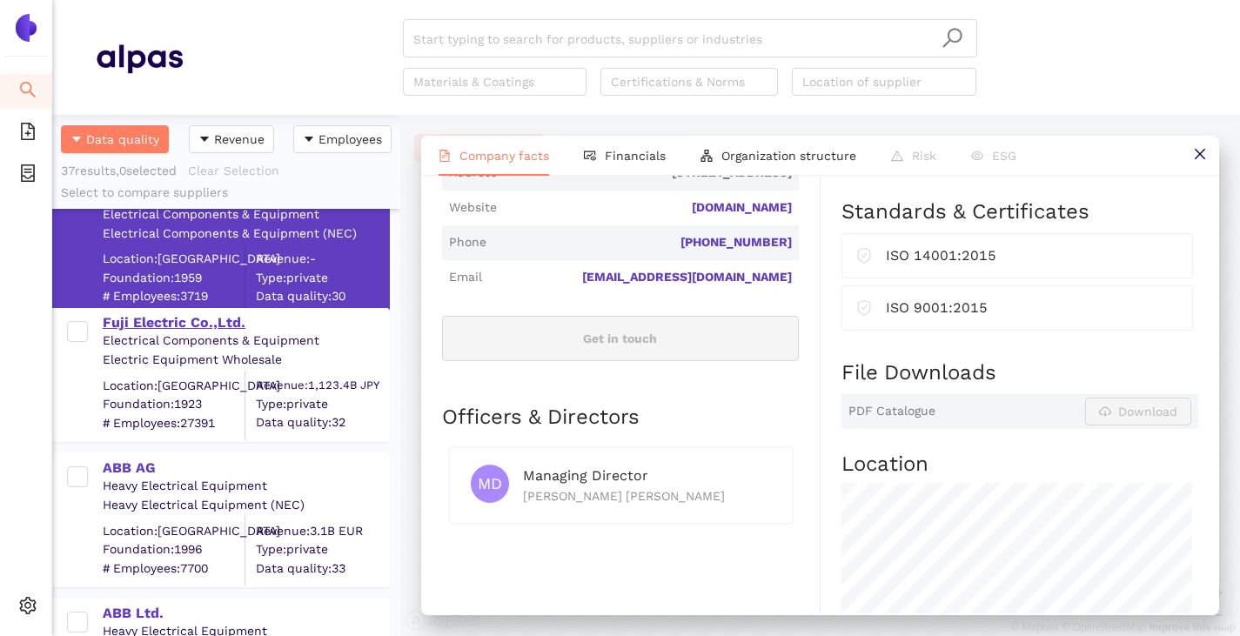
click at [120, 313] on div "Fuji Electric Co.,Ltd." at bounding box center [245, 322] width 285 height 19
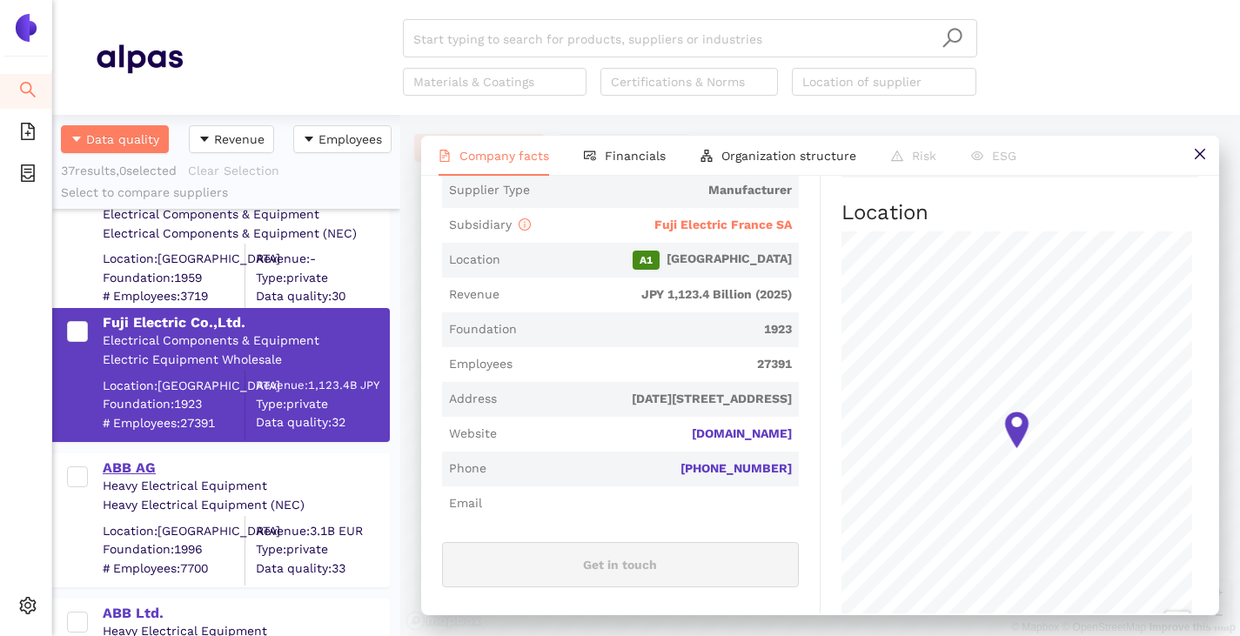
click at [121, 468] on div "ABB AG" at bounding box center [245, 467] width 285 height 19
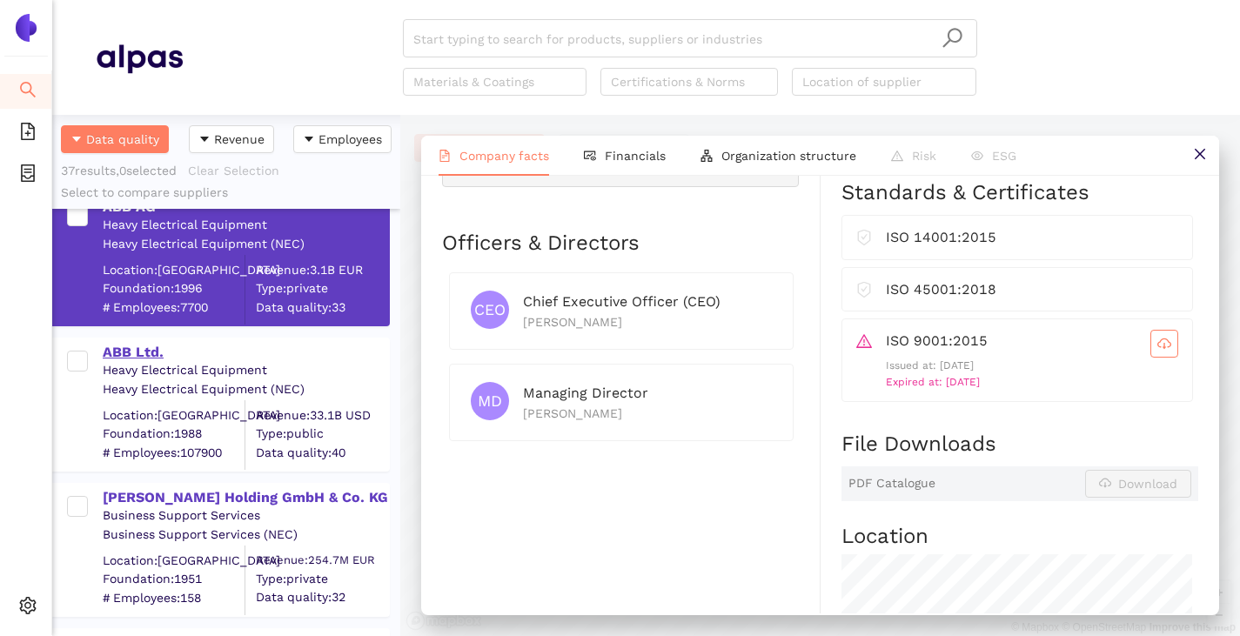
click at [129, 356] on div "ABB Ltd." at bounding box center [245, 352] width 285 height 19
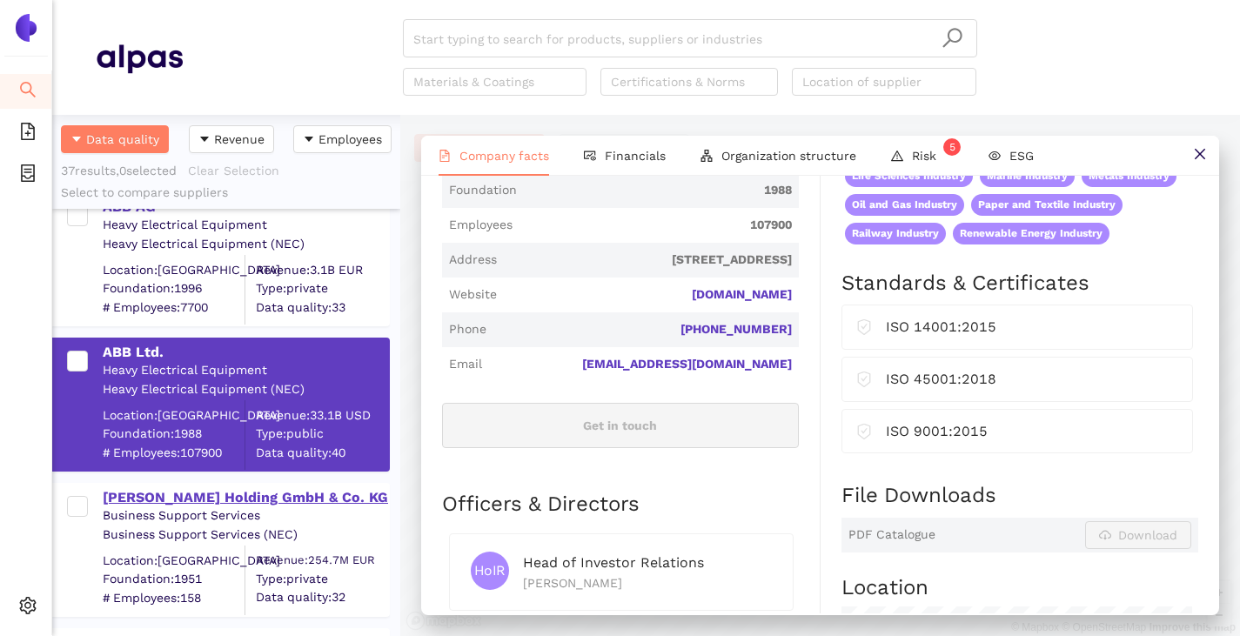
click at [249, 495] on div "[PERSON_NAME] Holding GmbH & Co. KG" at bounding box center [245, 497] width 285 height 19
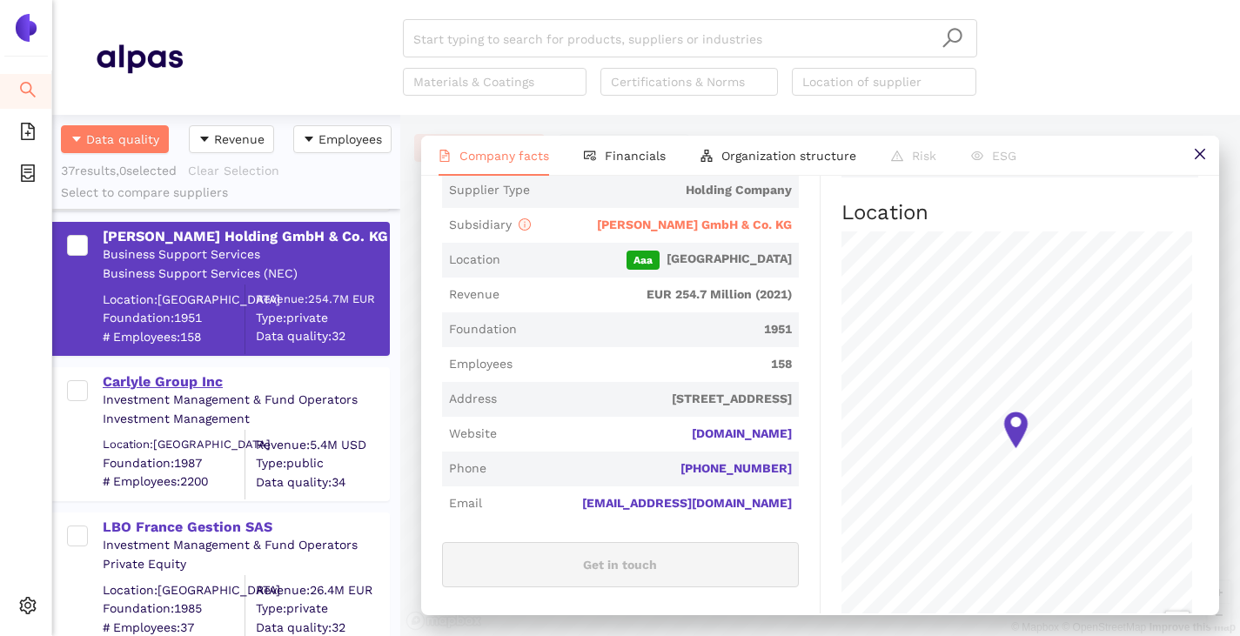
click at [169, 374] on div "Carlyle Group Inc" at bounding box center [245, 381] width 285 height 19
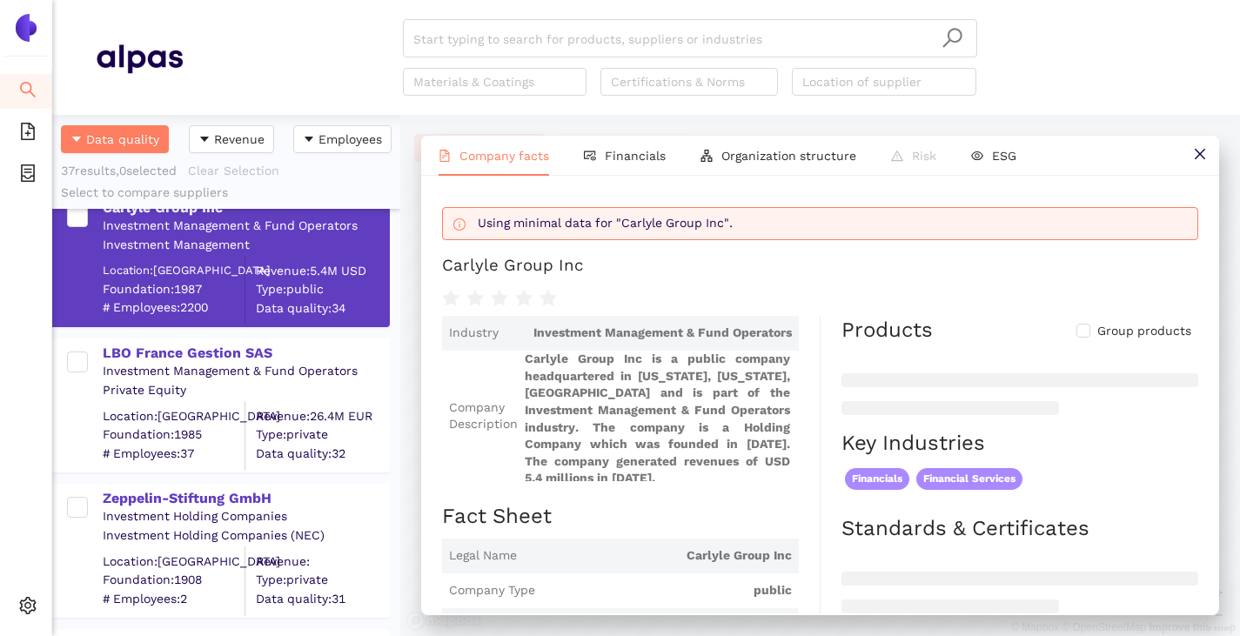
scroll to position [6, 0]
click at [116, 357] on div "LBO France Gestion SAS" at bounding box center [245, 353] width 285 height 19
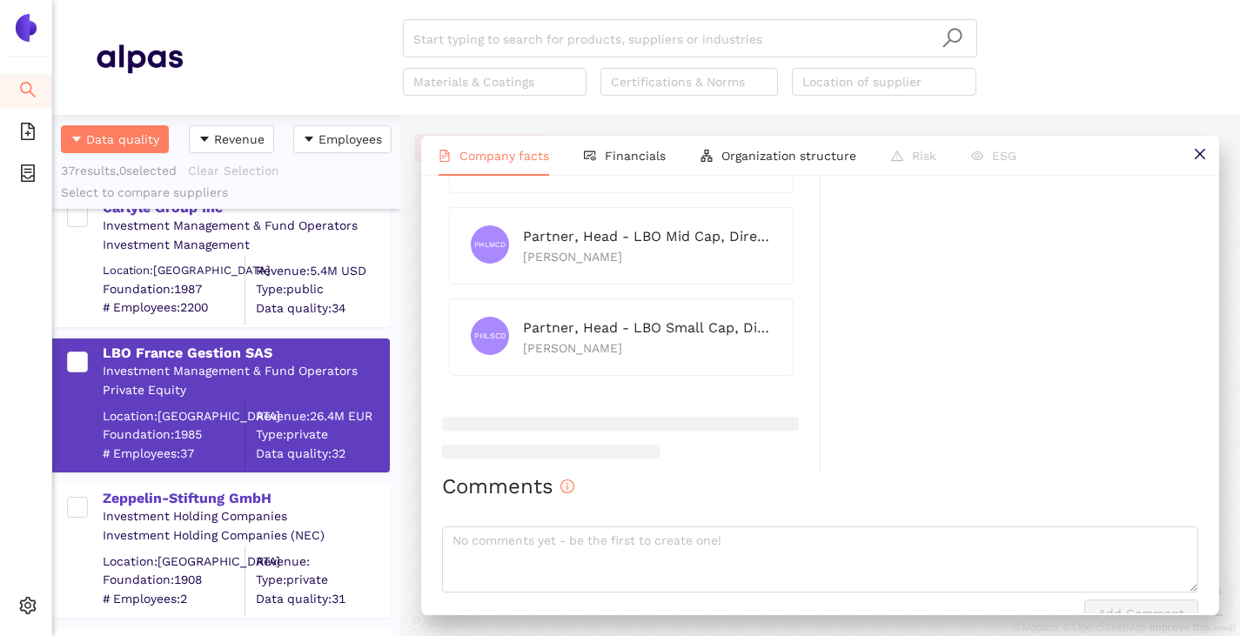
scroll to position [1087, 0]
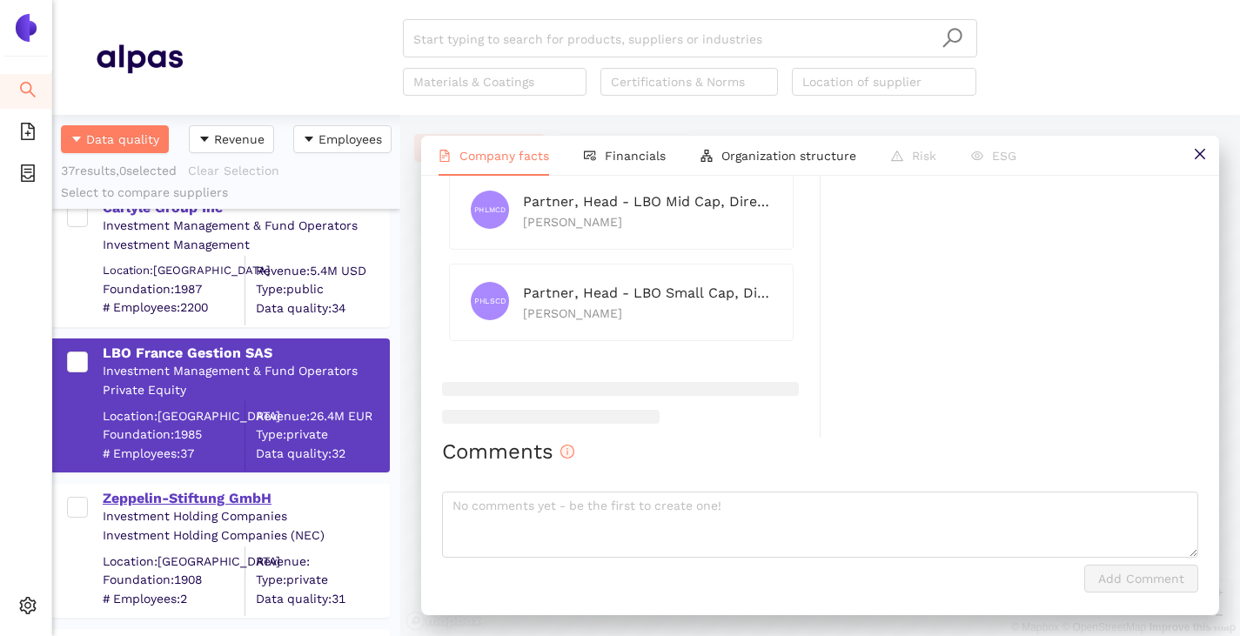
click at [158, 503] on div "Zeppelin-Stiftung GmbH" at bounding box center [245, 498] width 285 height 19
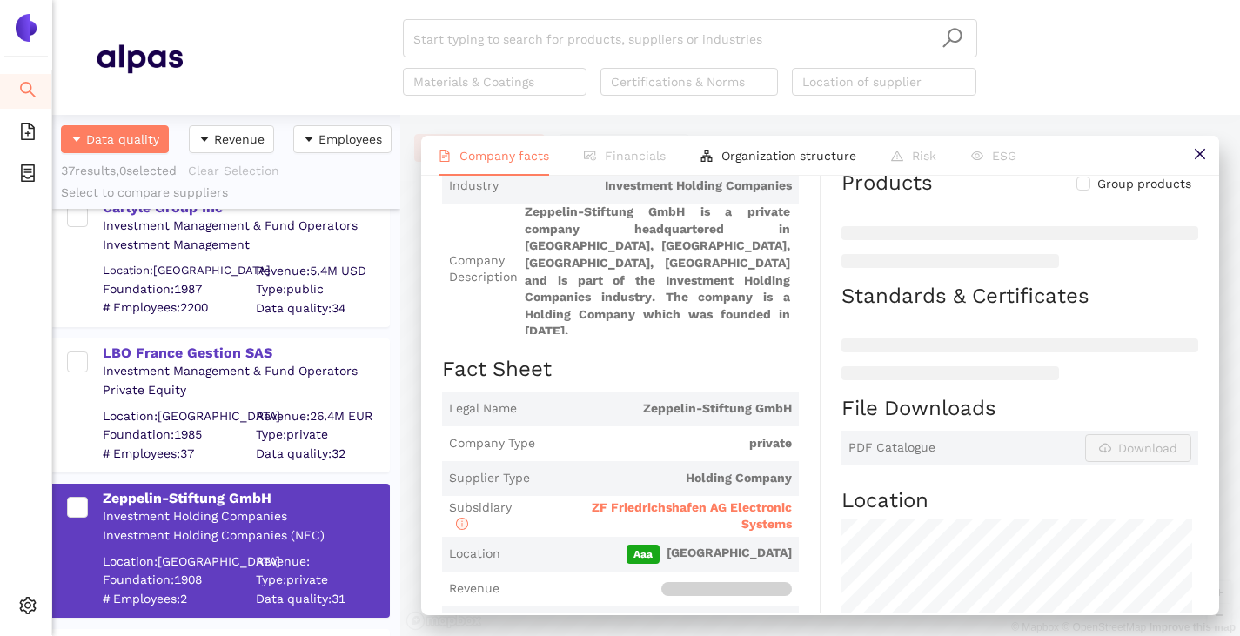
scroll to position [0, 0]
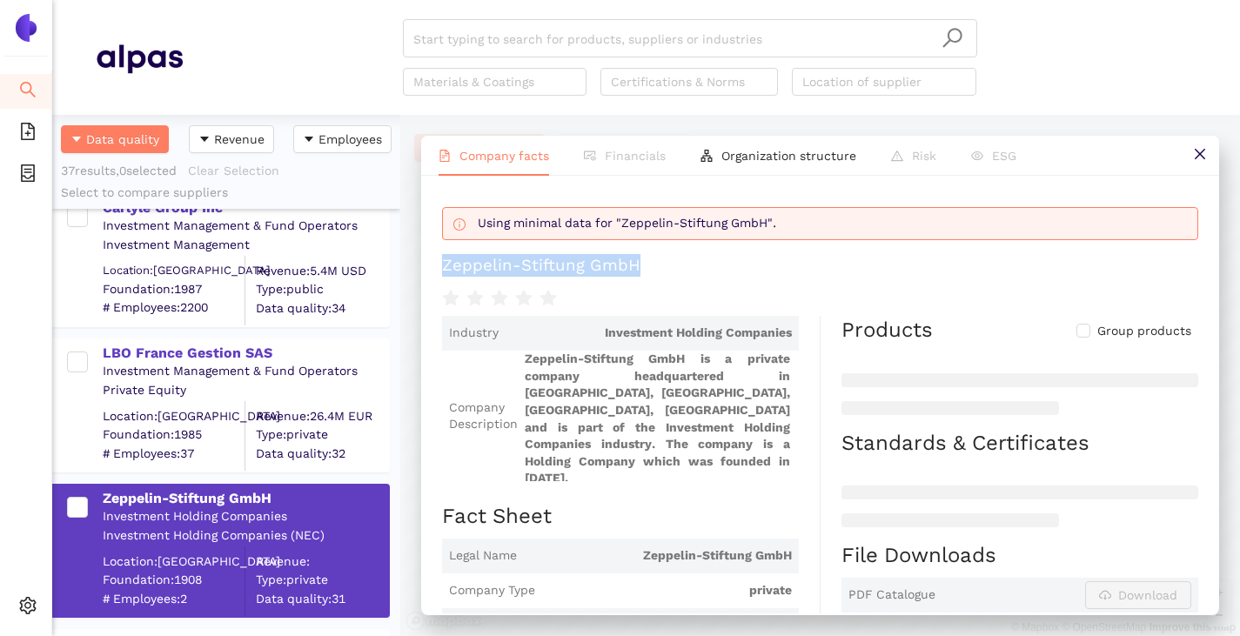
drag, startPoint x: 433, startPoint y: 266, endPoint x: 646, endPoint y: 262, distance: 213.2
click at [646, 261] on div "Using minimal data for "Zeppelin-Stiftung GmbH". Zeppelin-Stiftung GmbH Industr…" at bounding box center [820, 395] width 798 height 438
copy div "Zeppelin-Stiftung GmbH"
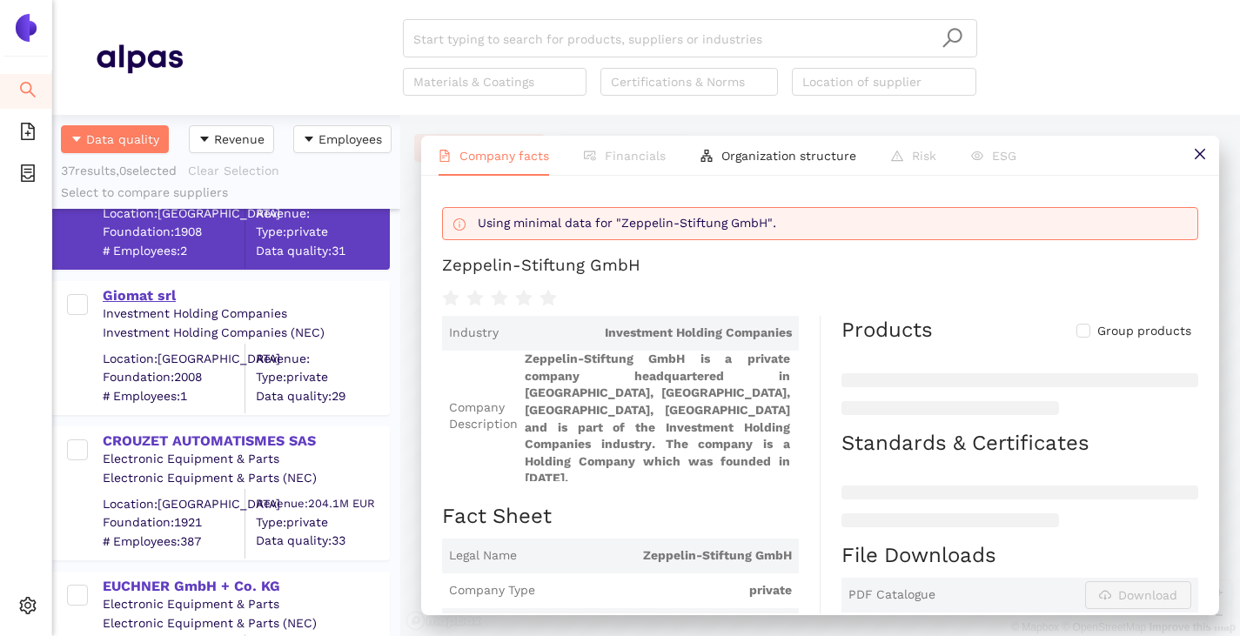
click at [132, 298] on div "Giomat srl" at bounding box center [245, 295] width 285 height 19
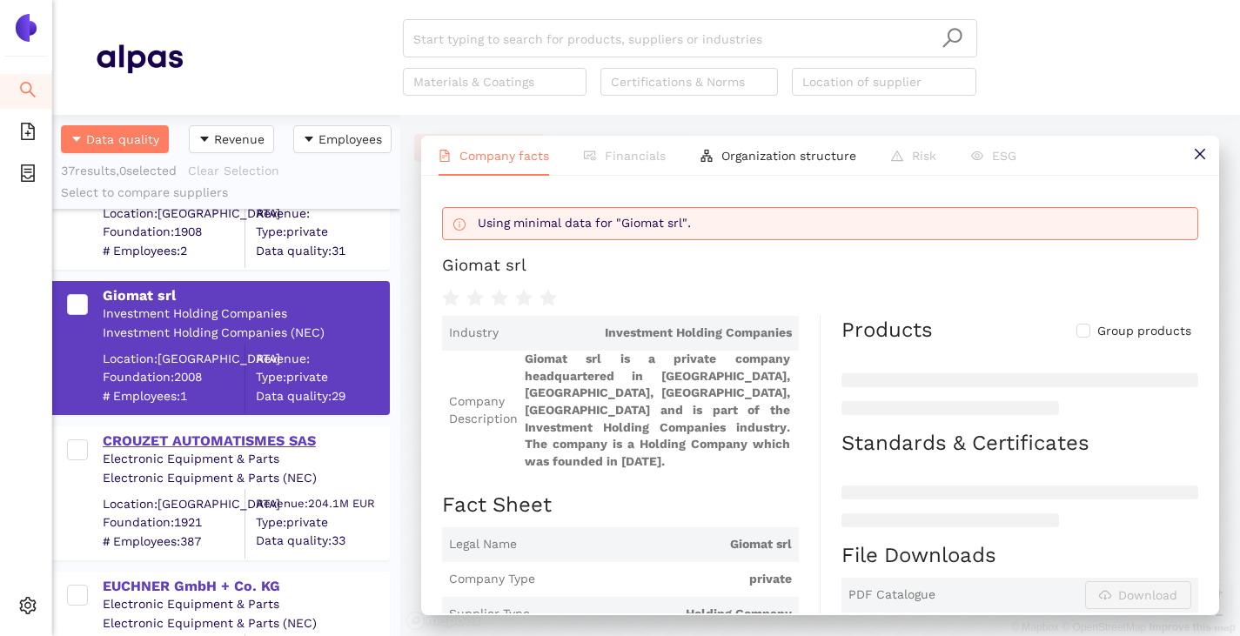
click at [149, 443] on div "CROUZET AUTOMATISMES SAS" at bounding box center [245, 441] width 285 height 19
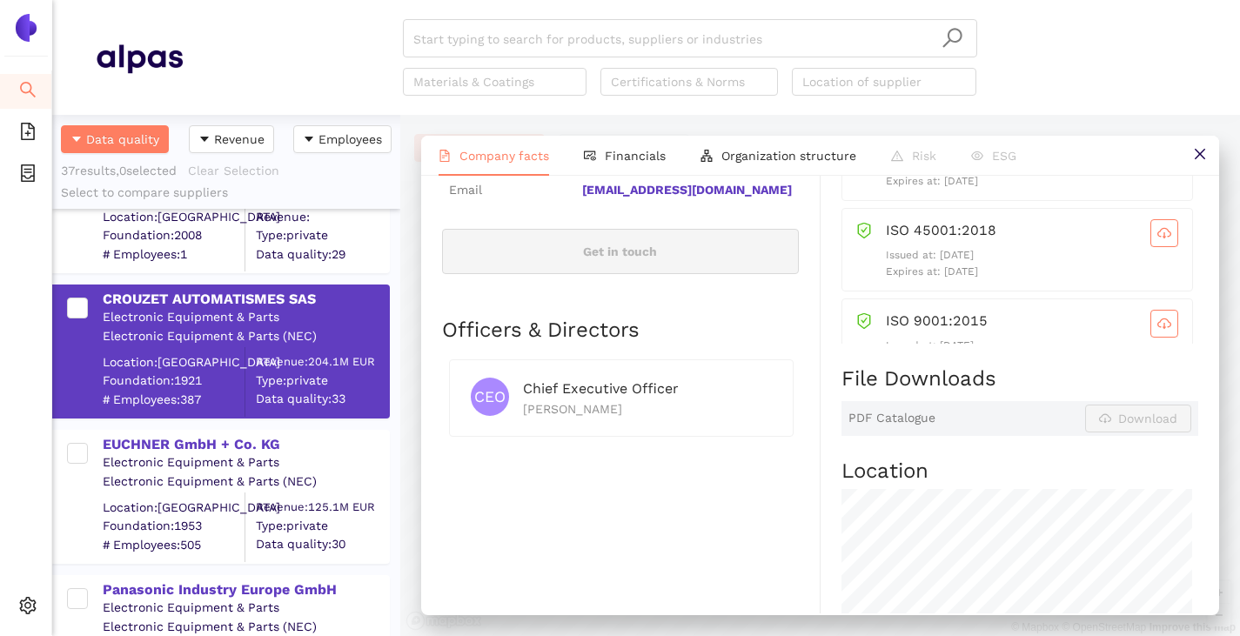
scroll to position [4350, 0]
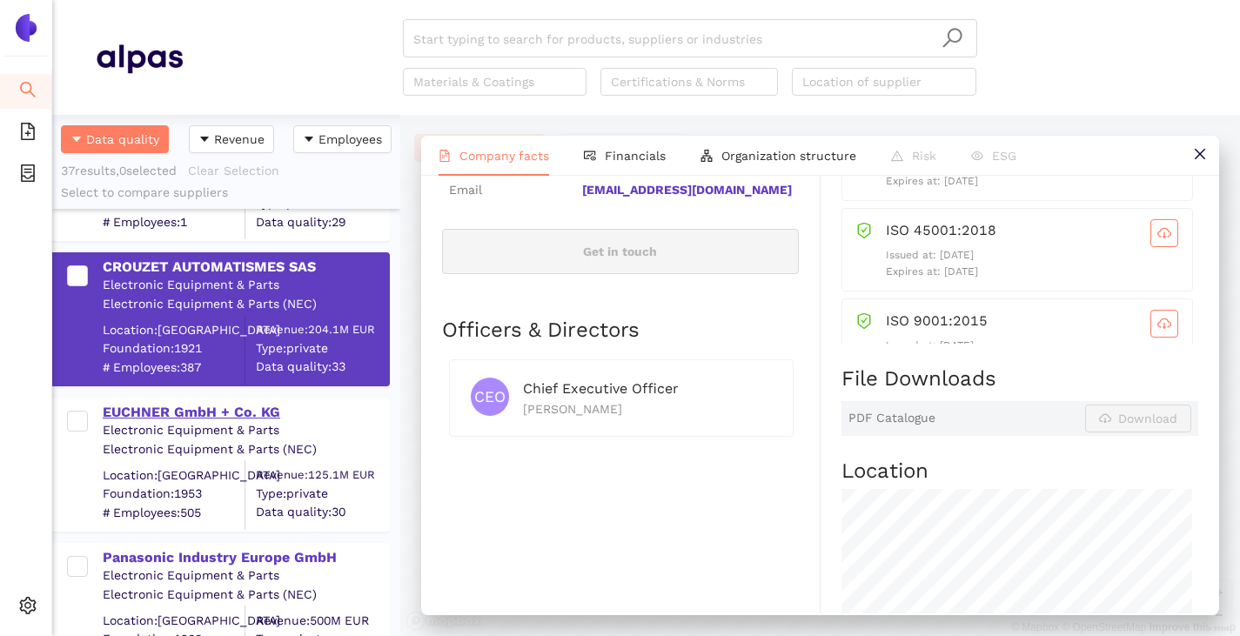
click at [163, 418] on div "EUCHNER GmbH + Co. KG" at bounding box center [245, 412] width 285 height 19
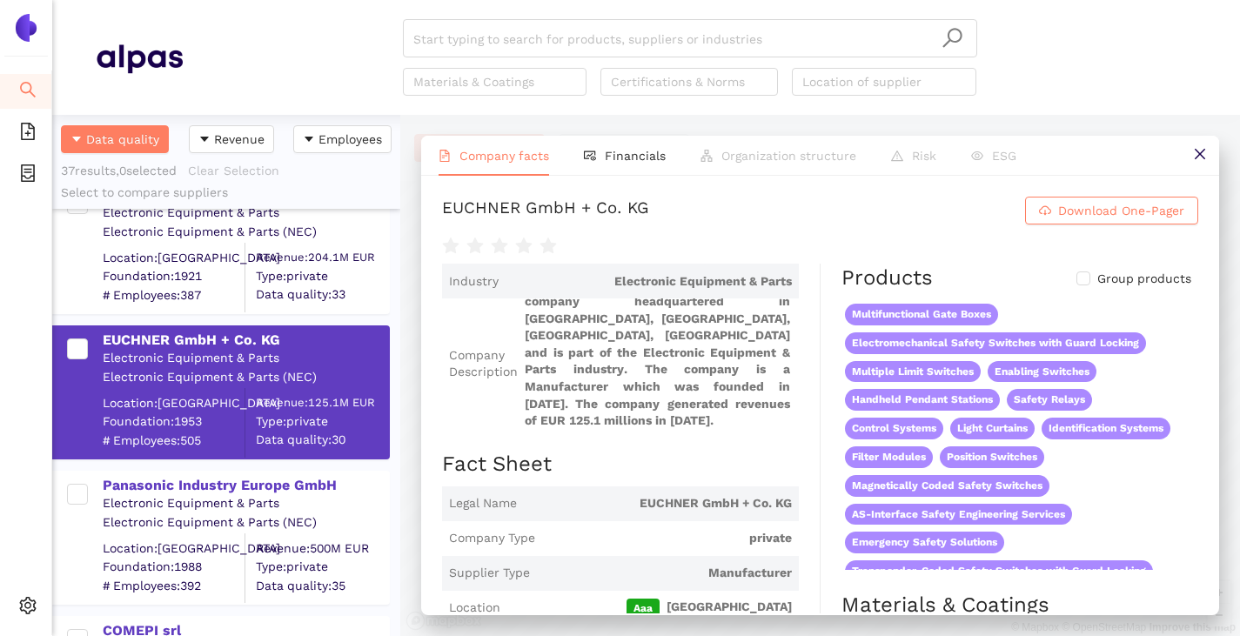
scroll to position [4437, 0]
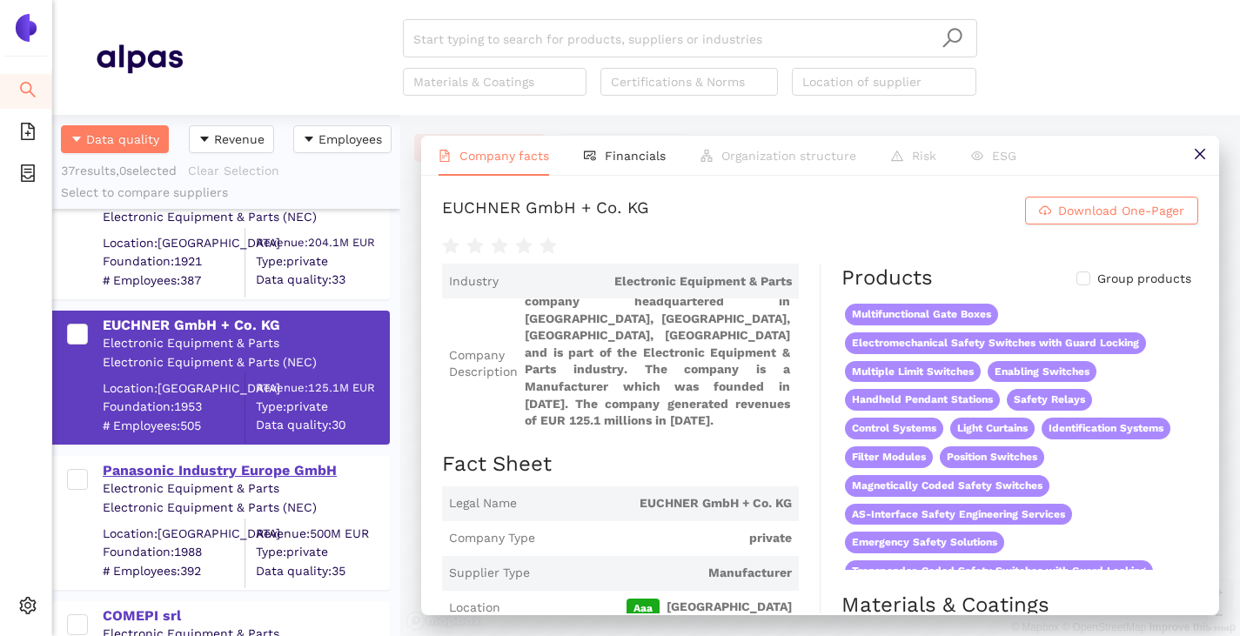
click at [184, 463] on div "Panasonic Industry Europe GmbH" at bounding box center [245, 470] width 285 height 19
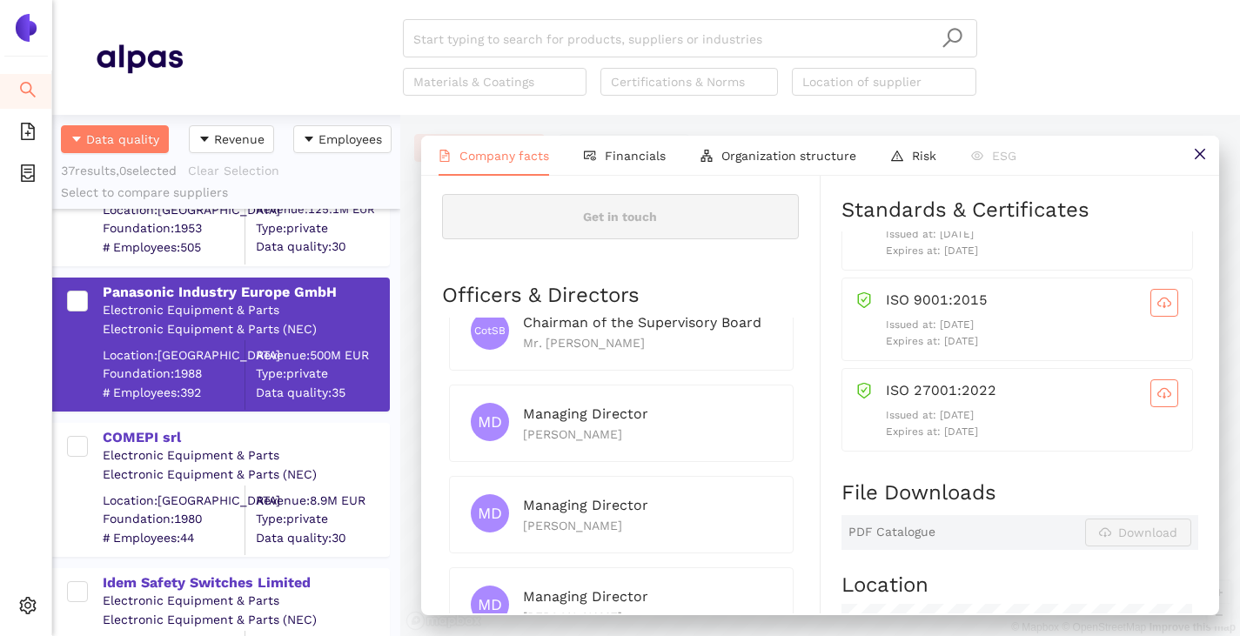
scroll to position [4698, 0]
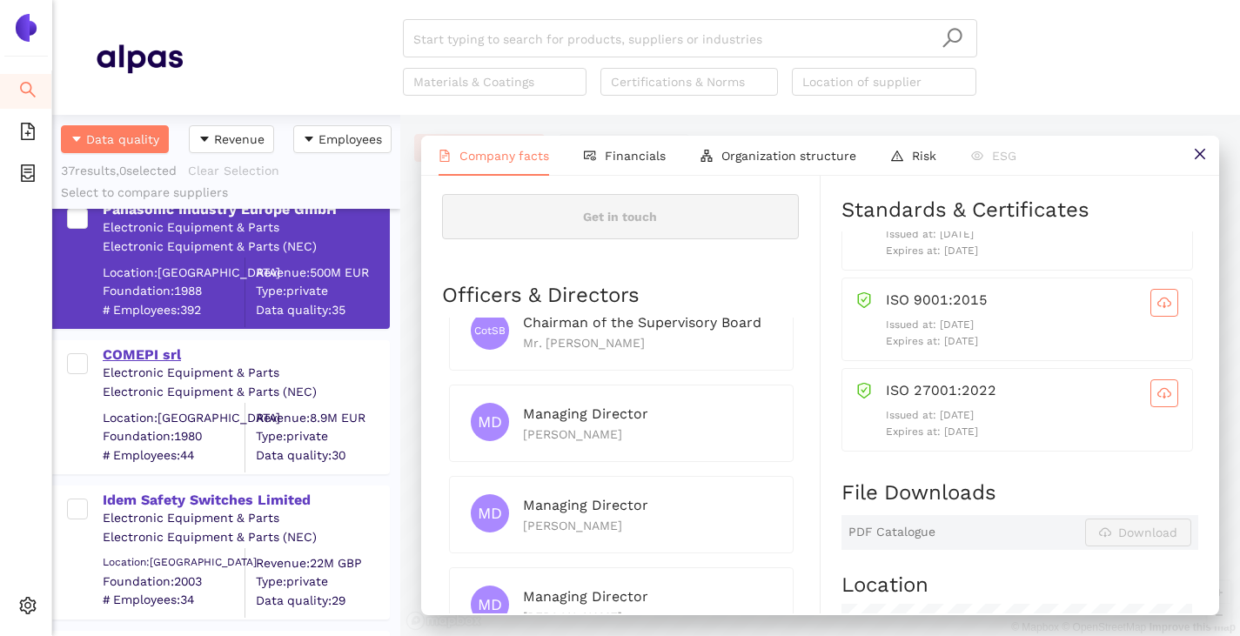
click at [128, 350] on div "COMEPI srl" at bounding box center [245, 354] width 285 height 19
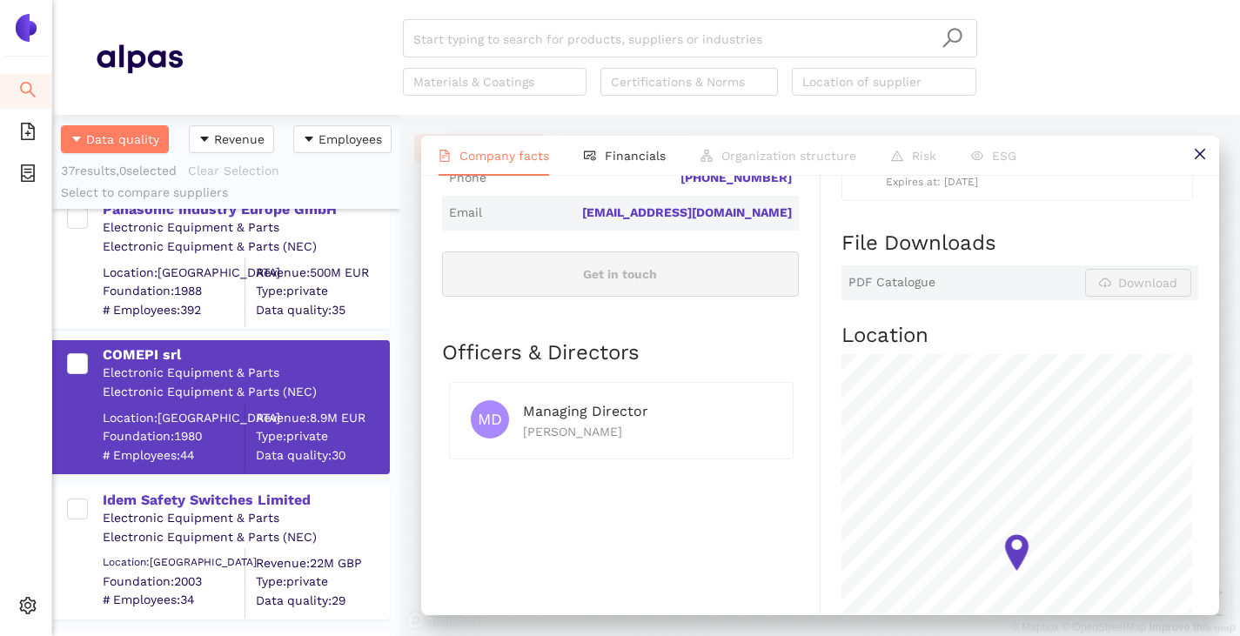
scroll to position [696, 0]
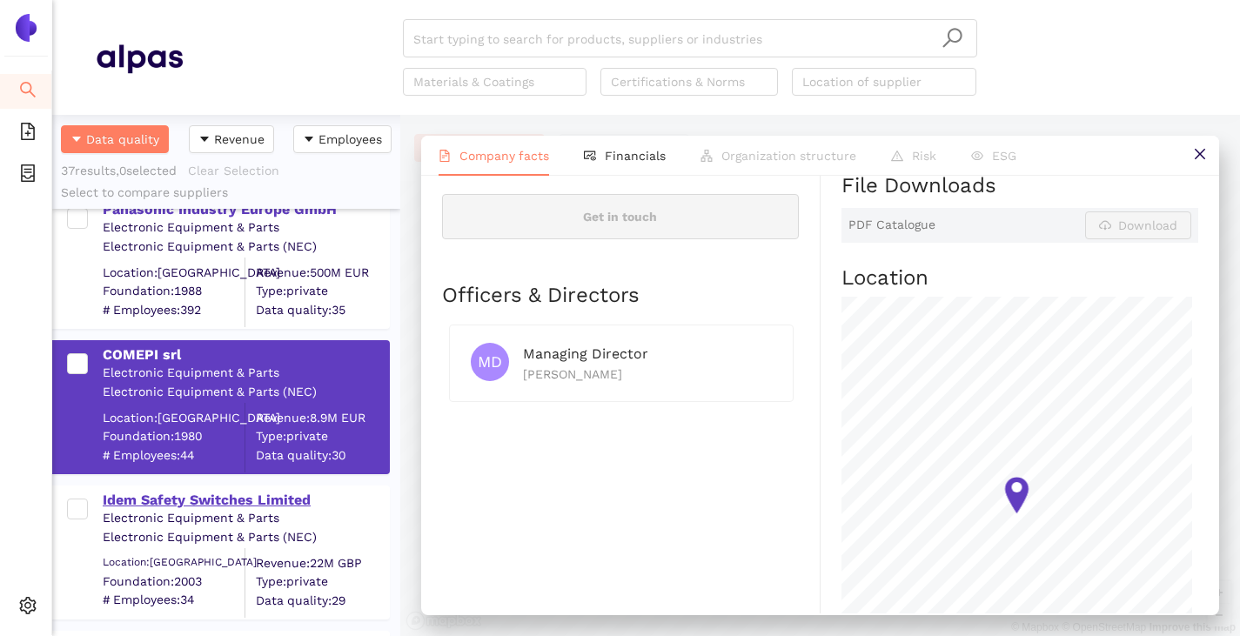
click at [169, 496] on div "Idem Safety Switches Limited" at bounding box center [245, 500] width 285 height 19
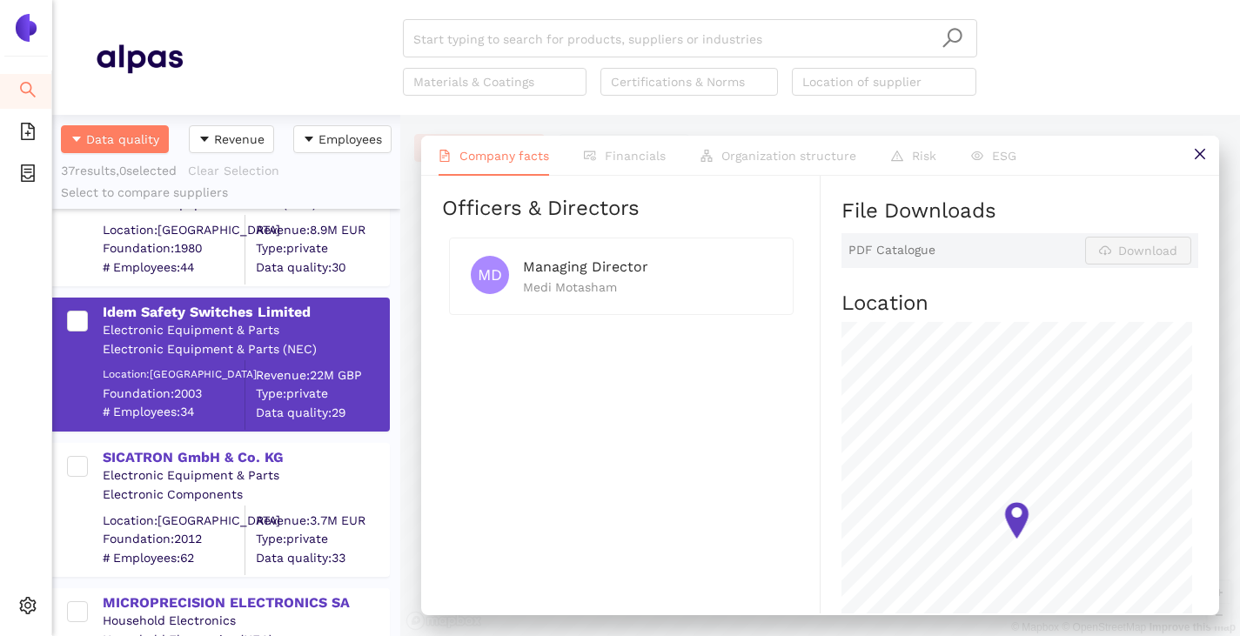
scroll to position [4971, 0]
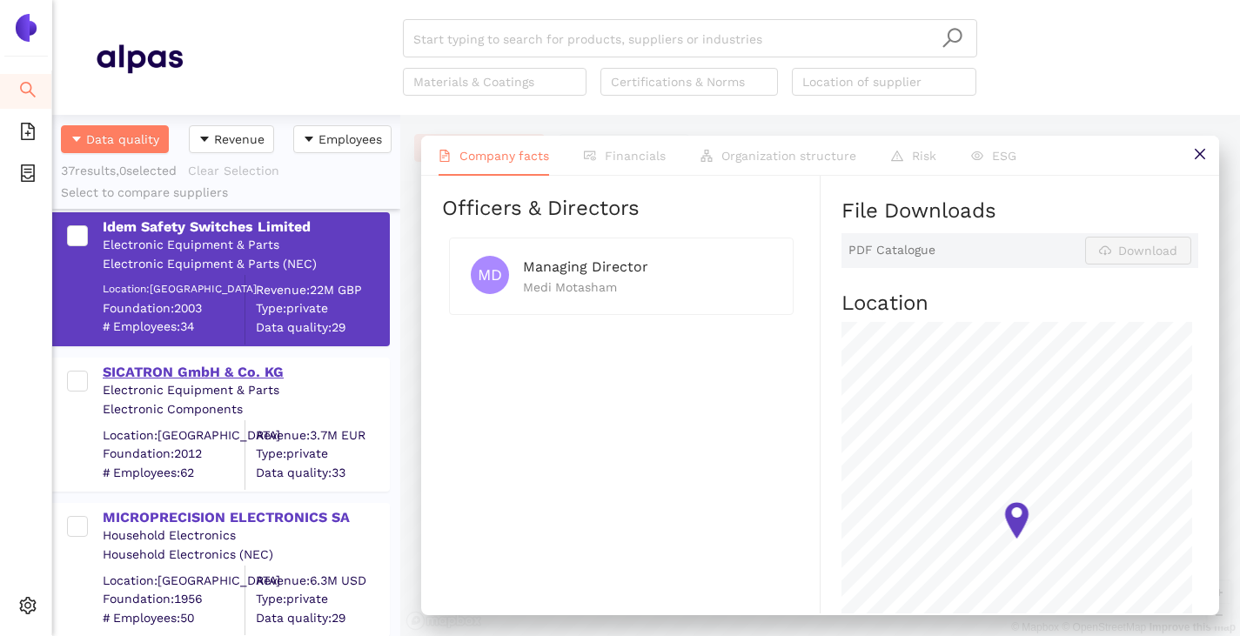
click at [140, 375] on div "SICATRON GmbH & Co. KG" at bounding box center [245, 372] width 285 height 19
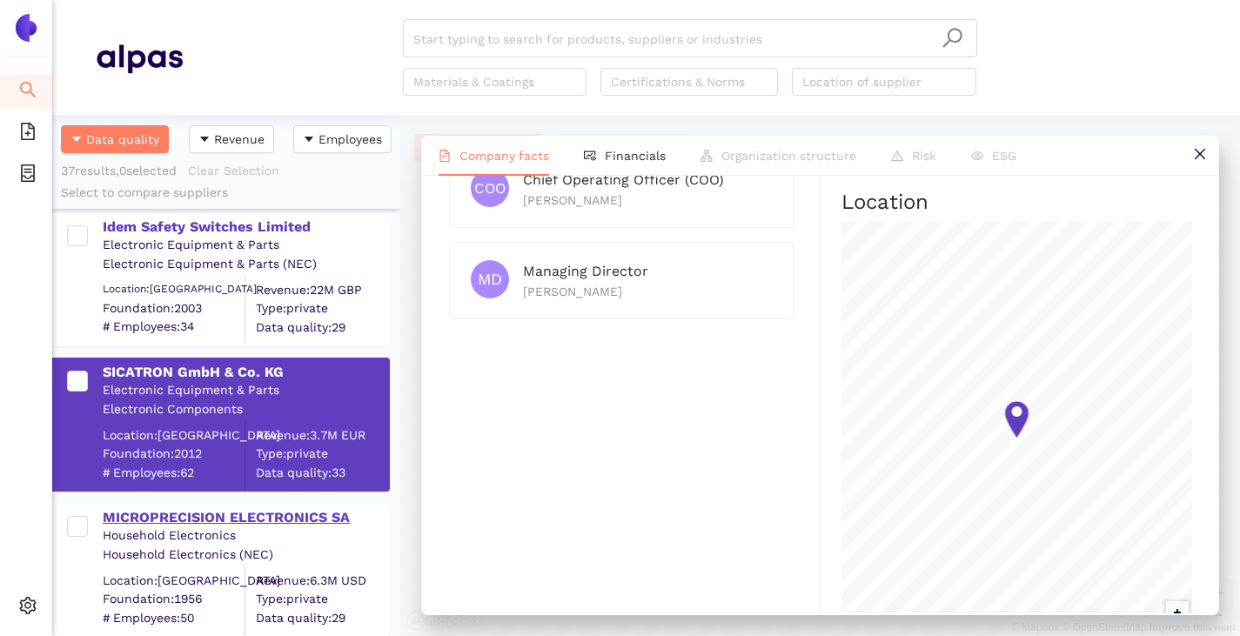
click at [232, 514] on div "MICROPRECISION ELECTRONICS SA" at bounding box center [245, 517] width 285 height 19
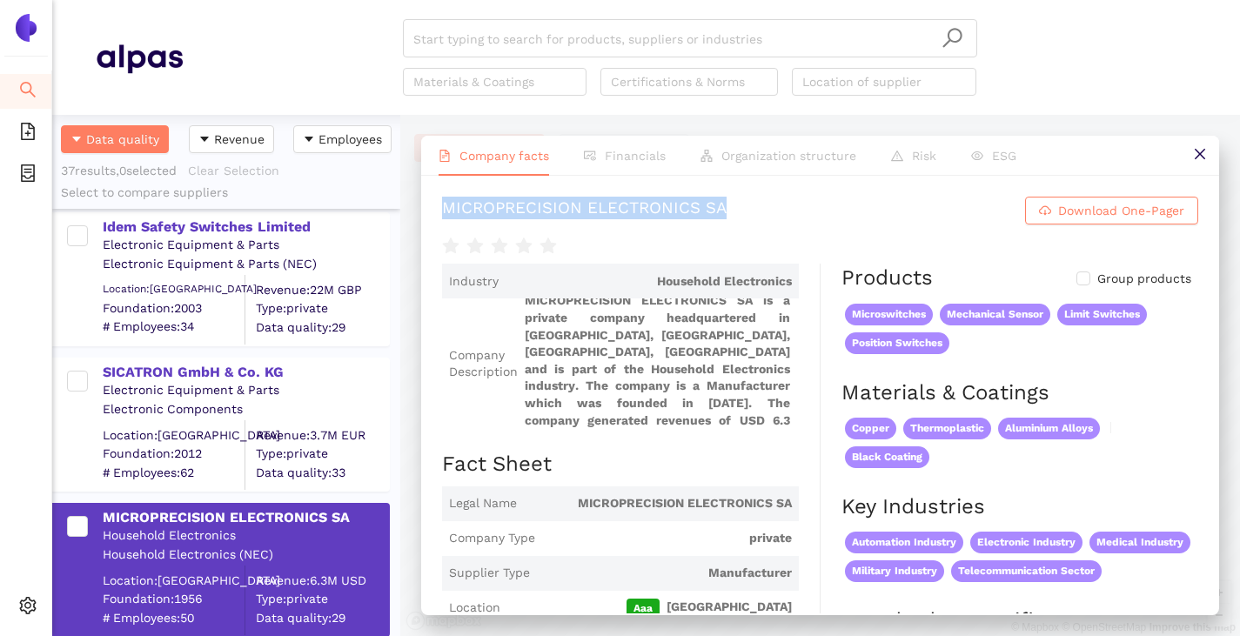
drag, startPoint x: 429, startPoint y: 209, endPoint x: 783, endPoint y: 191, distance: 354.6
click at [783, 191] on div "MICROPRECISION ELECTRONICS SA Download One-Pager Industry Household Electronics…" at bounding box center [820, 395] width 798 height 438
copy div "MICROPRECISION ELECTRONICS SA"
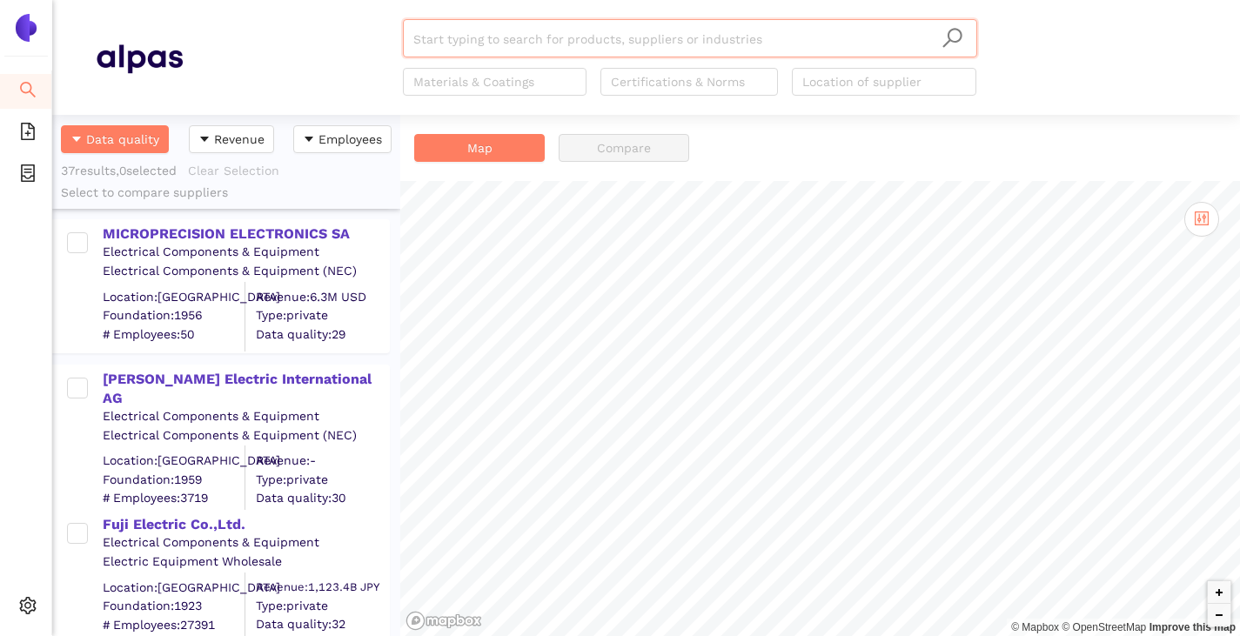
scroll to position [3045, 0]
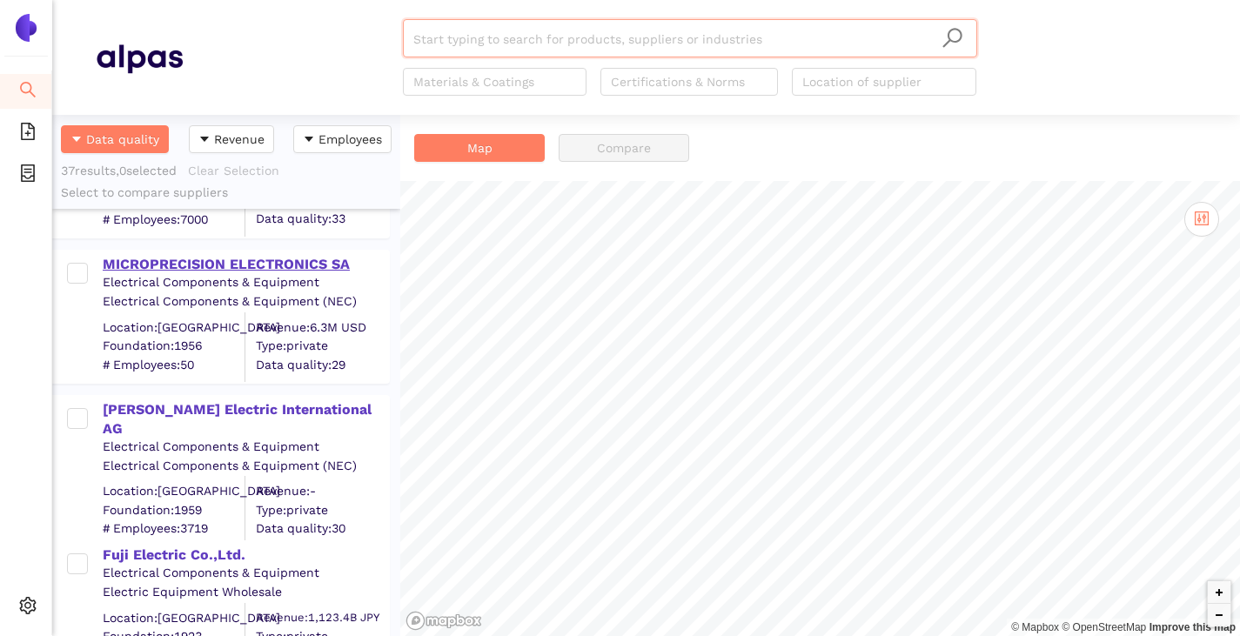
click at [200, 264] on div "MICROPRECISION ELECTRONICS SA" at bounding box center [245, 264] width 285 height 19
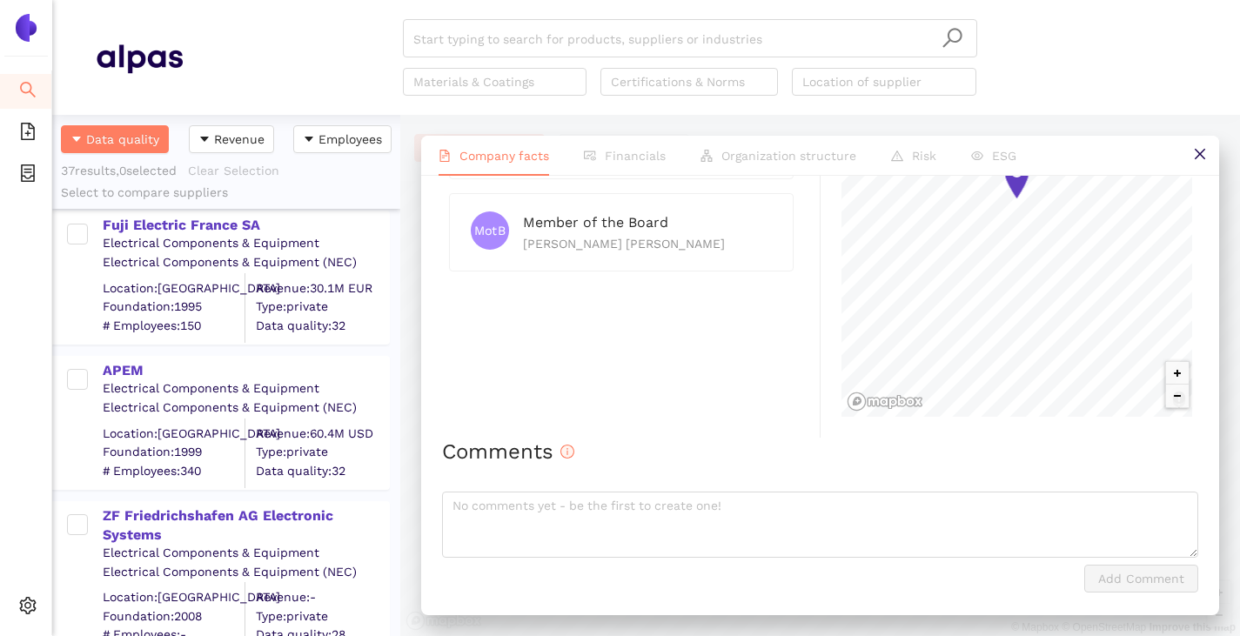
scroll to position [0, 0]
